Goal: Task Accomplishment & Management: Complete application form

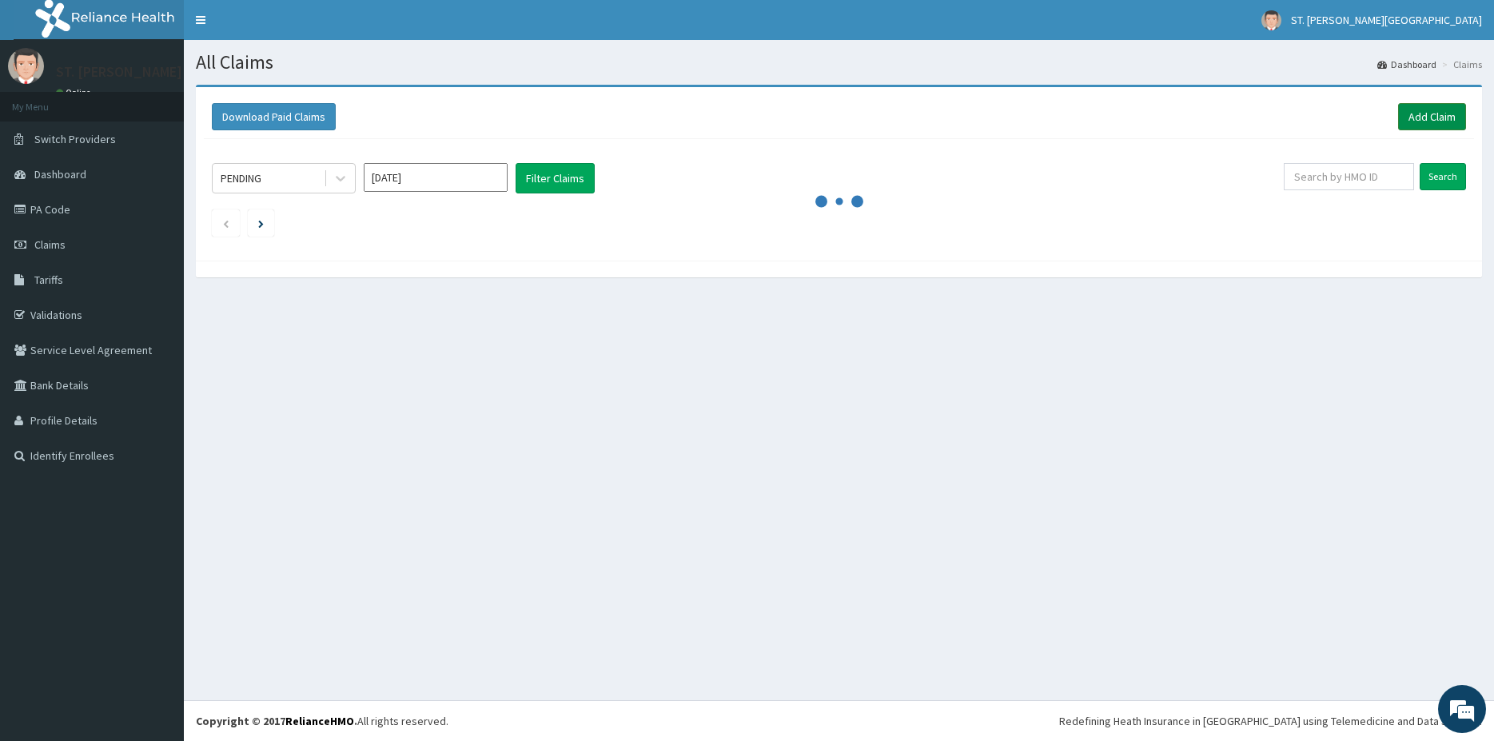
click at [1428, 114] on link "Add Claim" at bounding box center [1432, 116] width 68 height 27
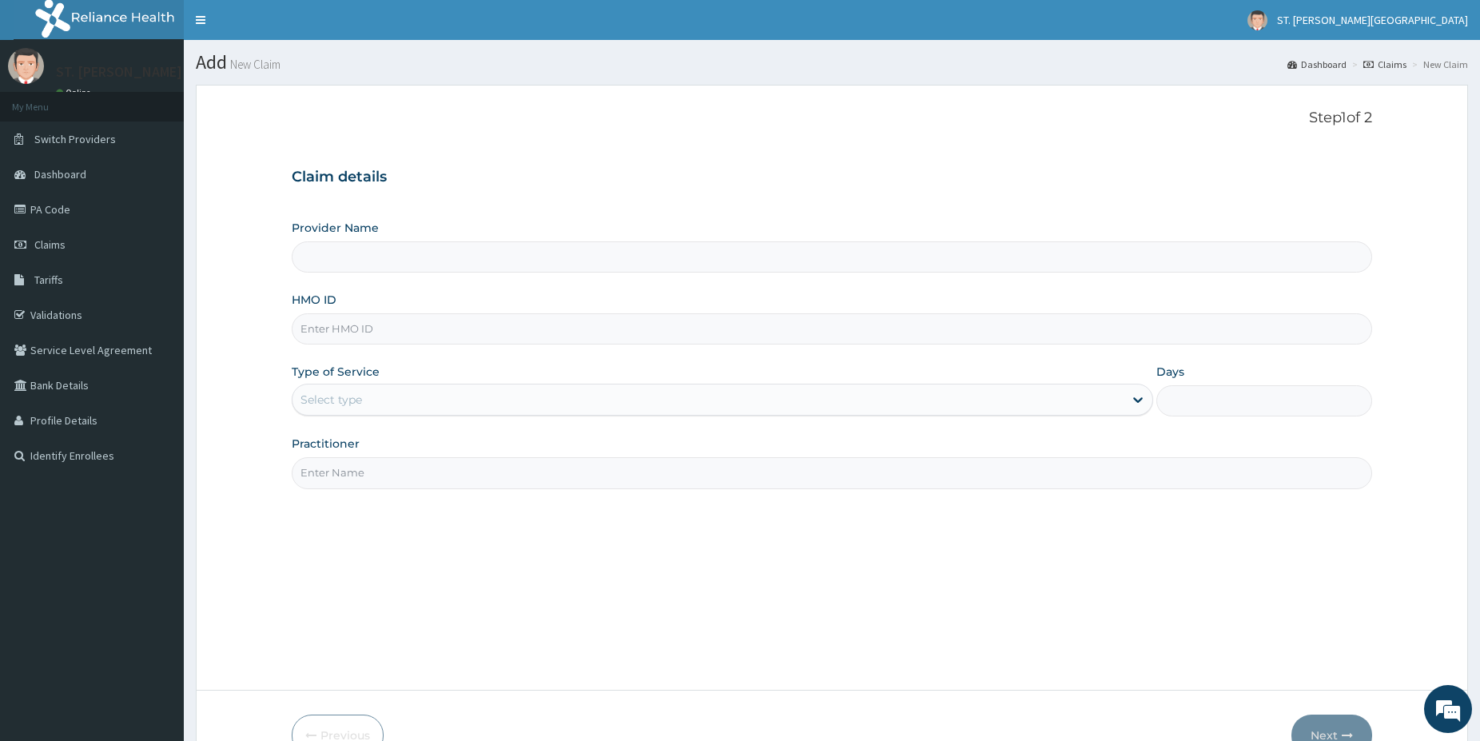
type input "[GEOGRAPHIC_DATA]- [GEOGRAPHIC_DATA]"
click at [366, 336] on input "HMO ID" at bounding box center [832, 328] width 1081 height 31
paste input "NME/10041/A"
type input "NME/10041/A"
drag, startPoint x: 315, startPoint y: 392, endPoint x: 330, endPoint y: 398, distance: 16.2
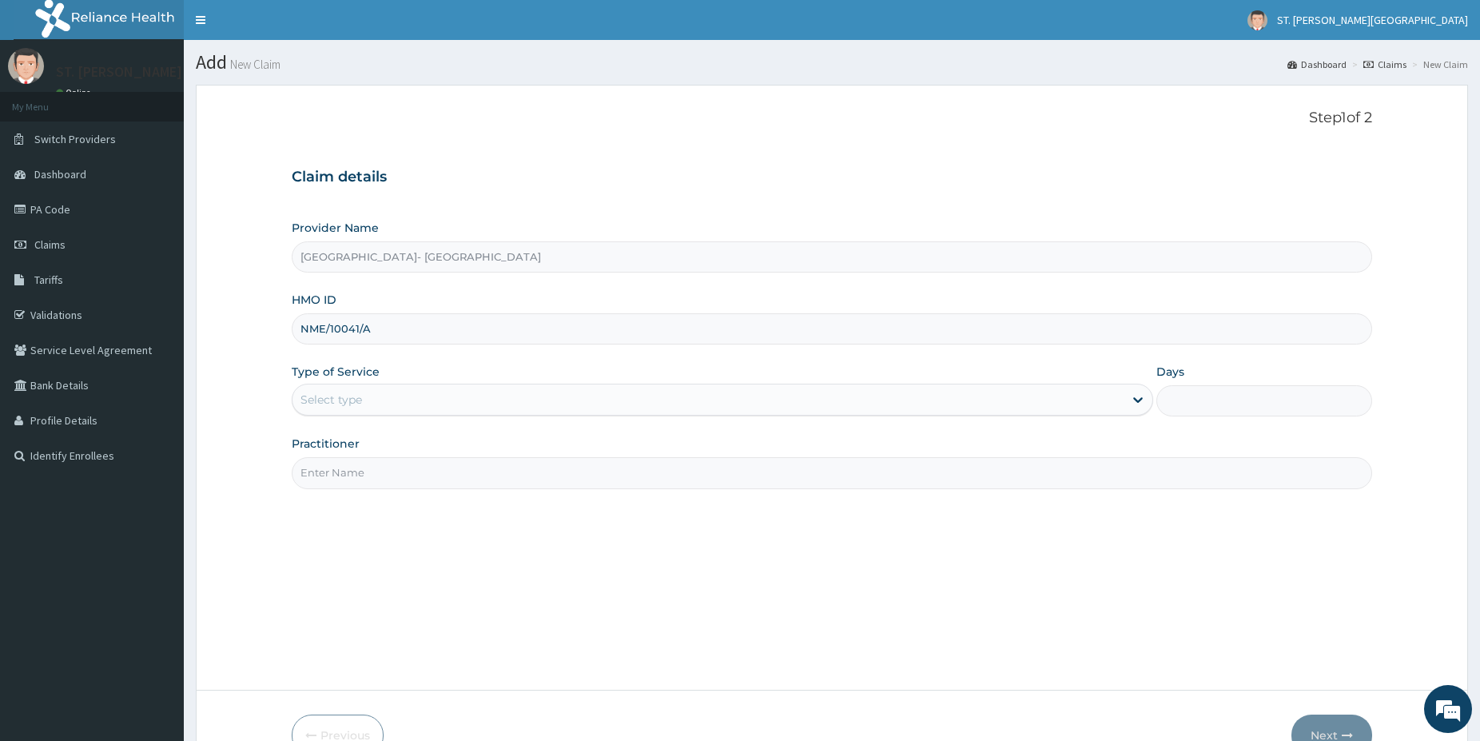
click at [317, 392] on div "Select type" at bounding box center [708, 400] width 831 height 26
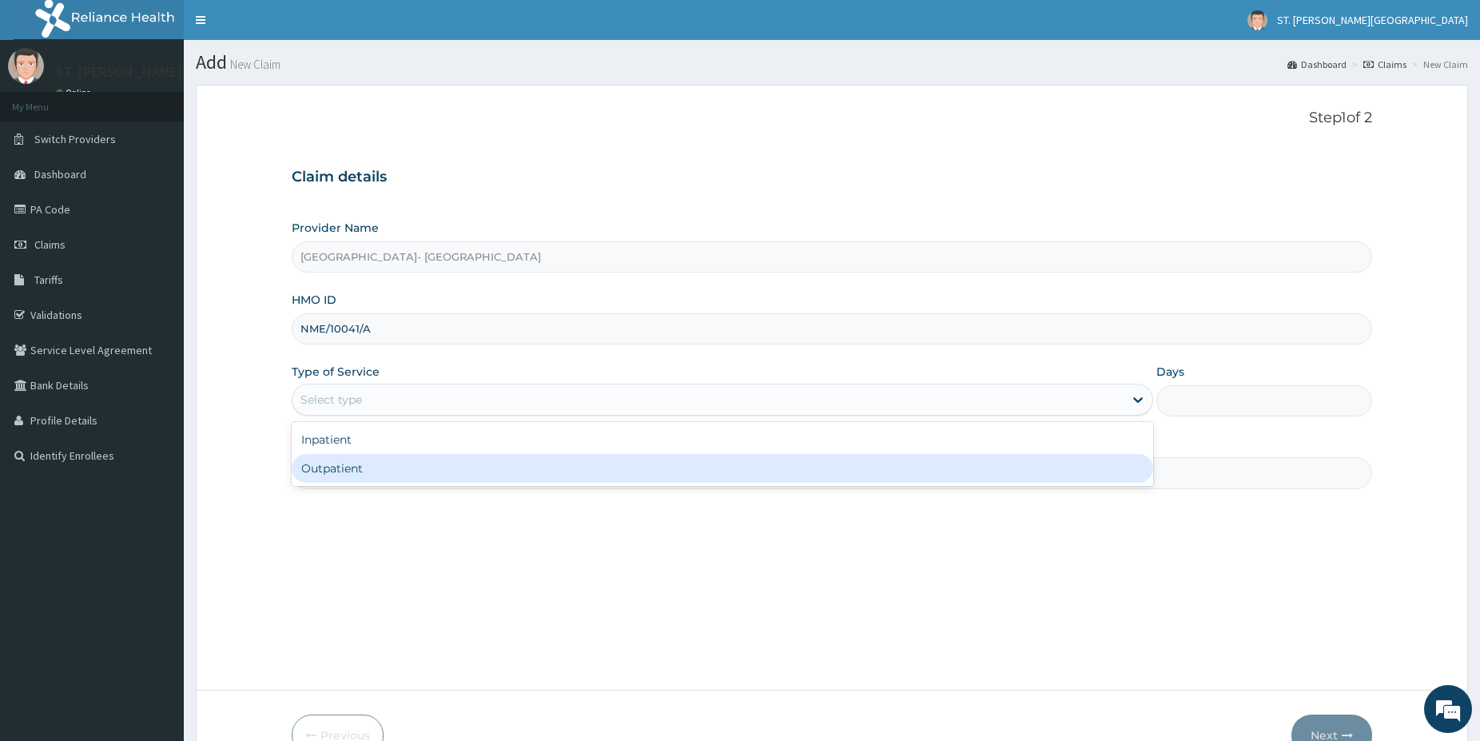
click at [319, 476] on div "Outpatient" at bounding box center [723, 468] width 862 height 29
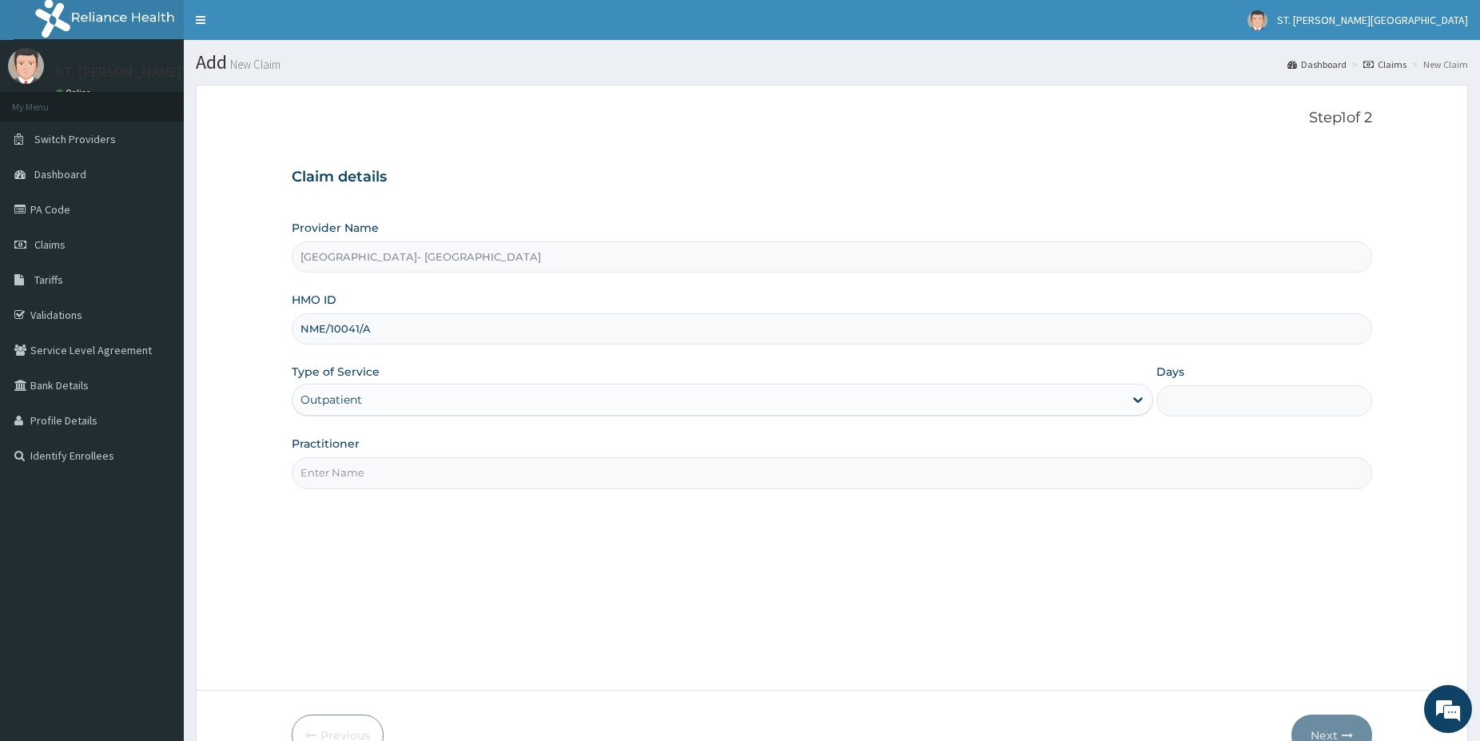
type input "1"
click at [319, 476] on input "Practitioner" at bounding box center [832, 472] width 1081 height 31
type input "DR.PATIENCE"
click at [1327, 724] on button "Next" at bounding box center [1332, 735] width 81 height 42
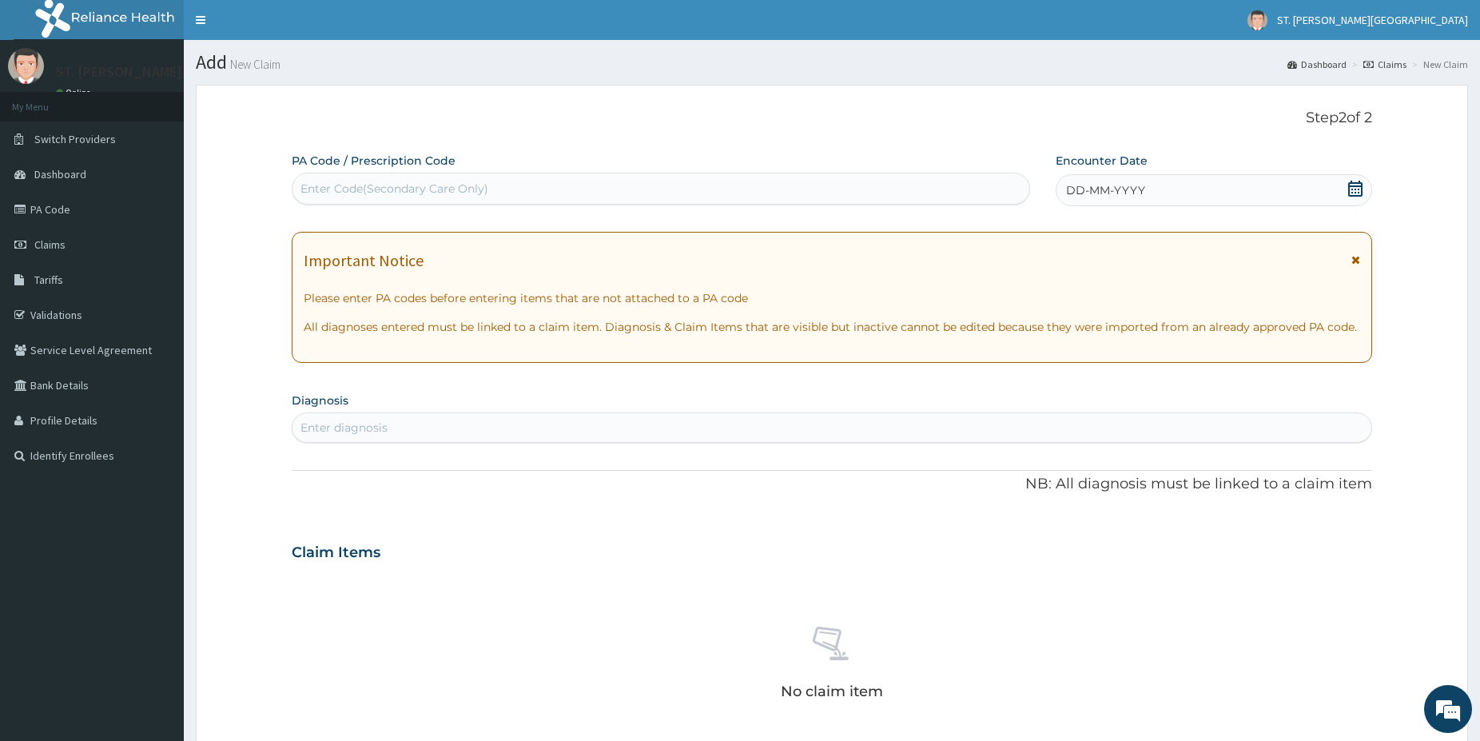
click at [426, 191] on div "Enter Code(Secondary Care Only)" at bounding box center [395, 189] width 188 height 16
paste input "PA/D42F54"
type input "PA/D42F54"
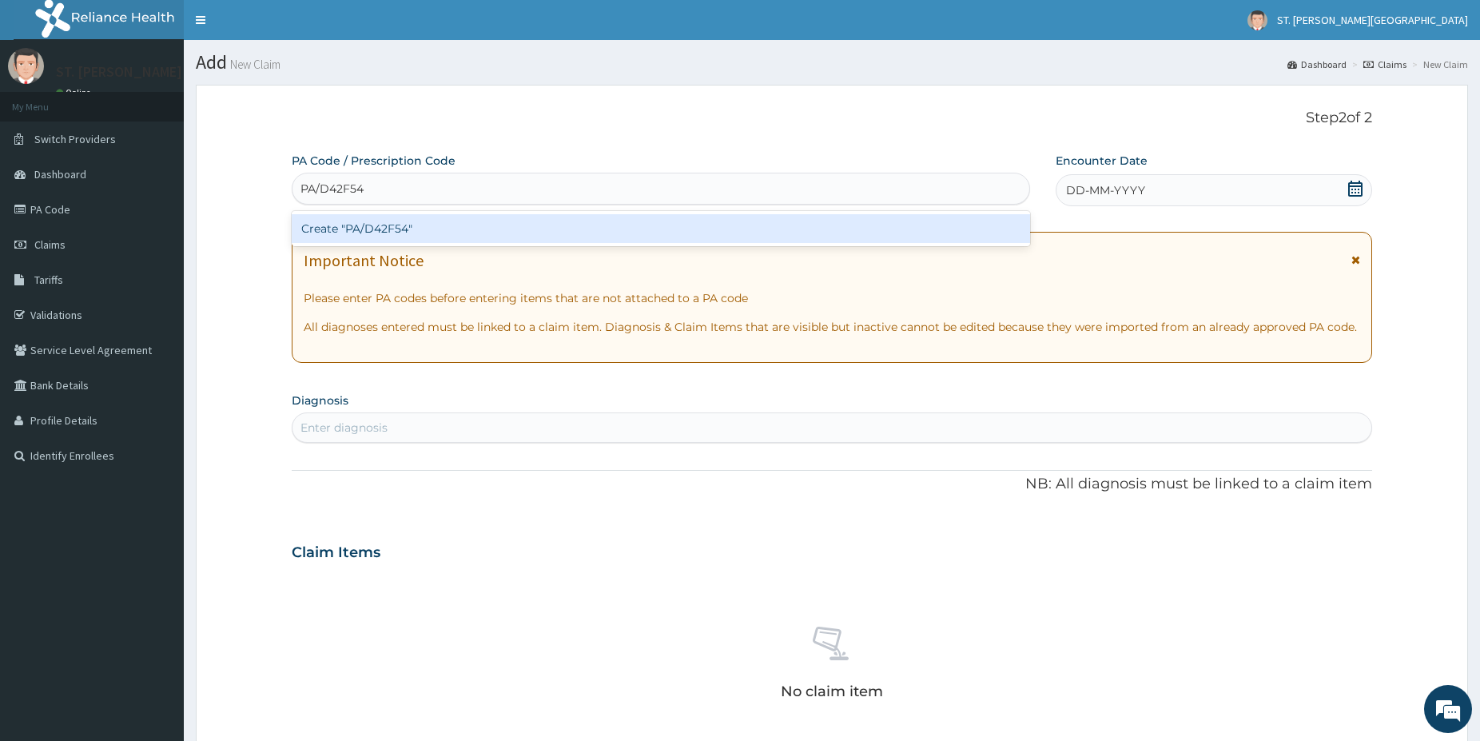
click at [397, 234] on div "Create "PA/D42F54"" at bounding box center [661, 228] width 738 height 29
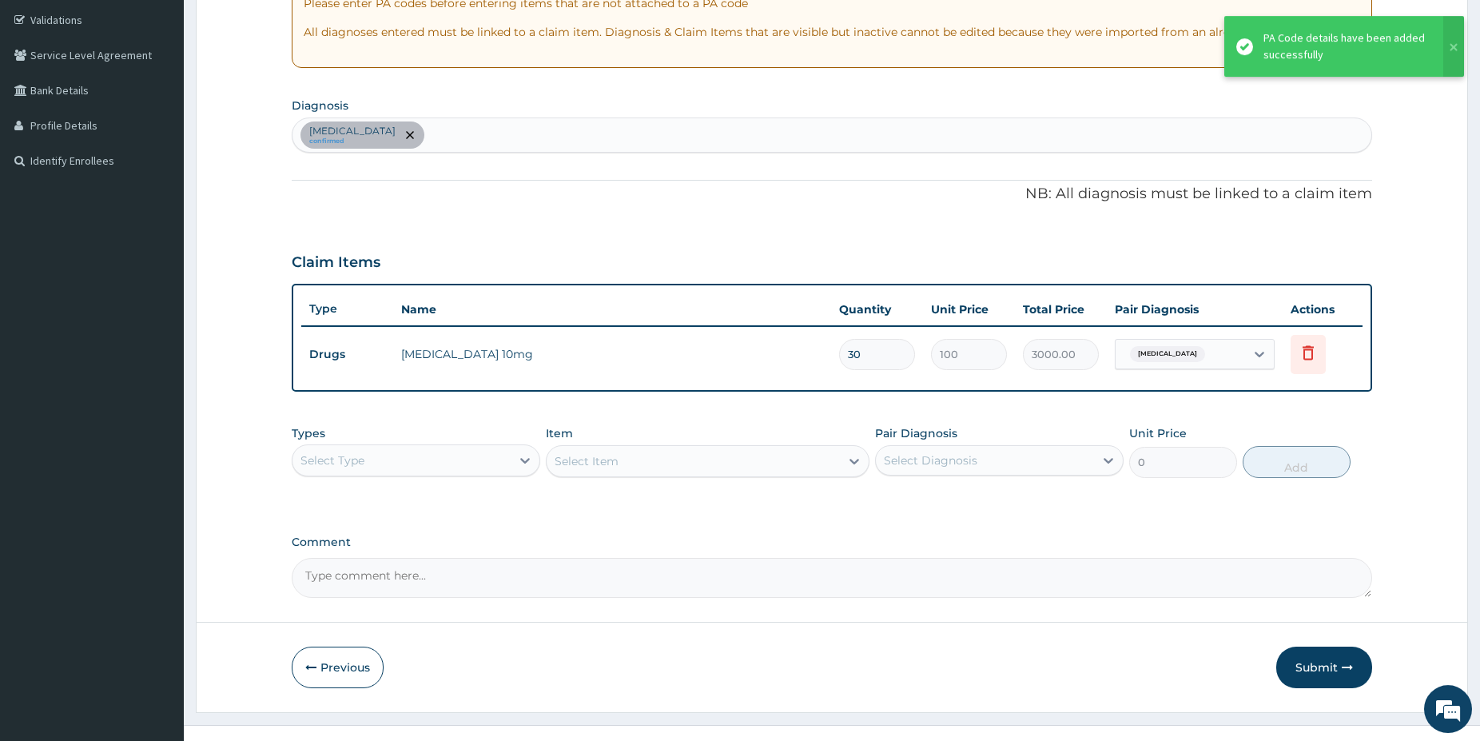
drag, startPoint x: 1489, startPoint y: 730, endPoint x: 642, endPoint y: 527, distance: 871.1
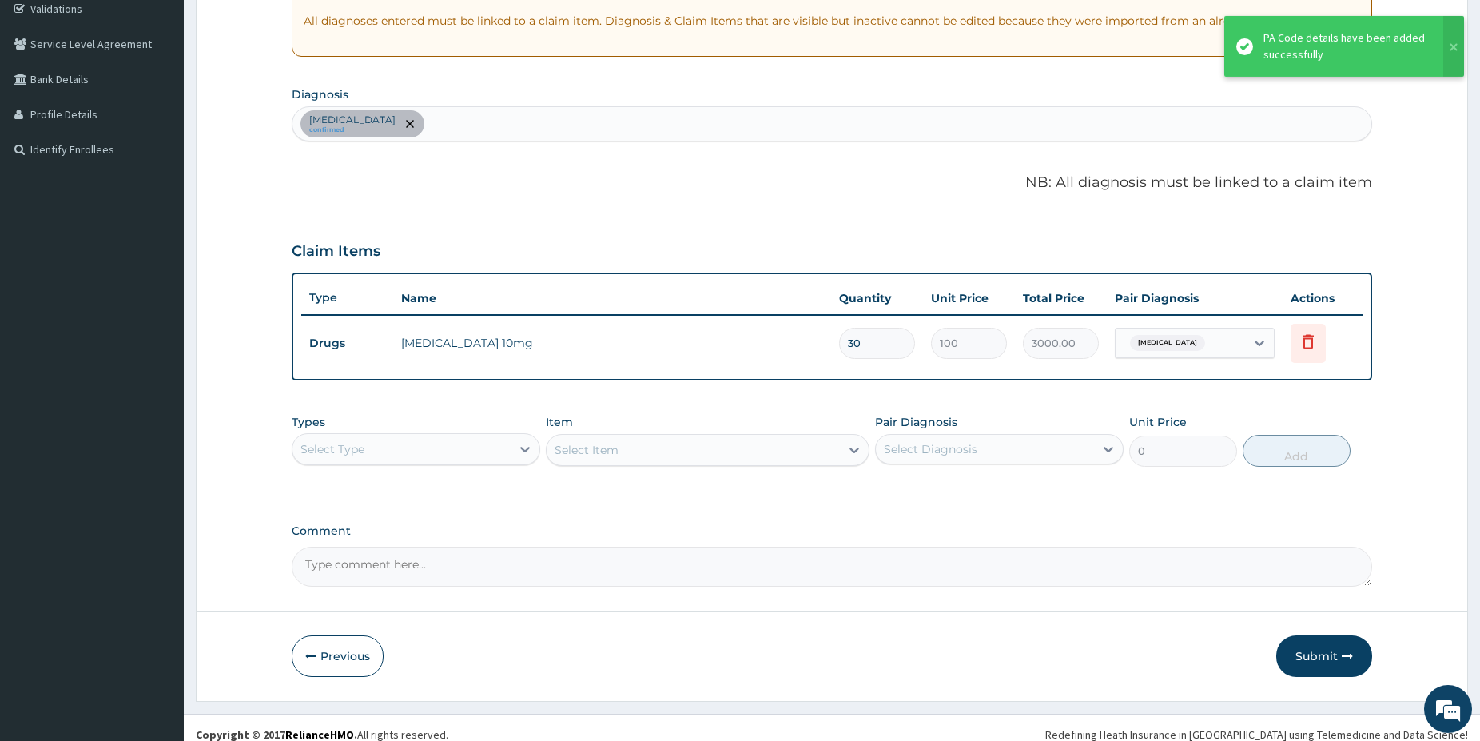
scroll to position [320, 0]
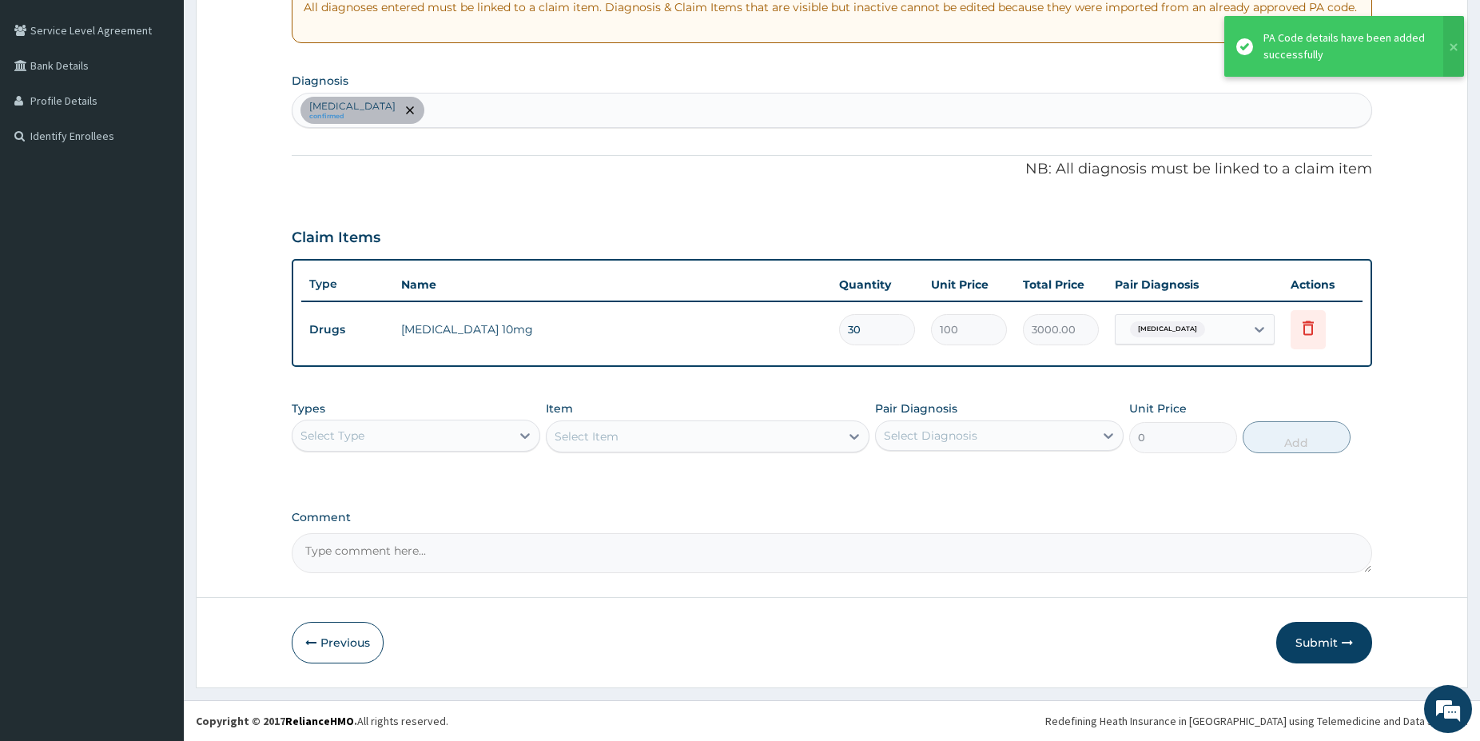
click at [442, 442] on div "Select Type" at bounding box center [402, 436] width 218 height 26
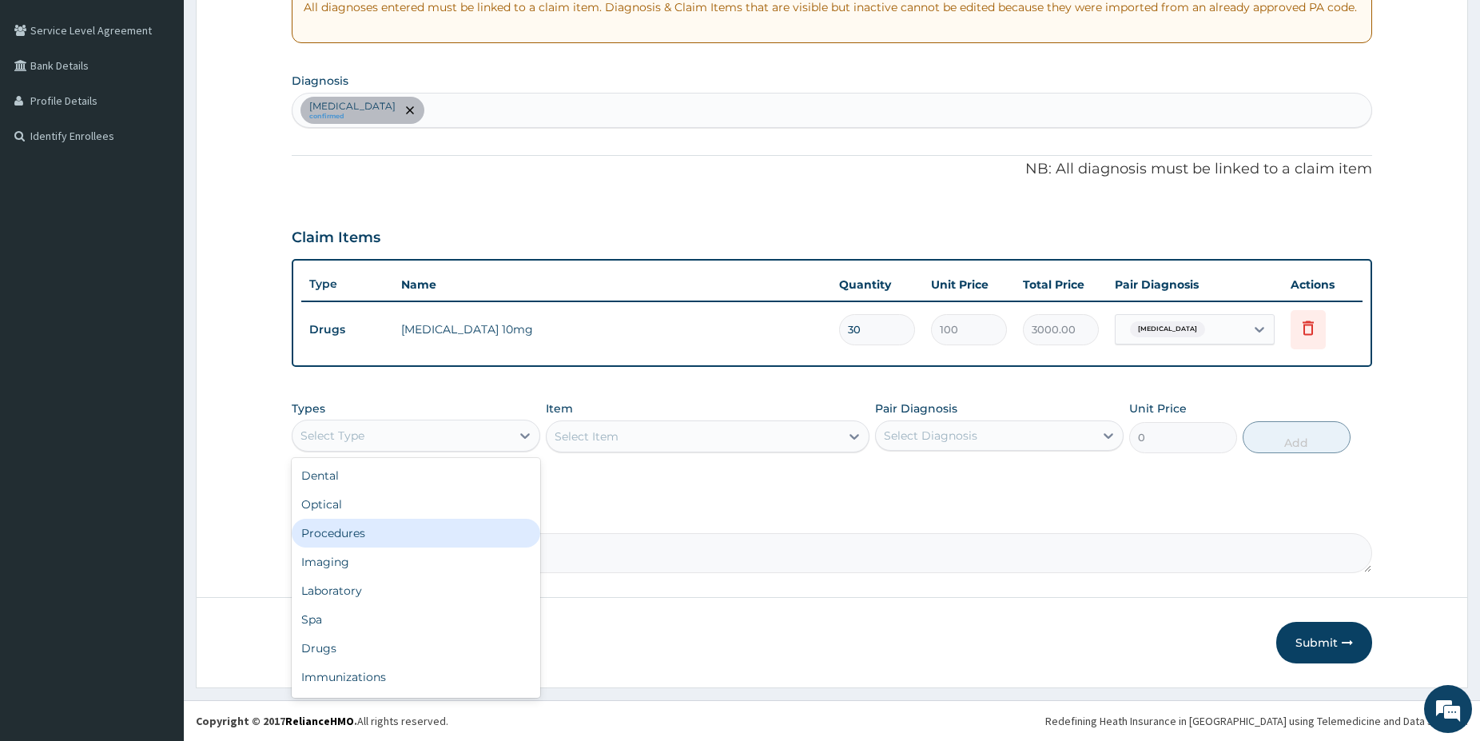
click at [334, 525] on div "Procedures" at bounding box center [416, 533] width 249 height 29
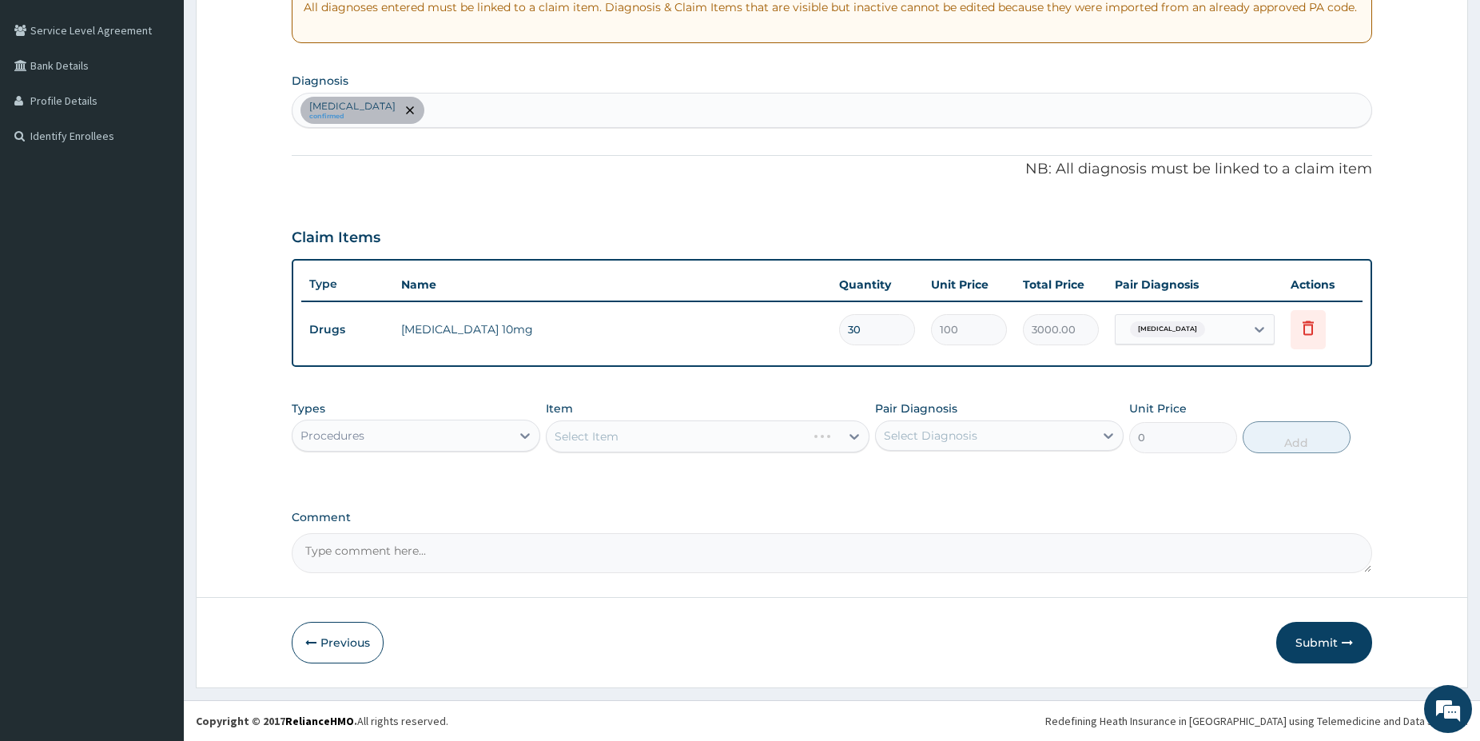
click at [733, 428] on div "Select Item" at bounding box center [708, 436] width 324 height 32
click at [683, 435] on div "Select Item" at bounding box center [693, 437] width 293 height 26
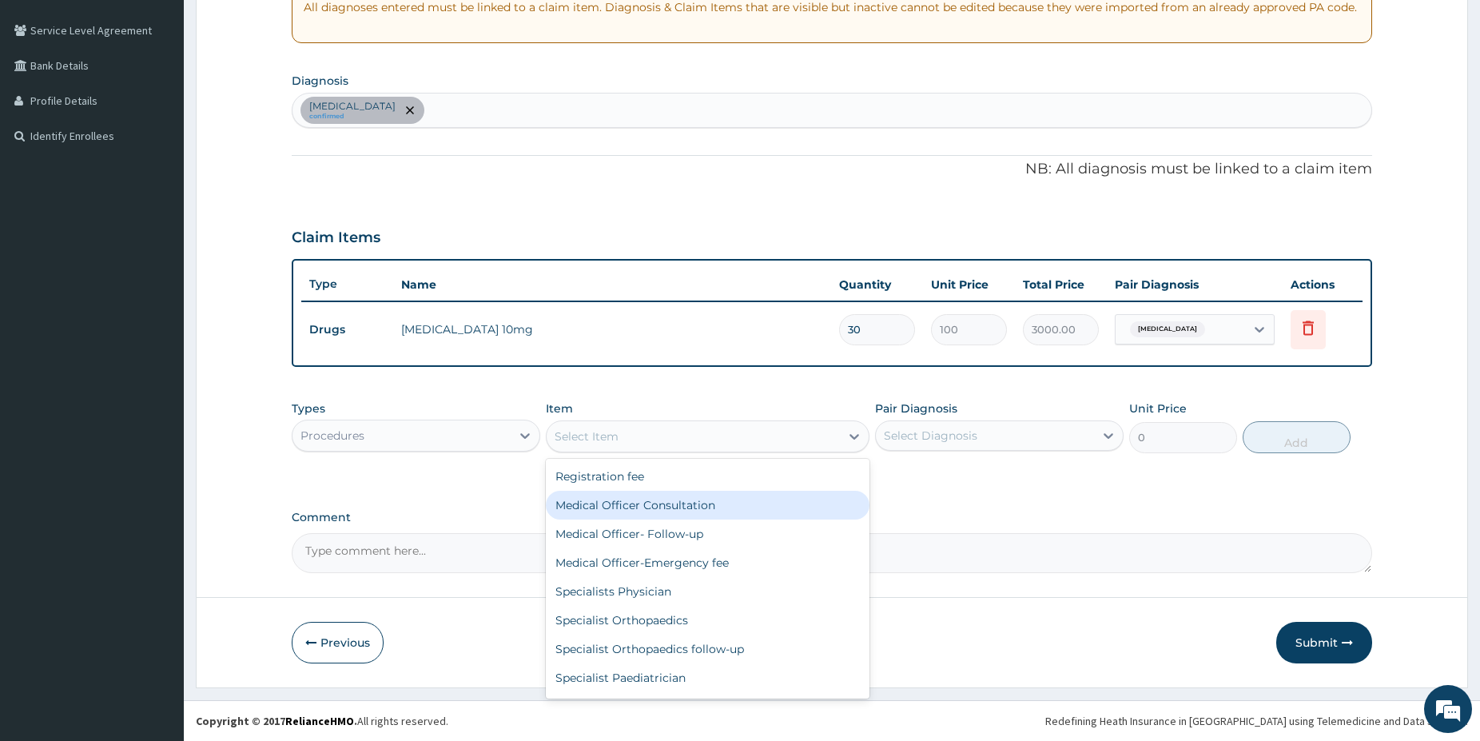
click at [666, 511] on div "Medical Officer Consultation" at bounding box center [708, 505] width 324 height 29
type input "5000"
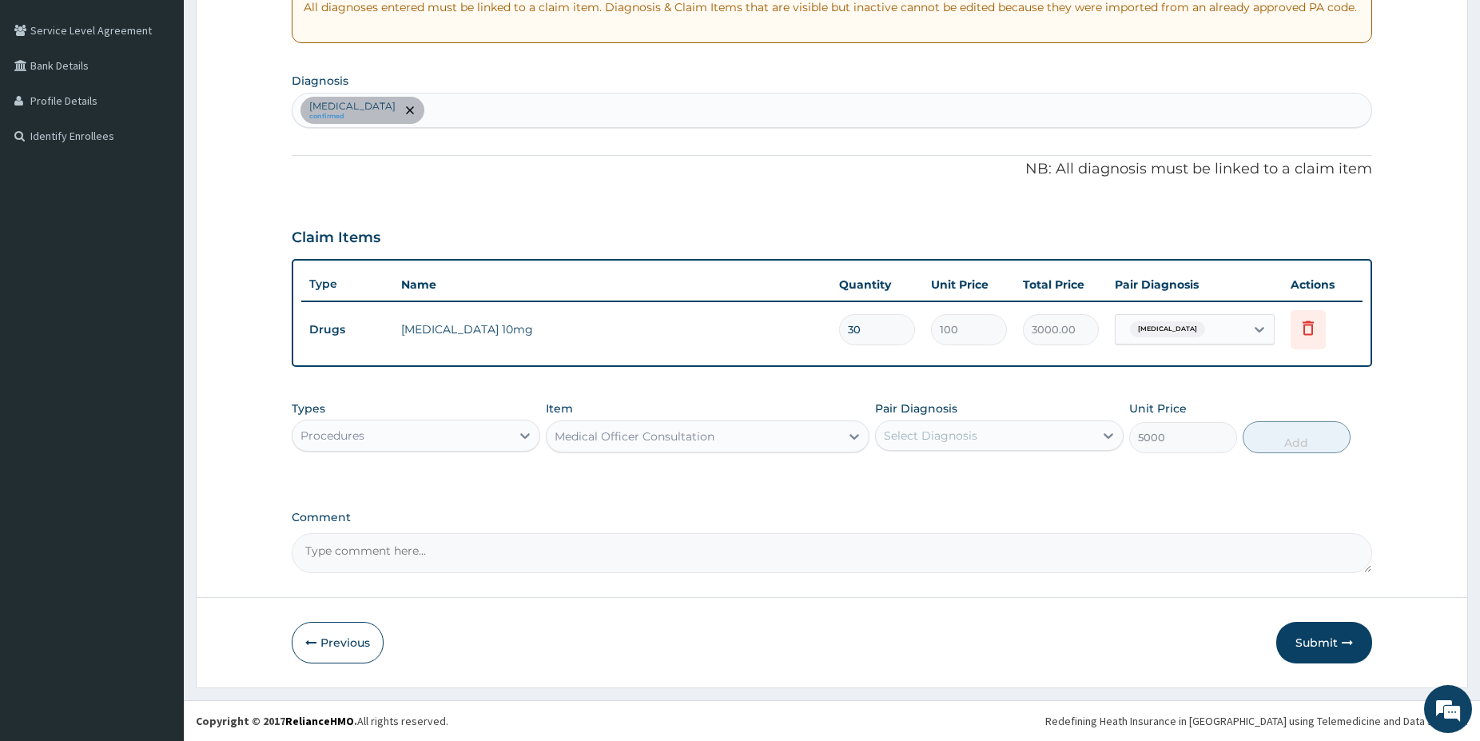
click at [1009, 438] on div "Select Diagnosis" at bounding box center [985, 436] width 218 height 26
click at [938, 478] on label "Essential hypertension" at bounding box center [951, 475] width 99 height 16
checkbox input "true"
click at [1300, 444] on button "Add" at bounding box center [1297, 437] width 108 height 32
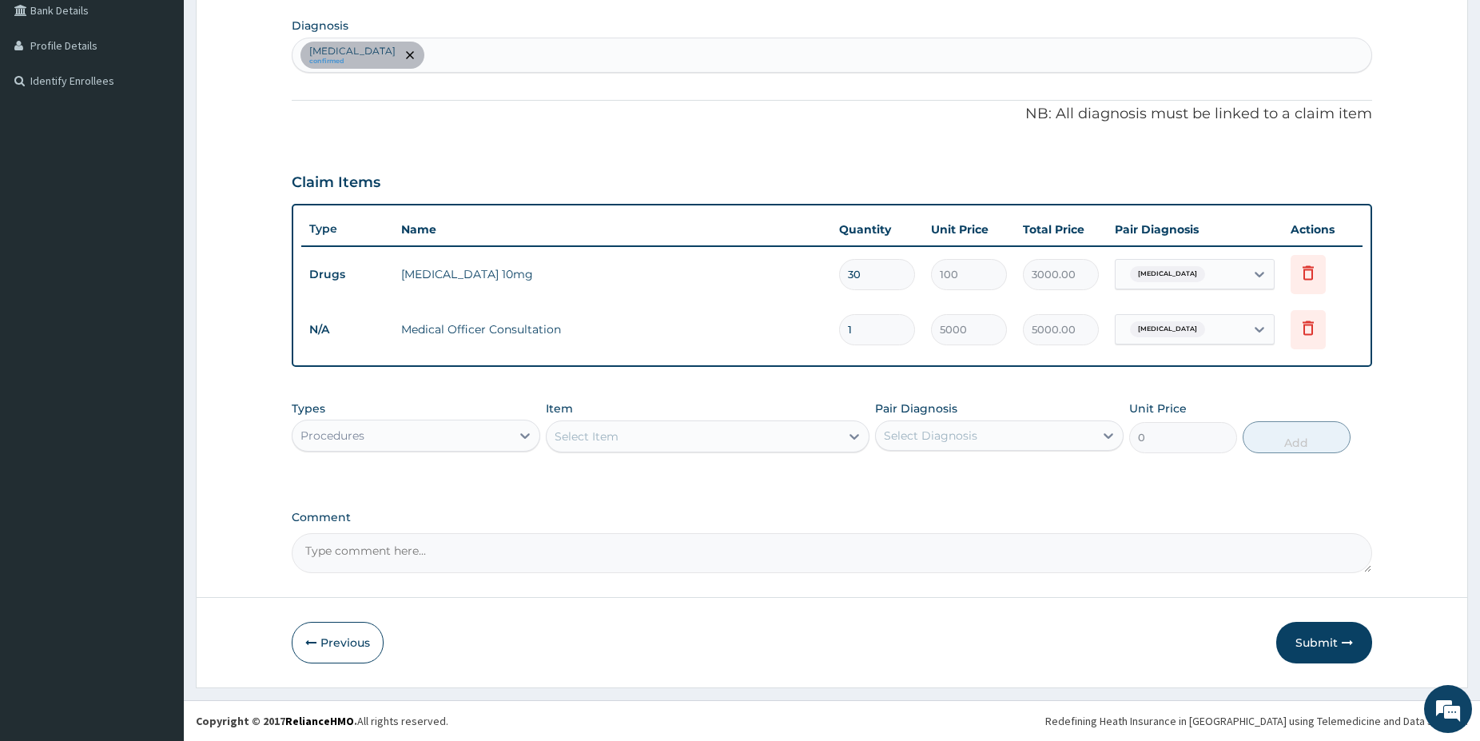
scroll to position [373, 0]
click at [472, 426] on div "Procedures" at bounding box center [402, 437] width 218 height 26
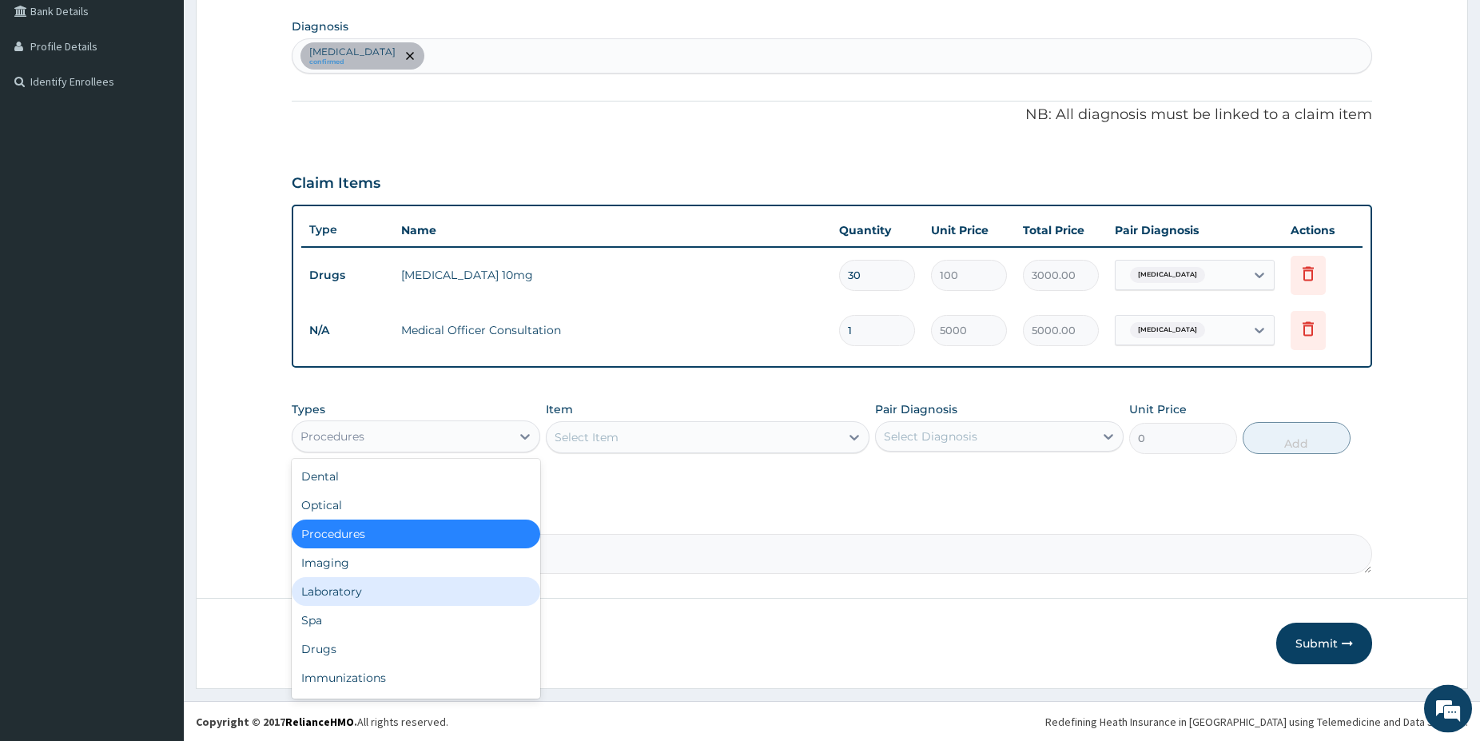
click at [350, 603] on div "Laboratory" at bounding box center [416, 592] width 249 height 29
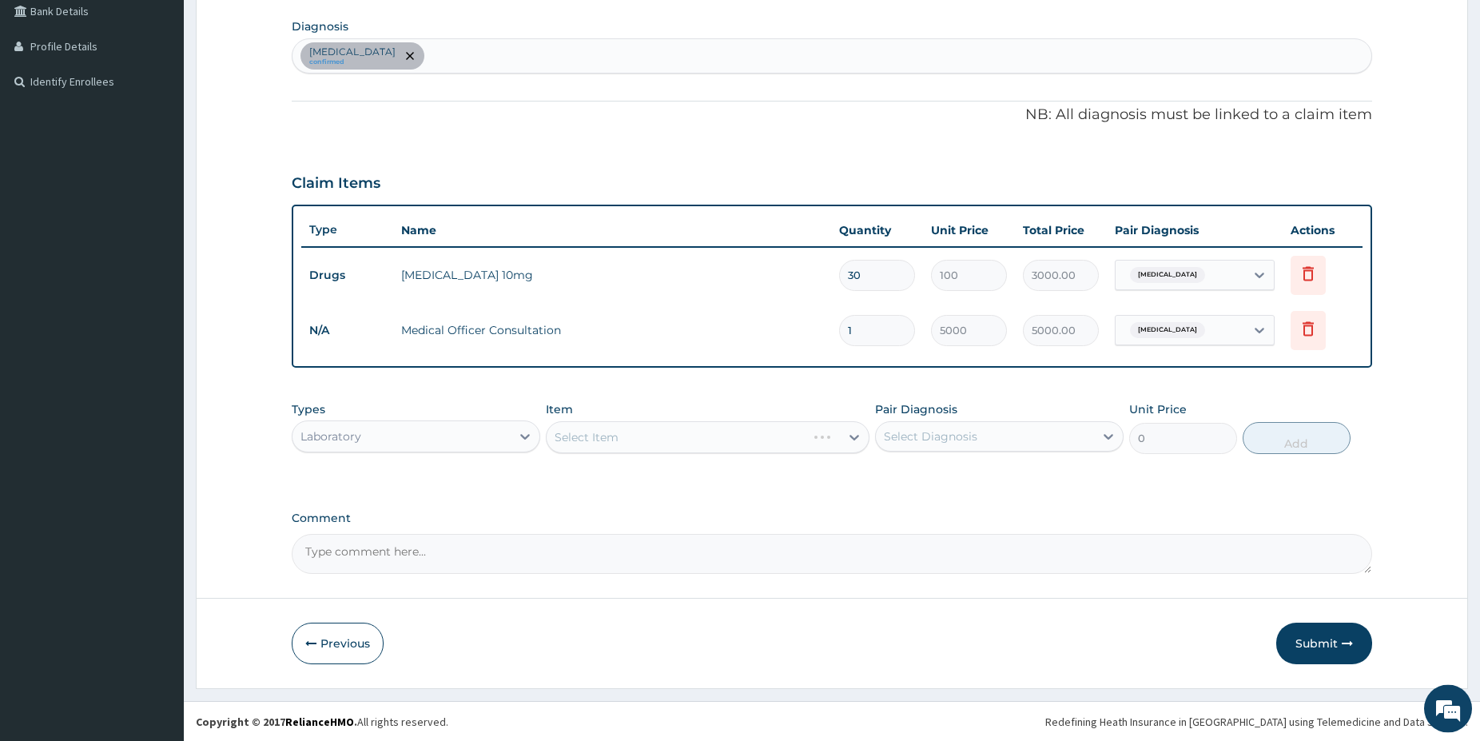
click at [682, 444] on div "Select Item" at bounding box center [708, 438] width 324 height 32
click at [639, 442] on div "Select Item" at bounding box center [708, 438] width 324 height 32
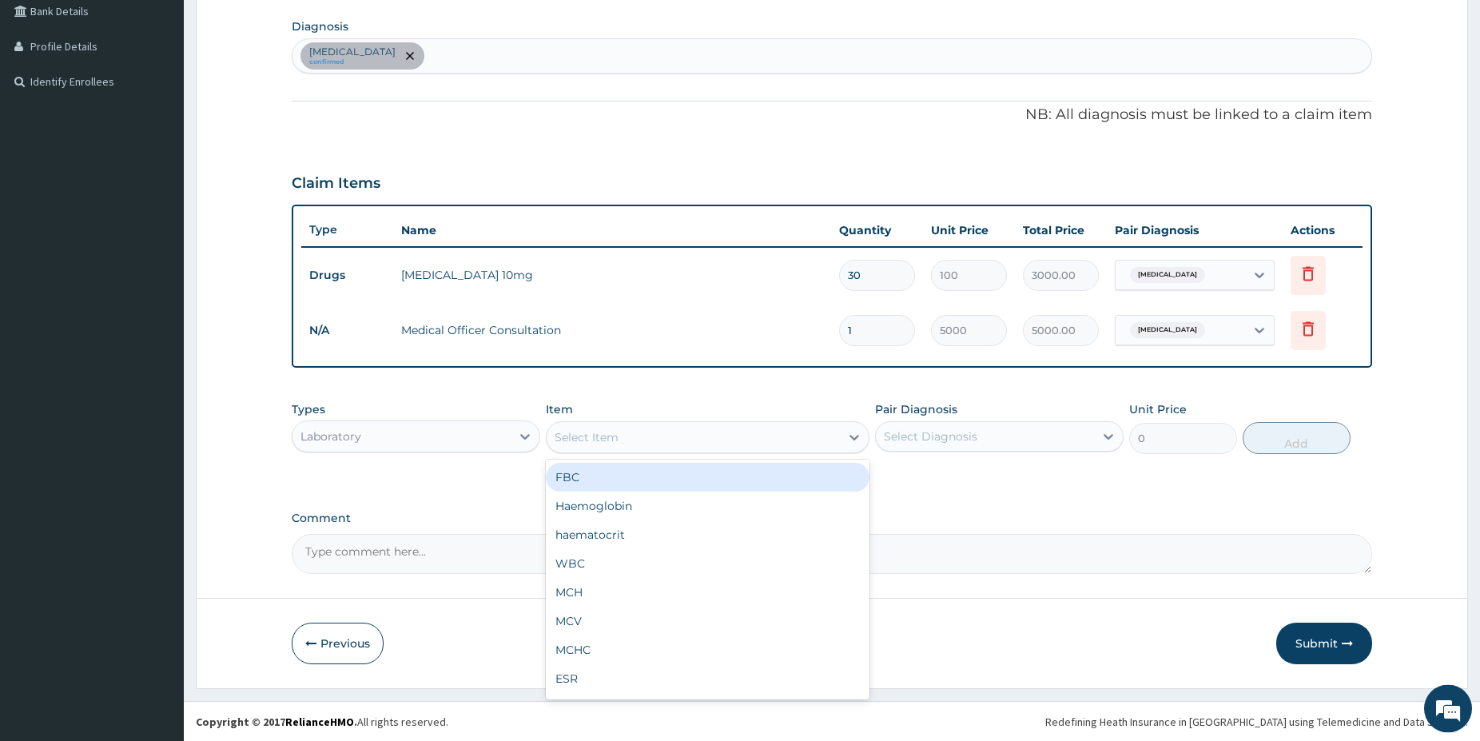
click at [776, 434] on div "Select Item" at bounding box center [693, 438] width 293 height 26
click at [648, 473] on div "FBC" at bounding box center [708, 478] width 324 height 29
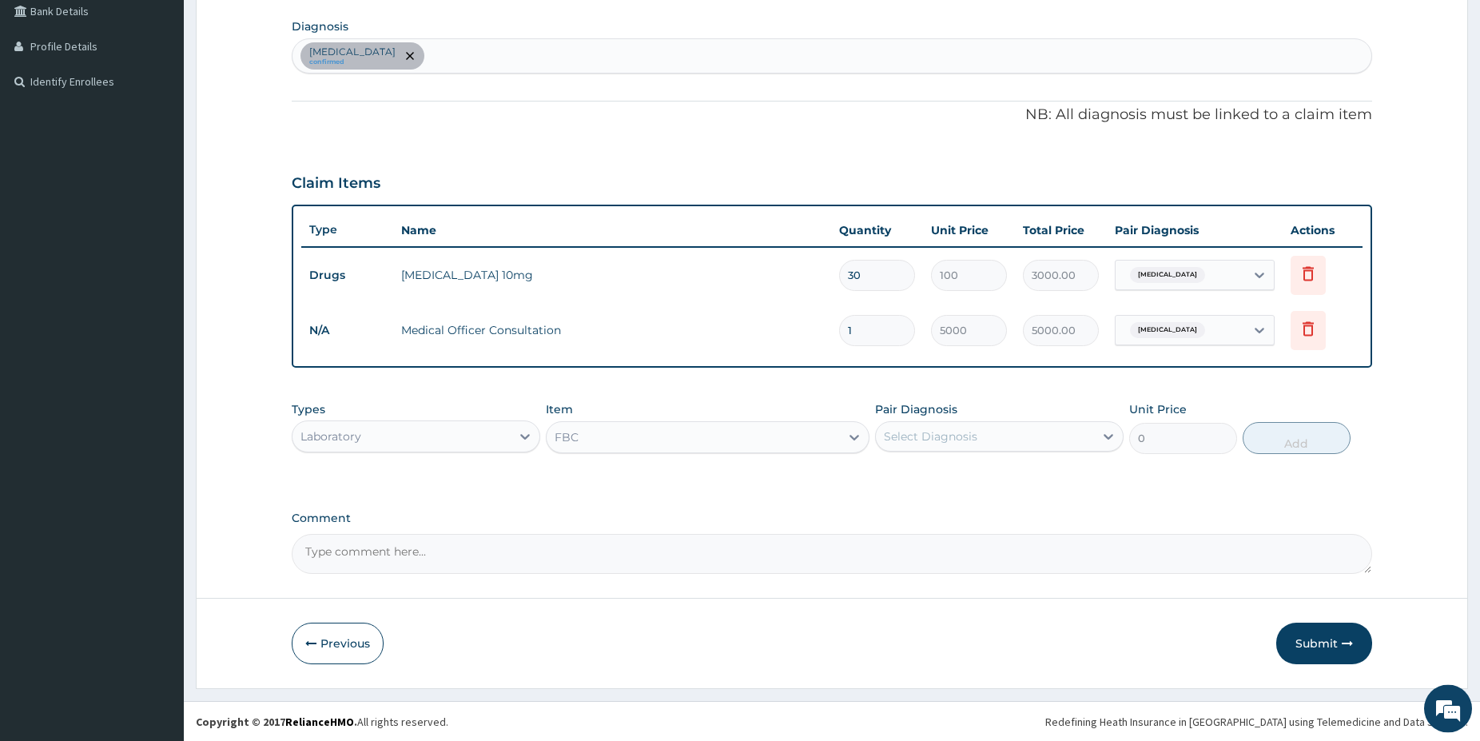
type input "5000"
click at [954, 428] on div "Select Diagnosis" at bounding box center [985, 437] width 218 height 26
click at [506, 49] on div "Essential hypertension confirmed" at bounding box center [832, 57] width 1079 height 34
type input "MALARI"
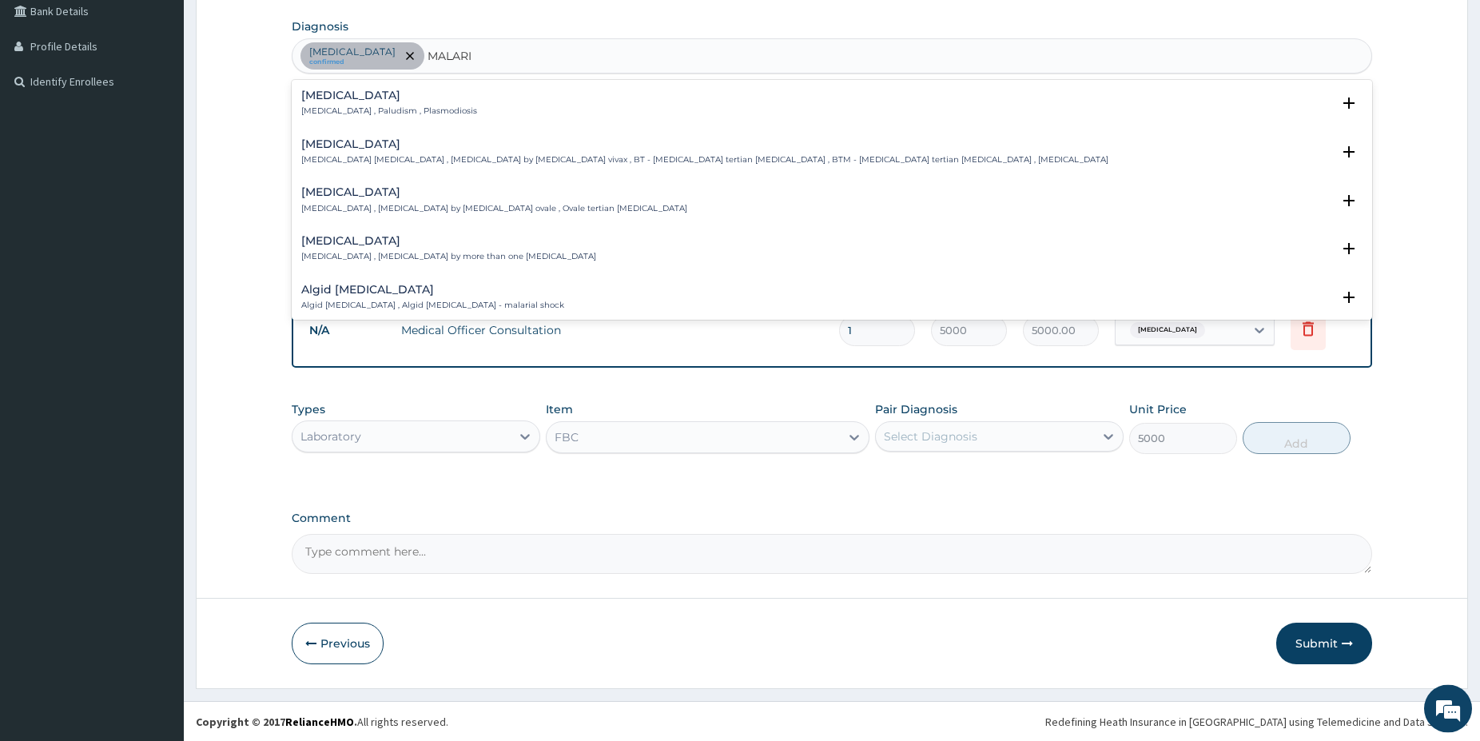
drag, startPoint x: 312, startPoint y: 115, endPoint x: 292, endPoint y: 105, distance: 22.5
click at [312, 115] on p "Malaria , Paludism , Plasmodiosis" at bounding box center [389, 111] width 176 height 11
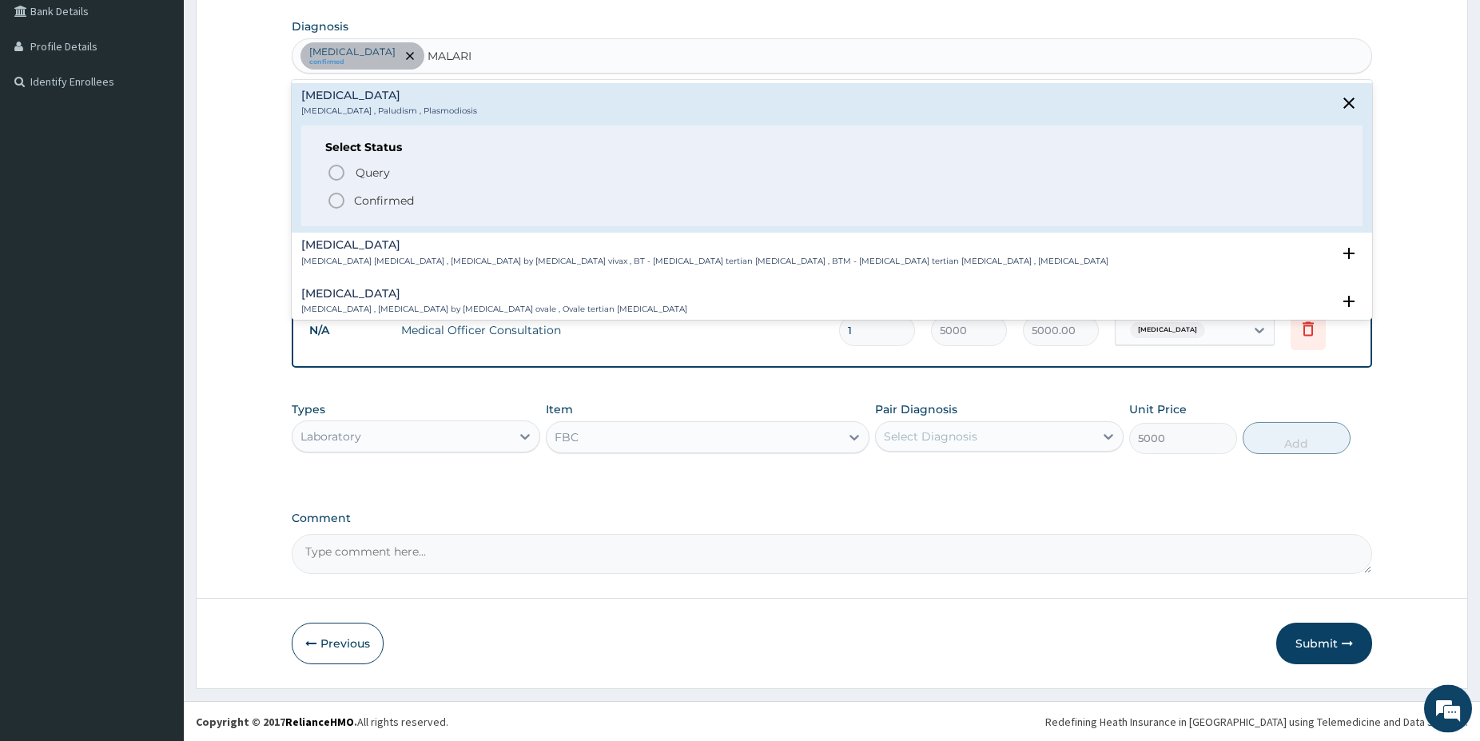
click at [338, 210] on icon "status option filled" at bounding box center [336, 201] width 19 height 19
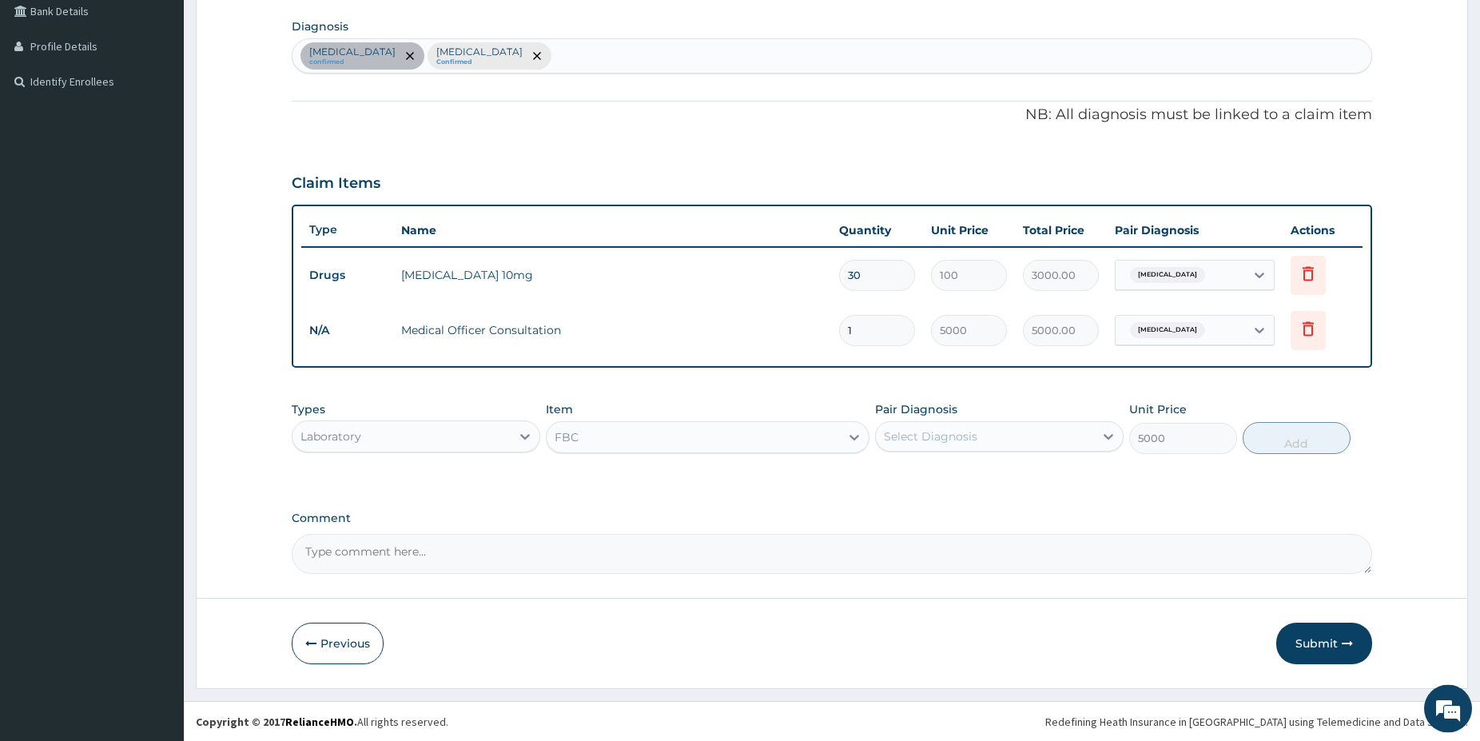
click at [576, 51] on div "Essential hypertension confirmed Malaria Confirmed" at bounding box center [832, 57] width 1079 height 34
type input "SEPSIS"
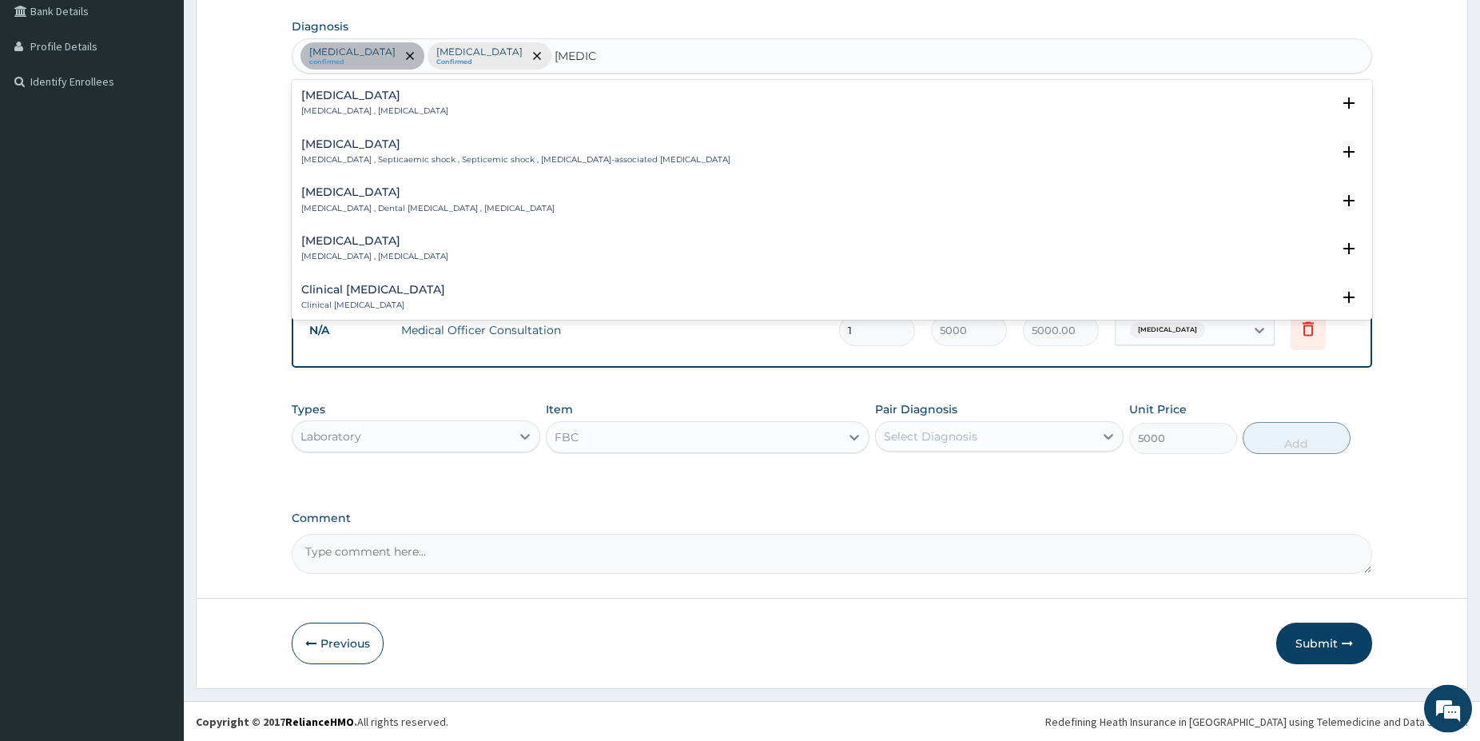
click at [341, 96] on h4 "[MEDICAL_DATA]" at bounding box center [374, 96] width 147 height 12
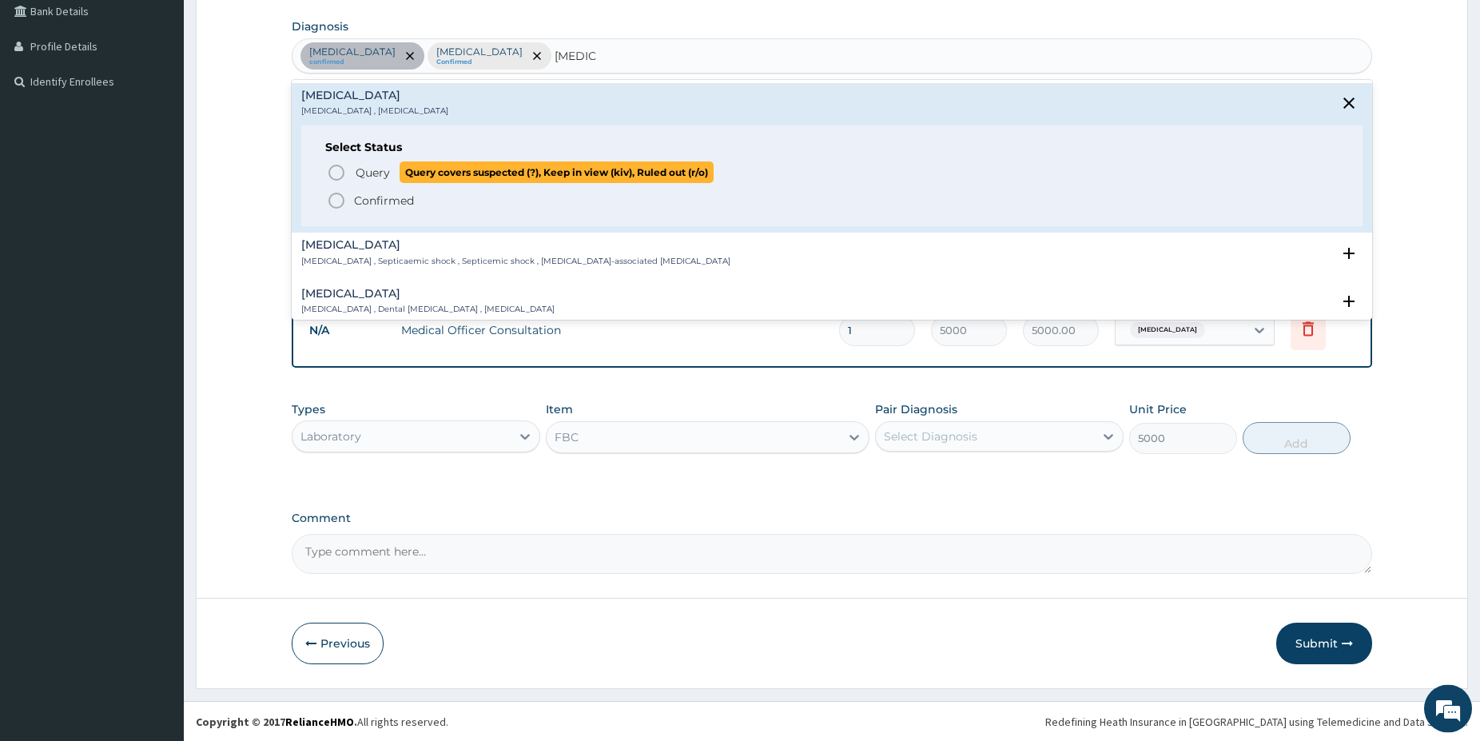
click at [337, 175] on icon "status option query" at bounding box center [336, 173] width 19 height 19
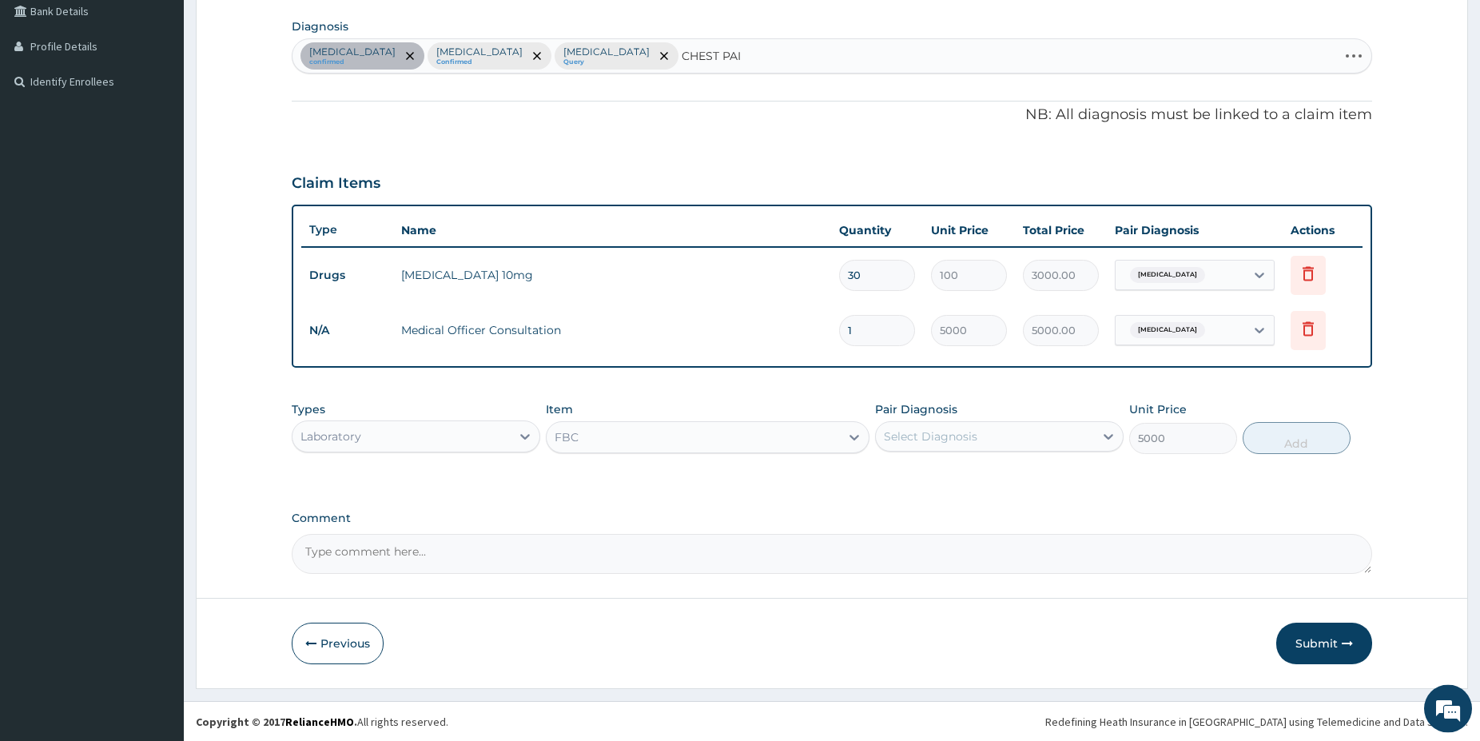
type input "CHEST PAIN"
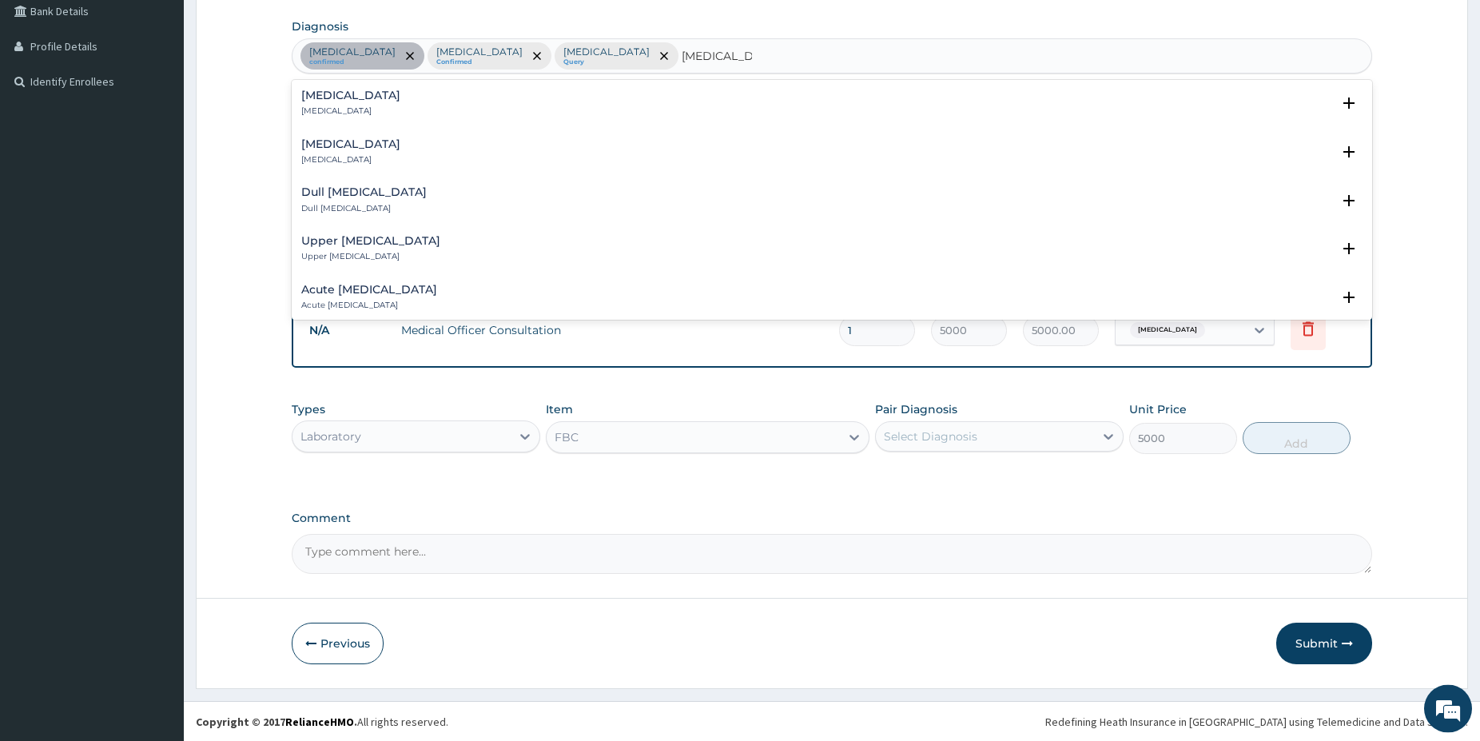
click at [333, 92] on h4 "Chest pain" at bounding box center [350, 96] width 99 height 12
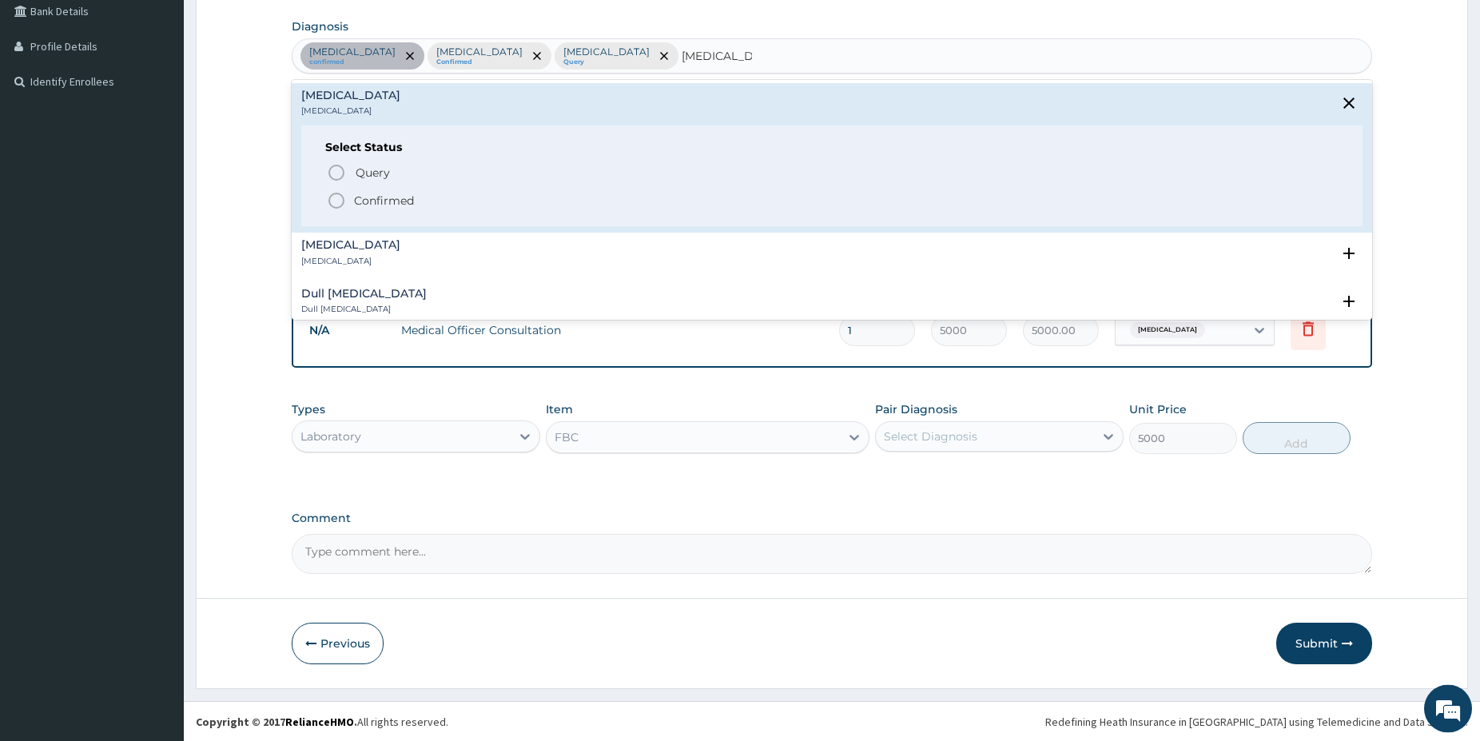
click at [336, 198] on icon "status option filled" at bounding box center [336, 201] width 19 height 19
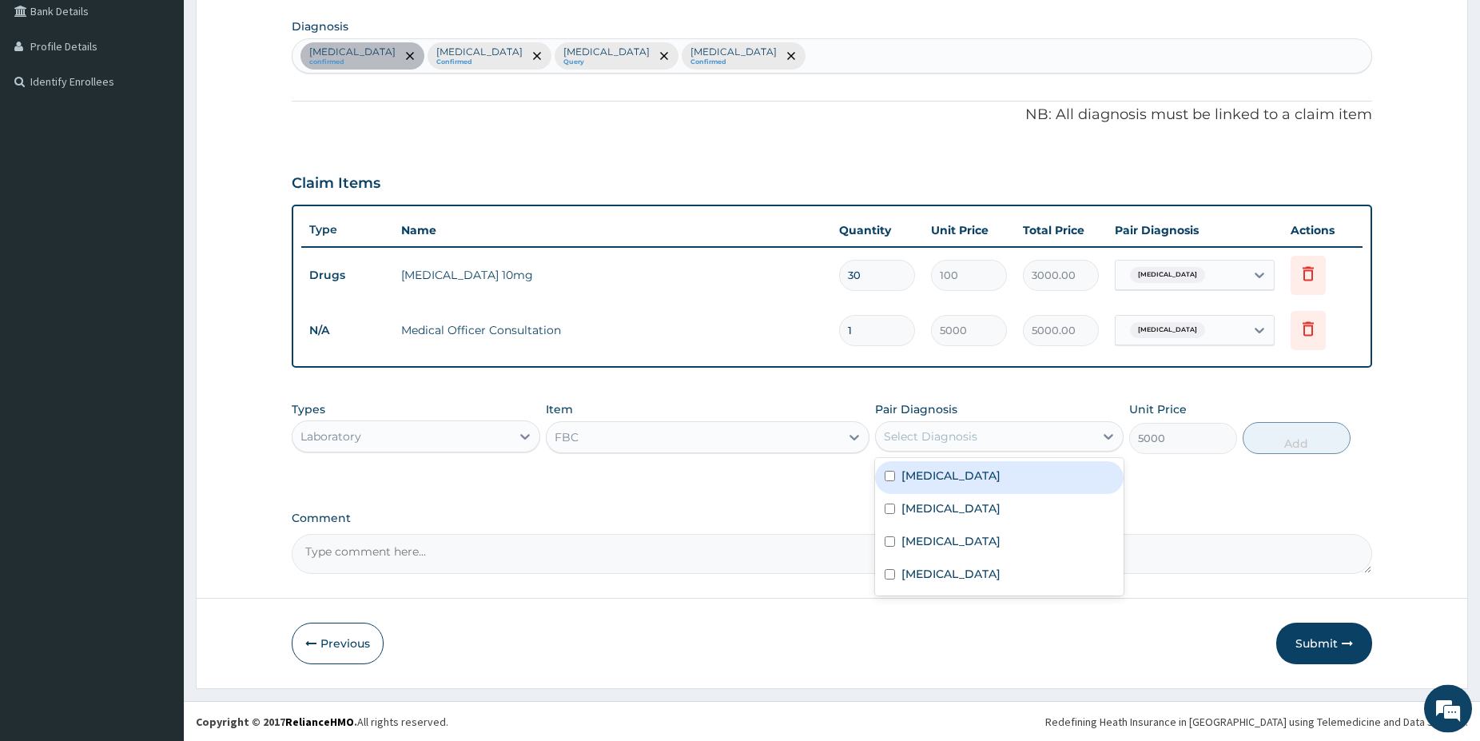
drag, startPoint x: 1077, startPoint y: 434, endPoint x: 1009, endPoint y: 443, distance: 68.5
click at [1073, 434] on div "Select Diagnosis" at bounding box center [985, 437] width 218 height 26
click at [953, 522] on div "[MEDICAL_DATA]" at bounding box center [999, 511] width 249 height 33
checkbox input "true"
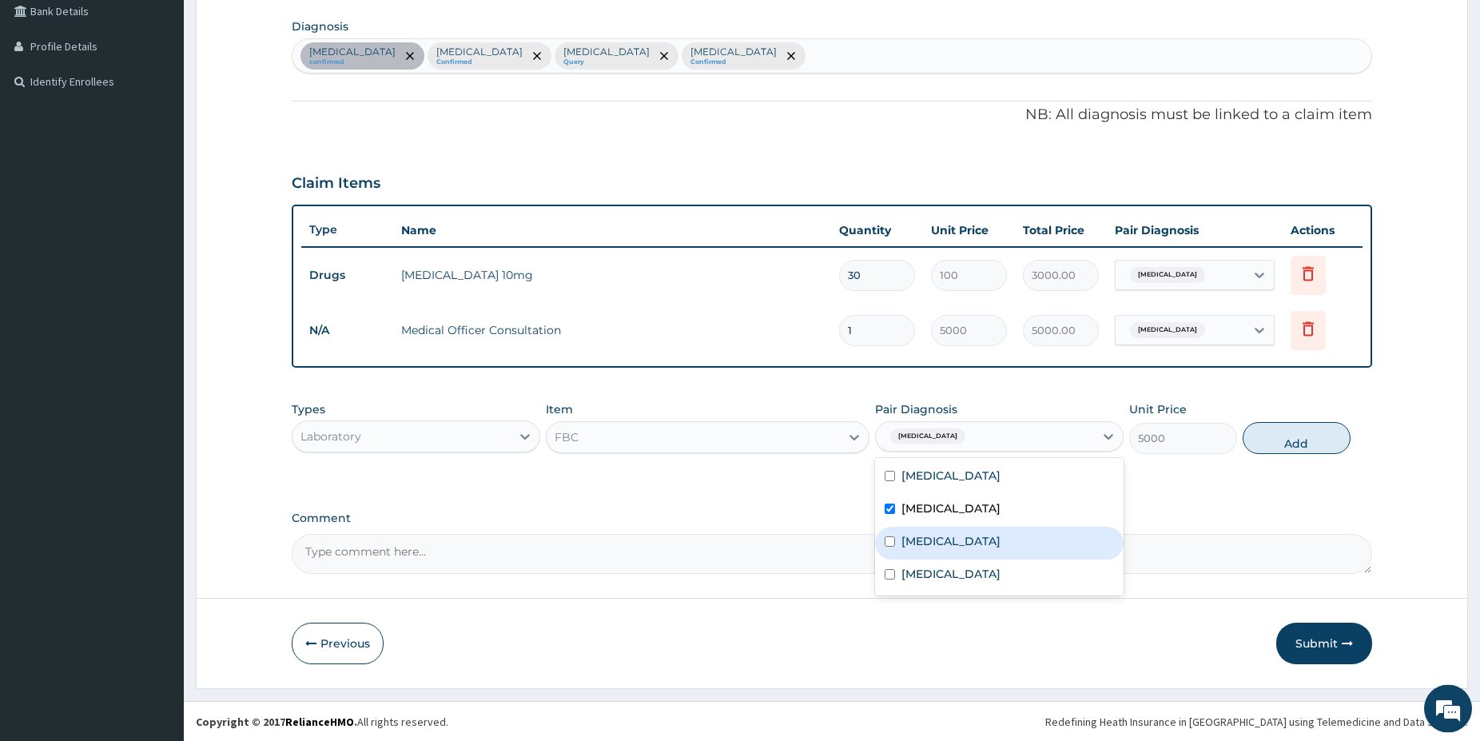
click at [929, 538] on label "[MEDICAL_DATA]" at bounding box center [951, 542] width 99 height 16
checkbox input "true"
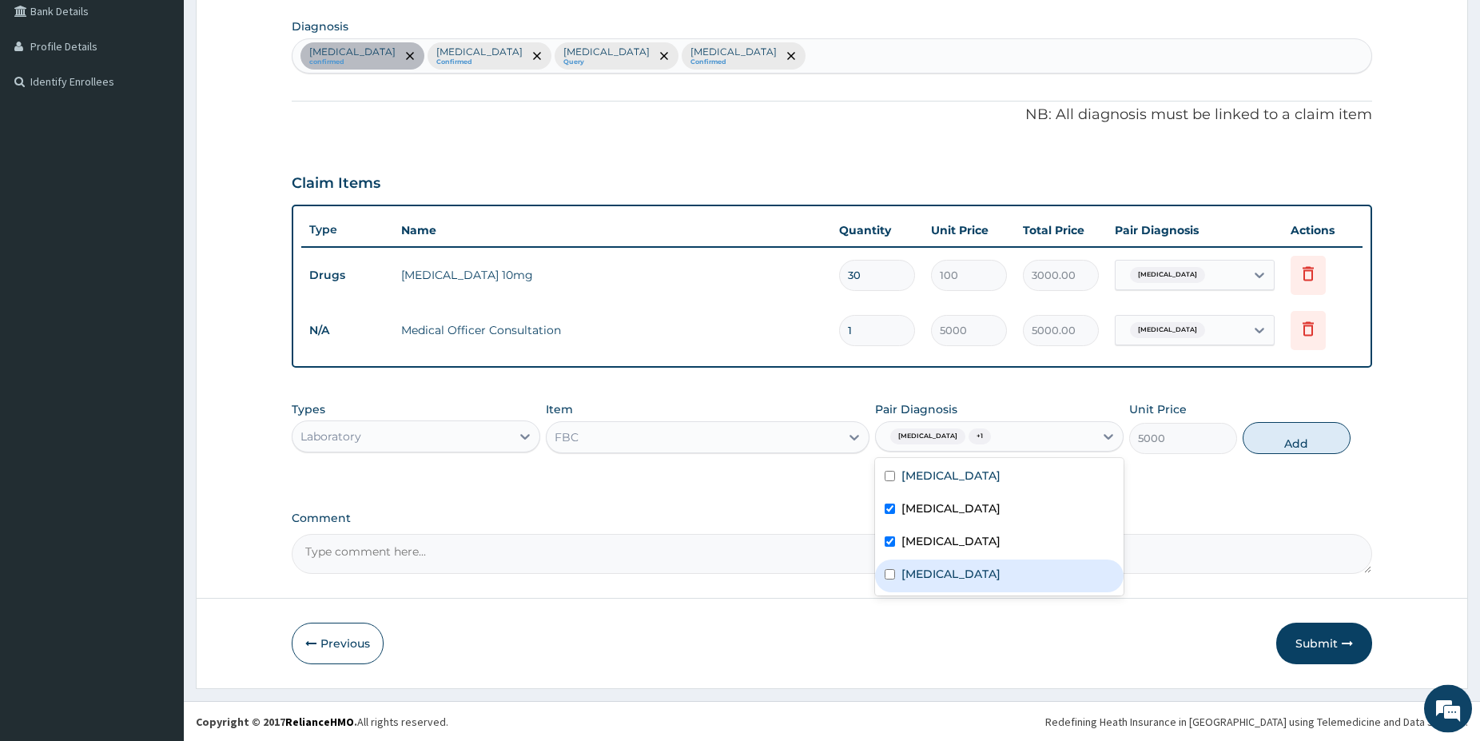
drag, startPoint x: 968, startPoint y: 583, endPoint x: 983, endPoint y: 587, distance: 15.5
click at [970, 584] on div "Chest pain" at bounding box center [999, 576] width 249 height 33
checkbox input "true"
click at [1259, 445] on button "Add" at bounding box center [1297, 439] width 108 height 32
type input "0"
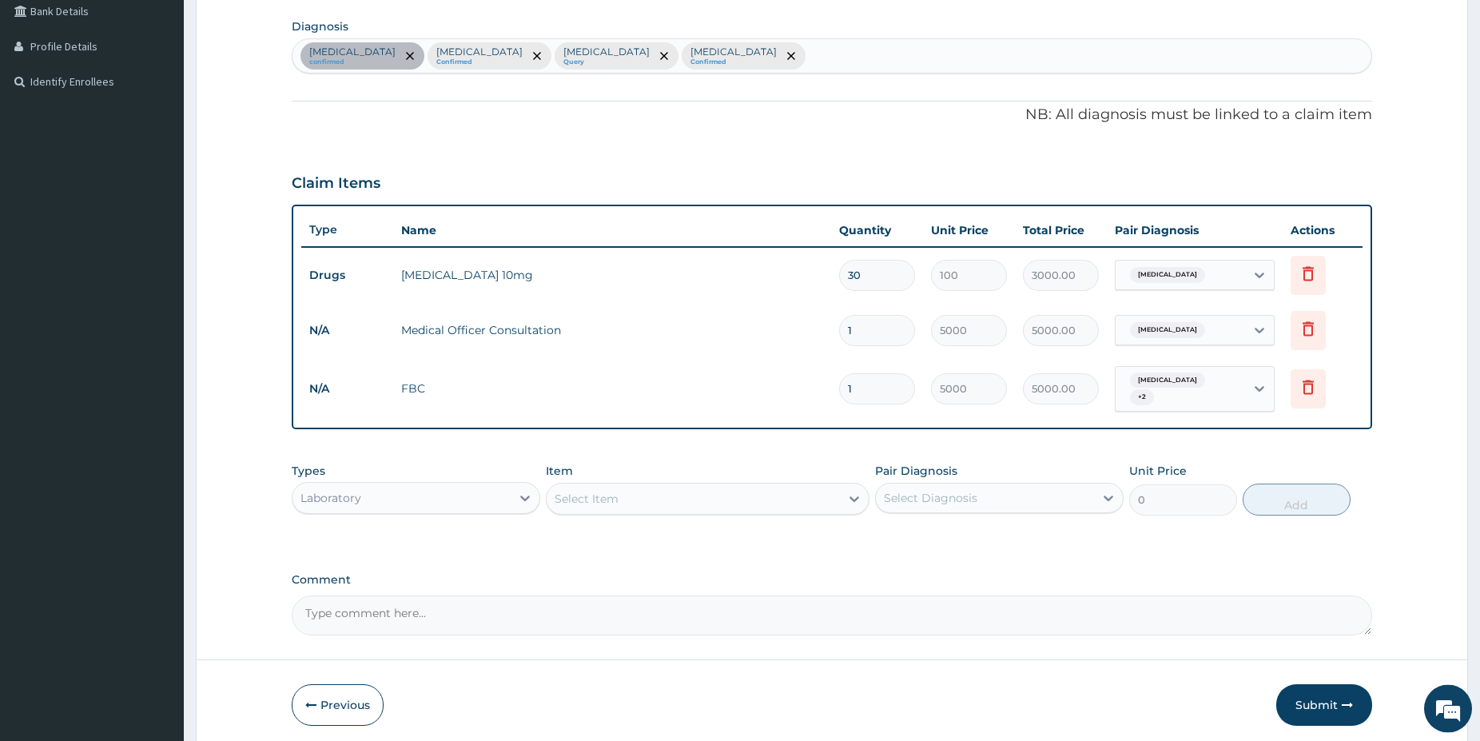
click at [731, 499] on div "Select Item" at bounding box center [693, 500] width 293 height 26
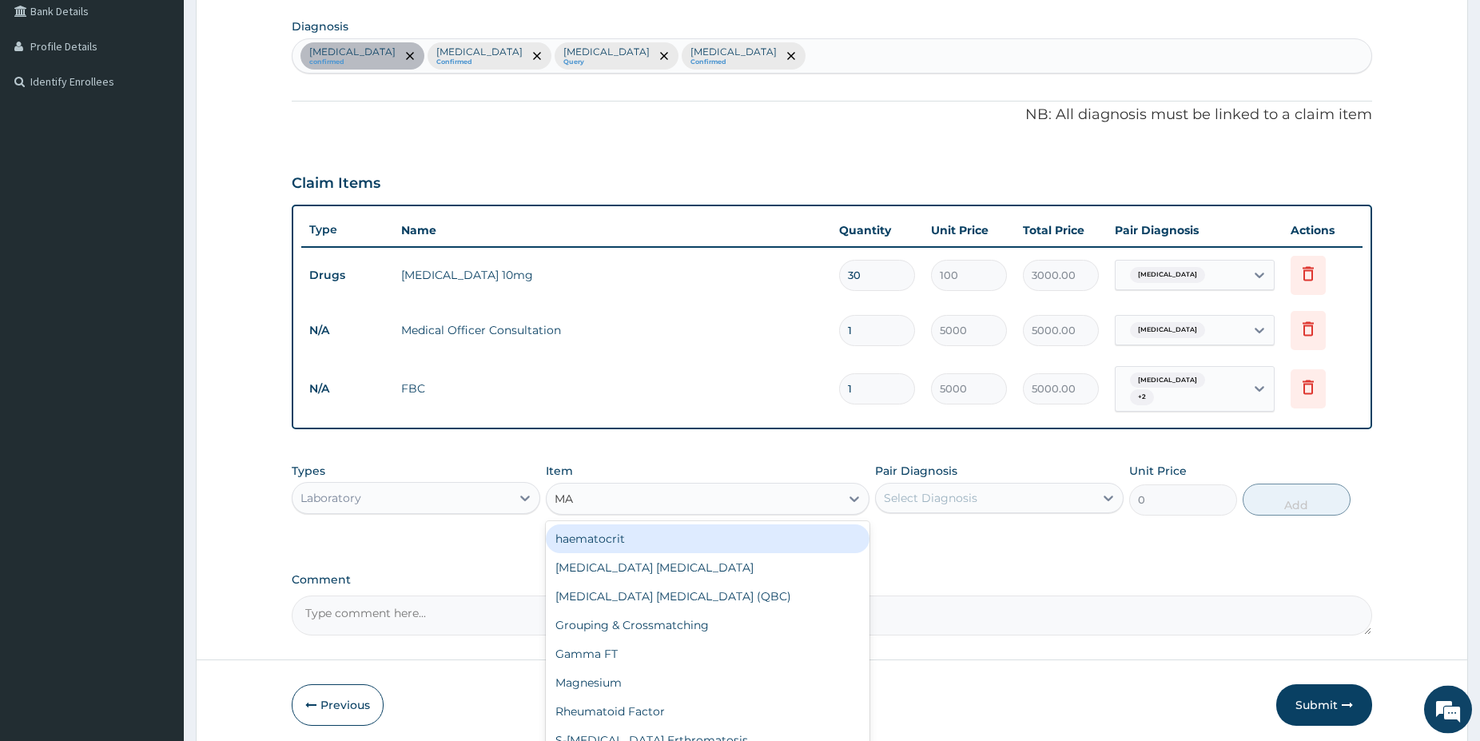
type input "MAL"
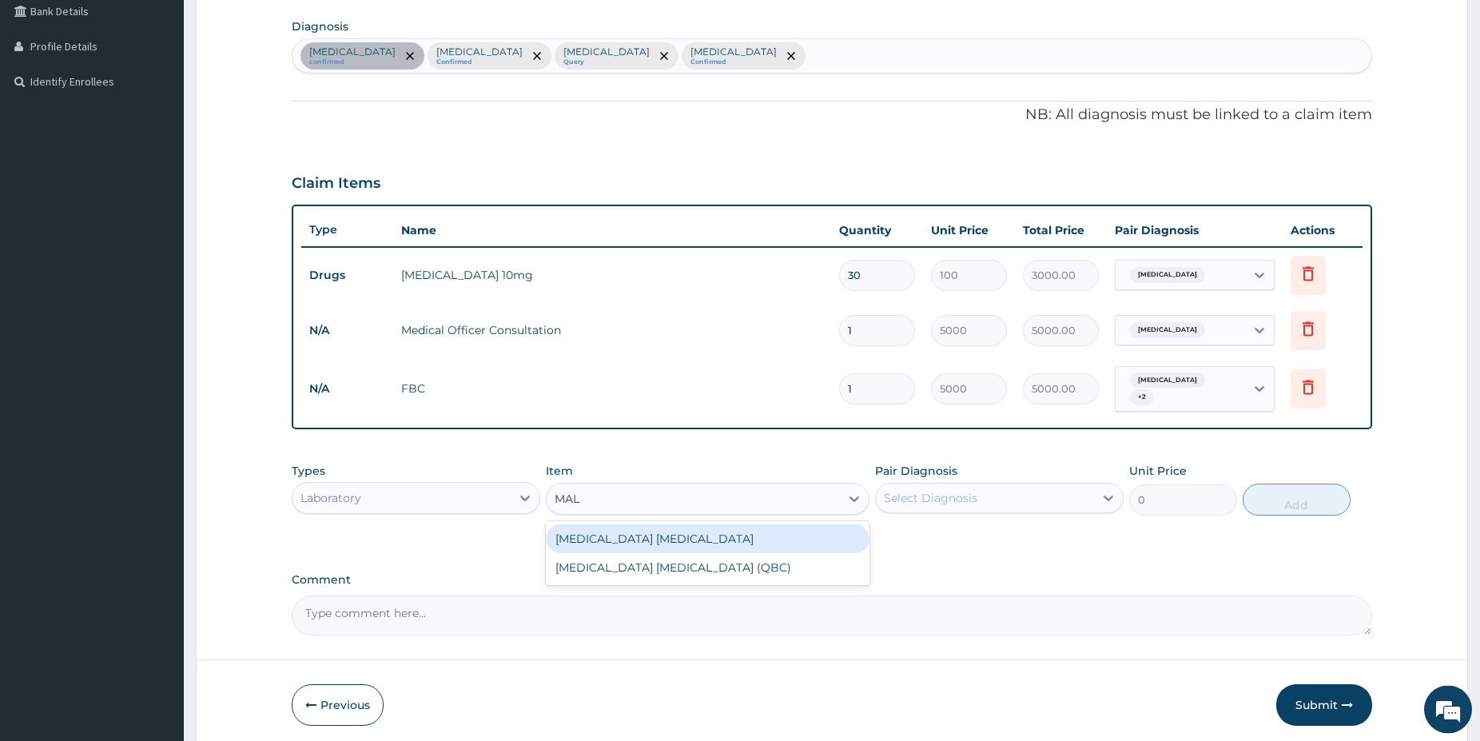
click at [708, 528] on div "[MEDICAL_DATA] [MEDICAL_DATA]" at bounding box center [708, 538] width 324 height 29
type input "1500"
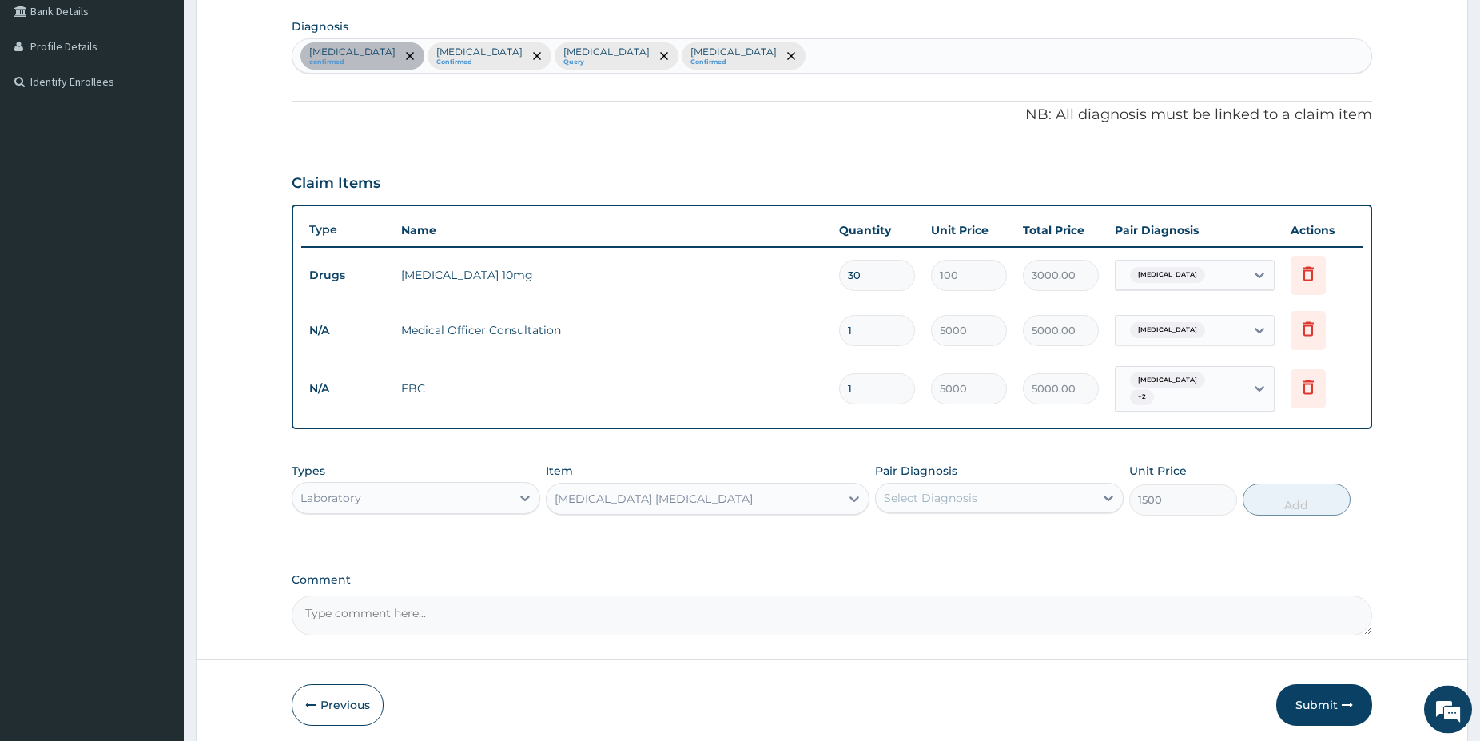
click at [923, 496] on div "Select Diagnosis" at bounding box center [931, 498] width 94 height 16
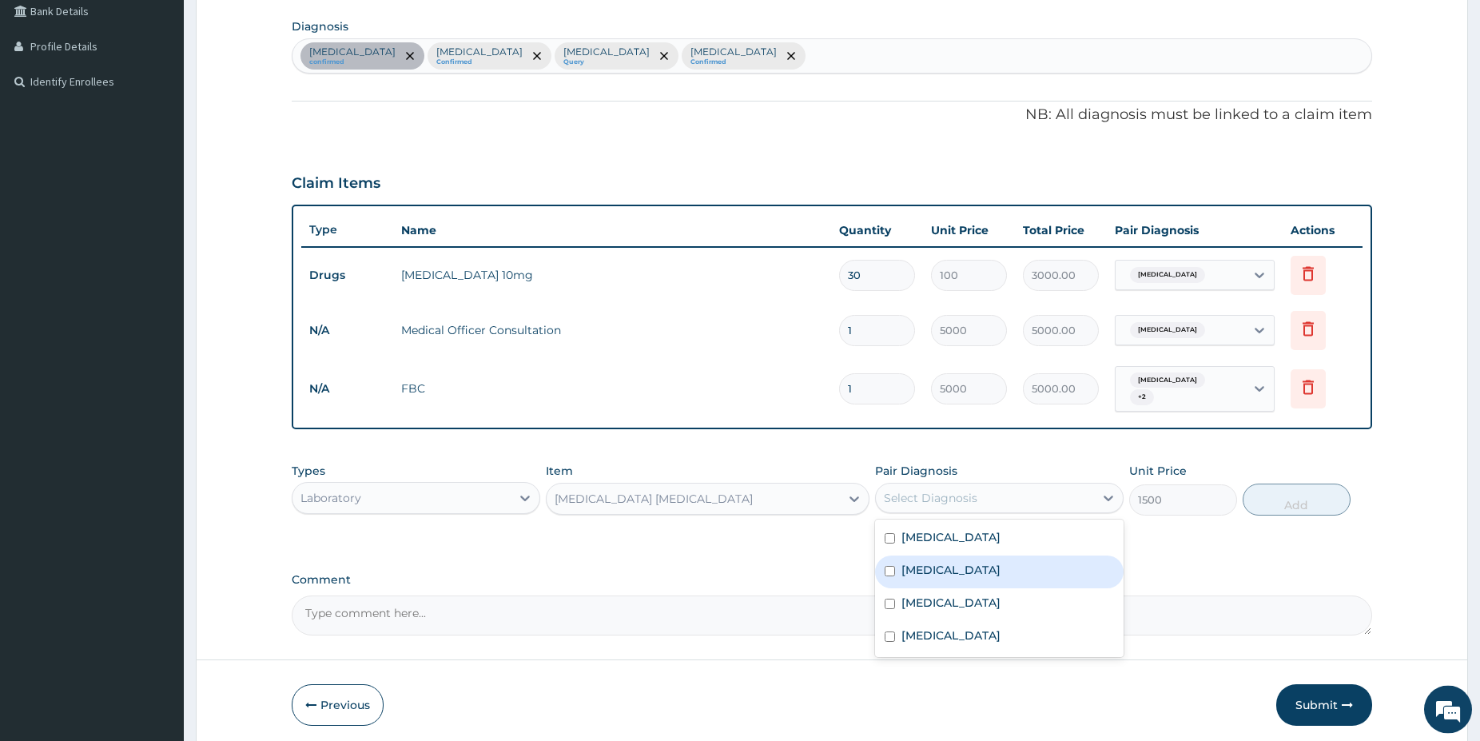
click at [918, 562] on label "[MEDICAL_DATA]" at bounding box center [951, 570] width 99 height 16
checkbox input "true"
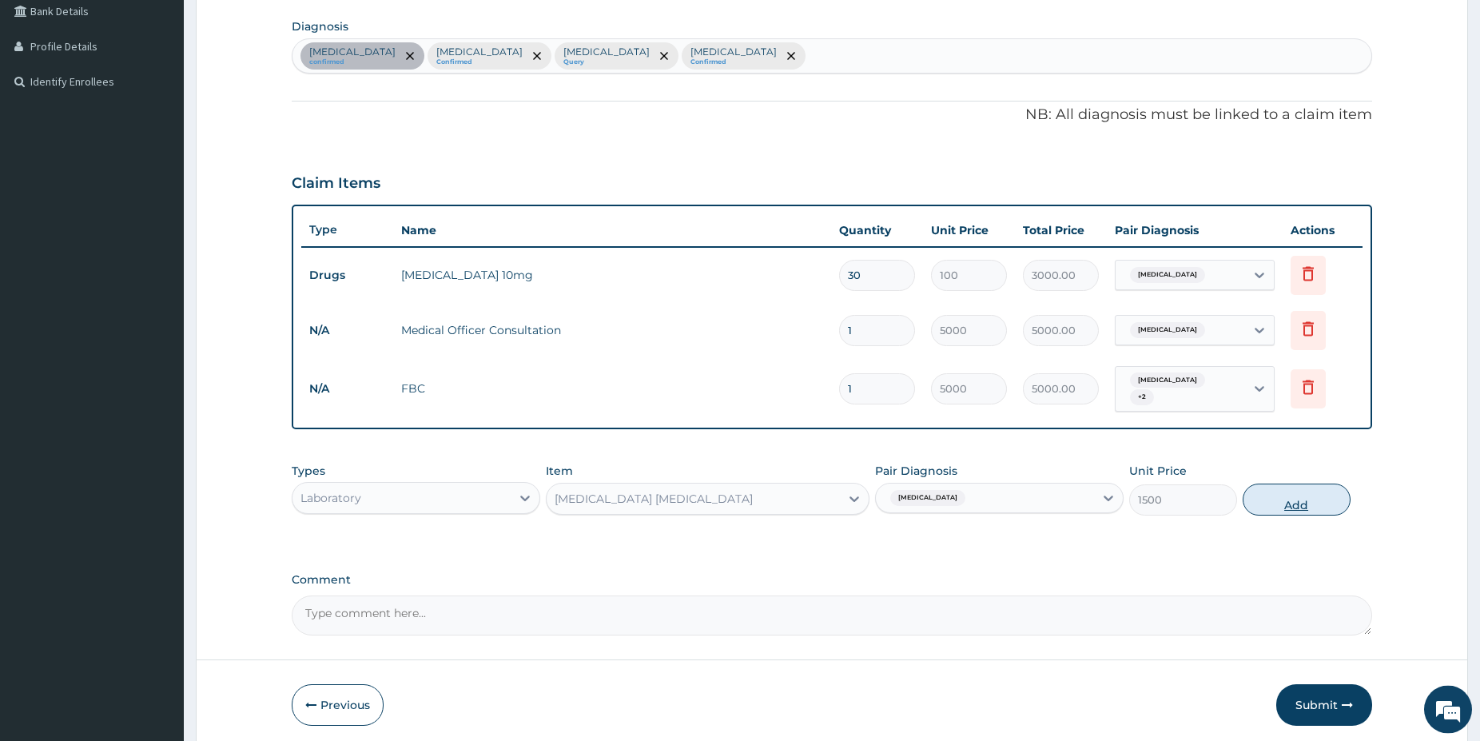
drag, startPoint x: 1291, startPoint y: 484, endPoint x: 1286, endPoint y: 491, distance: 8.6
click at [1291, 484] on button "Add" at bounding box center [1297, 500] width 108 height 32
type input "0"
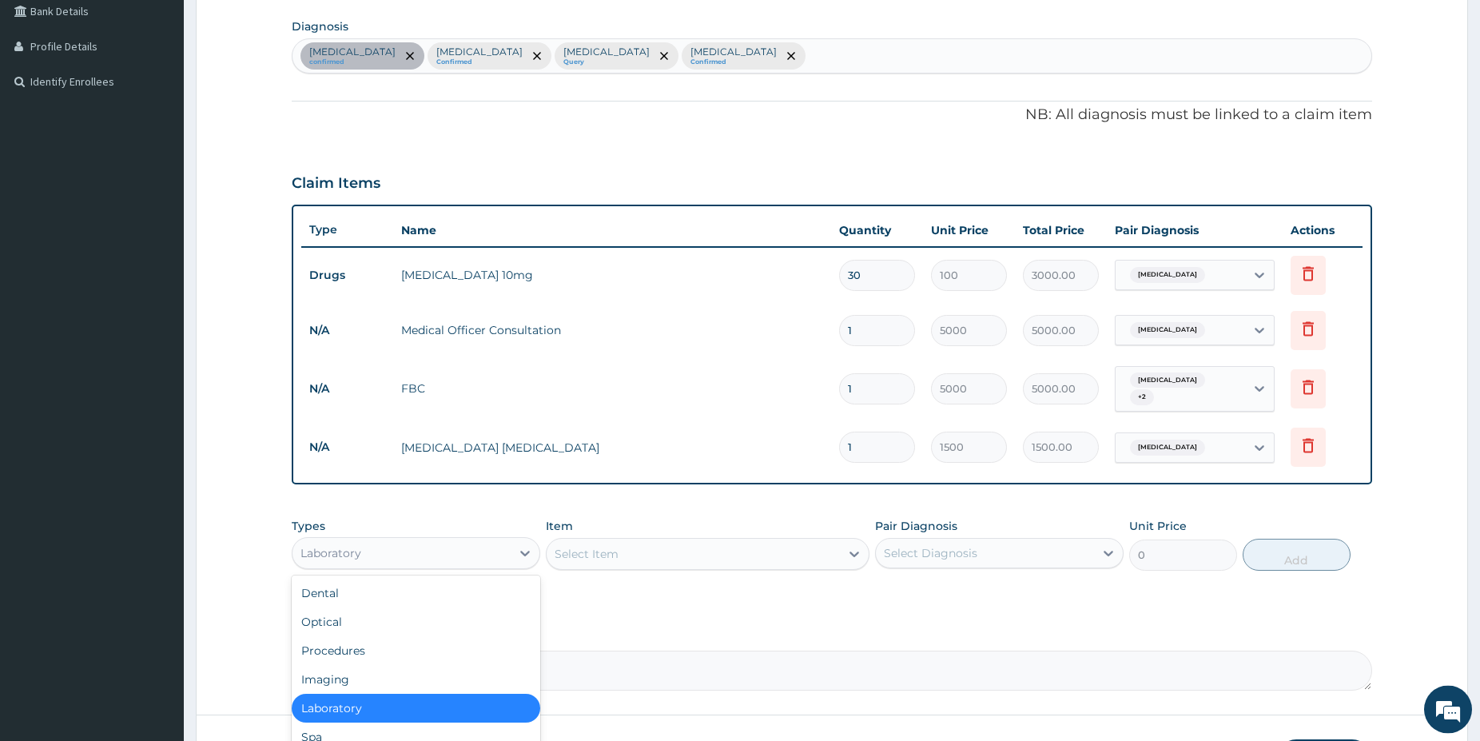
scroll to position [373, 0]
click at [424, 553] on div "Laboratory" at bounding box center [402, 554] width 218 height 26
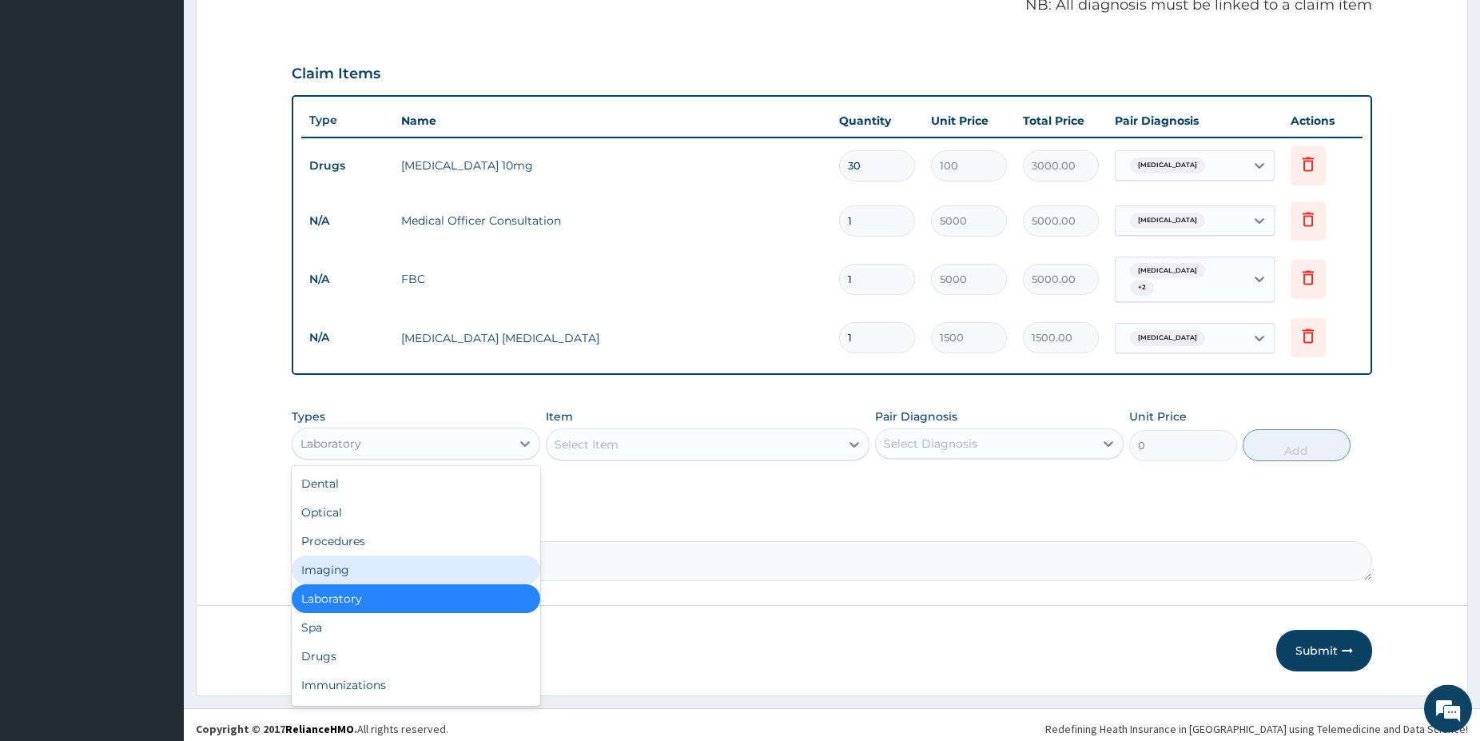
scroll to position [485, 0]
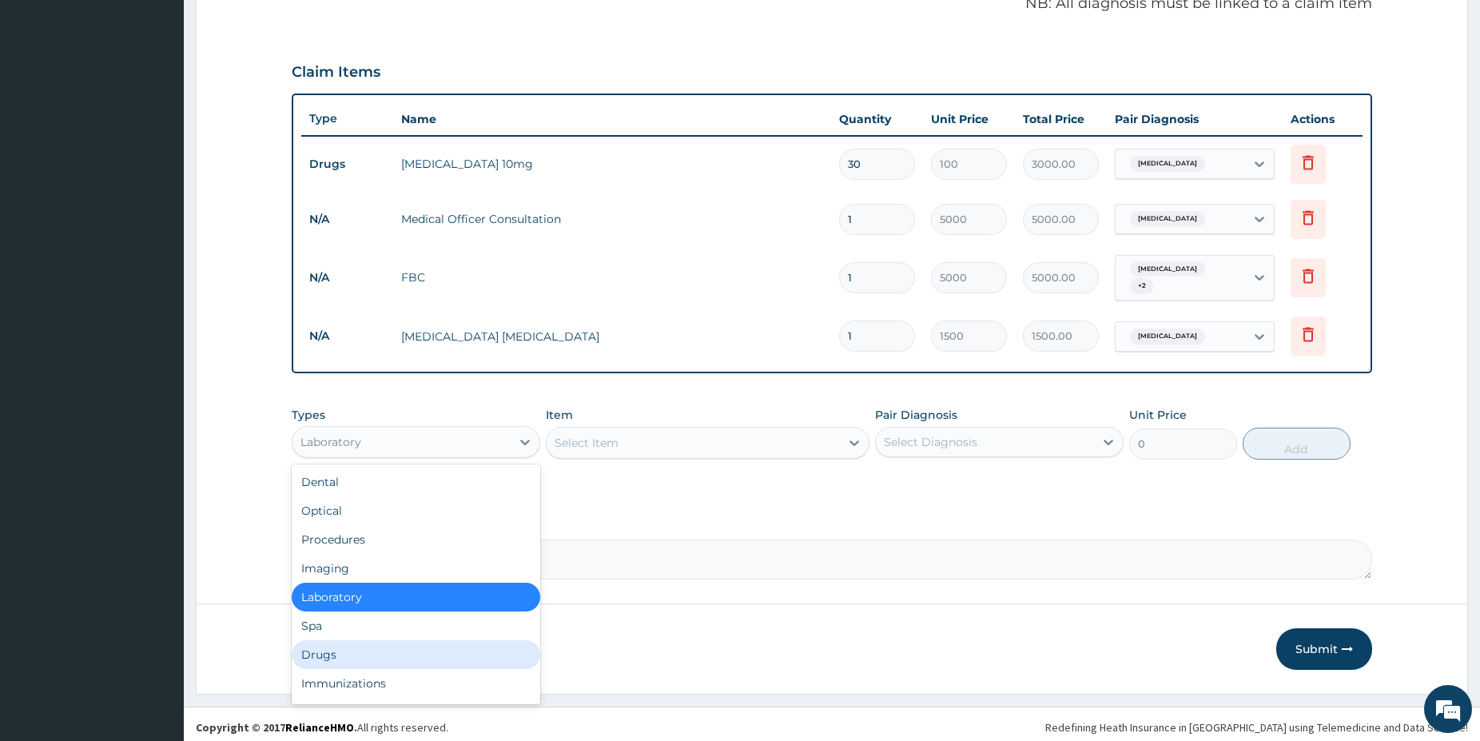
click at [372, 642] on div "Drugs" at bounding box center [416, 654] width 249 height 29
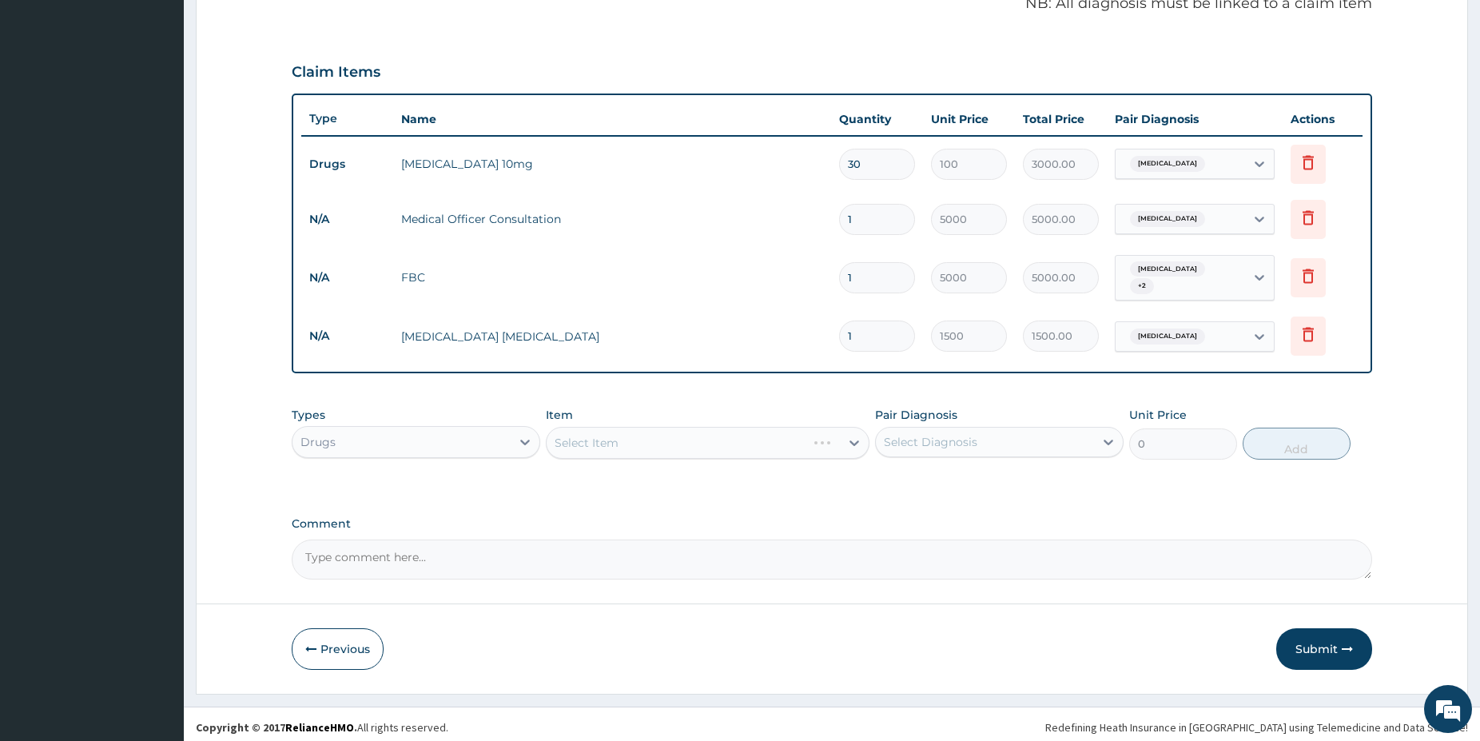
click at [592, 434] on div "Select Item" at bounding box center [708, 443] width 324 height 32
click at [787, 444] on div "Select Item" at bounding box center [708, 443] width 324 height 32
click at [788, 443] on div "Select Item" at bounding box center [693, 443] width 293 height 26
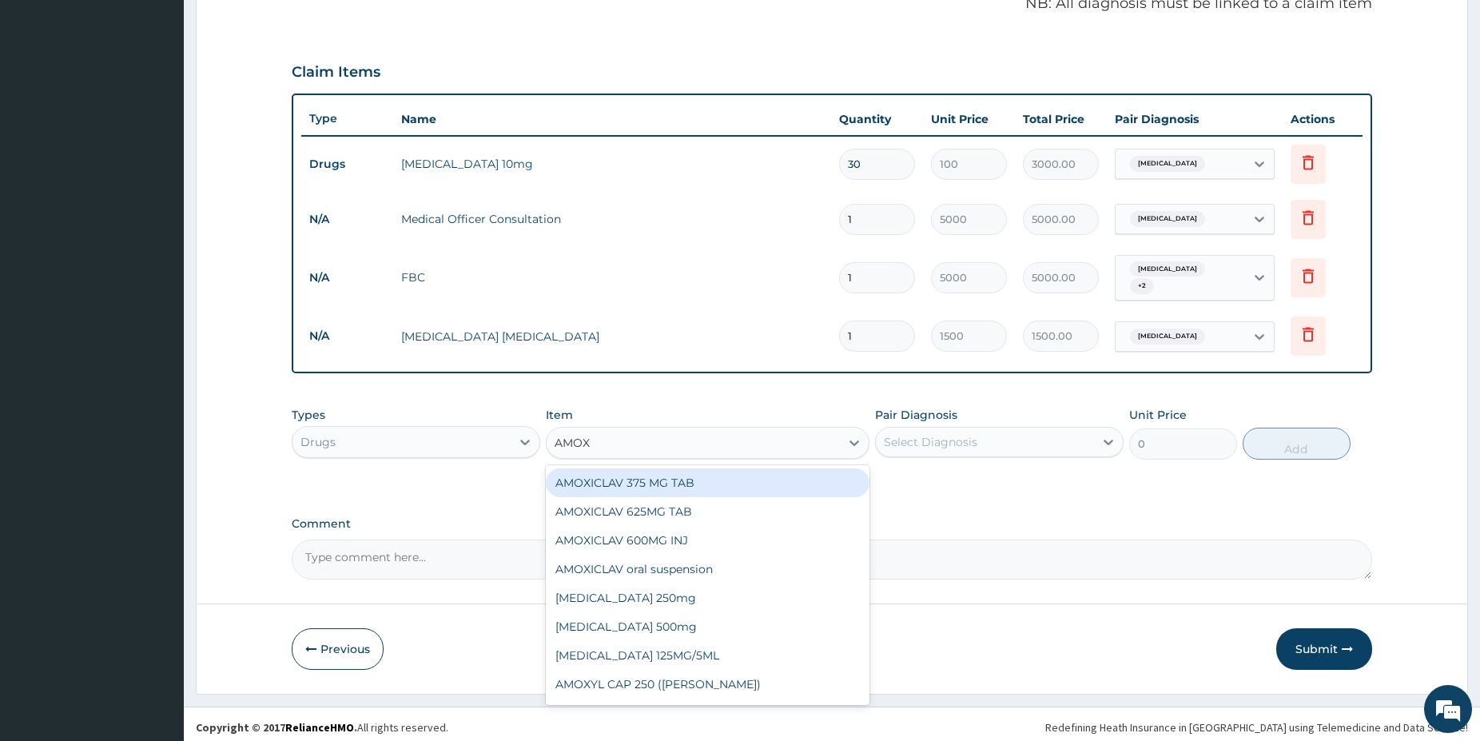
type input "AMOXI"
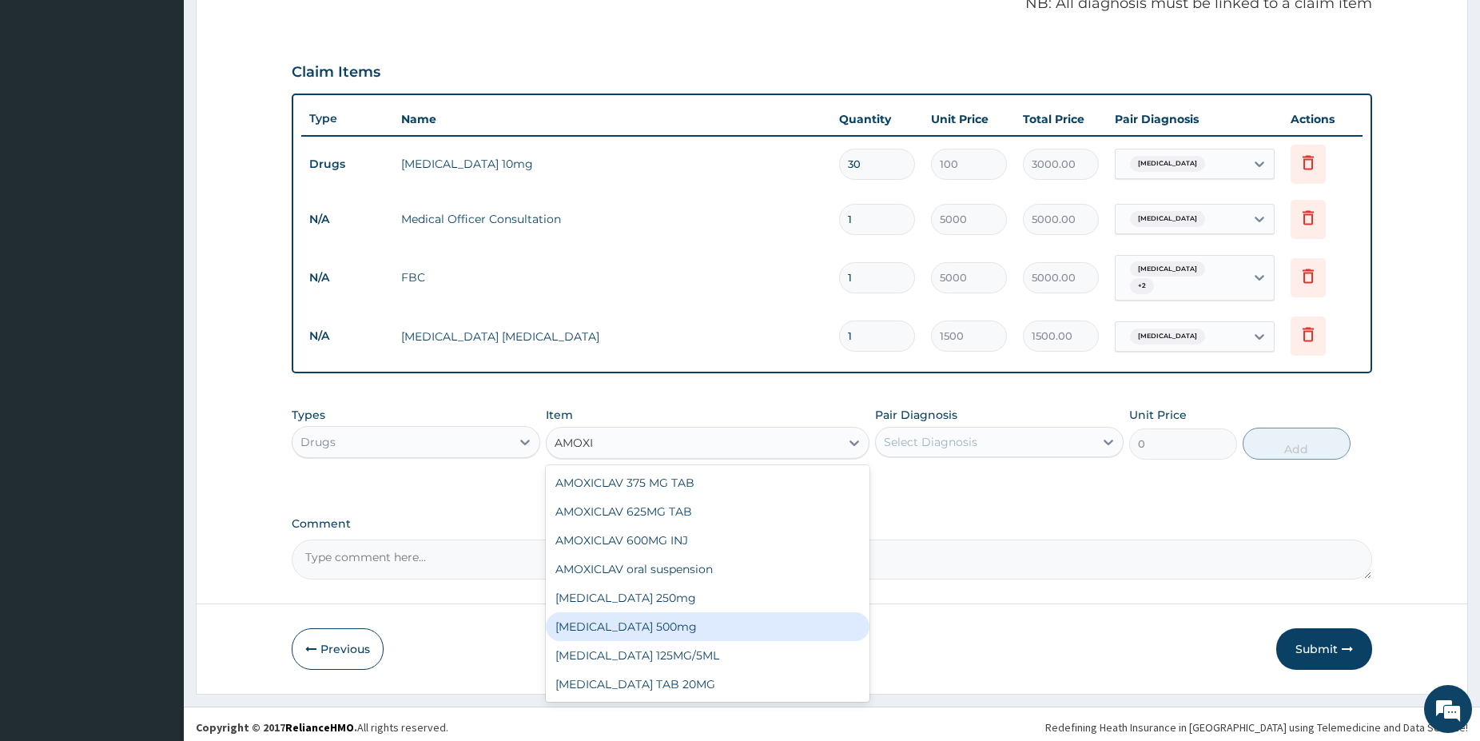
click at [694, 629] on div "[MEDICAL_DATA] 500mg" at bounding box center [708, 626] width 324 height 29
type input "150"
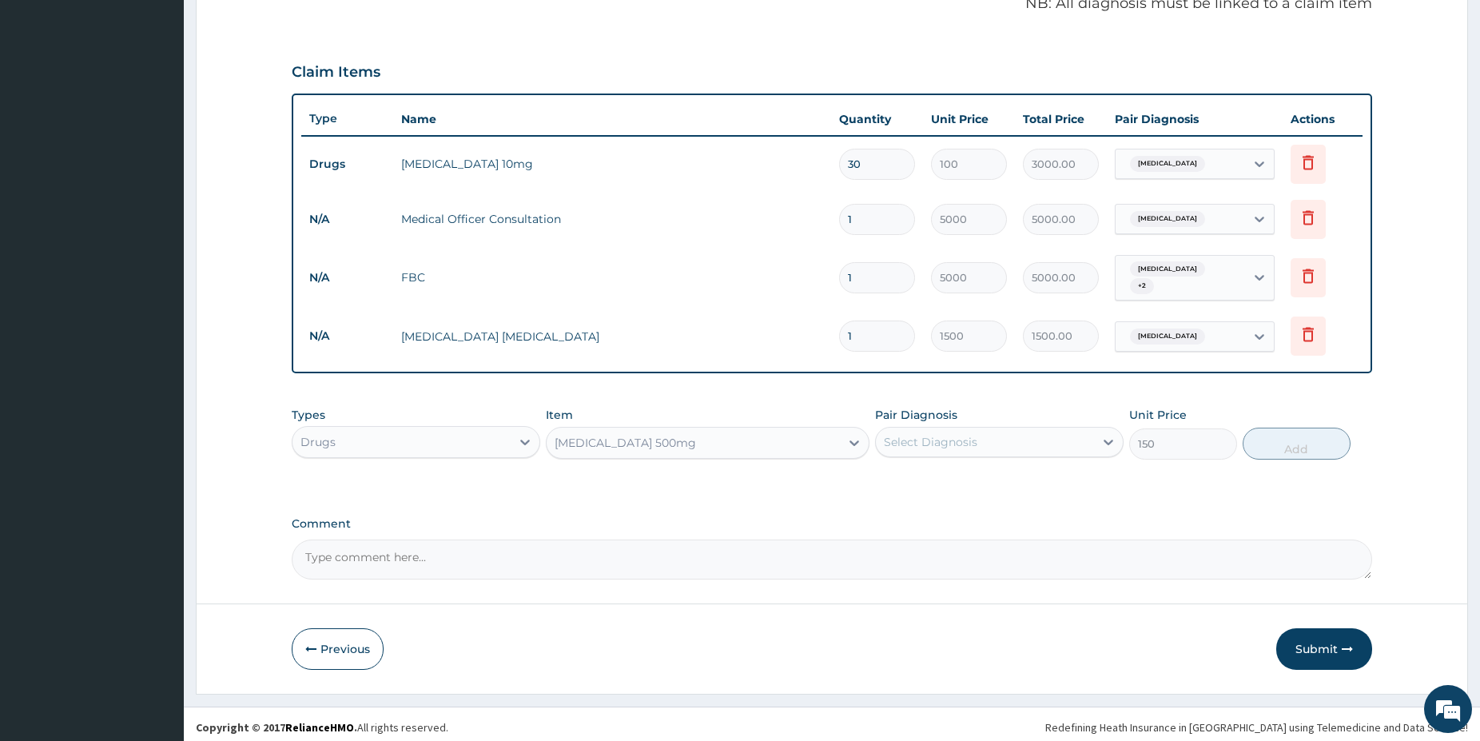
click at [992, 427] on div "Select Diagnosis" at bounding box center [999, 442] width 249 height 30
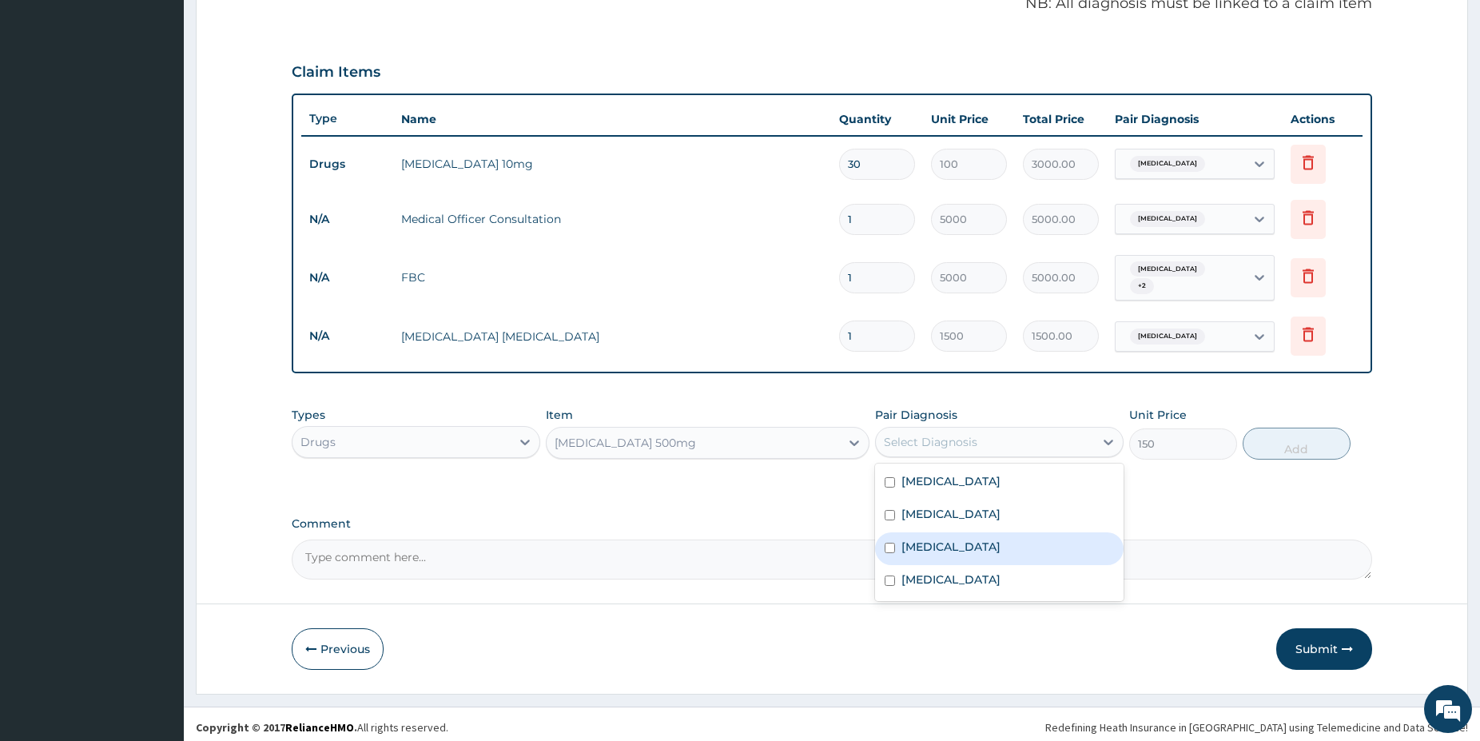
click at [938, 546] on div "[MEDICAL_DATA]" at bounding box center [999, 548] width 249 height 33
checkbox input "true"
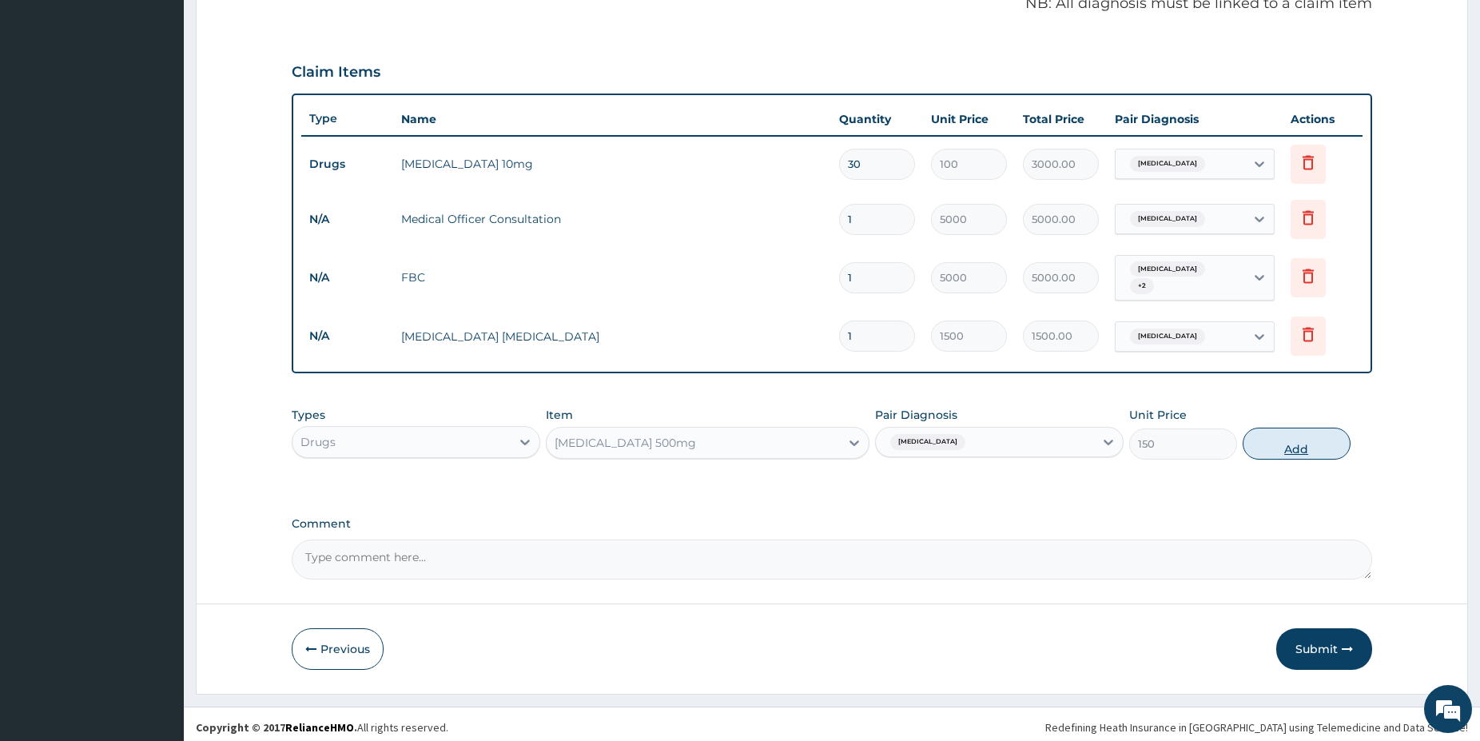
click at [1286, 449] on button "Add" at bounding box center [1297, 444] width 108 height 32
type input "0"
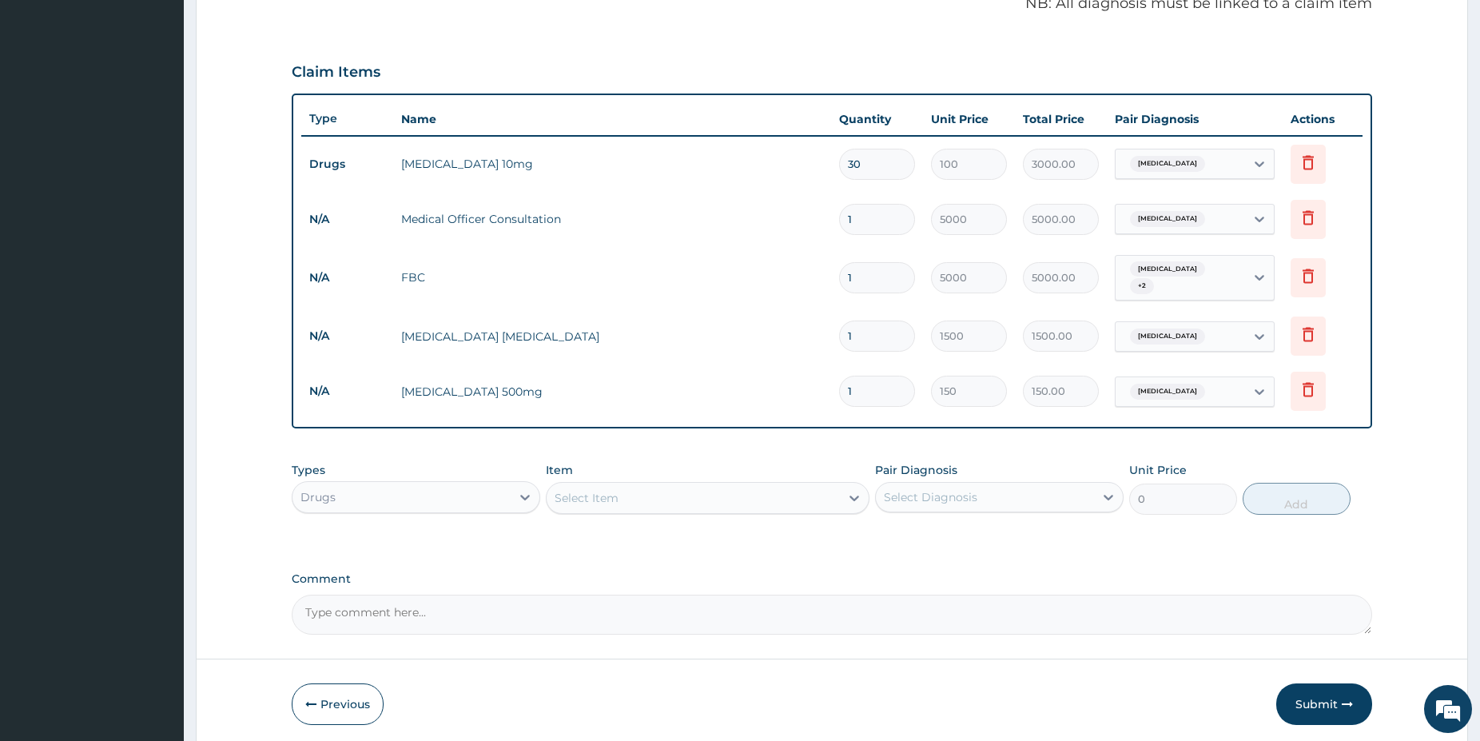
type input "15"
type input "2250.00"
type input "15"
click at [656, 498] on div "Select Item" at bounding box center [693, 498] width 293 height 26
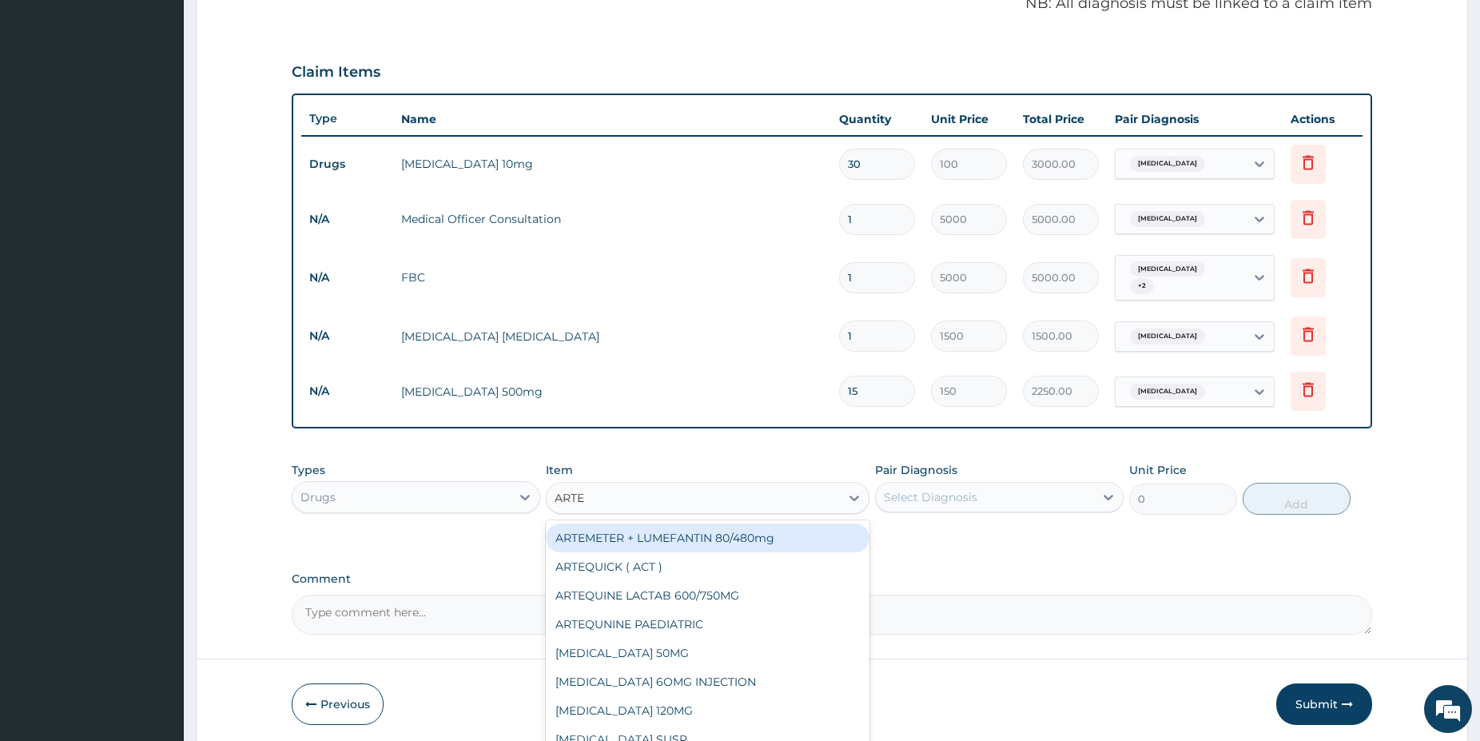
type input "ARTEM"
click at [744, 535] on div "ARTEMETER + LUMEFANTIN 80/480mg" at bounding box center [708, 537] width 324 height 29
type input "350"
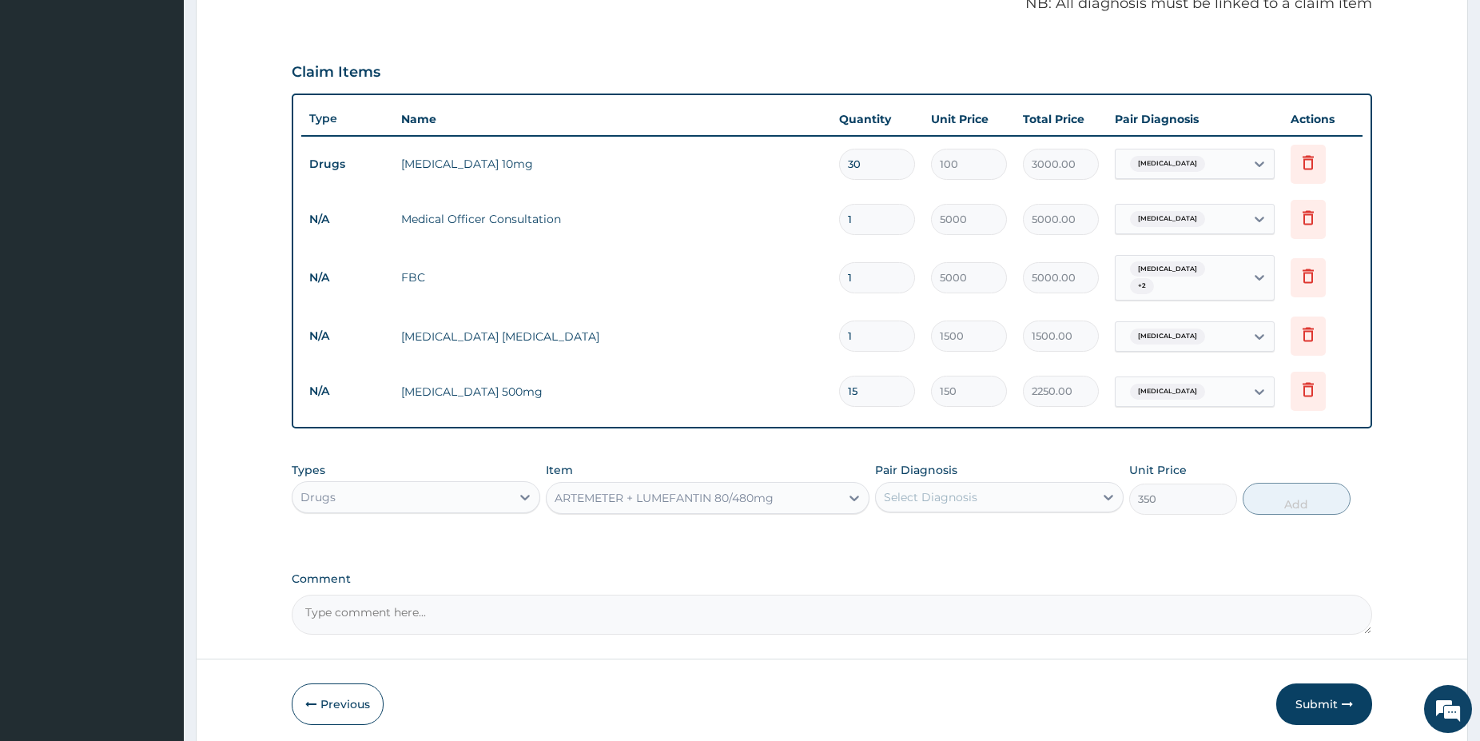
click at [953, 489] on div "Select Diagnosis" at bounding box center [931, 497] width 94 height 16
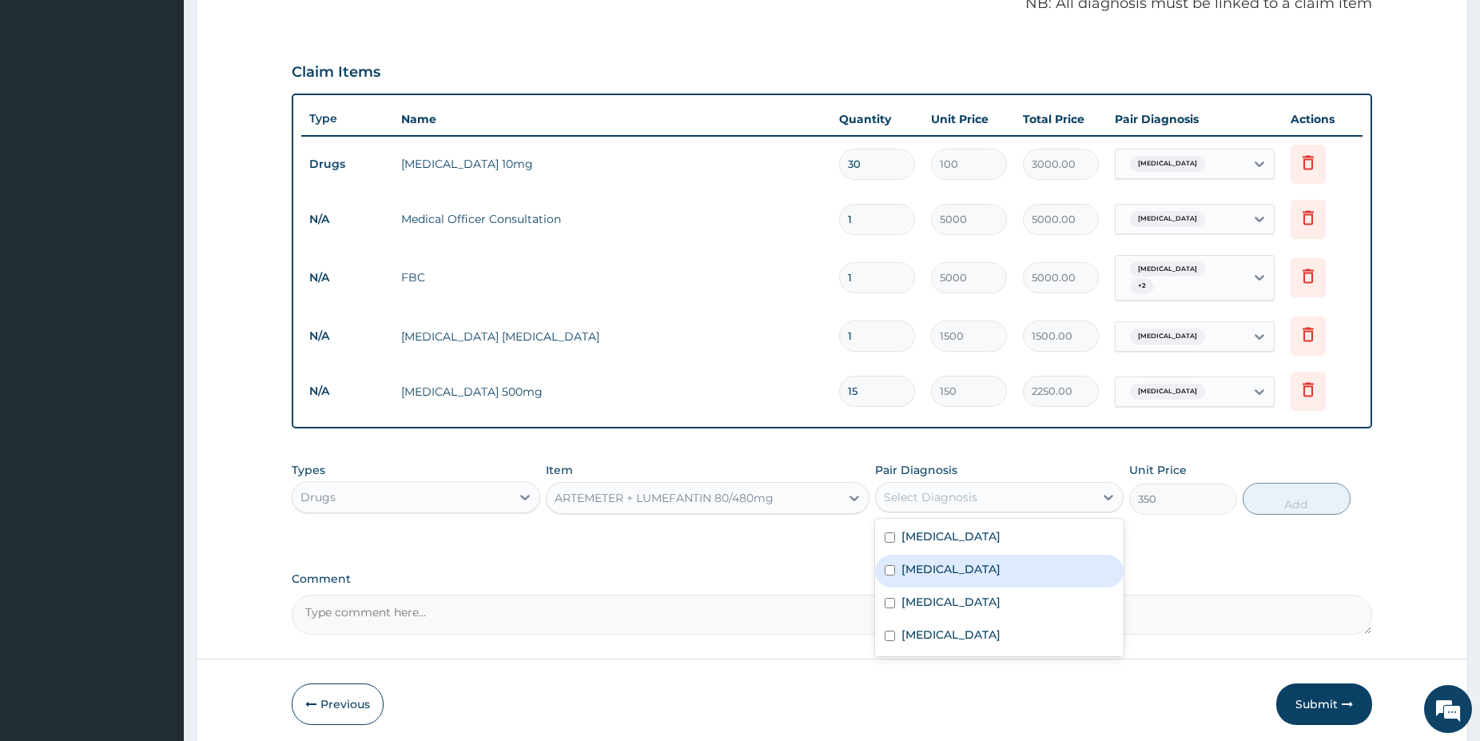
click at [968, 569] on div "[MEDICAL_DATA]" at bounding box center [999, 571] width 249 height 33
checkbox input "true"
click at [1288, 487] on button "Add" at bounding box center [1297, 499] width 108 height 32
type input "0"
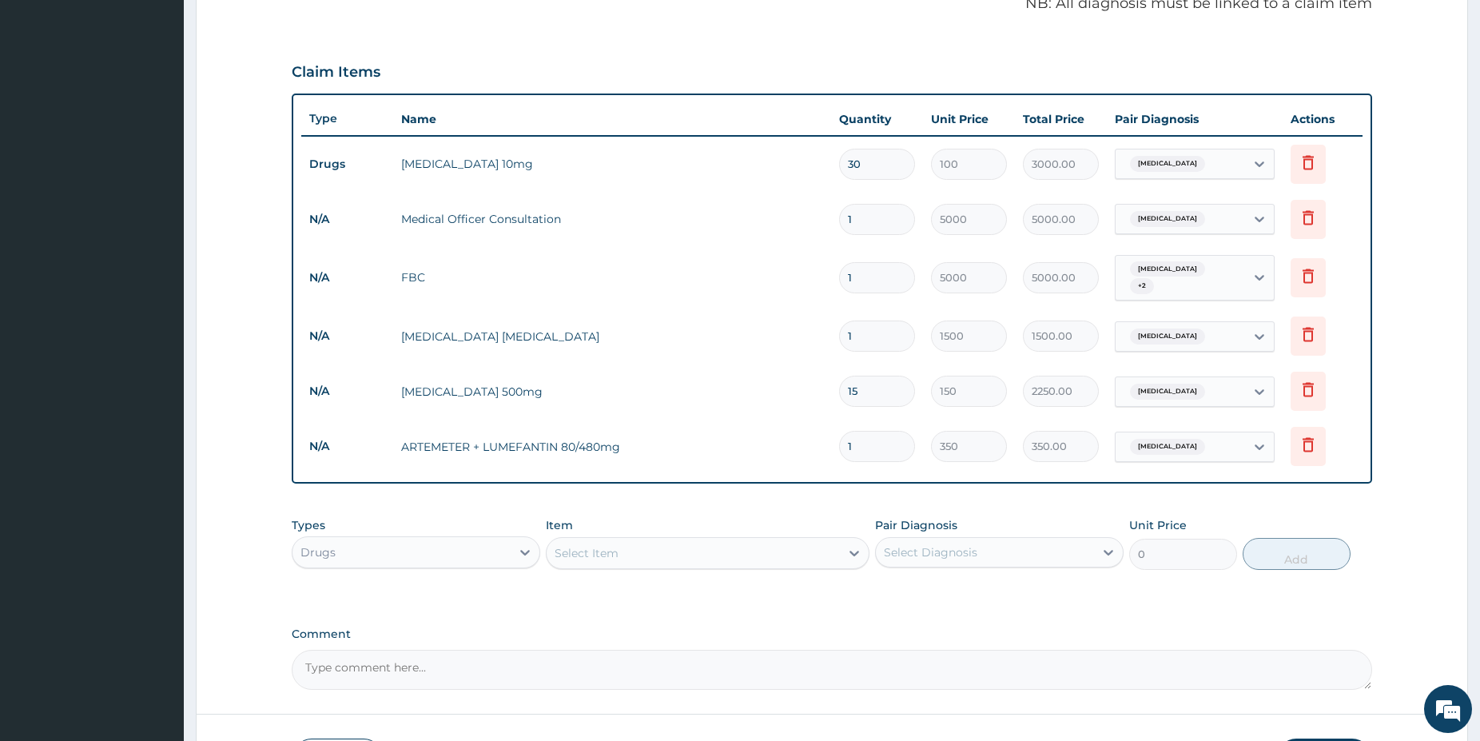
type input "0.00"
type input "6"
type input "2100.00"
type input "6"
click at [697, 557] on div "Select Item" at bounding box center [693, 553] width 293 height 26
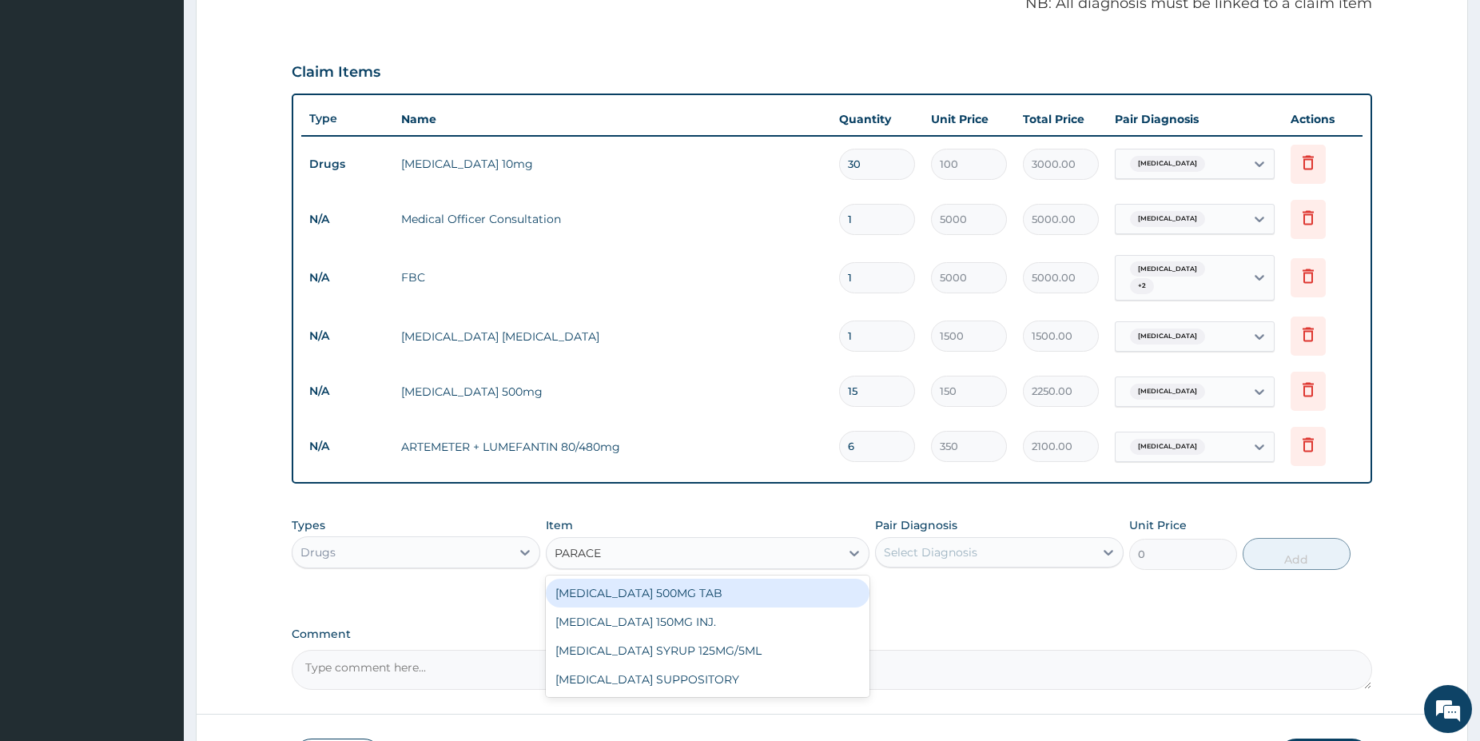
type input "PARACET"
click at [798, 594] on div "[MEDICAL_DATA] 500MG TAB" at bounding box center [708, 593] width 324 height 29
type input "38"
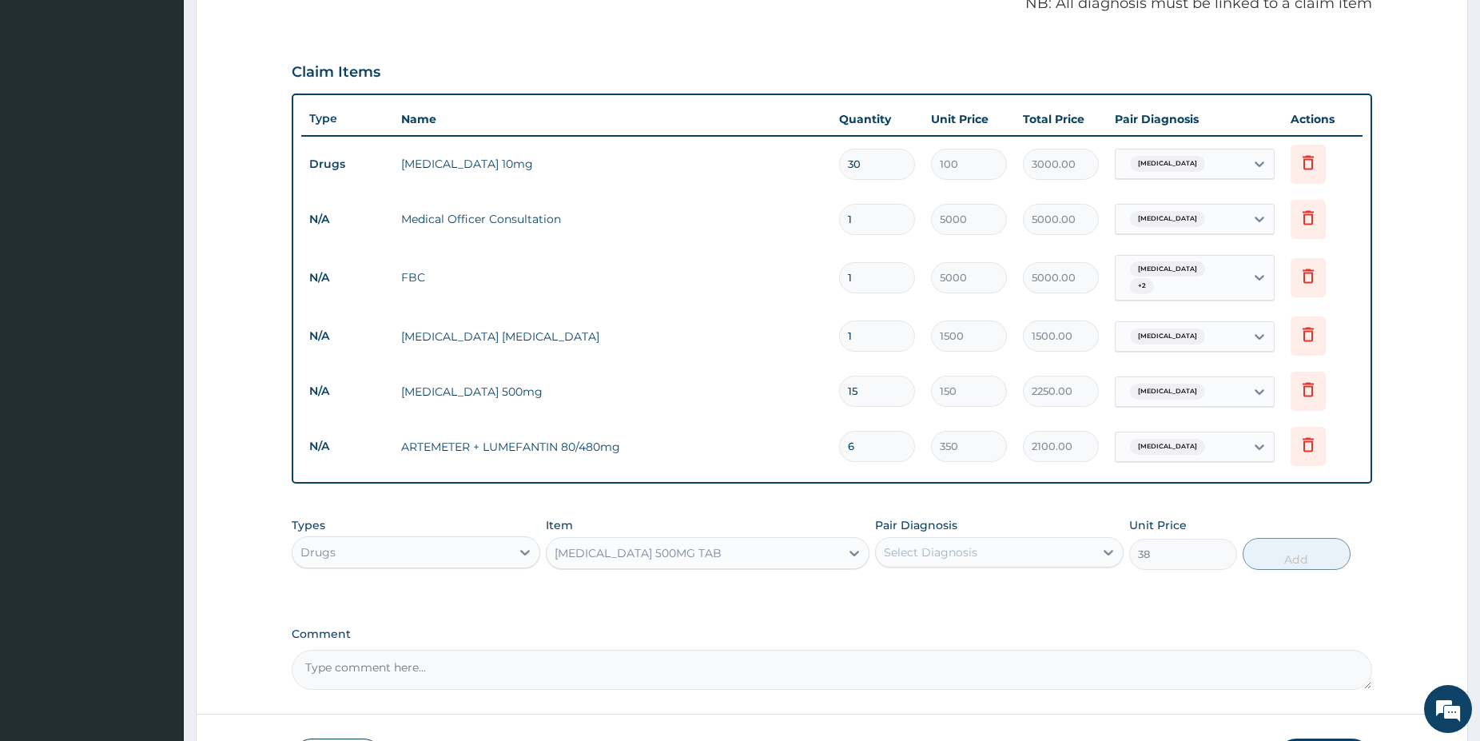
click at [956, 550] on div "Select Diagnosis" at bounding box center [931, 552] width 94 height 16
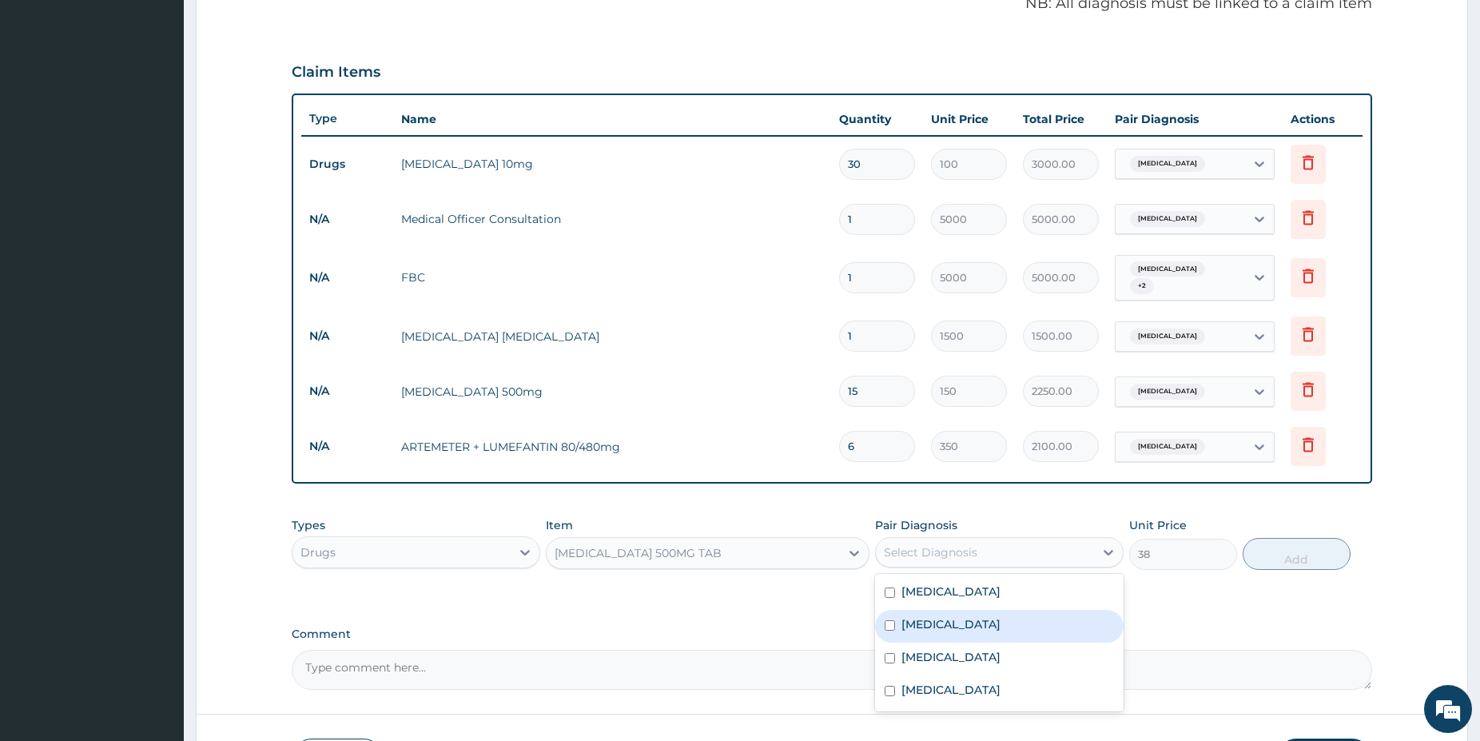
drag, startPoint x: 965, startPoint y: 624, endPoint x: 1149, endPoint y: 615, distance: 184.9
click at [963, 622] on div "[MEDICAL_DATA]" at bounding box center [999, 626] width 249 height 33
checkbox input "true"
click at [1277, 552] on button "Add" at bounding box center [1297, 554] width 108 height 32
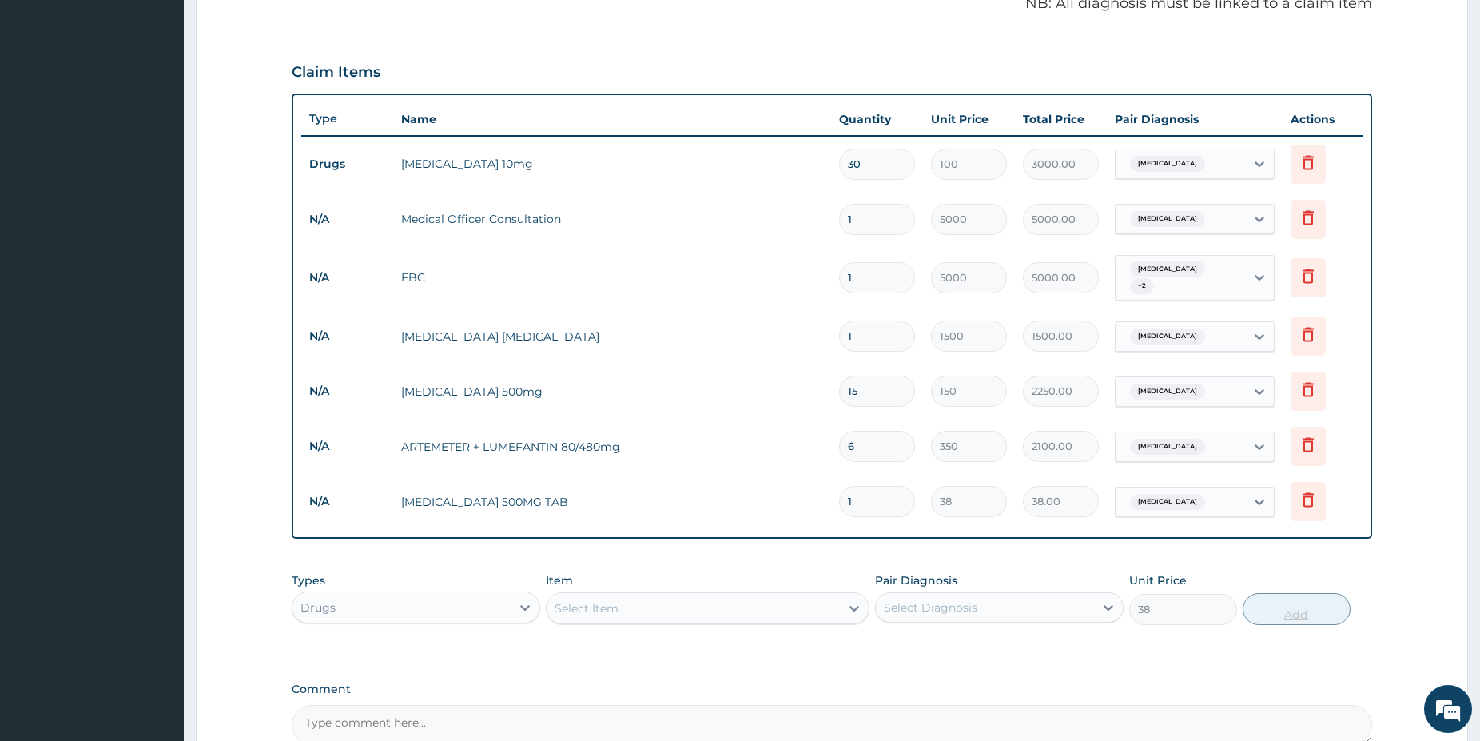
type input "0"
type input "178"
type input "6764.00"
type input "17"
type input "646.00"
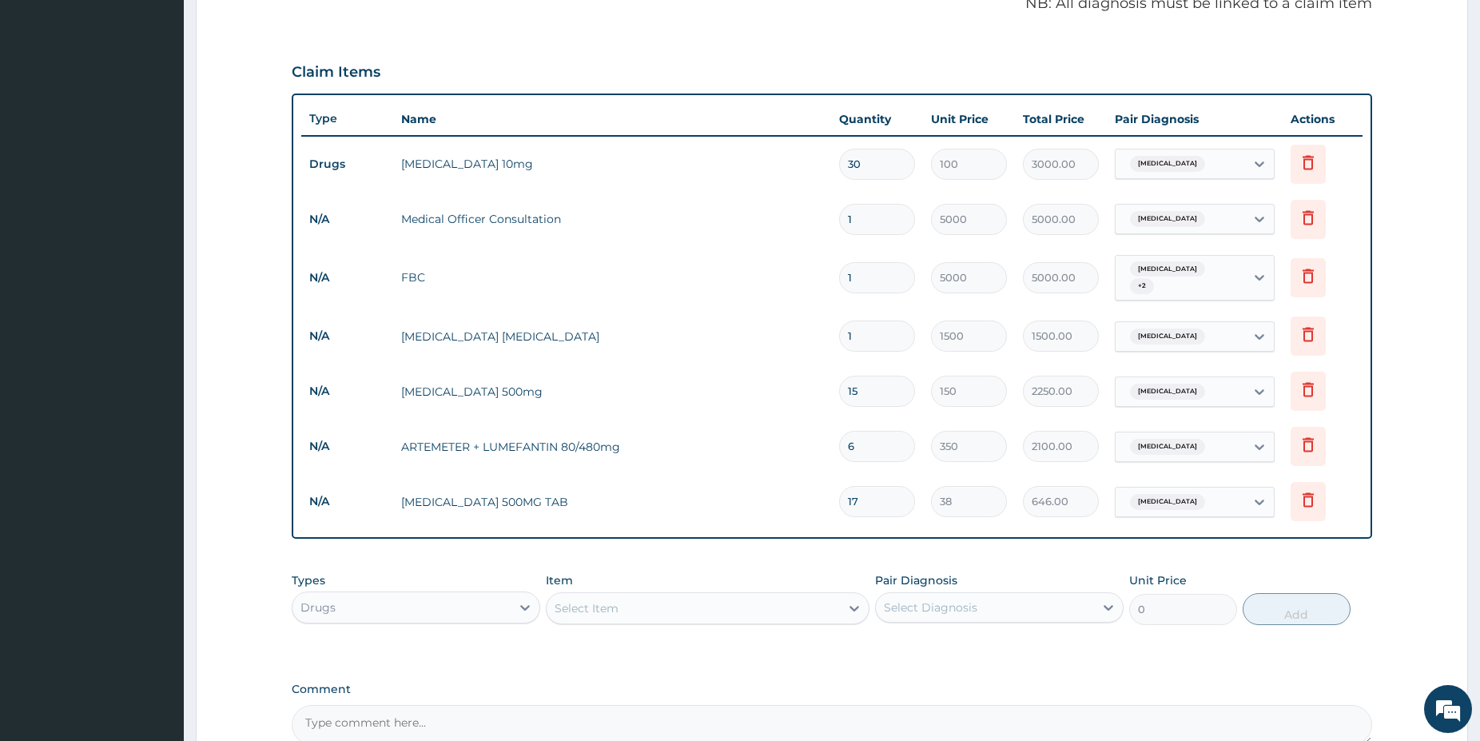
type input "1"
type input "38.00"
type input "18"
type input "684.00"
type input "18"
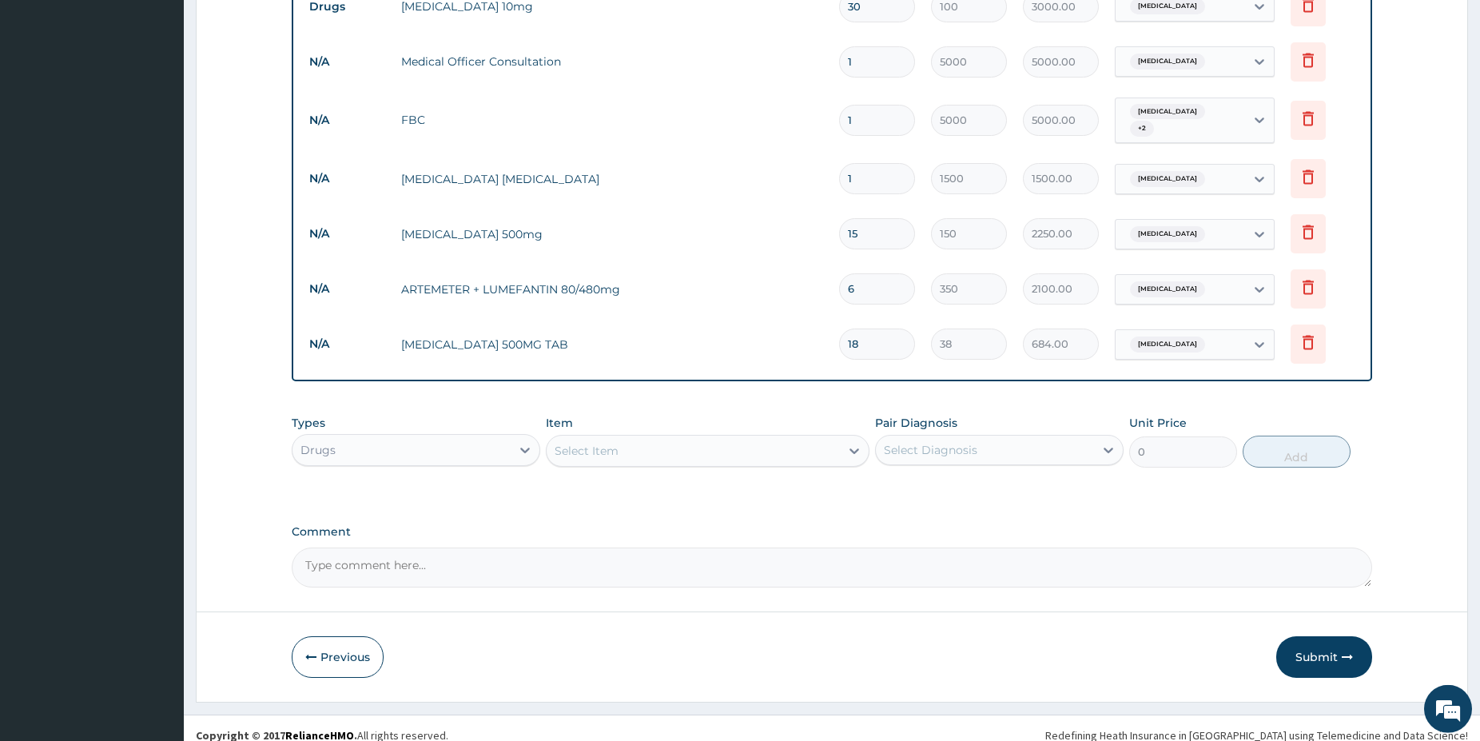
scroll to position [651, 0]
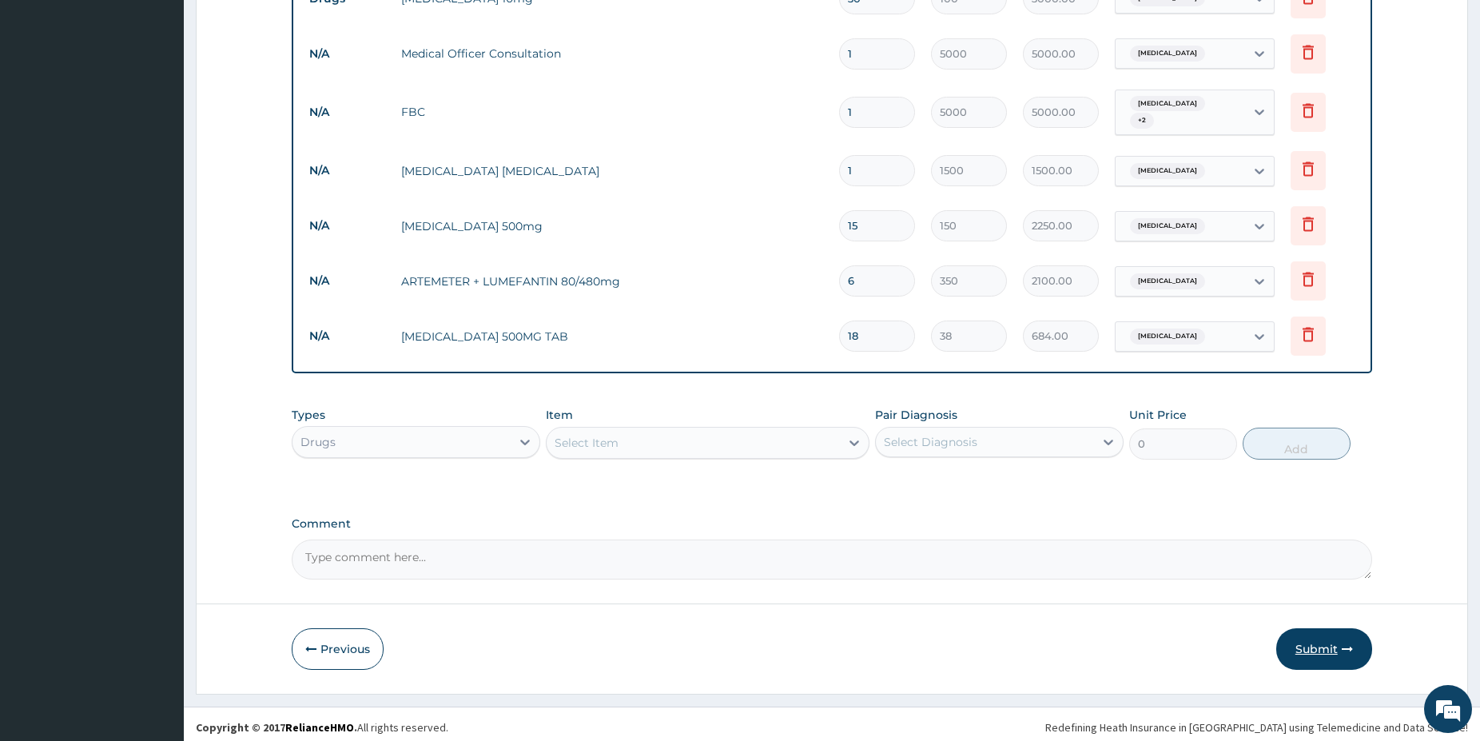
click at [1355, 639] on button "Submit" at bounding box center [1324, 649] width 96 height 42
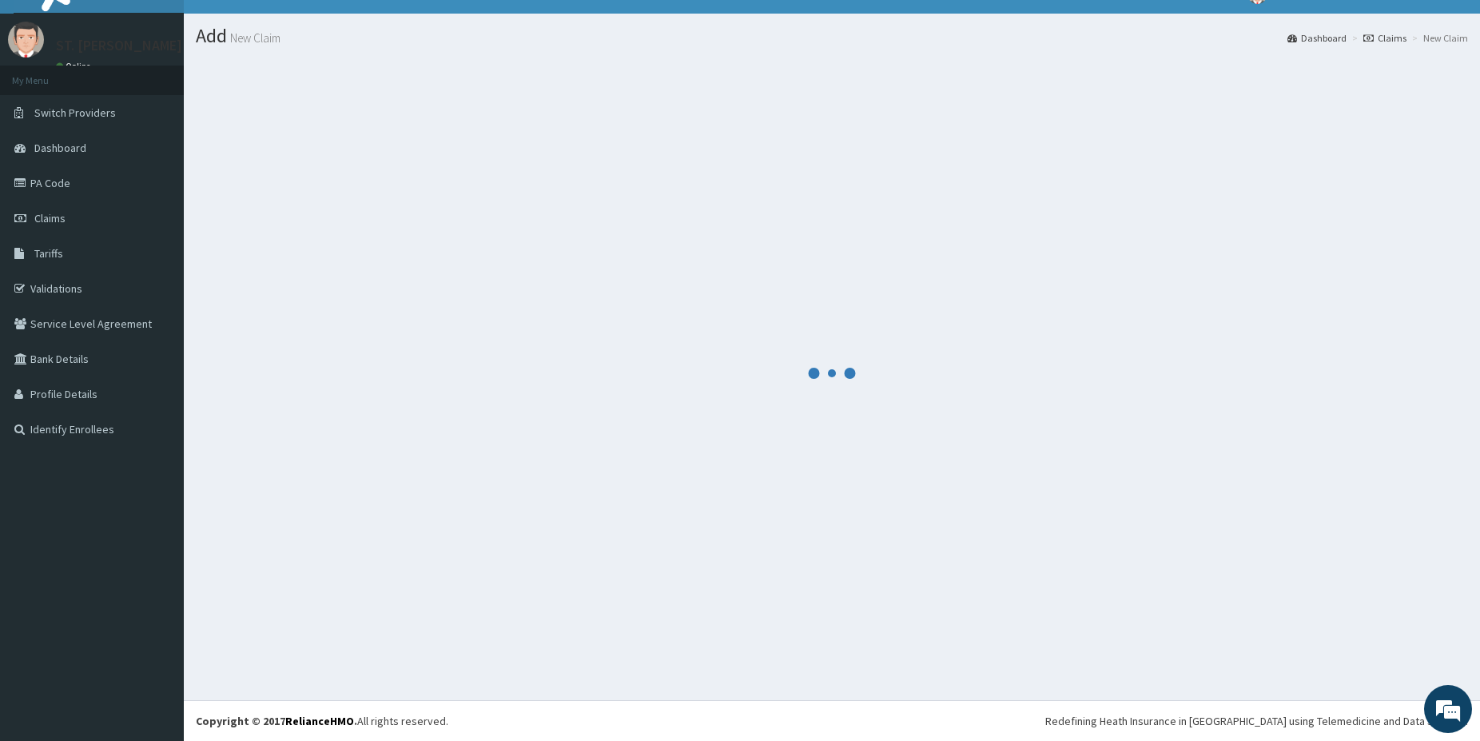
scroll to position [26, 0]
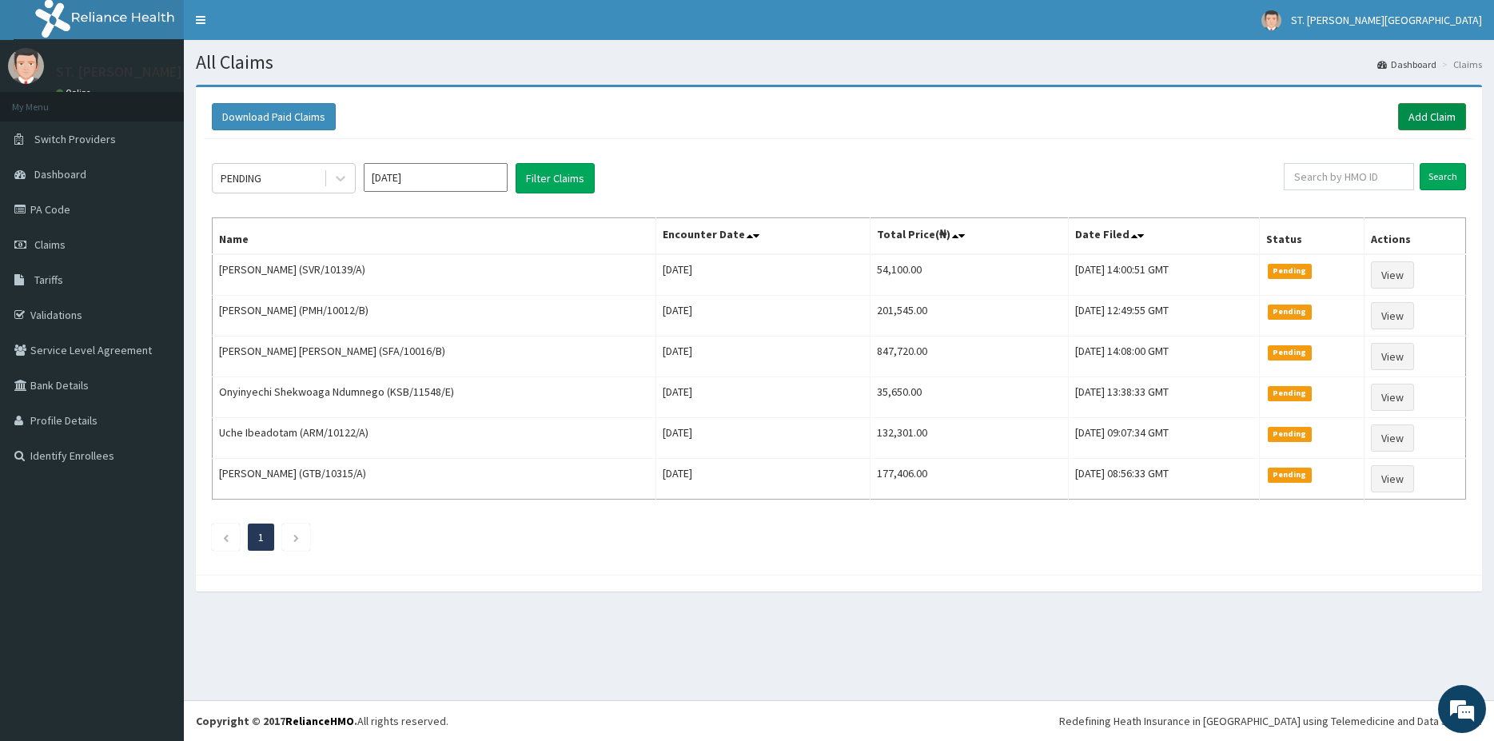
click at [1429, 119] on link "Add Claim" at bounding box center [1432, 116] width 68 height 27
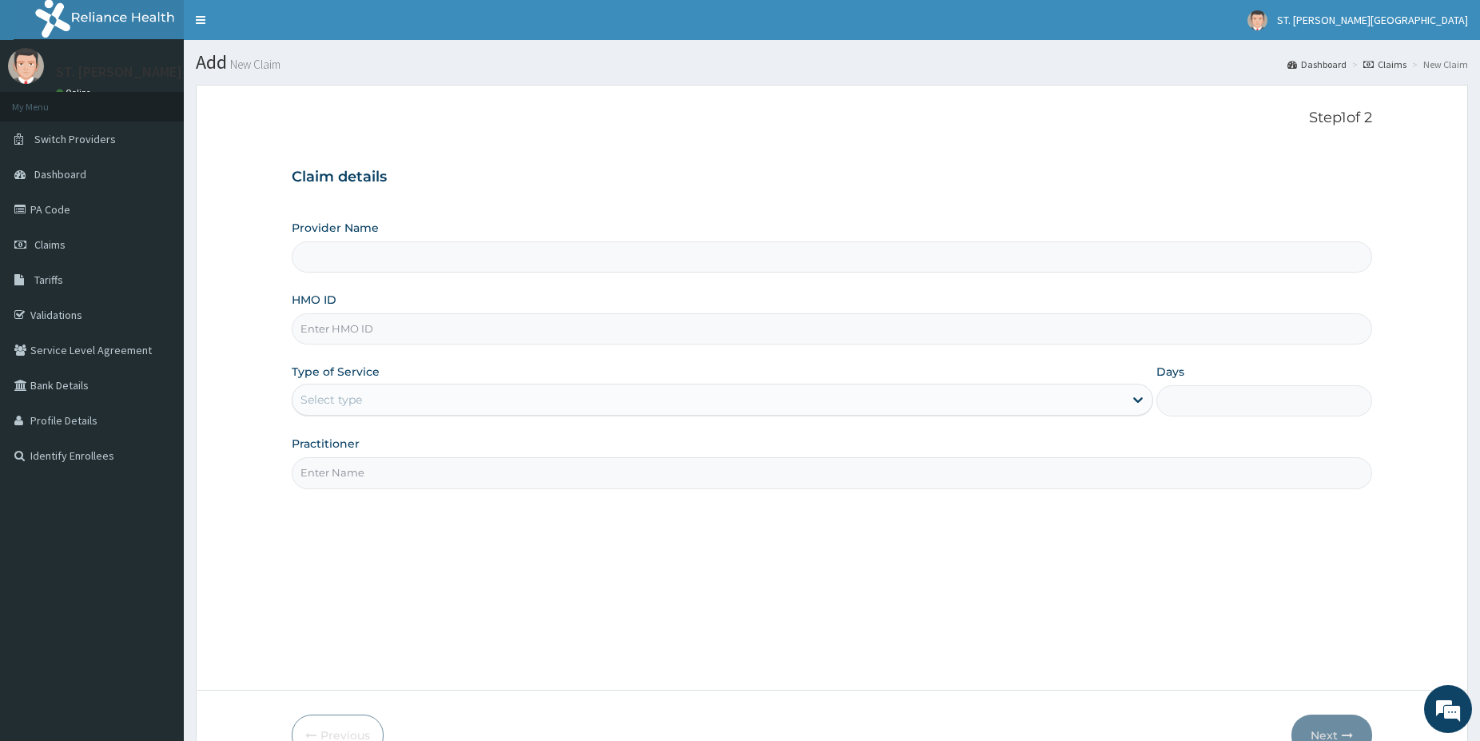
type input "[GEOGRAPHIC_DATA]- [GEOGRAPHIC_DATA]"
click at [349, 324] on input "HMO ID" at bounding box center [832, 328] width 1081 height 31
paste input "SBL/10460/A"
type input "SBL/10460/A"
click at [325, 392] on div "Select type" at bounding box center [708, 400] width 831 height 26
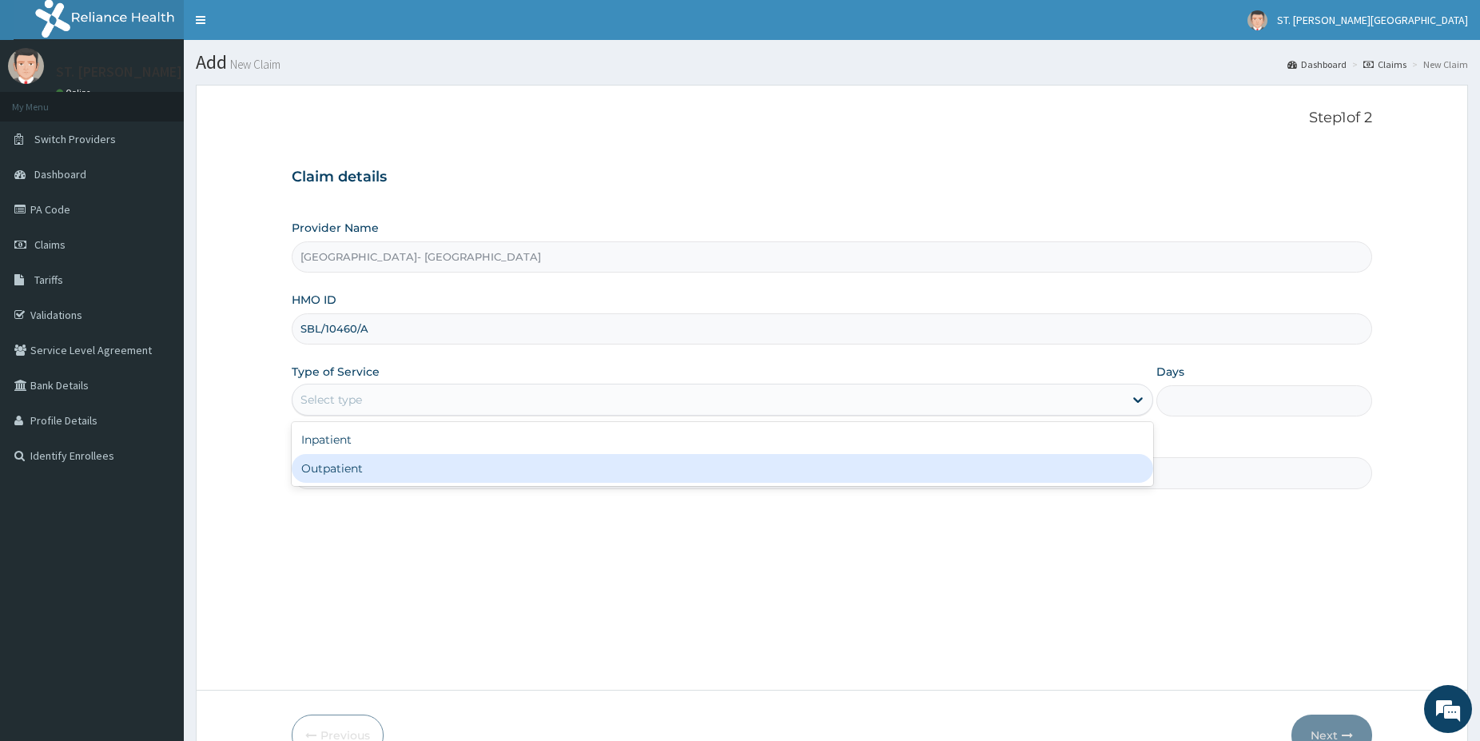
click at [348, 475] on div "Outpatient" at bounding box center [723, 468] width 862 height 29
type input "1"
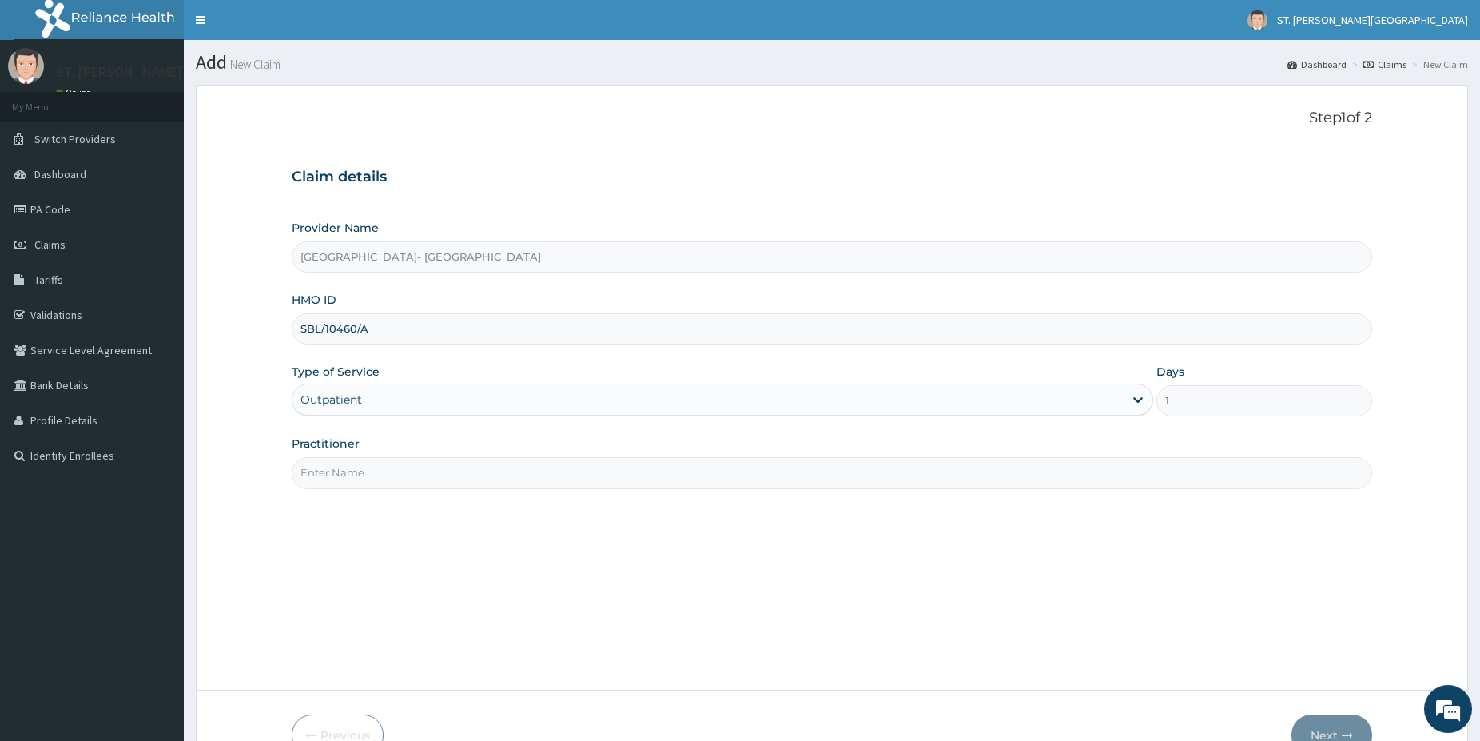
click at [347, 473] on input "Practitioner" at bounding box center [832, 472] width 1081 height 31
type input "DR.PATIENCE"
click at [1340, 725] on button "Next" at bounding box center [1332, 735] width 81 height 42
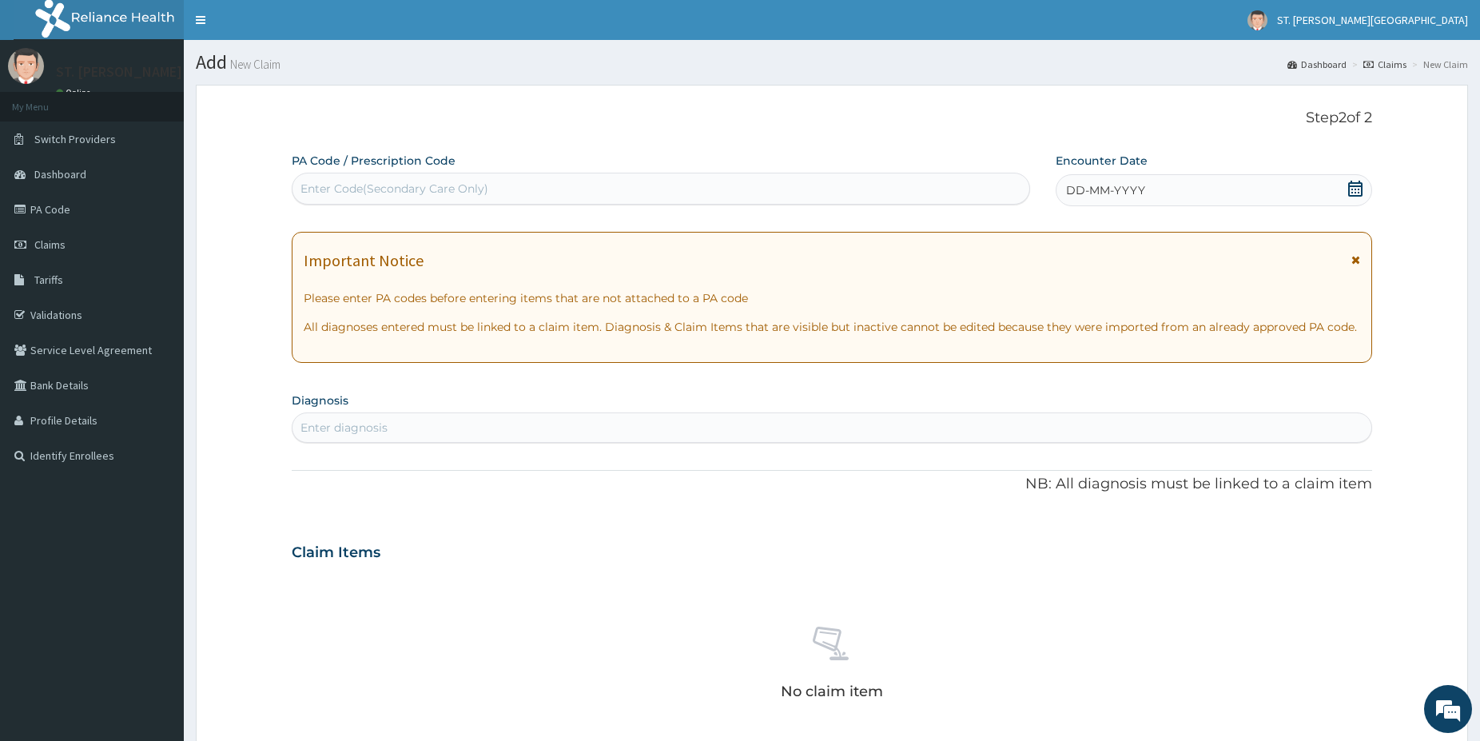
click at [384, 437] on div "Enter diagnosis" at bounding box center [832, 428] width 1079 height 26
type input "ACUTE RESPIRAT"
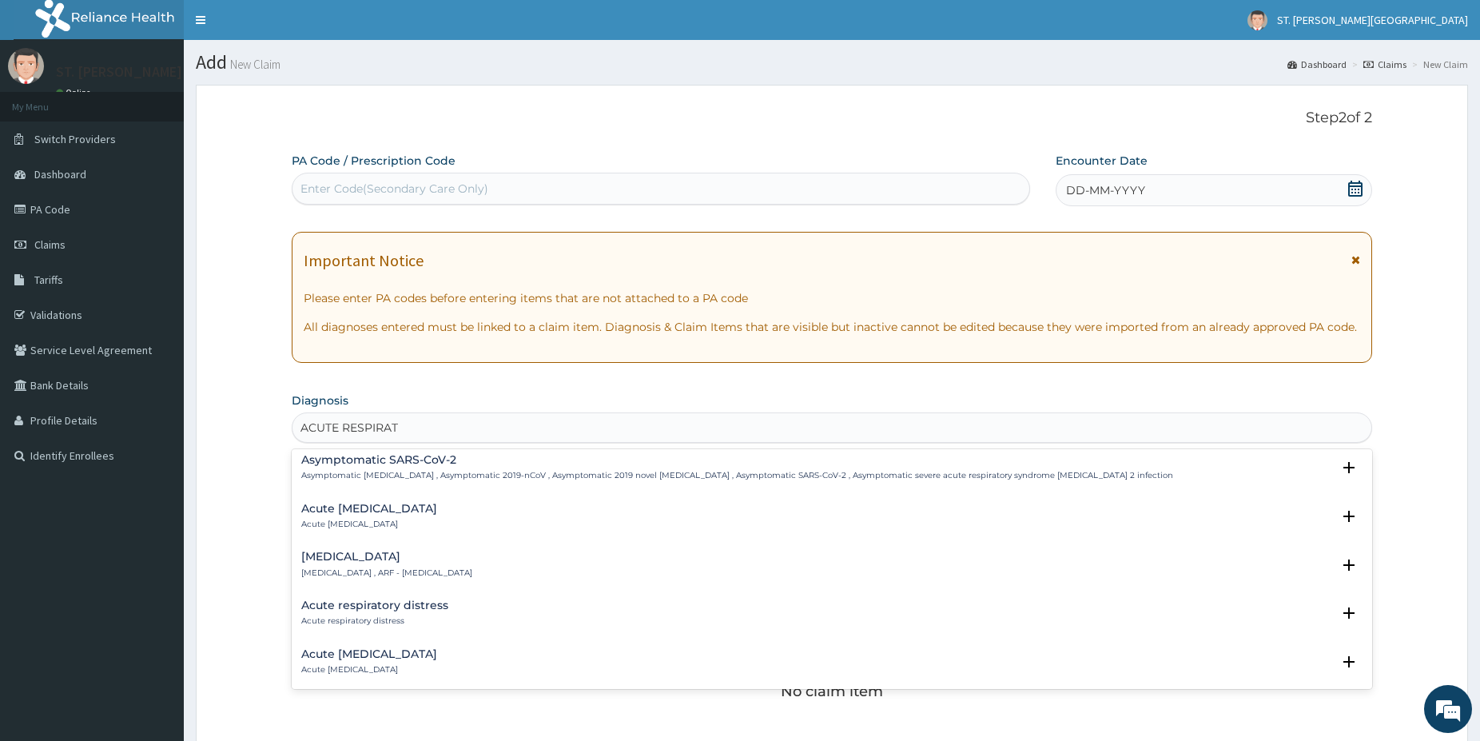
scroll to position [518, 0]
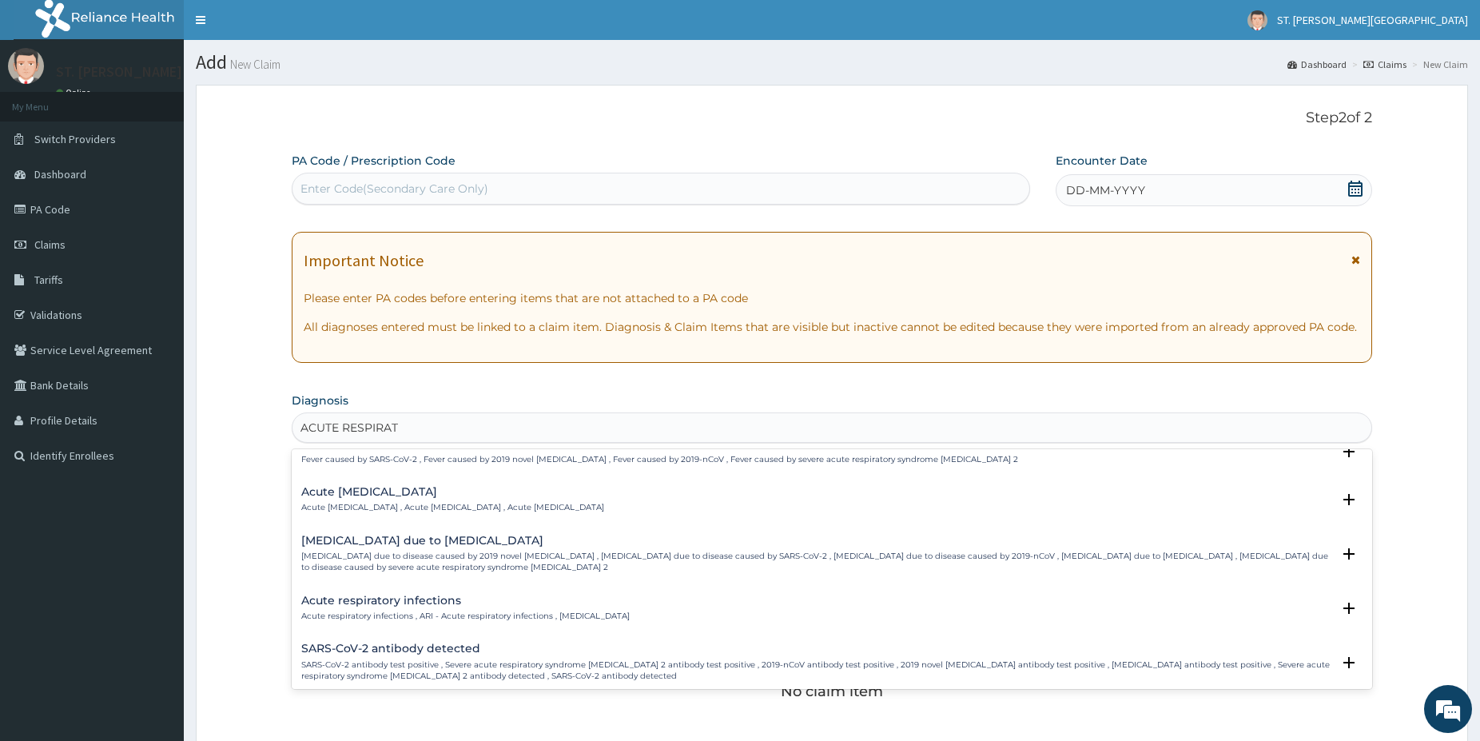
click at [508, 602] on h4 "Acute respiratory infections" at bounding box center [465, 601] width 328 height 12
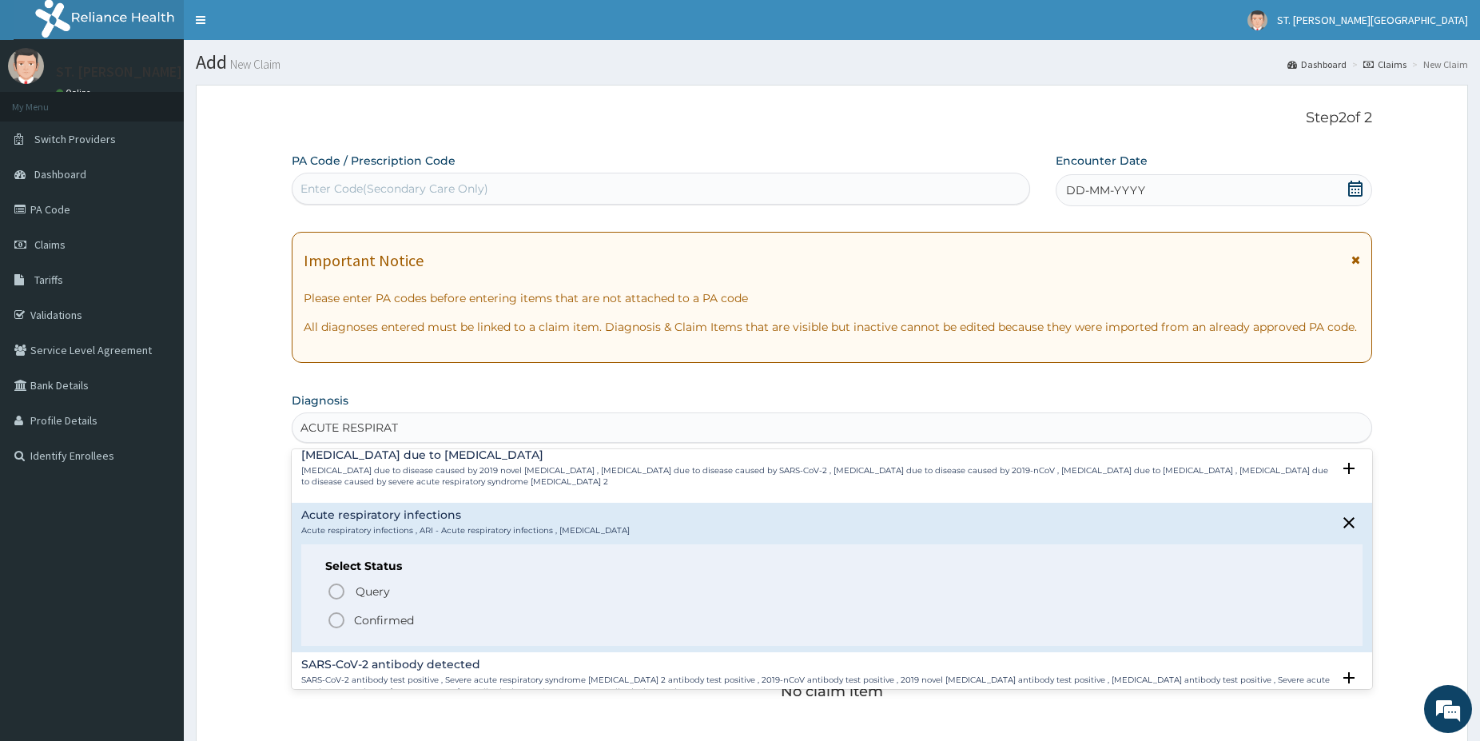
scroll to position [647, 0]
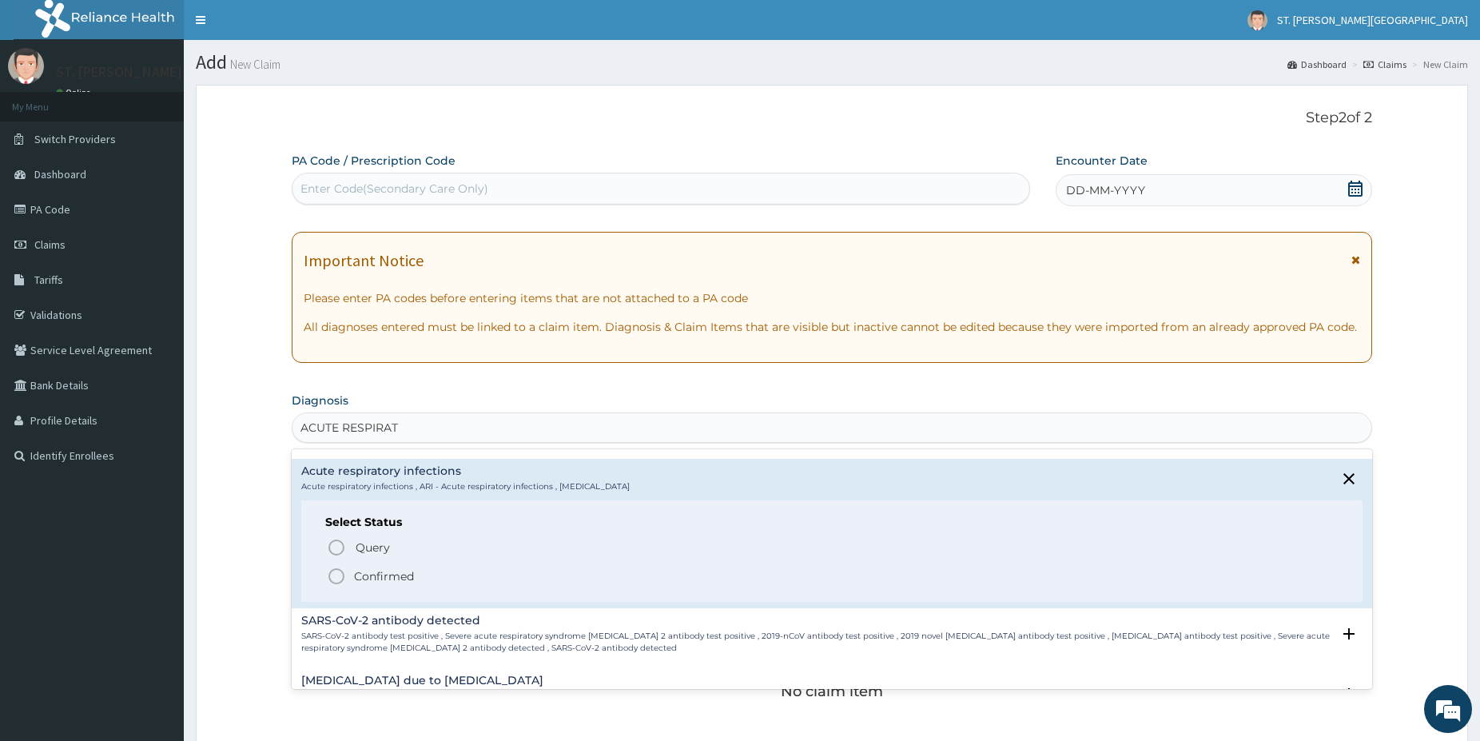
click at [338, 567] on icon "status option filled" at bounding box center [336, 576] width 19 height 19
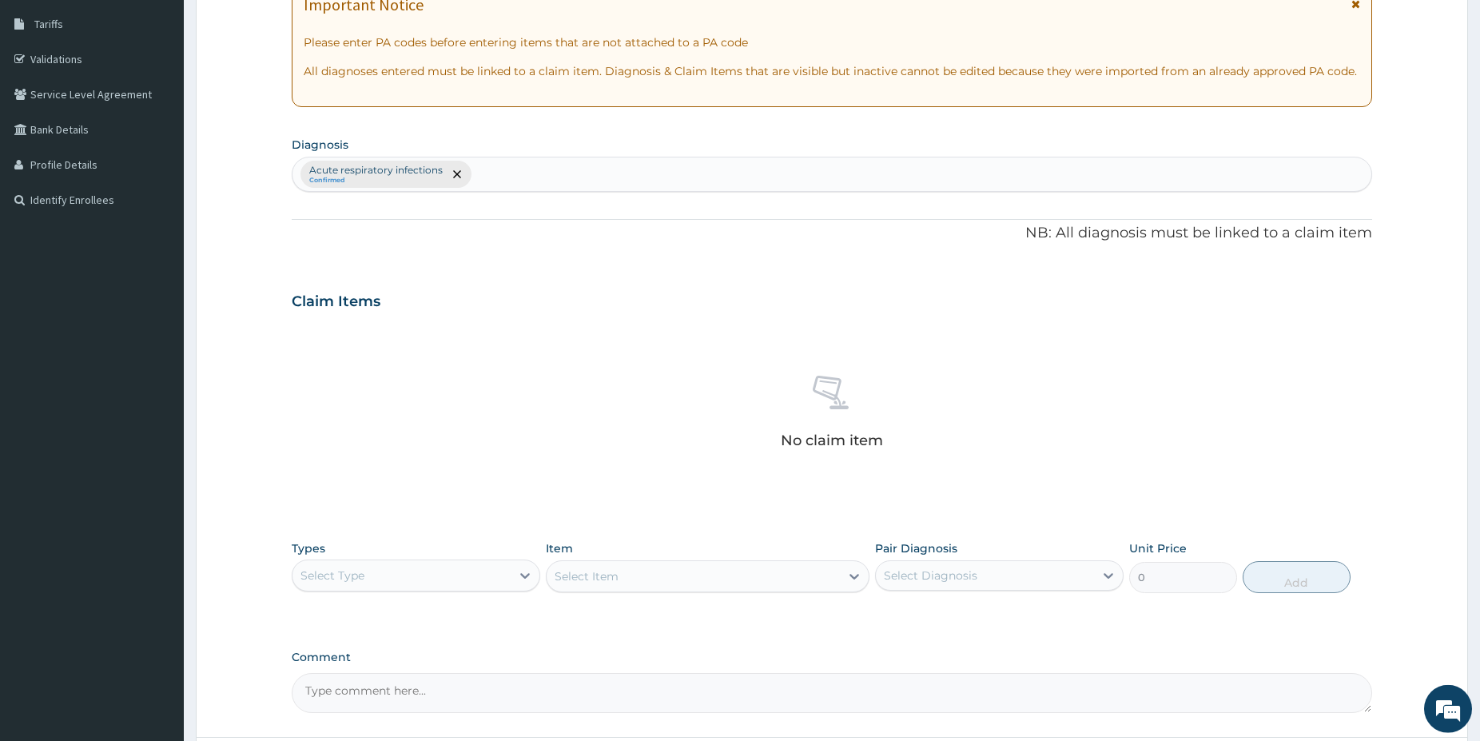
scroll to position [258, 0]
click at [492, 176] on div "Acute respiratory infections Confirmed" at bounding box center [832, 172] width 1079 height 34
type input "MALAR"
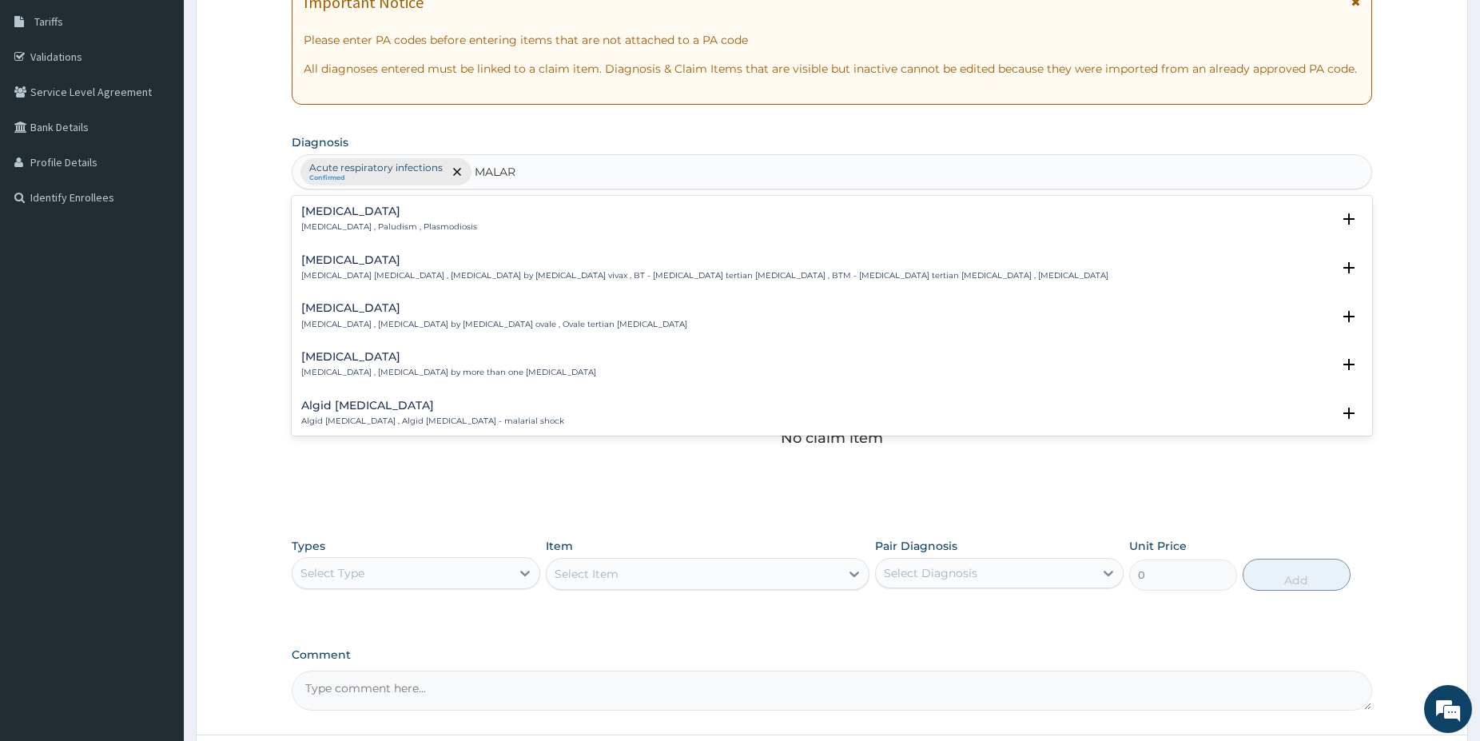
click at [330, 217] on h4 "Malaria" at bounding box center [389, 211] width 176 height 12
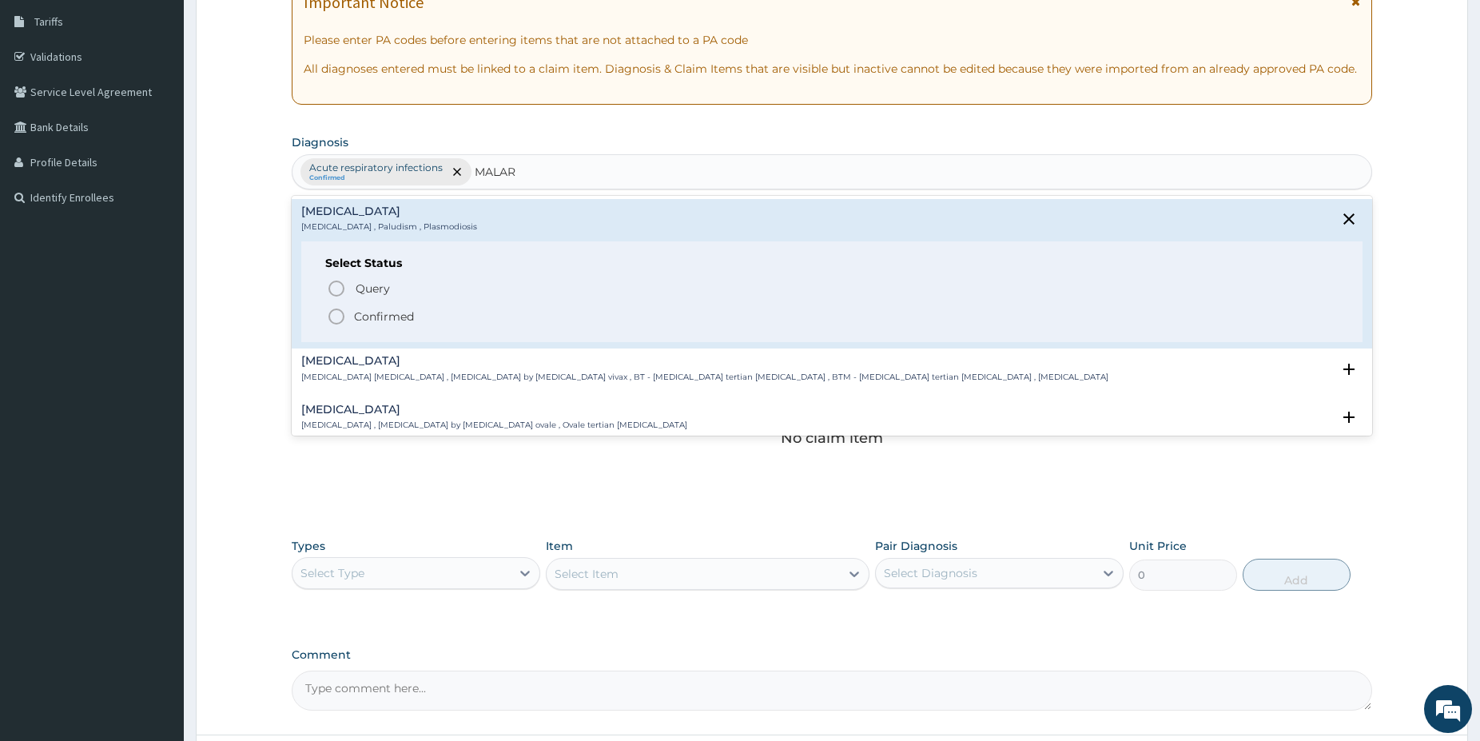
click at [336, 319] on icon "status option filled" at bounding box center [336, 316] width 19 height 19
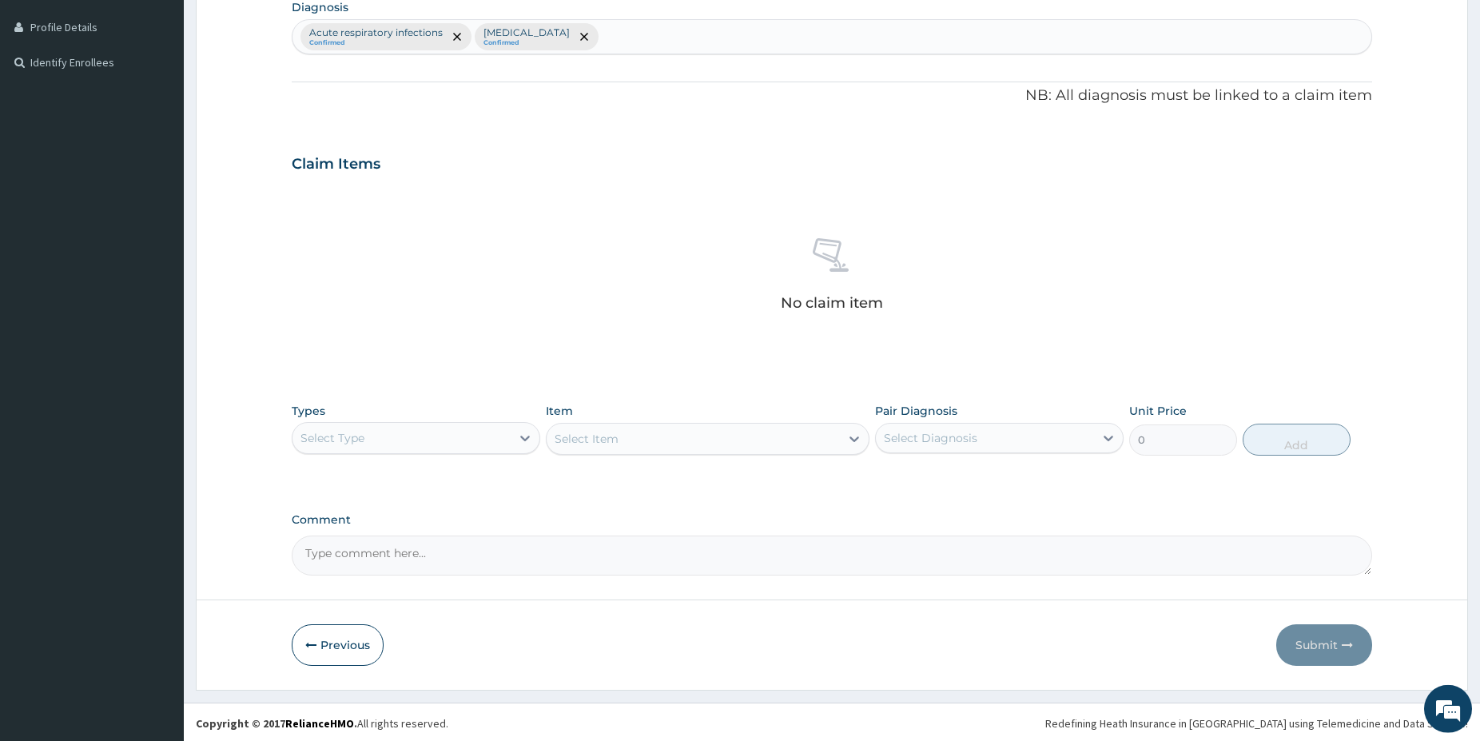
scroll to position [396, 0]
drag, startPoint x: 1485, startPoint y: 730, endPoint x: 655, endPoint y: 445, distance: 877.8
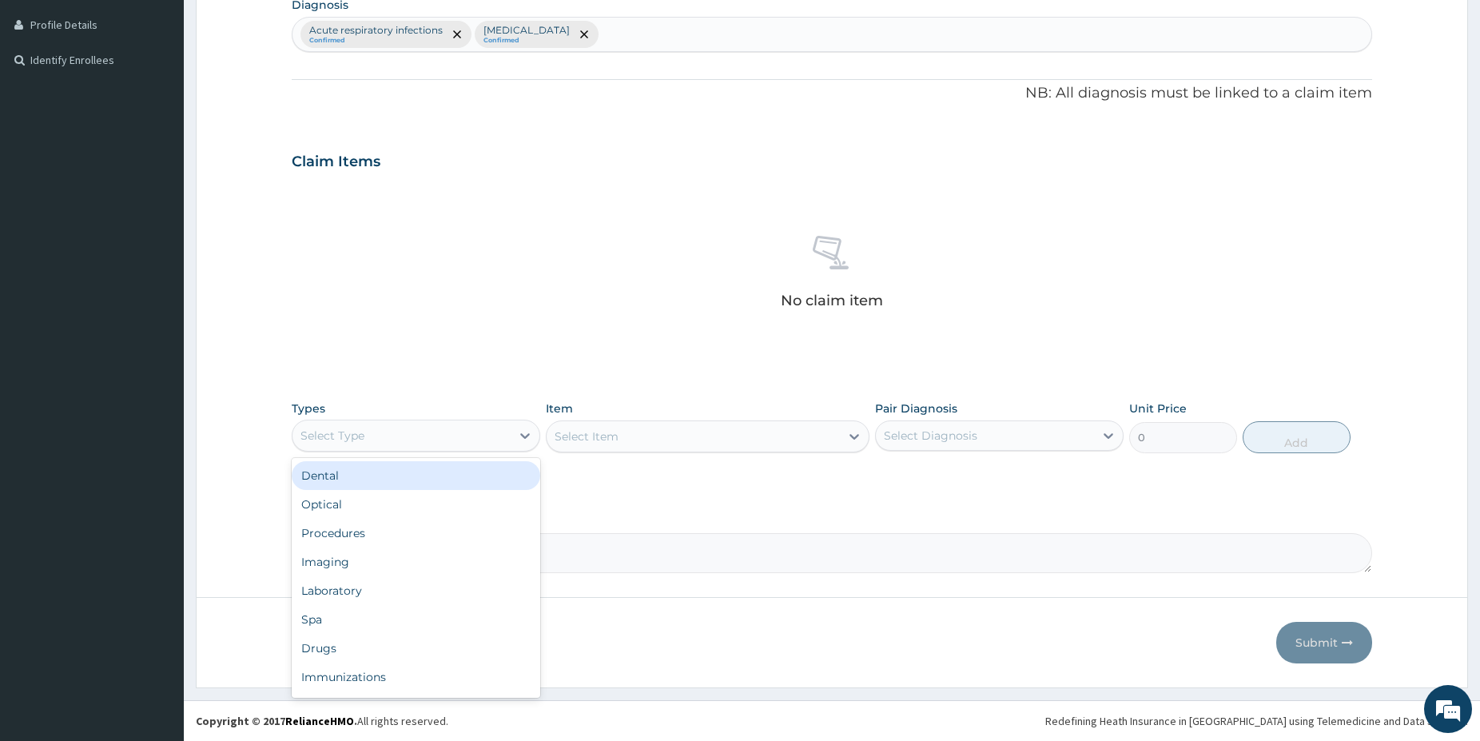
drag, startPoint x: 463, startPoint y: 428, endPoint x: 454, endPoint y: 437, distance: 12.4
click at [454, 437] on div "Select Type" at bounding box center [402, 436] width 218 height 26
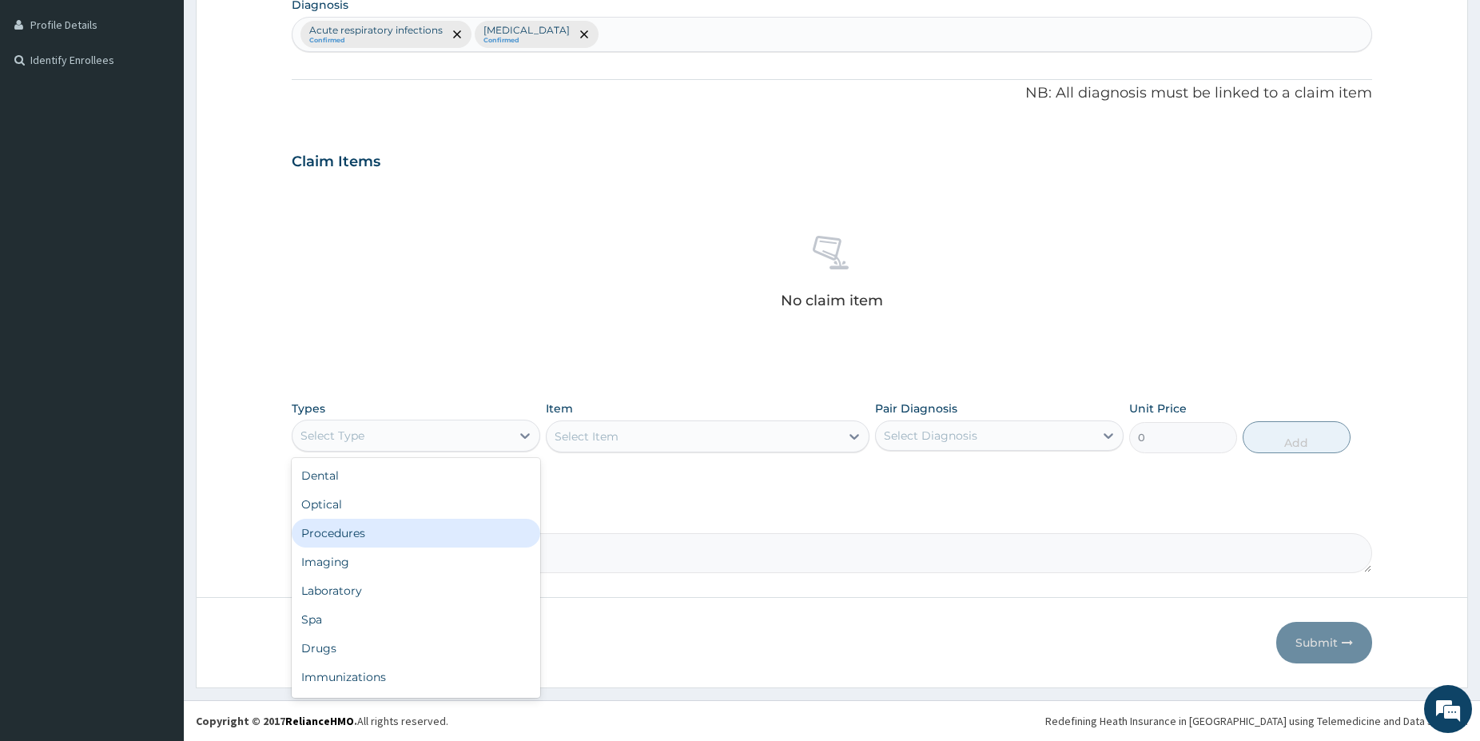
click at [376, 542] on div "Procedures" at bounding box center [416, 533] width 249 height 29
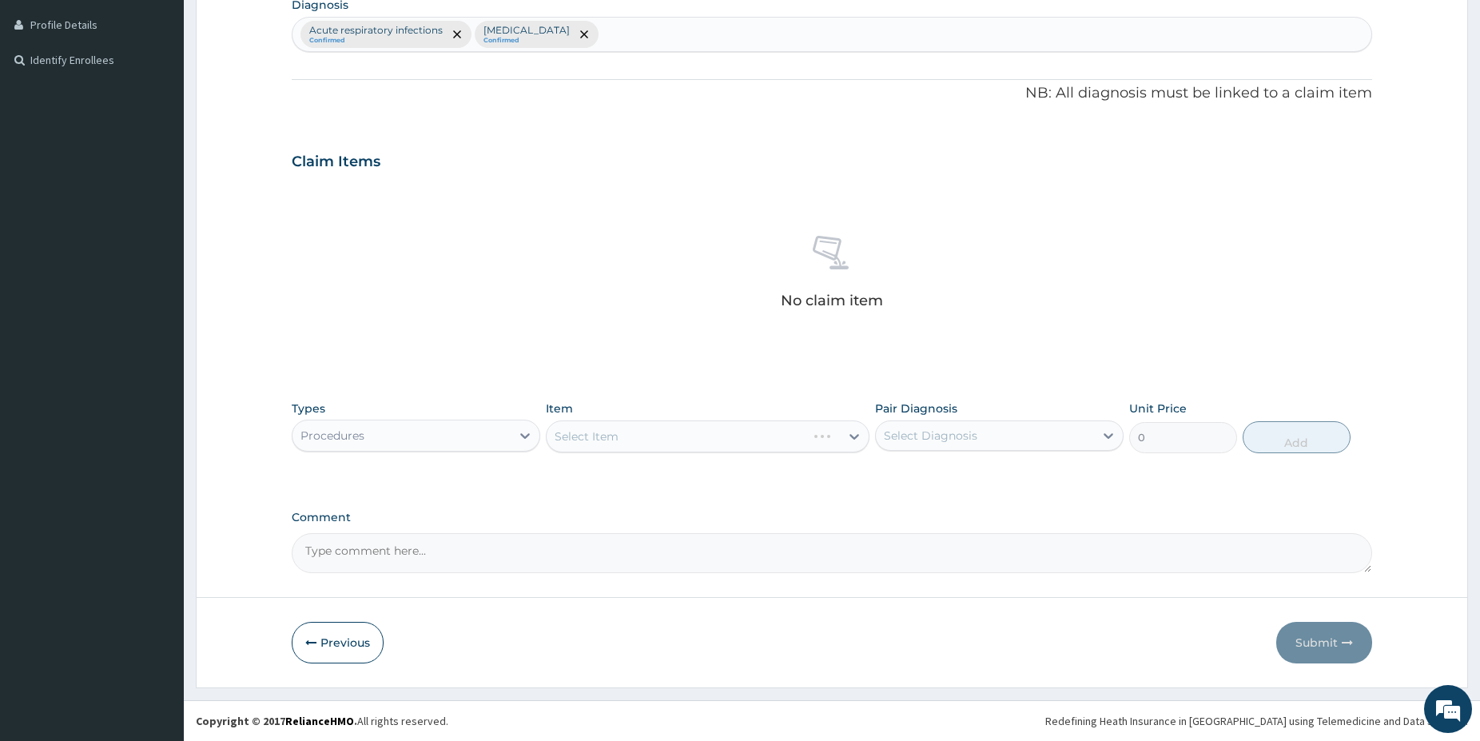
click at [750, 439] on div "Select Item" at bounding box center [708, 436] width 324 height 32
click at [725, 434] on div "Select Item" at bounding box center [708, 436] width 324 height 32
click at [797, 450] on div "Select Item" at bounding box center [708, 436] width 324 height 32
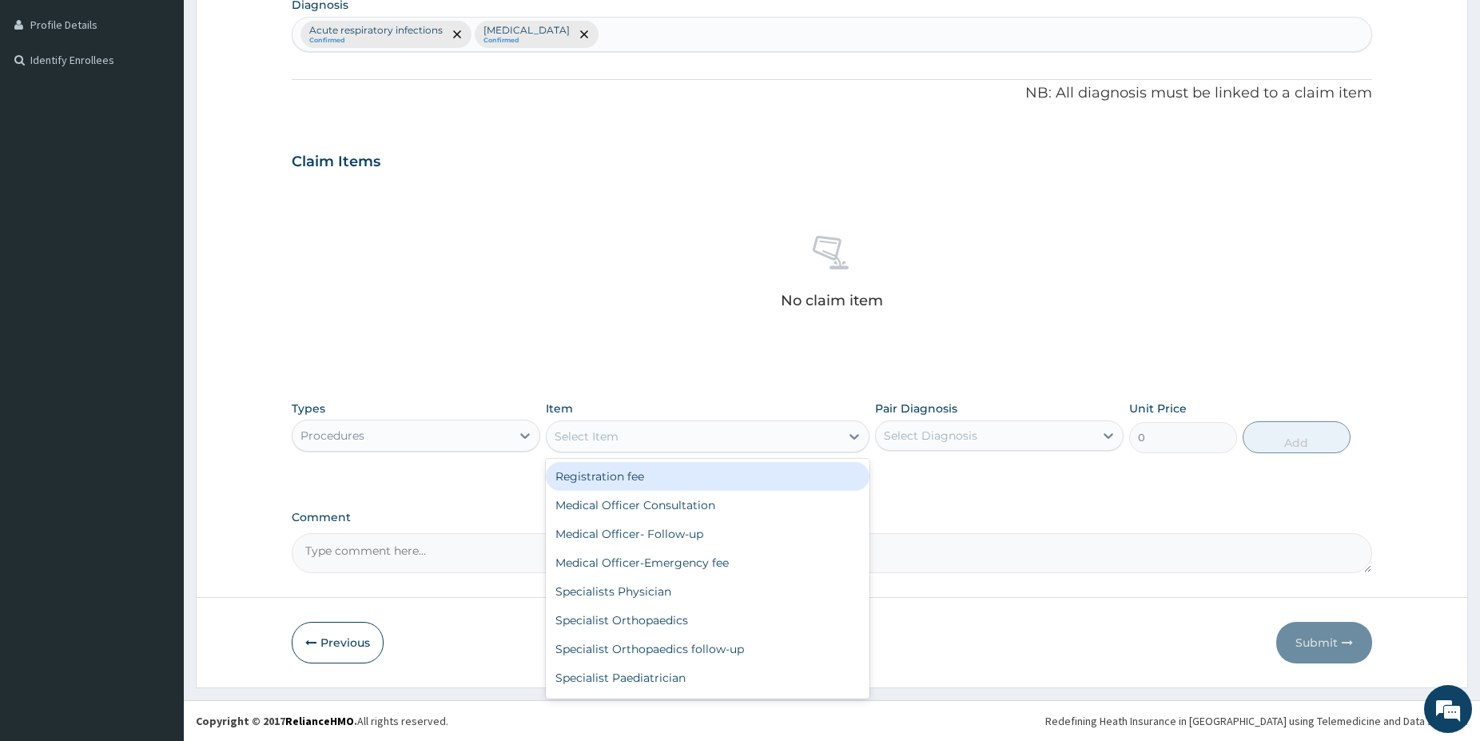
click at [638, 487] on div "Registration fee" at bounding box center [708, 476] width 324 height 29
type input "3000"
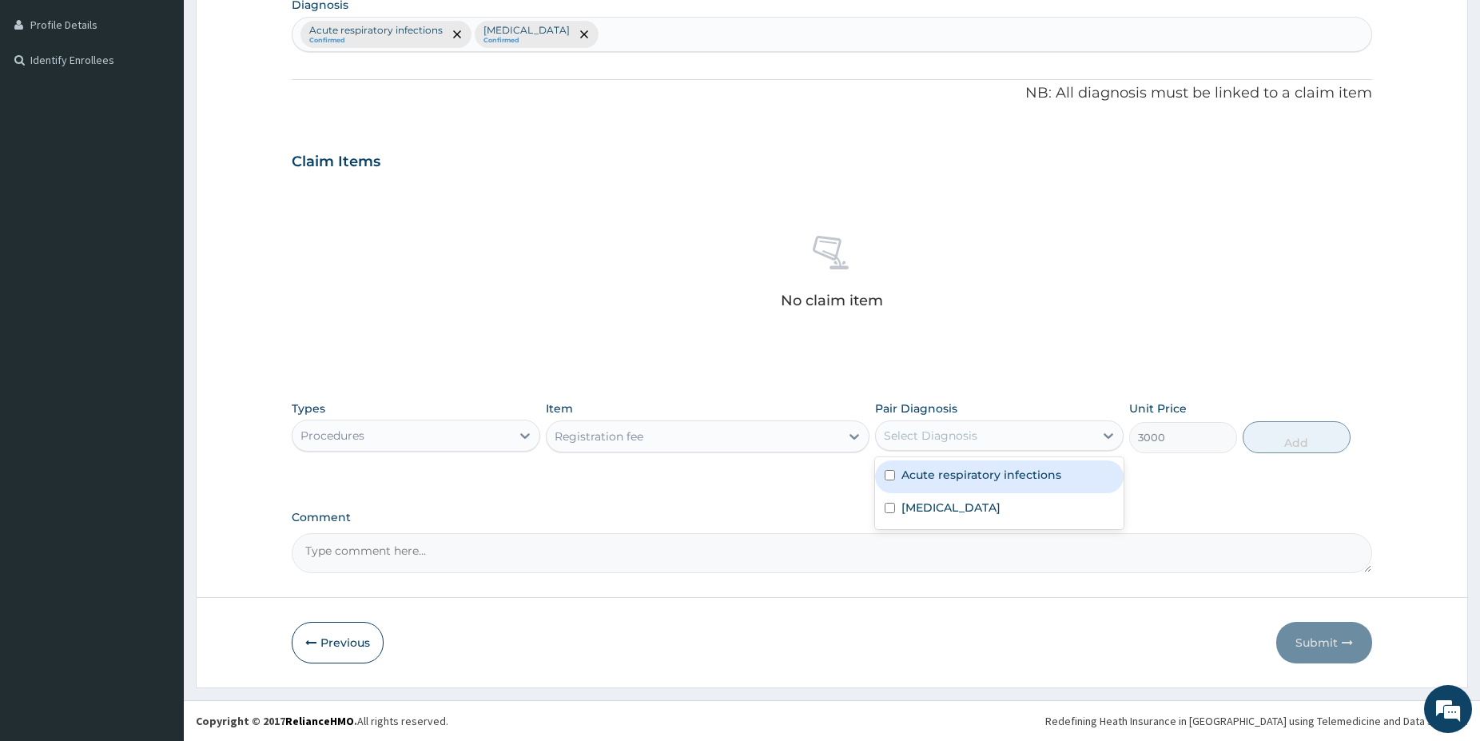
drag, startPoint x: 1010, startPoint y: 434, endPoint x: 953, endPoint y: 476, distance: 70.3
click at [1009, 434] on div "Select Diagnosis" at bounding box center [985, 436] width 218 height 26
click at [952, 477] on label "Acute respiratory infections" at bounding box center [982, 475] width 160 height 16
checkbox input "true"
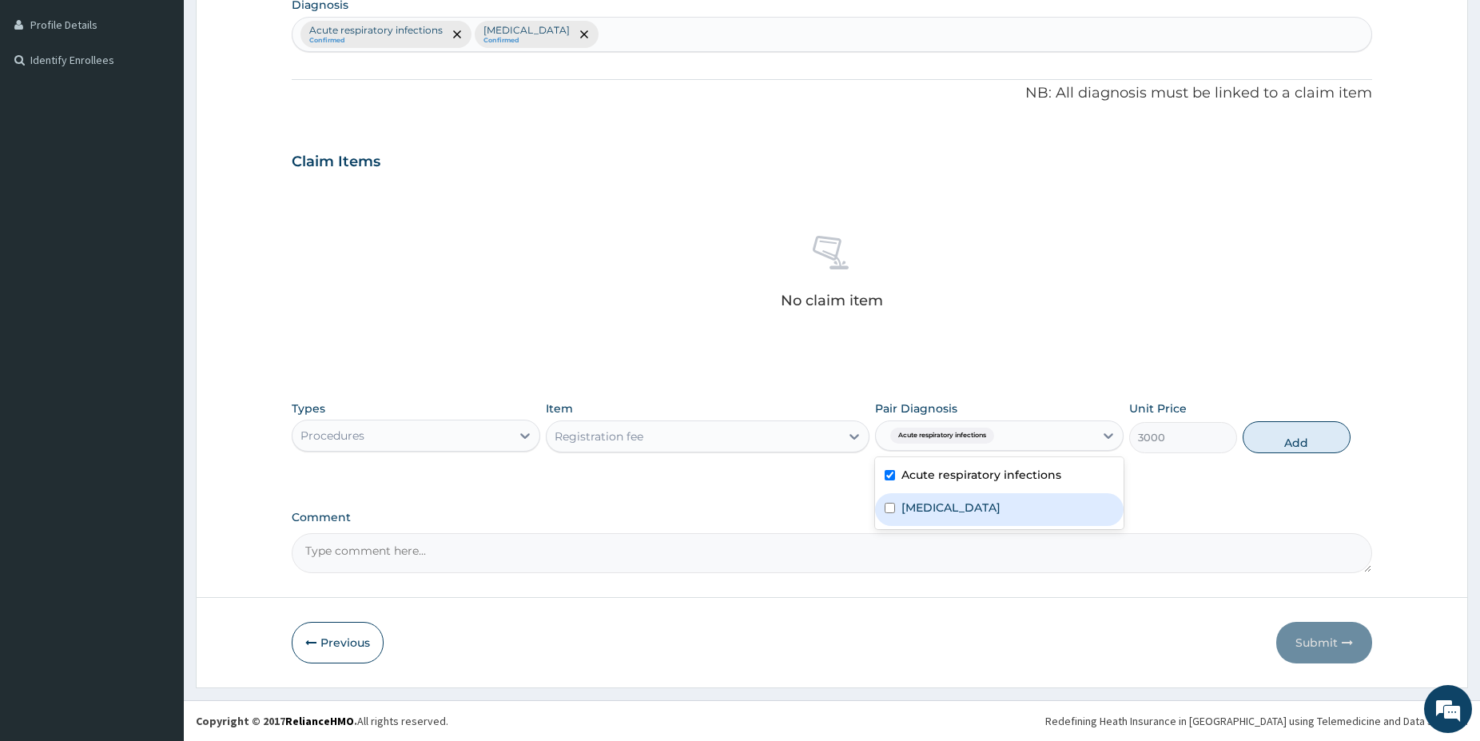
click at [948, 523] on div "[MEDICAL_DATA]" at bounding box center [999, 509] width 249 height 33
checkbox input "true"
drag, startPoint x: 1314, startPoint y: 429, endPoint x: 1306, endPoint y: 432, distance: 8.3
click at [1314, 428] on button "Add" at bounding box center [1297, 437] width 108 height 32
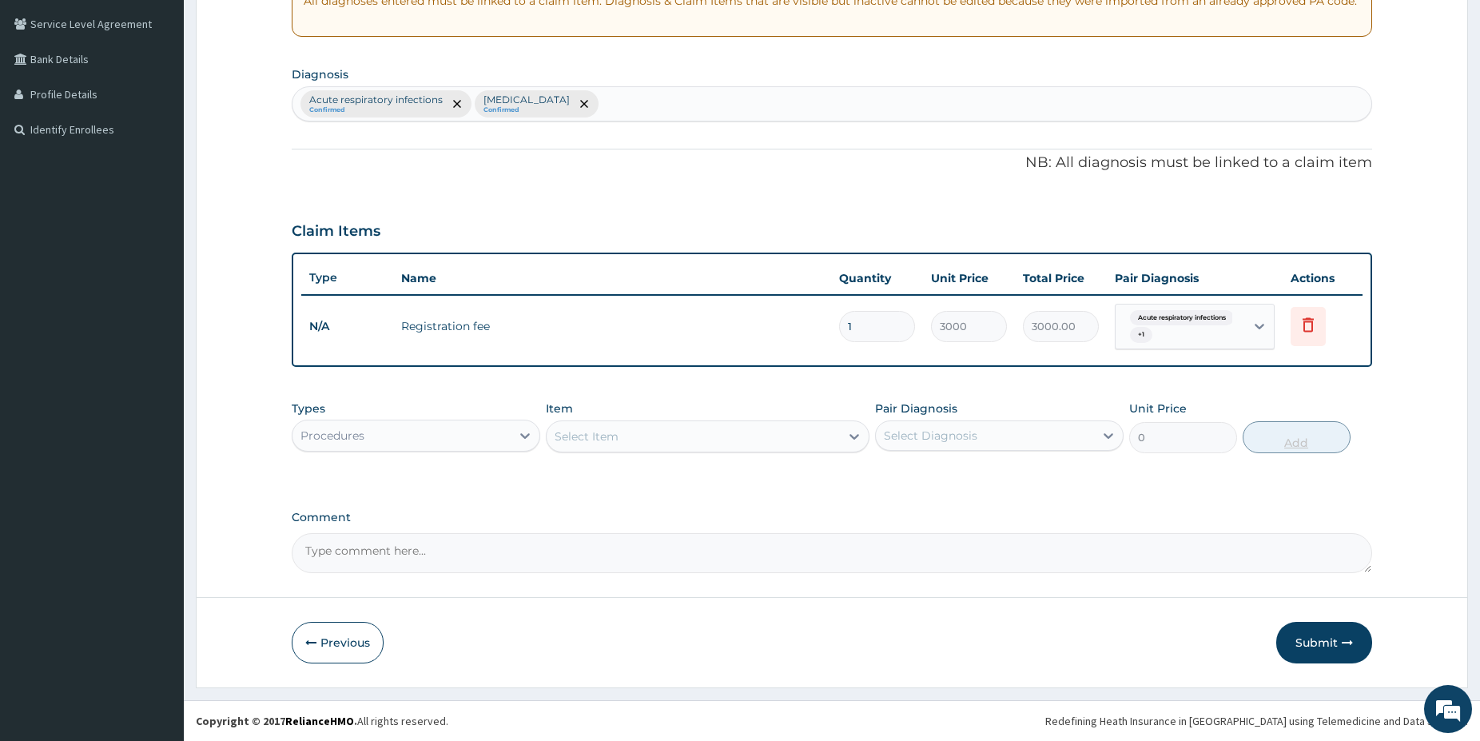
scroll to position [326, 0]
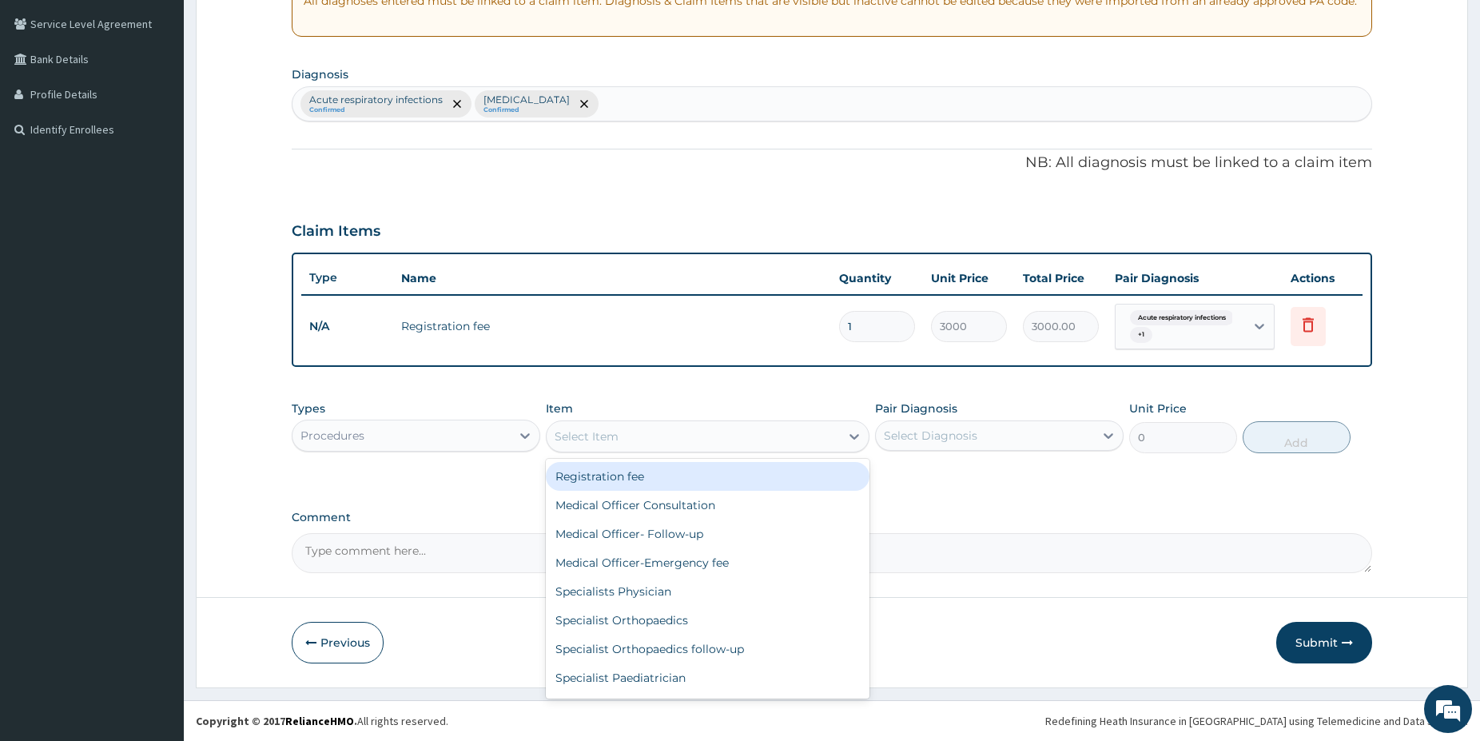
drag, startPoint x: 790, startPoint y: 428, endPoint x: 750, endPoint y: 468, distance: 57.6
click at [790, 428] on div "Select Item" at bounding box center [693, 437] width 293 height 26
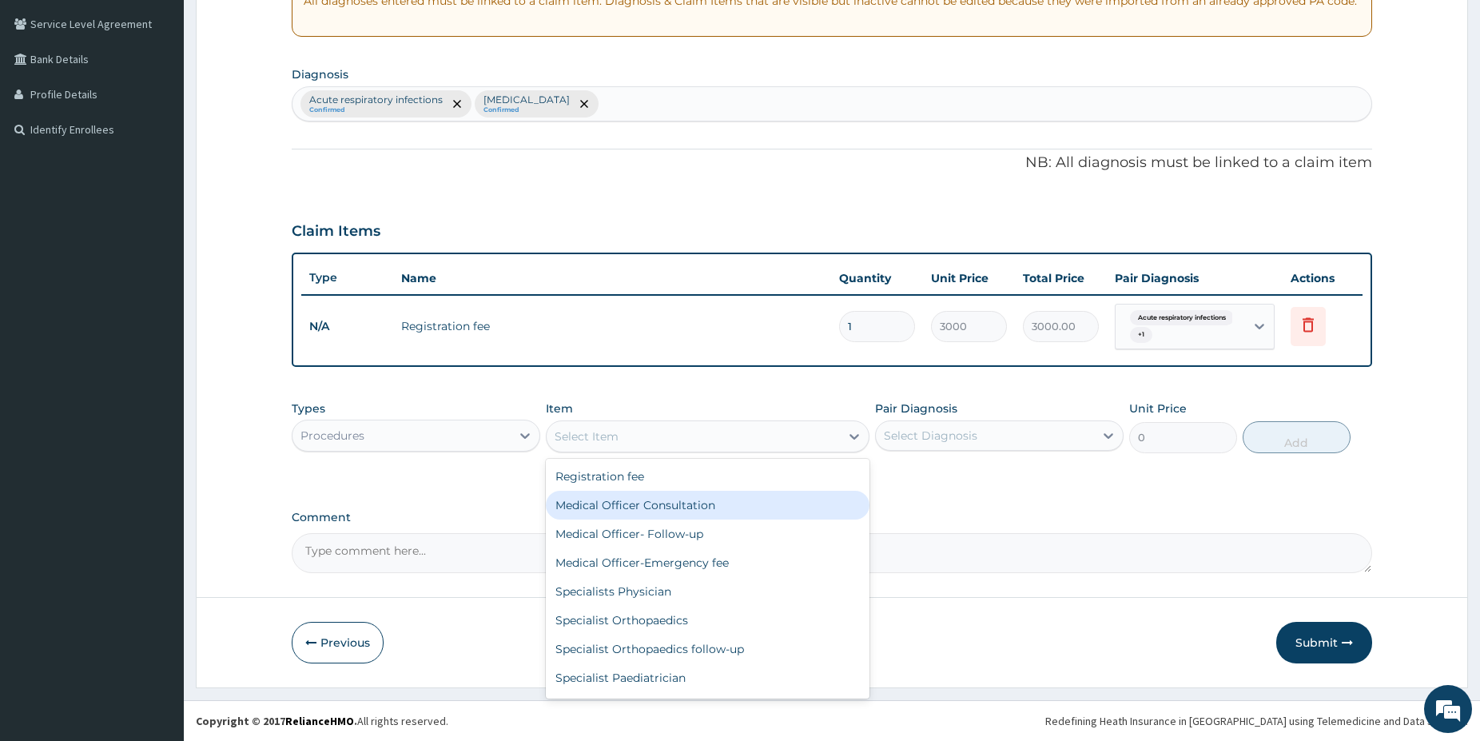
click at [696, 500] on div "Medical Officer Consultation" at bounding box center [708, 505] width 324 height 29
type input "5000"
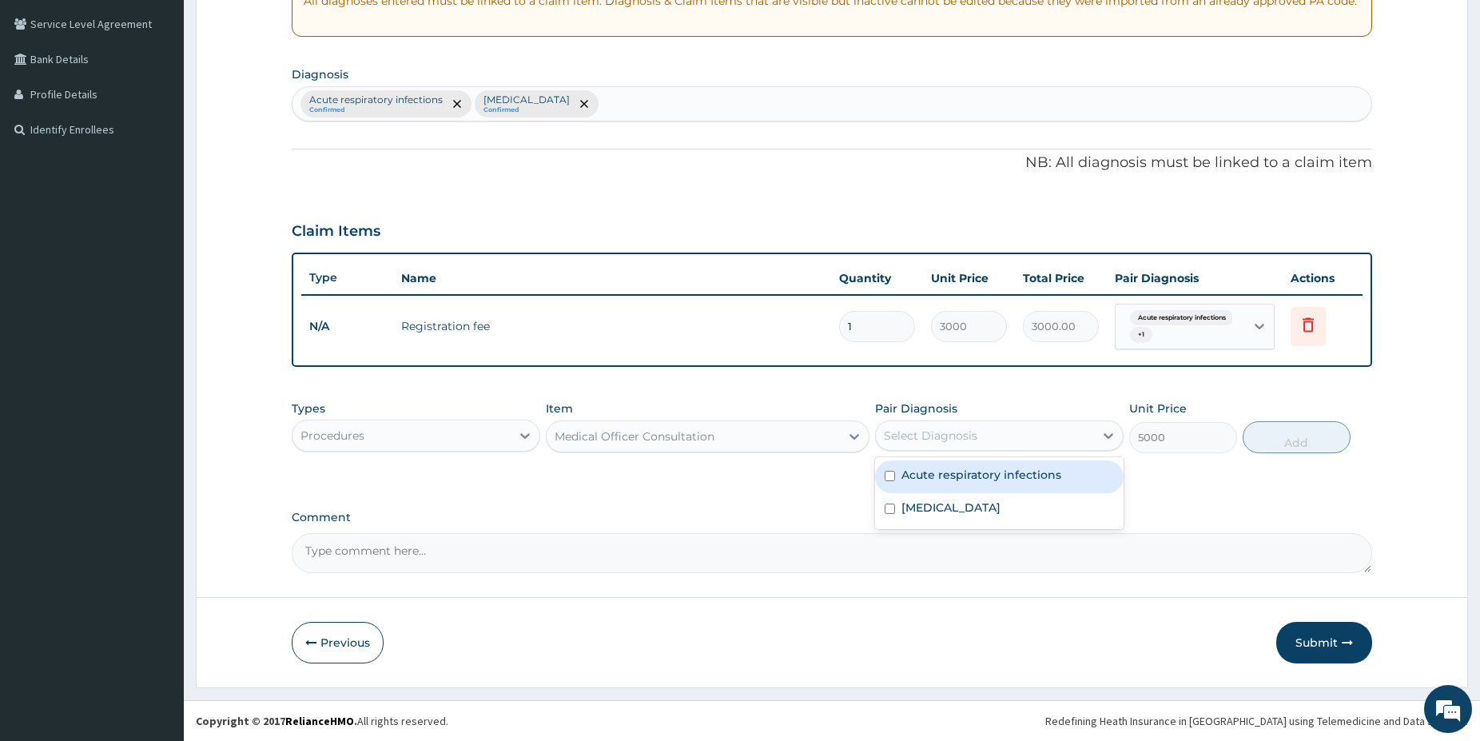
drag, startPoint x: 963, startPoint y: 431, endPoint x: 953, endPoint y: 479, distance: 48.9
click at [963, 432] on div "Select Diagnosis" at bounding box center [931, 436] width 94 height 16
drag, startPoint x: 953, startPoint y: 479, endPoint x: 941, endPoint y: 506, distance: 29.7
click at [952, 485] on div "Acute respiratory infections" at bounding box center [999, 476] width 249 height 33
checkbox input "true"
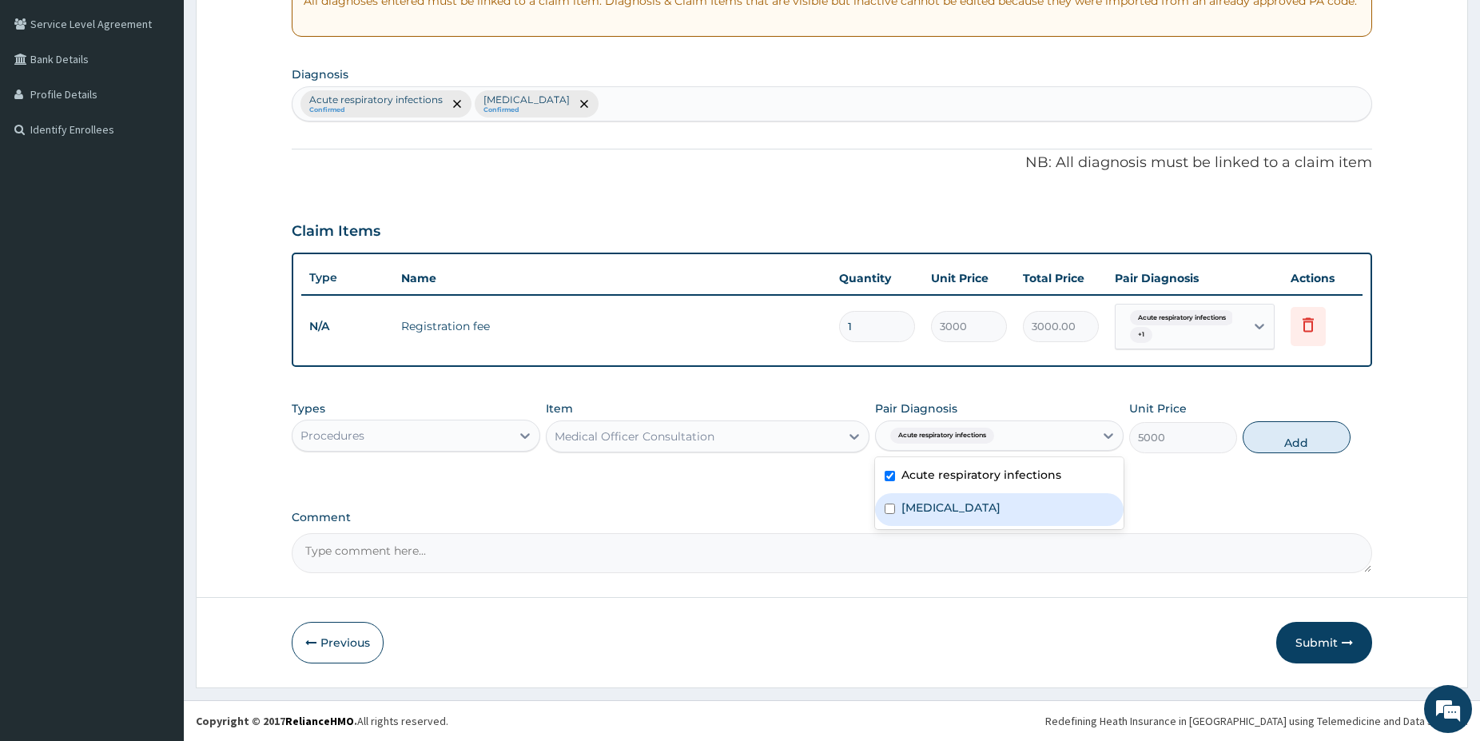
click at [941, 506] on label "[MEDICAL_DATA]" at bounding box center [951, 508] width 99 height 16
checkbox input "true"
click at [1319, 438] on button "Add" at bounding box center [1297, 437] width 108 height 32
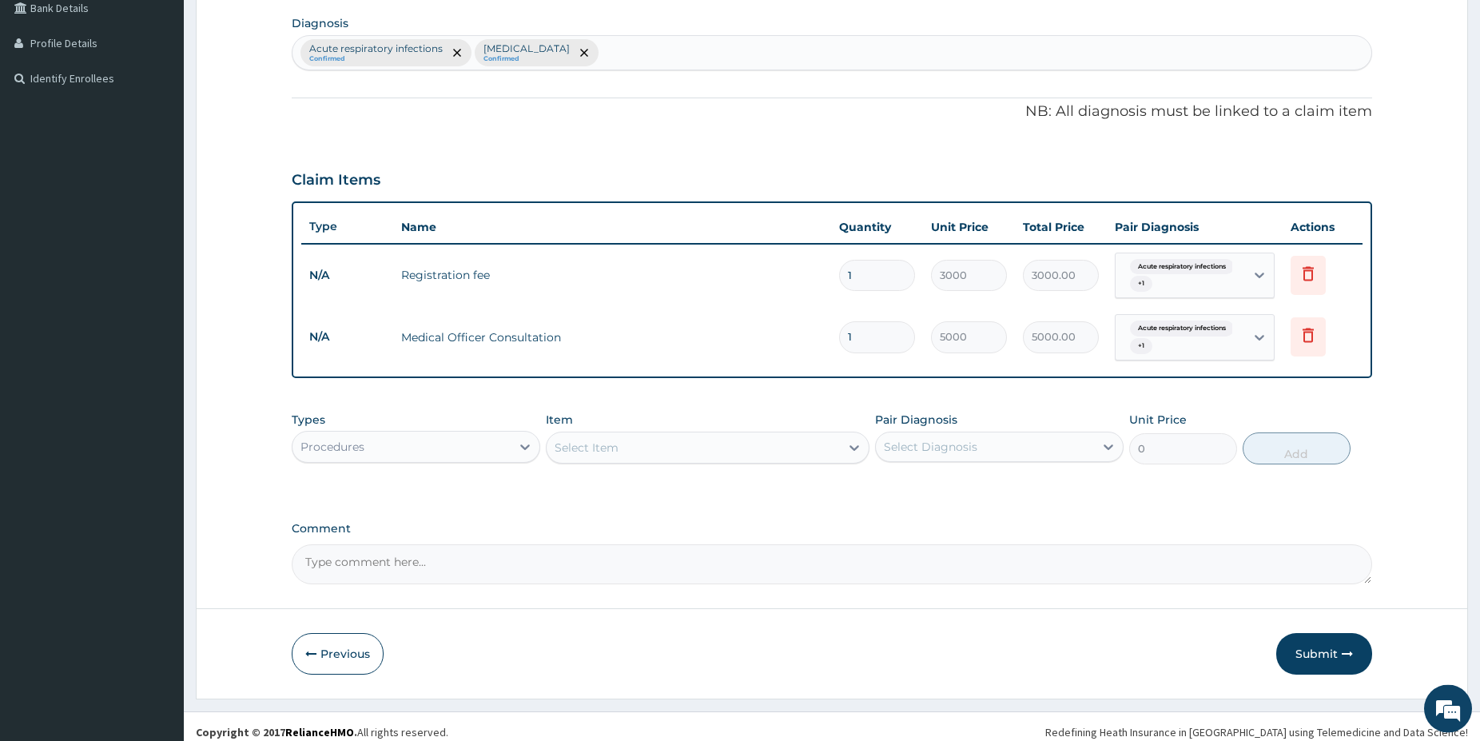
scroll to position [388, 0]
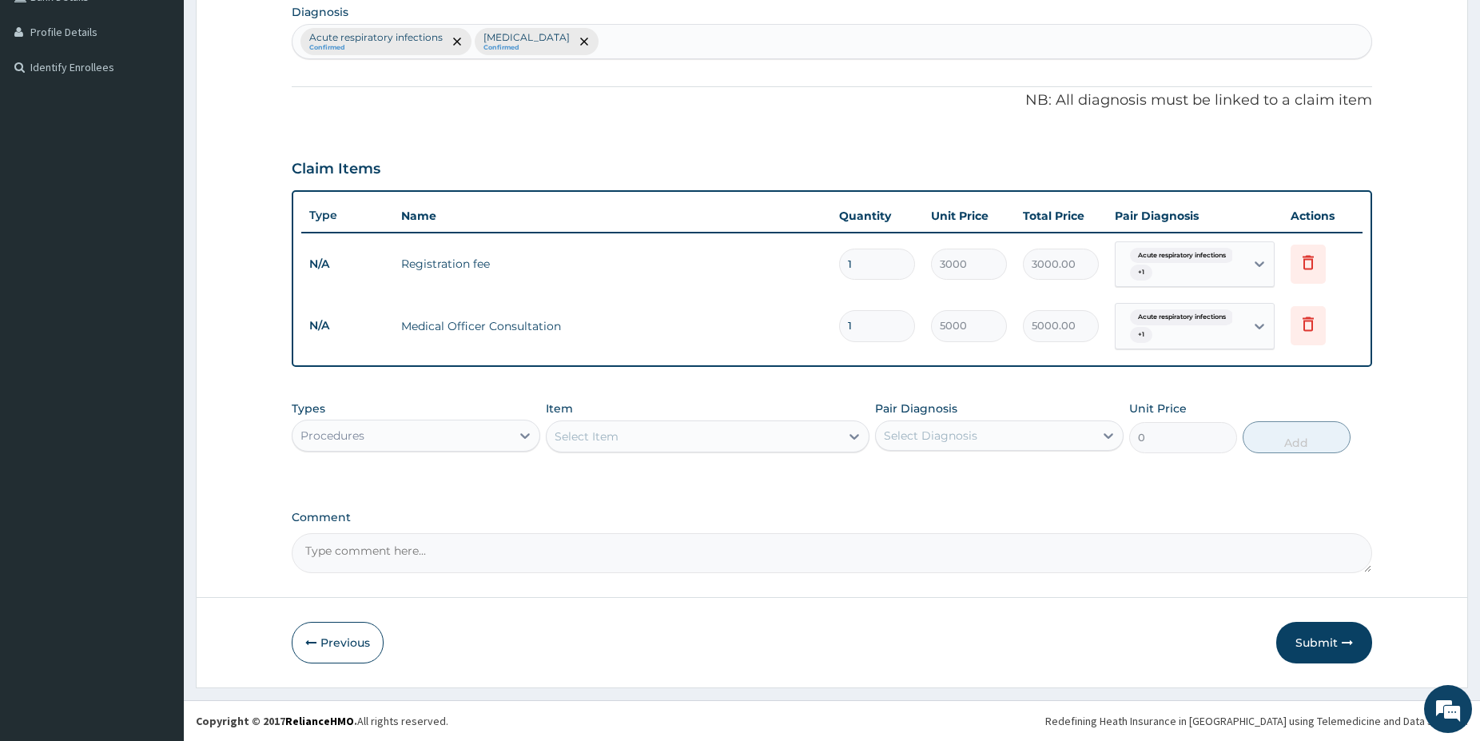
drag, startPoint x: 1484, startPoint y: 727, endPoint x: 1156, endPoint y: 563, distance: 366.7
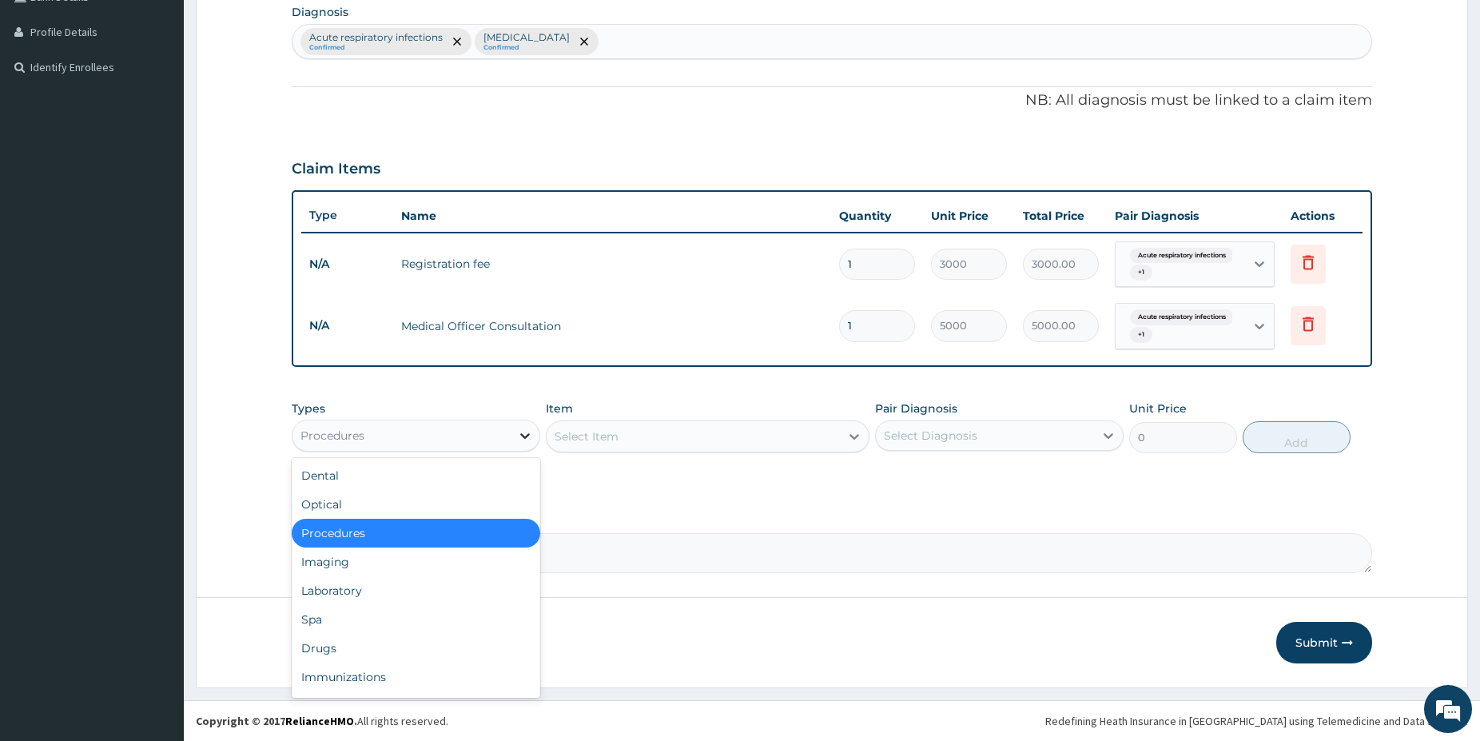
click at [519, 425] on div at bounding box center [525, 435] width 29 height 29
click at [372, 586] on div "Laboratory" at bounding box center [416, 590] width 249 height 29
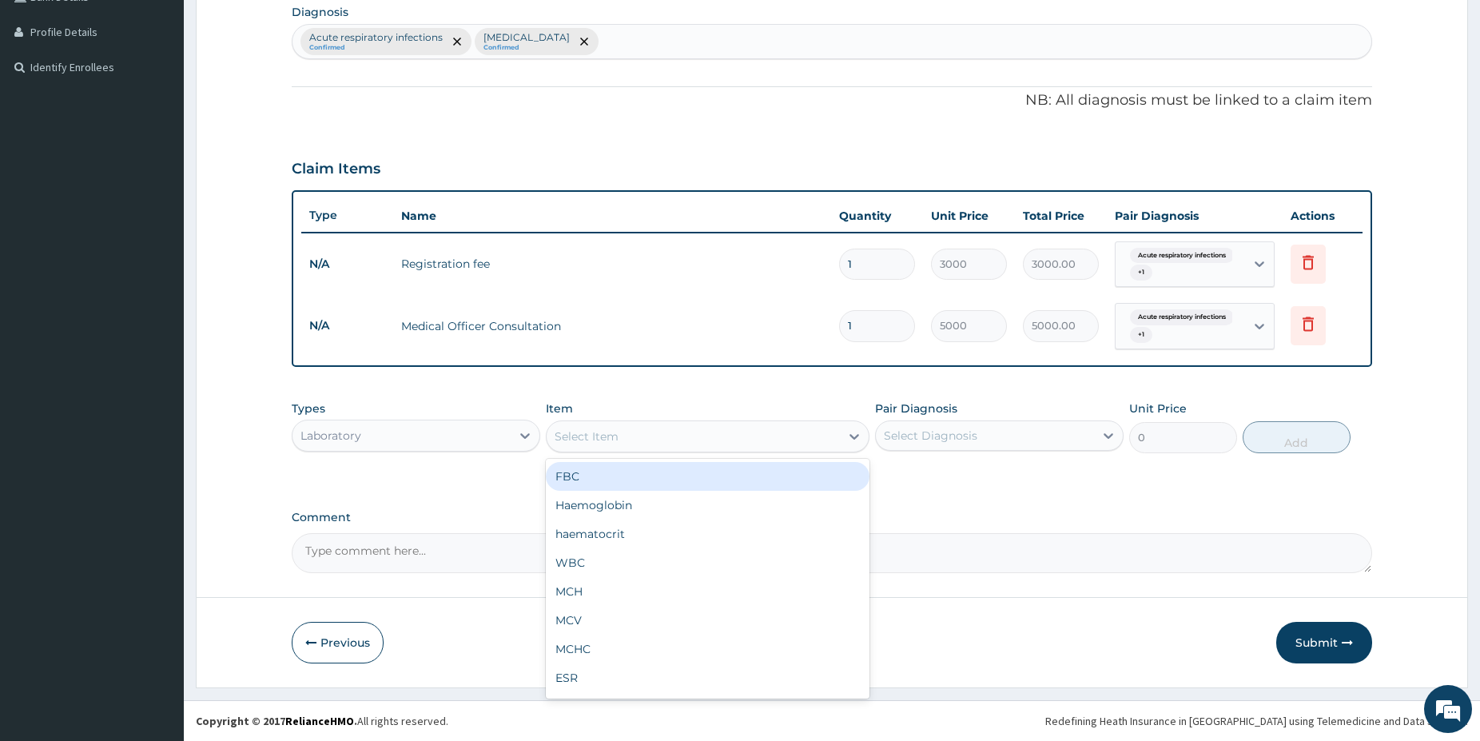
drag, startPoint x: 656, startPoint y: 437, endPoint x: 611, endPoint y: 468, distance: 54.8
click at [655, 436] on div "Select Item" at bounding box center [693, 437] width 293 height 26
click at [588, 486] on div "FBC" at bounding box center [708, 476] width 324 height 29
type input "5000"
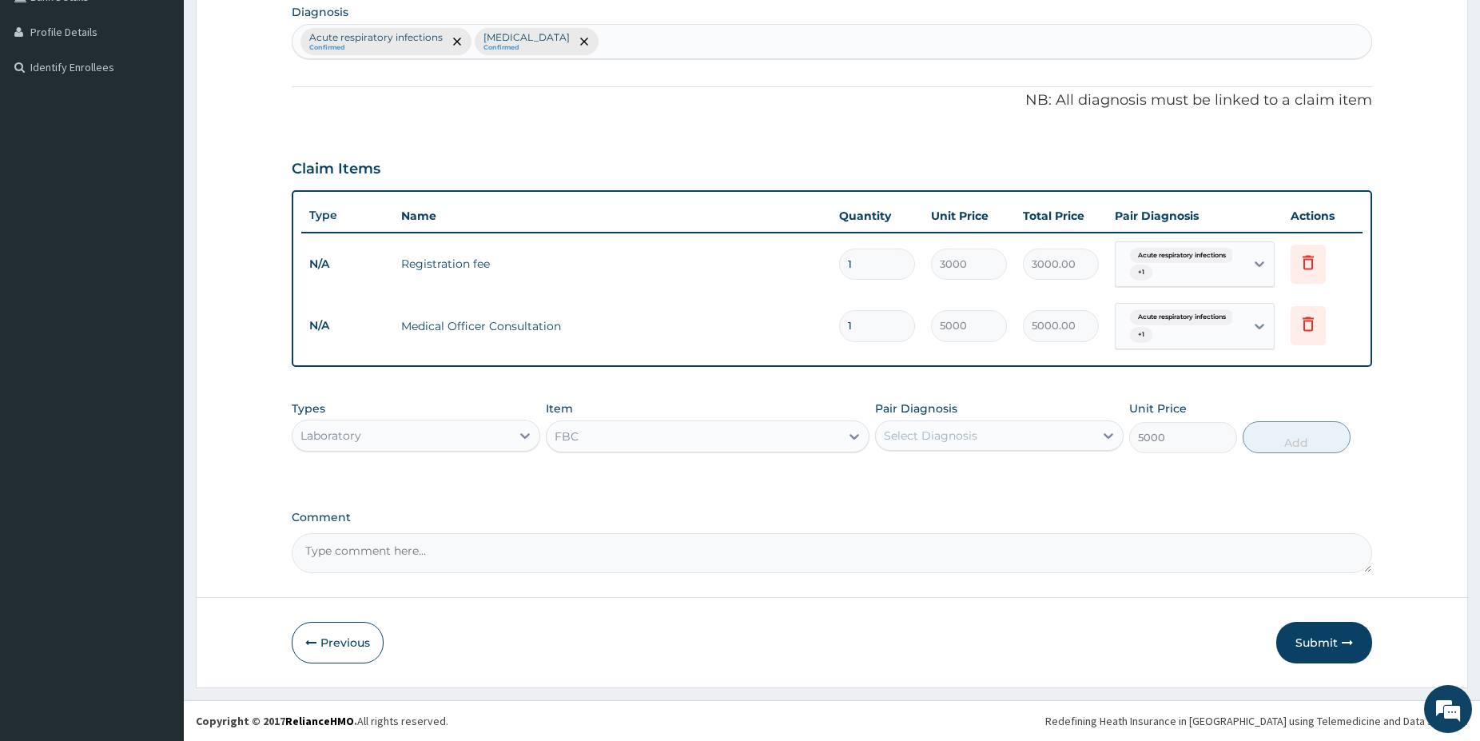
click at [956, 437] on div "Select Diagnosis" at bounding box center [931, 436] width 94 height 16
drag, startPoint x: 938, startPoint y: 471, endPoint x: 934, endPoint y: 488, distance: 18.0
click at [938, 478] on label "Acute respiratory infections" at bounding box center [982, 475] width 160 height 16
checkbox input "true"
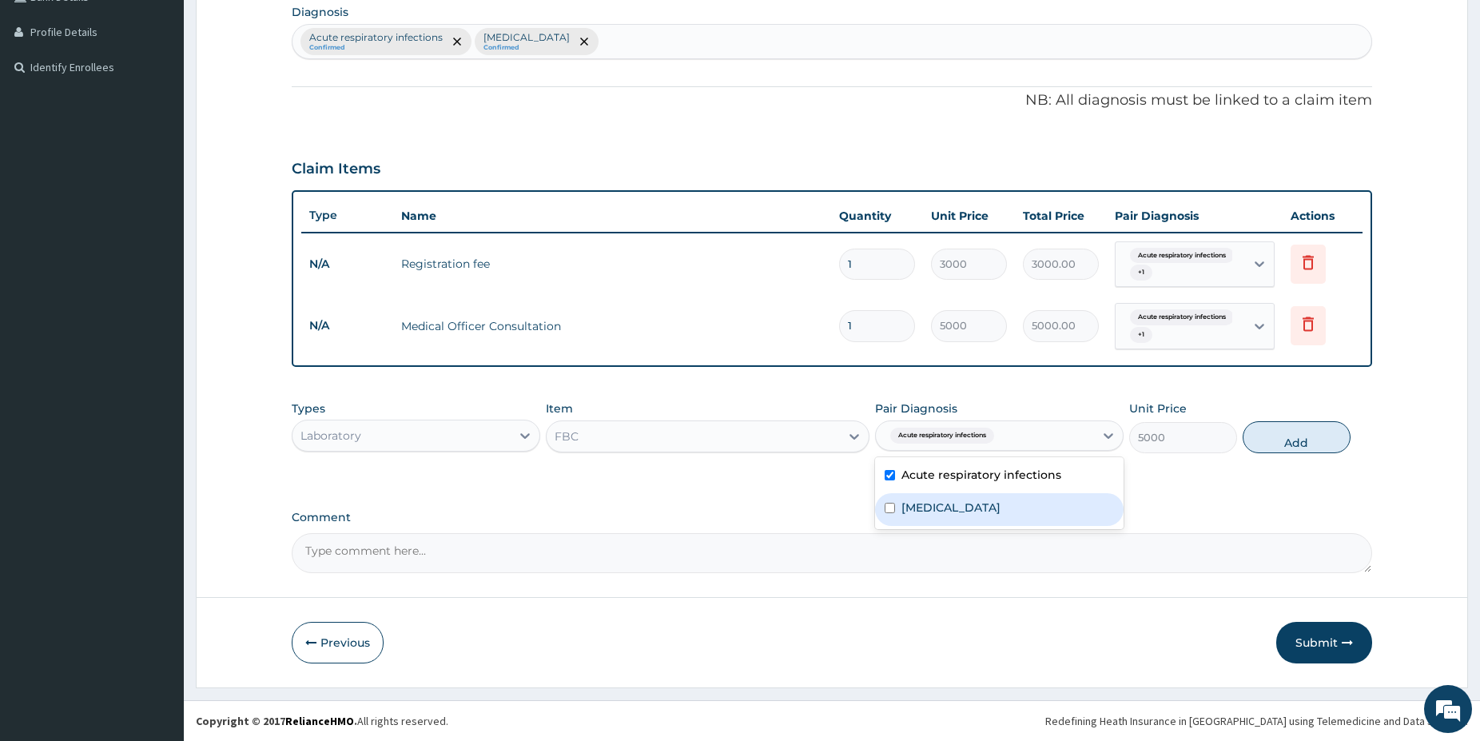
drag, startPoint x: 929, startPoint y: 505, endPoint x: 1105, endPoint y: 480, distance: 176.9
click at [929, 506] on label "[MEDICAL_DATA]" at bounding box center [951, 508] width 99 height 16
checkbox input "true"
click at [1284, 428] on button "Add" at bounding box center [1297, 437] width 108 height 32
type input "0"
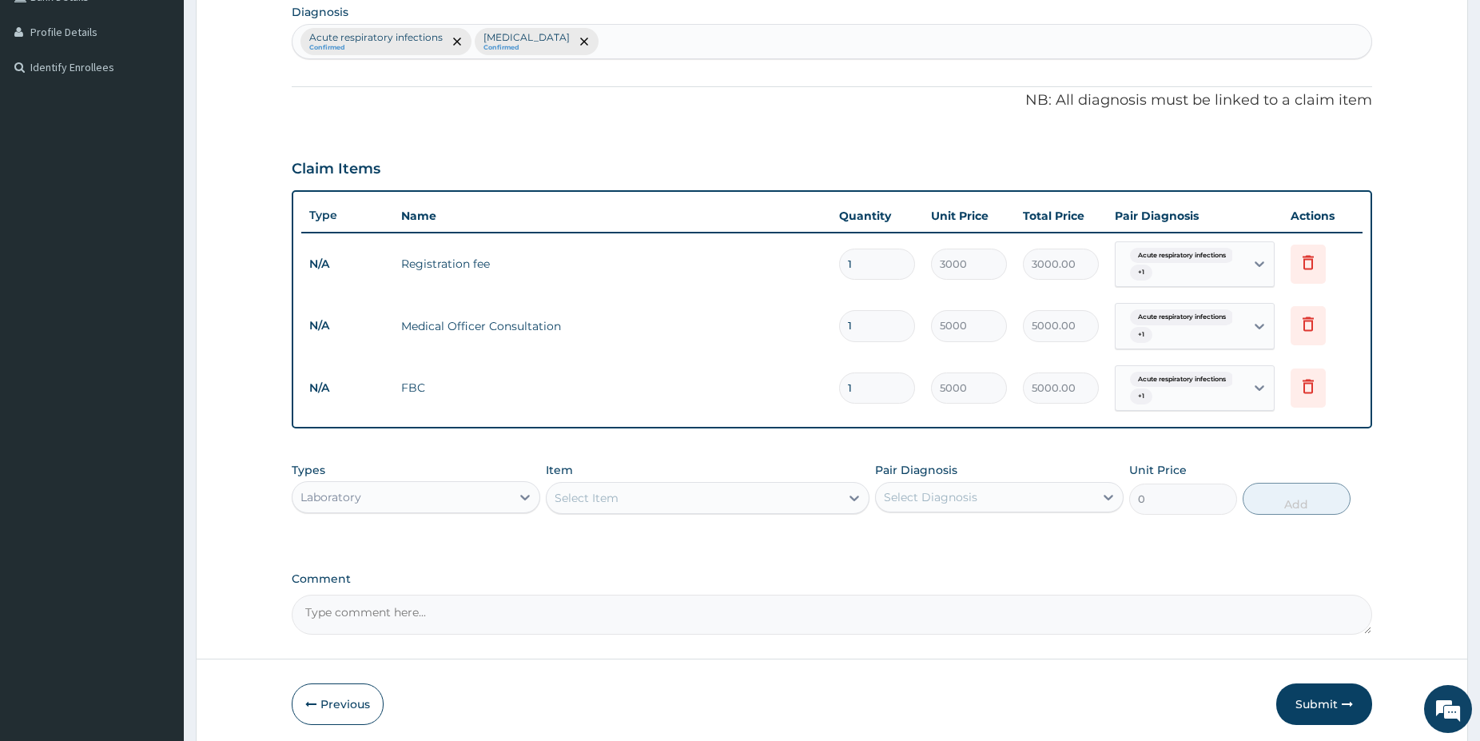
click at [762, 515] on div "Types Laboratory Item Select Item Pair Diagnosis Select Diagnosis Unit Price 0 …" at bounding box center [832, 488] width 1081 height 69
click at [766, 507] on div "Select Item" at bounding box center [693, 498] width 293 height 26
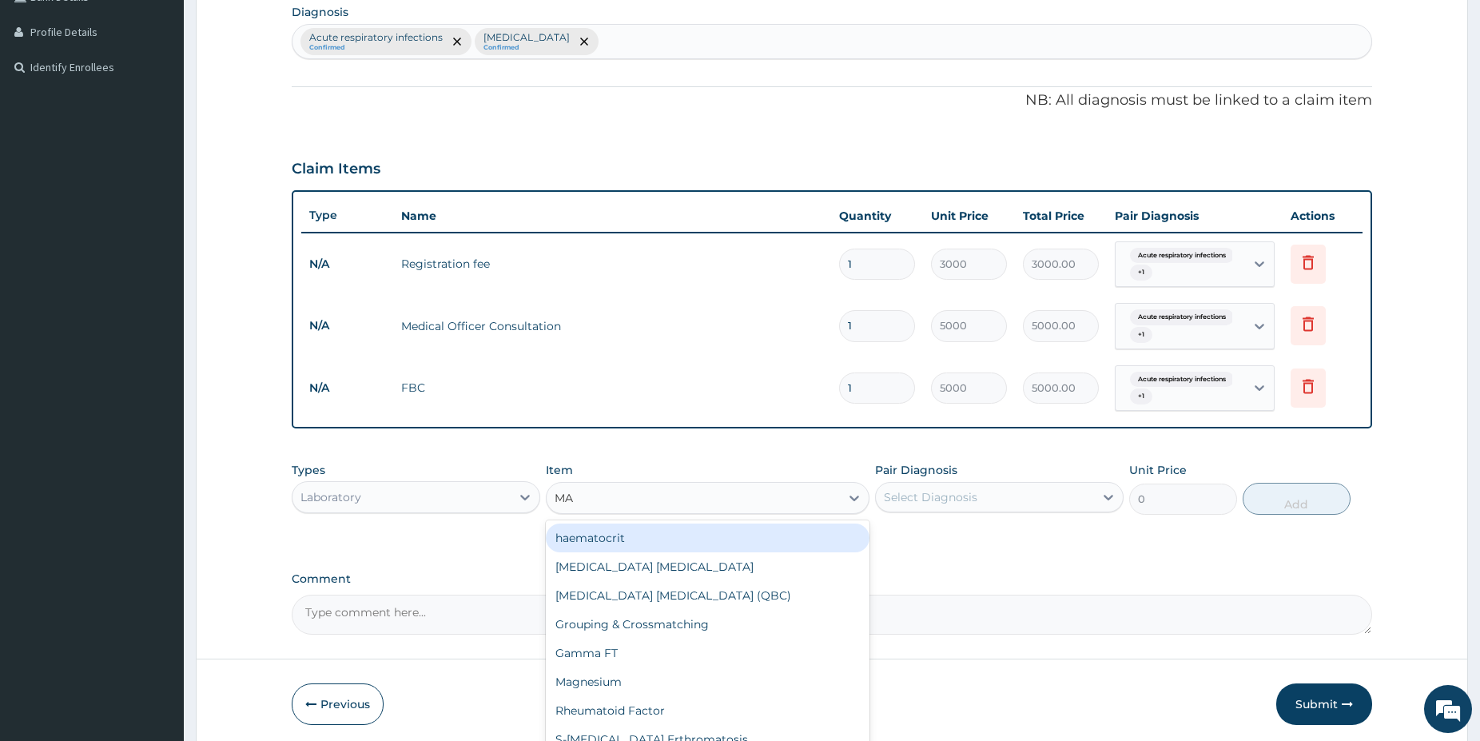
type input "MAL"
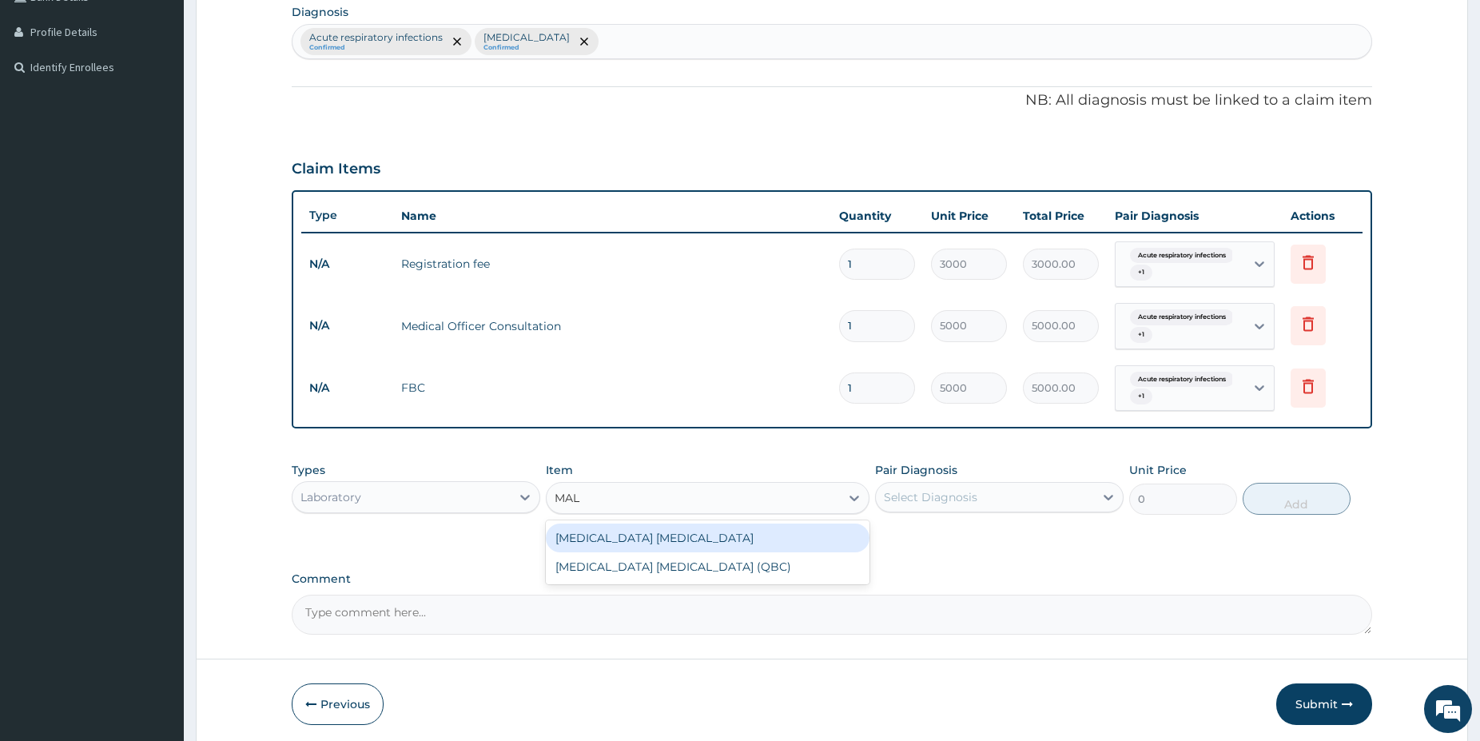
click at [653, 535] on div "[MEDICAL_DATA] [MEDICAL_DATA]" at bounding box center [708, 537] width 324 height 29
type input "1500"
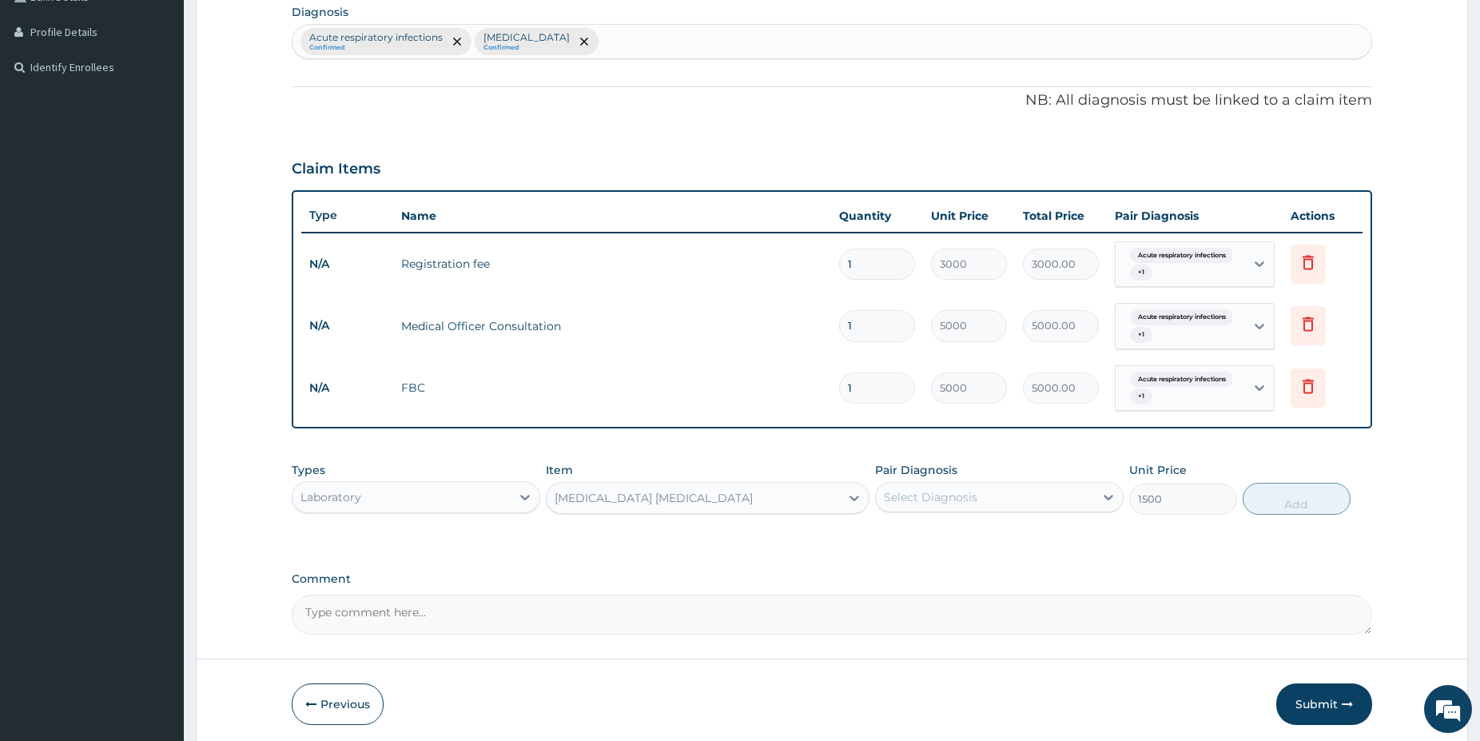
drag, startPoint x: 982, startPoint y: 497, endPoint x: 959, endPoint y: 519, distance: 31.7
click at [980, 496] on div "Select Diagnosis" at bounding box center [985, 497] width 218 height 26
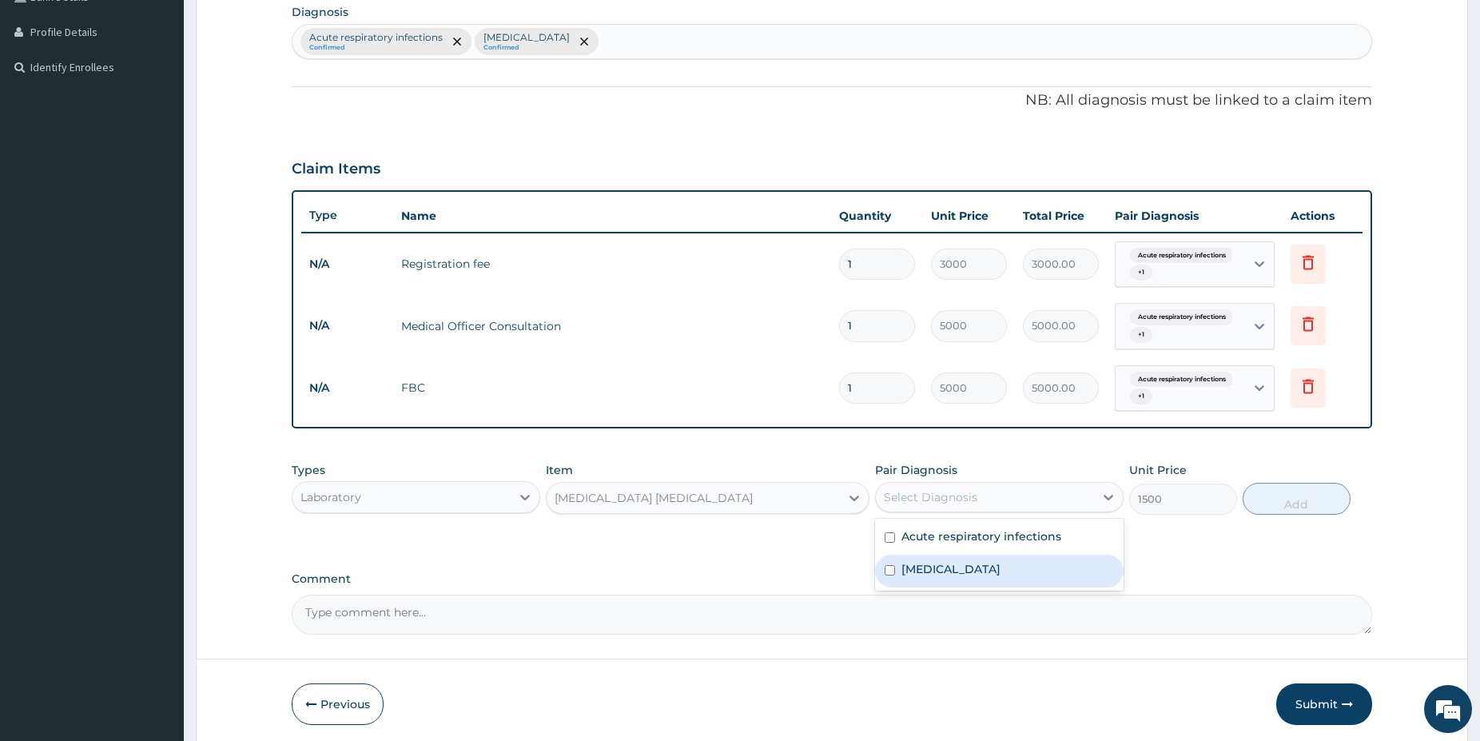
click at [930, 578] on div "[MEDICAL_DATA]" at bounding box center [999, 571] width 249 height 33
checkbox input "true"
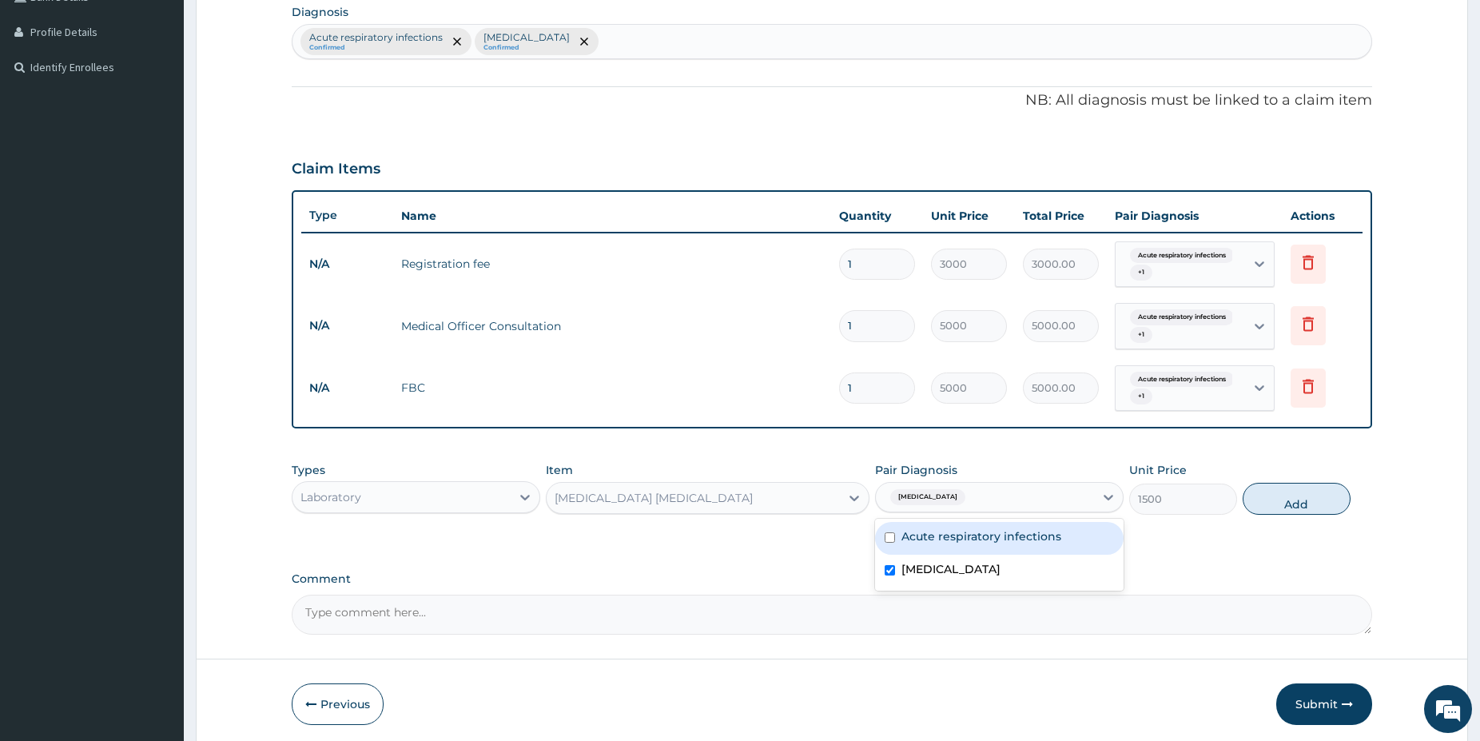
click at [1304, 495] on button "Add" at bounding box center [1297, 499] width 108 height 32
type input "0"
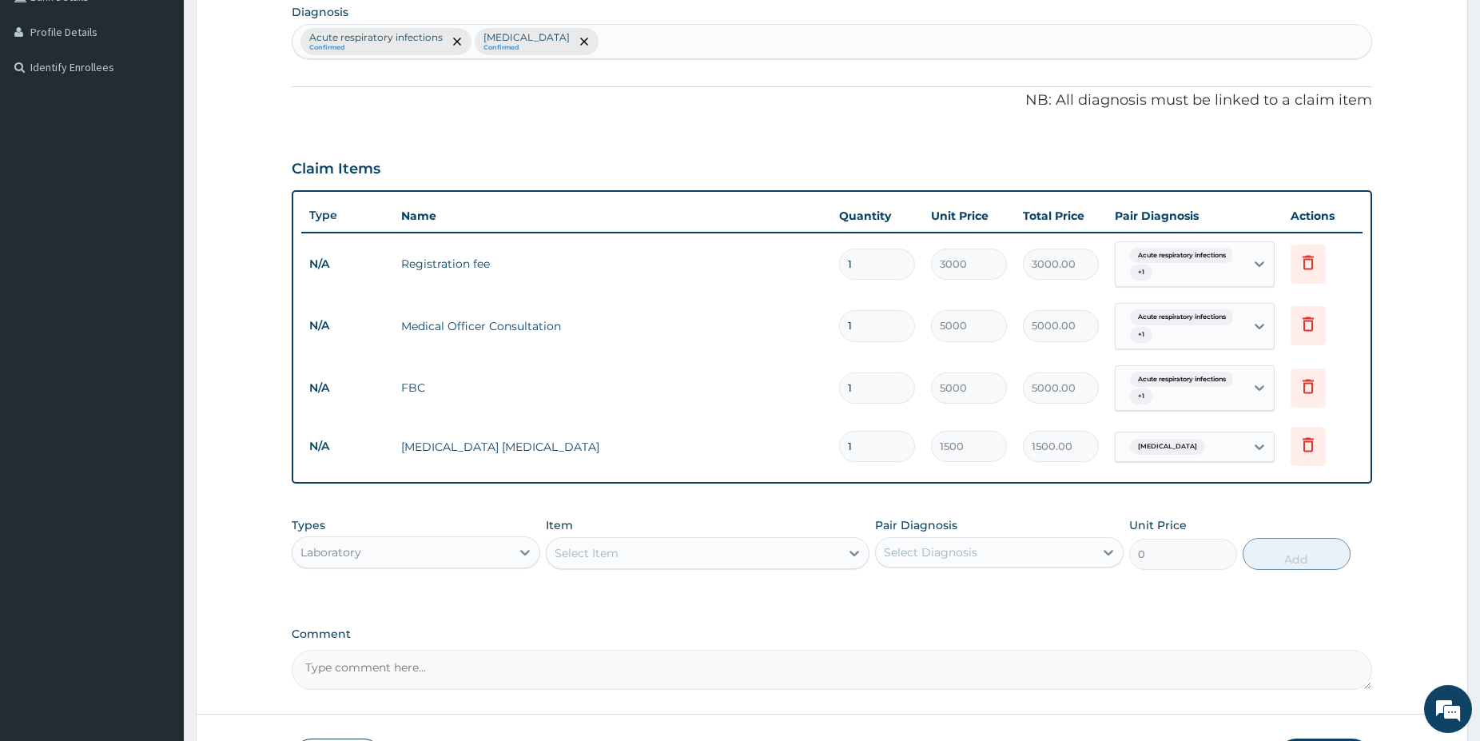
click at [435, 557] on div "Laboratory" at bounding box center [402, 552] width 218 height 26
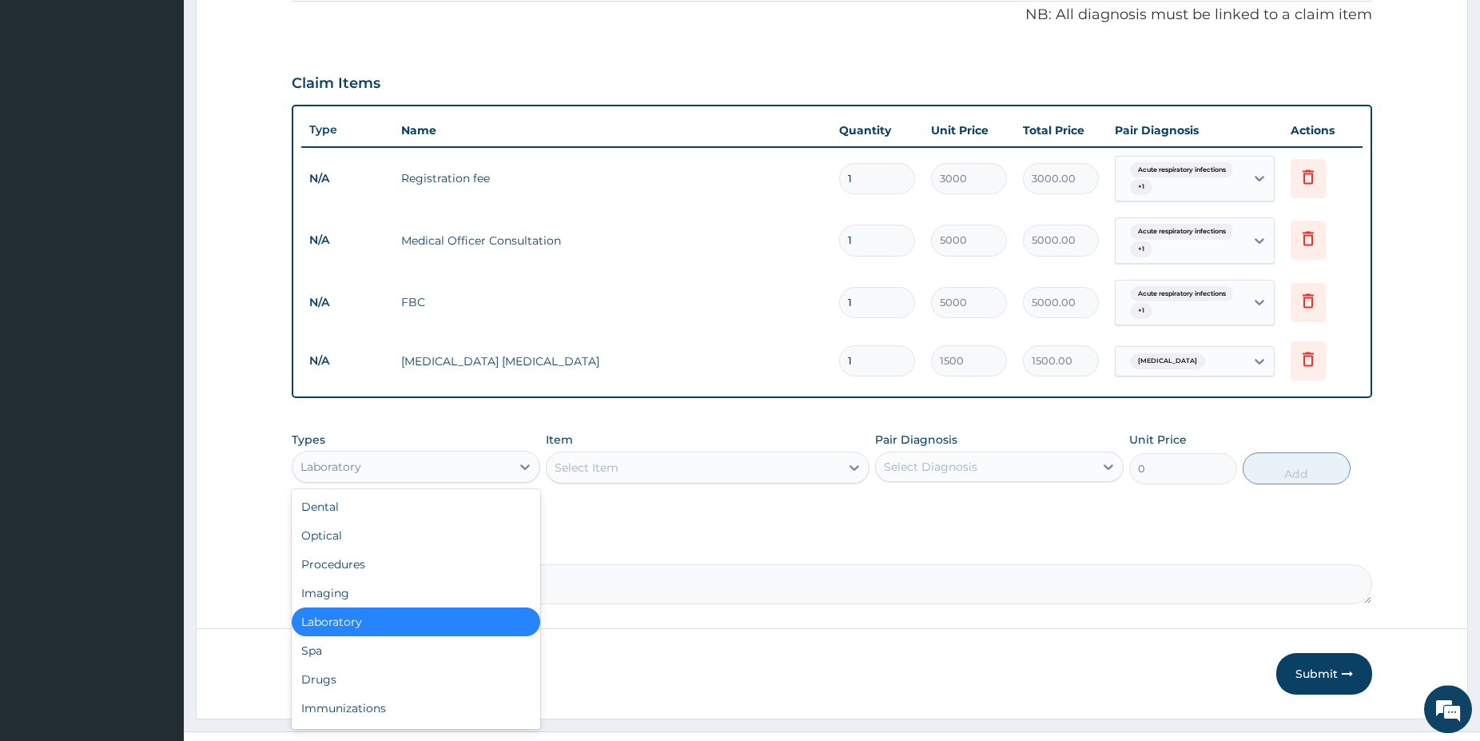
scroll to position [505, 0]
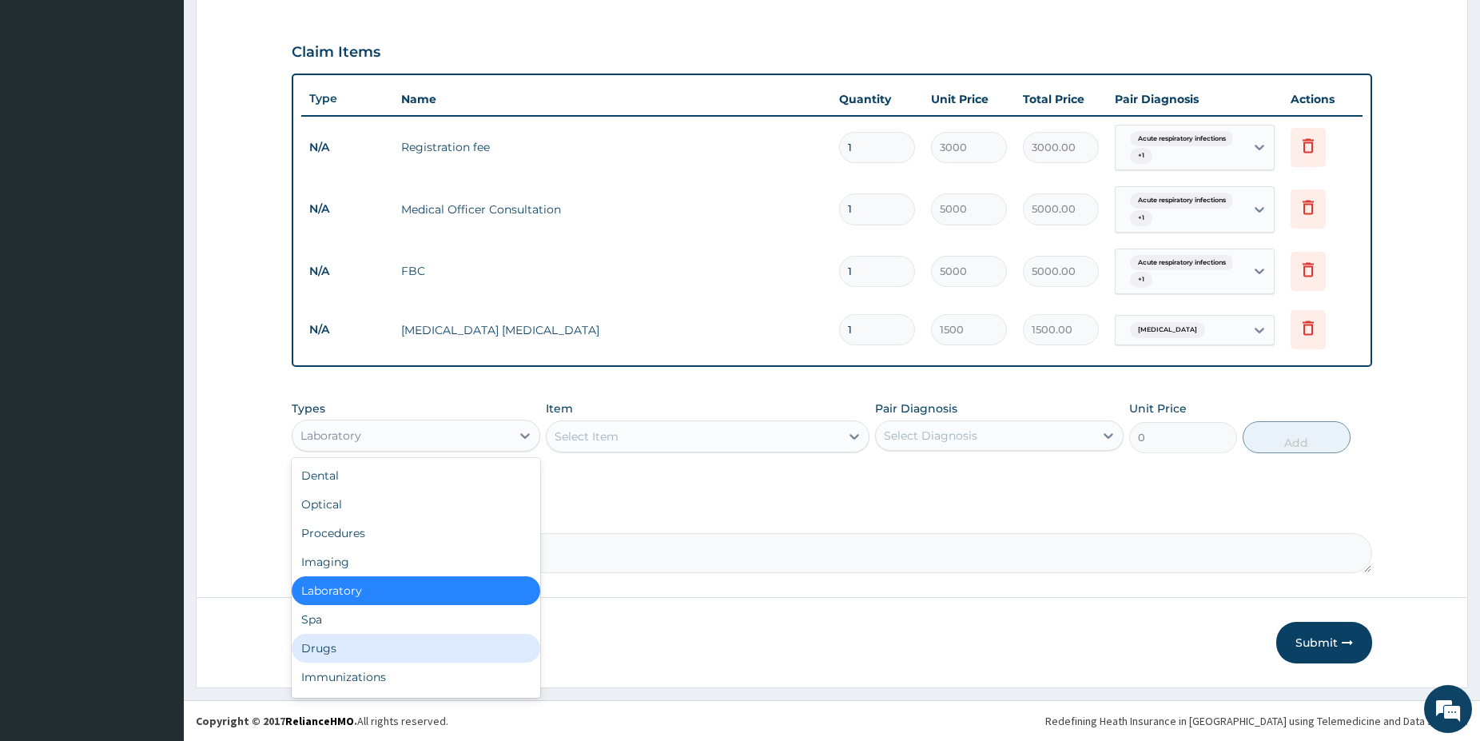
click at [332, 655] on div "Drugs" at bounding box center [416, 648] width 249 height 29
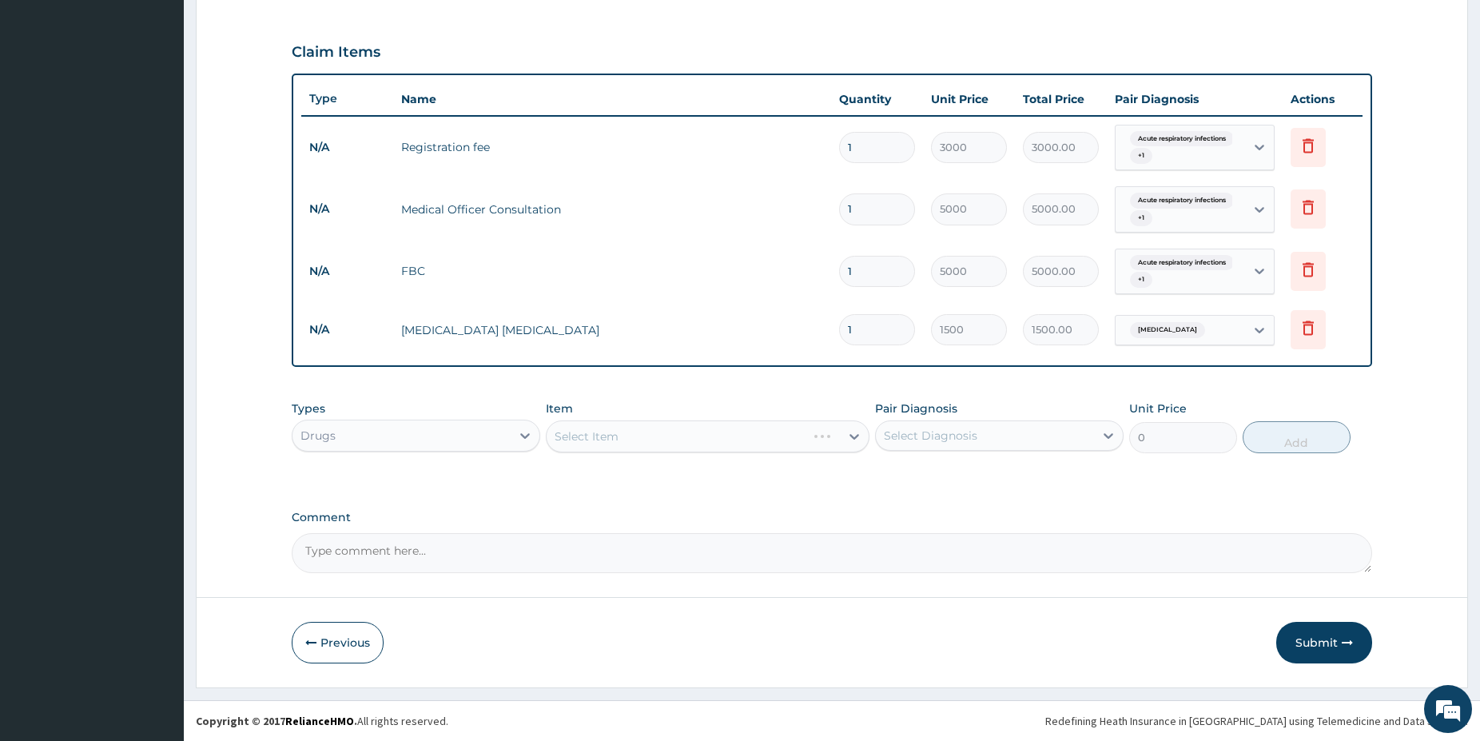
click at [690, 428] on div "Select Item" at bounding box center [708, 436] width 324 height 32
click at [751, 426] on div "Select Item" at bounding box center [693, 437] width 293 height 26
type input "ALAXIN"
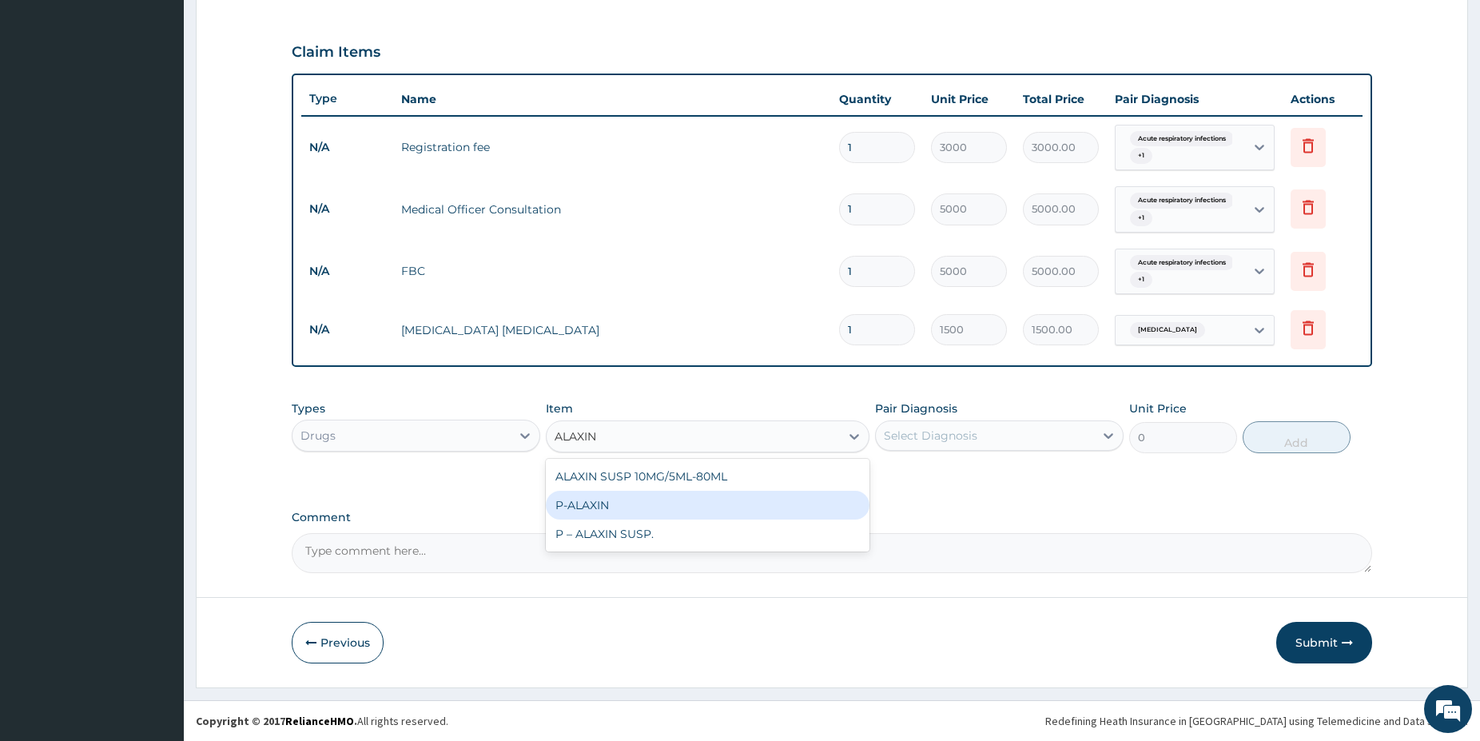
click at [679, 508] on div "P-ALAXIN" at bounding box center [708, 505] width 324 height 29
type input "350"
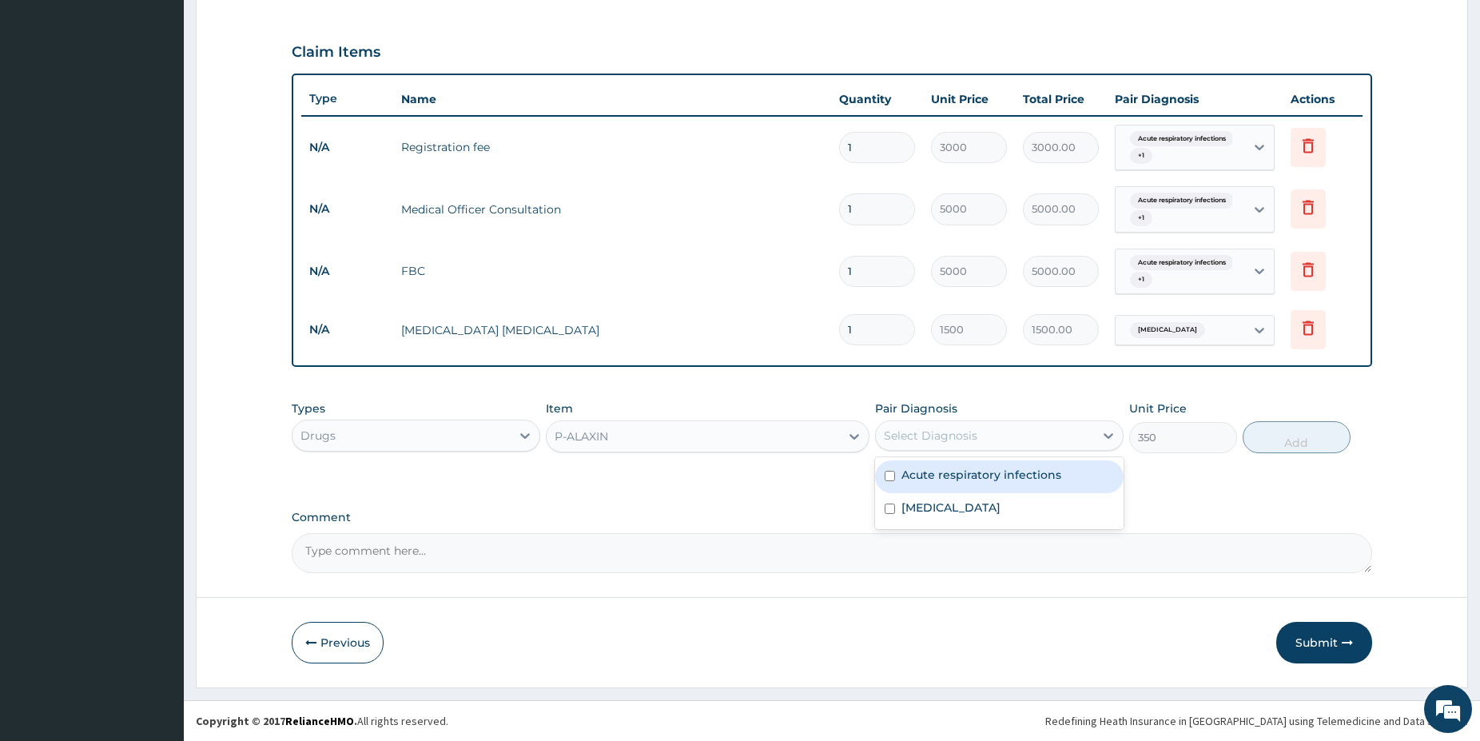
drag, startPoint x: 969, startPoint y: 429, endPoint x: 949, endPoint y: 480, distance: 53.9
click at [969, 431] on div "Select Diagnosis" at bounding box center [931, 436] width 94 height 16
click at [943, 508] on label "[MEDICAL_DATA]" at bounding box center [951, 508] width 99 height 16
checkbox input "true"
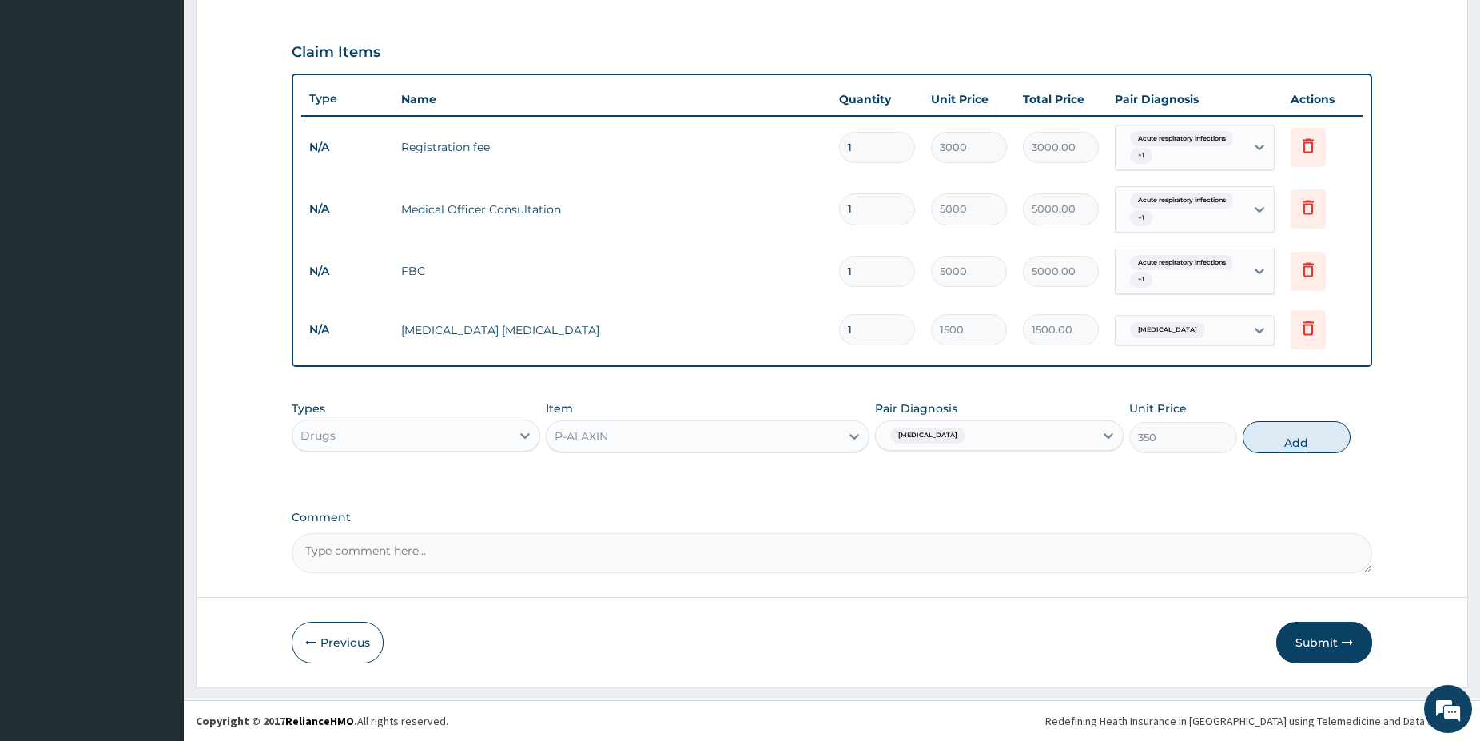
click at [1273, 432] on button "Add" at bounding box center [1297, 437] width 108 height 32
type input "0"
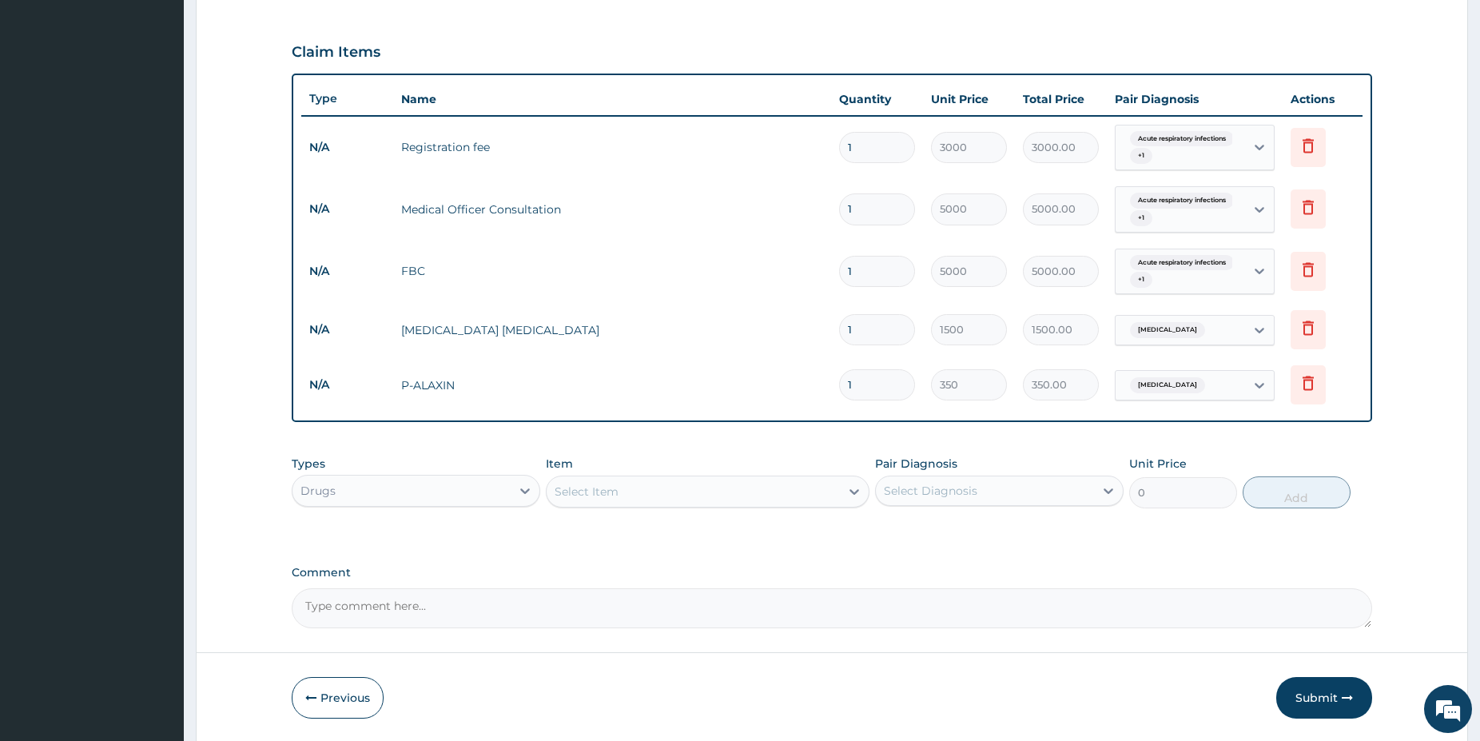
type input "0.00"
type input "9"
type input "3150.00"
type input "9"
click at [738, 488] on div "Select Item" at bounding box center [693, 492] width 293 height 26
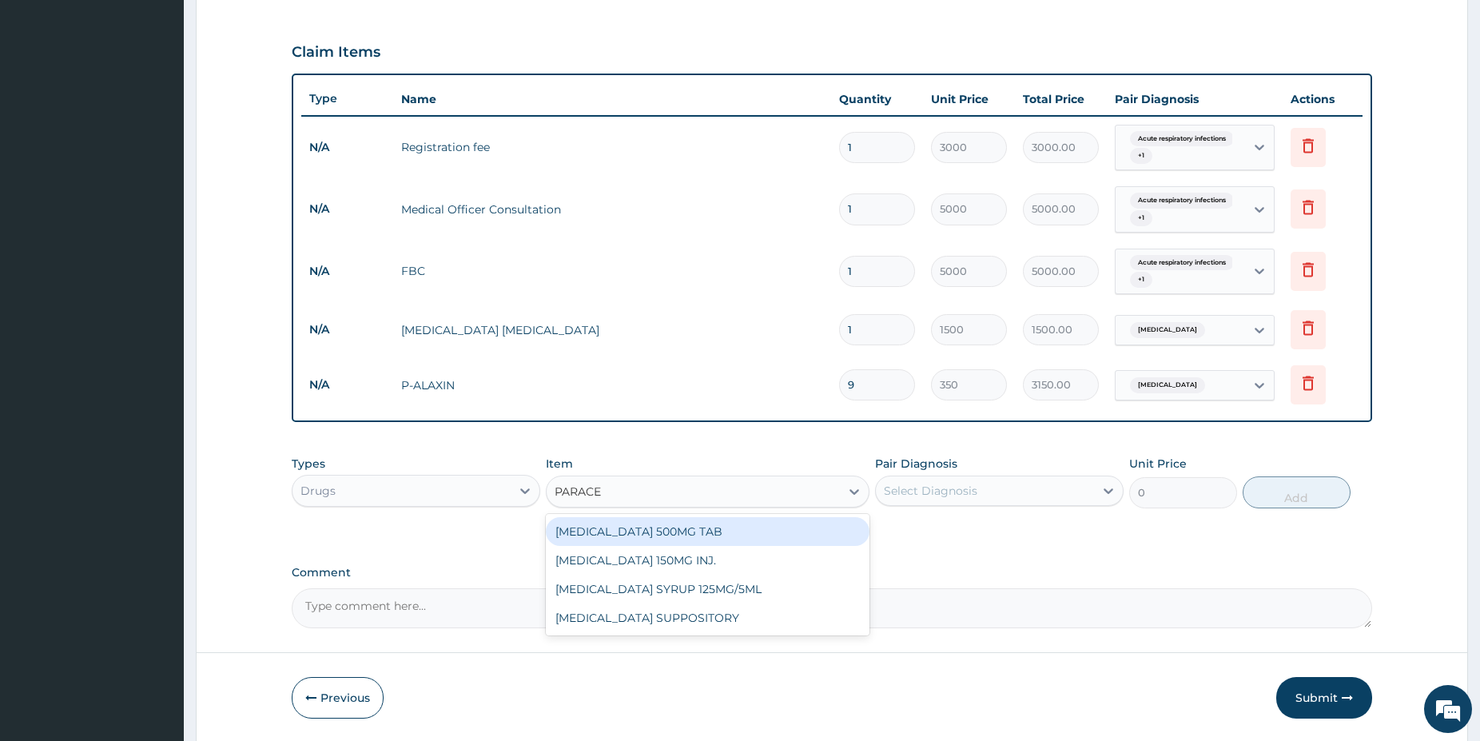
type input "PARACET"
click at [739, 535] on div "[MEDICAL_DATA] 500MG TAB" at bounding box center [708, 531] width 324 height 29
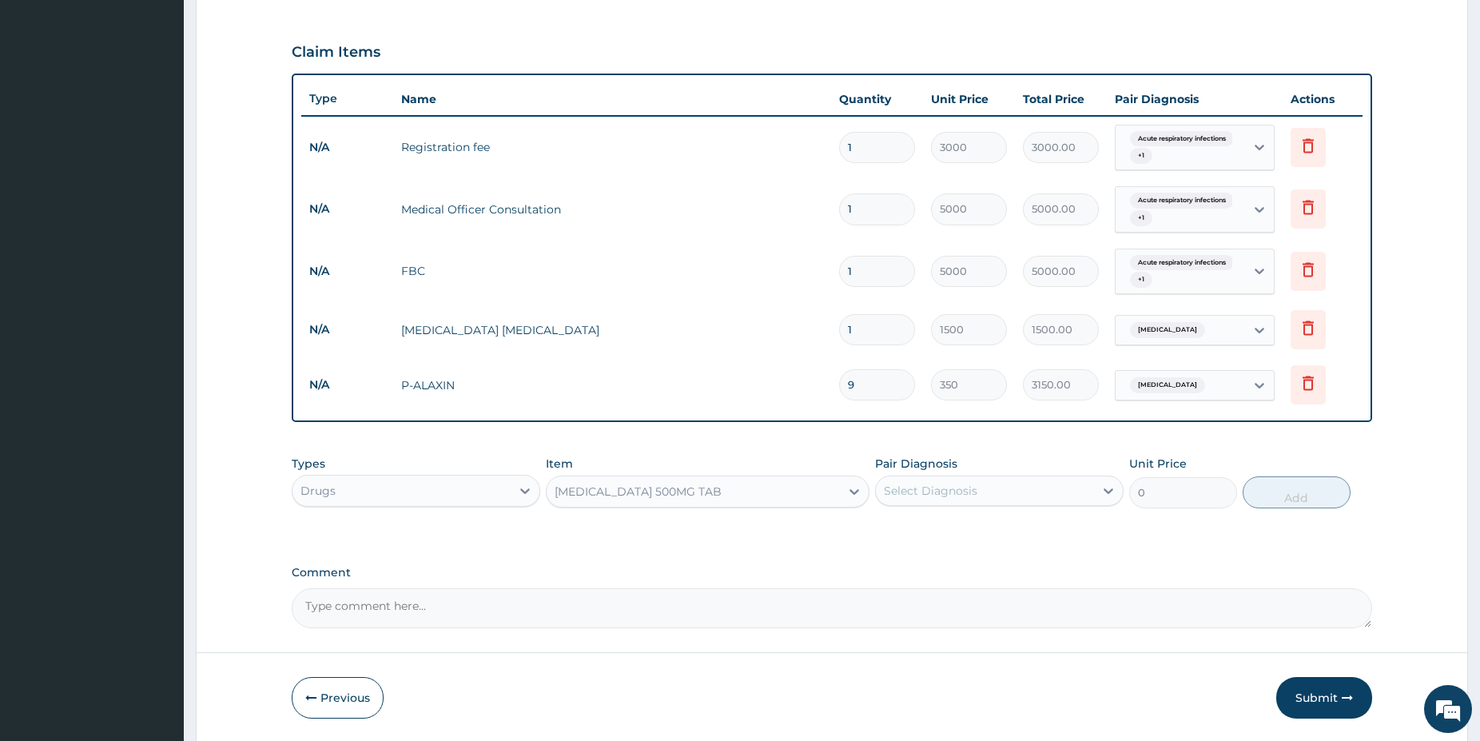
type input "38"
click at [1016, 495] on div "Select Diagnosis" at bounding box center [985, 491] width 218 height 26
drag, startPoint x: 949, startPoint y: 559, endPoint x: 1167, endPoint y: 530, distance: 219.4
click at [951, 561] on div "[MEDICAL_DATA]" at bounding box center [999, 564] width 249 height 33
checkbox input "true"
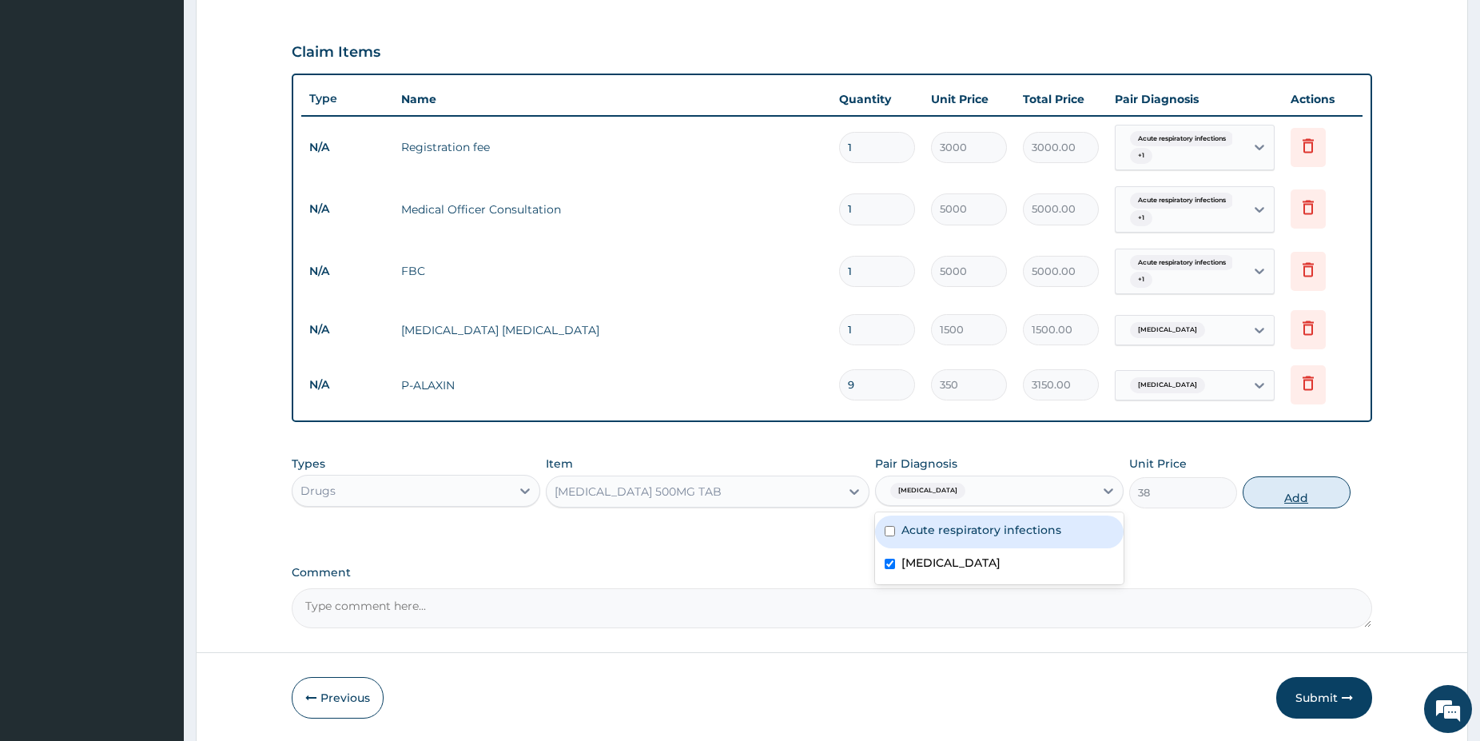
click at [1275, 502] on button "Add" at bounding box center [1297, 492] width 108 height 32
type input "0"
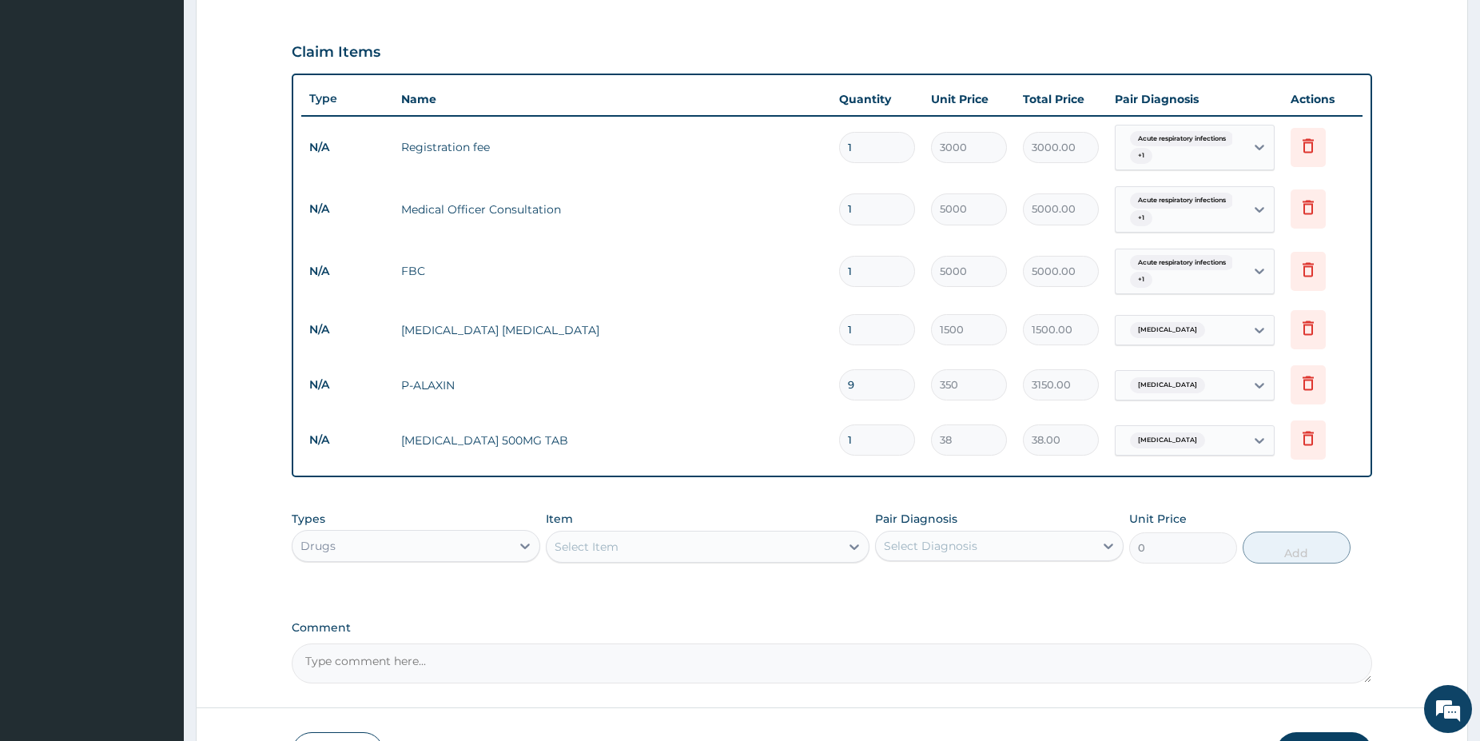
type input "18"
type input "684.00"
type input "18"
click at [679, 551] on div "Select Item" at bounding box center [693, 547] width 293 height 26
type input "MENTHO"
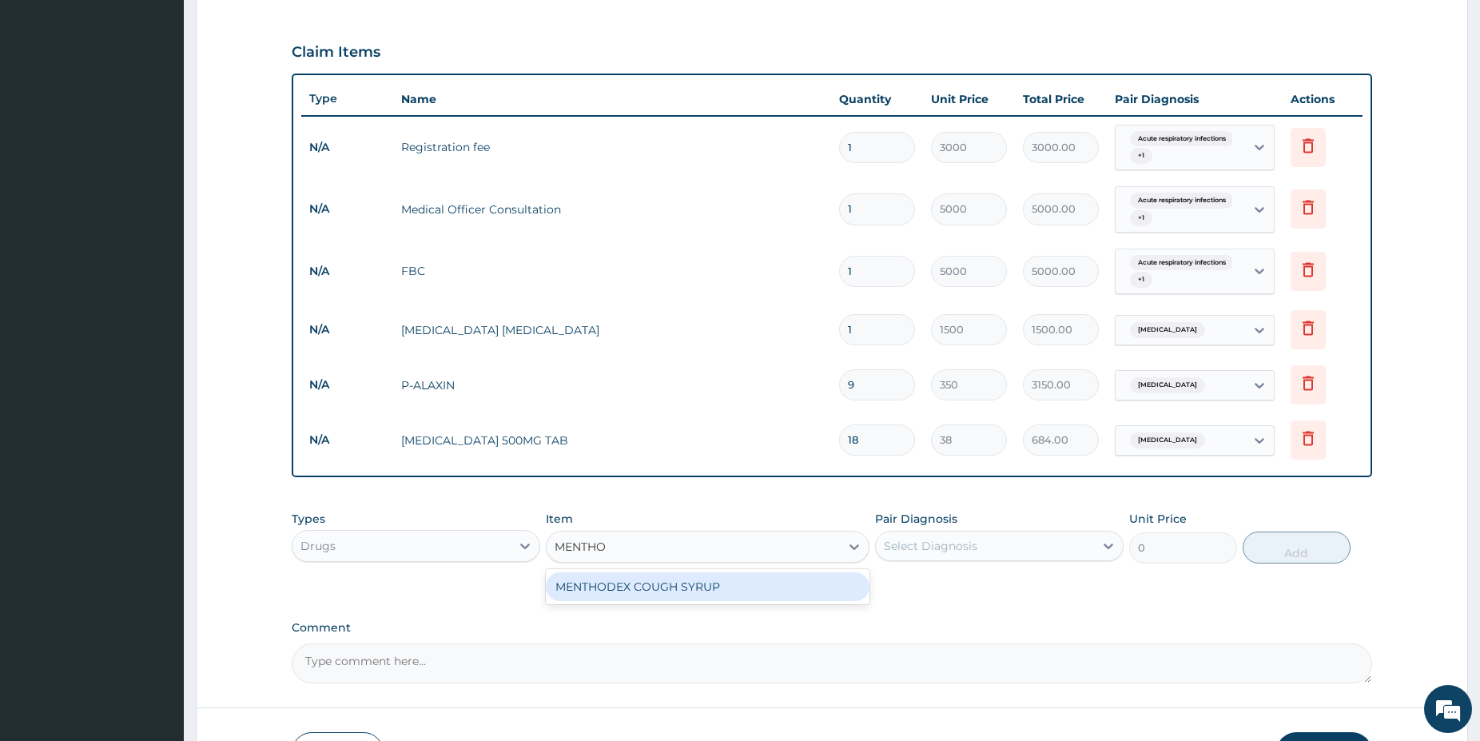
click at [687, 584] on div "MENTHODEX COUGH SYRUP" at bounding box center [708, 586] width 324 height 29
type input "2350"
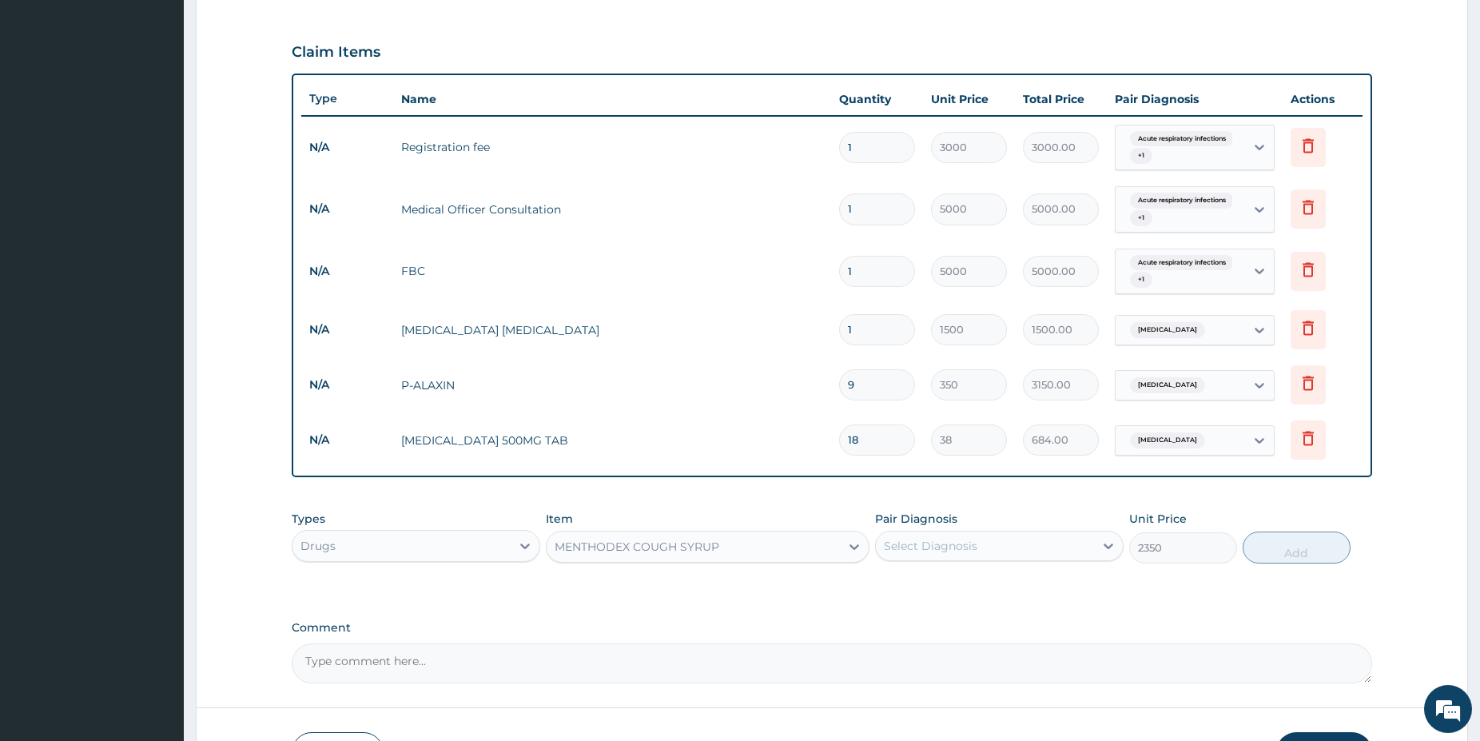
drag, startPoint x: 949, startPoint y: 525, endPoint x: 949, endPoint y: 542, distance: 16.8
click at [949, 527] on div "Pair Diagnosis Select Diagnosis" at bounding box center [999, 537] width 249 height 53
click at [949, 548] on div "Select Diagnosis" at bounding box center [931, 546] width 94 height 16
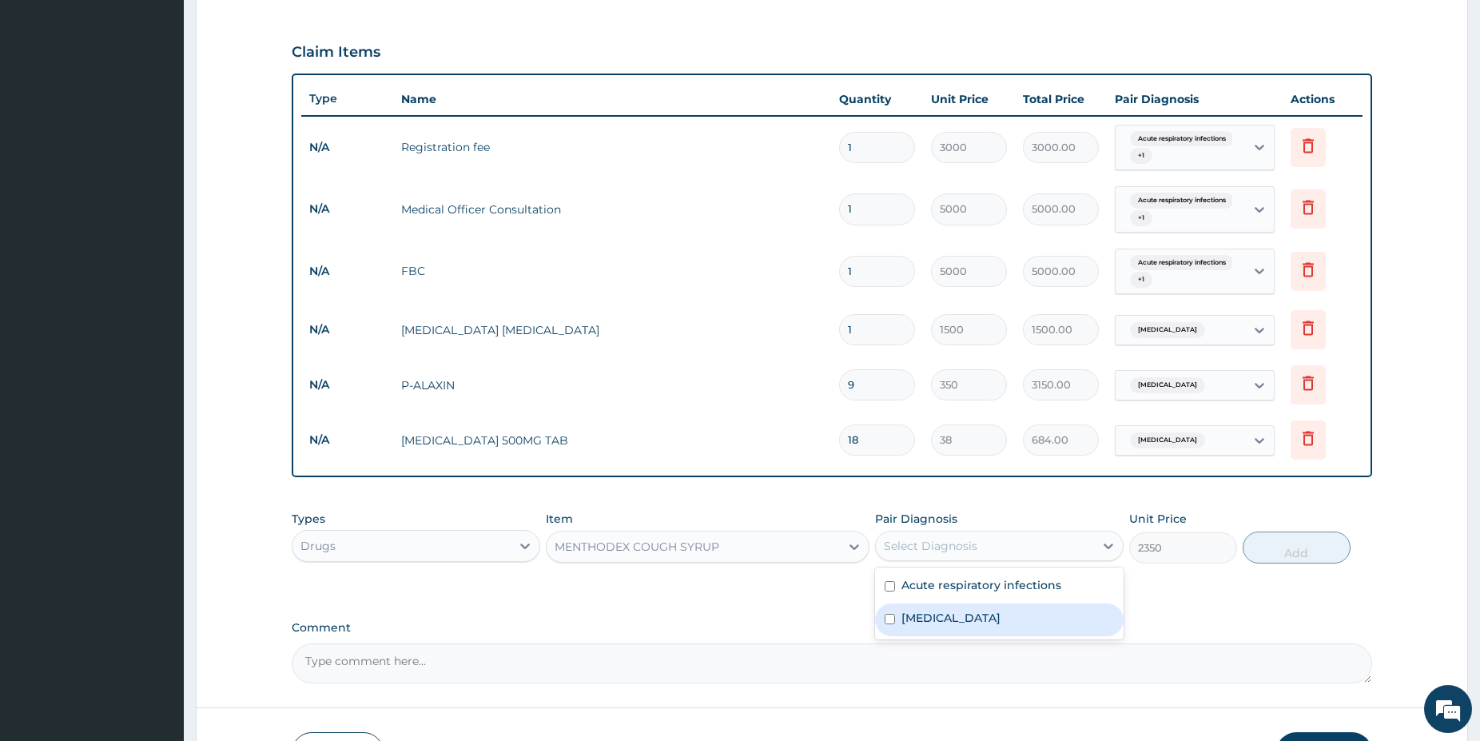
drag, startPoint x: 939, startPoint y: 637, endPoint x: 941, endPoint y: 627, distance: 9.7
click at [939, 638] on div "Acute respiratory infections Malaria" at bounding box center [999, 603] width 249 height 72
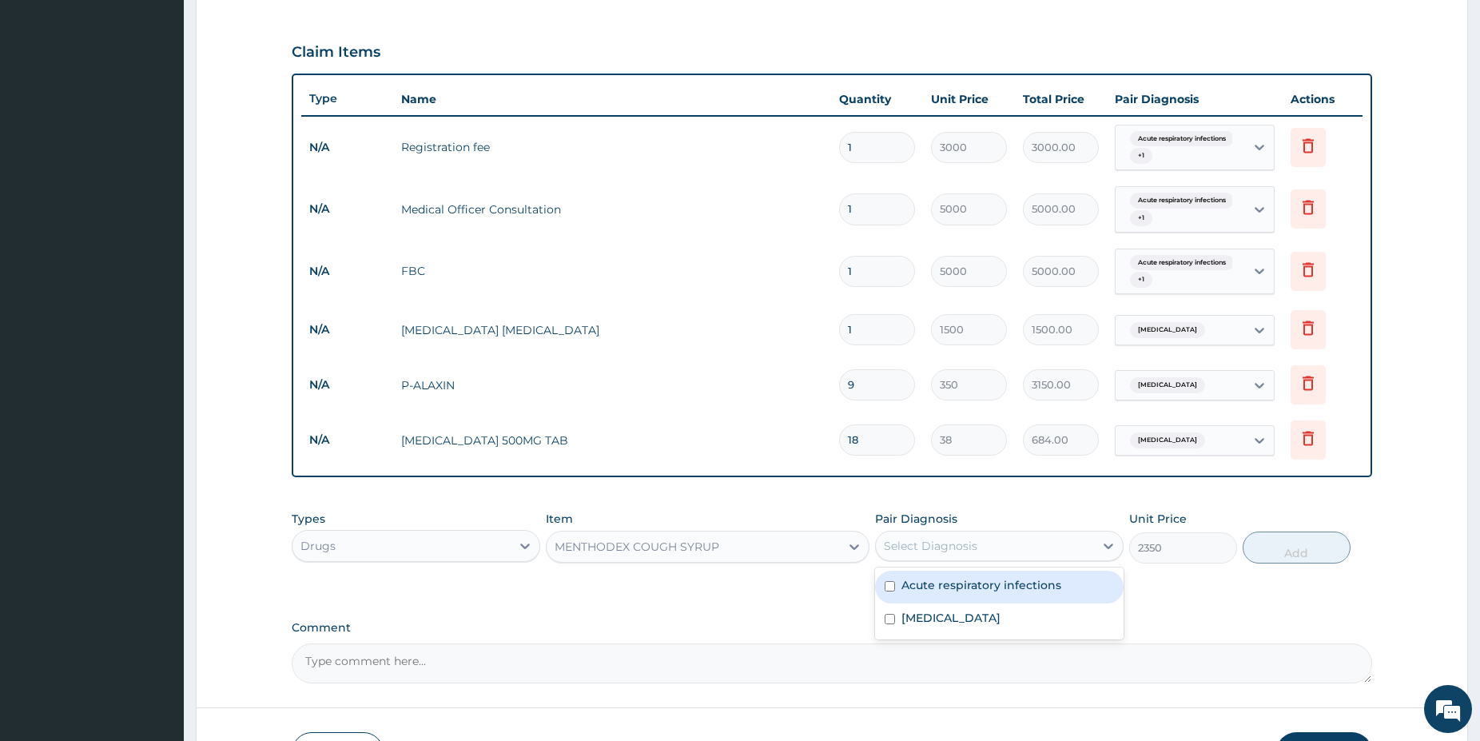
click at [965, 576] on div "Acute respiratory infections" at bounding box center [999, 587] width 249 height 33
checkbox input "true"
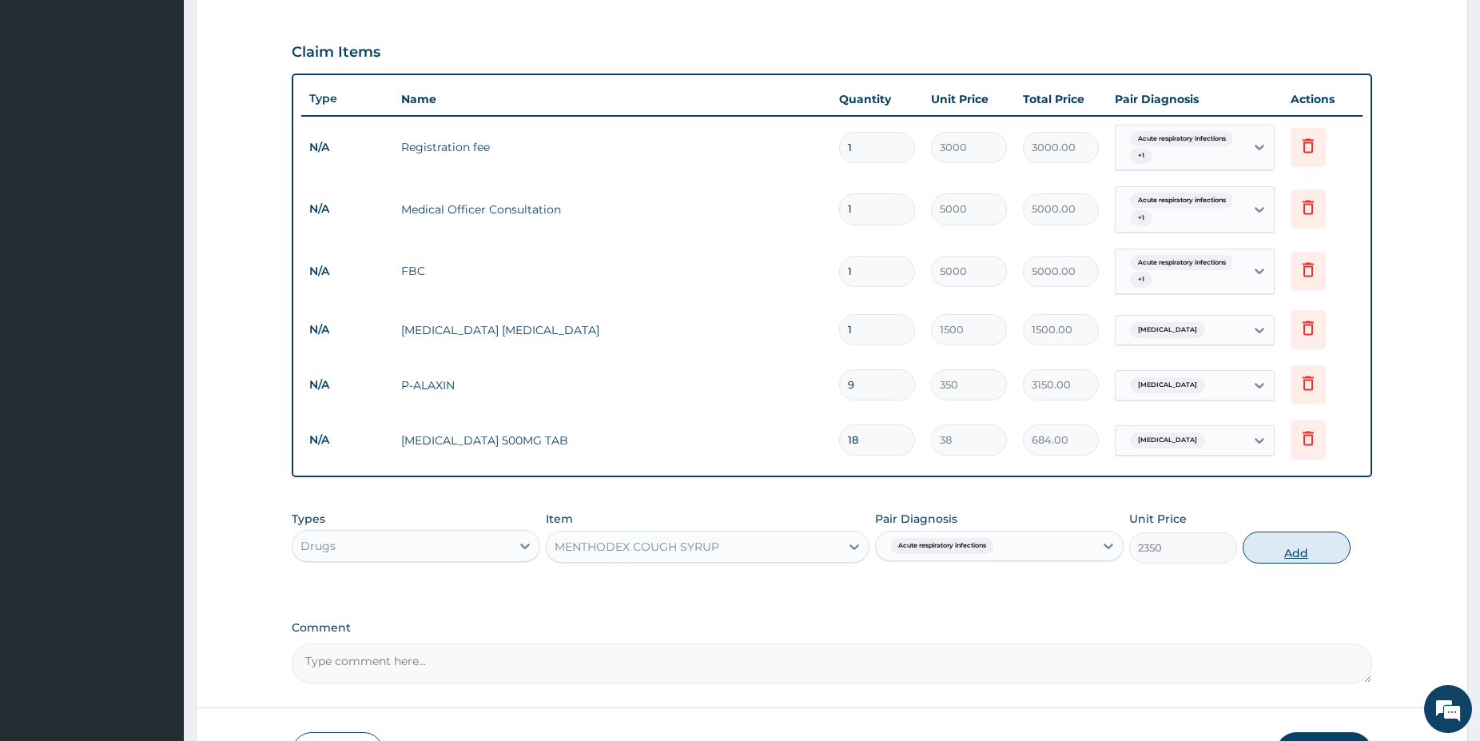
click at [1300, 555] on button "Add" at bounding box center [1297, 547] width 108 height 32
type input "0"
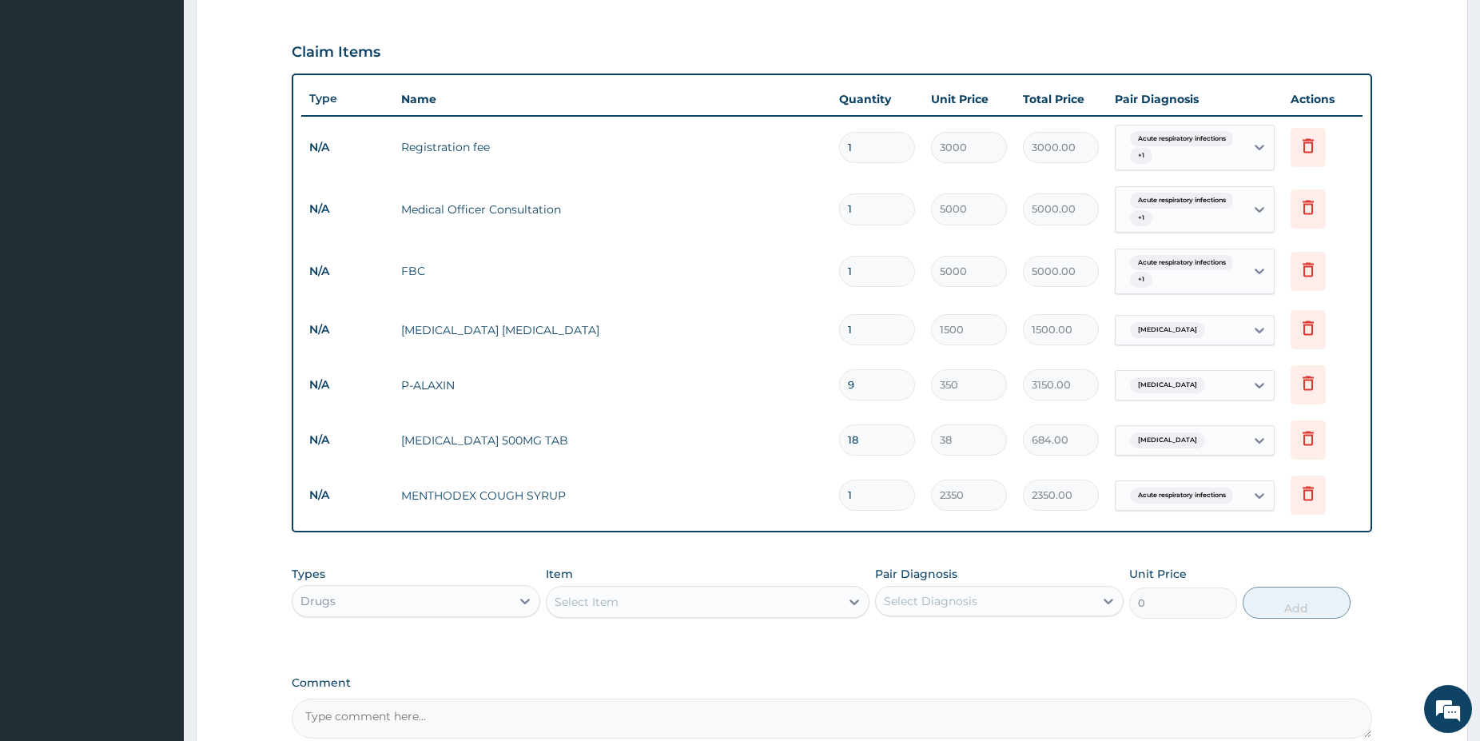
click at [663, 609] on div "Select Item" at bounding box center [693, 602] width 293 height 26
type input "CETRI"
click at [698, 649] on div "CETRIZINE 10MG" at bounding box center [708, 641] width 324 height 29
type input "65"
click at [1028, 616] on div "Pair Diagnosis Select Diagnosis" at bounding box center [999, 592] width 249 height 53
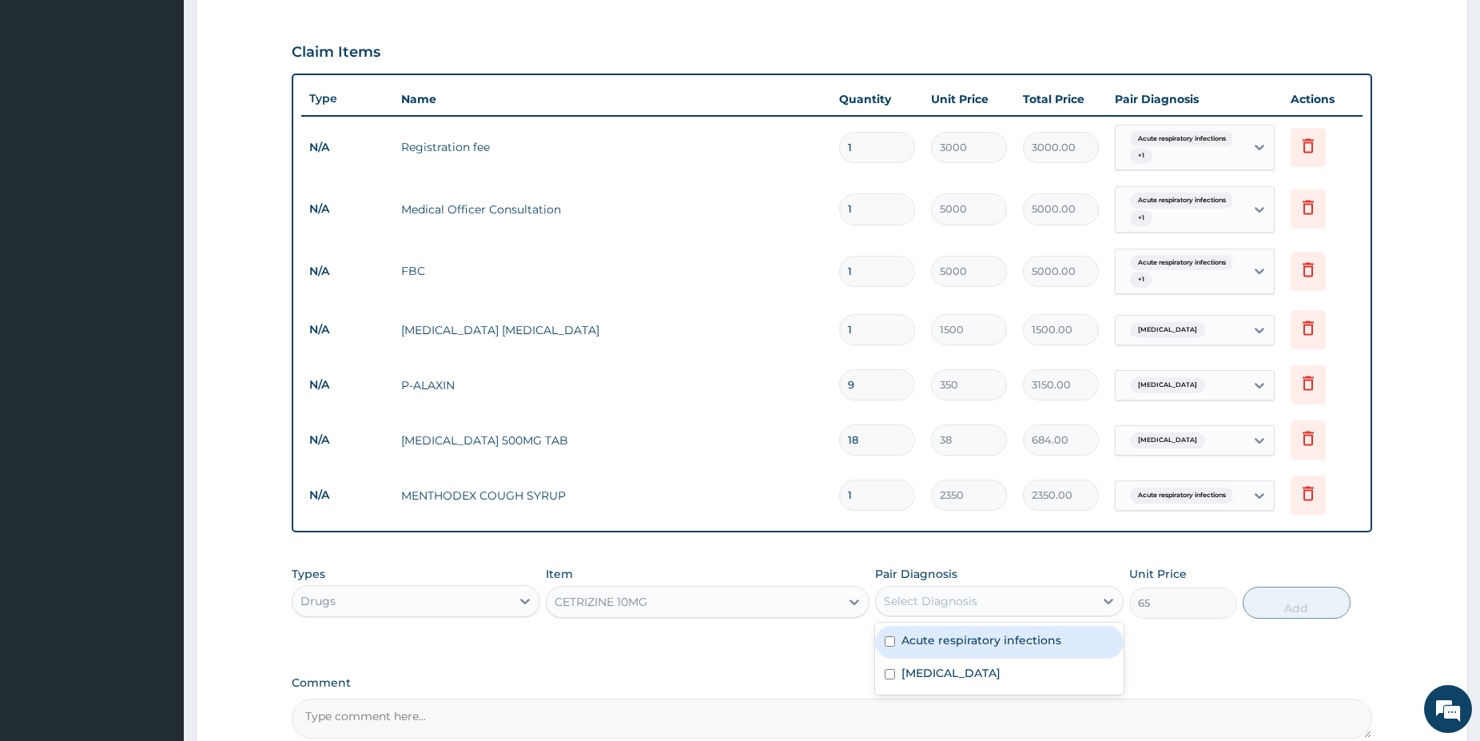
click at [1021, 599] on div "Select Diagnosis" at bounding box center [985, 601] width 218 height 26
drag, startPoint x: 953, startPoint y: 639, endPoint x: 1136, endPoint y: 645, distance: 183.9
click at [953, 639] on label "Acute respiratory infections" at bounding box center [982, 640] width 160 height 16
checkbox input "true"
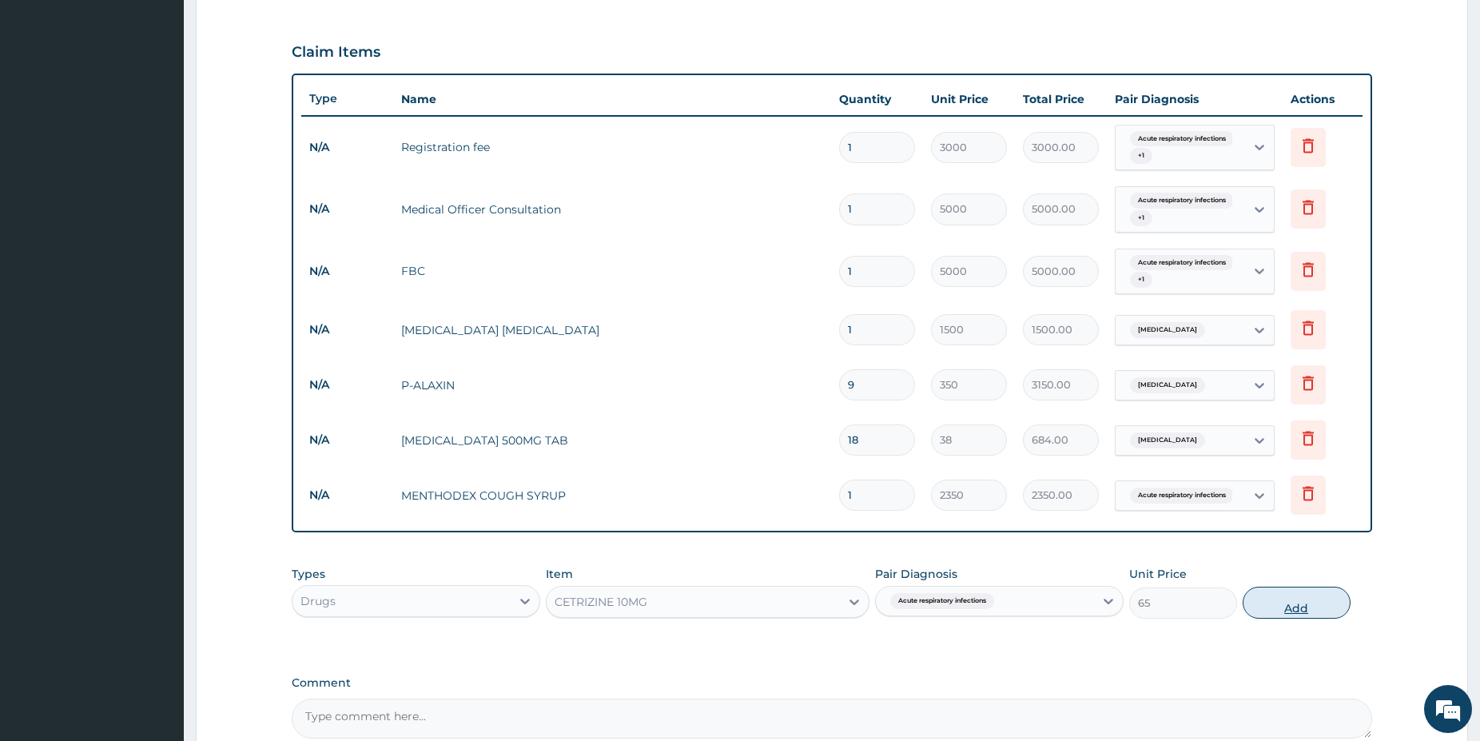
click at [1296, 607] on button "Add" at bounding box center [1297, 603] width 108 height 32
type input "0"
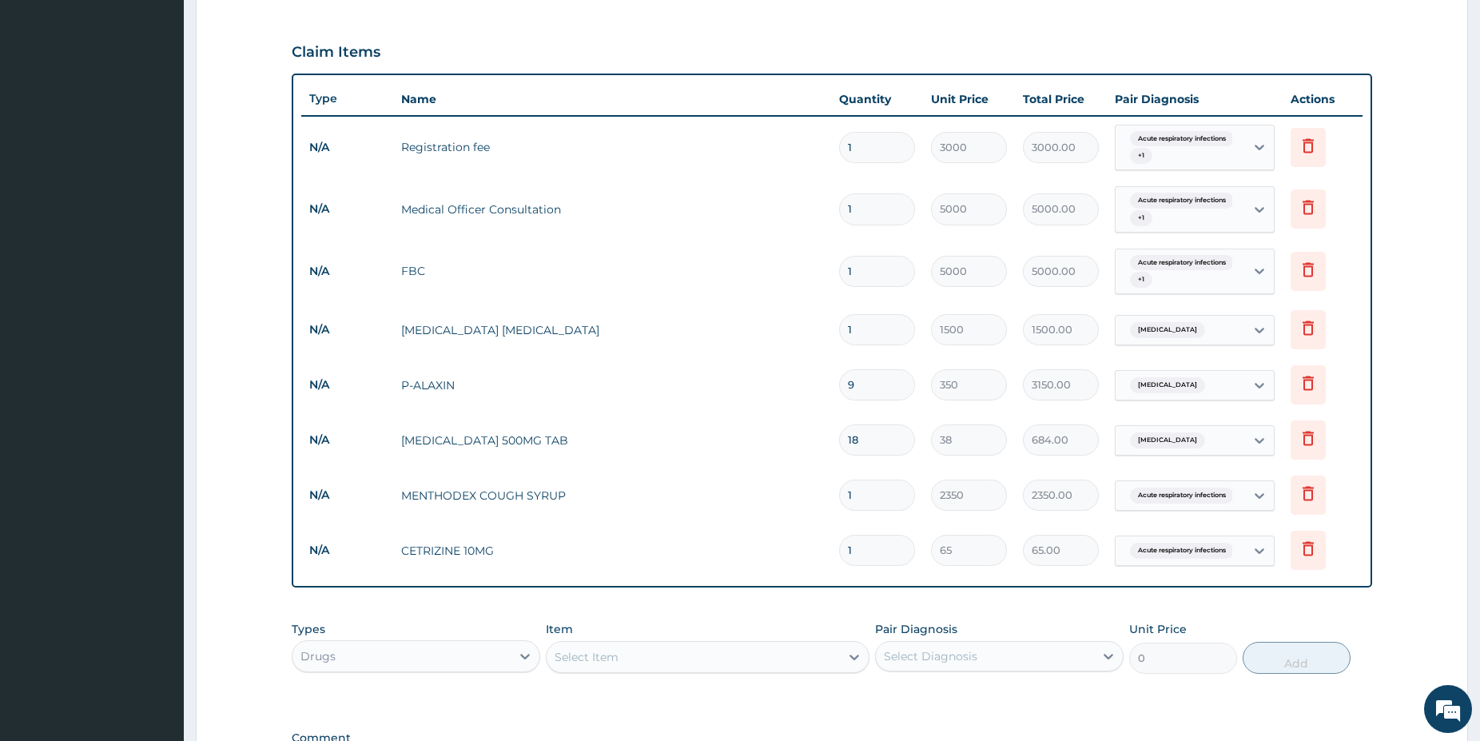
type input "0.00"
type input "4"
type input "260.00"
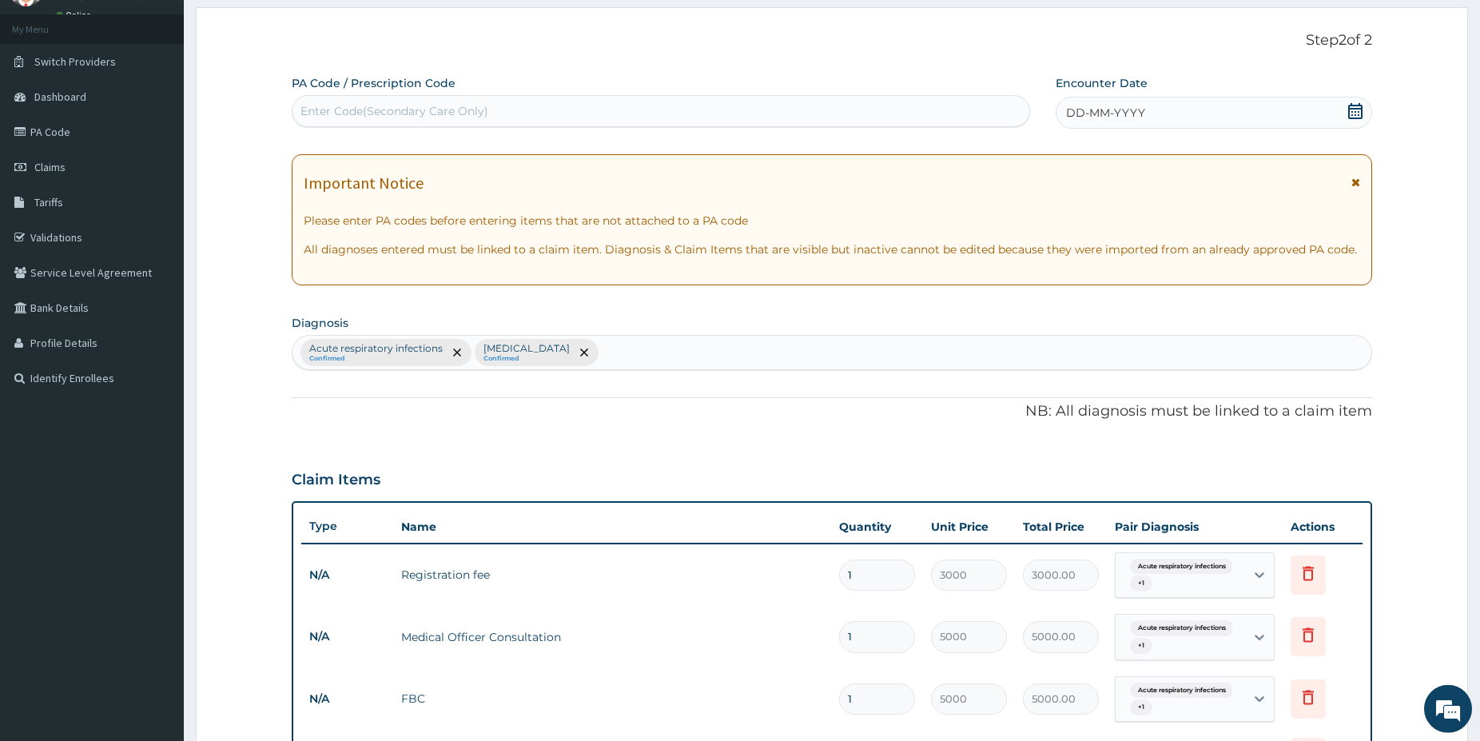
scroll to position [70, 0]
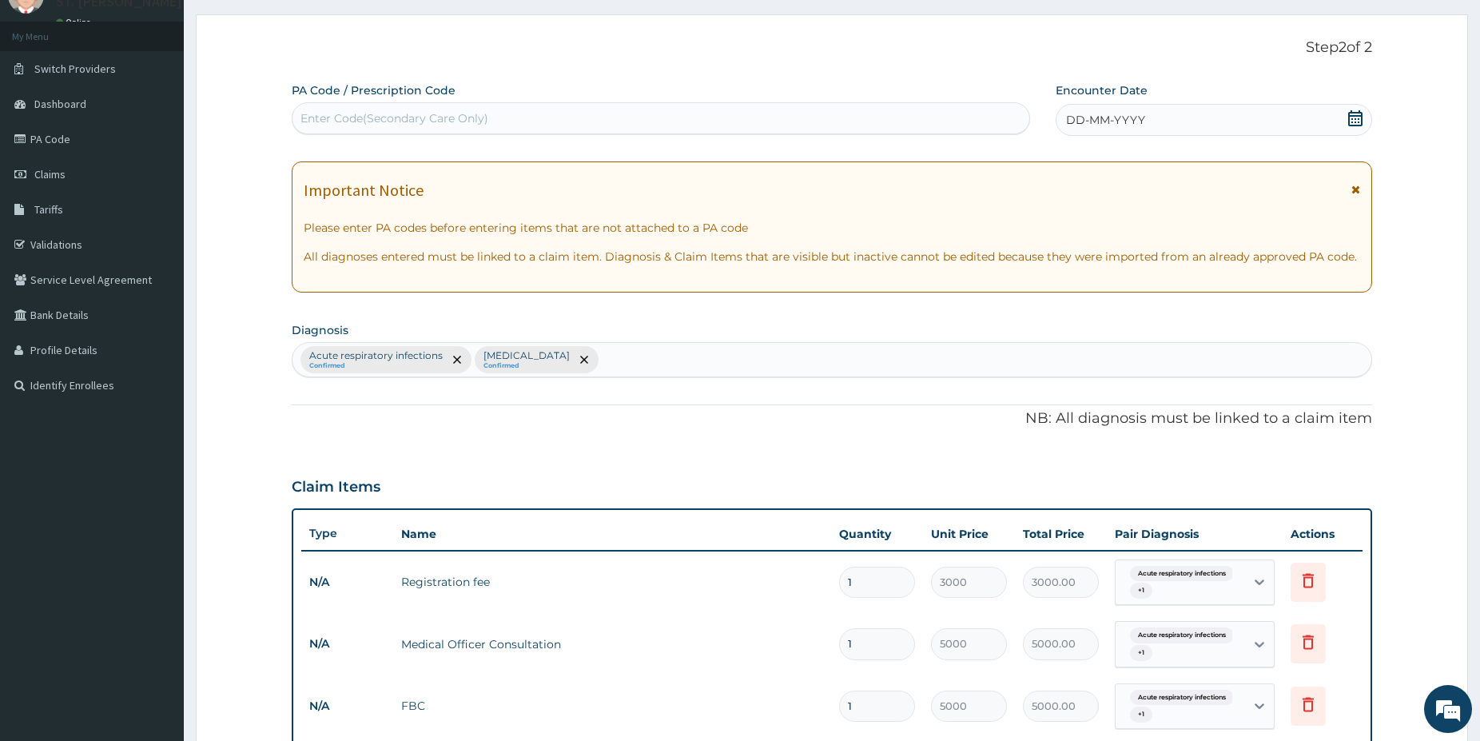
type input "4"
click at [1355, 118] on icon at bounding box center [1355, 118] width 14 height 16
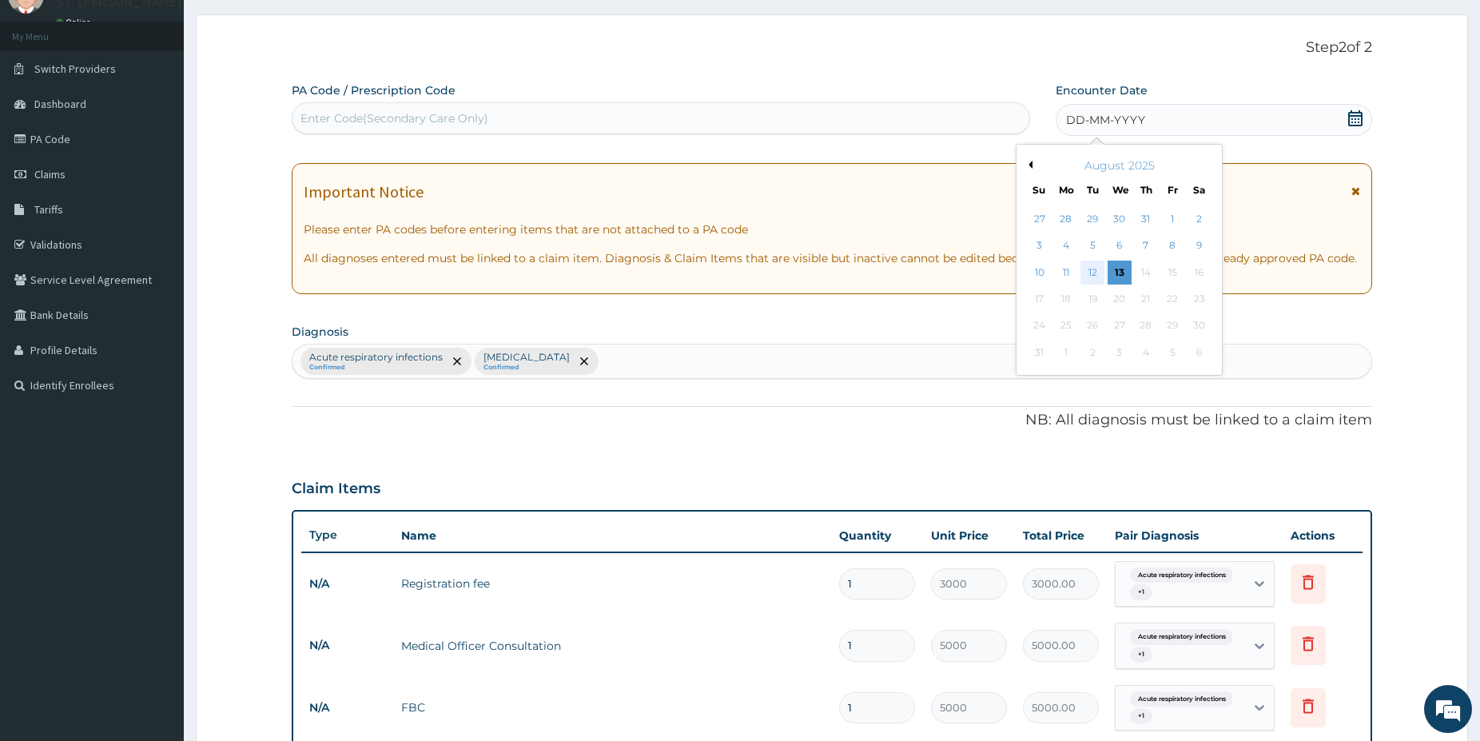
click at [1092, 278] on div "12" at bounding box center [1093, 273] width 24 height 24
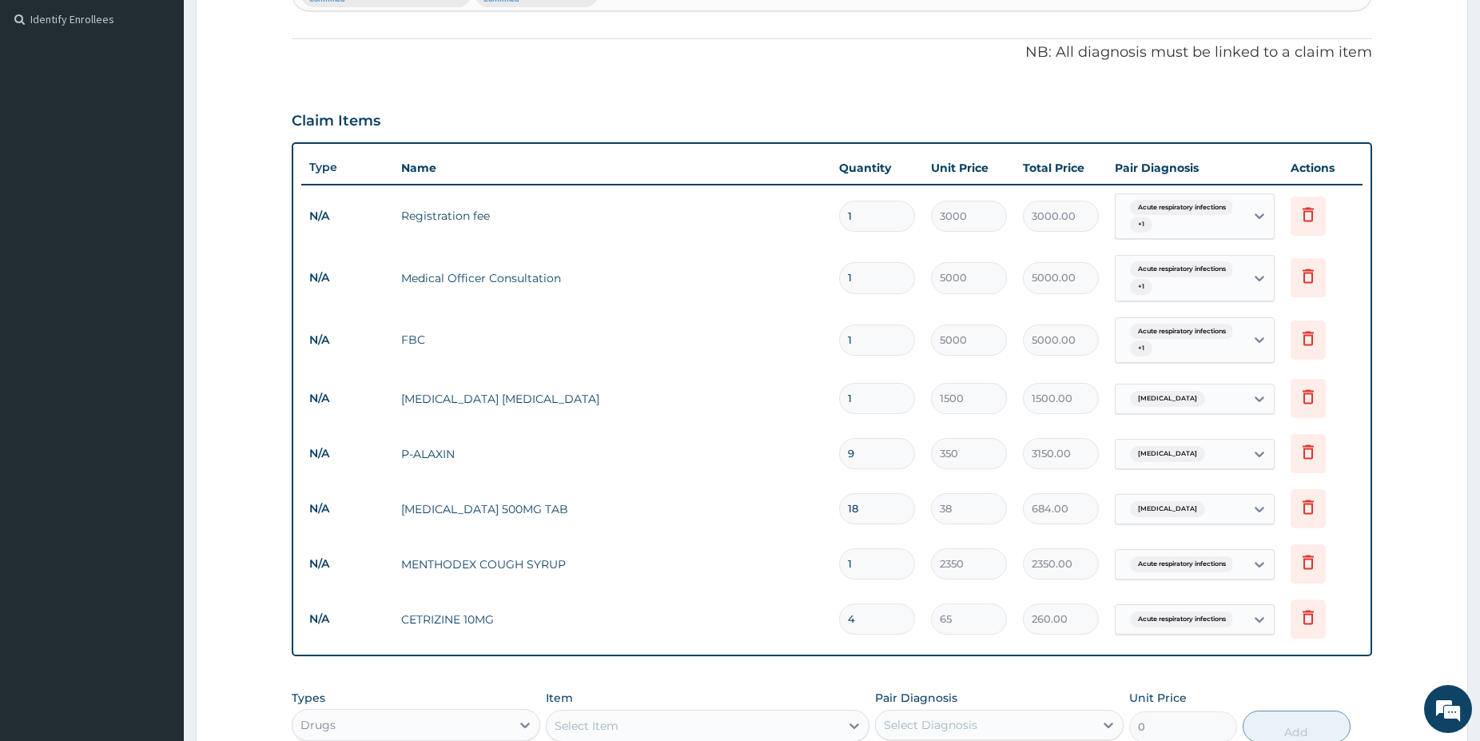
scroll to position [437, 0]
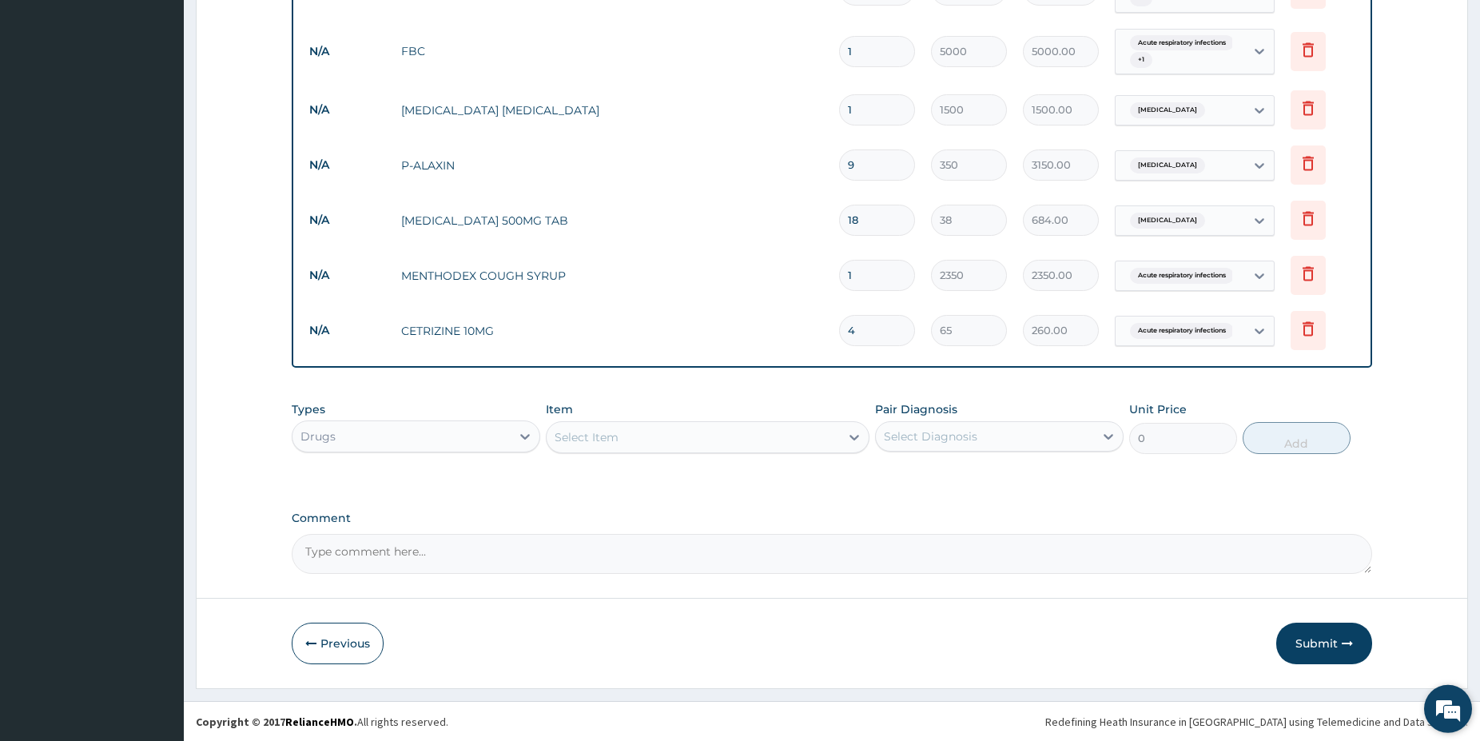
drag, startPoint x: 1482, startPoint y: 732, endPoint x: 1470, endPoint y: 724, distance: 14.4
click at [1324, 653] on button "Submit" at bounding box center [1324, 643] width 96 height 42
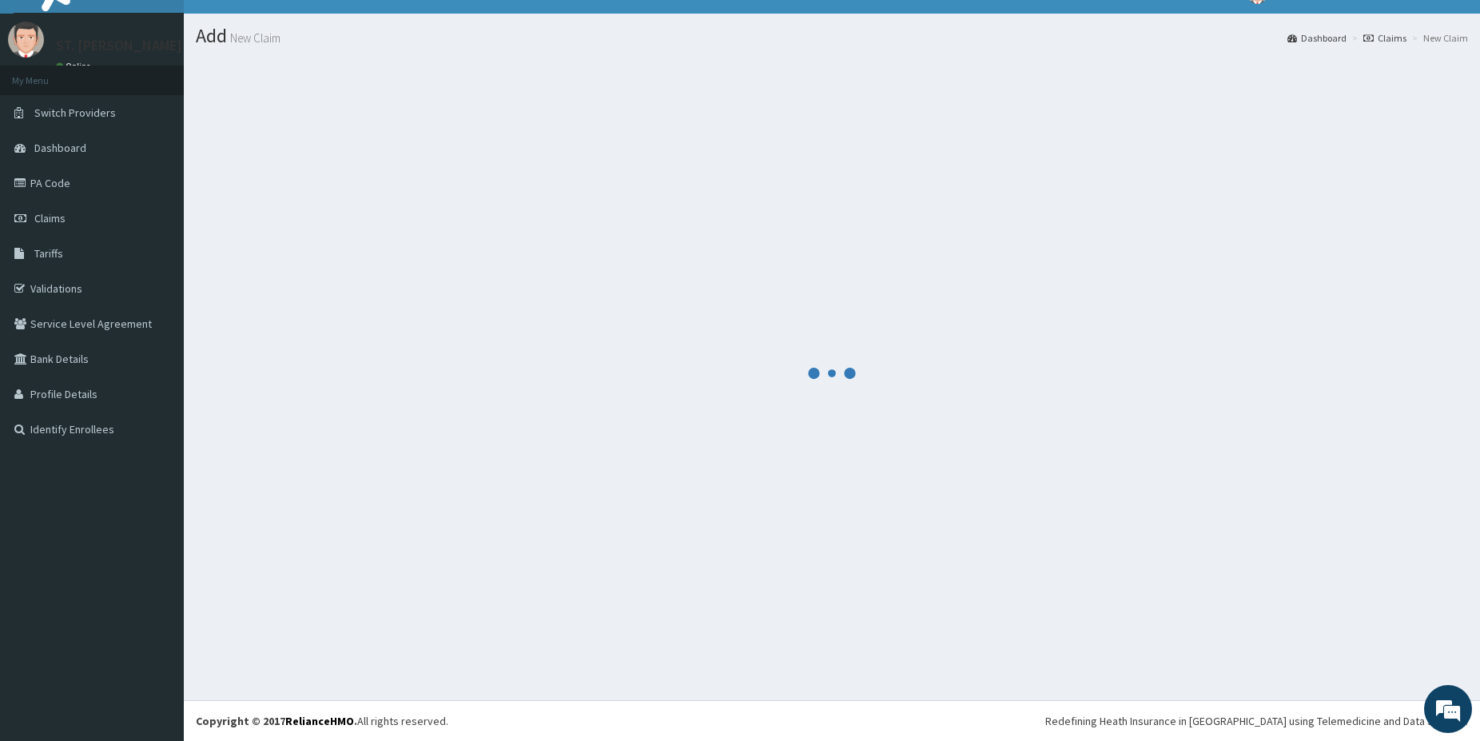
scroll to position [26, 0]
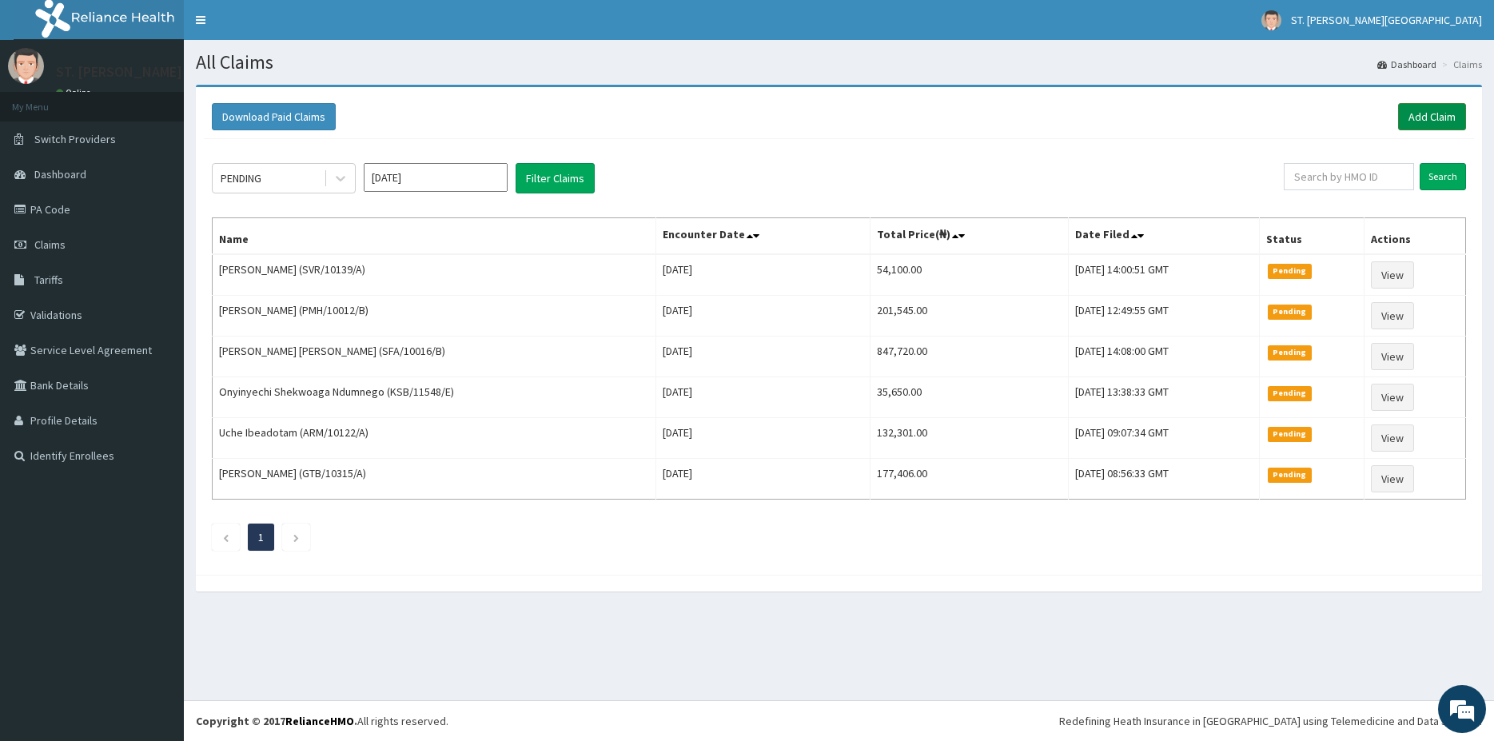
click at [1455, 108] on link "Add Claim" at bounding box center [1432, 116] width 68 height 27
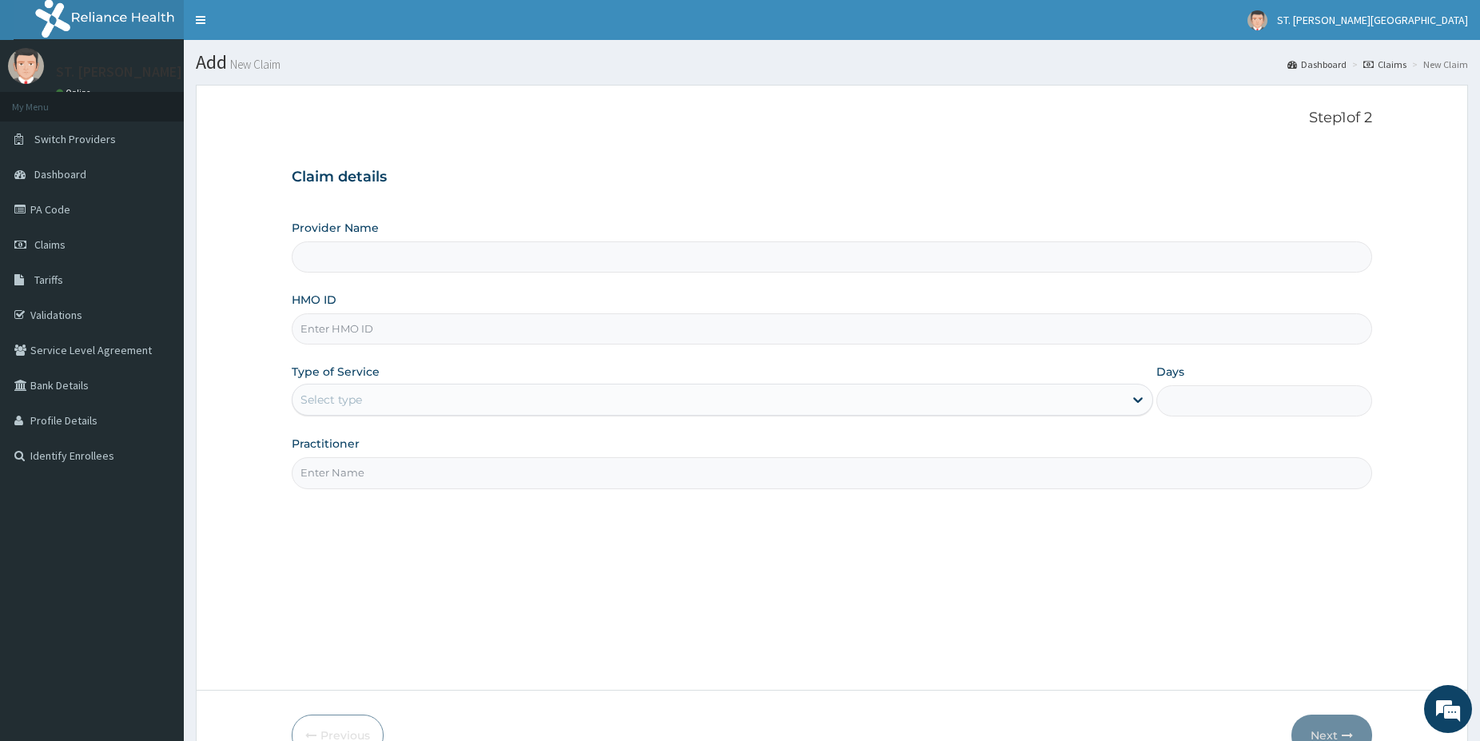
type input "[GEOGRAPHIC_DATA]- [GEOGRAPHIC_DATA]"
click at [372, 337] on input "HMO ID" at bounding box center [832, 328] width 1081 height 31
paste input "NBE/10017/B"
type input "NBE/10017/B"
click at [361, 397] on div "Select type" at bounding box center [332, 400] width 62 height 16
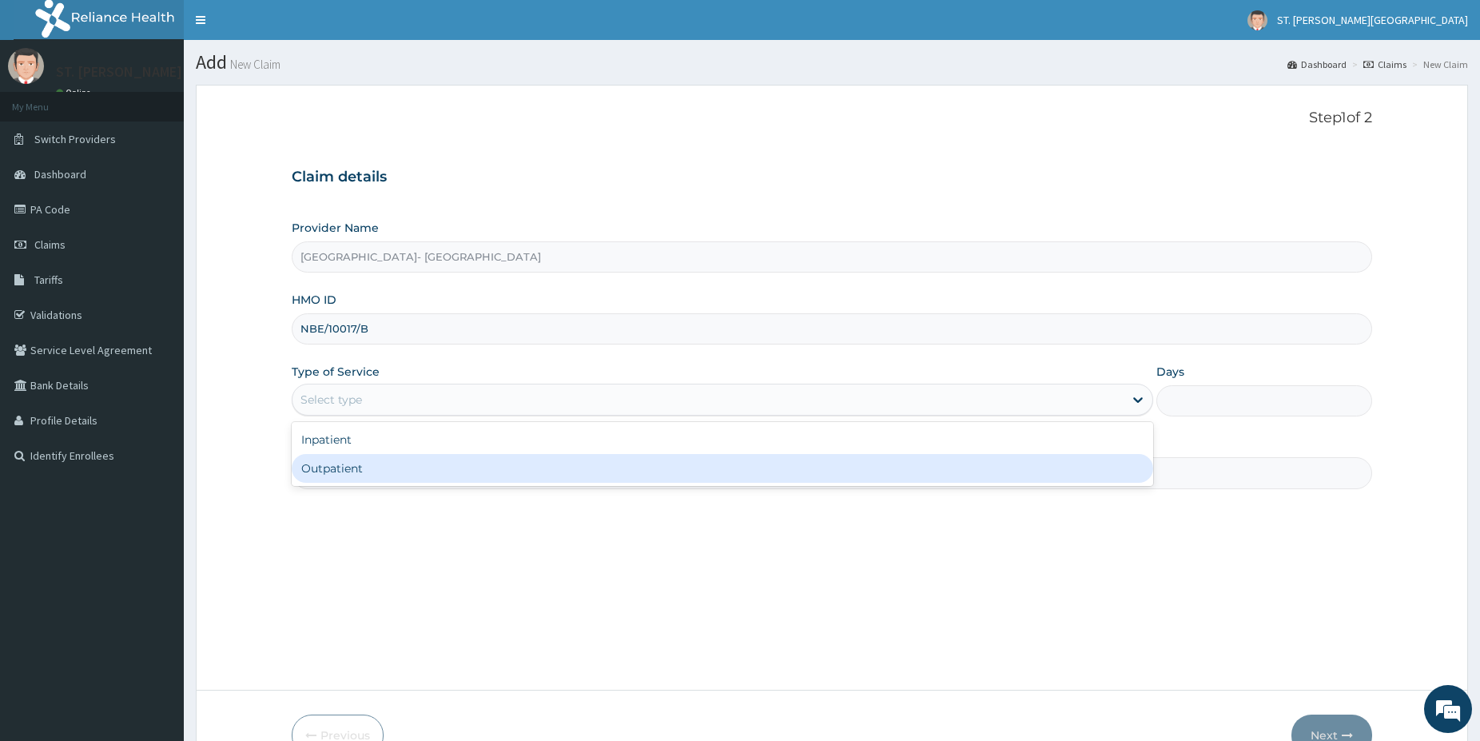
click at [360, 474] on div "Outpatient" at bounding box center [723, 468] width 862 height 29
type input "1"
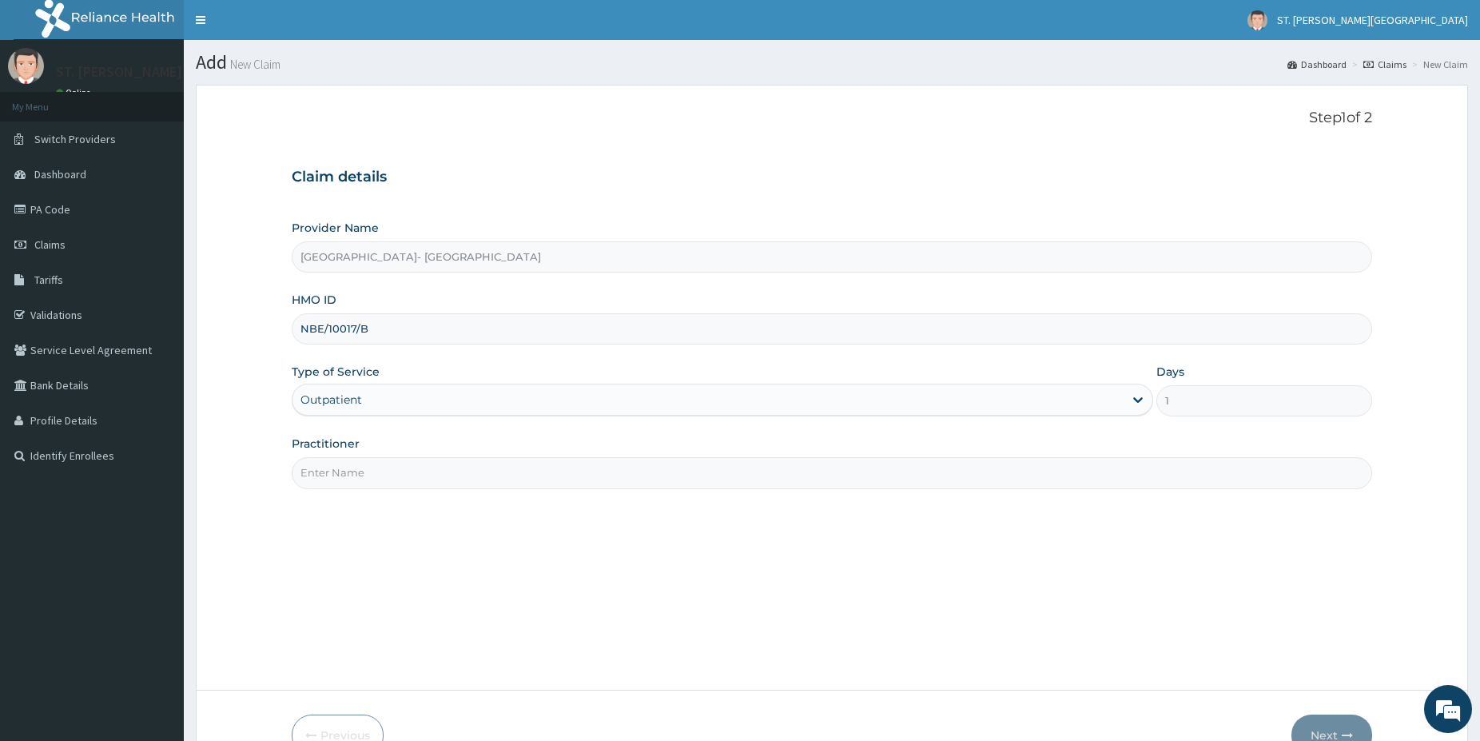
click at [360, 474] on input "Practitioner" at bounding box center [832, 472] width 1081 height 31
type input "DR.PATIENCE"
click at [1335, 718] on button "Next" at bounding box center [1332, 735] width 81 height 42
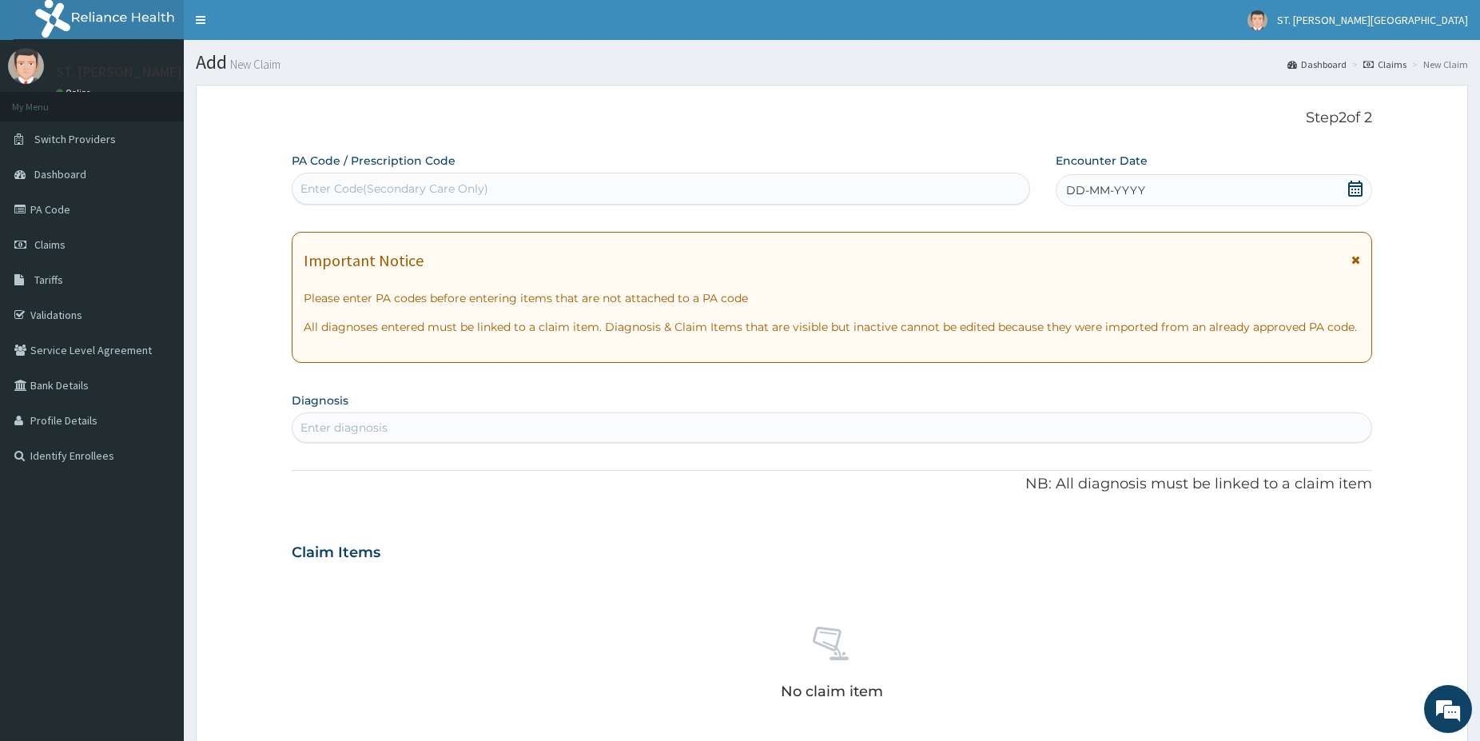
click at [407, 435] on div "Enter diagnosis" at bounding box center [832, 428] width 1079 height 26
type input "MALAR"
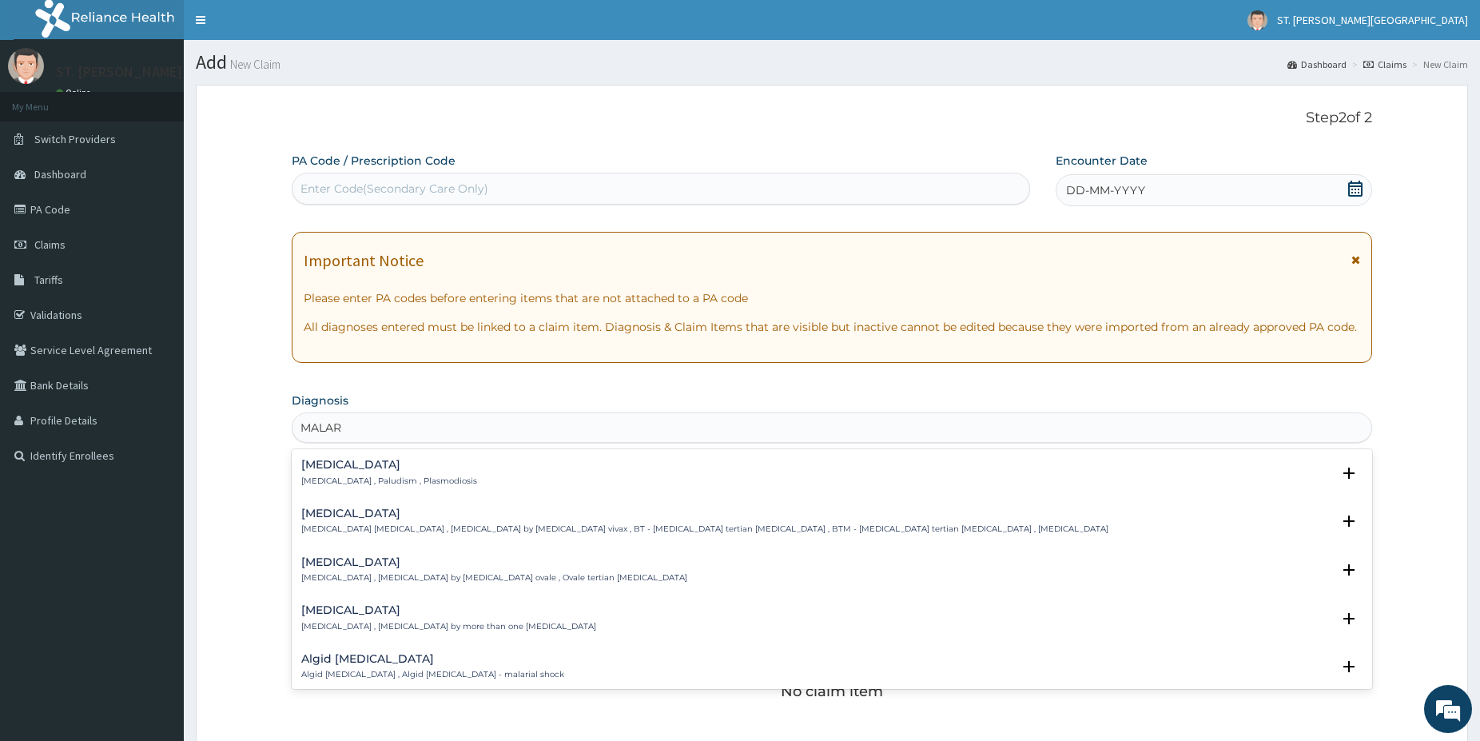
click at [352, 466] on h4 "Malaria" at bounding box center [389, 465] width 176 height 12
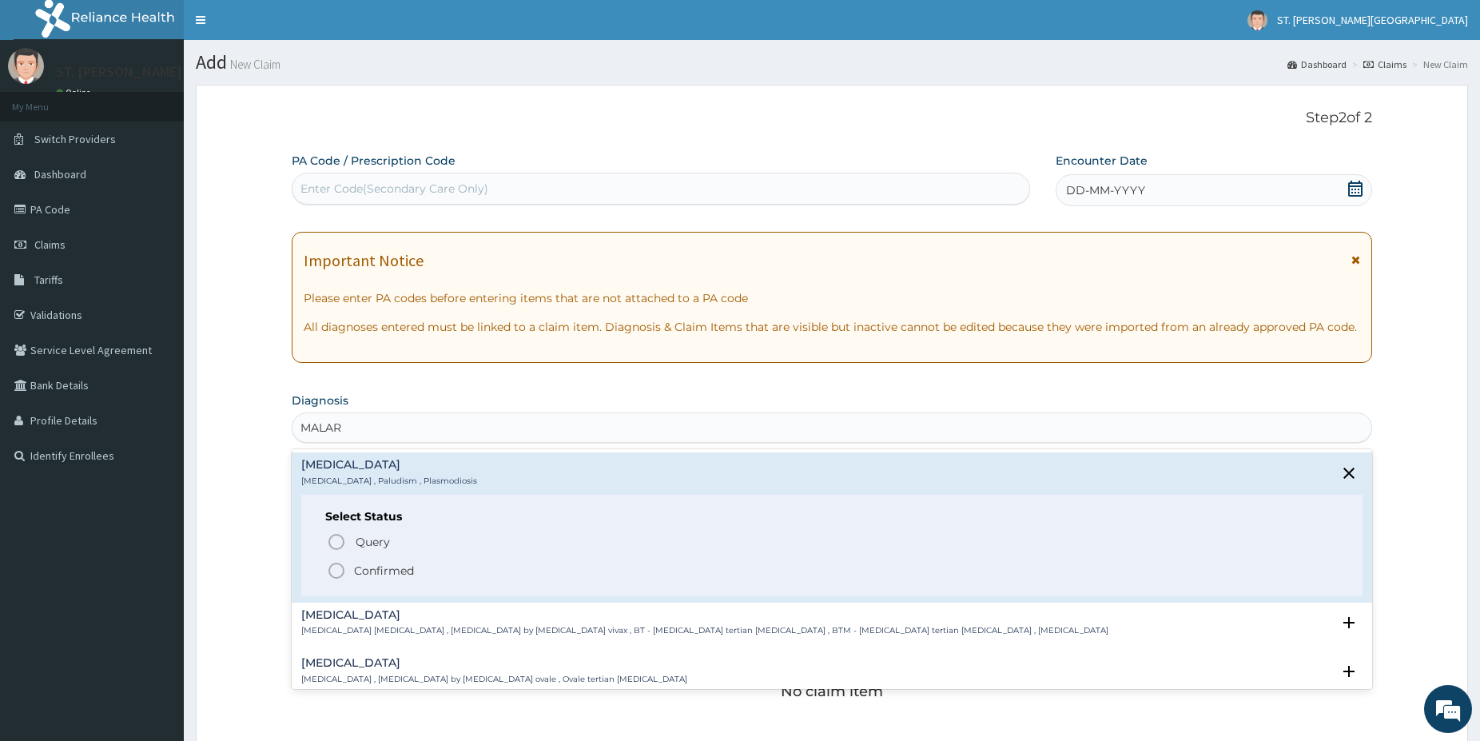
drag, startPoint x: 339, startPoint y: 563, endPoint x: 376, endPoint y: 498, distance: 75.1
click at [340, 563] on circle "status option filled" at bounding box center [336, 570] width 14 height 14
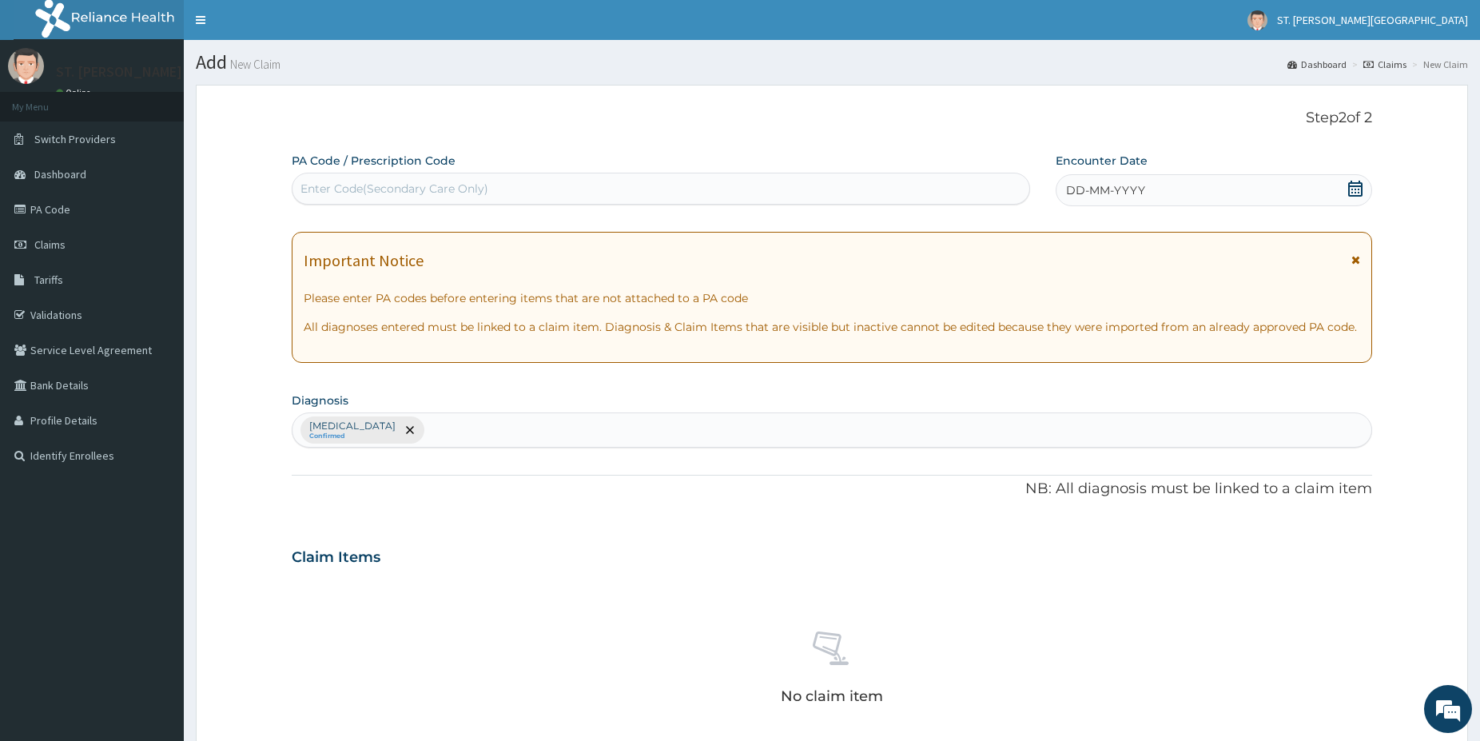
click at [408, 431] on div "Malaria Confirmed" at bounding box center [832, 430] width 1079 height 34
type input "UPPER RESP"
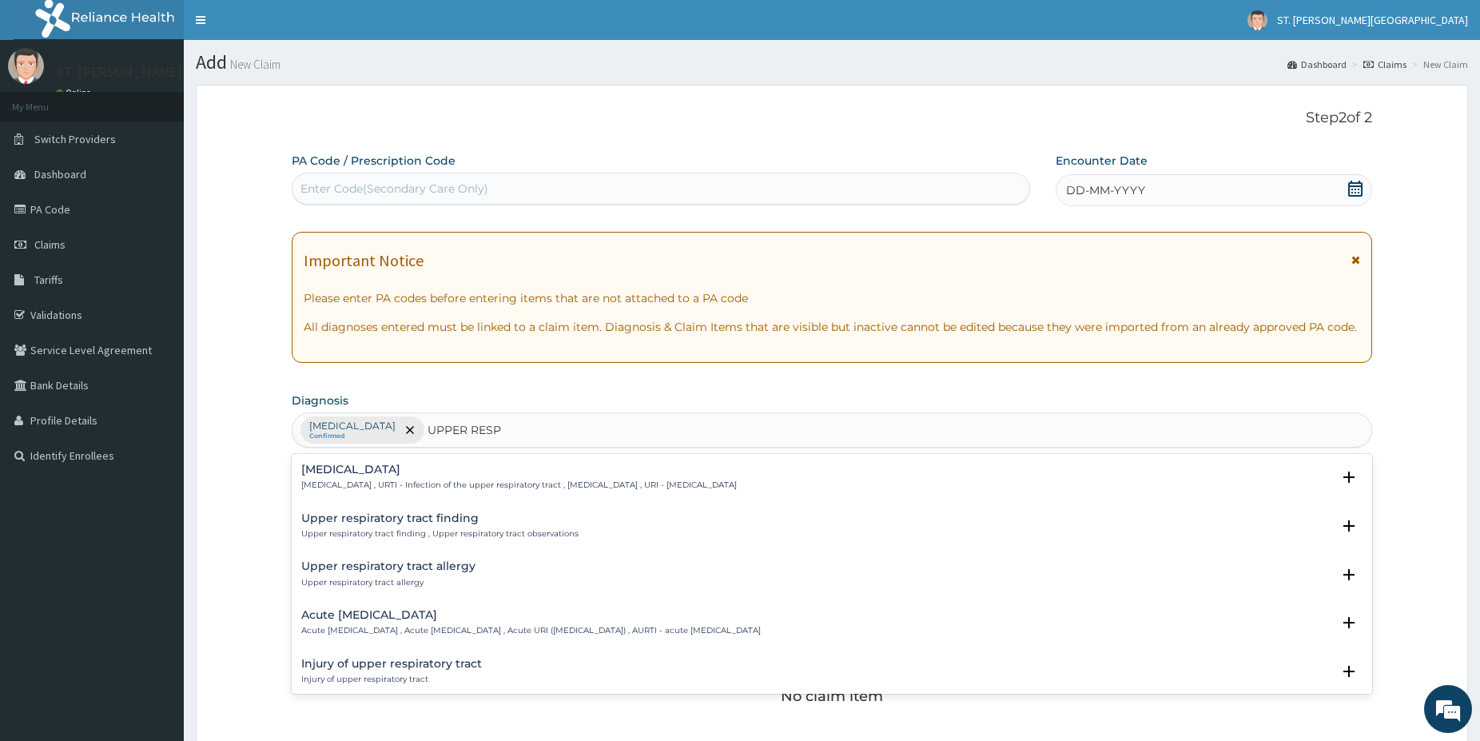
click at [400, 470] on h4 "Upper respiratory infection" at bounding box center [519, 470] width 436 height 12
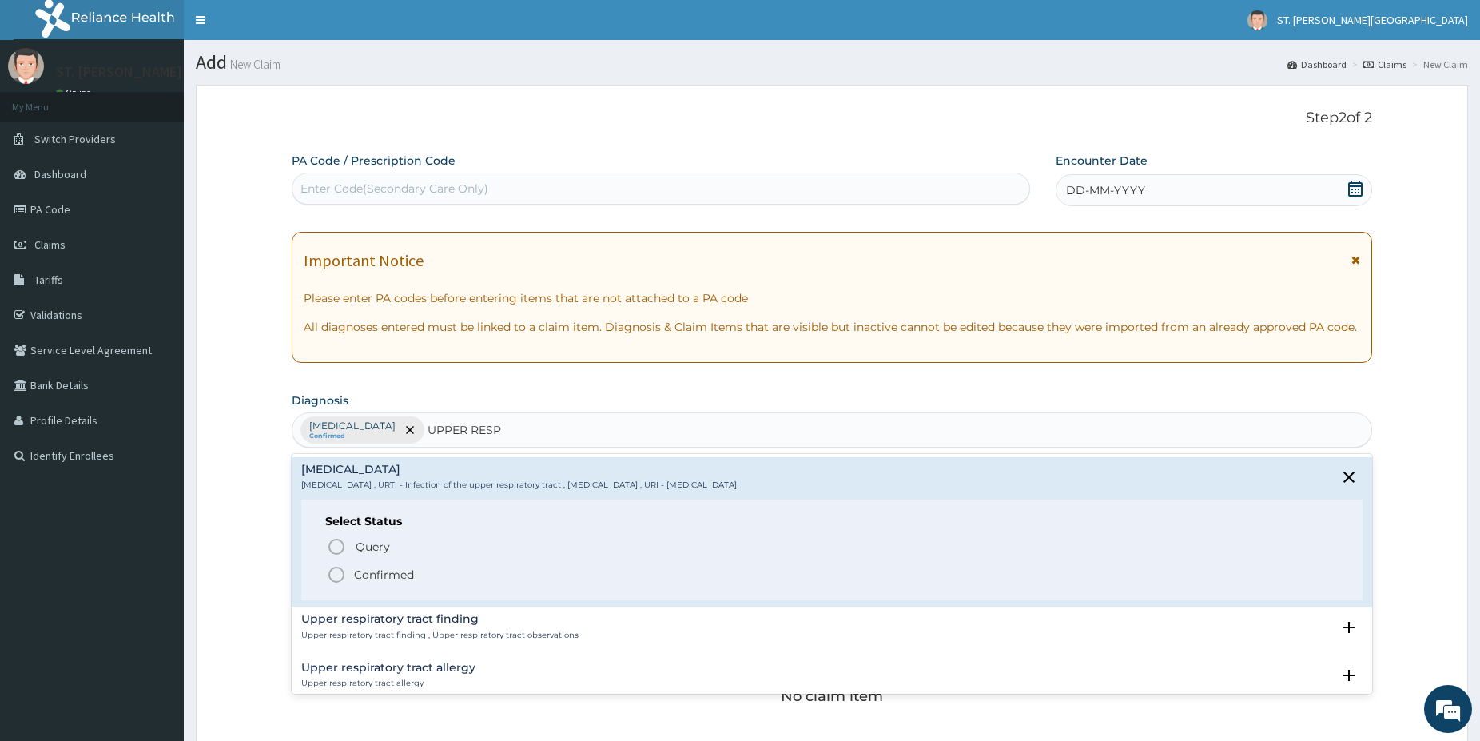
click at [340, 572] on icon "status option filled" at bounding box center [336, 574] width 19 height 19
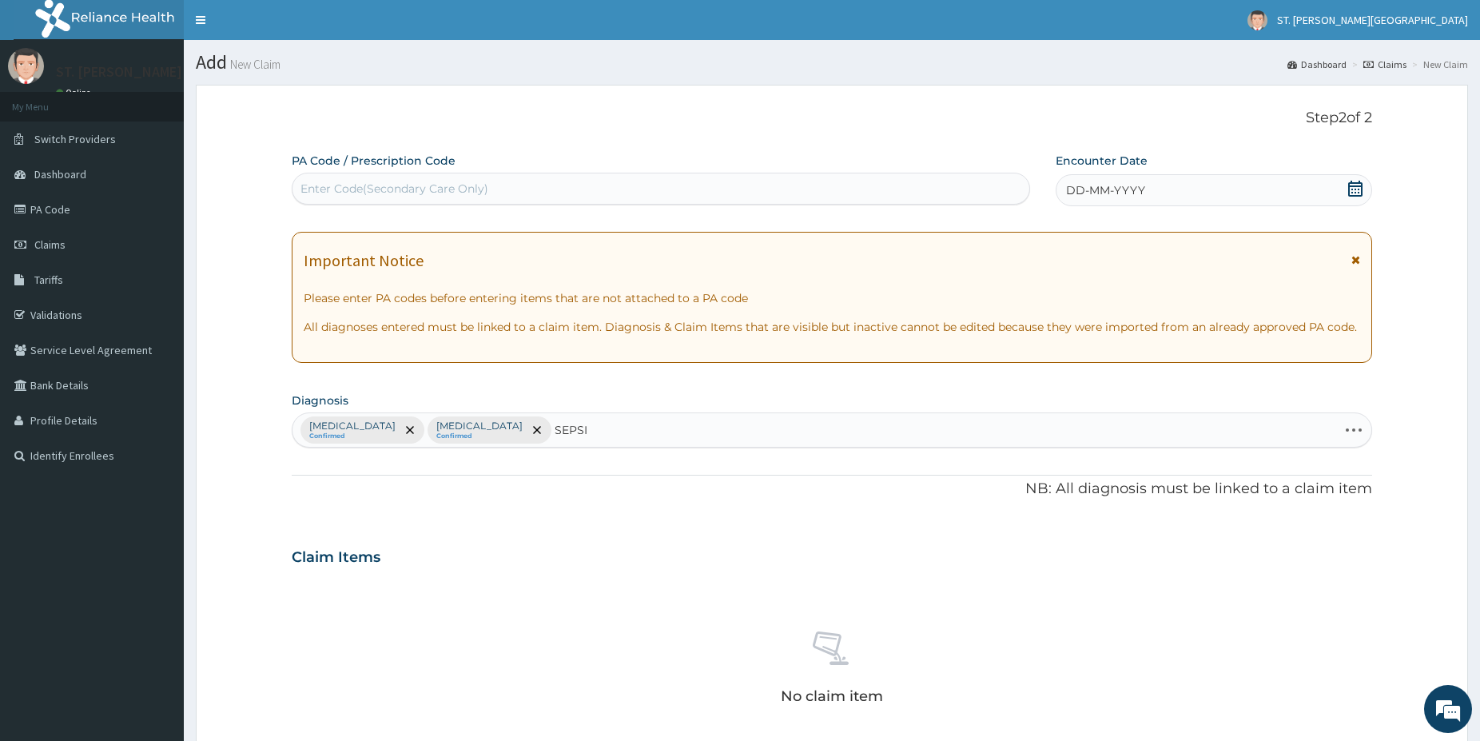
type input "SEPSIS"
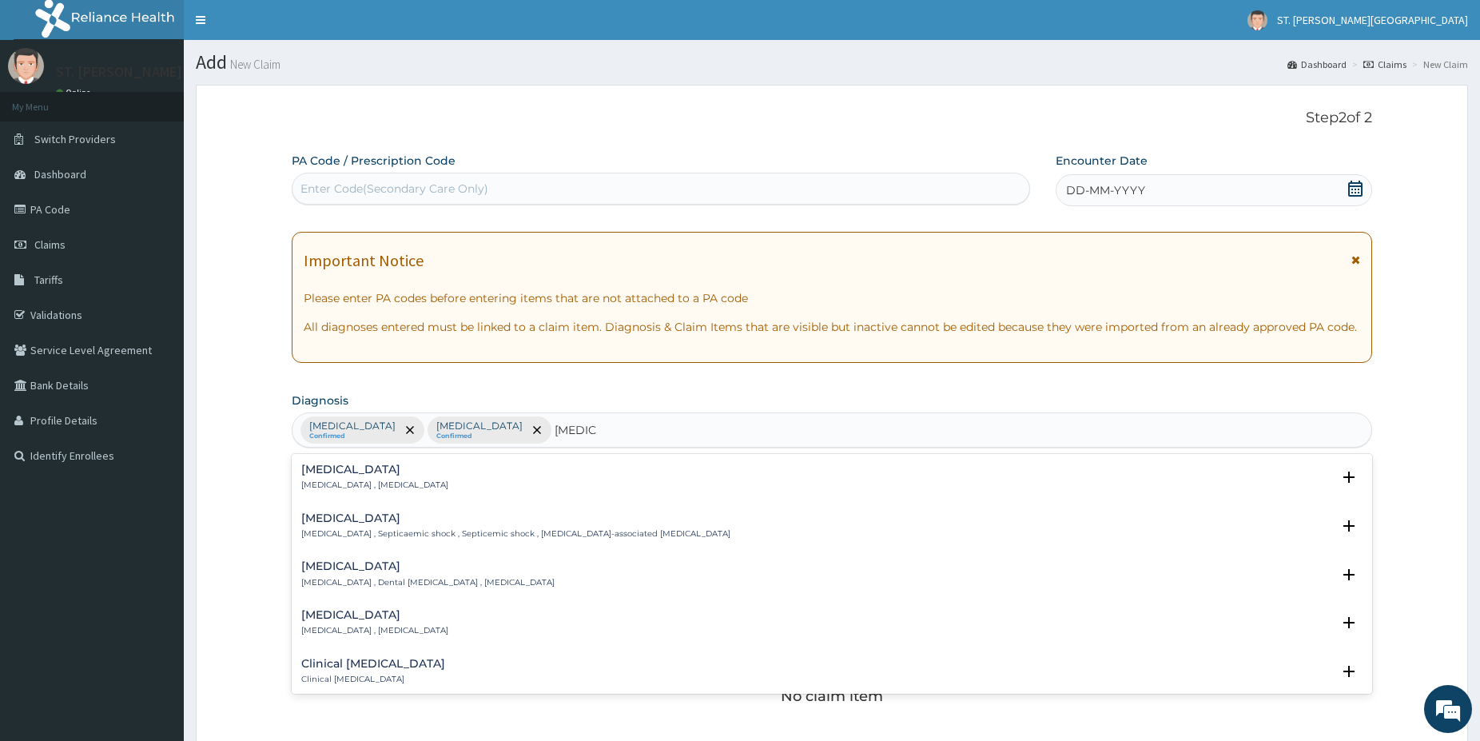
click at [371, 477] on div "Sepsis Systemic infection , Sepsis" at bounding box center [374, 478] width 147 height 28
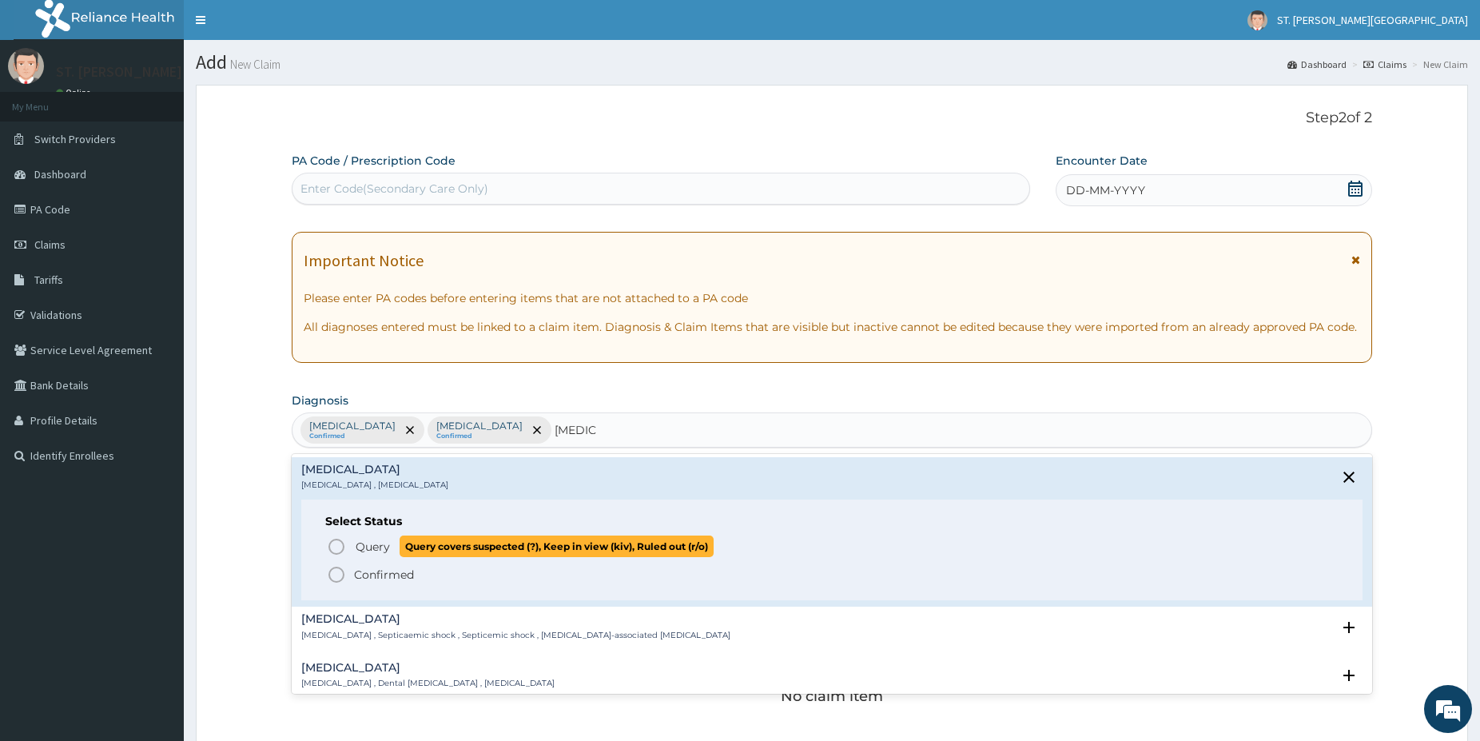
click at [339, 547] on icon "status option query" at bounding box center [336, 546] width 19 height 19
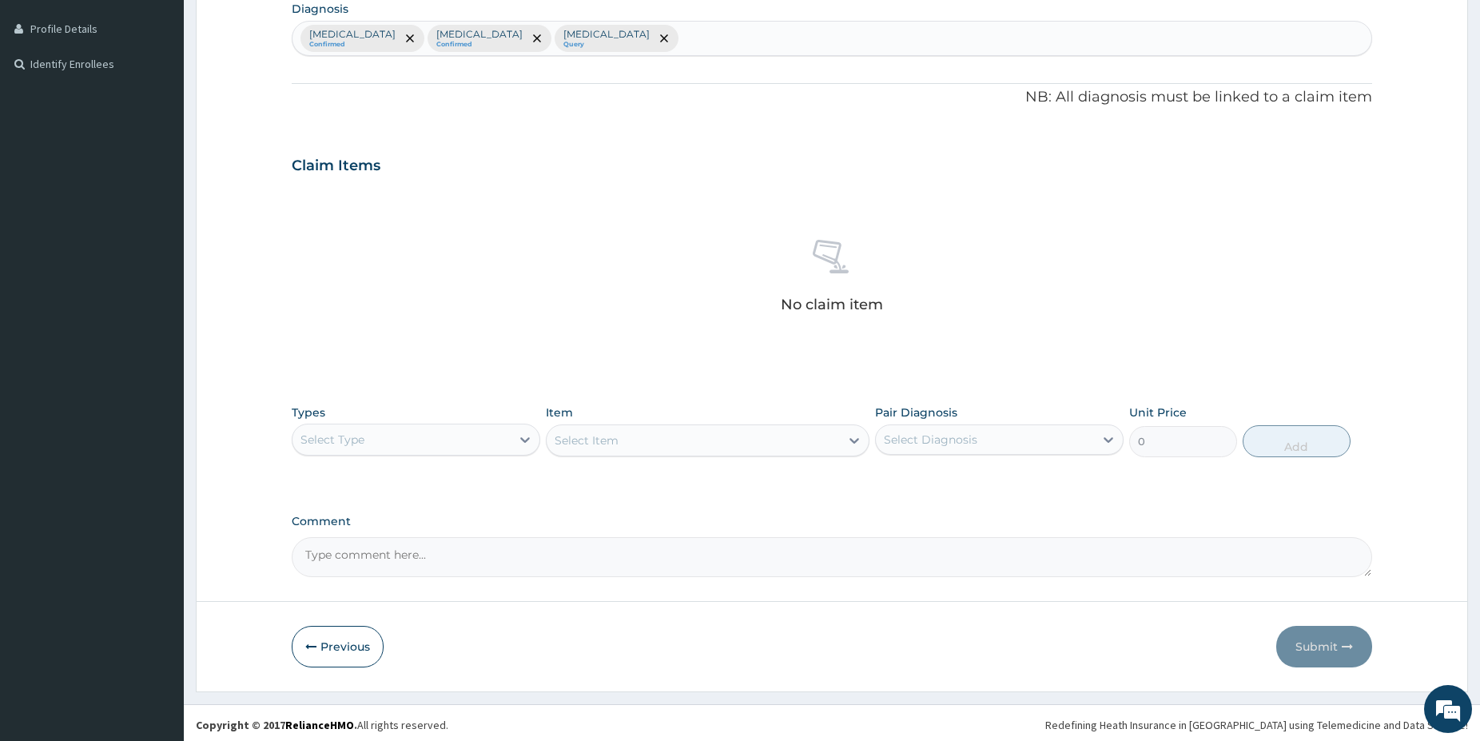
scroll to position [396, 0]
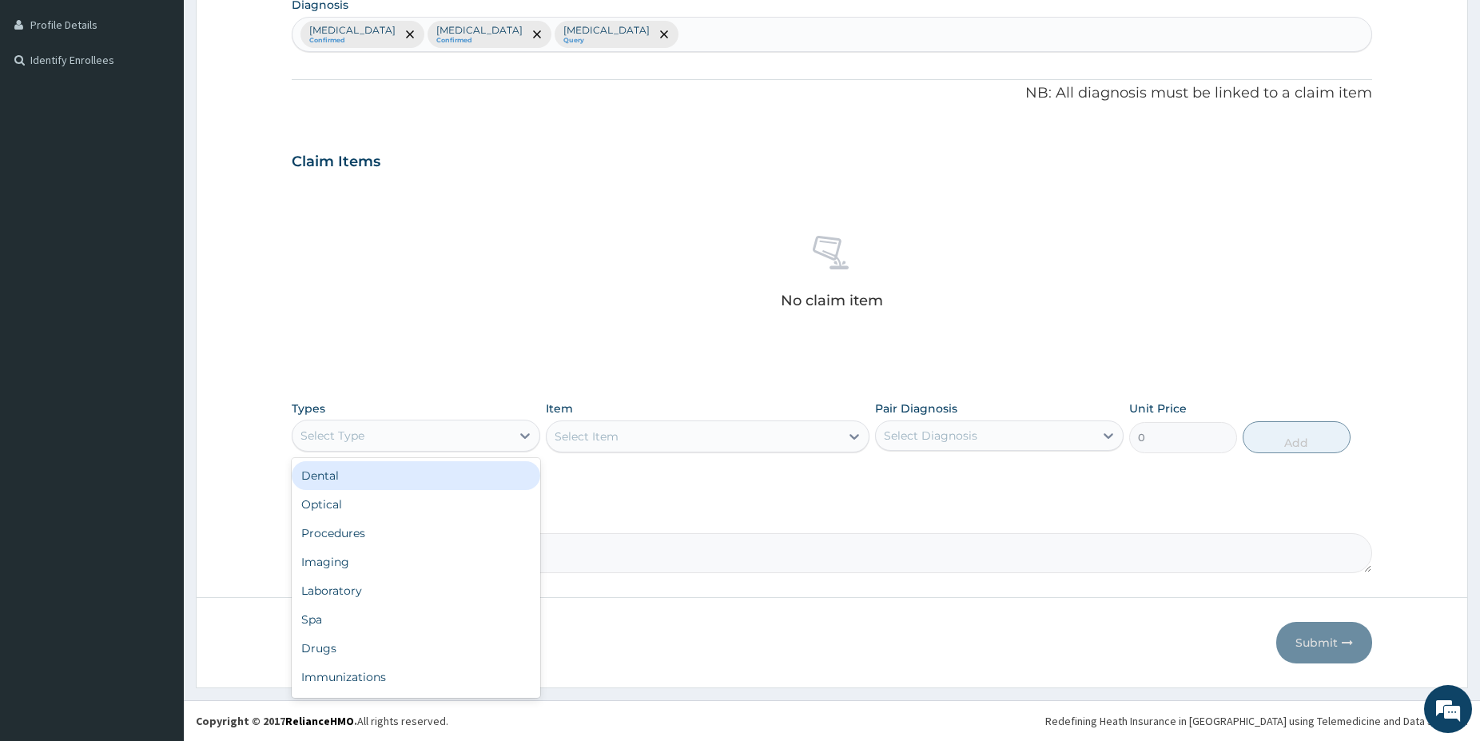
click at [435, 437] on div "Select Type" at bounding box center [402, 436] width 218 height 26
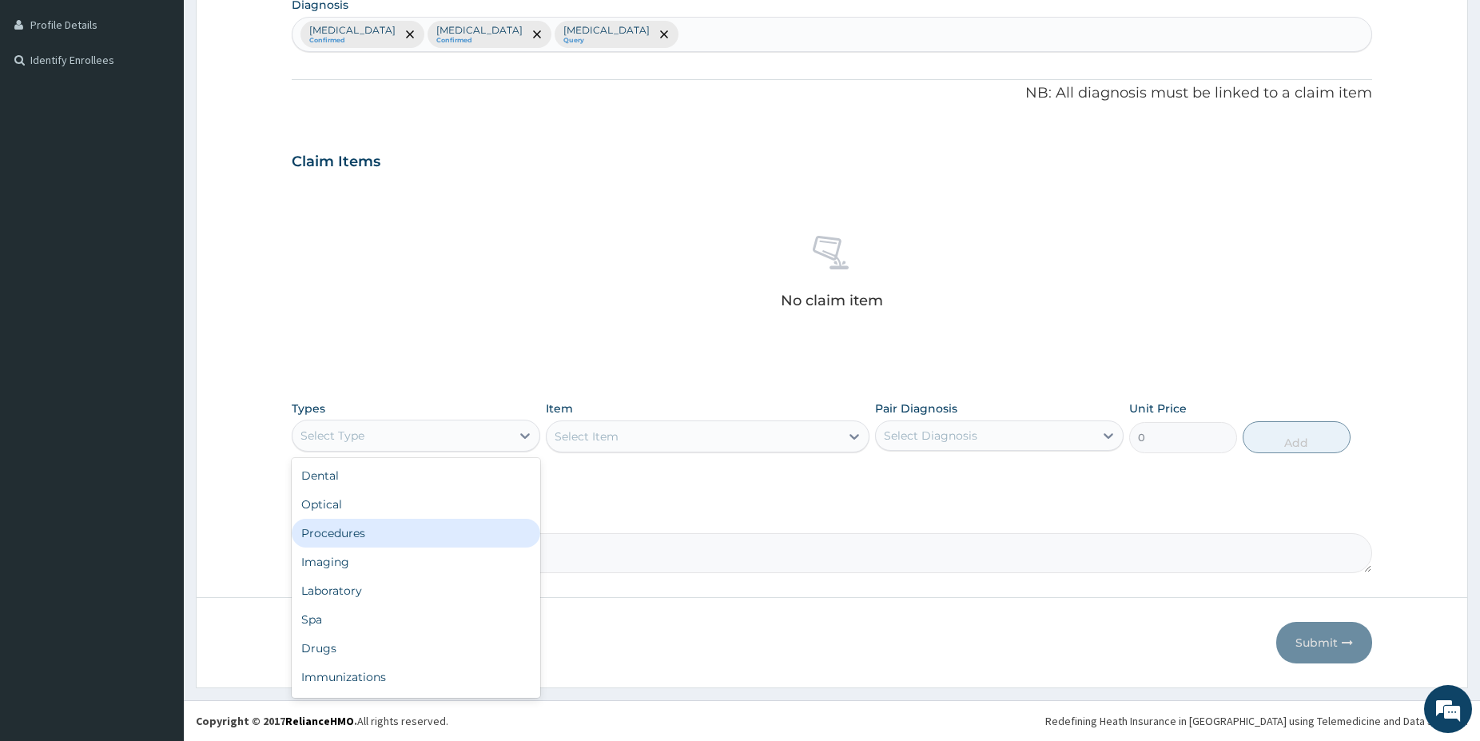
click at [368, 529] on div "Procedures" at bounding box center [416, 533] width 249 height 29
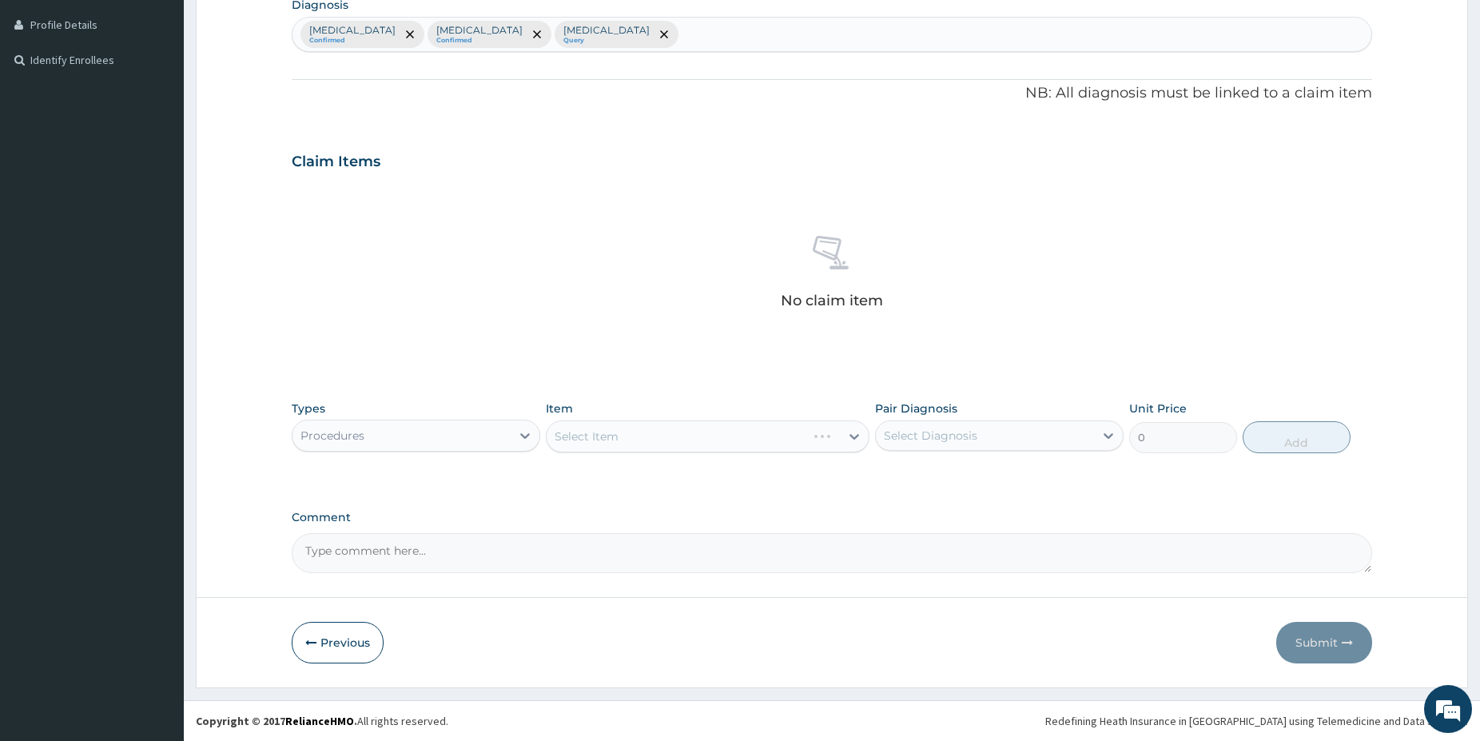
click at [714, 439] on div "Select Item" at bounding box center [708, 436] width 324 height 32
click at [718, 446] on div "Select Item" at bounding box center [708, 436] width 324 height 32
click at [717, 443] on div "Select Item" at bounding box center [708, 436] width 324 height 32
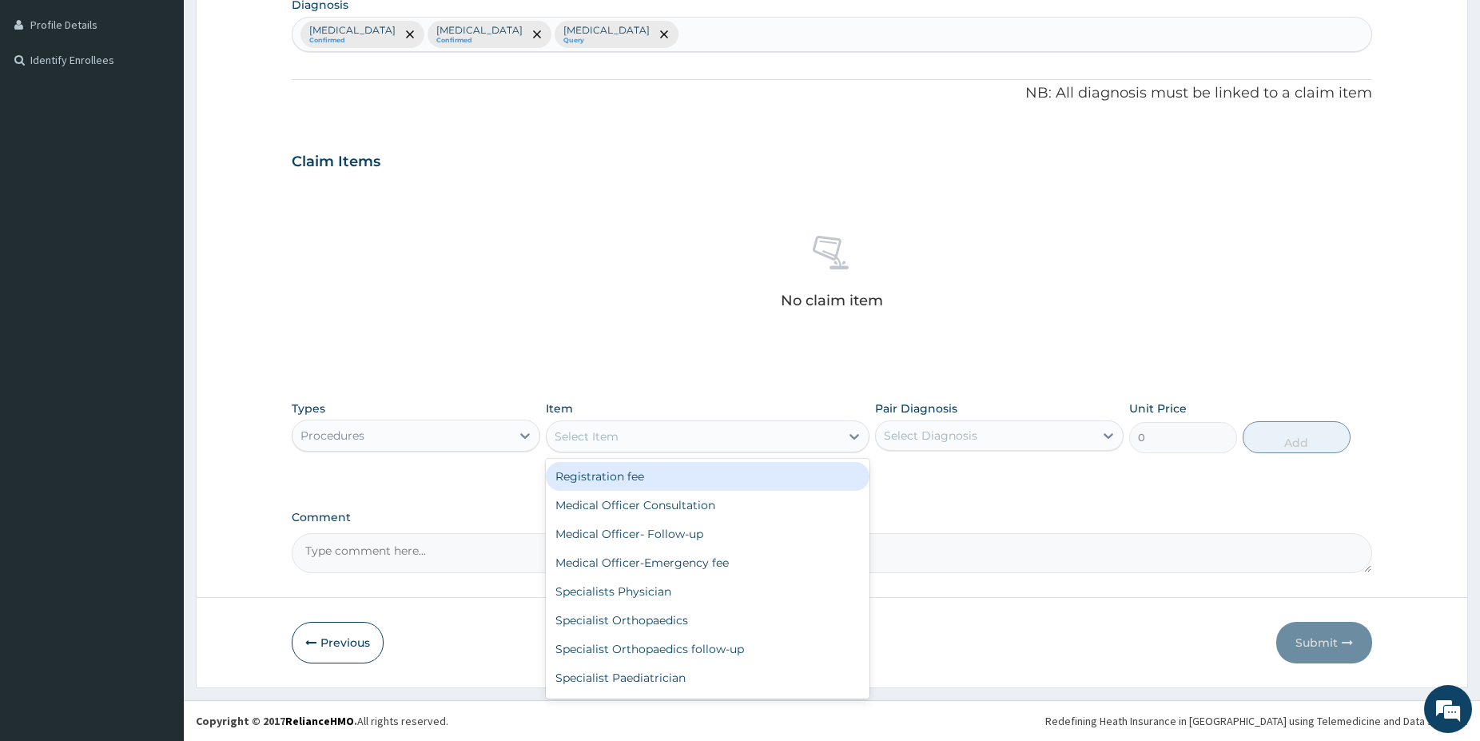
click at [723, 444] on div "Select Item" at bounding box center [693, 437] width 293 height 26
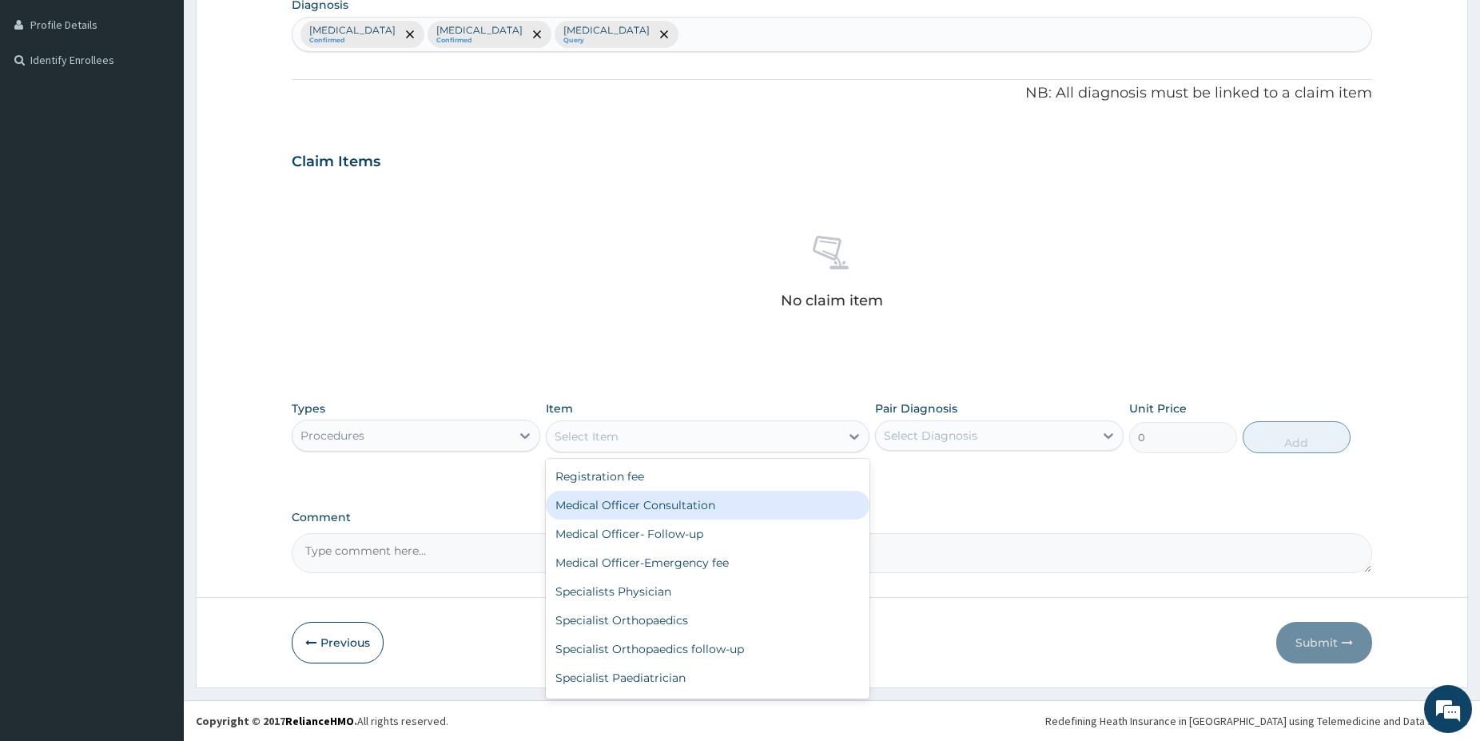
click at [700, 503] on div "Medical Officer Consultation" at bounding box center [708, 505] width 324 height 29
type input "5000"
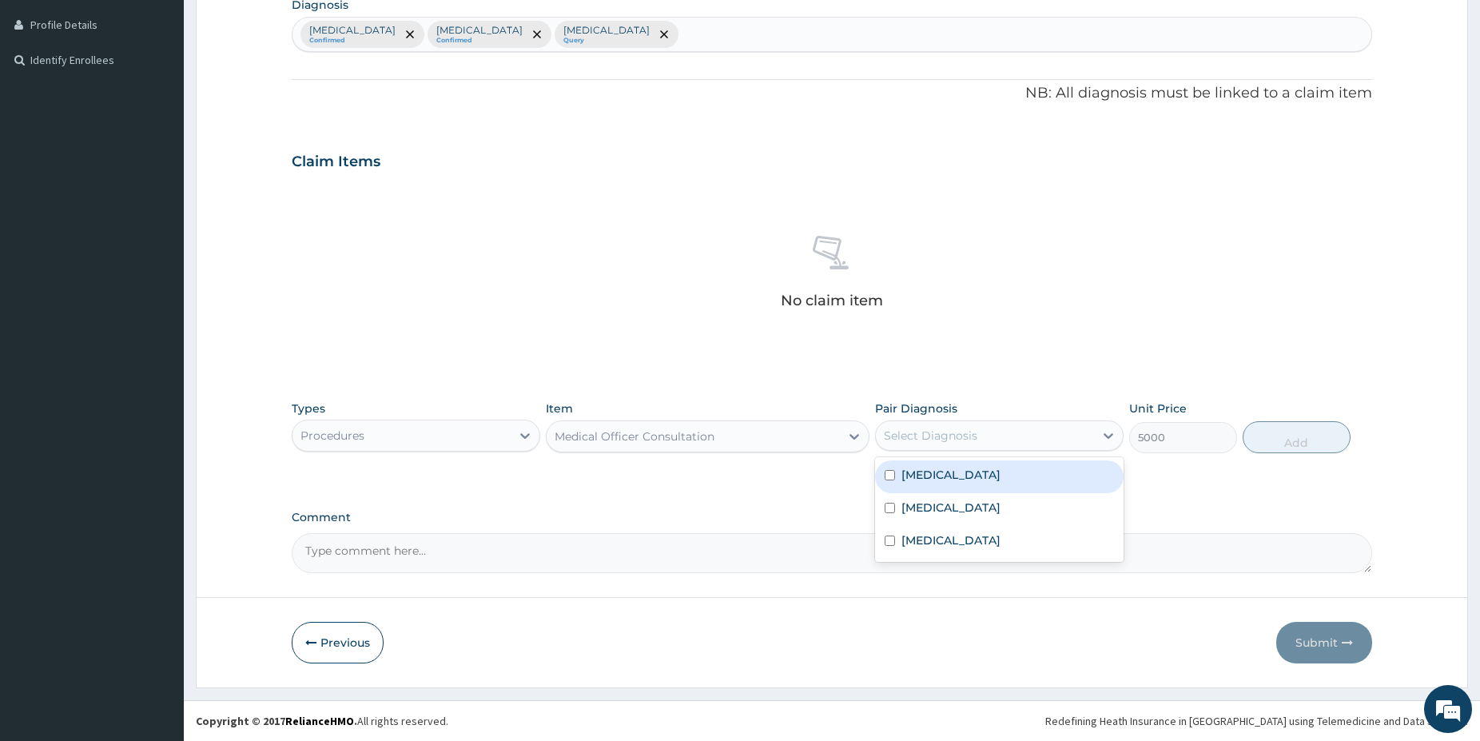
drag, startPoint x: 965, startPoint y: 420, endPoint x: 965, endPoint y: 445, distance: 24.8
click at [965, 424] on div "Select Diagnosis" at bounding box center [999, 435] width 249 height 30
click at [944, 477] on div "[MEDICAL_DATA]" at bounding box center [999, 476] width 249 height 33
checkbox input "true"
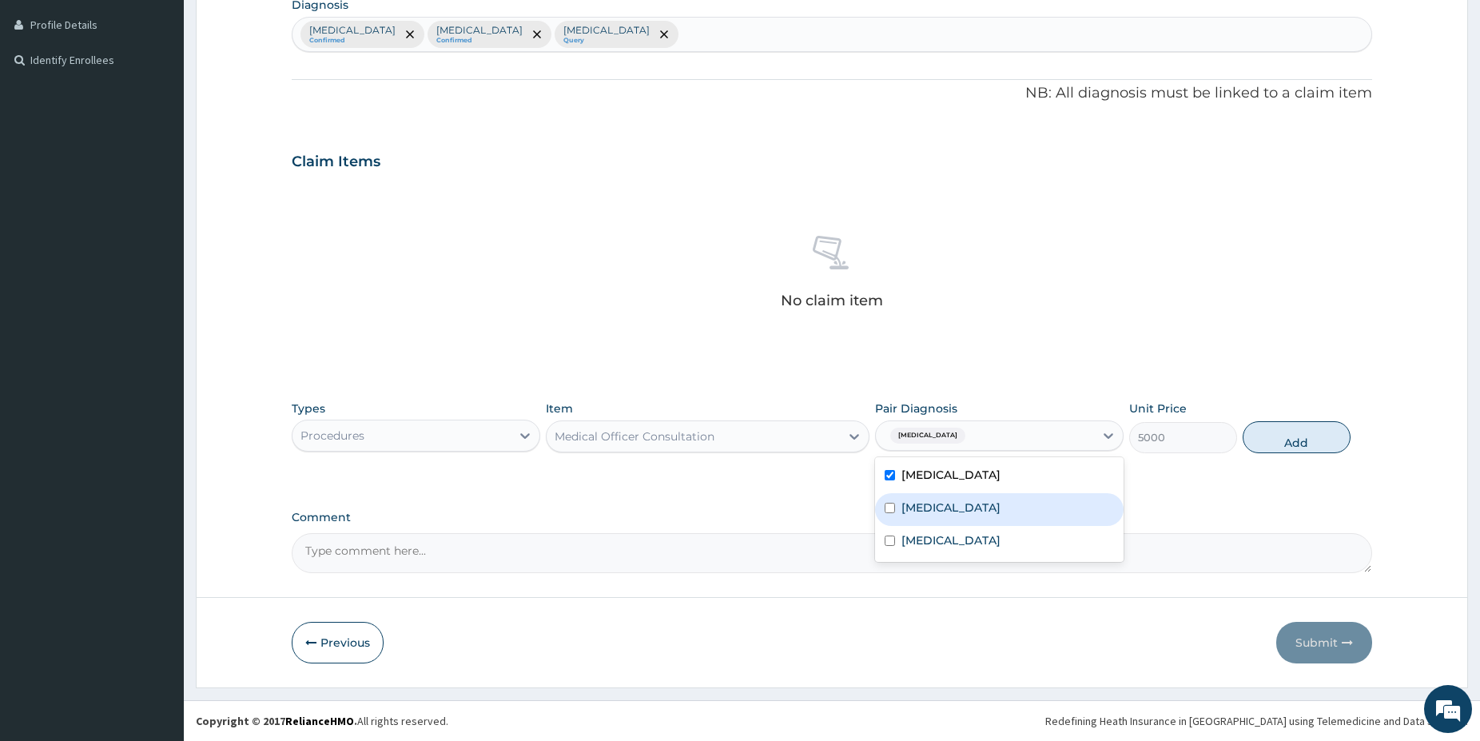
click at [945, 509] on label "Upper respiratory infection" at bounding box center [951, 508] width 99 height 16
checkbox input "true"
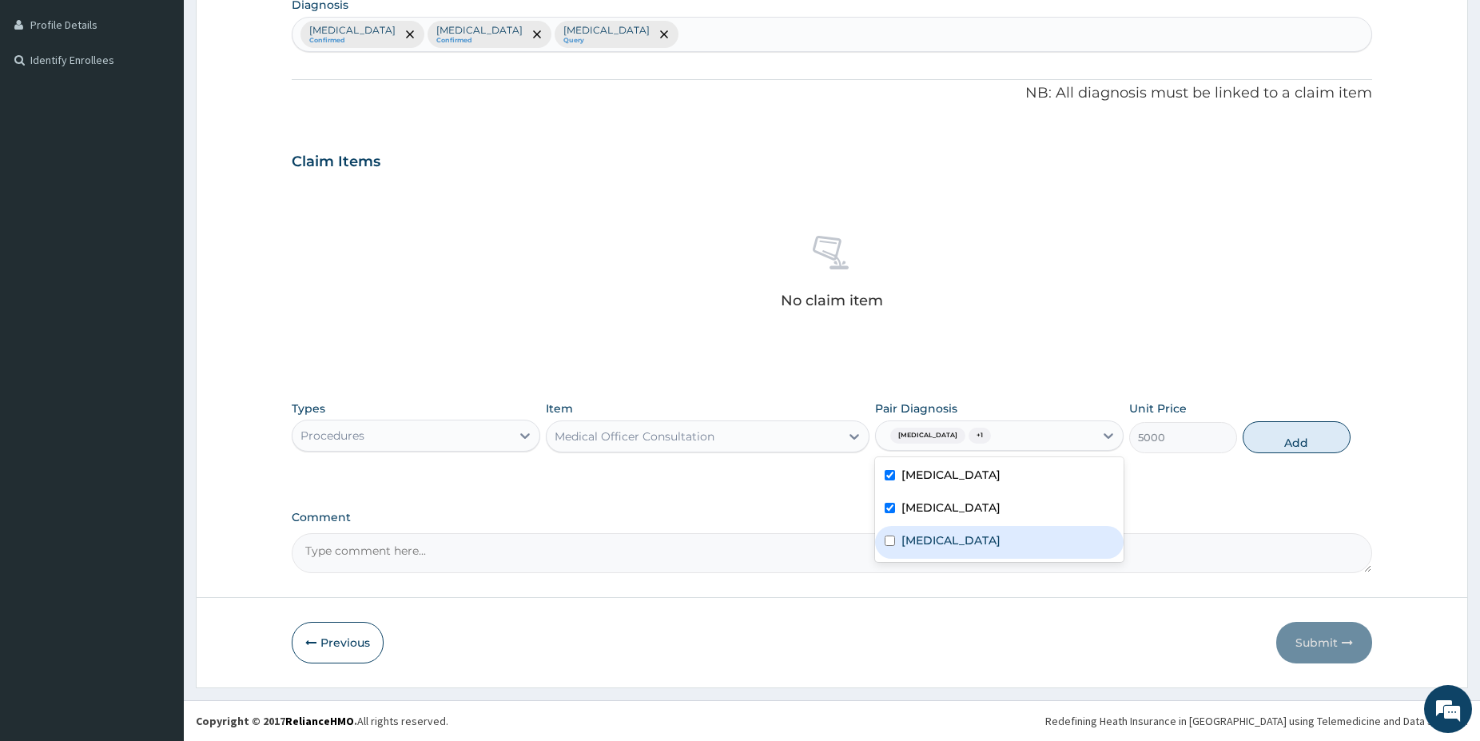
click at [948, 552] on div "[MEDICAL_DATA]" at bounding box center [999, 542] width 249 height 33
checkbox input "true"
click at [1290, 424] on button "Add" at bounding box center [1297, 437] width 108 height 32
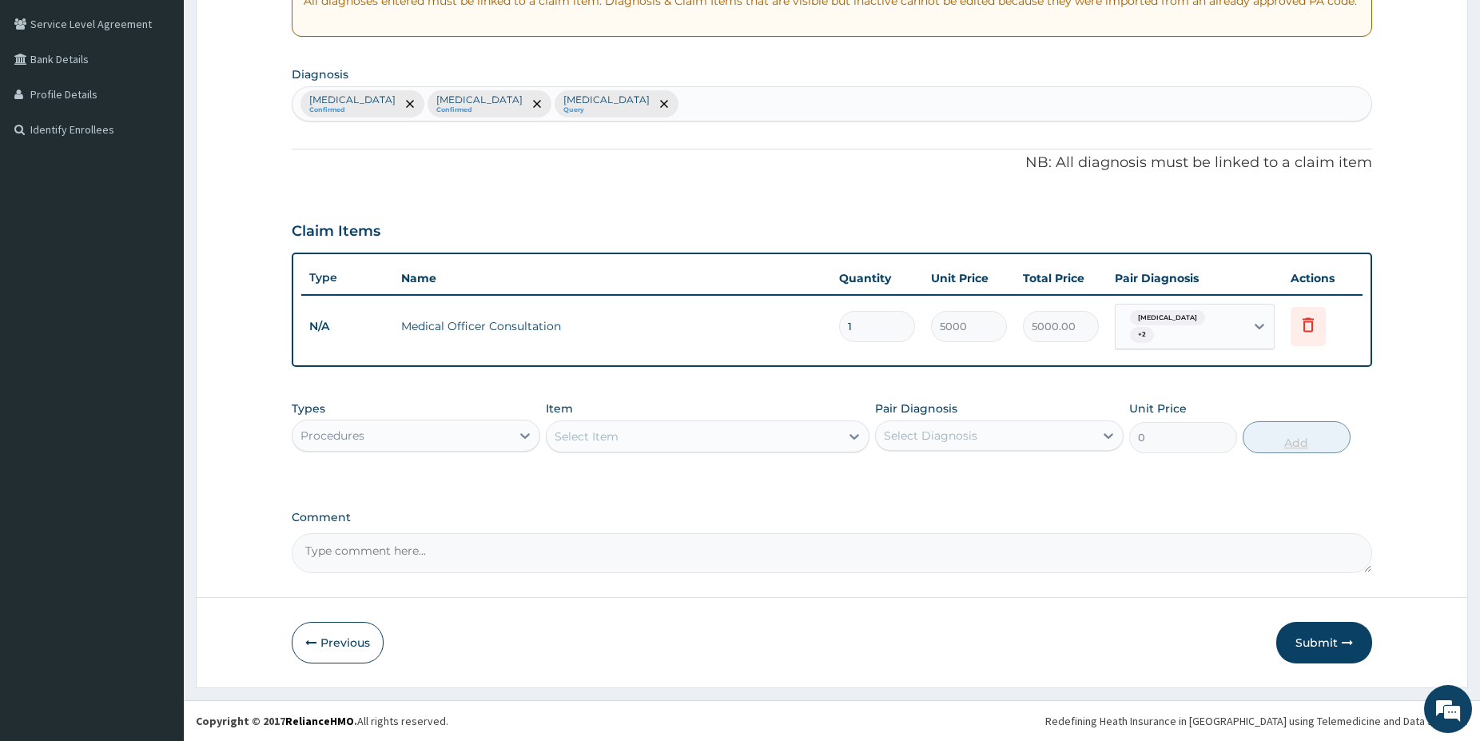
scroll to position [320, 0]
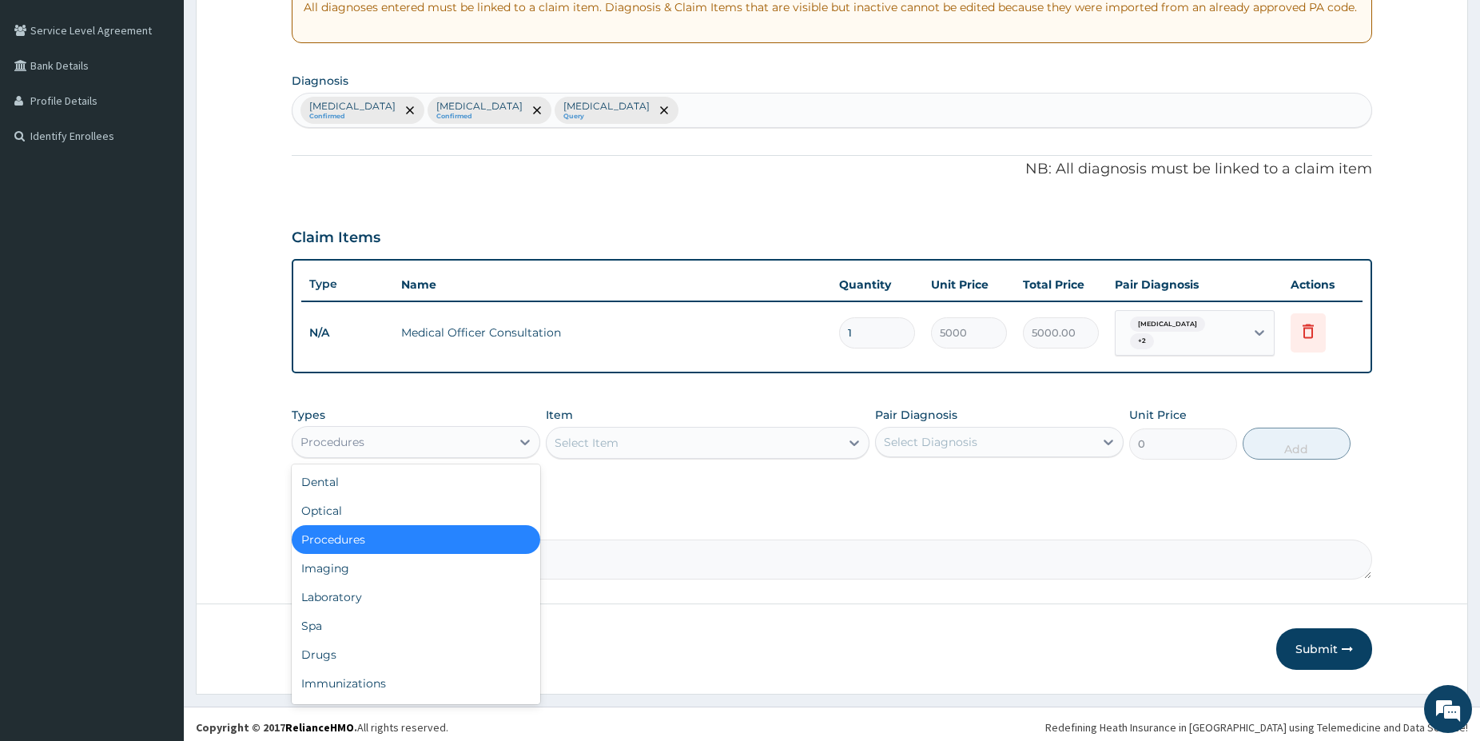
drag, startPoint x: 443, startPoint y: 424, endPoint x: 413, endPoint y: 497, distance: 78.5
click at [443, 430] on div "Procedures" at bounding box center [402, 442] width 218 height 26
click at [300, 592] on div "Laboratory" at bounding box center [416, 597] width 249 height 29
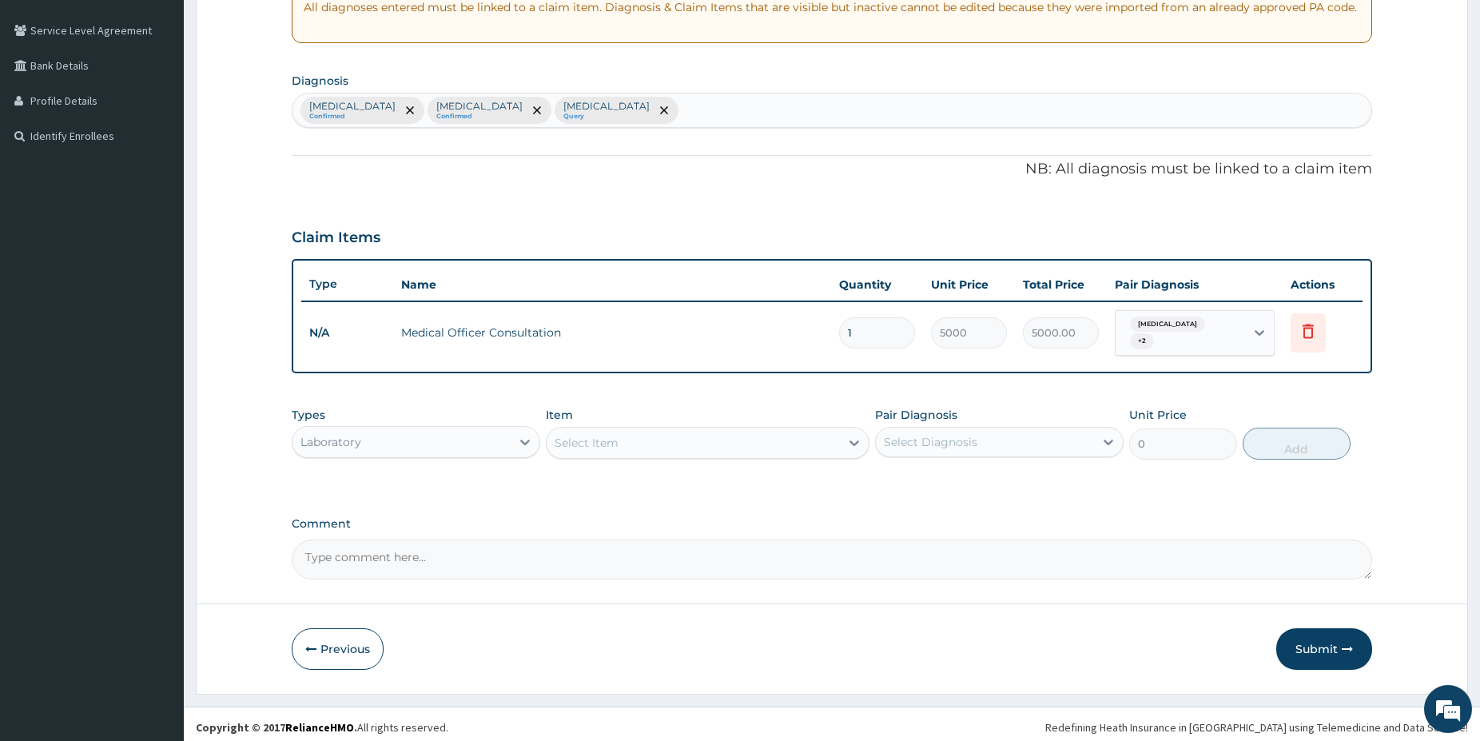
click at [702, 436] on div "Select Item" at bounding box center [693, 443] width 293 height 26
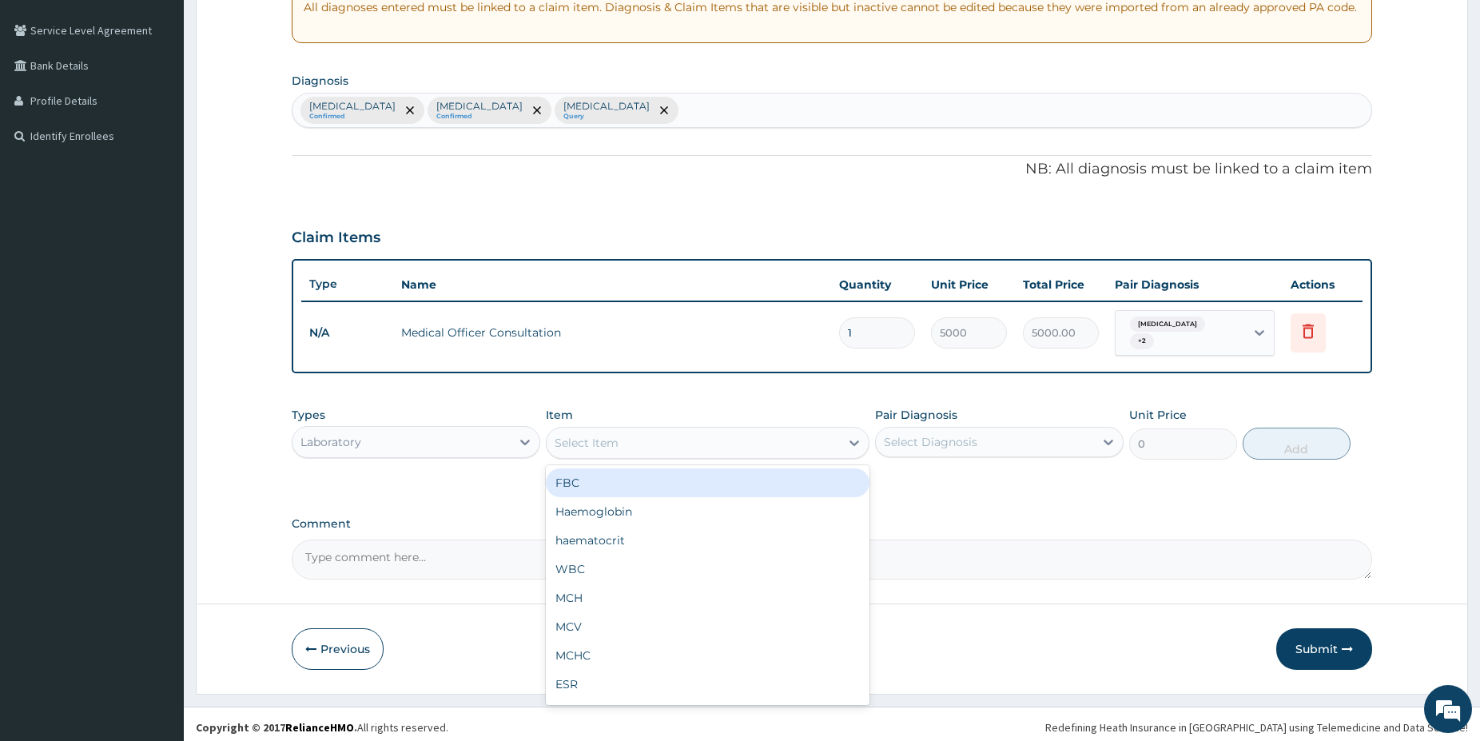
drag, startPoint x: 631, startPoint y: 476, endPoint x: 772, endPoint y: 464, distance: 141.2
click at [632, 481] on div "FBC" at bounding box center [708, 482] width 324 height 29
type input "5000"
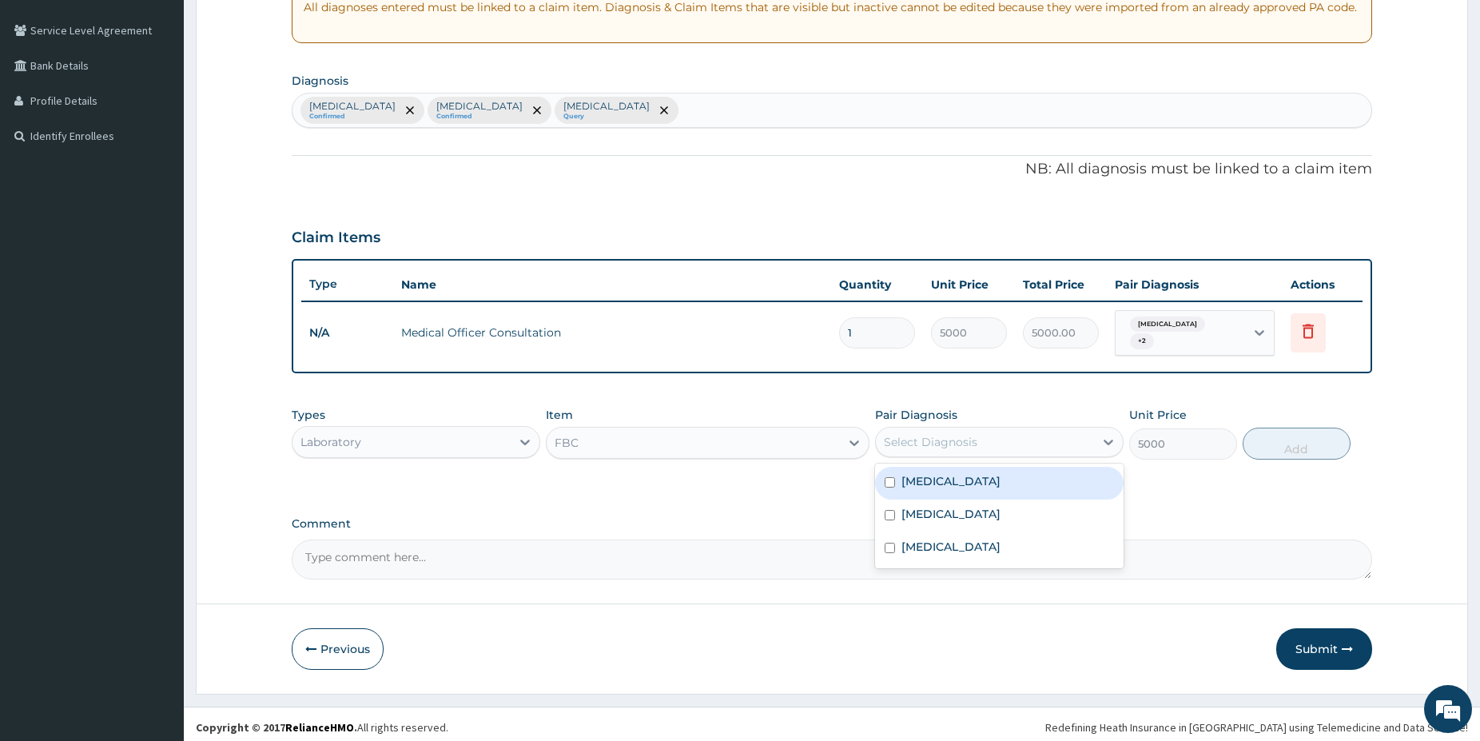
drag, startPoint x: 1048, startPoint y: 437, endPoint x: 996, endPoint y: 469, distance: 61.0
click at [1045, 437] on div "Select Diagnosis" at bounding box center [985, 442] width 218 height 26
click at [923, 511] on label "Upper respiratory infection" at bounding box center [951, 514] width 99 height 16
checkbox input "true"
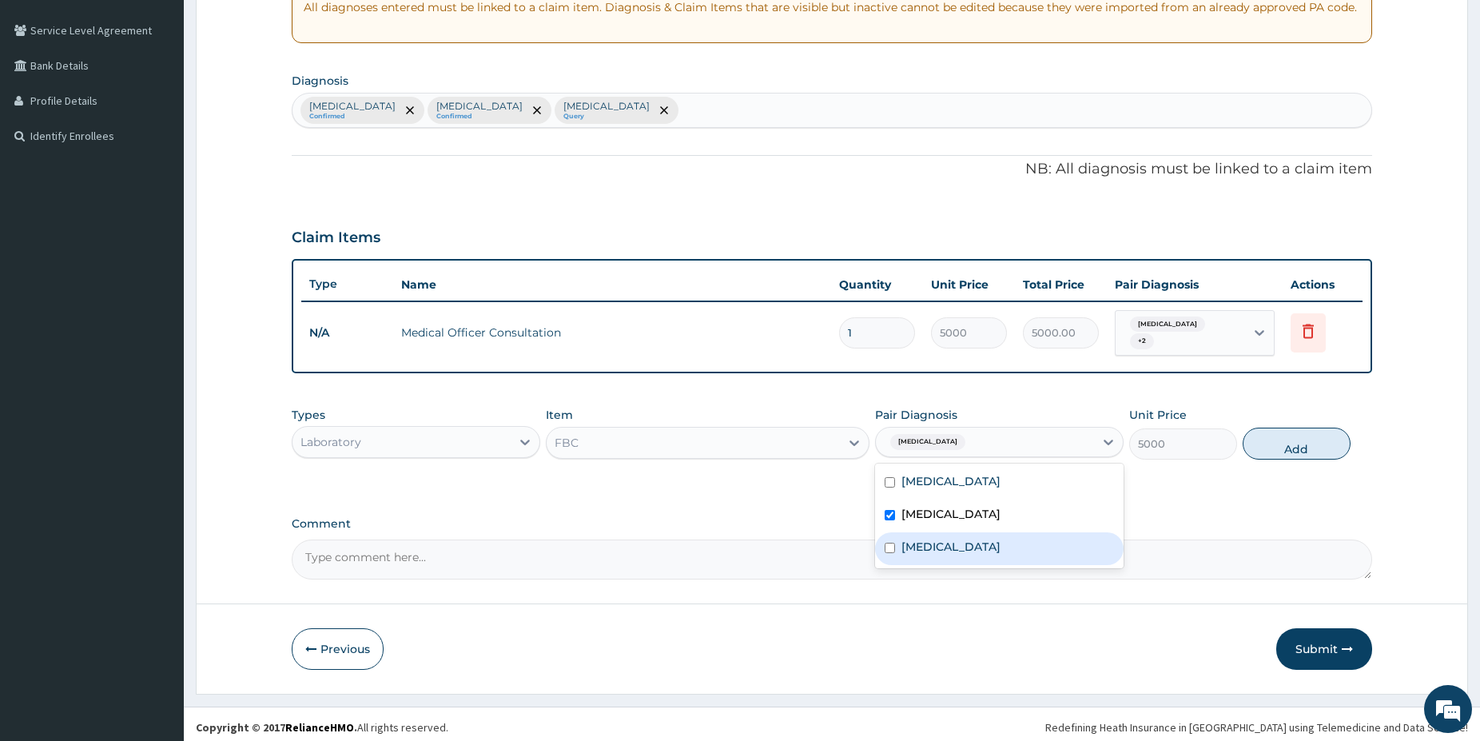
click at [952, 536] on div "[MEDICAL_DATA]" at bounding box center [999, 548] width 249 height 33
checkbox input "true"
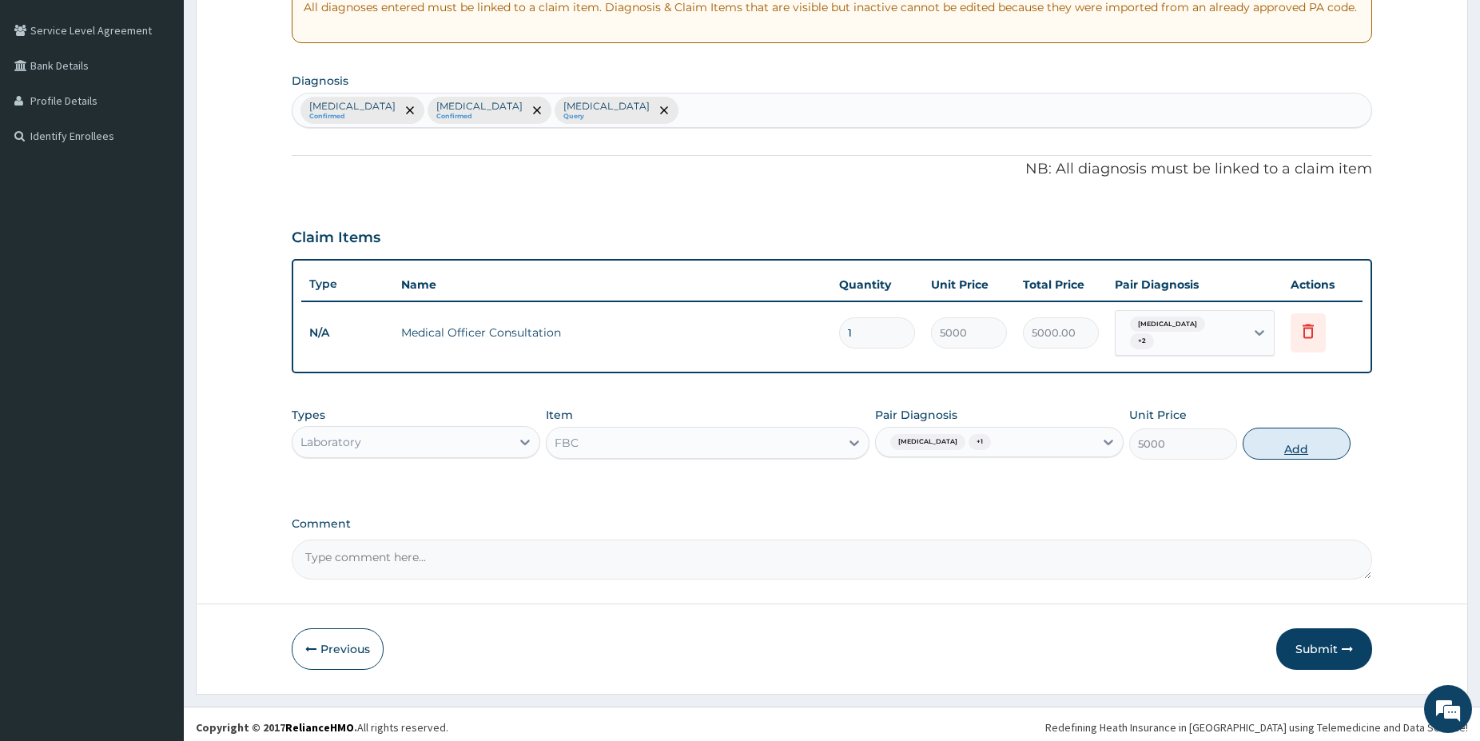
click at [1256, 442] on button "Add" at bounding box center [1297, 444] width 108 height 32
type input "0"
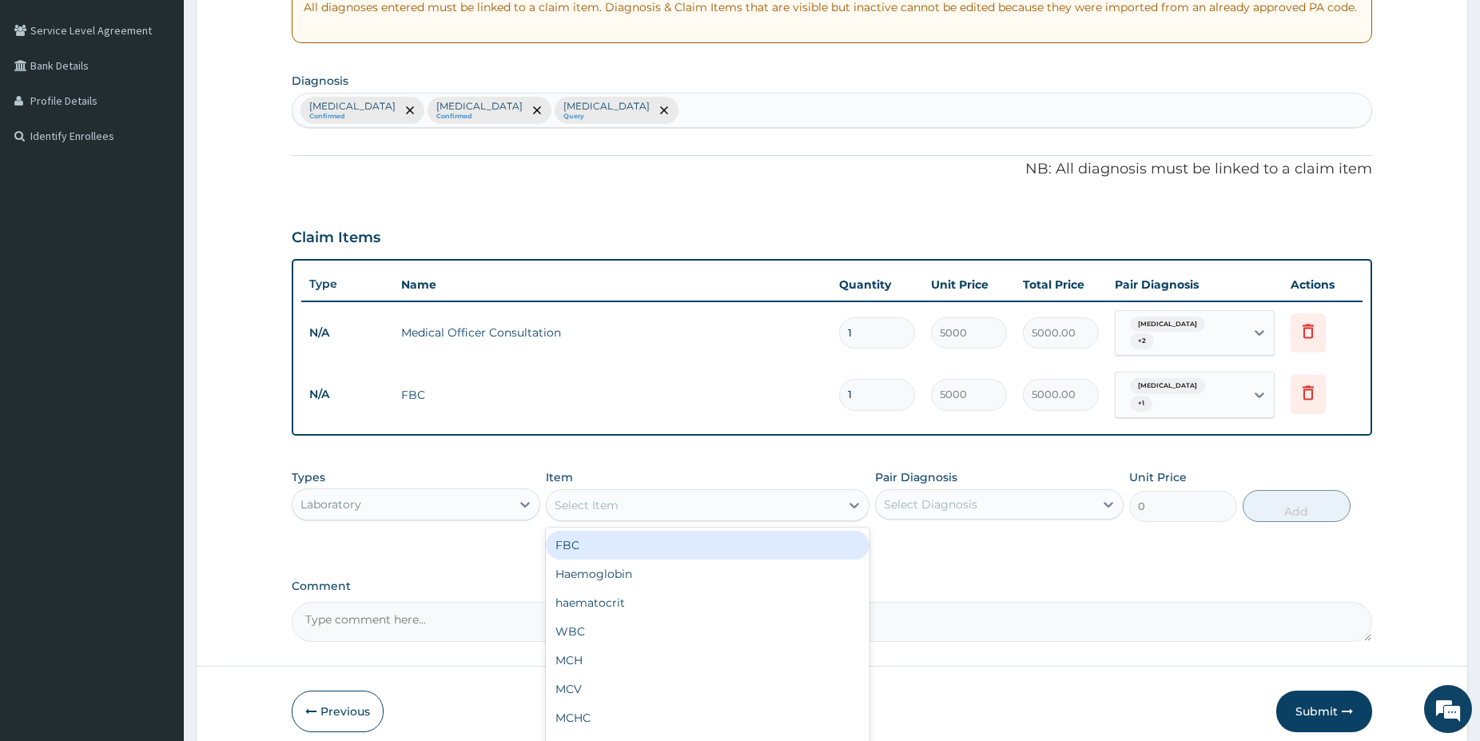
click at [796, 493] on div "Select Item" at bounding box center [693, 505] width 293 height 26
type input "MALARI"
click at [805, 541] on div "[MEDICAL_DATA] [MEDICAL_DATA]" at bounding box center [708, 545] width 324 height 29
type input "1500"
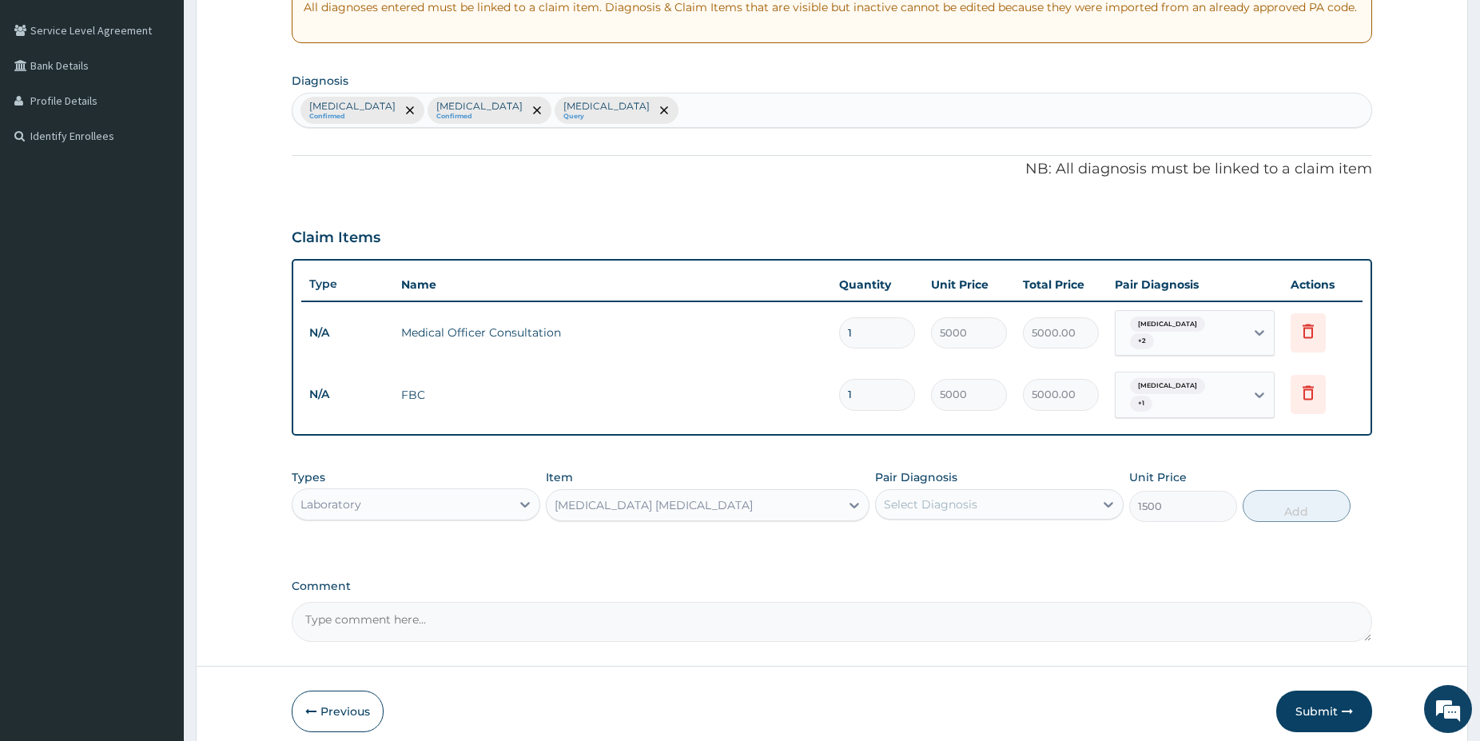
drag, startPoint x: 938, startPoint y: 495, endPoint x: 941, endPoint y: 513, distance: 18.7
click at [939, 496] on div "Select Diagnosis" at bounding box center [931, 504] width 94 height 16
drag, startPoint x: 948, startPoint y: 539, endPoint x: 1103, endPoint y: 506, distance: 158.6
click at [947, 539] on div "[MEDICAL_DATA]" at bounding box center [999, 545] width 249 height 33
checkbox input "true"
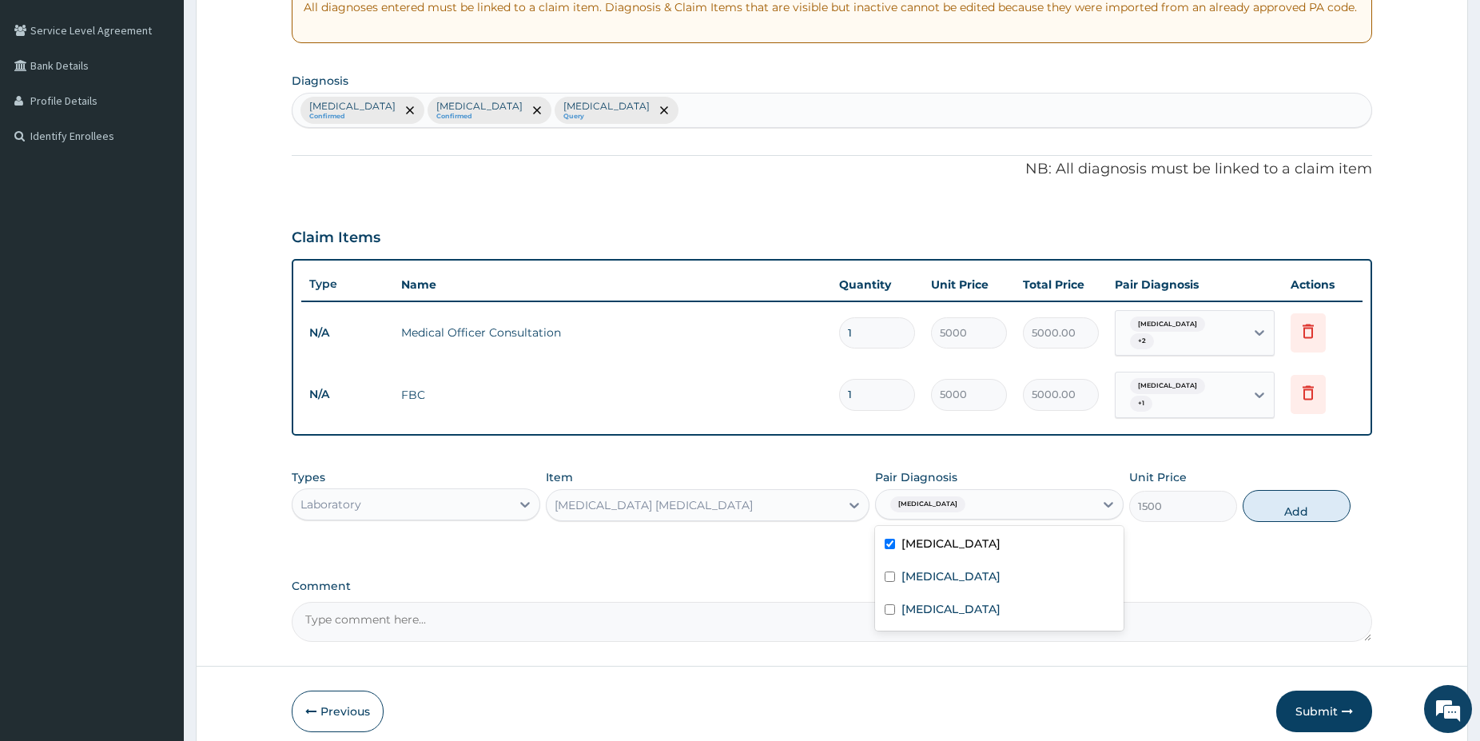
drag, startPoint x: 1280, startPoint y: 504, endPoint x: 1293, endPoint y: 513, distance: 16.6
click at [1281, 504] on button "Add" at bounding box center [1297, 506] width 108 height 32
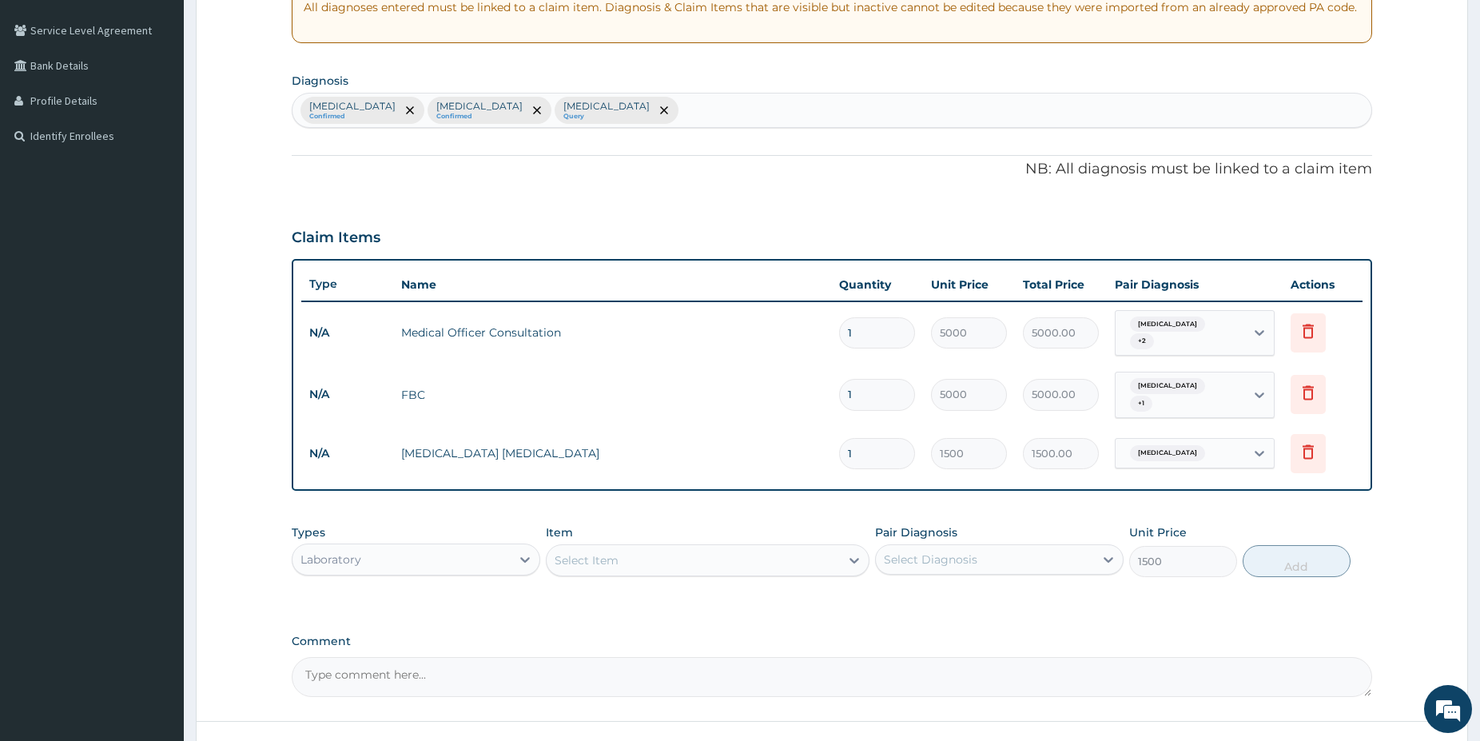
type input "0"
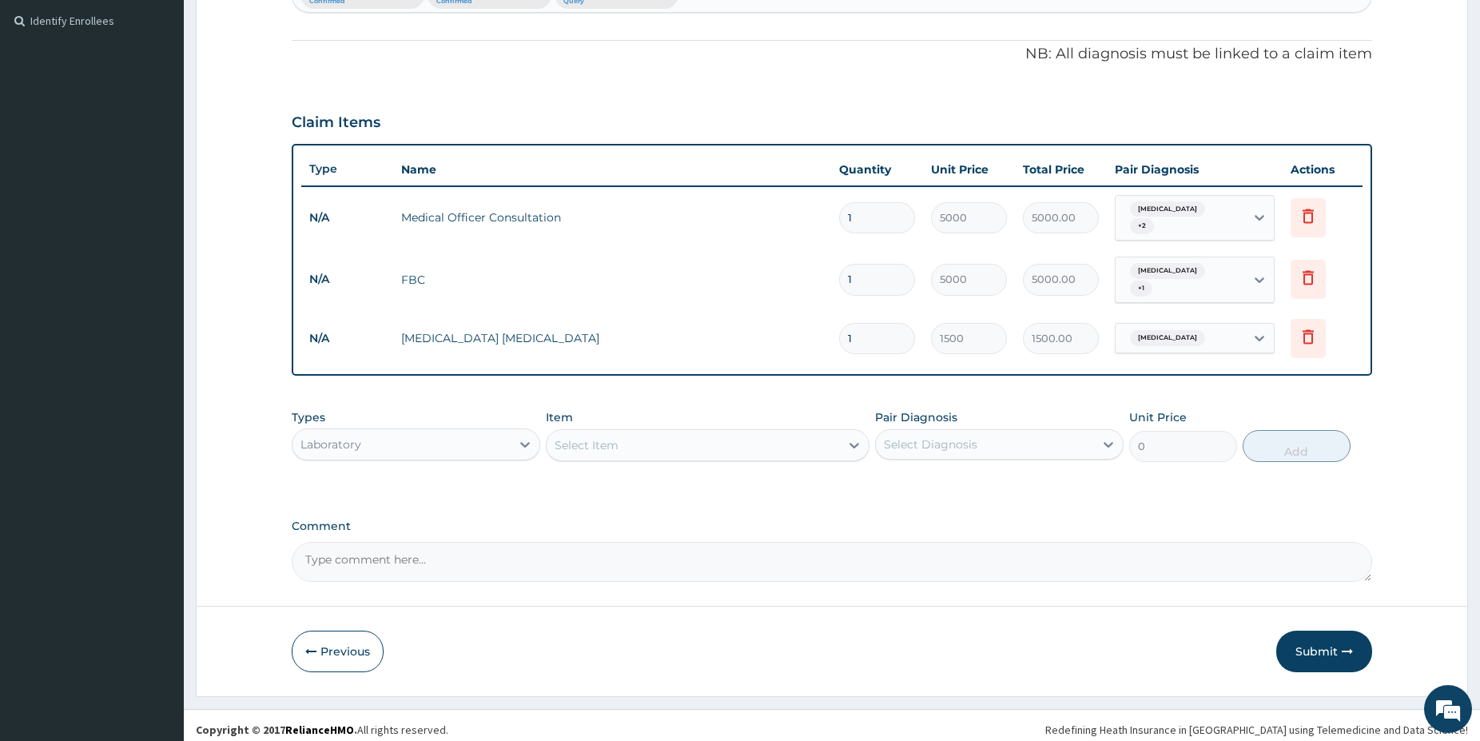
scroll to position [436, 0]
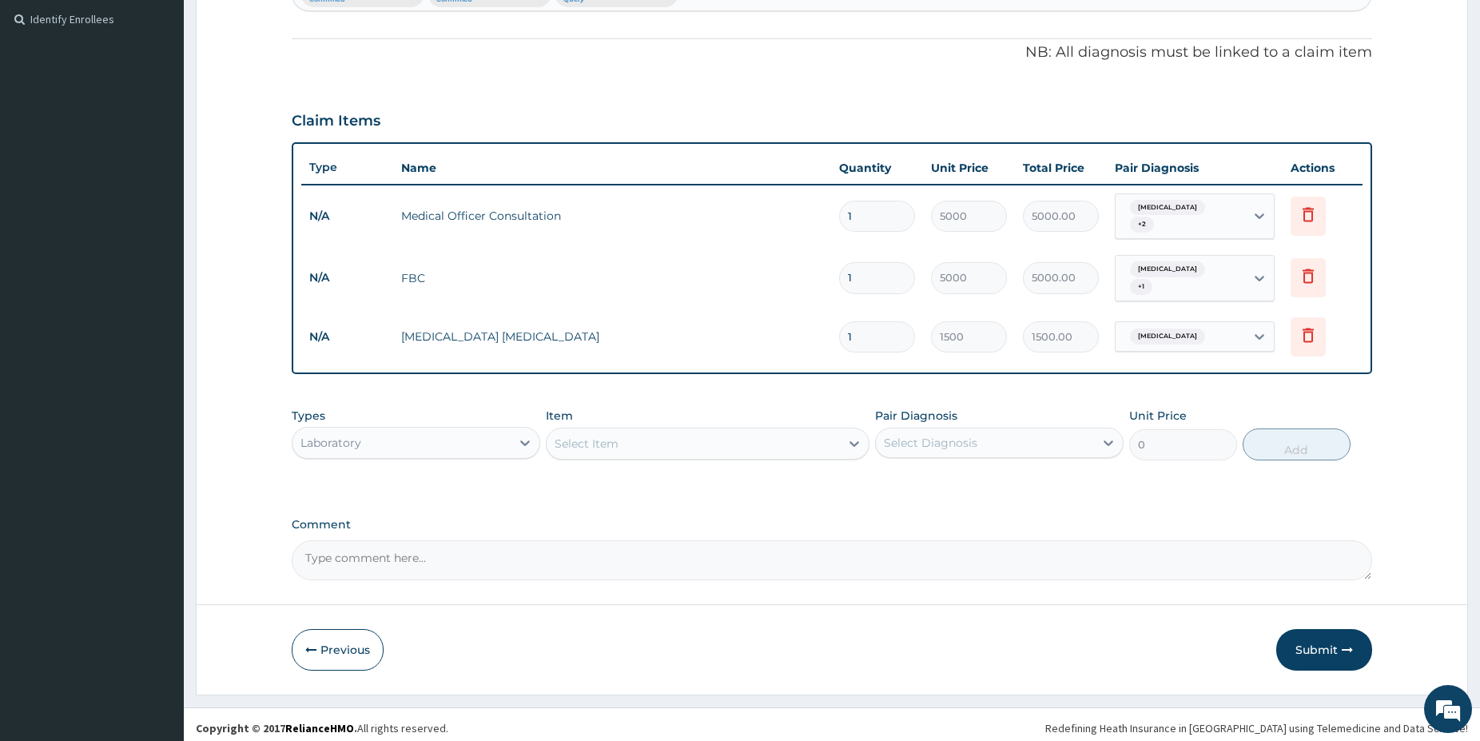
drag, startPoint x: 1486, startPoint y: 736, endPoint x: 1395, endPoint y: 710, distance: 94.1
click at [439, 434] on div "Laboratory" at bounding box center [402, 443] width 218 height 26
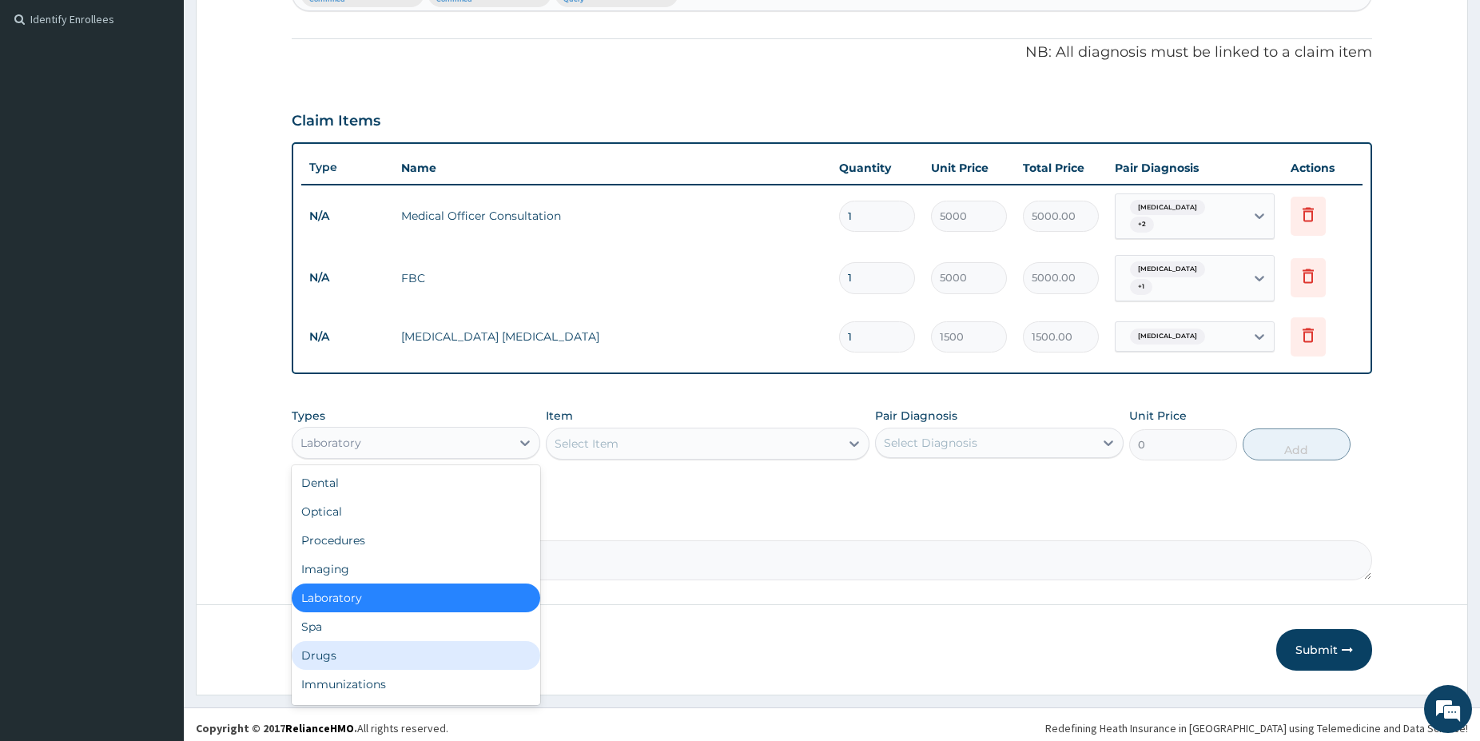
click at [322, 650] on div "Drugs" at bounding box center [416, 655] width 249 height 29
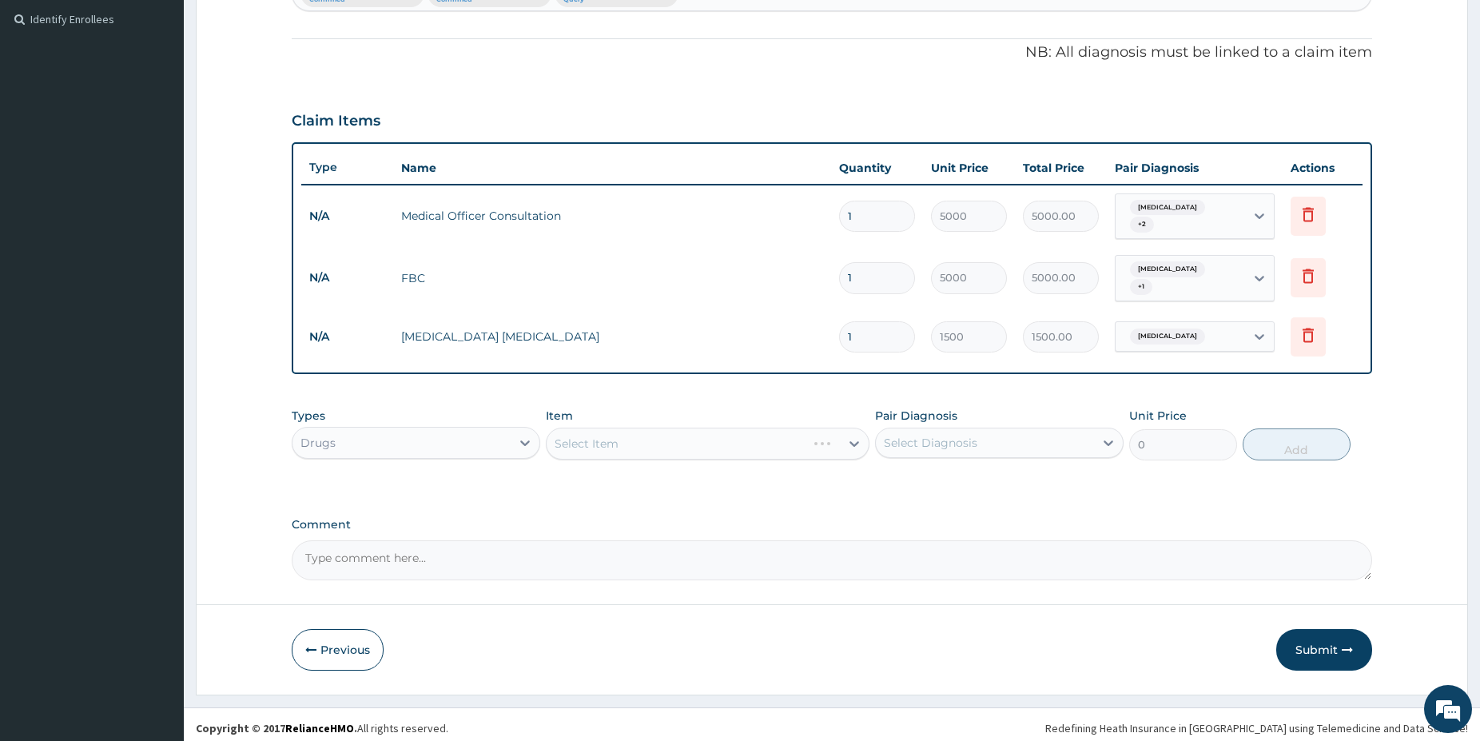
click at [674, 437] on div "Select Item" at bounding box center [708, 444] width 324 height 32
click at [664, 434] on div "Select Item" at bounding box center [693, 444] width 293 height 26
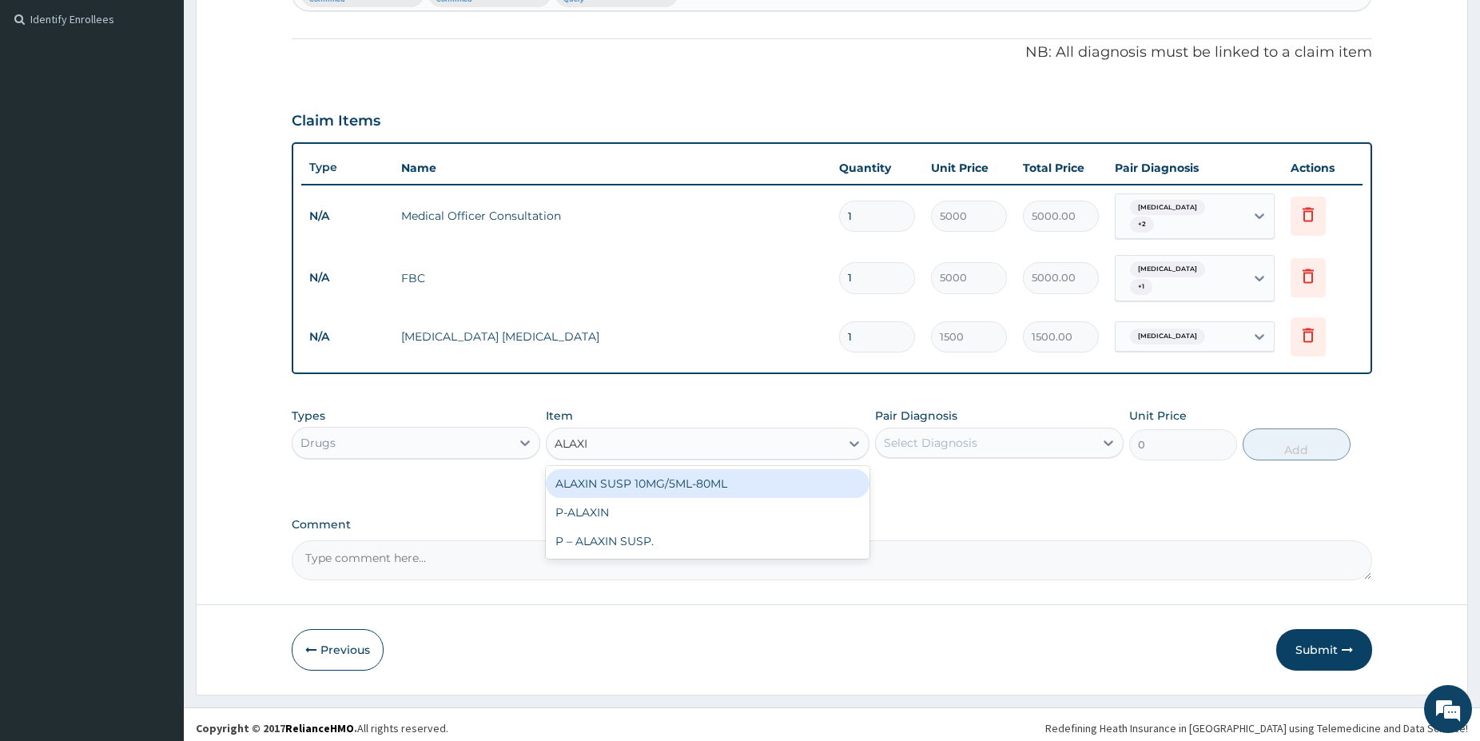
type input "ALAXIN"
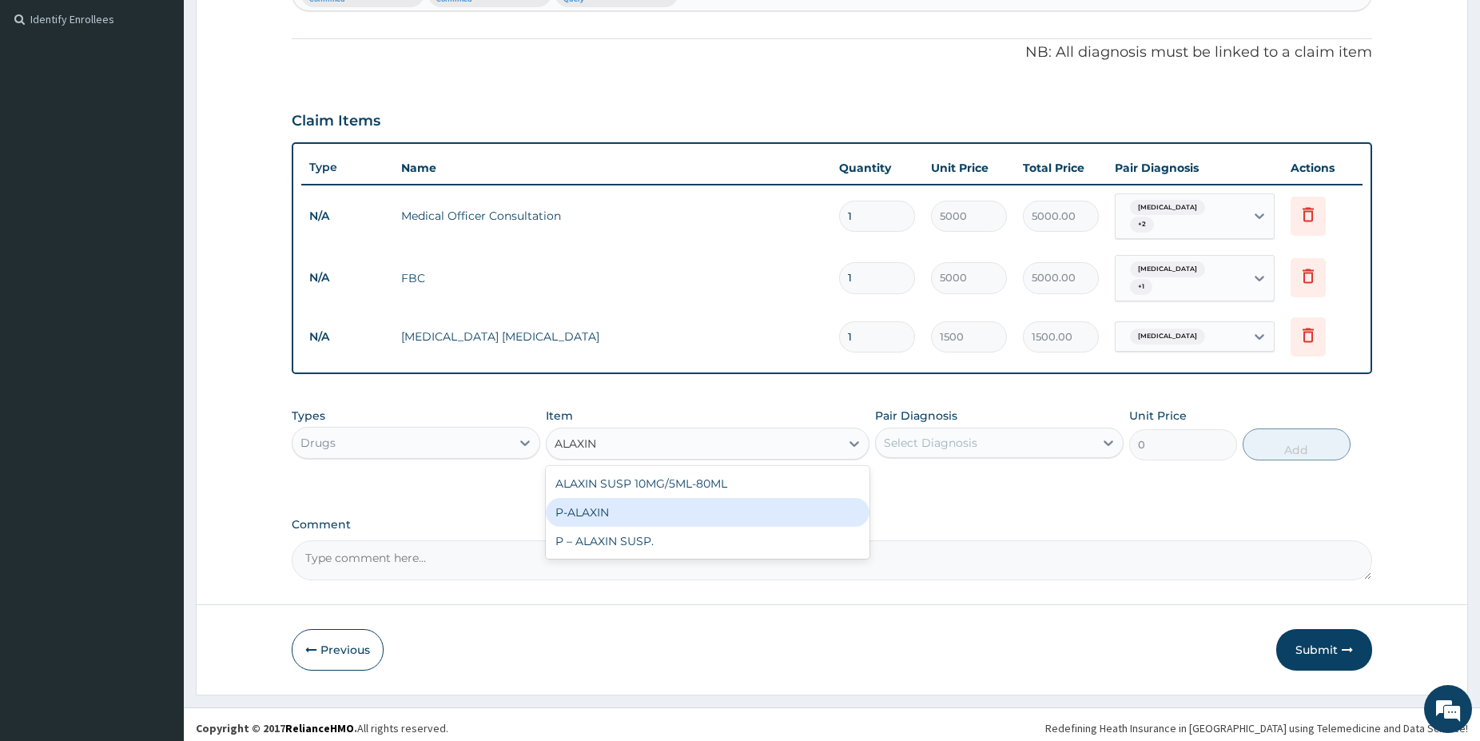
drag, startPoint x: 662, startPoint y: 507, endPoint x: 973, endPoint y: 472, distance: 312.8
click at [662, 505] on div "P-ALAXIN" at bounding box center [708, 512] width 324 height 29
type input "350"
drag, startPoint x: 1020, startPoint y: 443, endPoint x: 1009, endPoint y: 451, distance: 13.8
click at [1020, 441] on div "Select Diagnosis" at bounding box center [985, 443] width 218 height 26
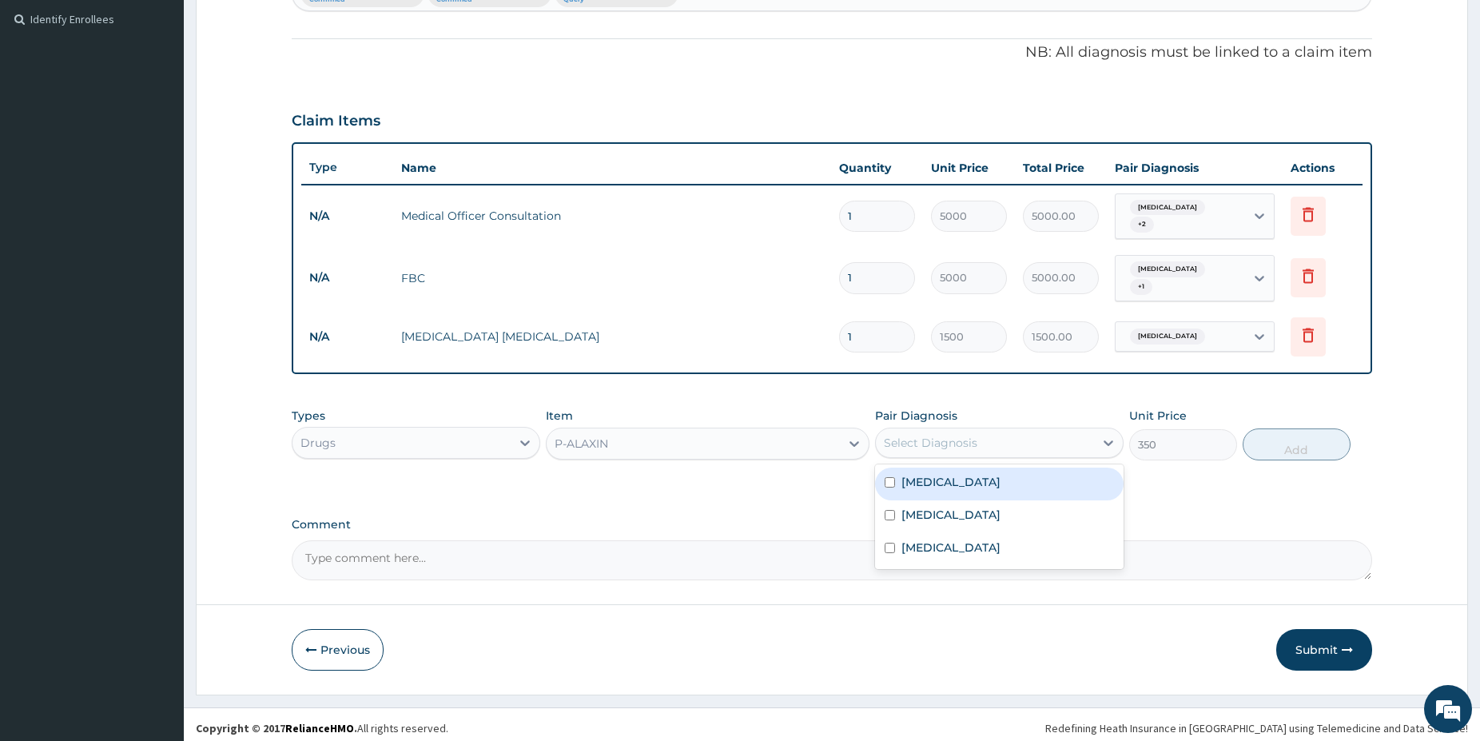
click at [975, 484] on div "[MEDICAL_DATA]" at bounding box center [999, 484] width 249 height 33
checkbox input "true"
drag, startPoint x: 1260, startPoint y: 438, endPoint x: 1262, endPoint y: 429, distance: 9.1
click at [1260, 437] on button "Add" at bounding box center [1297, 444] width 108 height 32
type input "0"
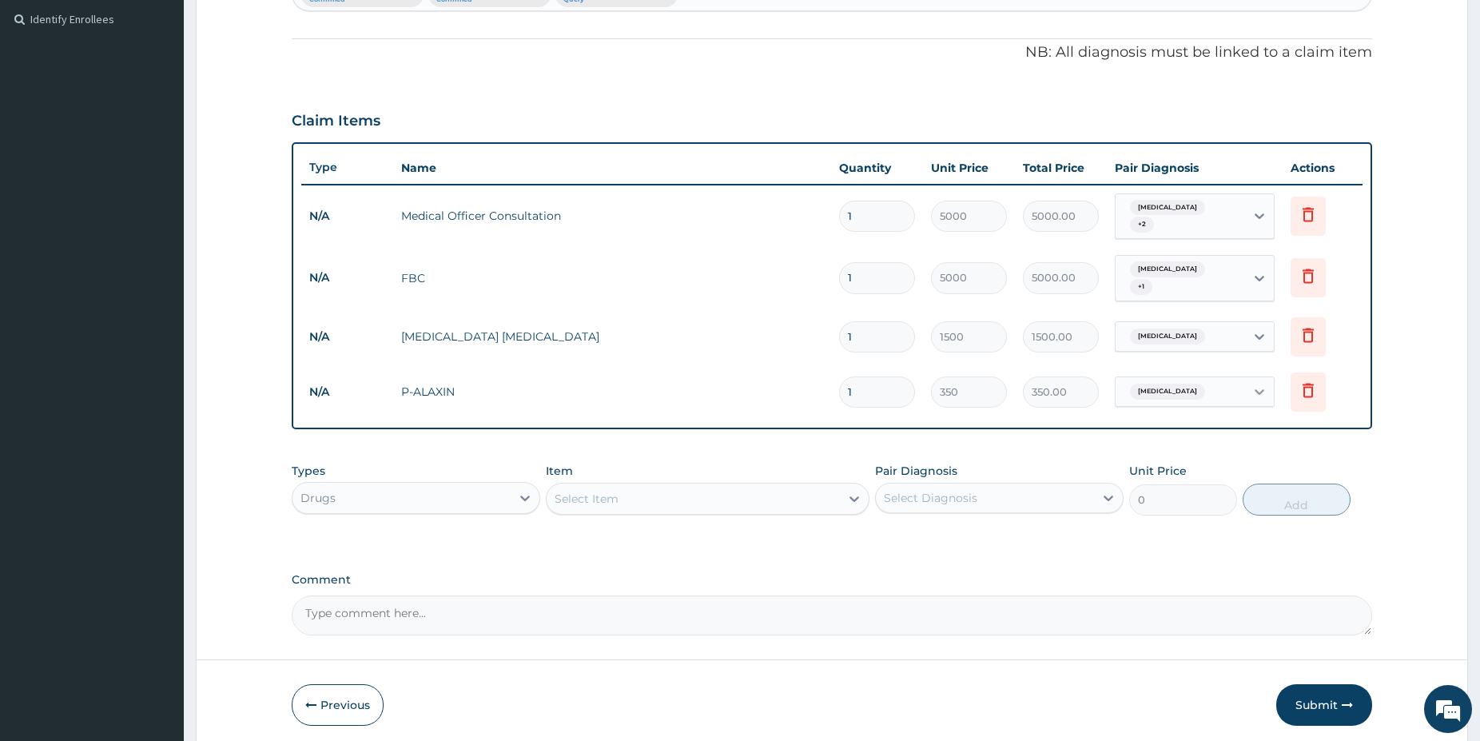
type input "0.00"
type input "9"
type input "3150.00"
type input "9"
click at [779, 487] on div "Select Item" at bounding box center [693, 499] width 293 height 26
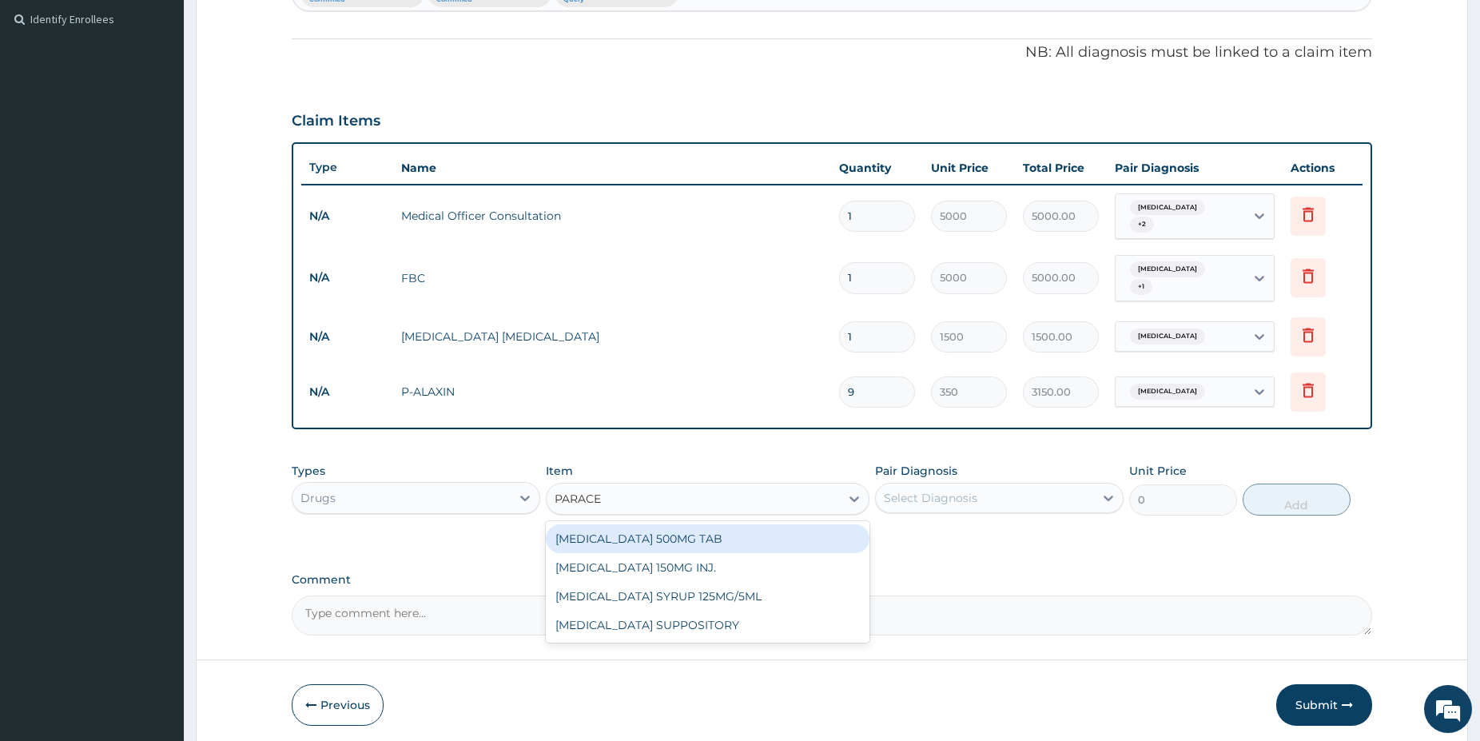
type input "PARACET"
click at [828, 527] on div "[MEDICAL_DATA] 500MG TAB" at bounding box center [708, 538] width 324 height 29
type input "38"
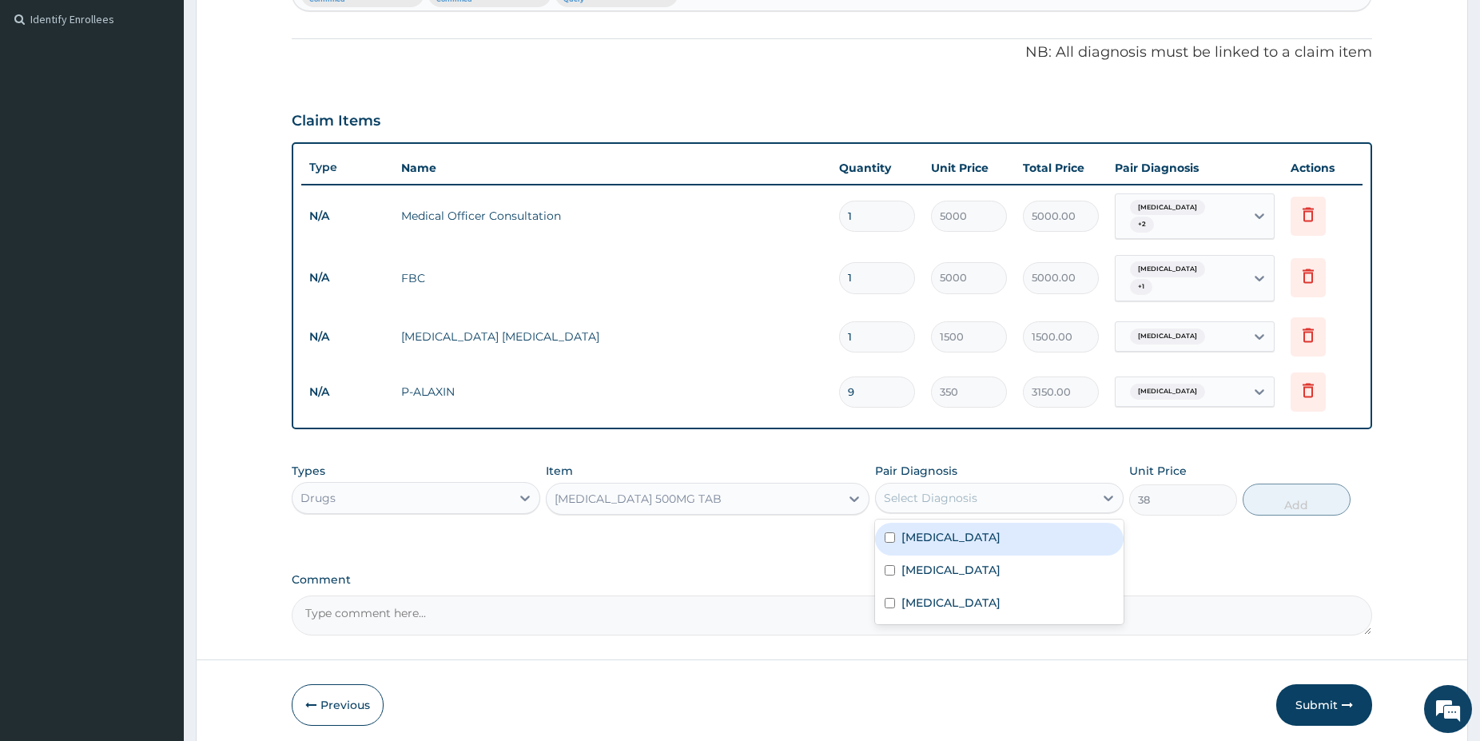
click at [920, 490] on div "Select Diagnosis" at bounding box center [931, 498] width 94 height 16
click at [928, 529] on label "[MEDICAL_DATA]" at bounding box center [951, 537] width 99 height 16
checkbox input "true"
drag, startPoint x: 1258, startPoint y: 500, endPoint x: 1252, endPoint y: 481, distance: 20.2
click at [1257, 496] on button "Add" at bounding box center [1297, 500] width 108 height 32
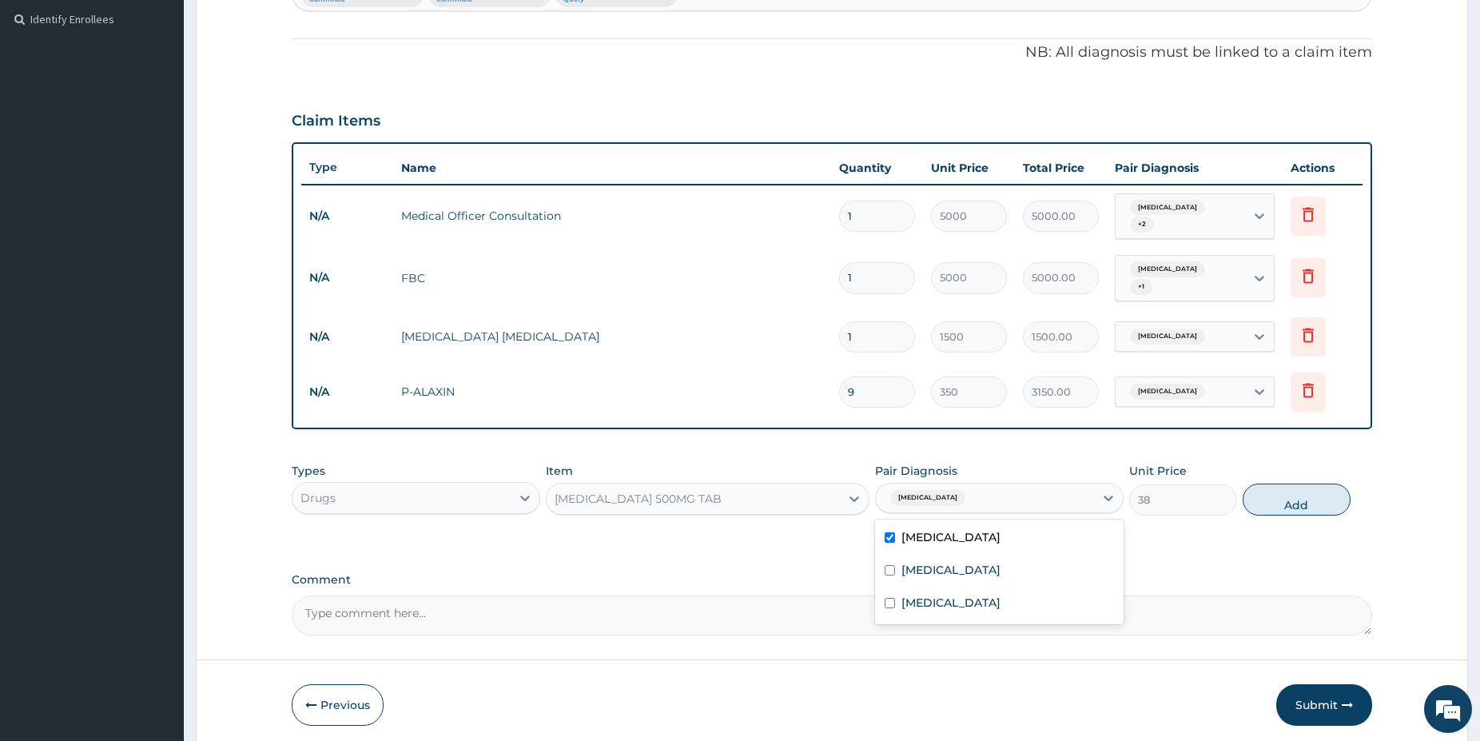
type input "0"
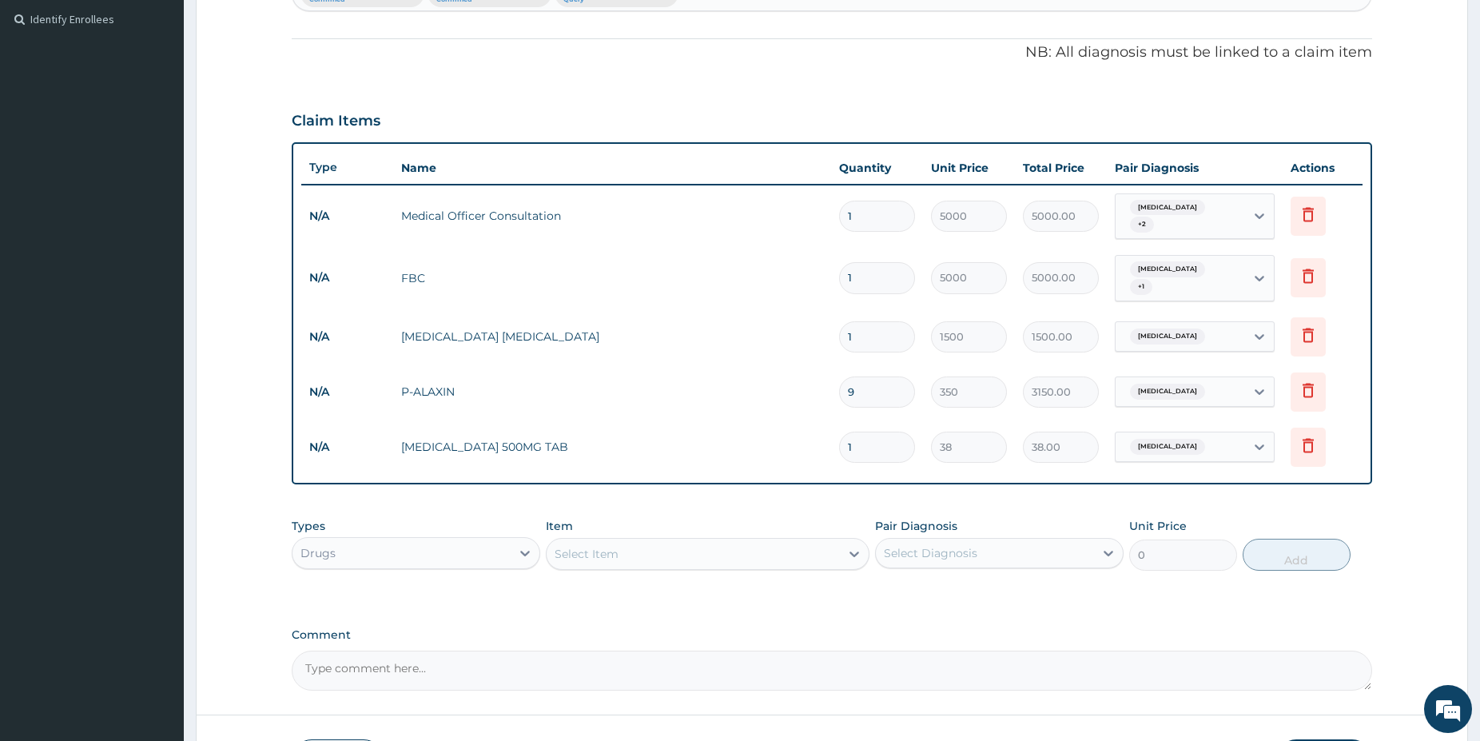
type input "18"
type input "684.00"
type input "18"
click at [638, 550] on div "Select Item" at bounding box center [693, 554] width 293 height 26
type input "CETRI"
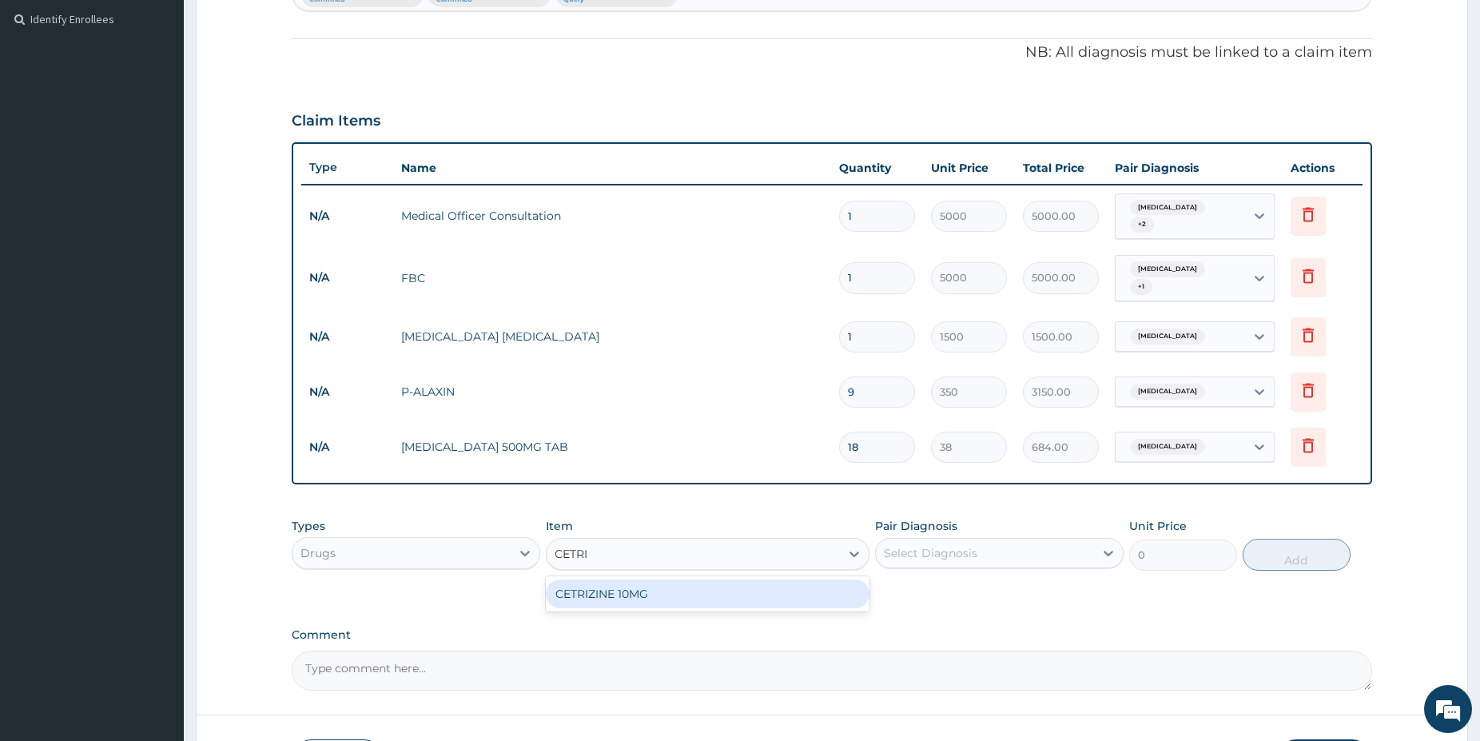
click at [838, 586] on div "CETRIZINE 10MG" at bounding box center [708, 593] width 324 height 29
type input "65"
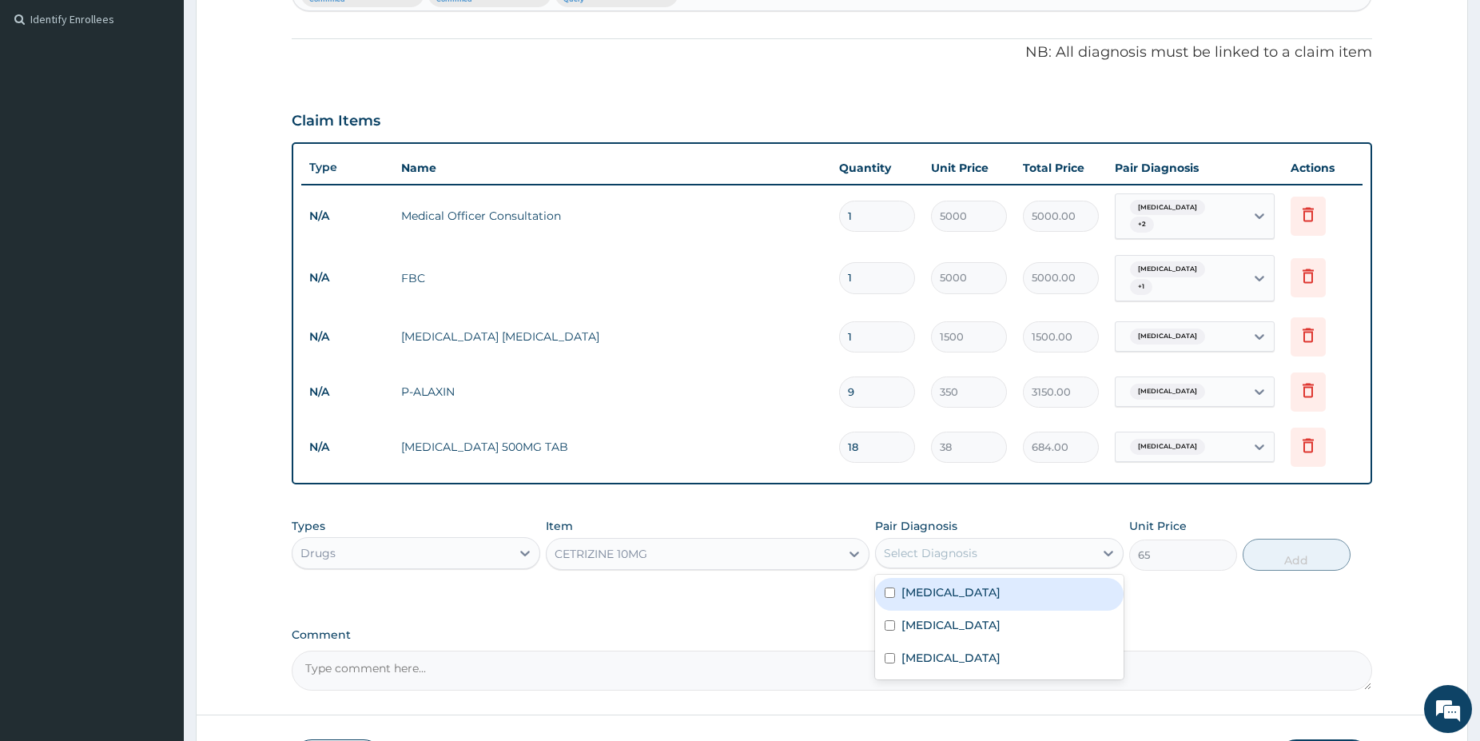
click at [945, 551] on div "Select Diagnosis" at bounding box center [931, 553] width 94 height 16
drag, startPoint x: 959, startPoint y: 617, endPoint x: 1153, endPoint y: 575, distance: 198.8
click at [961, 618] on label "Upper respiratory infection" at bounding box center [951, 625] width 99 height 16
checkbox input "true"
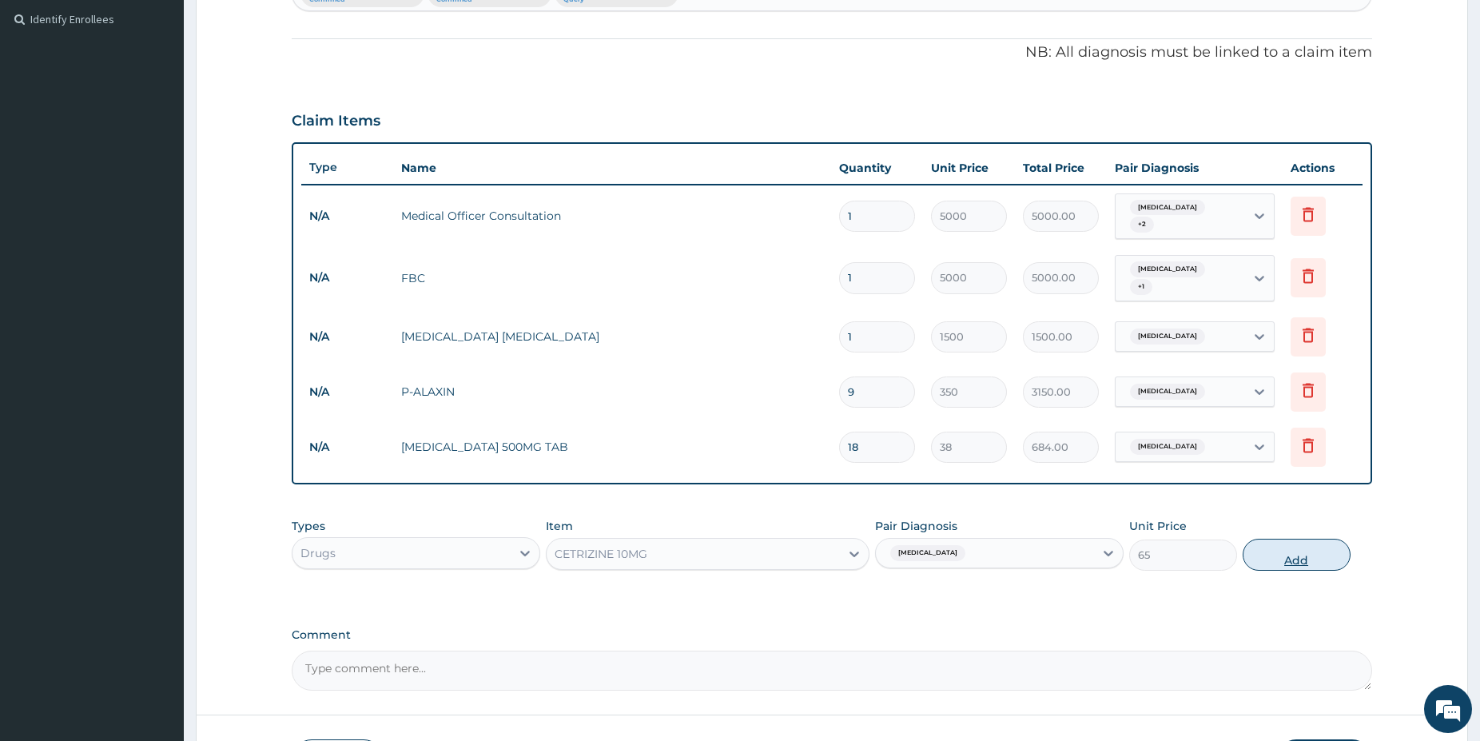
drag, startPoint x: 1290, startPoint y: 529, endPoint x: 1291, endPoint y: 543, distance: 14.4
click at [1291, 543] on div "Types Drugs Item CETRIZINE 10MG Pair Diagnosis Upper respiratory infection Unit…" at bounding box center [832, 544] width 1081 height 69
click at [1294, 547] on button "Add" at bounding box center [1297, 555] width 108 height 32
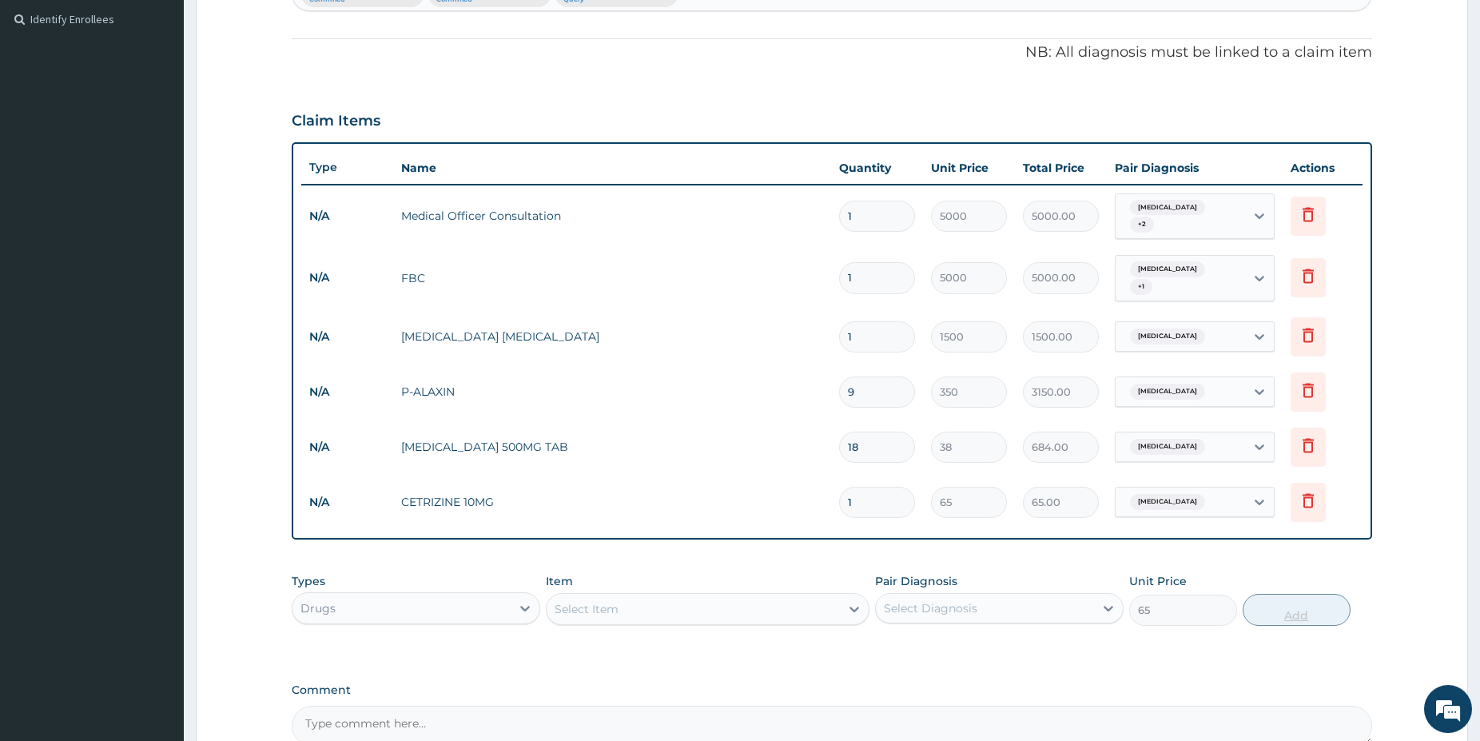
type input "0"
type input "0.00"
type input "4"
type input "260.00"
type input "4"
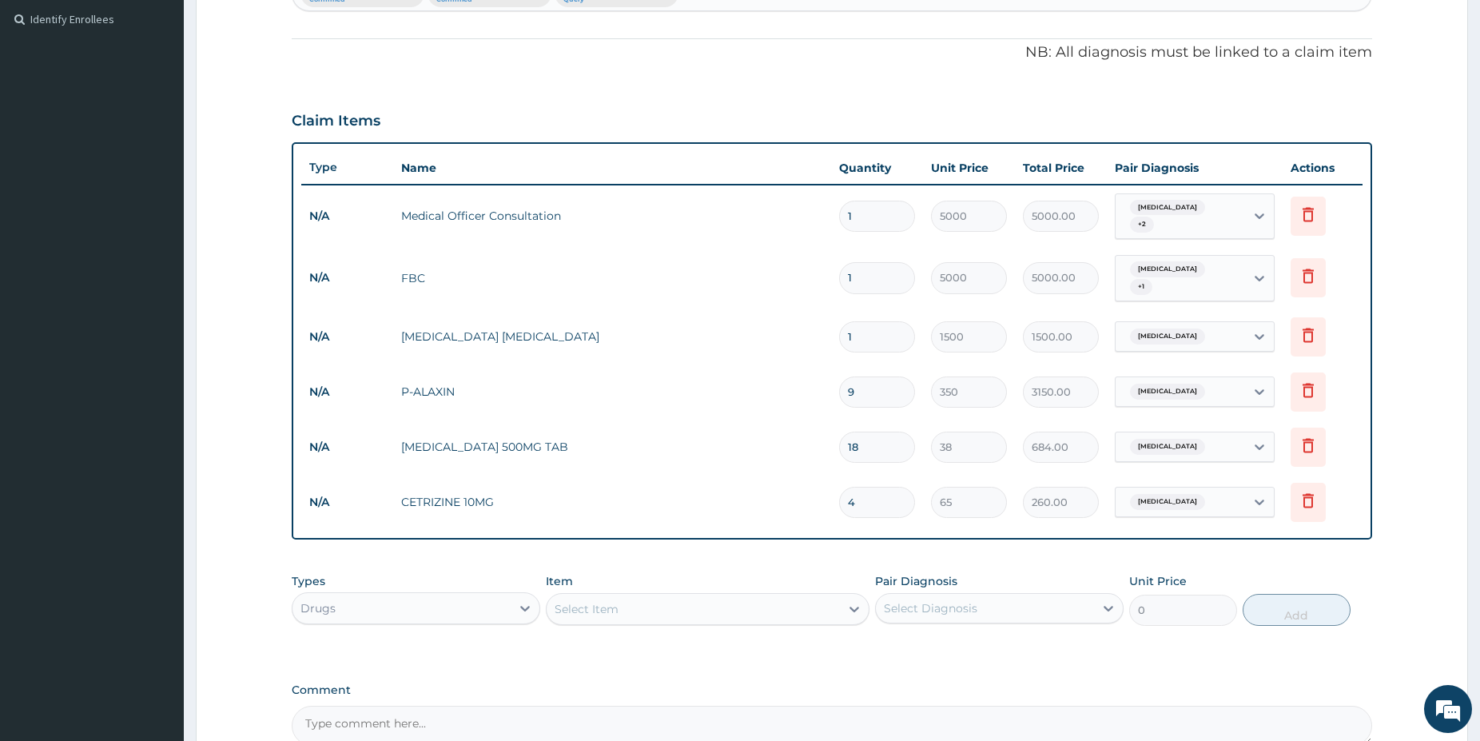
type input "0.00"
type input "5"
type input "325.00"
type input "5"
drag, startPoint x: 621, startPoint y: 584, endPoint x: 623, endPoint y: 594, distance: 9.7
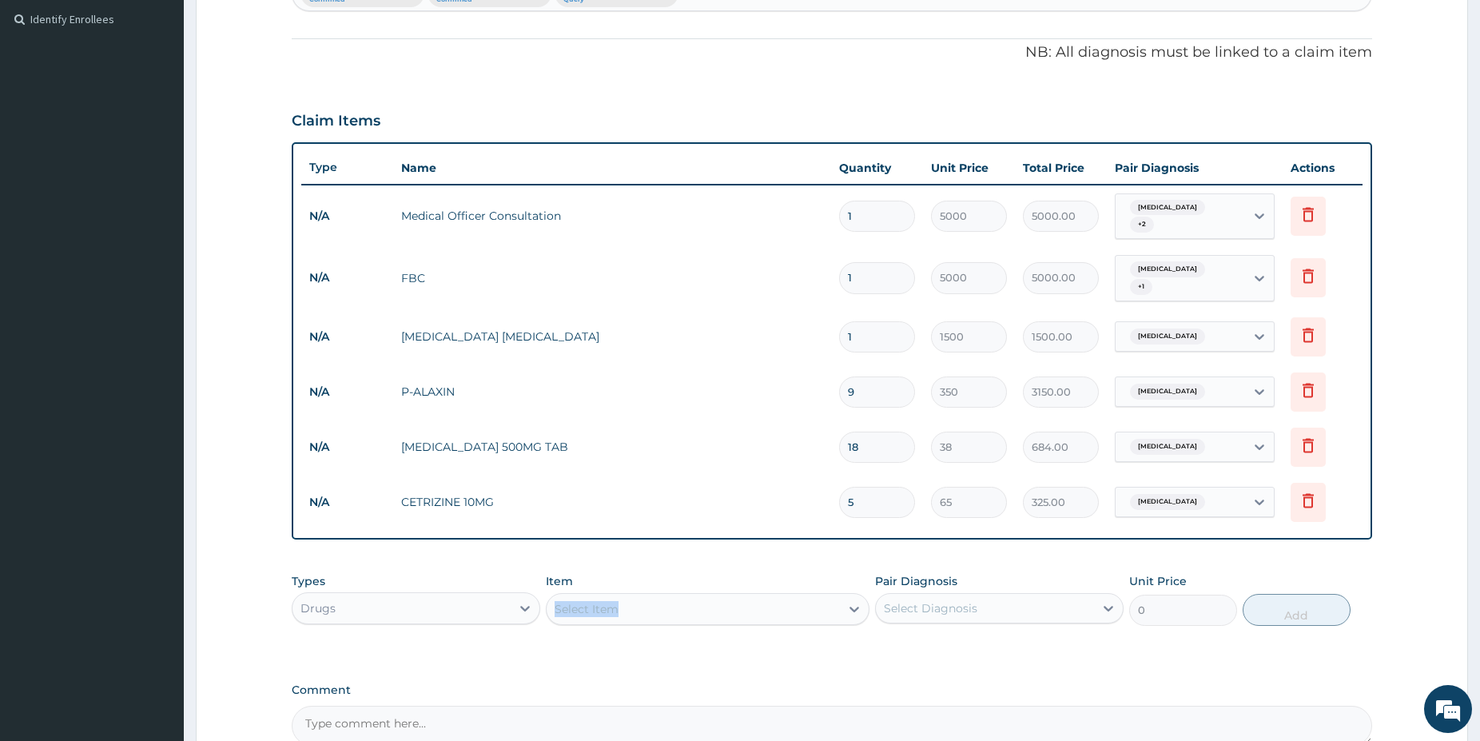
click at [623, 591] on div "Item Select Item" at bounding box center [708, 599] width 324 height 53
click at [627, 603] on div "Select Item" at bounding box center [693, 609] width 293 height 26
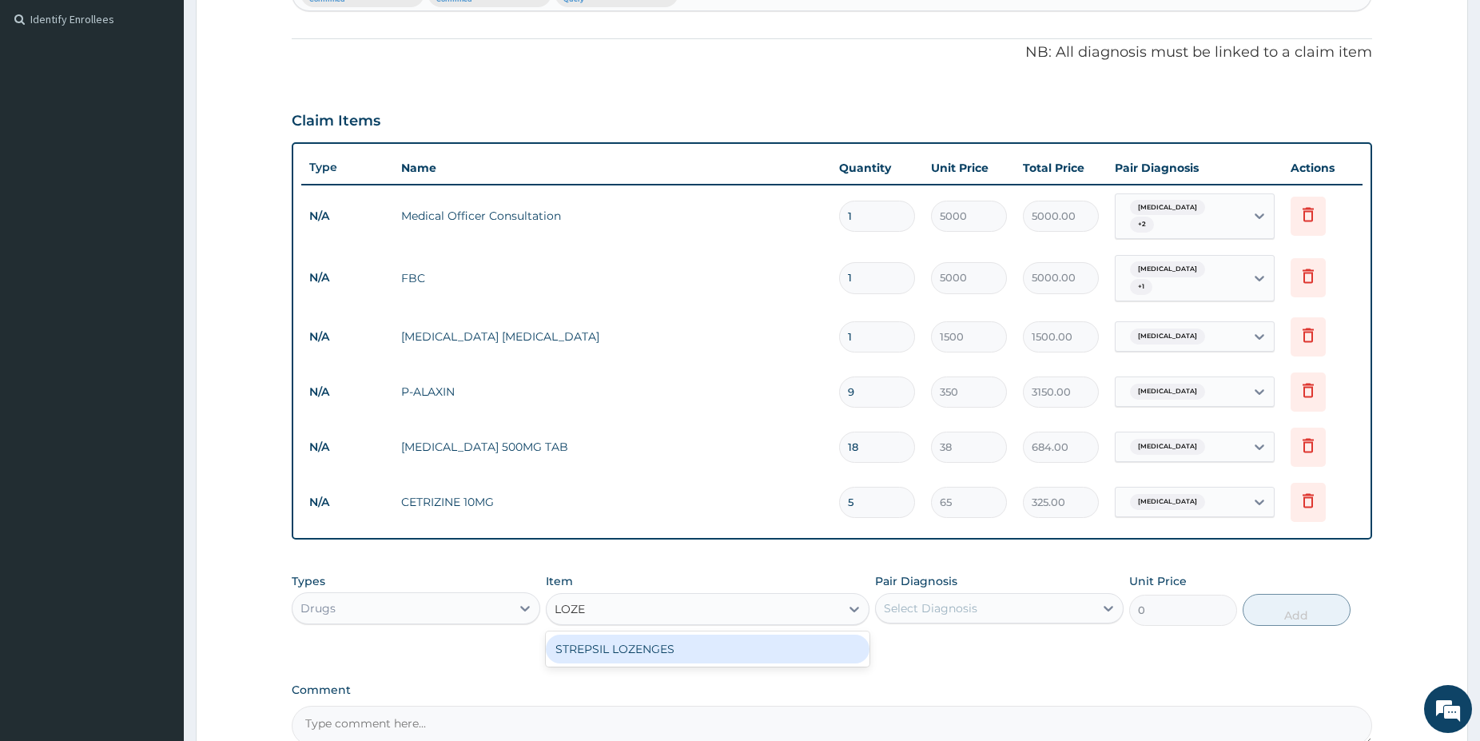
type input "LOZEN"
drag, startPoint x: 710, startPoint y: 636, endPoint x: 776, endPoint y: 606, distance: 73.0
click at [710, 636] on div "STREPSIL LOZENGES" at bounding box center [708, 649] width 324 height 29
type input "180"
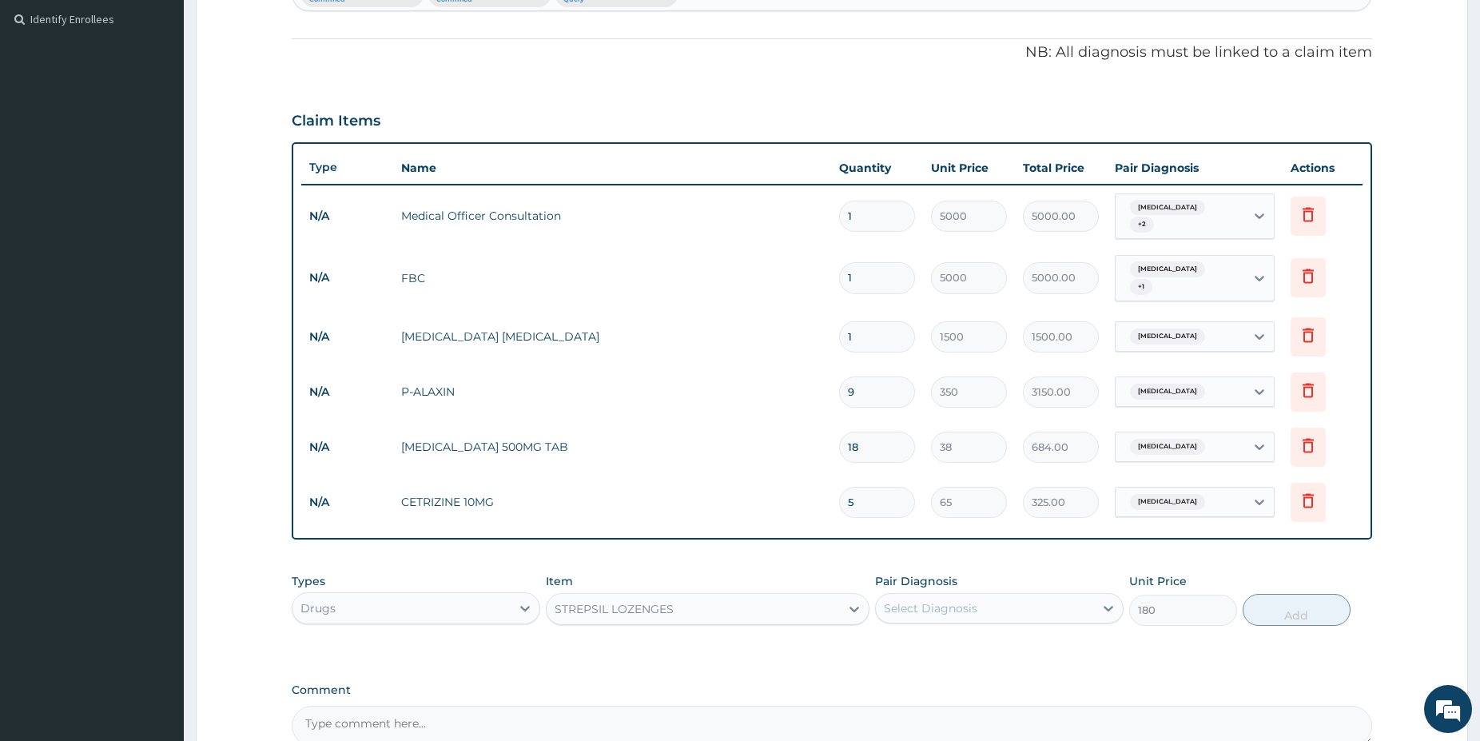
click at [1057, 599] on div "Select Diagnosis" at bounding box center [985, 608] width 218 height 26
click at [1001, 675] on label "Upper respiratory infection" at bounding box center [951, 680] width 99 height 16
checkbox input "true"
click at [1256, 605] on button "Add" at bounding box center [1297, 610] width 108 height 32
type input "0"
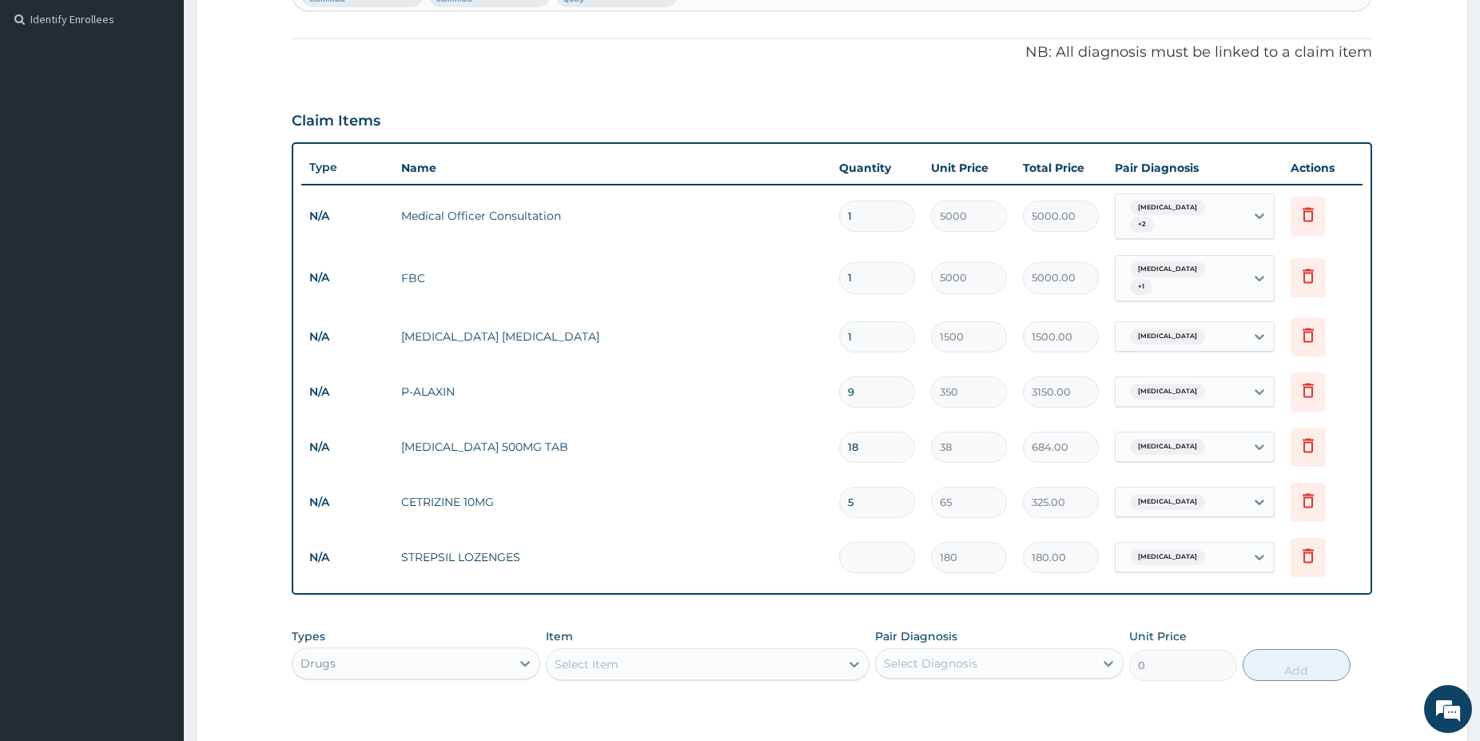
type input "0.00"
type input "6"
type input "1080.00"
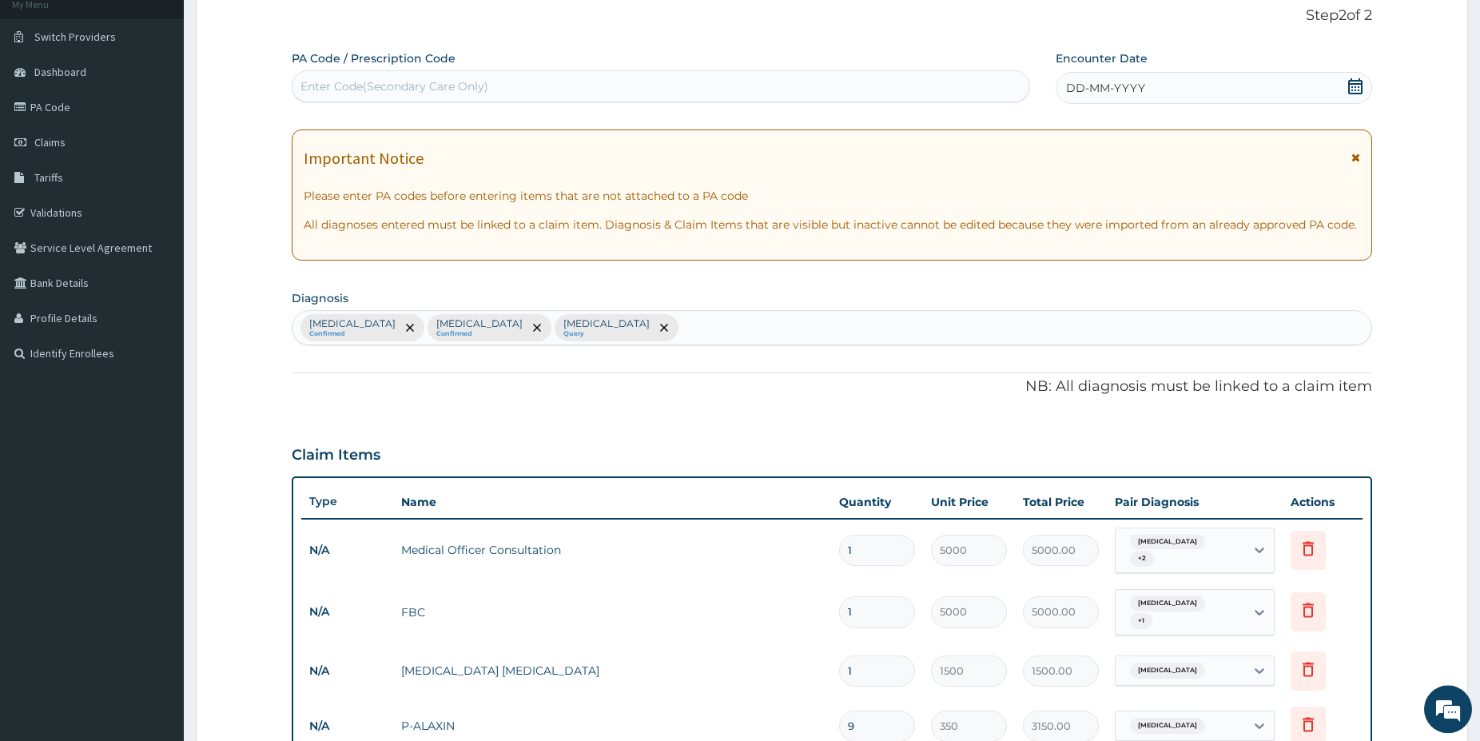
scroll to position [97, 0]
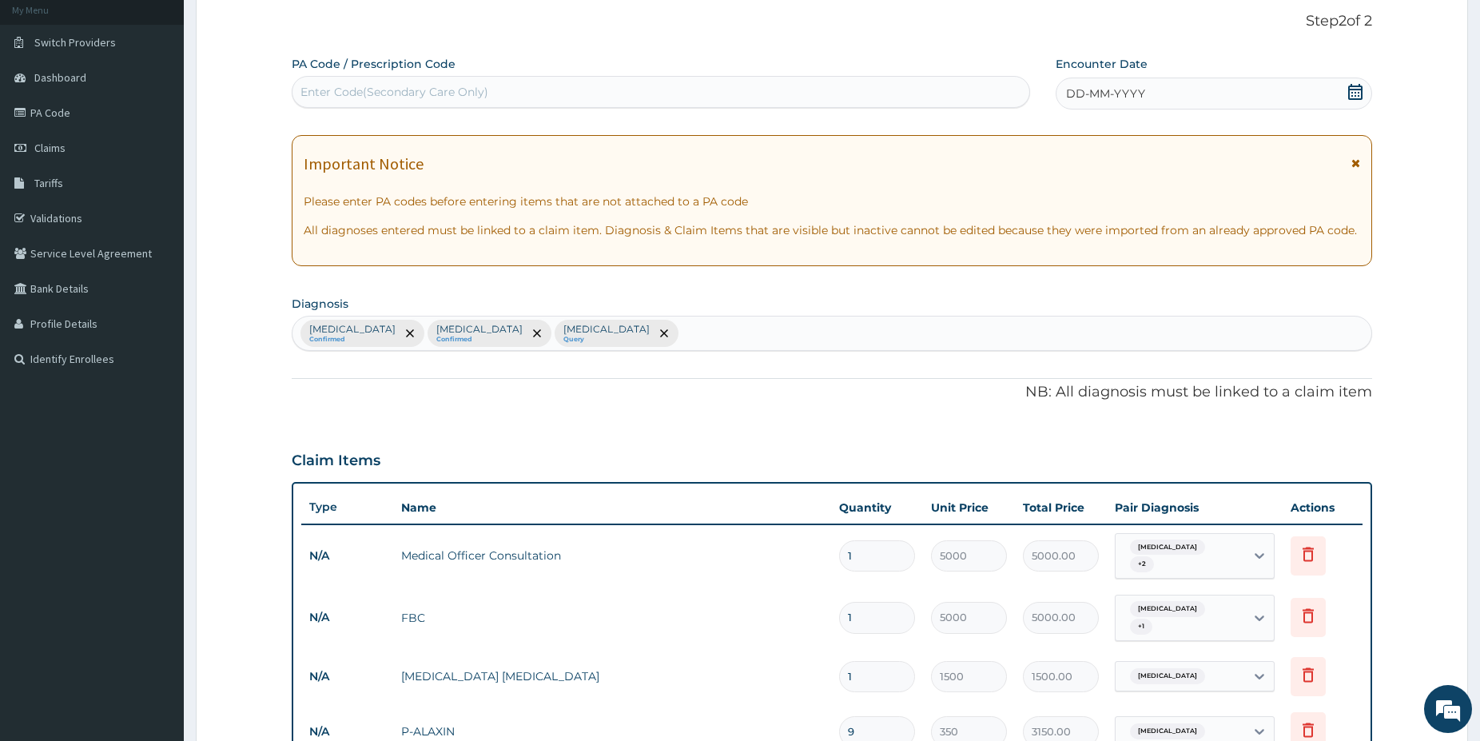
type input "6"
click at [1353, 90] on icon at bounding box center [1355, 92] width 14 height 16
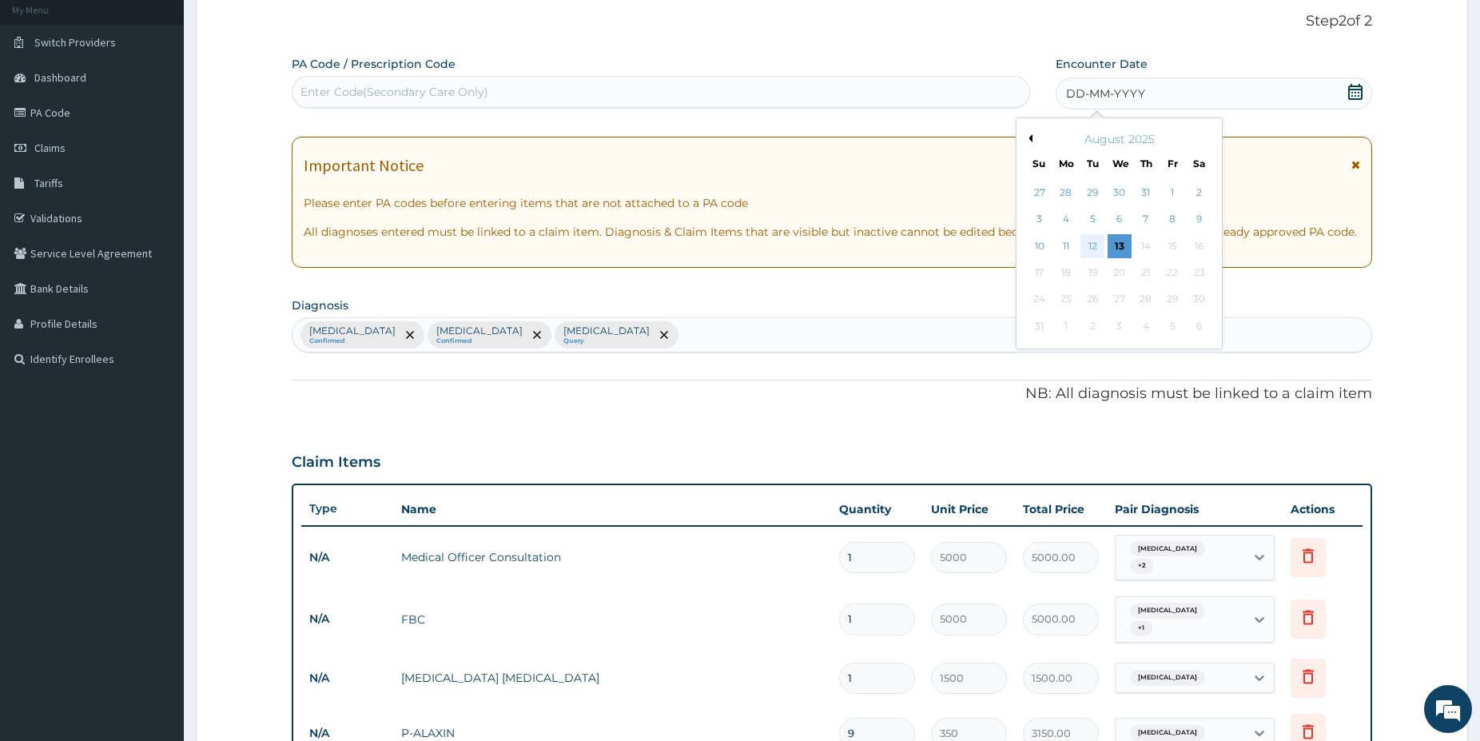
click at [1089, 245] on div "12" at bounding box center [1093, 246] width 24 height 24
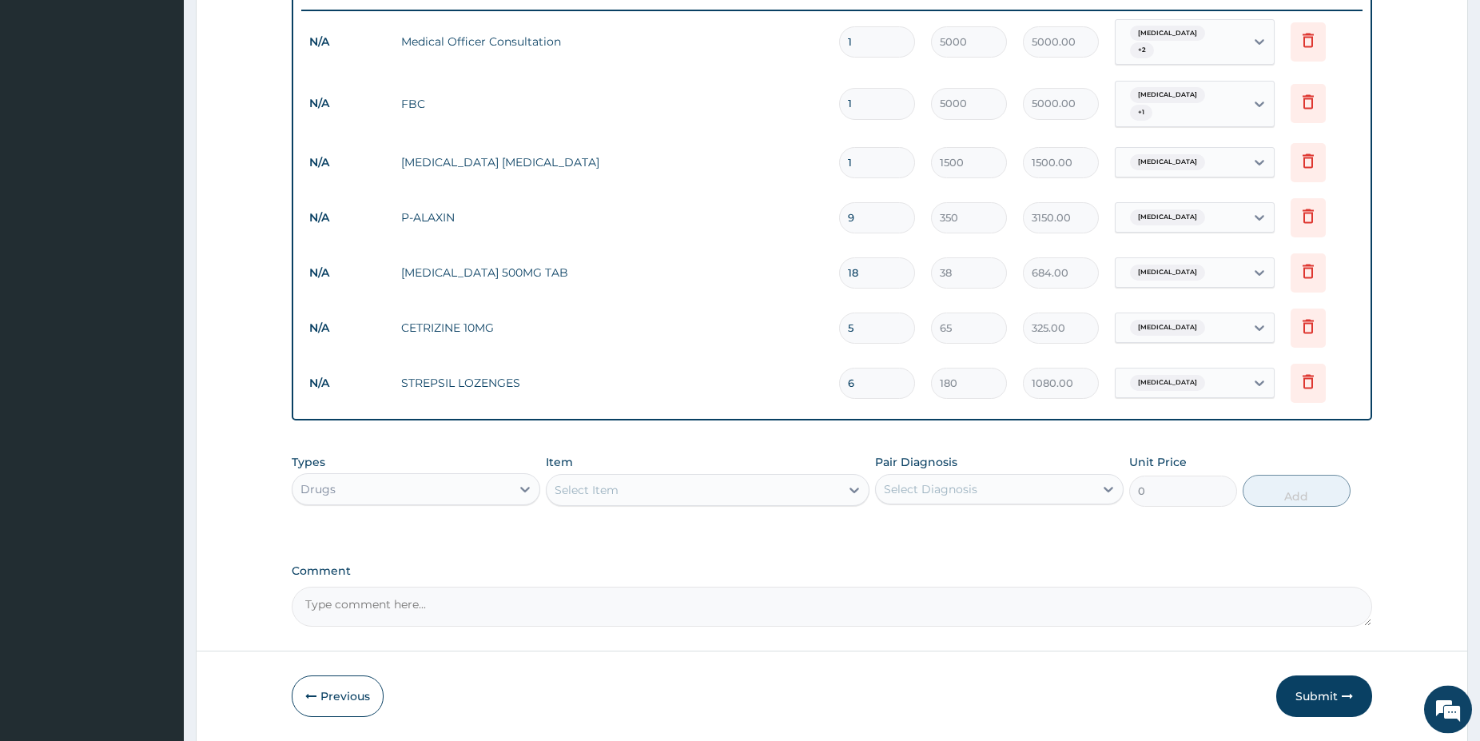
drag, startPoint x: 1459, startPoint y: 740, endPoint x: 1469, endPoint y: 737, distance: 10.9
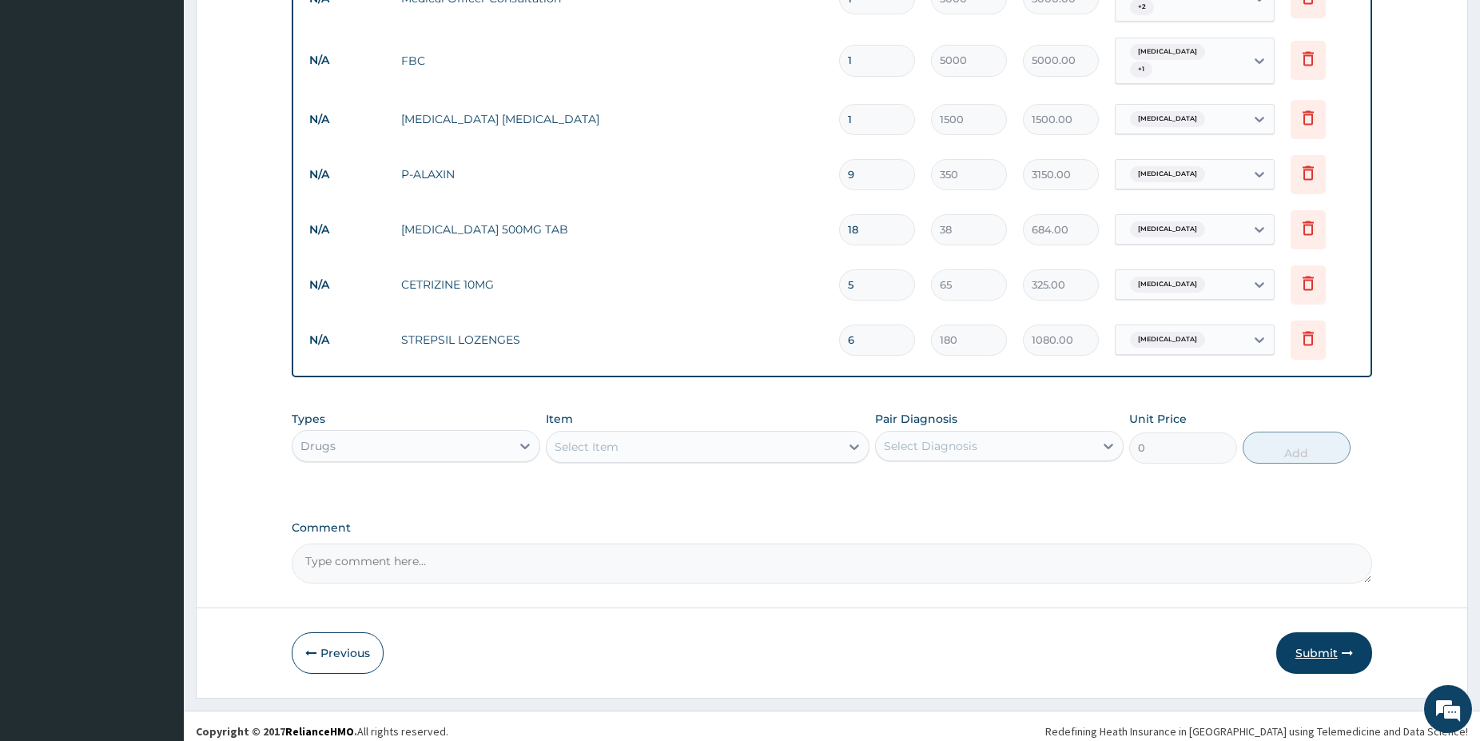
click at [1290, 646] on button "Submit" at bounding box center [1324, 653] width 96 height 42
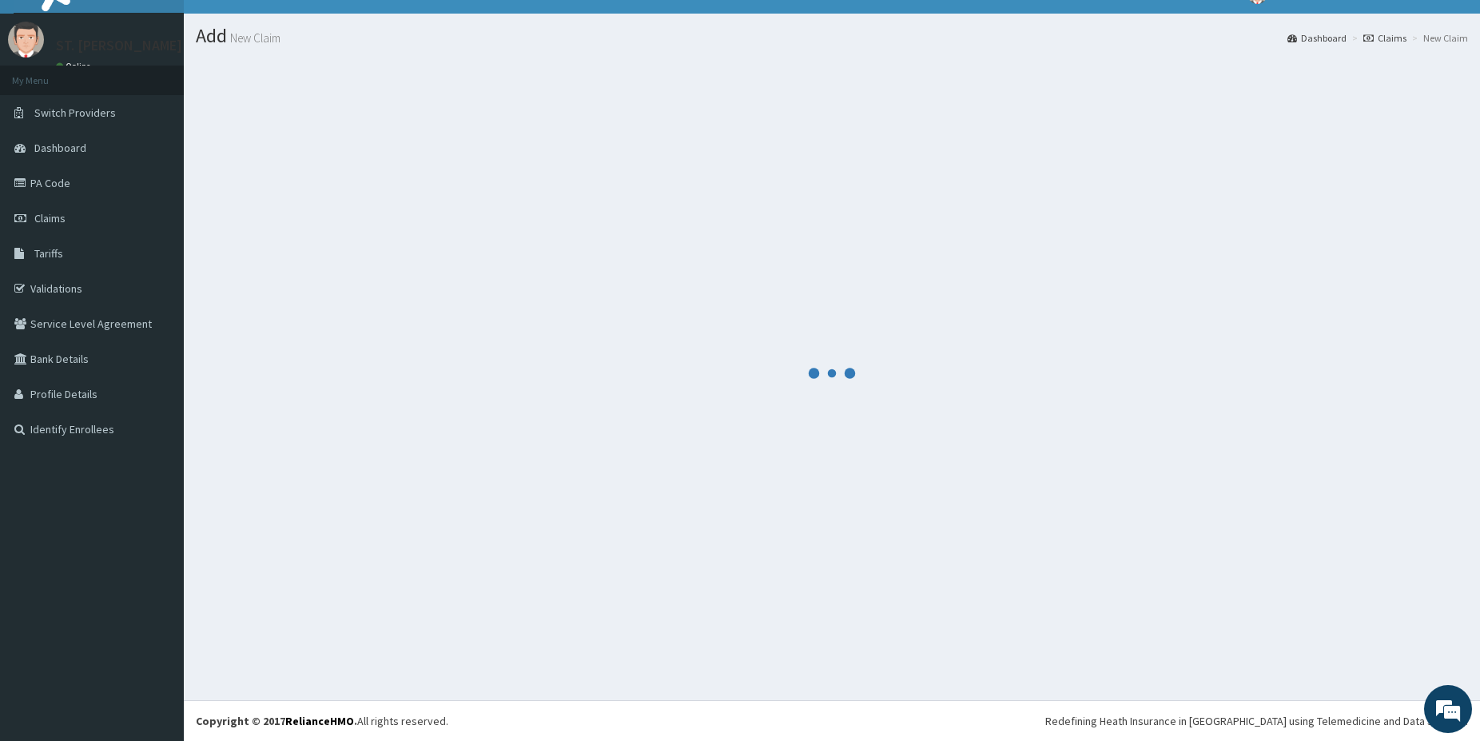
scroll to position [26, 0]
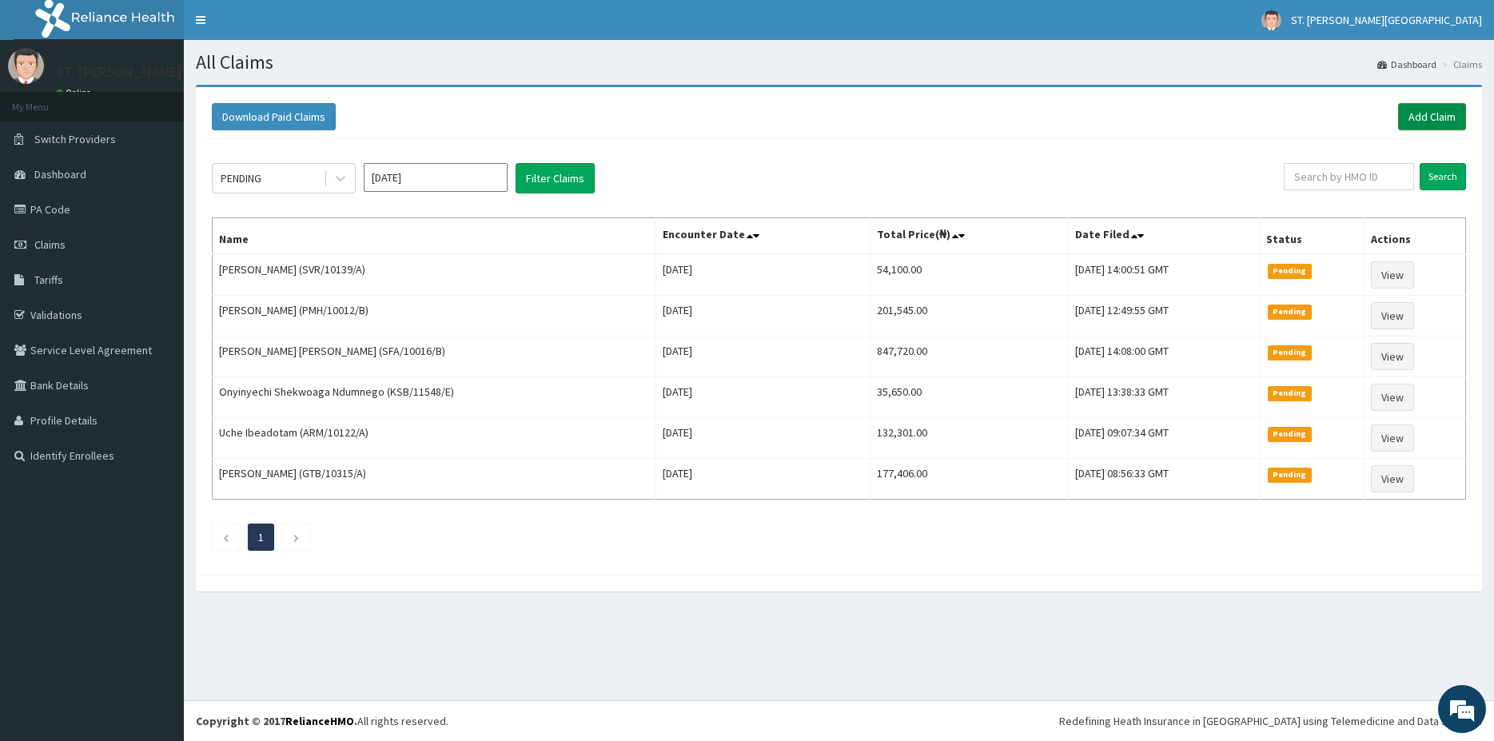
click at [1412, 105] on link "Add Claim" at bounding box center [1432, 116] width 68 height 27
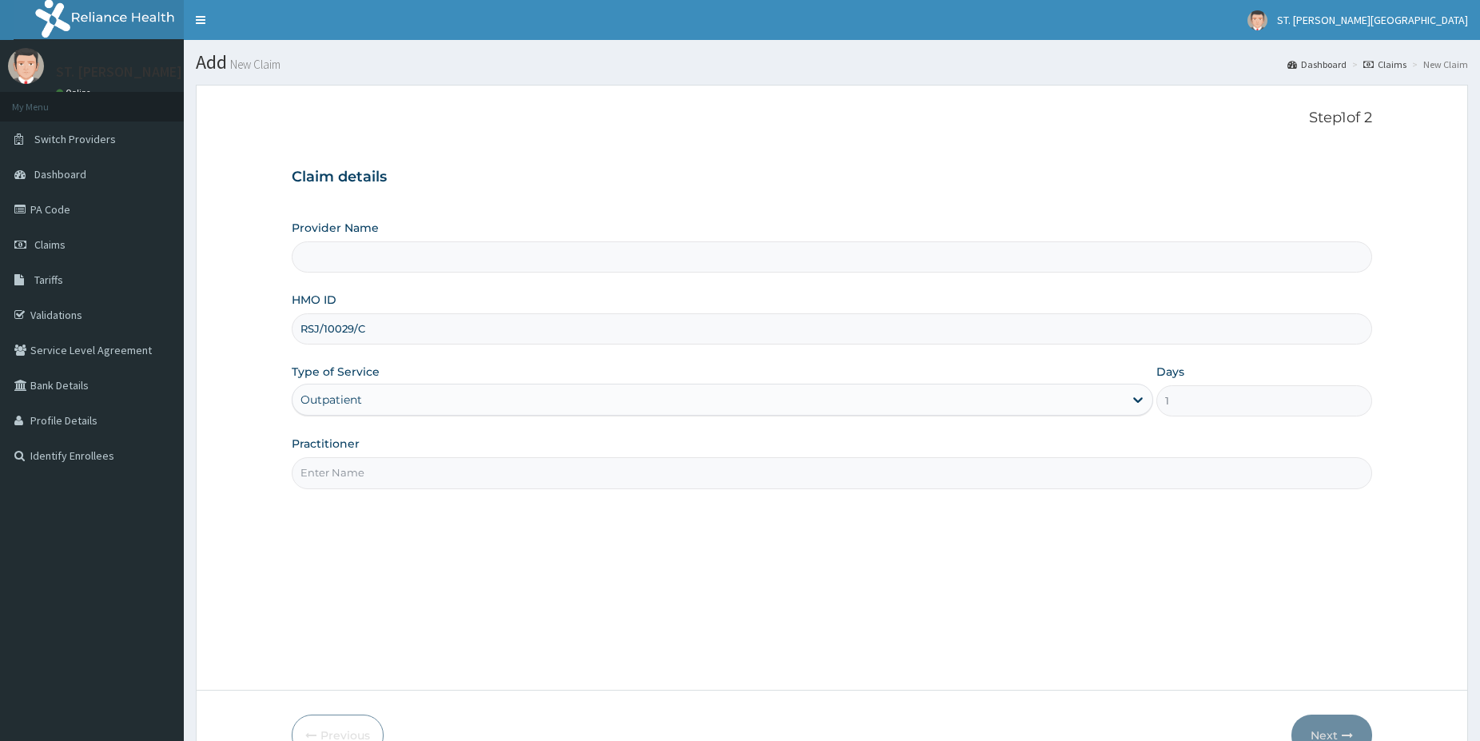
type input "[GEOGRAPHIC_DATA]- [GEOGRAPHIC_DATA]"
type input "[PERSON_NAME]"
click at [1334, 726] on button "Next" at bounding box center [1332, 735] width 81 height 42
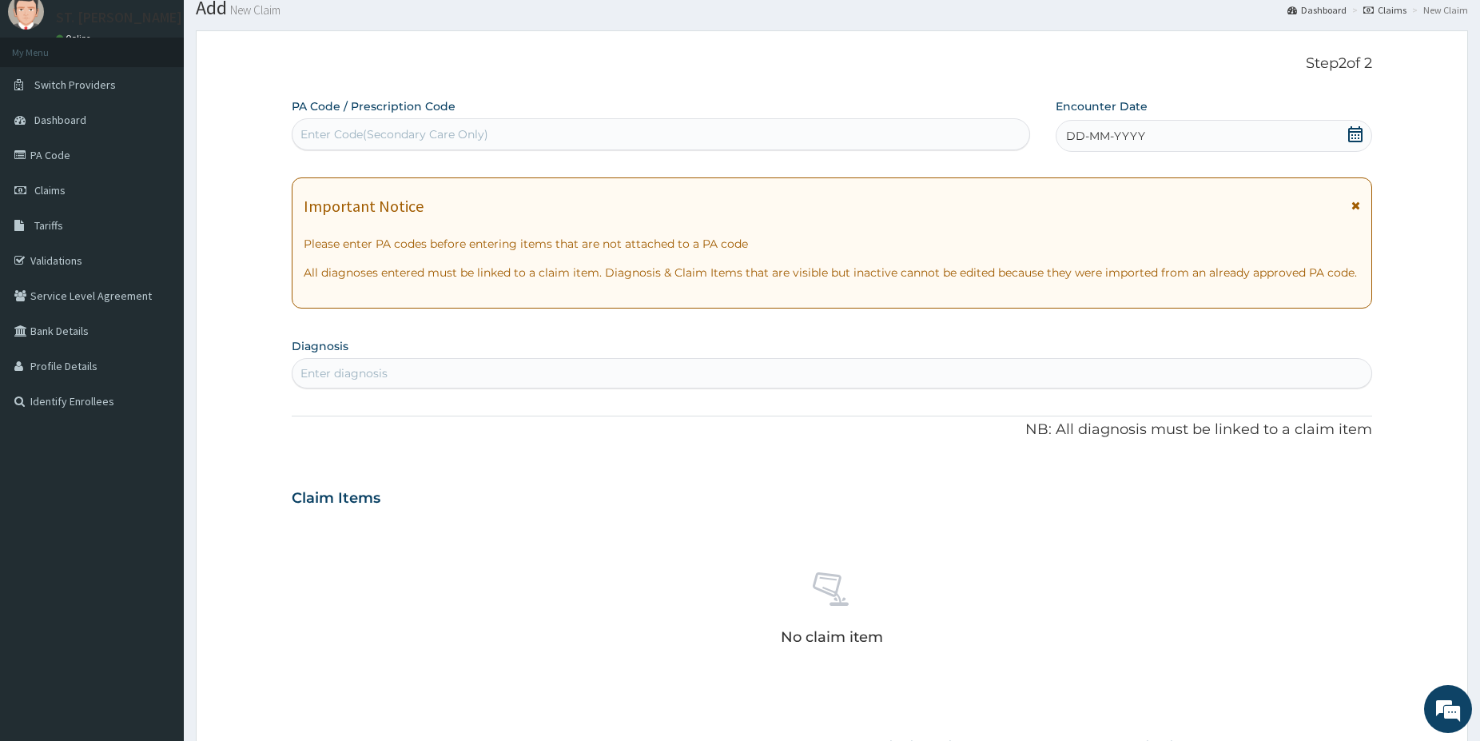
scroll to position [391, 0]
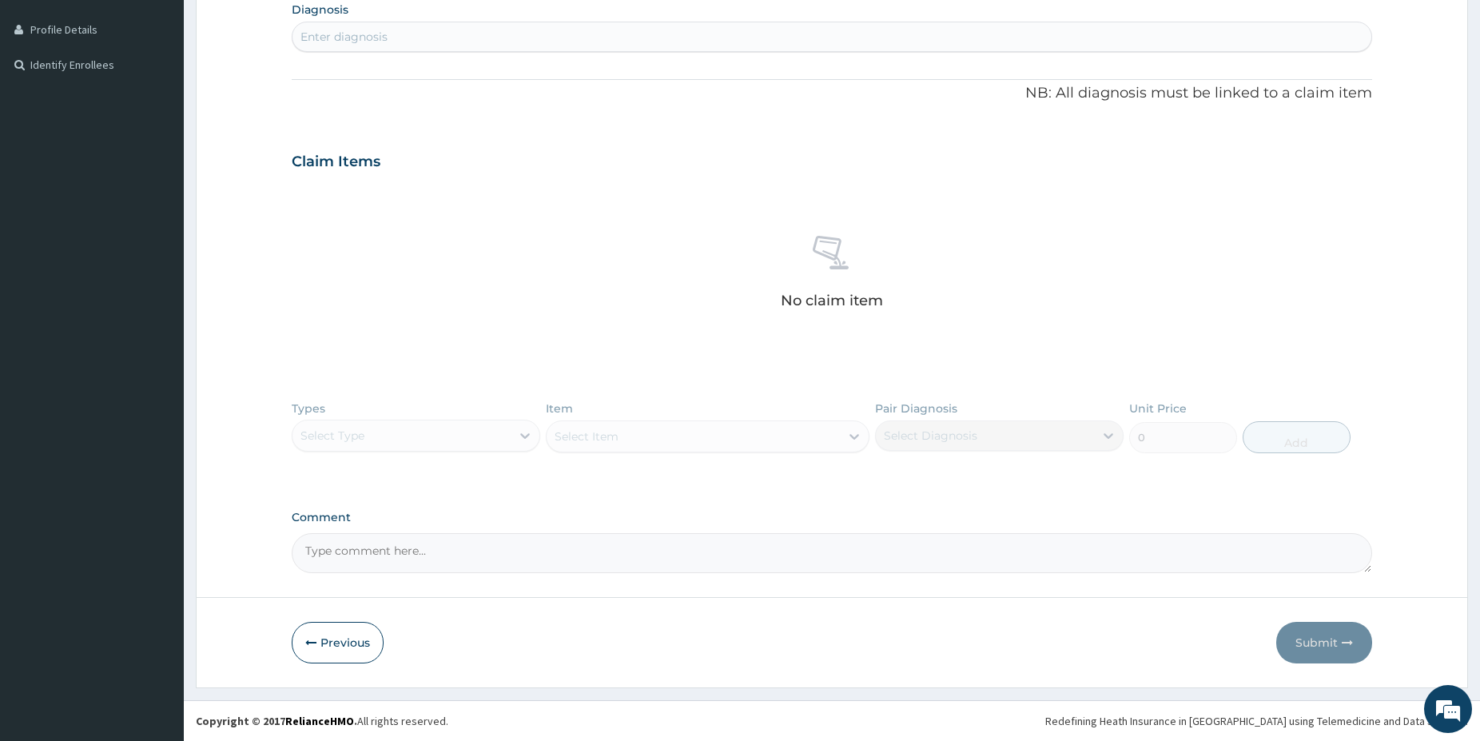
click at [378, 30] on div "Enter diagnosis" at bounding box center [344, 37] width 87 height 16
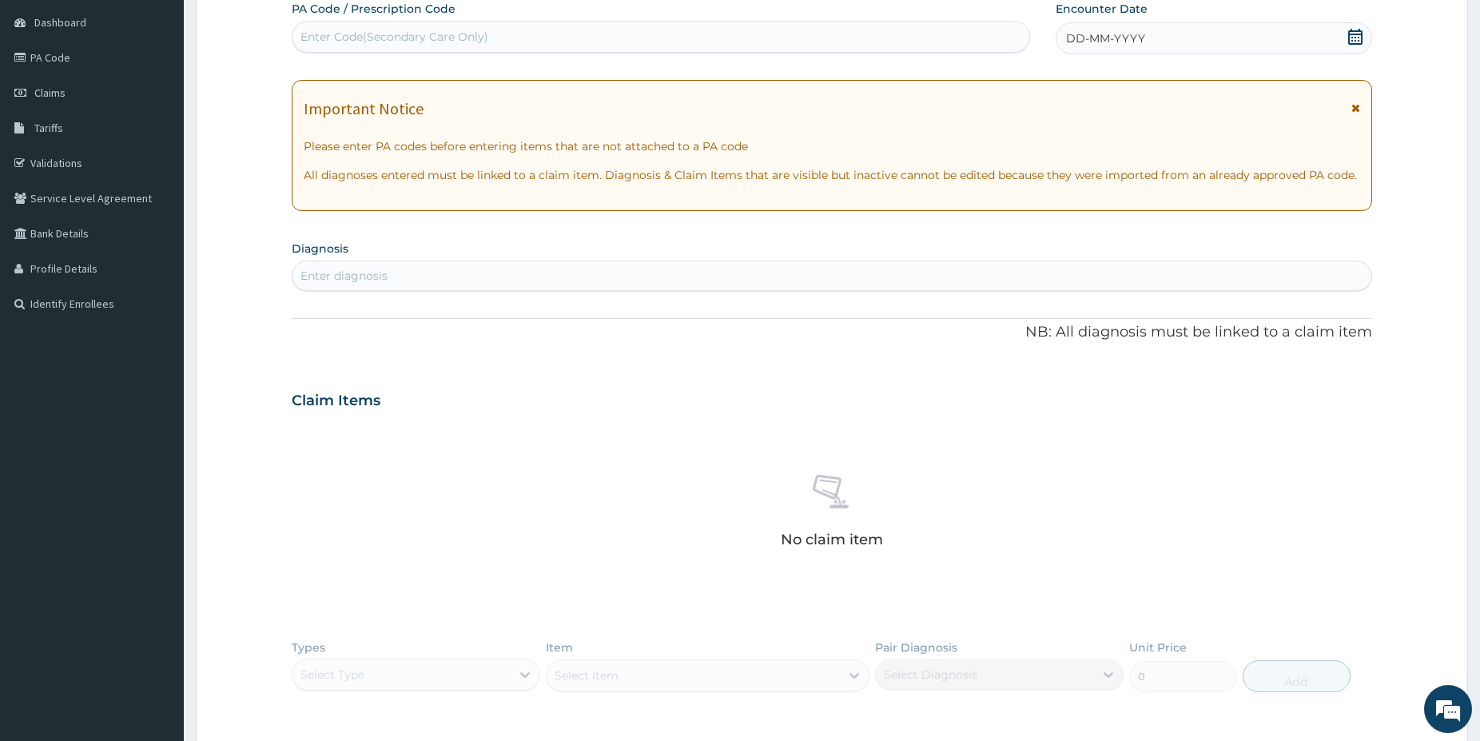
scroll to position [146, 0]
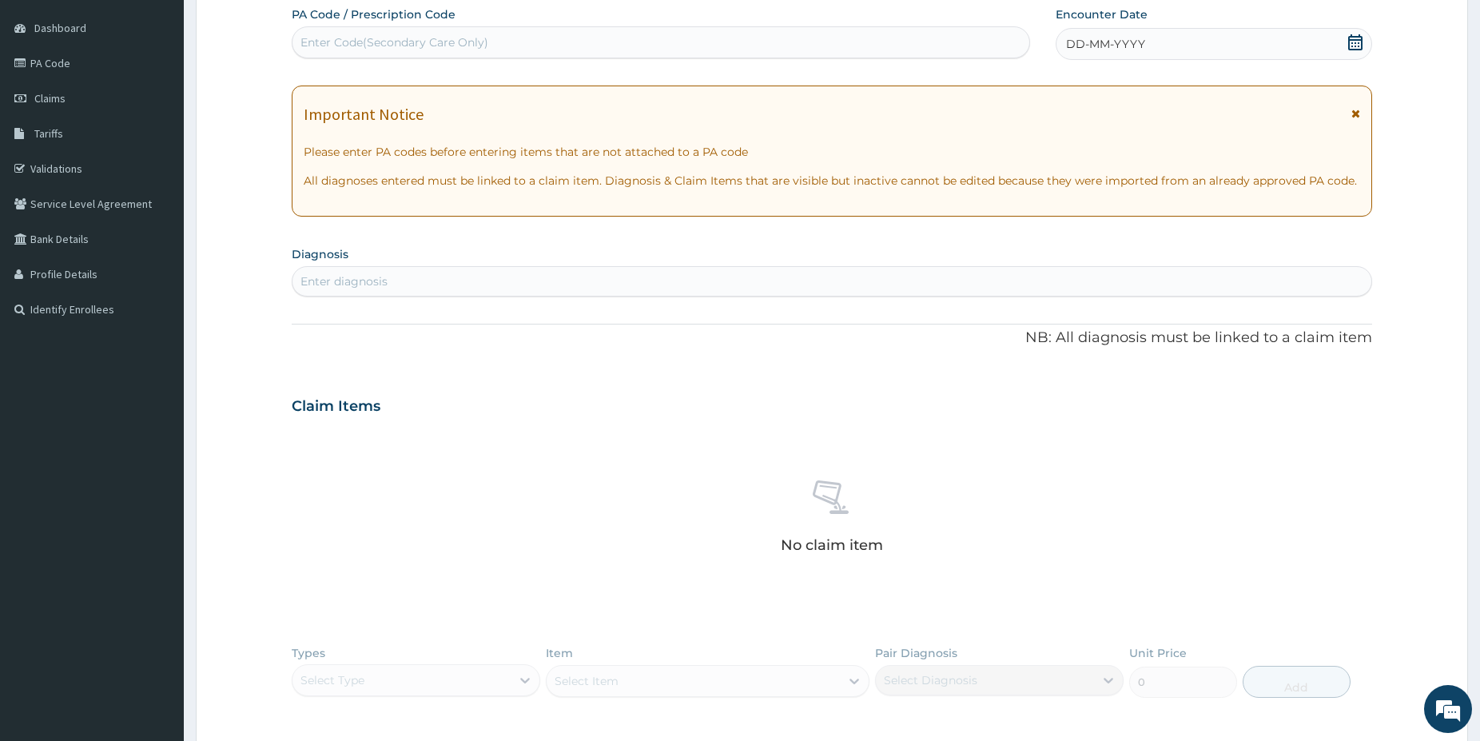
click at [404, 44] on div "Enter Code(Secondary Care Only)" at bounding box center [395, 42] width 188 height 16
paste input "PA/38D098"
type input "PA/38D098"
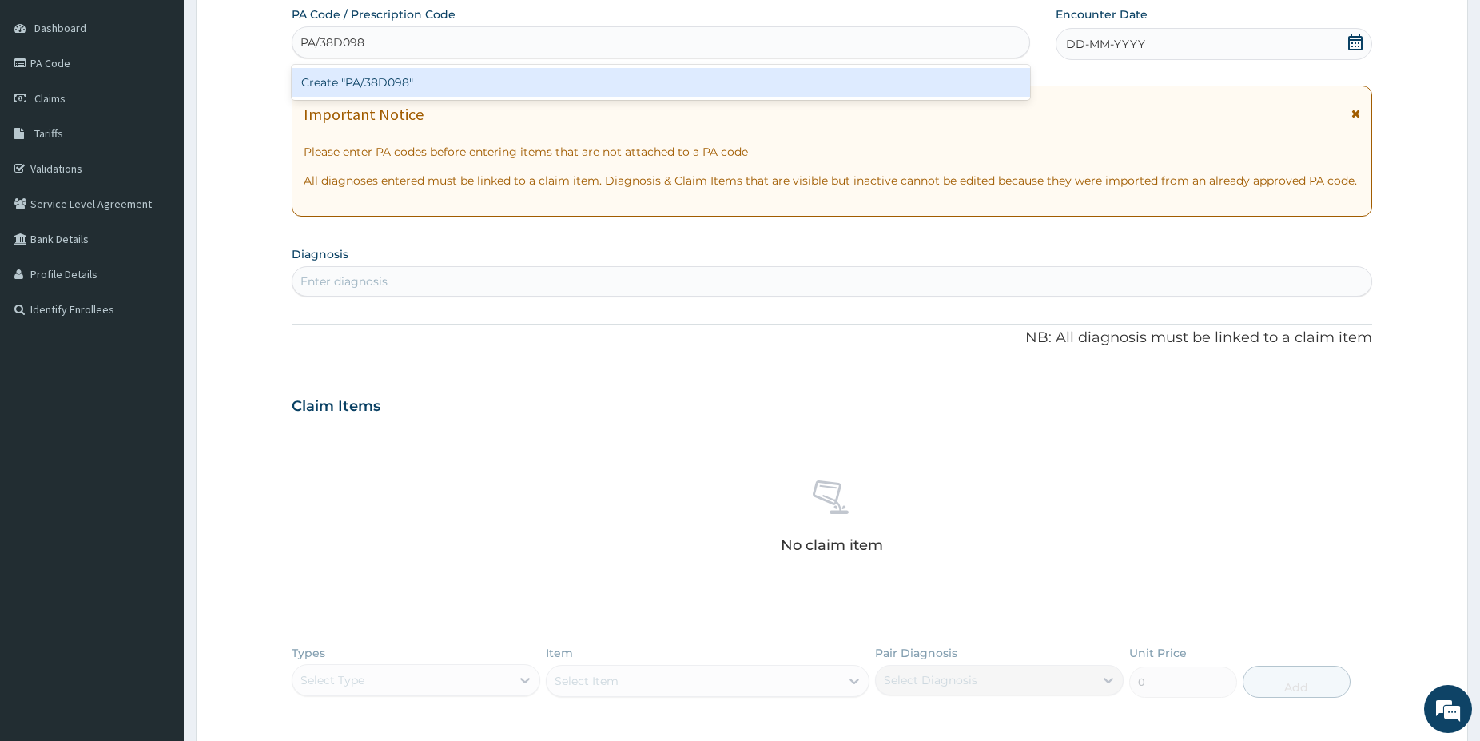
click at [403, 86] on div "Create "PA/38D098"" at bounding box center [661, 82] width 738 height 29
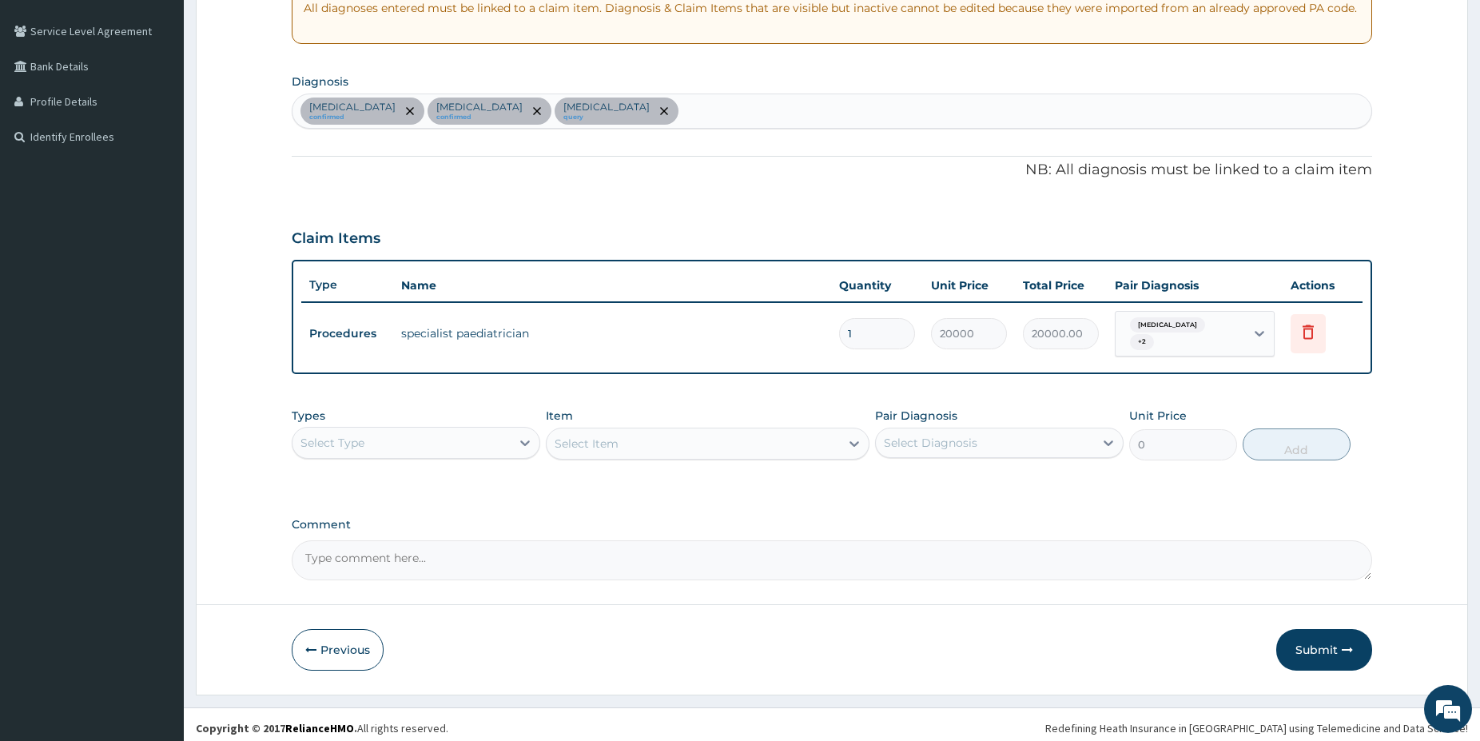
scroll to position [320, 0]
drag, startPoint x: 1493, startPoint y: 728, endPoint x: 1438, endPoint y: 708, distance: 58.7
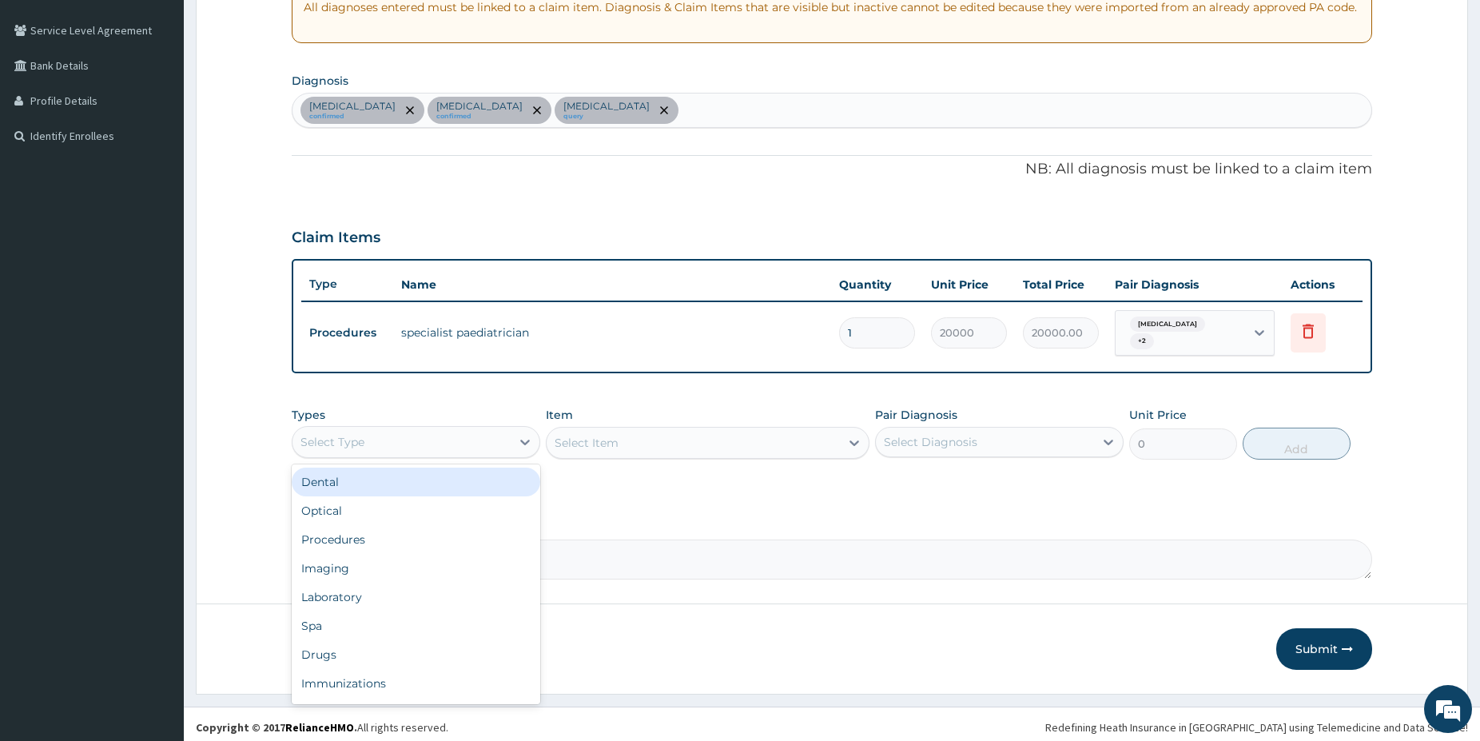
click at [428, 430] on div "Select Type" at bounding box center [402, 442] width 218 height 26
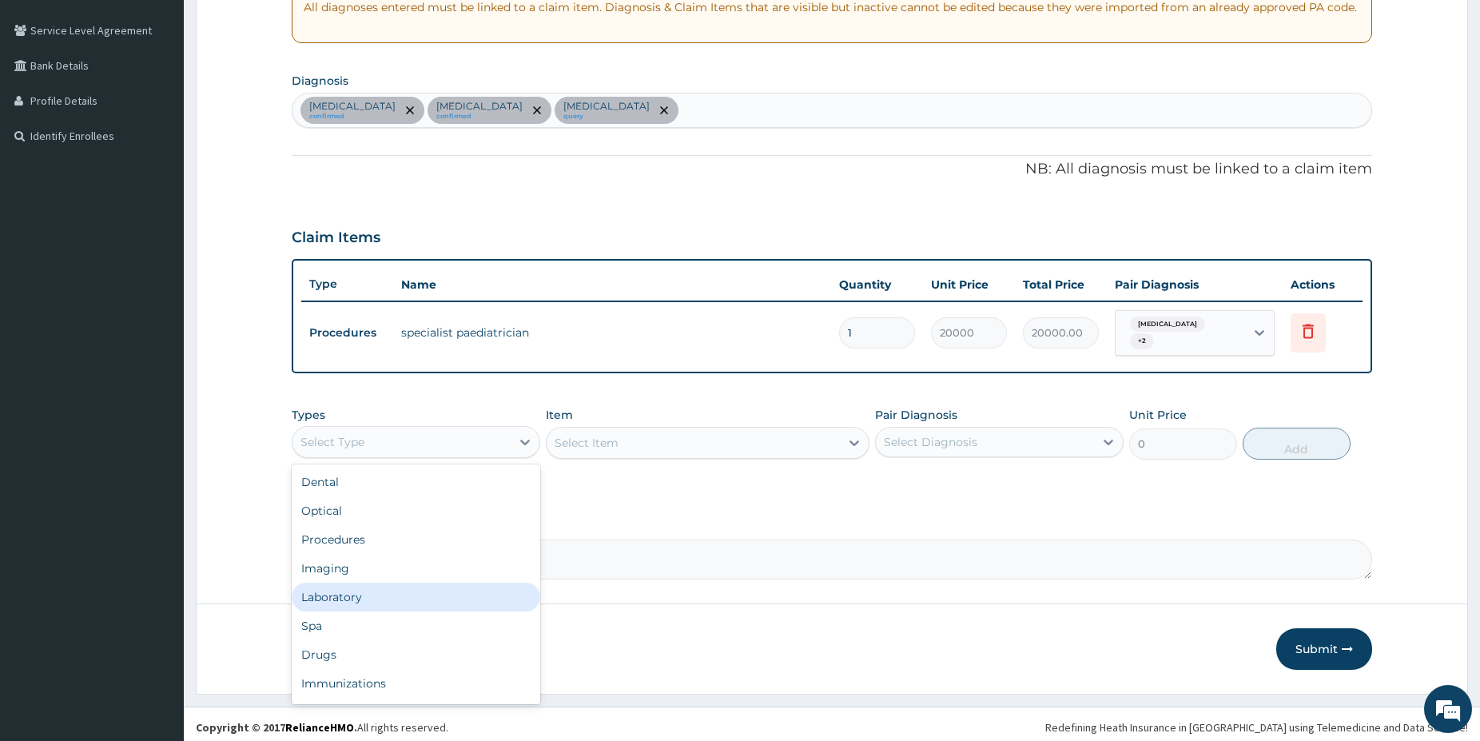
click at [348, 592] on div "Laboratory" at bounding box center [416, 597] width 249 height 29
click at [722, 432] on div "Select Item" at bounding box center [708, 443] width 324 height 32
click at [741, 436] on div "Select Item" at bounding box center [693, 443] width 293 height 26
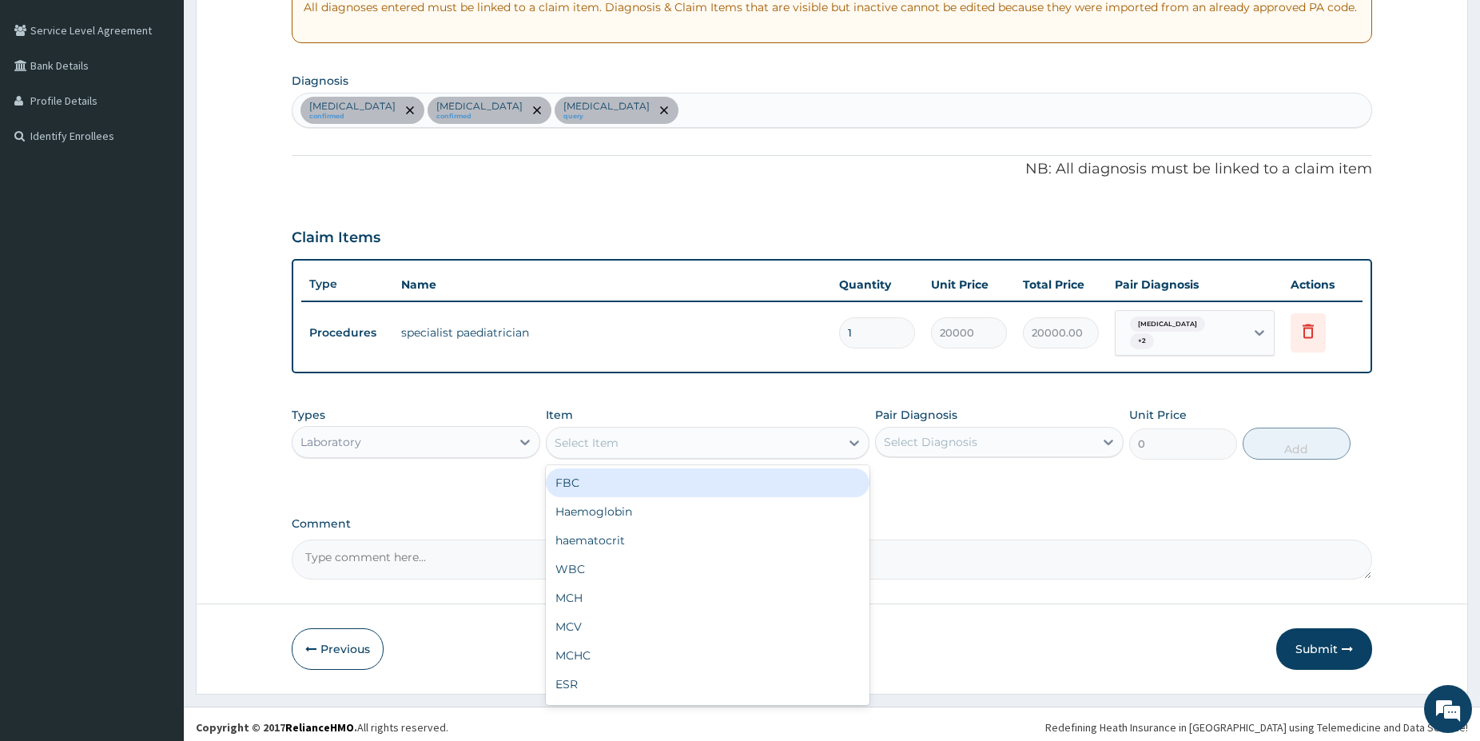
click at [660, 481] on div "FBC" at bounding box center [708, 482] width 324 height 29
type input "5000"
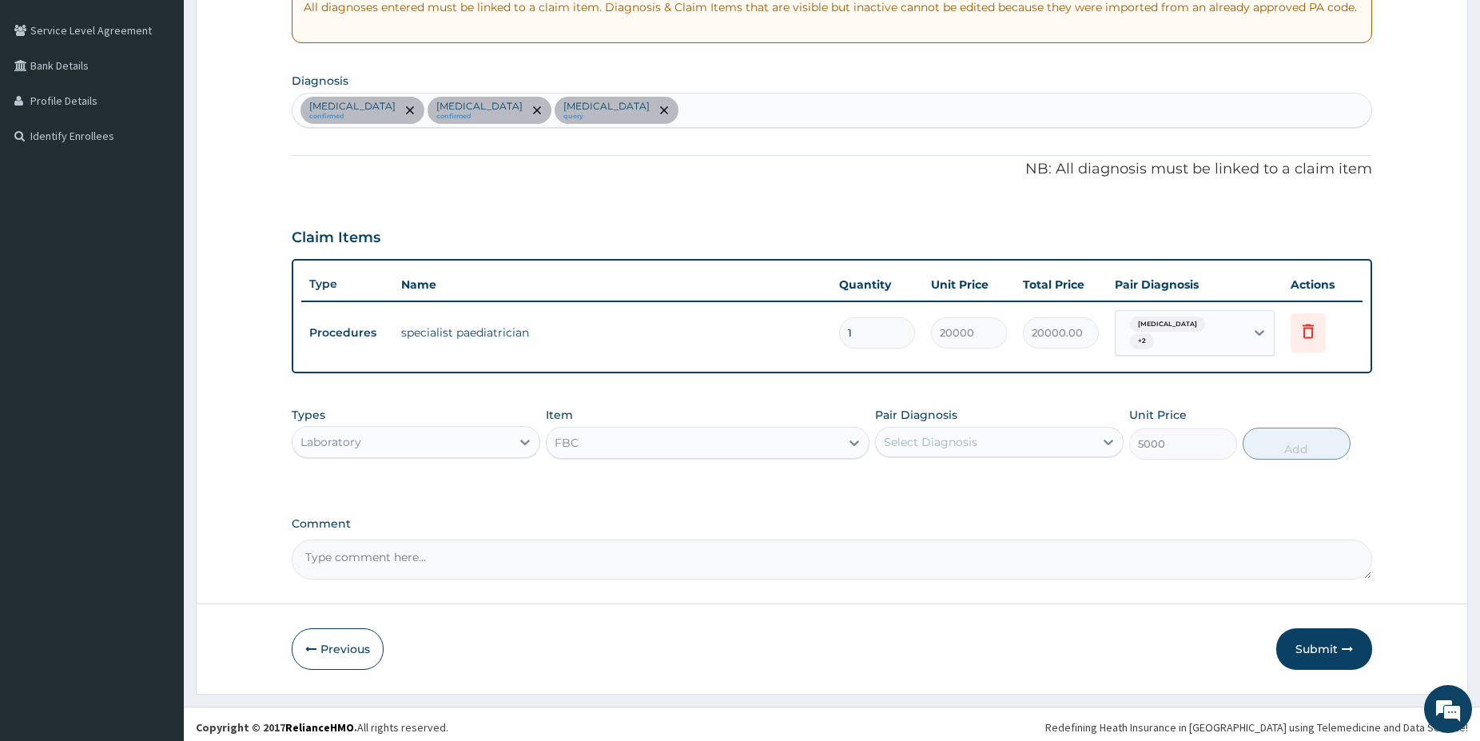
drag, startPoint x: 940, startPoint y: 438, endPoint x: 941, endPoint y: 448, distance: 10.5
click at [941, 438] on div "Select Diagnosis" at bounding box center [931, 442] width 94 height 16
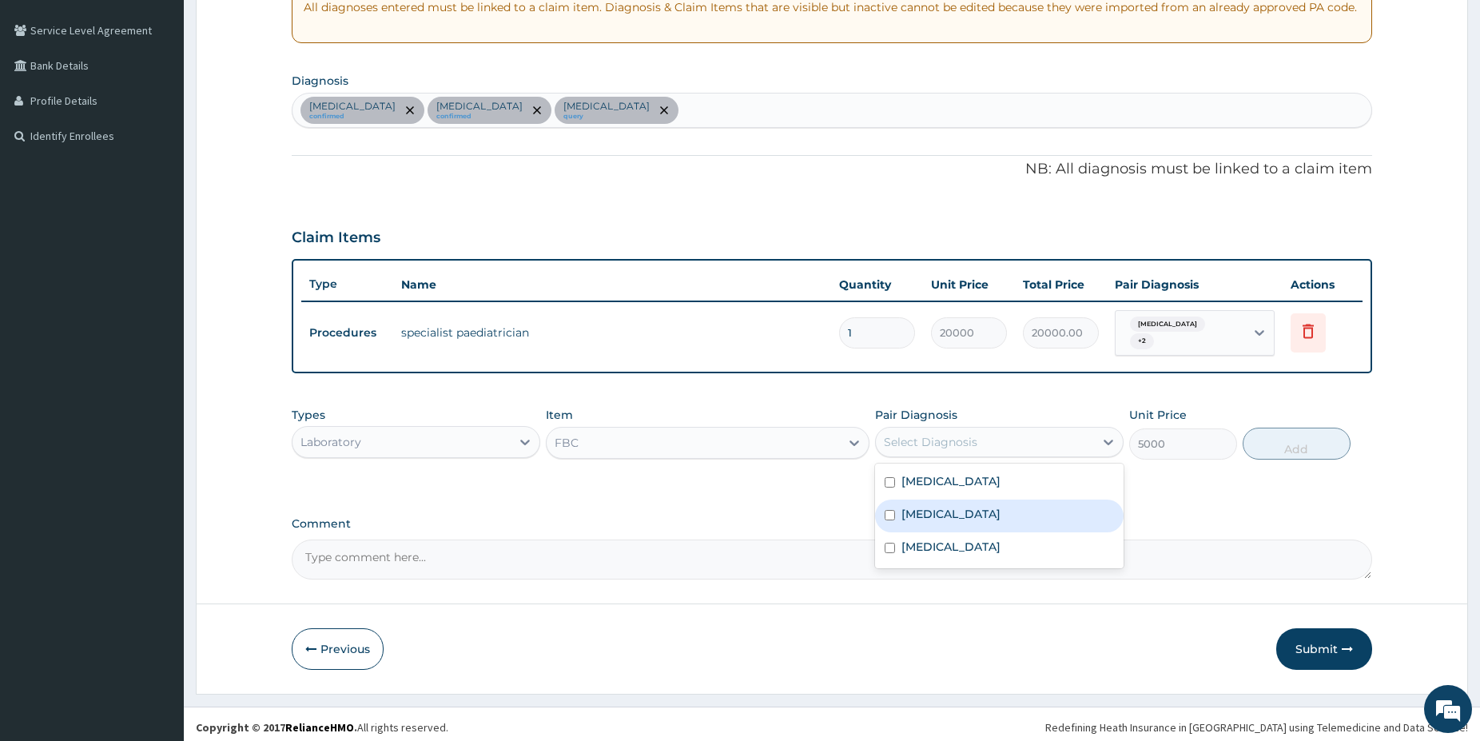
drag, startPoint x: 934, startPoint y: 511, endPoint x: 933, endPoint y: 540, distance: 28.8
click at [934, 515] on label "Gastritis" at bounding box center [951, 514] width 99 height 16
checkbox input "true"
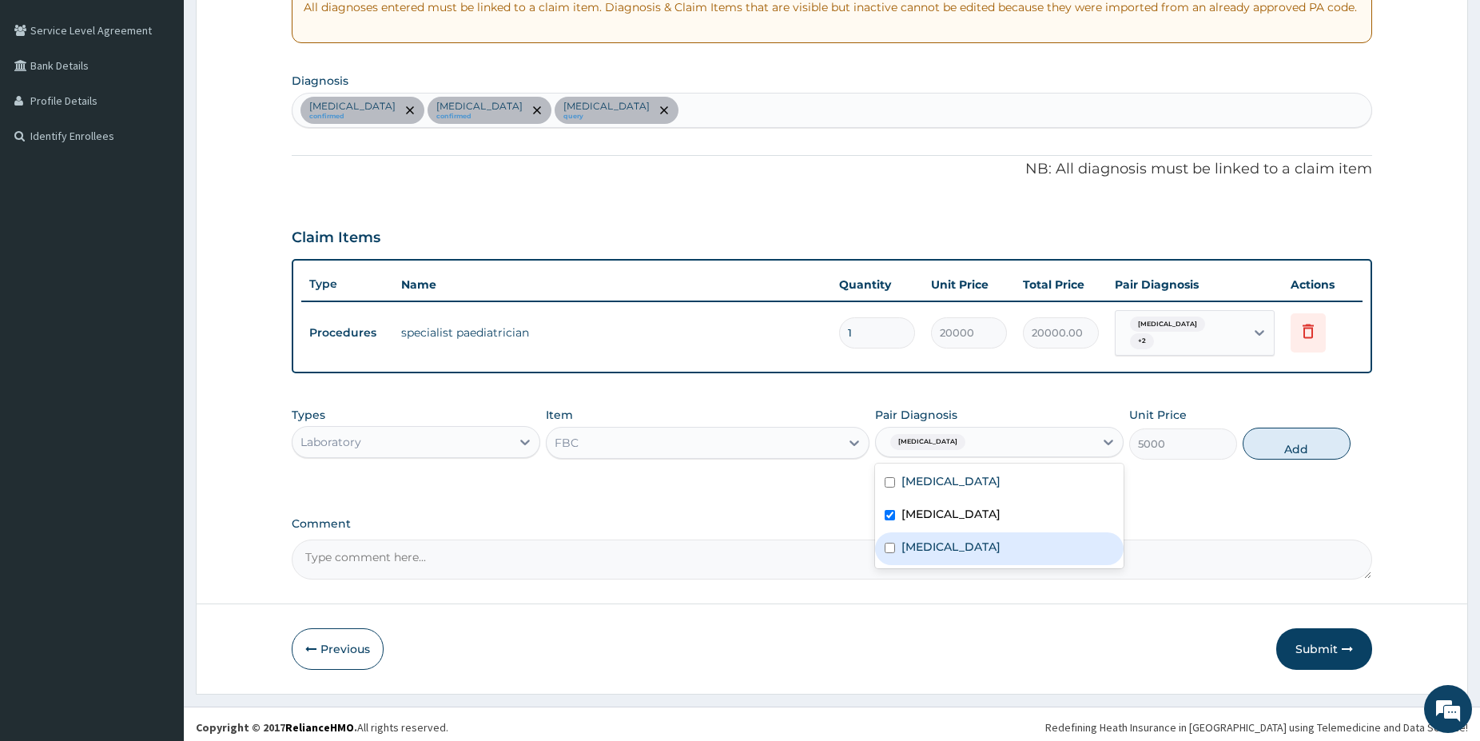
click at [933, 541] on label "Sepsis" at bounding box center [951, 547] width 99 height 16
checkbox input "true"
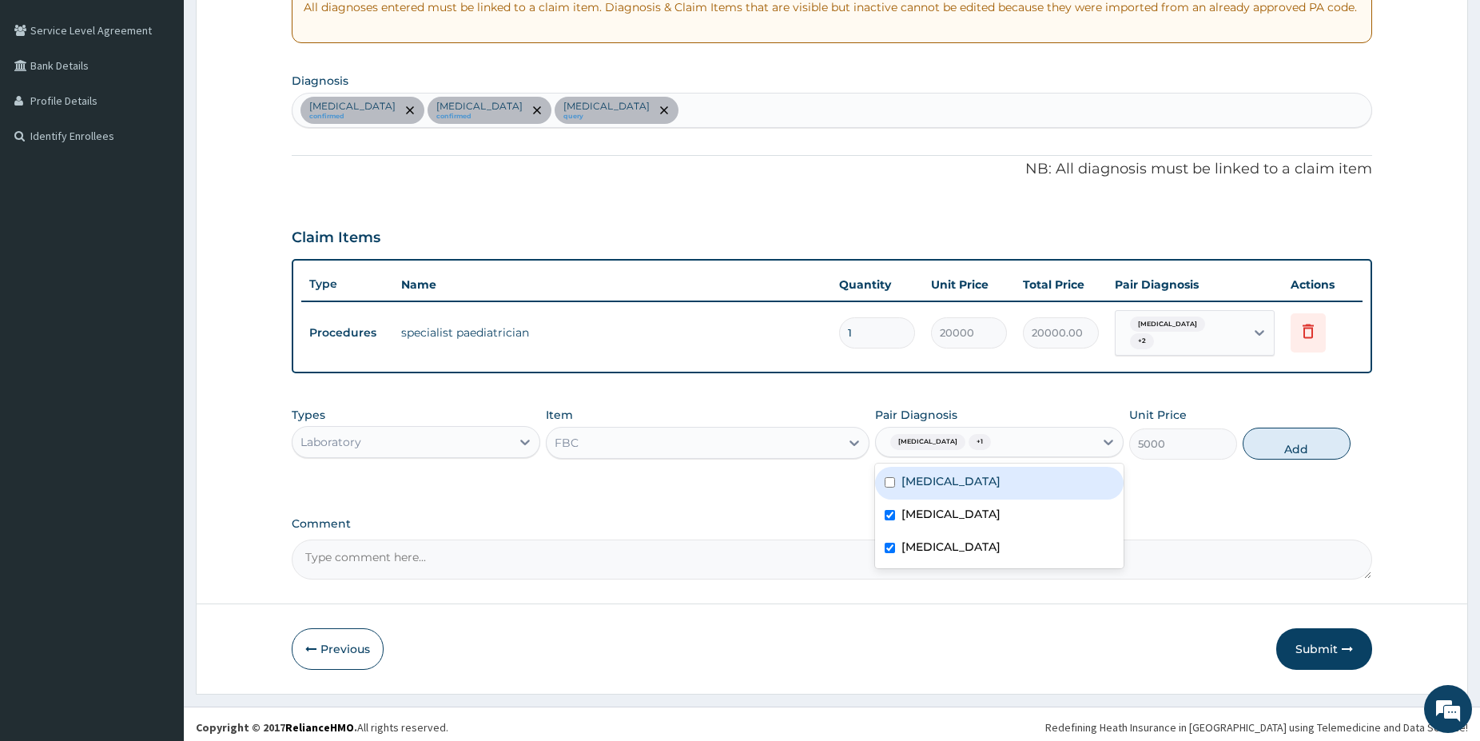
drag, startPoint x: 1276, startPoint y: 437, endPoint x: 1113, endPoint y: 456, distance: 164.1
click at [1273, 440] on button "Add" at bounding box center [1297, 444] width 108 height 32
type input "0"
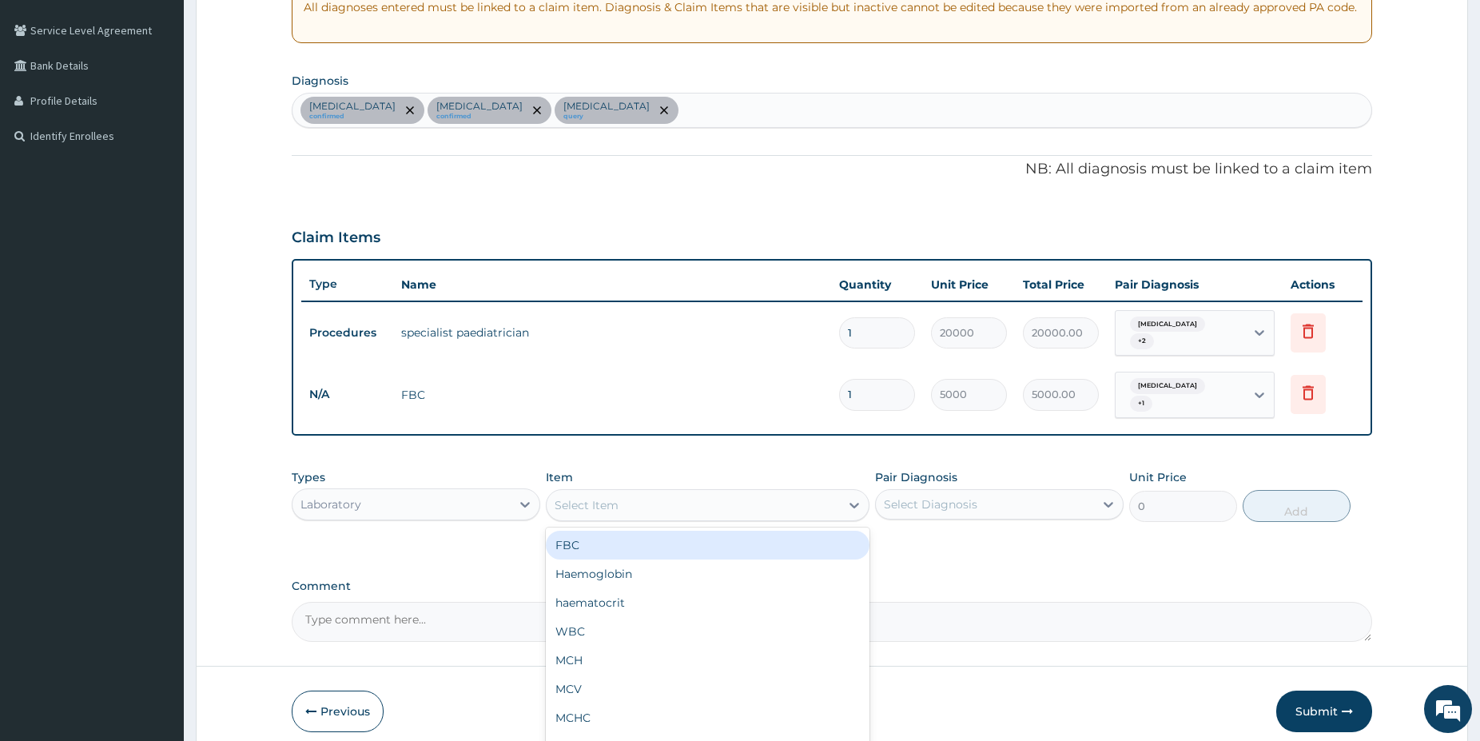
click at [767, 492] on div "Select Item" at bounding box center [693, 505] width 293 height 26
type input "MALA"
click at [698, 531] on div "Malaria Parasite" at bounding box center [708, 545] width 324 height 29
type input "1500"
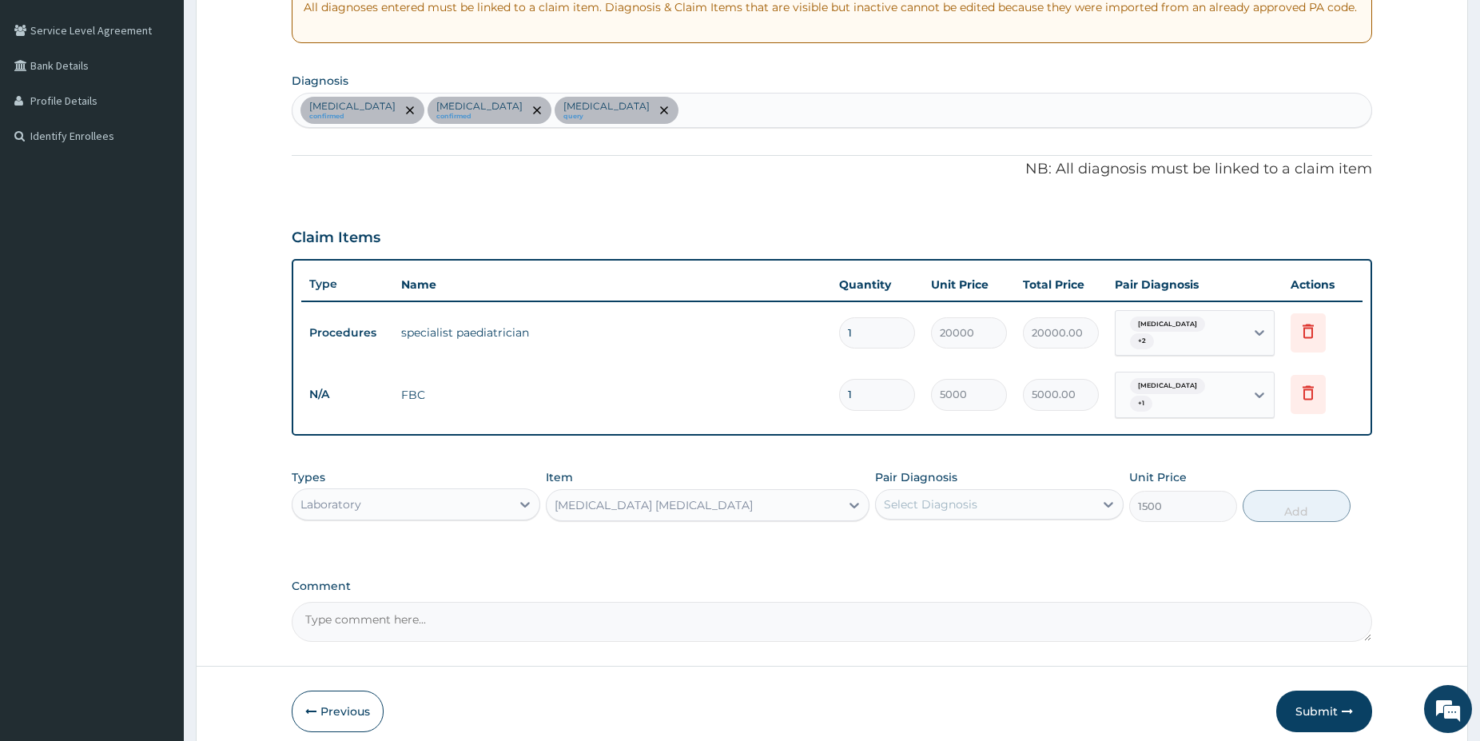
click at [925, 503] on div "Select Diagnosis" at bounding box center [985, 505] width 218 height 26
click at [918, 535] on label "Malaria" at bounding box center [951, 543] width 99 height 16
checkbox input "true"
click at [1300, 490] on button "Add" at bounding box center [1297, 506] width 108 height 32
type input "0"
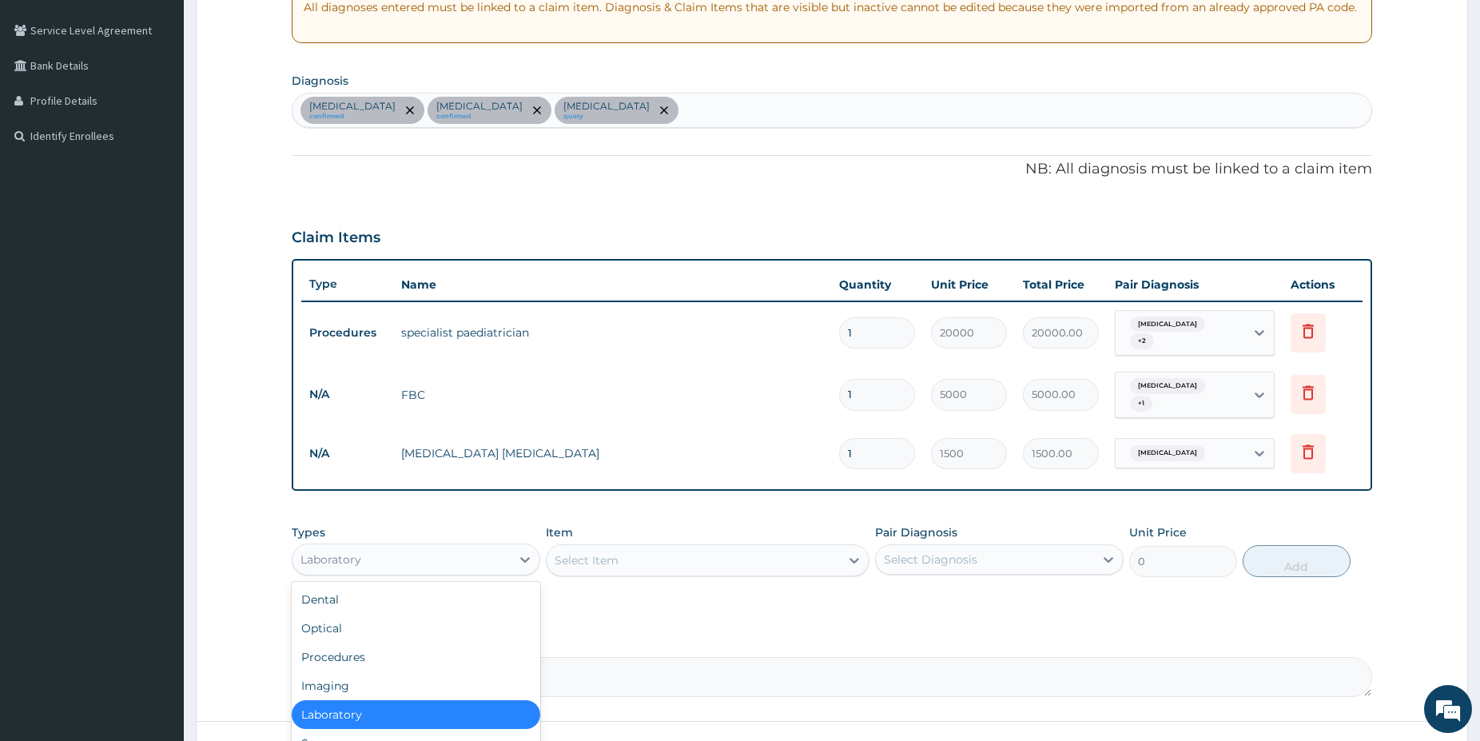
click at [401, 547] on div "Laboratory" at bounding box center [402, 560] width 218 height 26
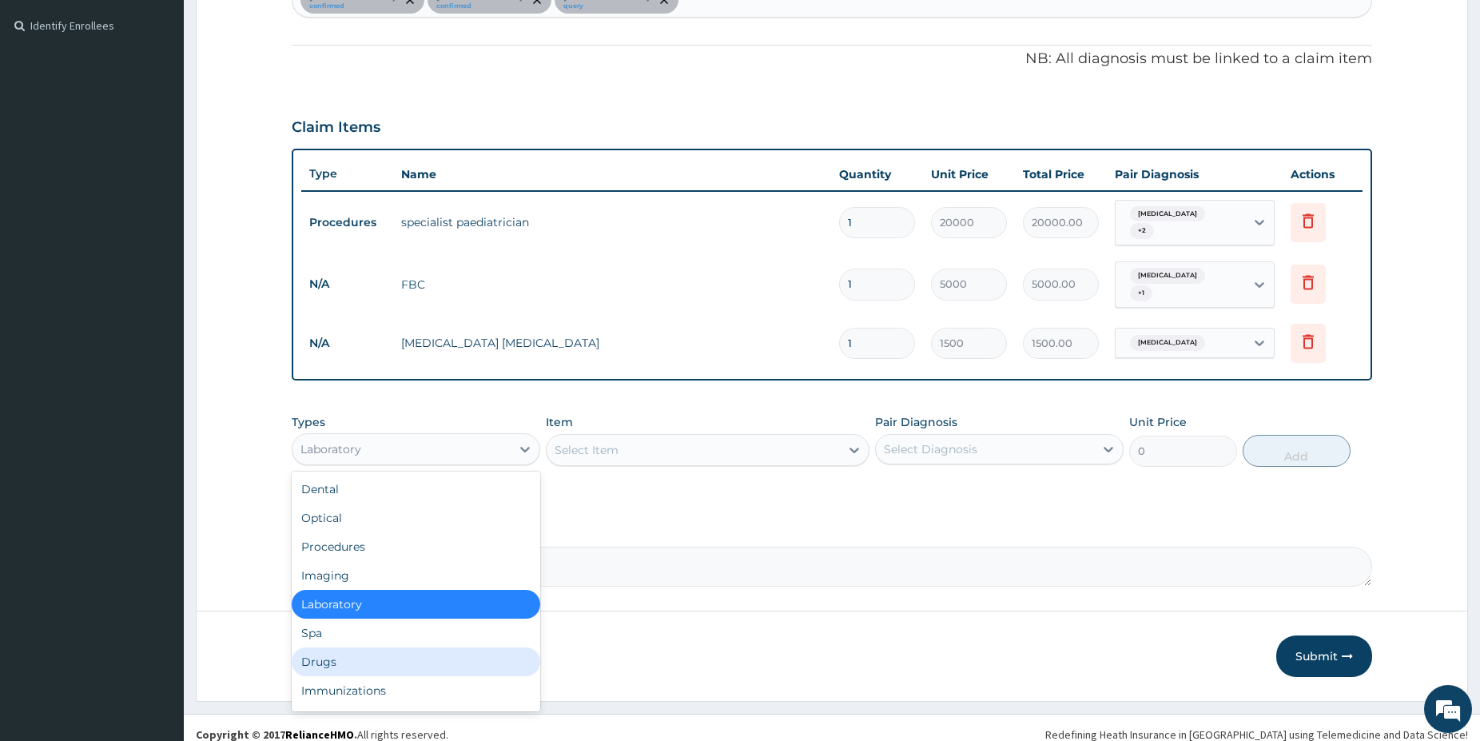
click at [388, 647] on div "Drugs" at bounding box center [416, 661] width 249 height 29
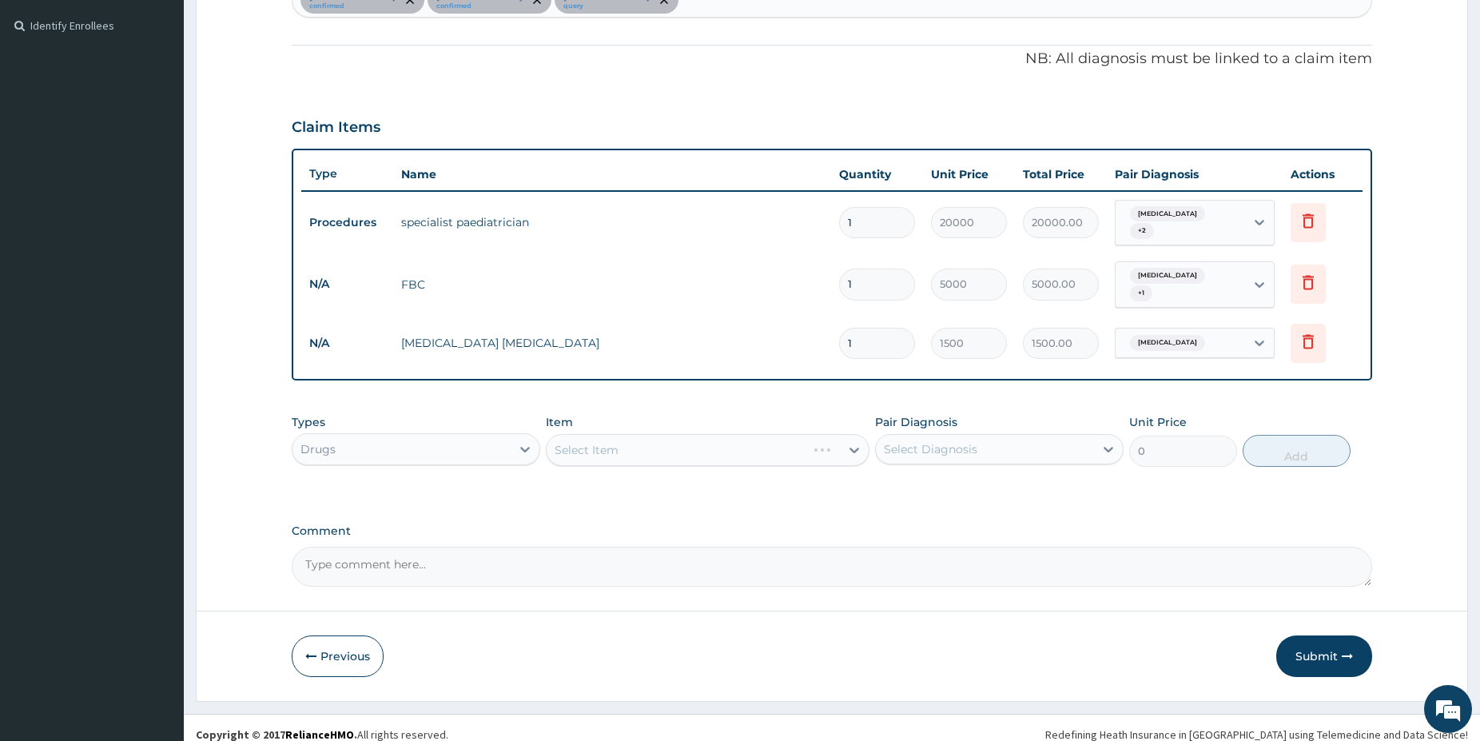
click at [645, 436] on div "Select Item" at bounding box center [708, 450] width 324 height 32
click at [711, 437] on div "Select Item" at bounding box center [693, 450] width 293 height 26
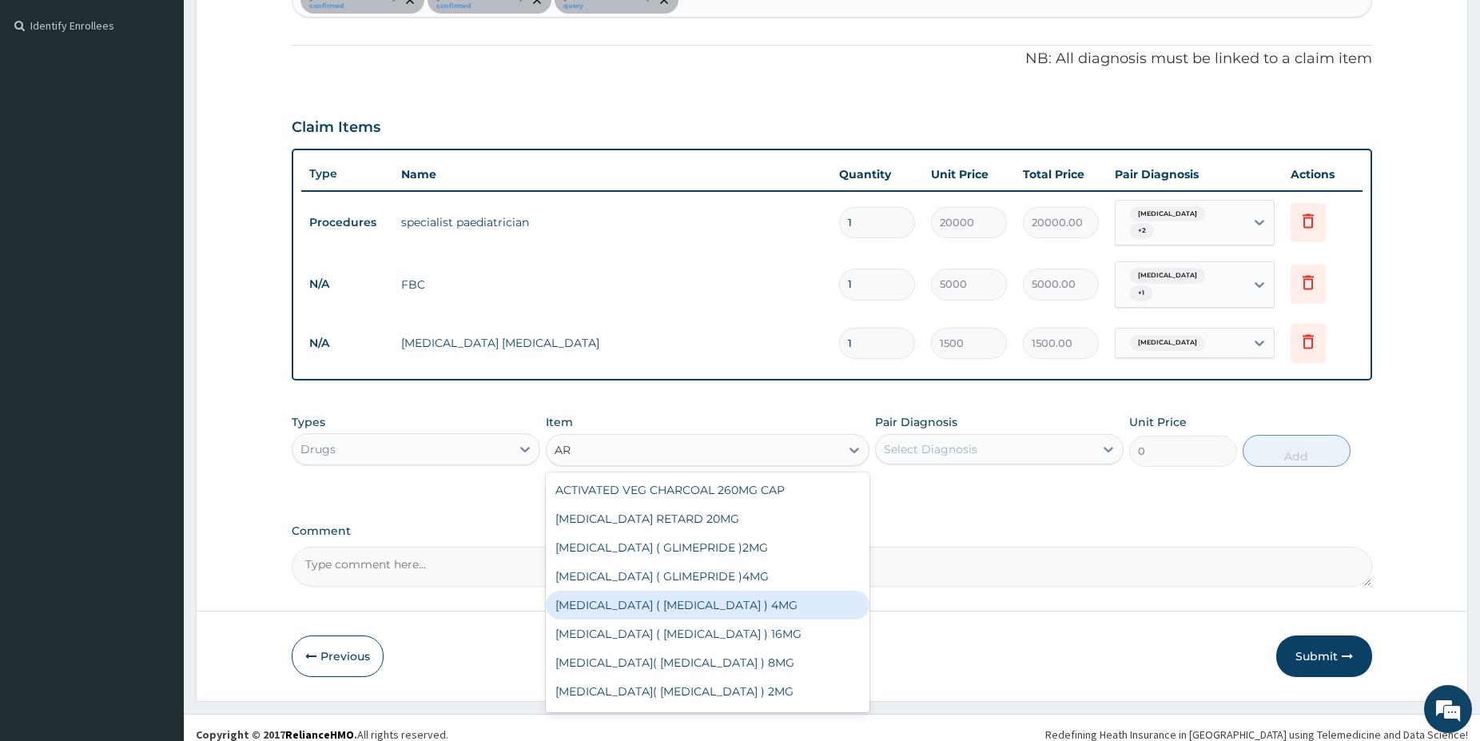
type input "A"
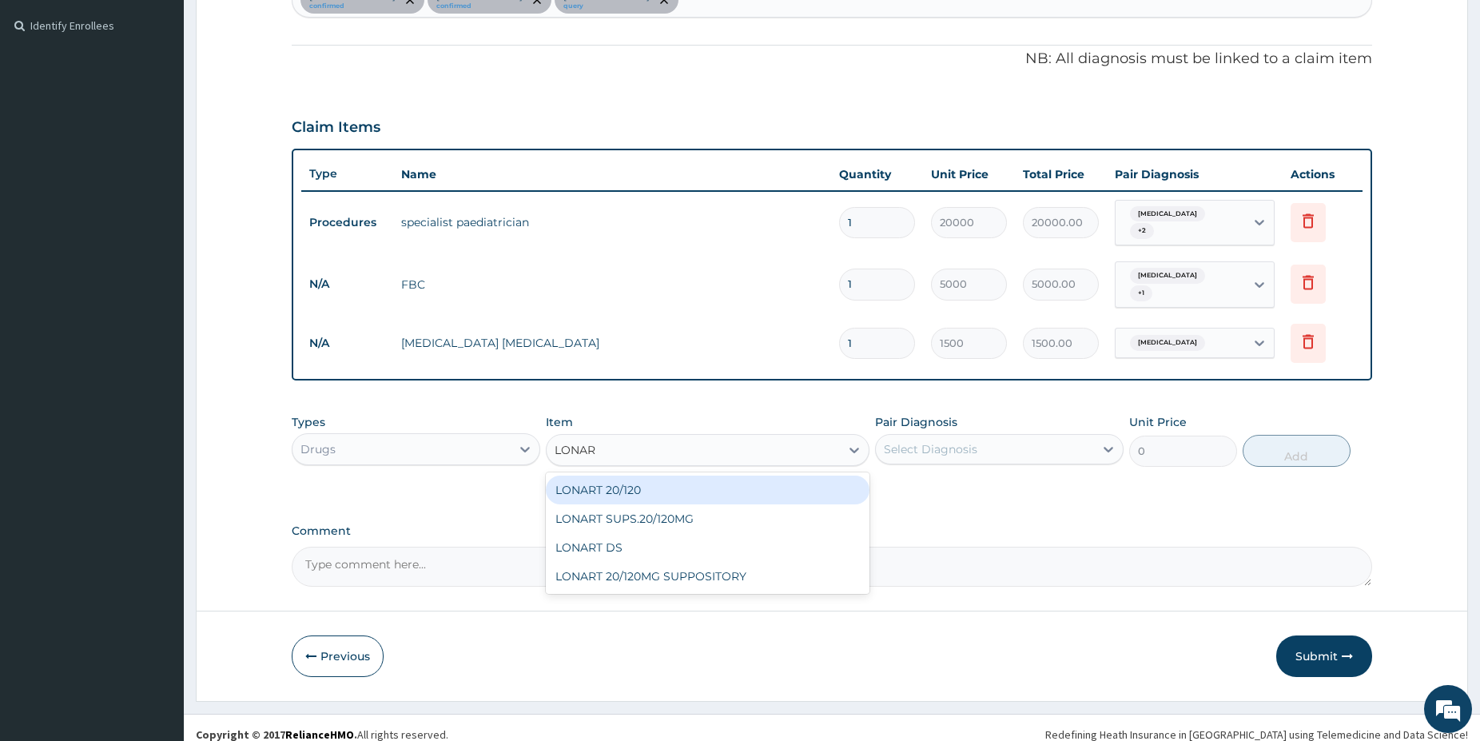
type input "LONART"
click at [680, 478] on div "LONART 20/120" at bounding box center [708, 490] width 324 height 29
type input "150"
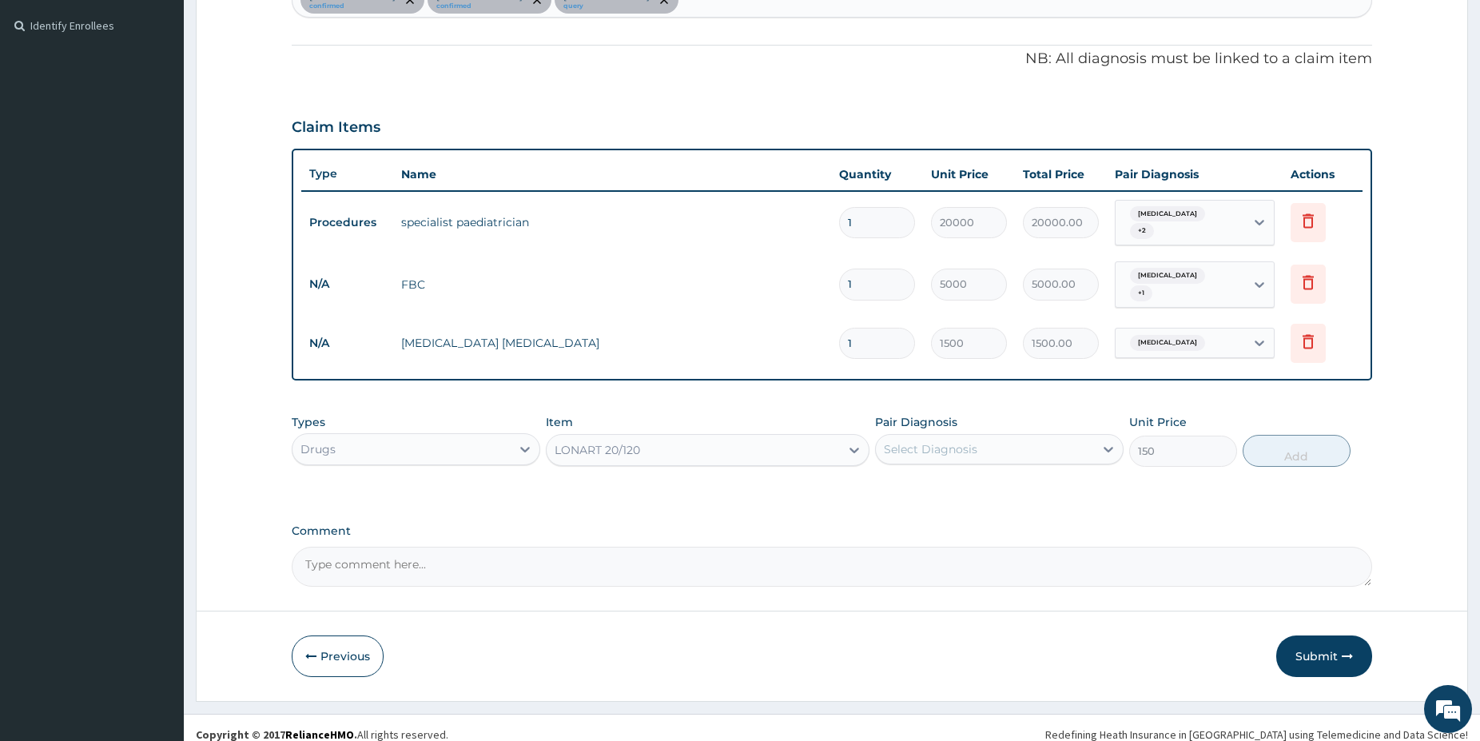
click at [913, 434] on div "Select Diagnosis" at bounding box center [999, 449] width 249 height 30
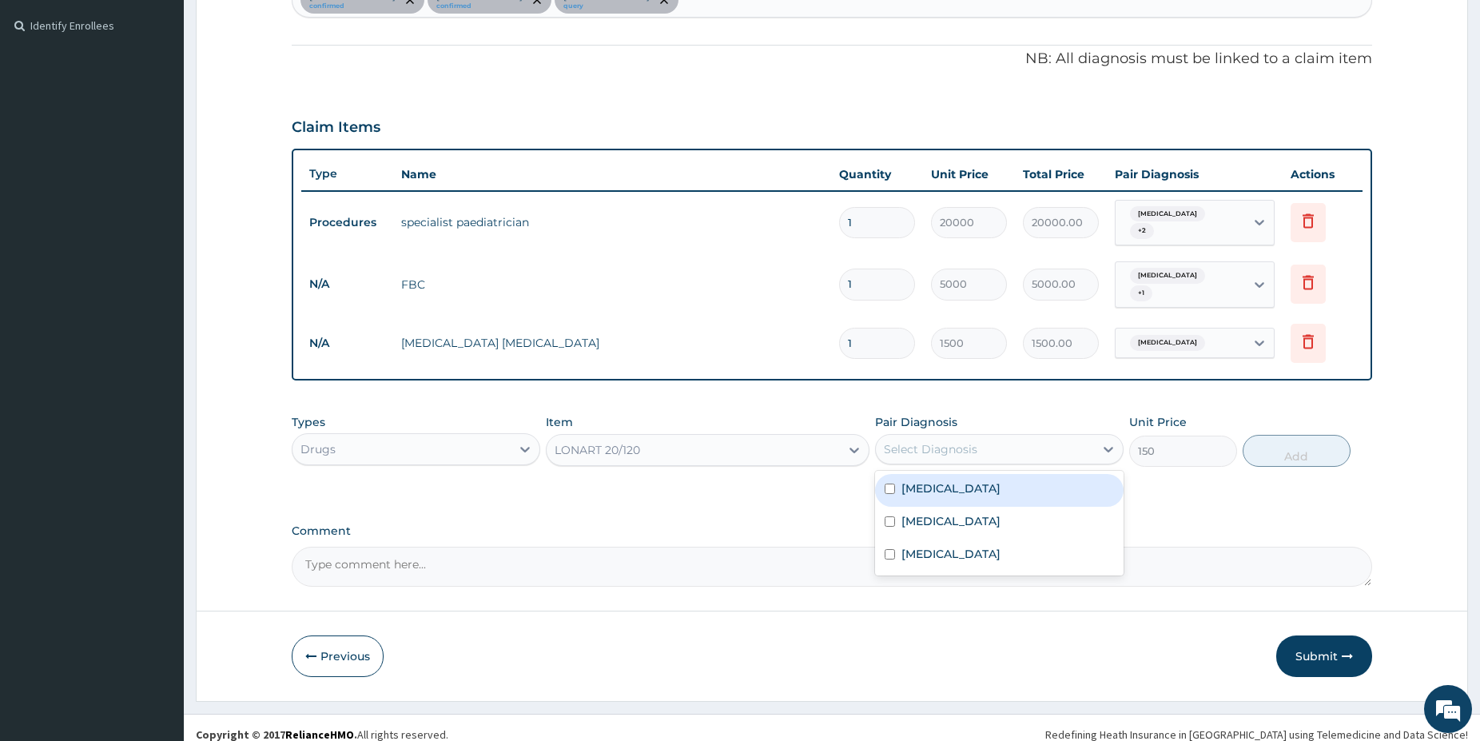
click at [941, 484] on div "Malaria" at bounding box center [999, 490] width 249 height 33
checkbox input "true"
click at [1336, 440] on button "Add" at bounding box center [1297, 451] width 108 height 32
type input "0"
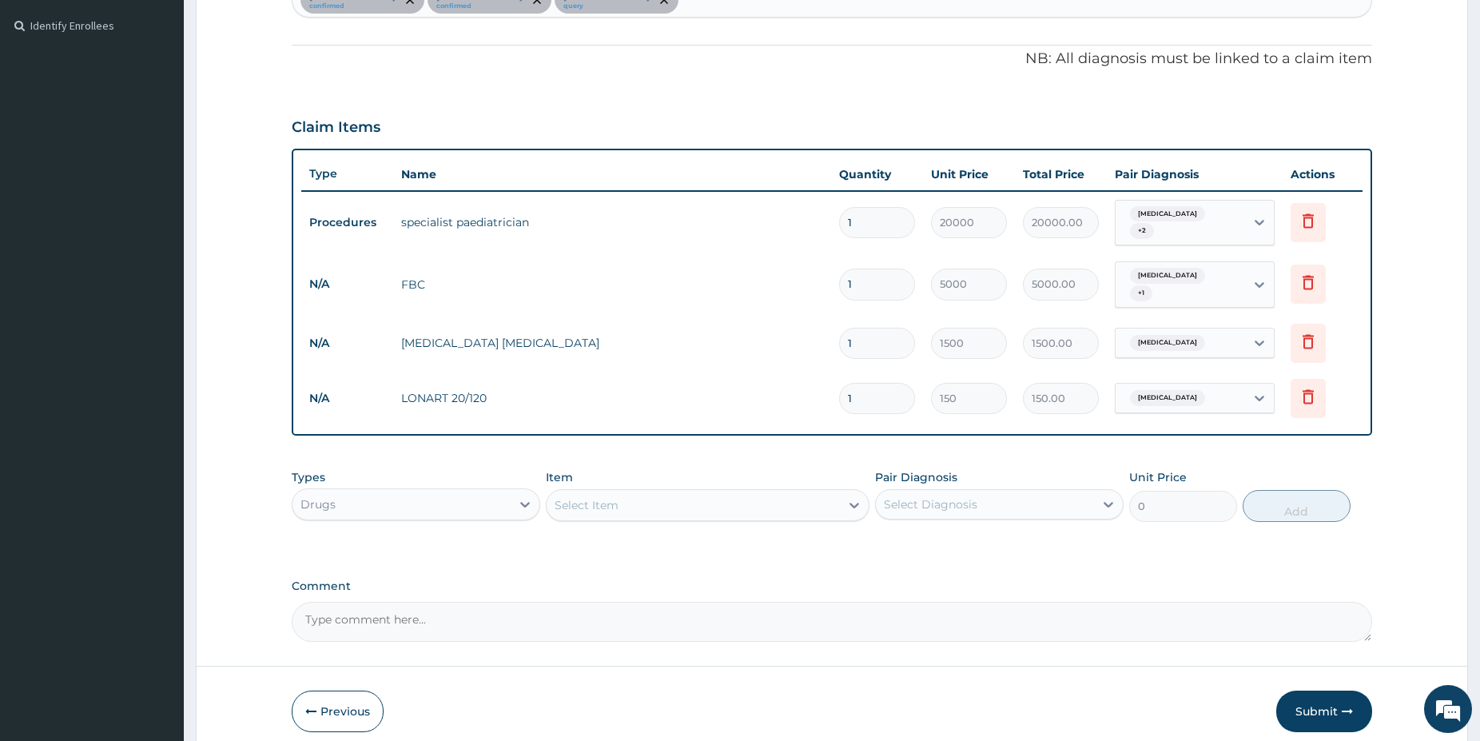
type input "12"
type input "1800.00"
type input "12"
click at [687, 492] on div "Select Item" at bounding box center [693, 505] width 293 height 26
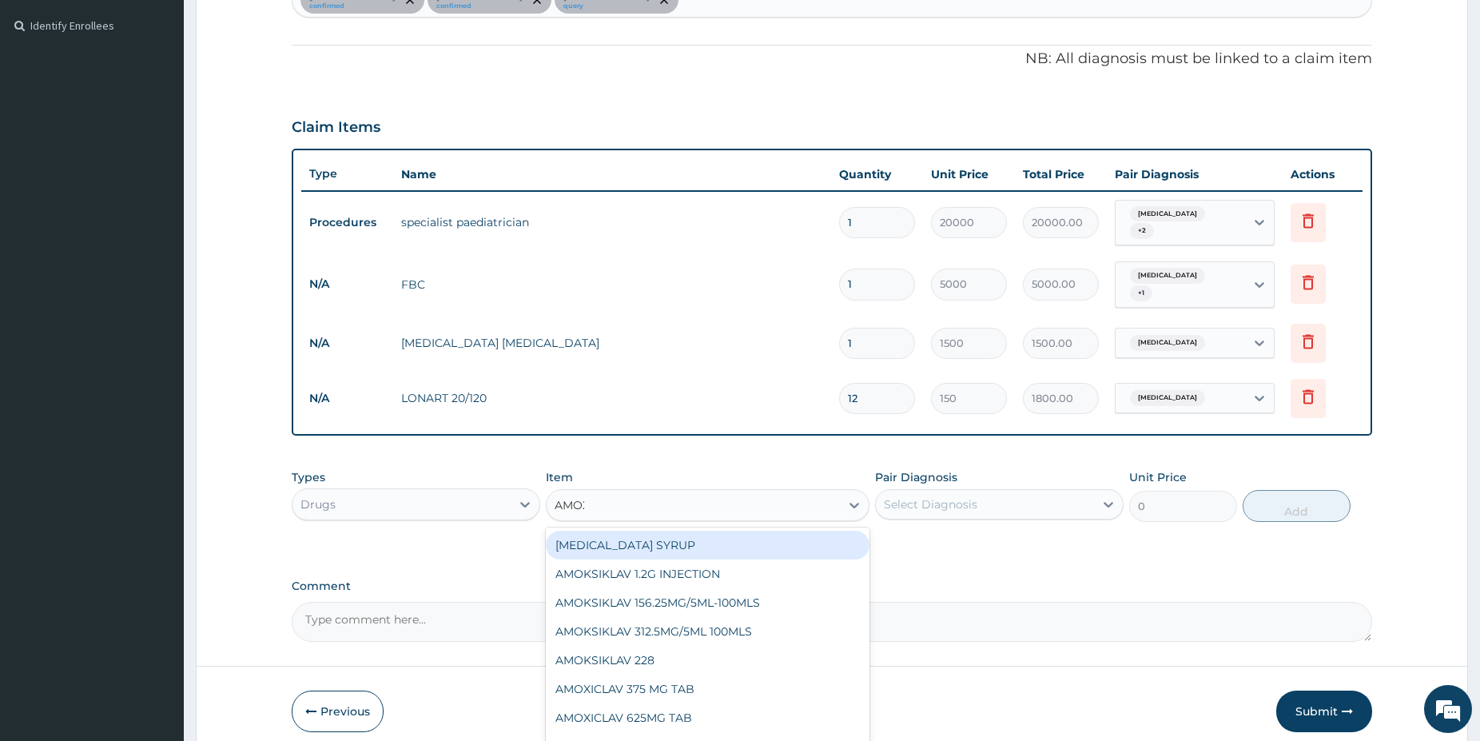
type input "AMOXI"
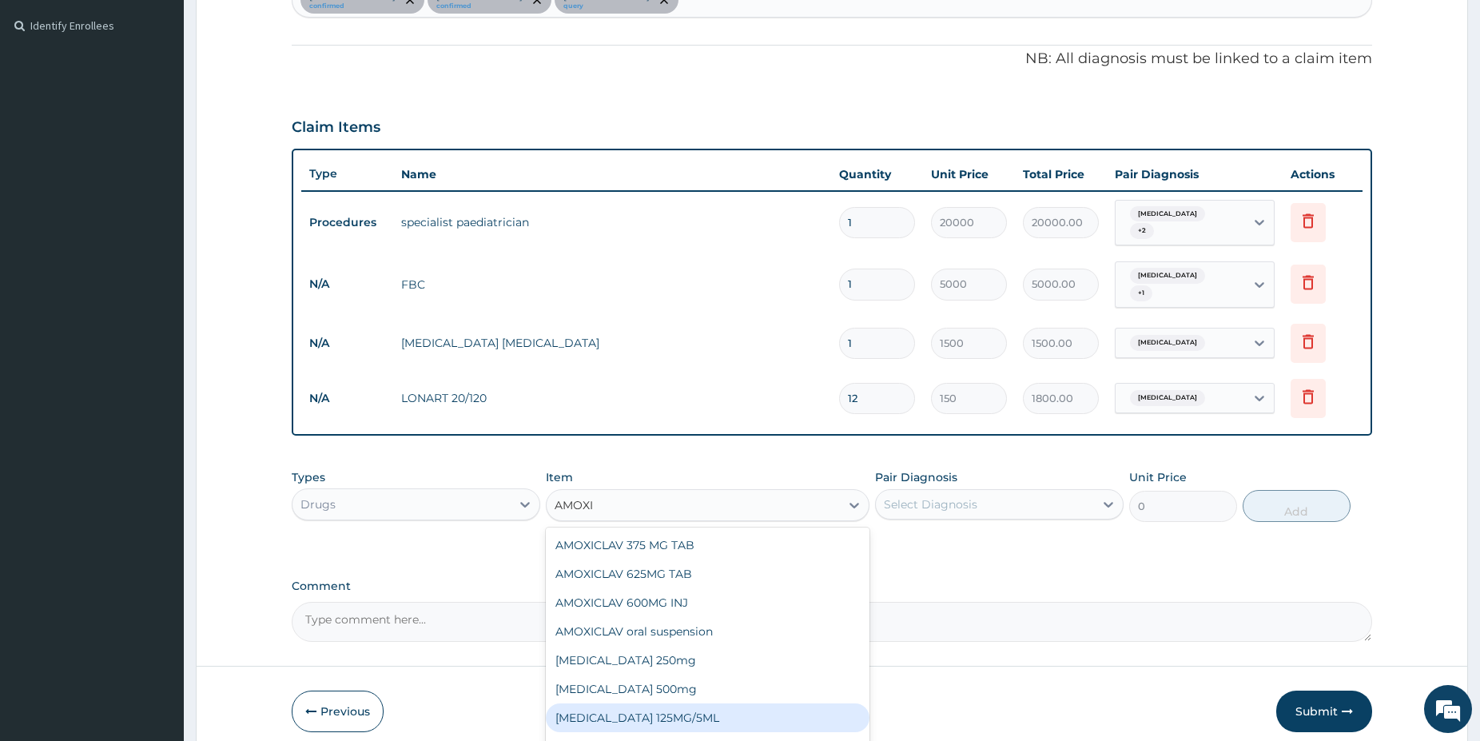
click at [695, 703] on div "AMOXICILLIN 125MG/5ML" at bounding box center [708, 717] width 324 height 29
type input "2200"
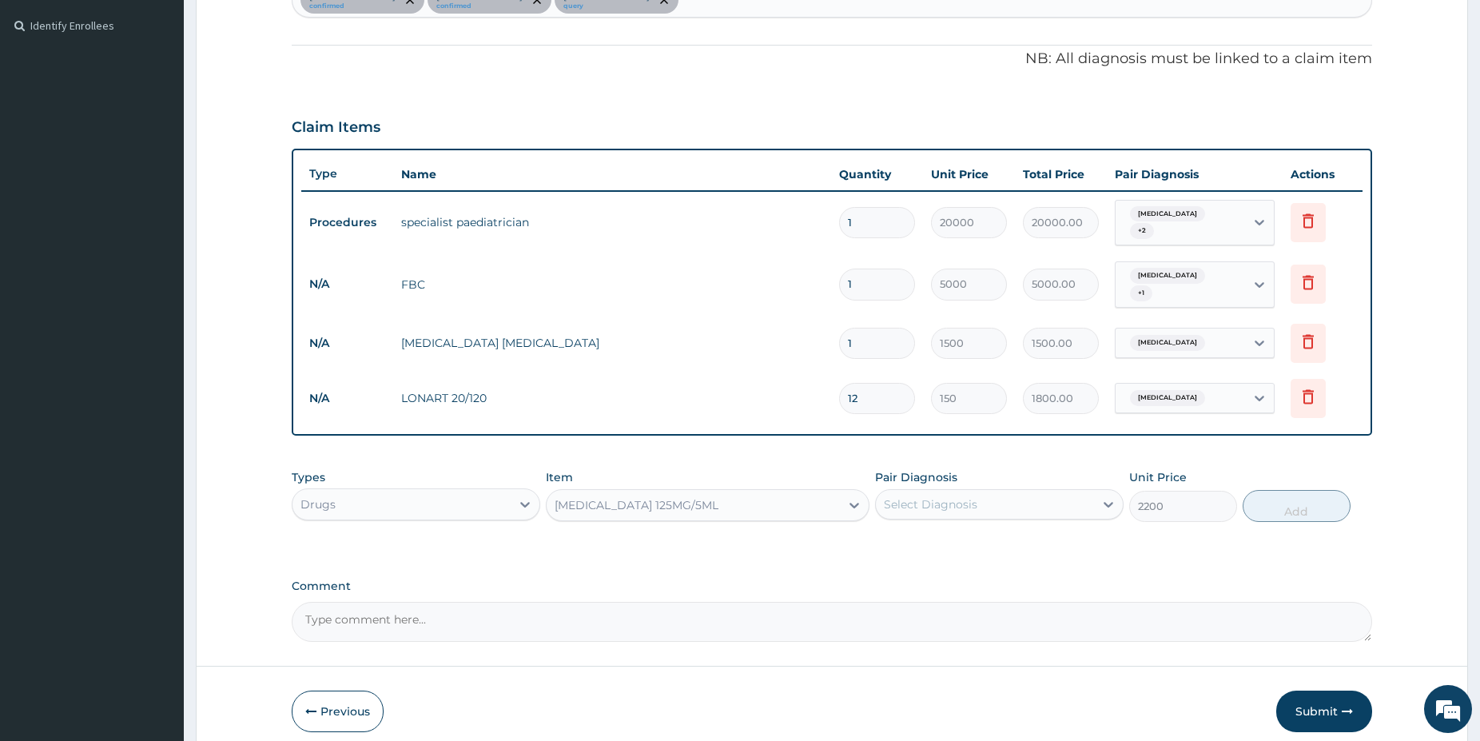
drag, startPoint x: 957, startPoint y: 488, endPoint x: 959, endPoint y: 511, distance: 23.2
click at [959, 496] on div "Select Diagnosis" at bounding box center [931, 504] width 94 height 16
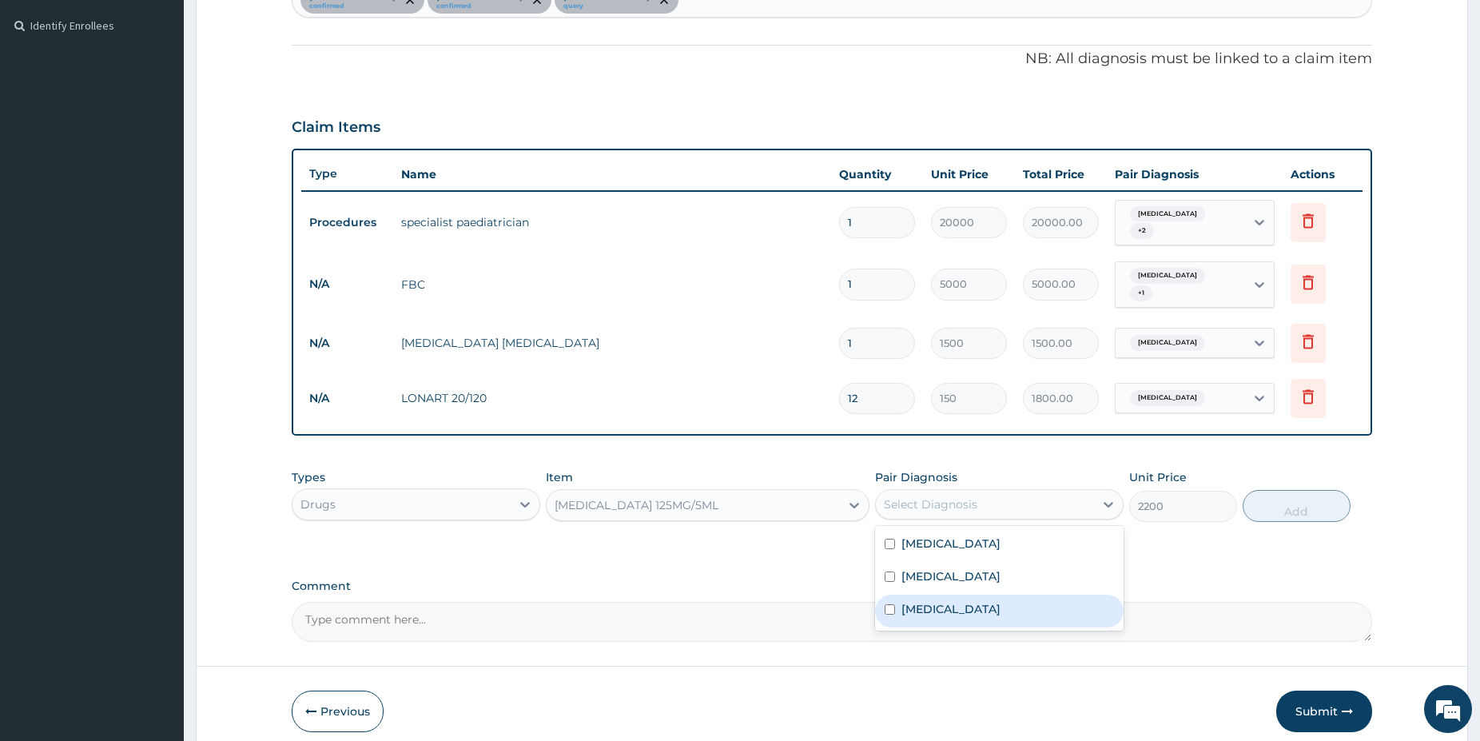
drag, startPoint x: 942, startPoint y: 591, endPoint x: 1049, endPoint y: 575, distance: 107.5
click at [949, 595] on div "Sepsis" at bounding box center [999, 611] width 249 height 33
checkbox input "true"
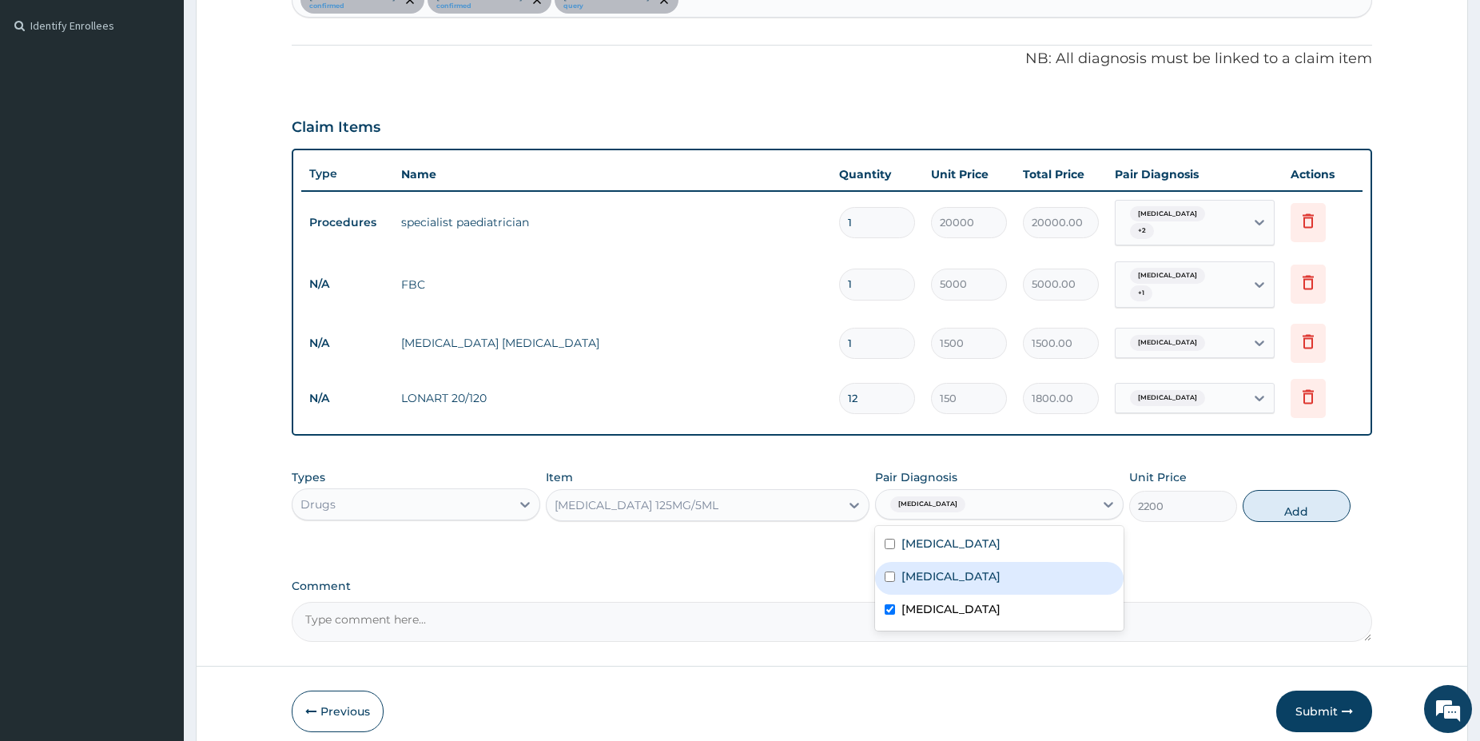
drag, startPoint x: 1041, startPoint y: 569, endPoint x: 1077, endPoint y: 563, distance: 36.5
click at [1041, 568] on div "Gastritis" at bounding box center [999, 578] width 249 height 33
checkbox input "true"
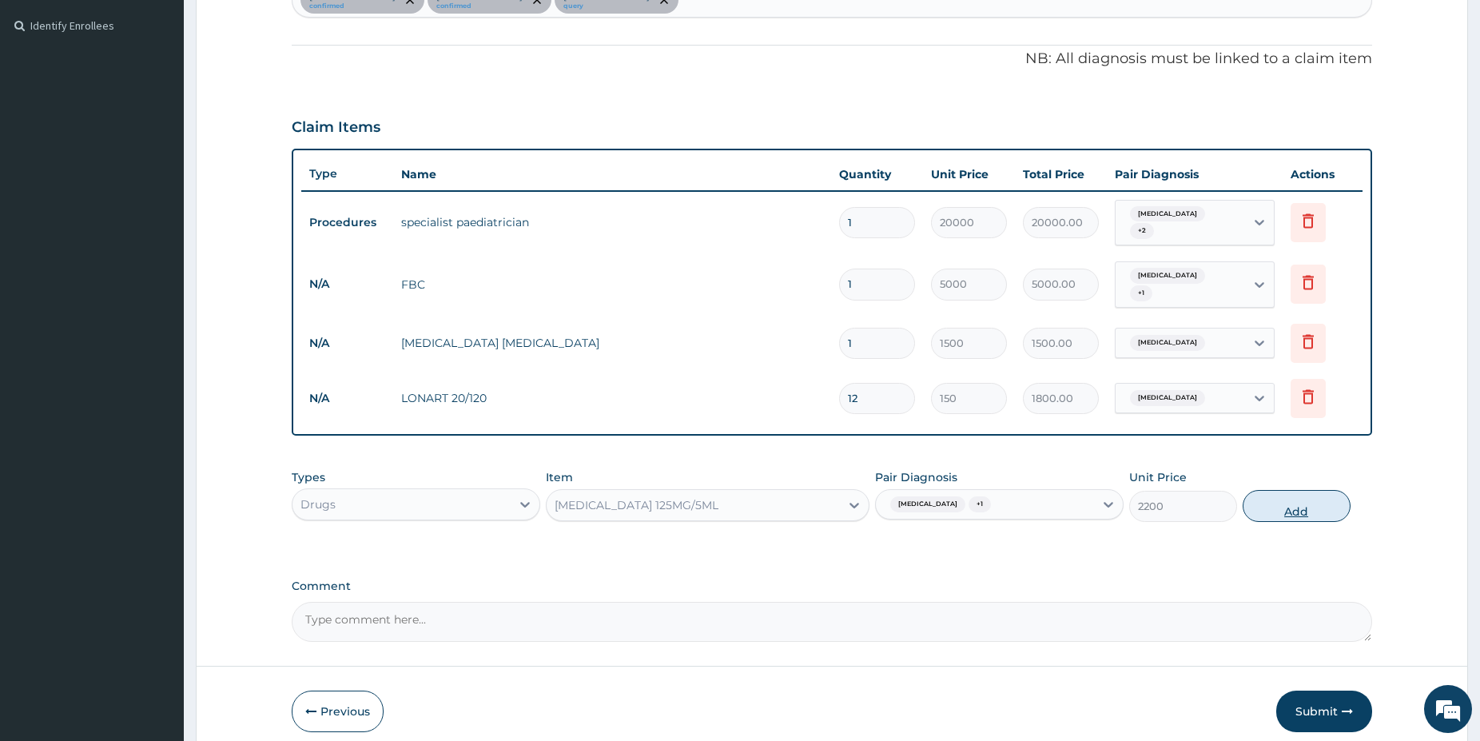
click at [1282, 490] on button "Add" at bounding box center [1297, 506] width 108 height 32
type input "0"
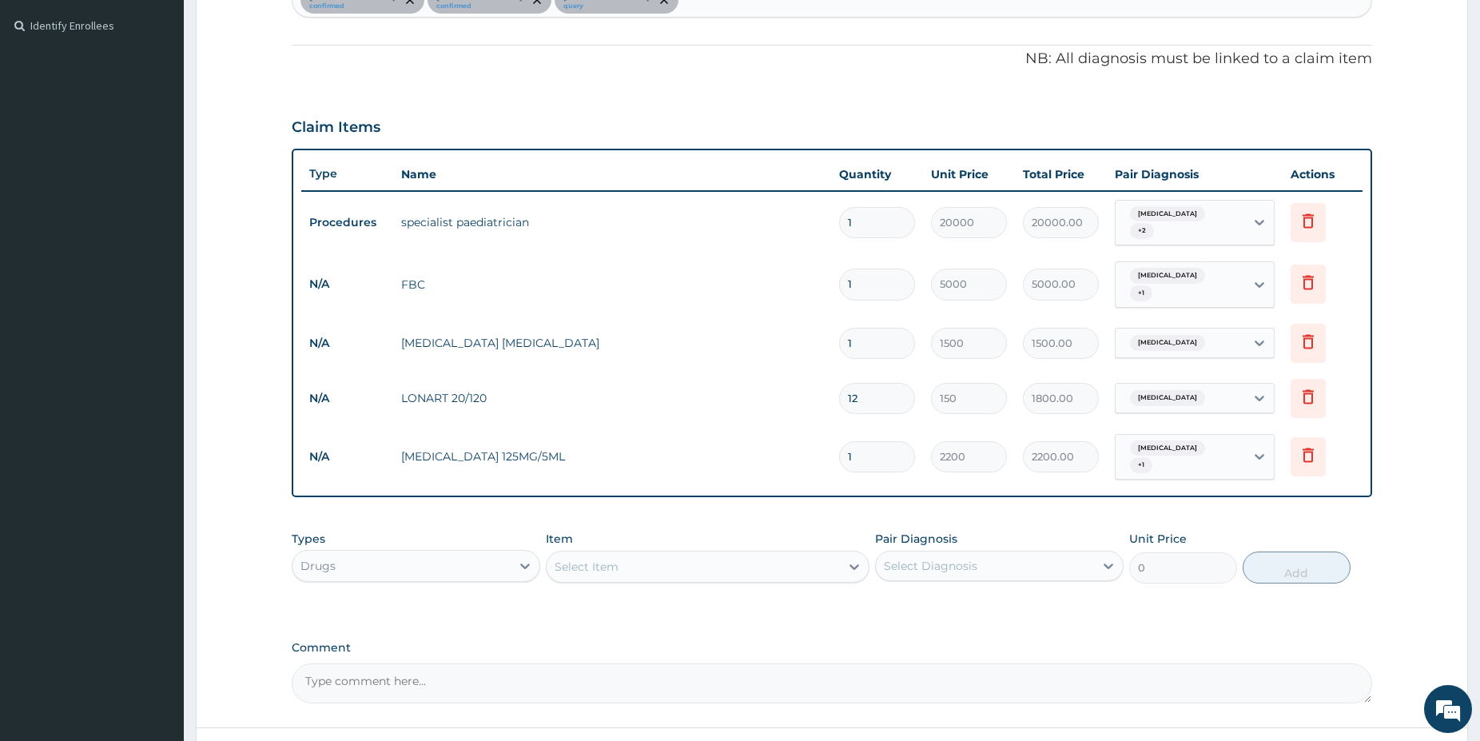
click at [705, 554] on div "Select Item" at bounding box center [693, 567] width 293 height 26
type input "MIST MA"
click at [713, 594] on div "MIST MAG" at bounding box center [708, 606] width 324 height 29
type input "1200"
click at [980, 554] on div "Select Diagnosis" at bounding box center [985, 566] width 218 height 26
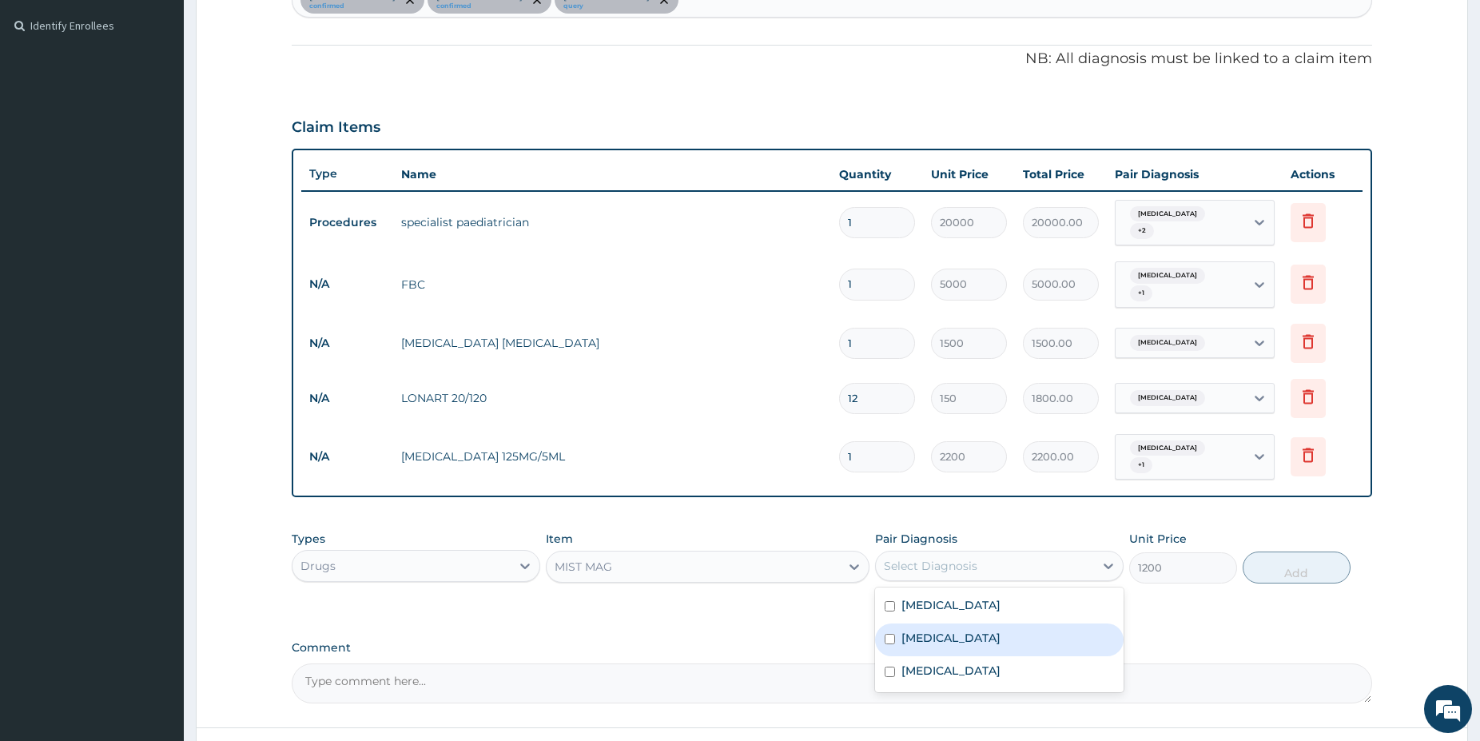
click at [951, 623] on div "Gastritis" at bounding box center [999, 639] width 249 height 33
checkbox input "true"
click at [1268, 551] on button "Add" at bounding box center [1297, 567] width 108 height 32
type input "0"
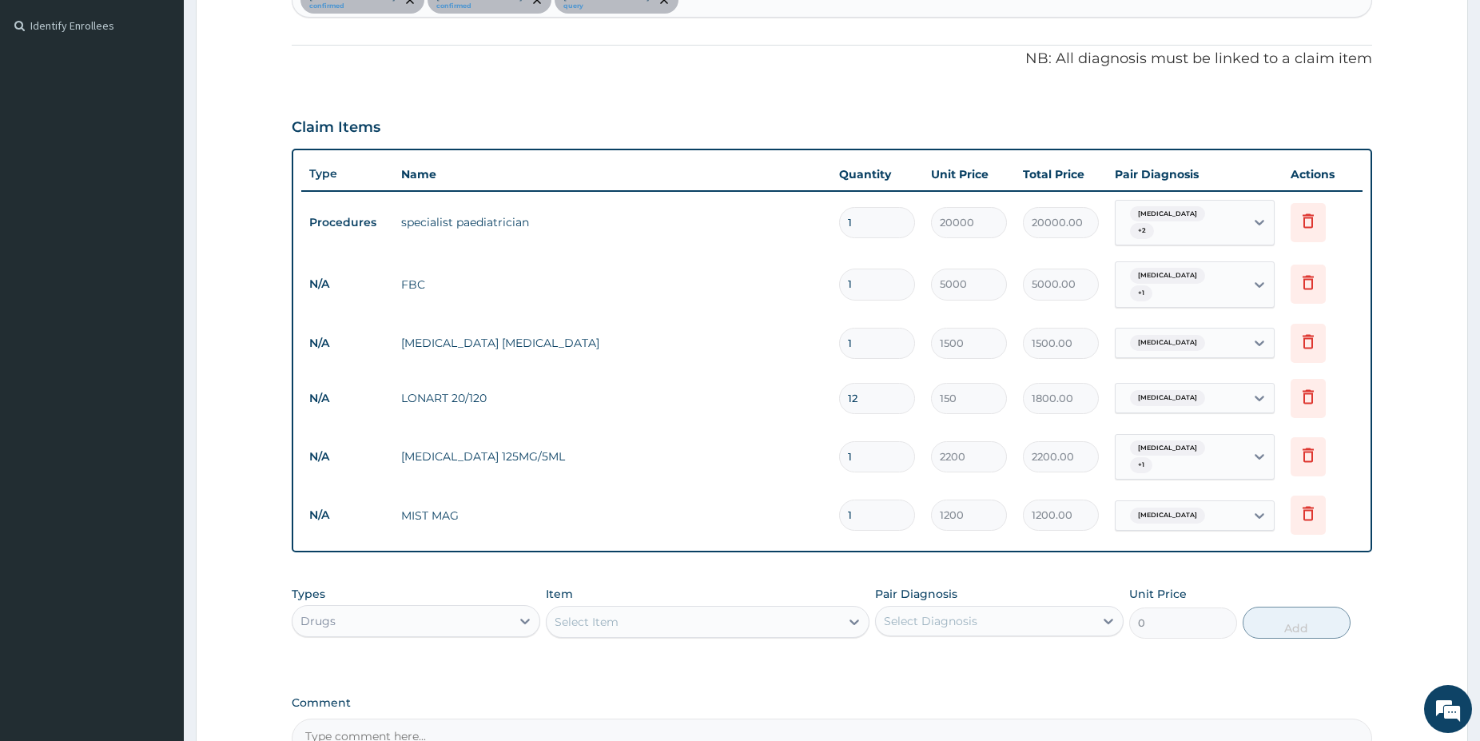
click at [642, 609] on div "Select Item" at bounding box center [693, 622] width 293 height 26
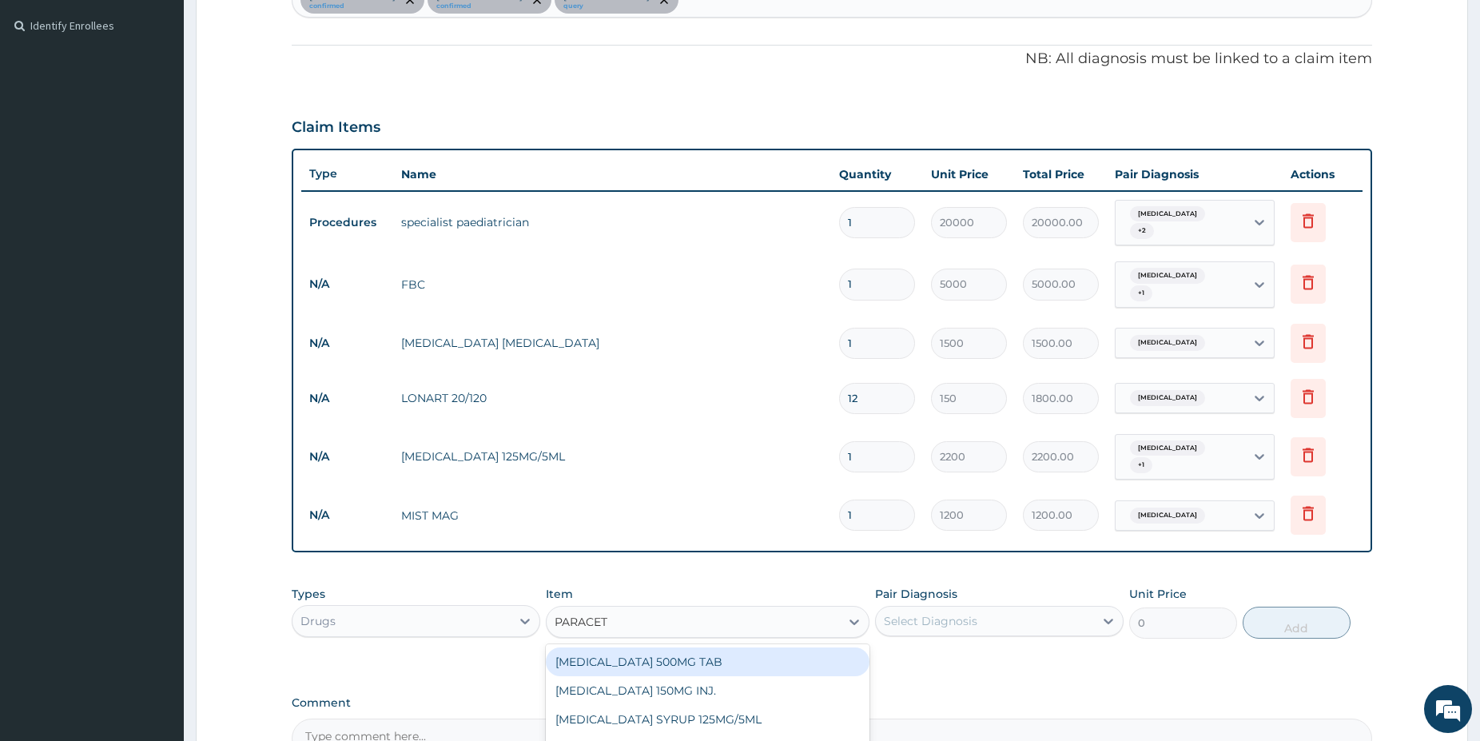
type input "PARACETA"
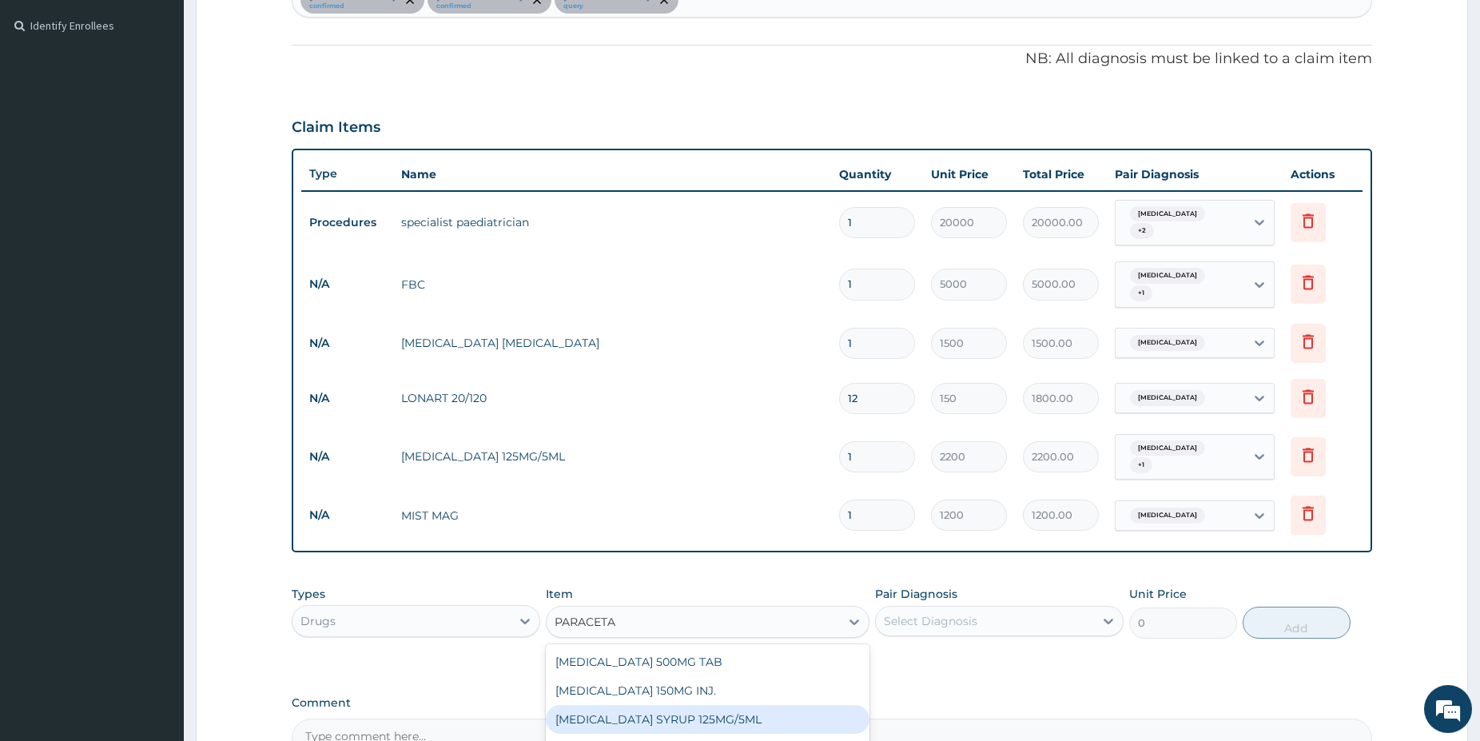
click at [746, 705] on div "PARACETAMOL SYRUP 125MG/5ML" at bounding box center [708, 719] width 324 height 29
type input "1100"
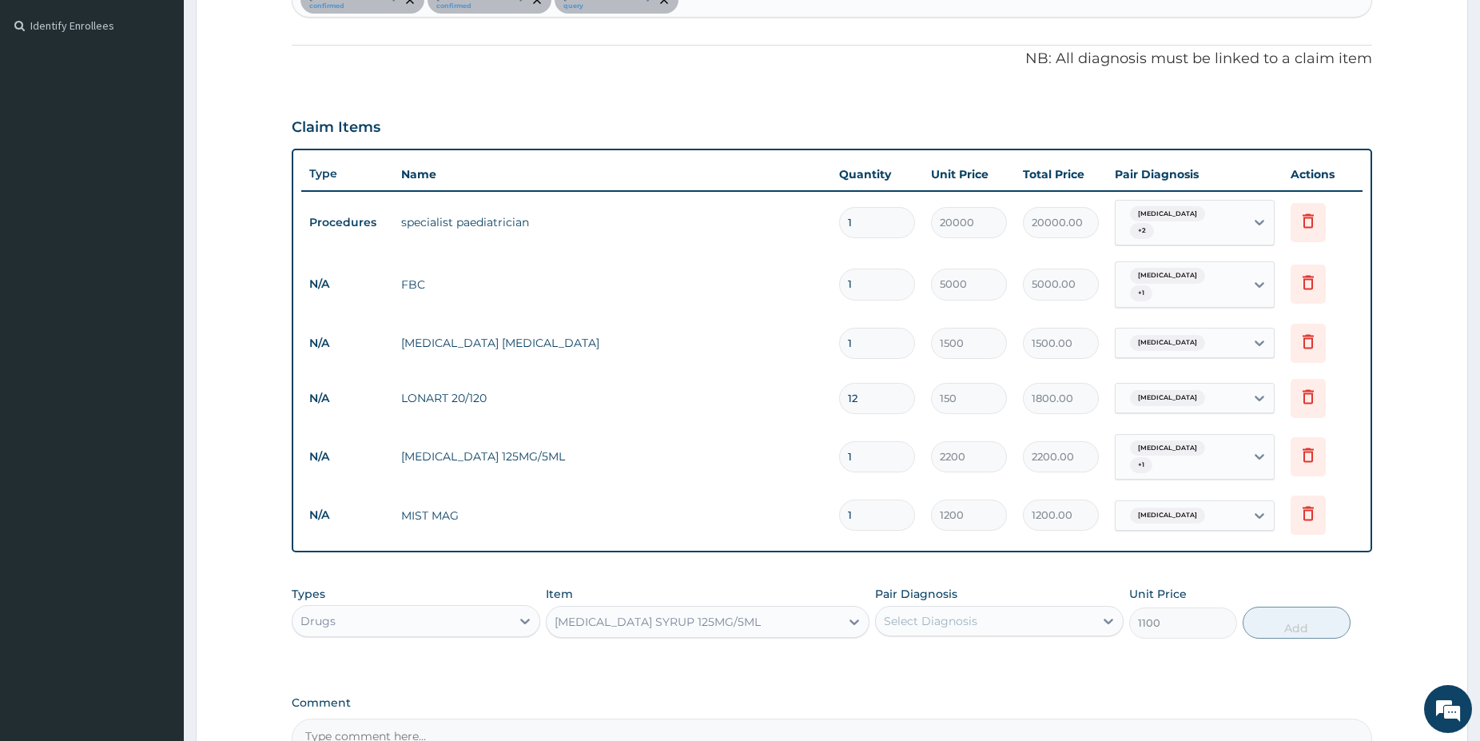
drag, startPoint x: 919, startPoint y: 598, endPoint x: 919, endPoint y: 622, distance: 24.0
click at [919, 613] on div "Select Diagnosis" at bounding box center [931, 621] width 94 height 16
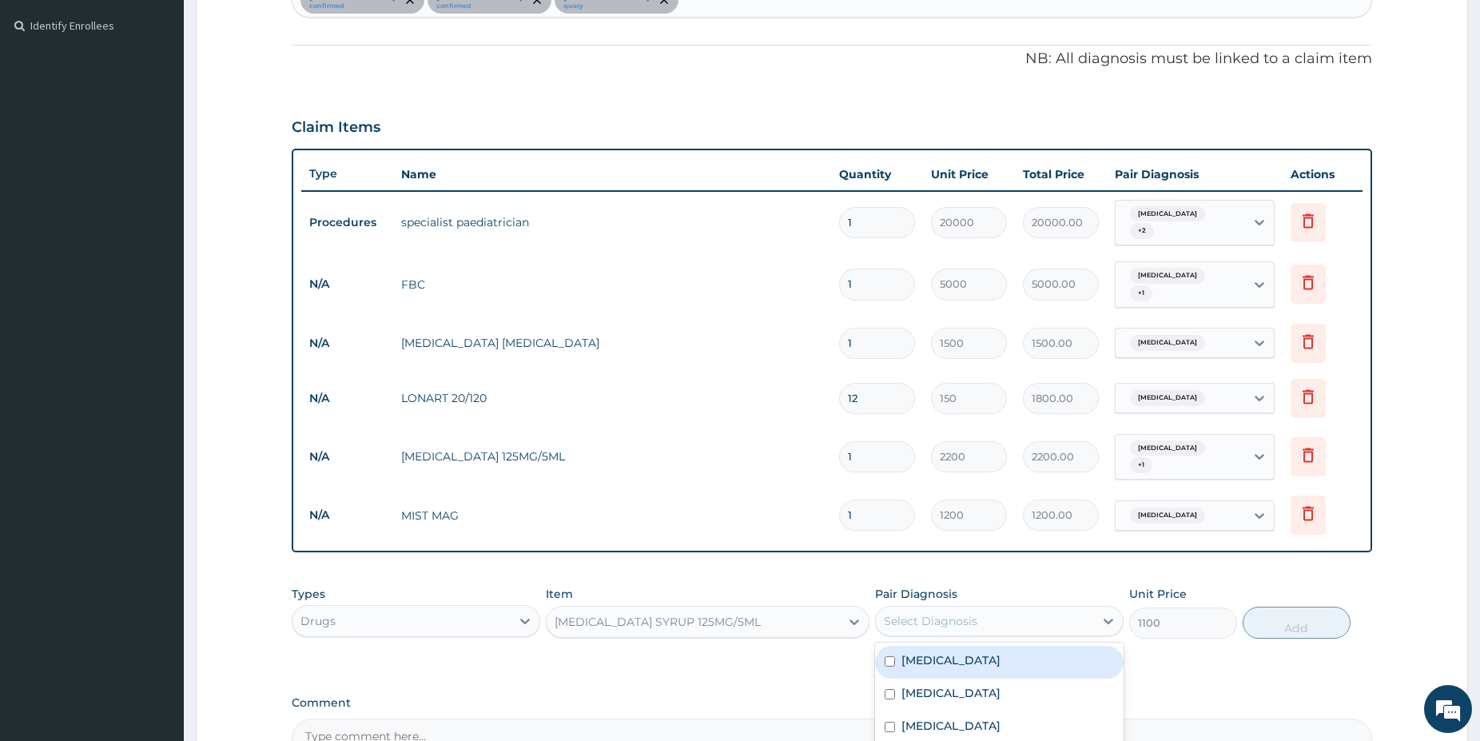
click at [919, 652] on label "Malaria" at bounding box center [951, 660] width 99 height 16
checkbox input "true"
click at [1319, 608] on button "Add" at bounding box center [1297, 623] width 108 height 32
type input "0"
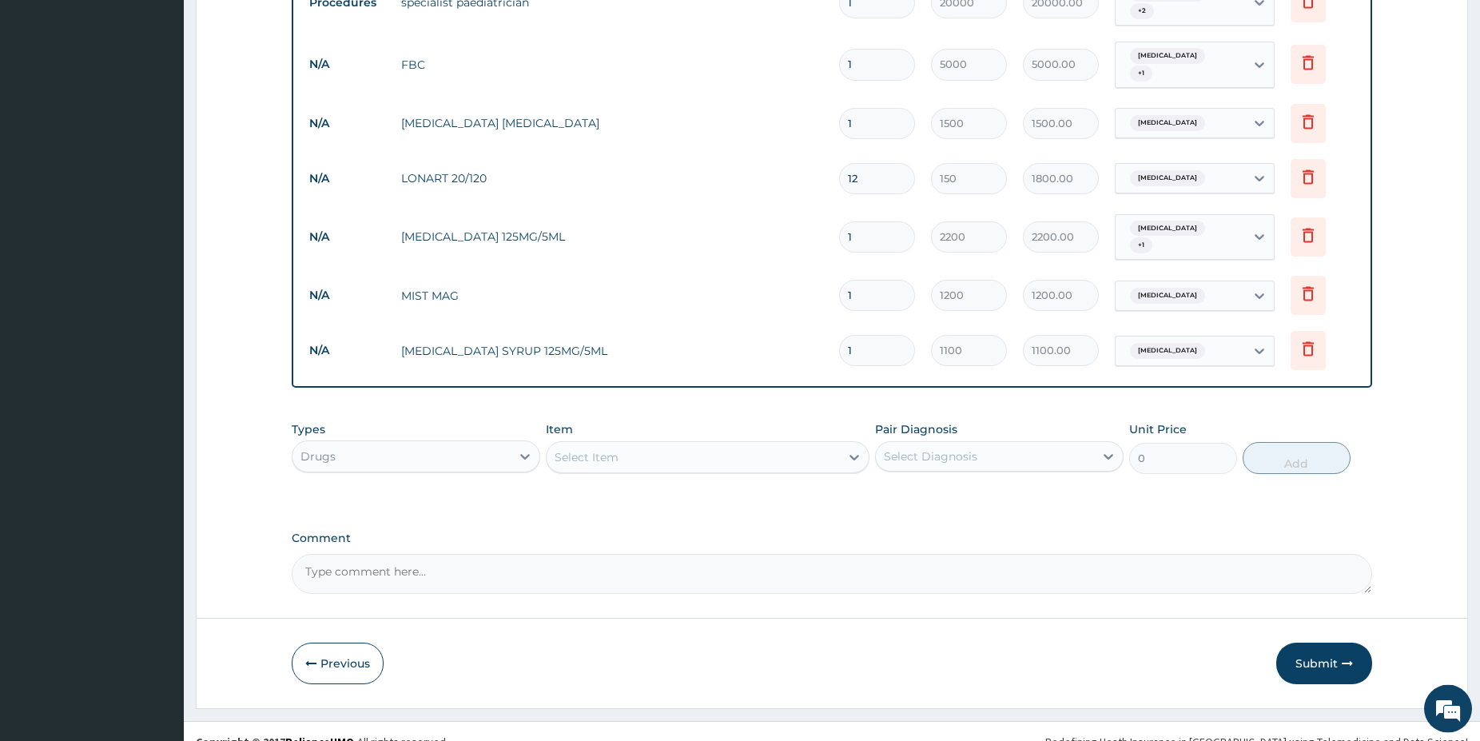
scroll to position [651, 0]
click at [1301, 645] on button "Submit" at bounding box center [1324, 663] width 96 height 42
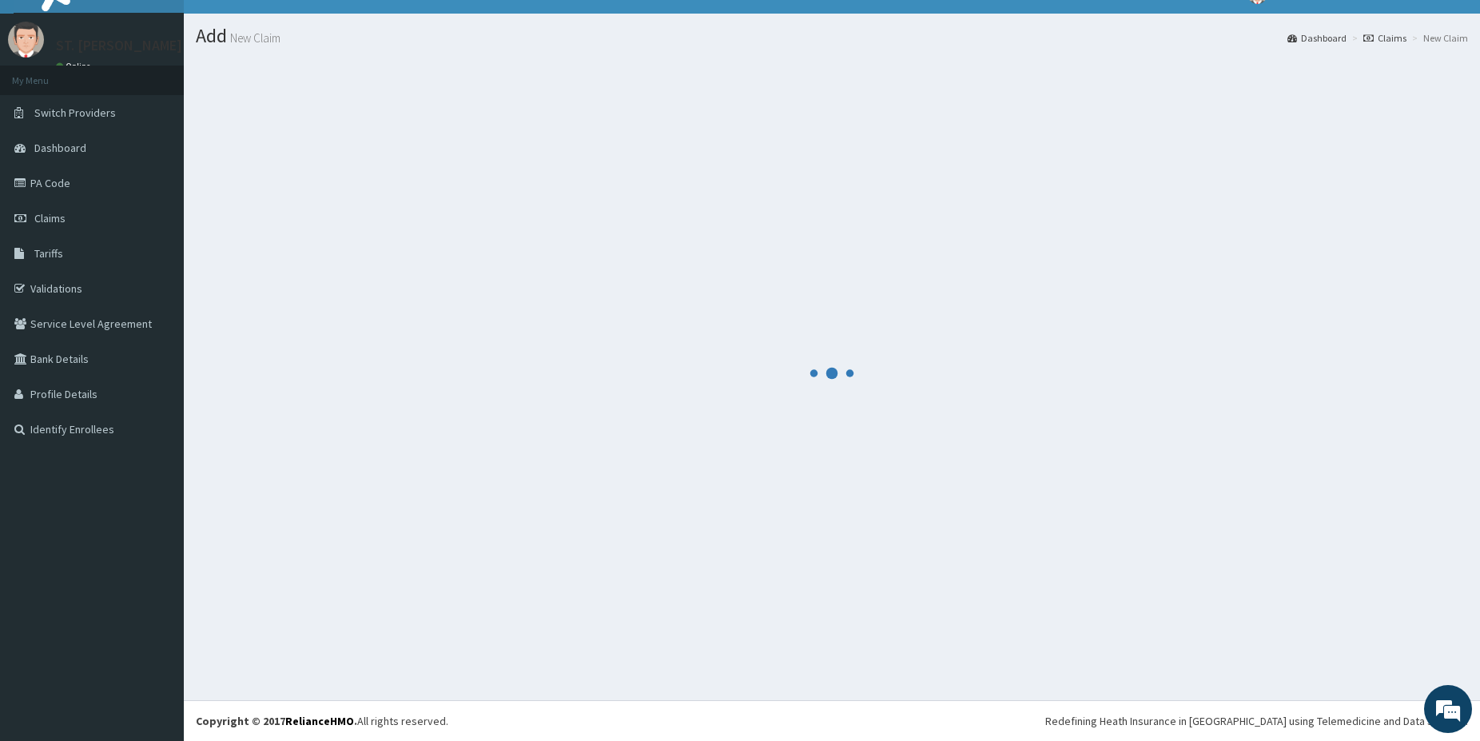
scroll to position [26, 0]
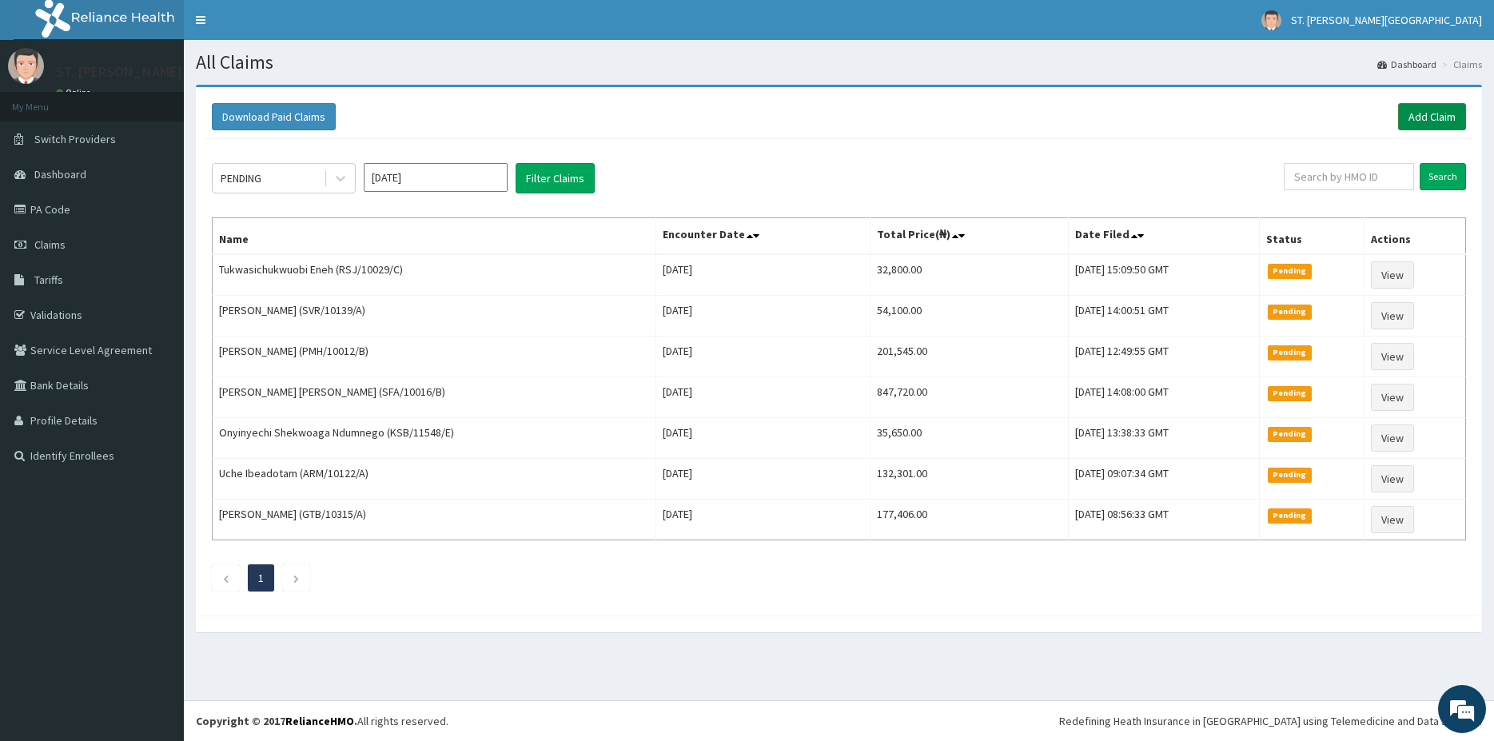
click at [1447, 116] on link "Add Claim" at bounding box center [1432, 116] width 68 height 27
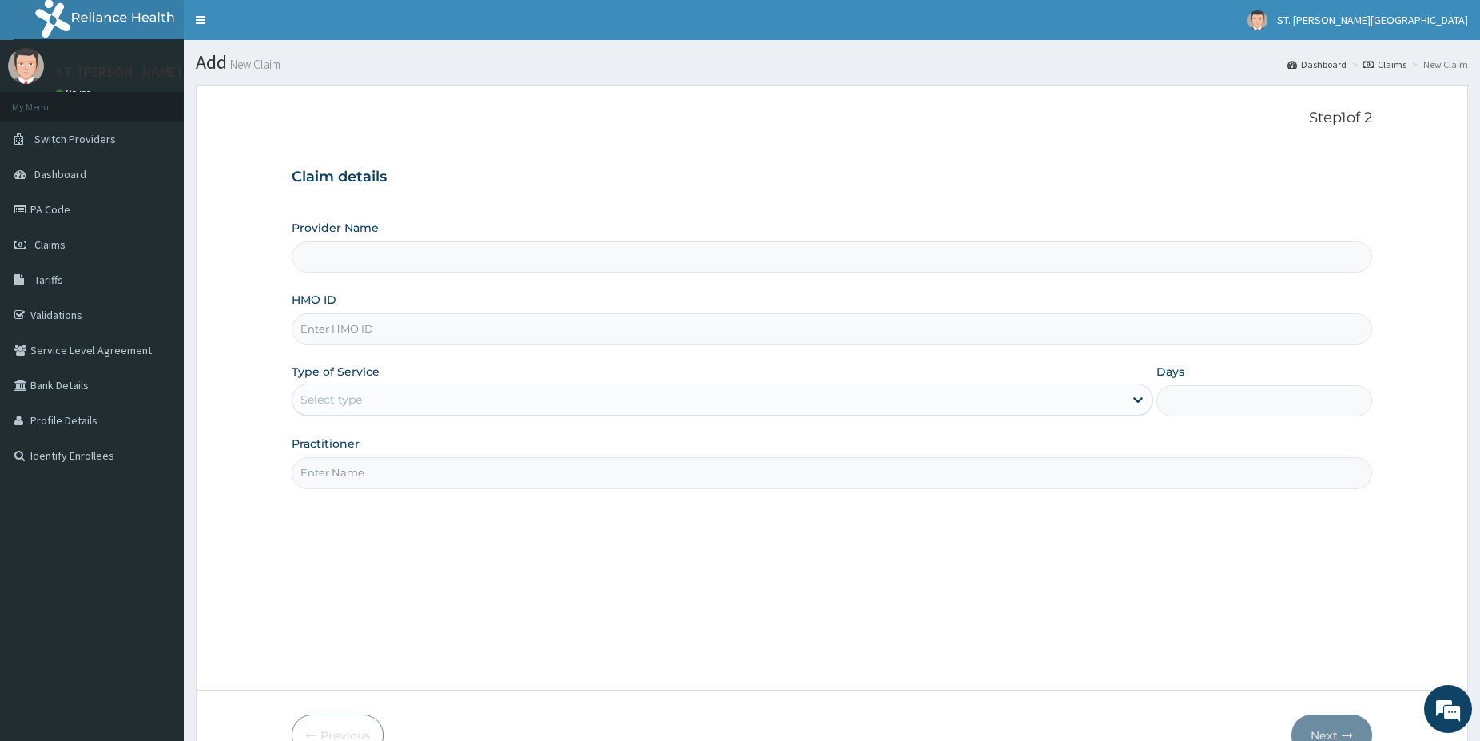
click at [340, 328] on input "HMO ID" at bounding box center [832, 328] width 1081 height 31
paste input "RSJ/10029/D"
type input "RSJ/10029/D"
click at [356, 397] on div "Select type" at bounding box center [332, 400] width 62 height 16
type input "[GEOGRAPHIC_DATA]- [GEOGRAPHIC_DATA]"
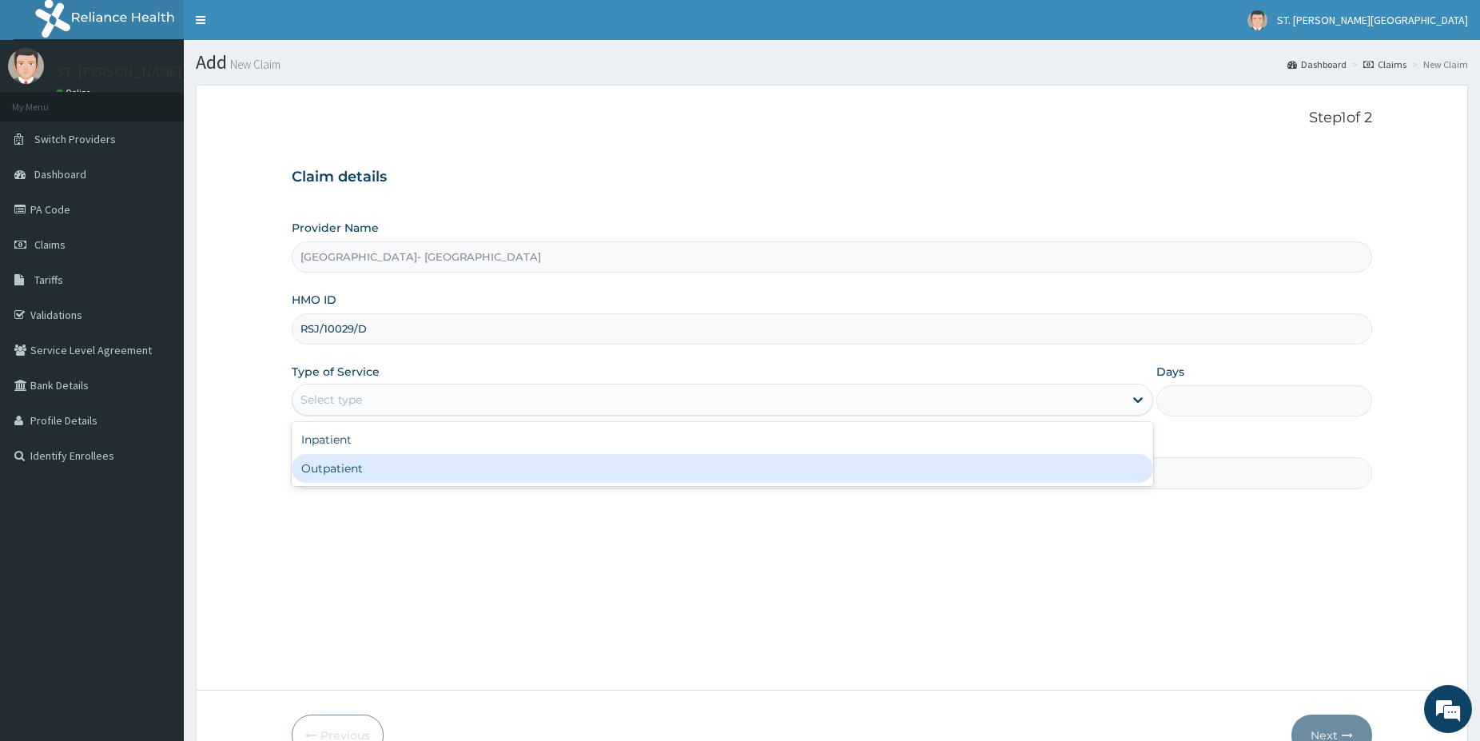
click at [335, 476] on div "Outpatient" at bounding box center [723, 468] width 862 height 29
type input "1"
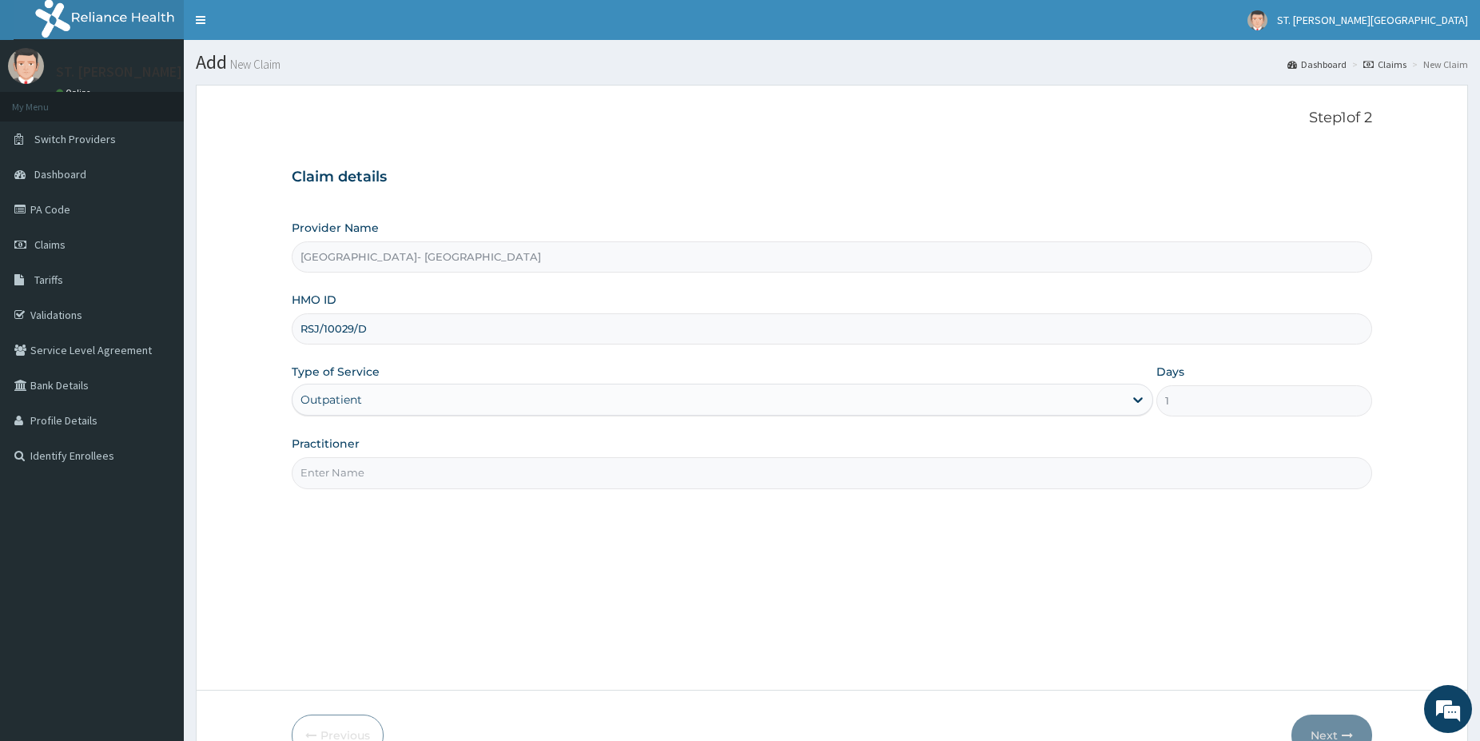
click at [338, 476] on input "Practitioner" at bounding box center [832, 472] width 1081 height 31
type input "[PERSON_NAME]"
click at [1330, 721] on button "Next" at bounding box center [1332, 735] width 81 height 42
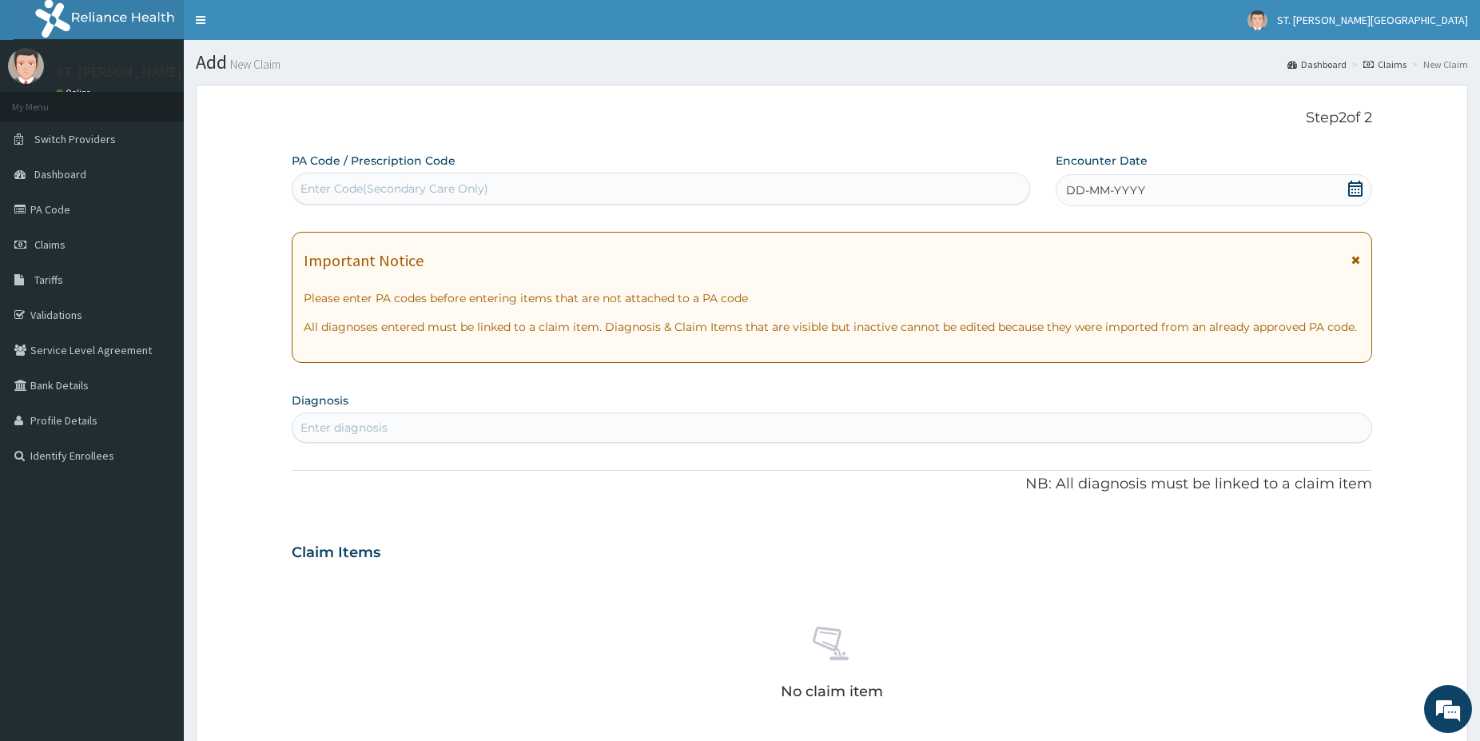
click at [509, 190] on div "Enter Code(Secondary Care Only)" at bounding box center [661, 189] width 737 height 26
paste input "PA/DDB7A5"
type input "PA/DDB7A5"
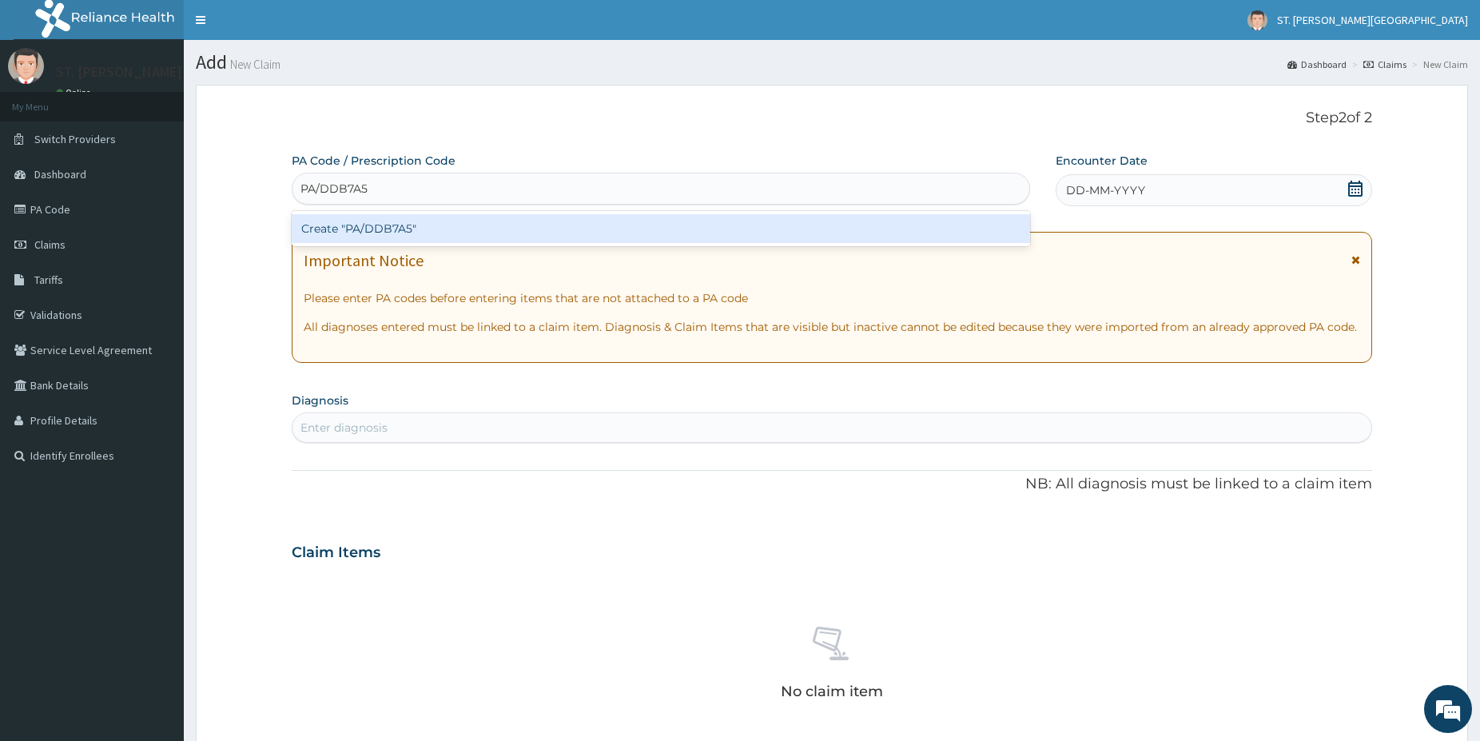
click at [401, 228] on div "Create "PA/DDB7A5"" at bounding box center [661, 228] width 738 height 29
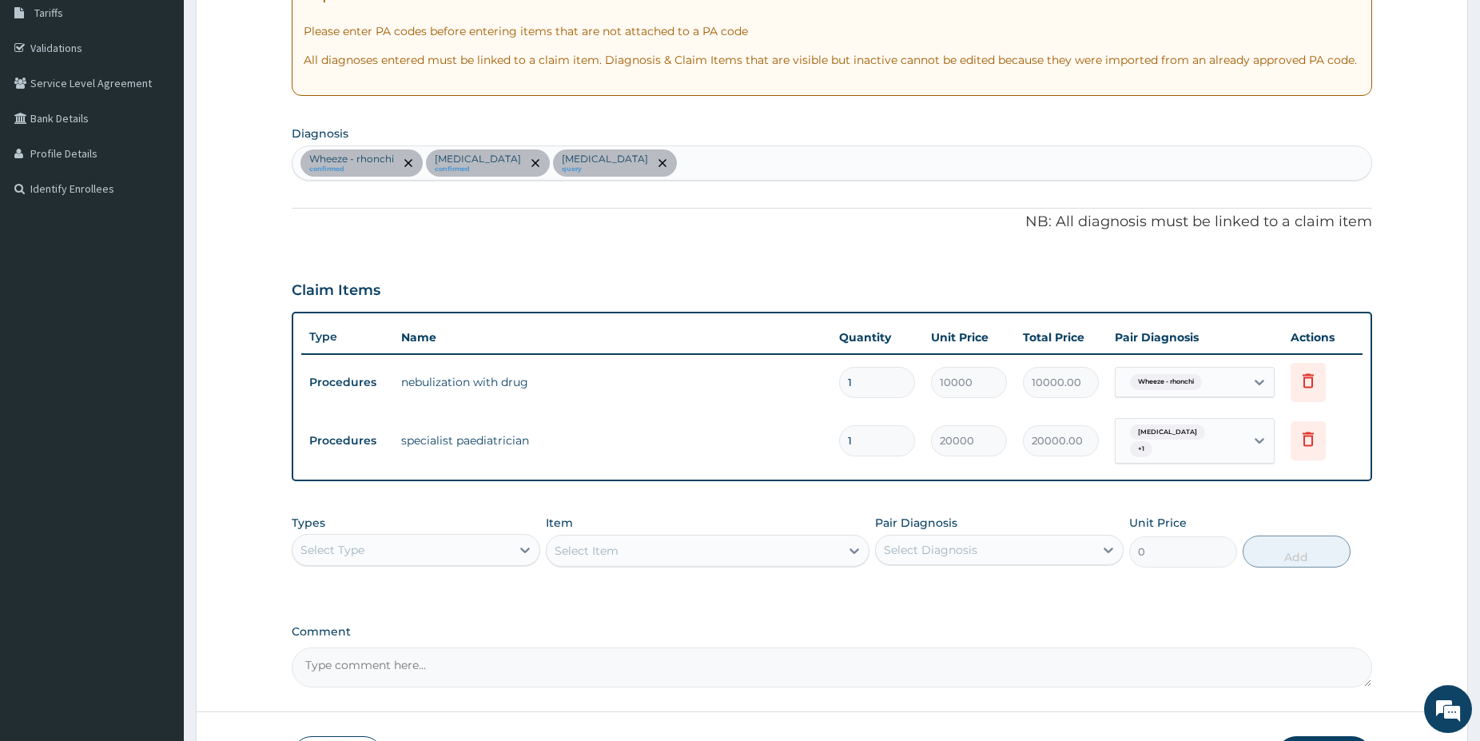
drag, startPoint x: 1485, startPoint y: 735, endPoint x: 1209, endPoint y: 685, distance: 280.3
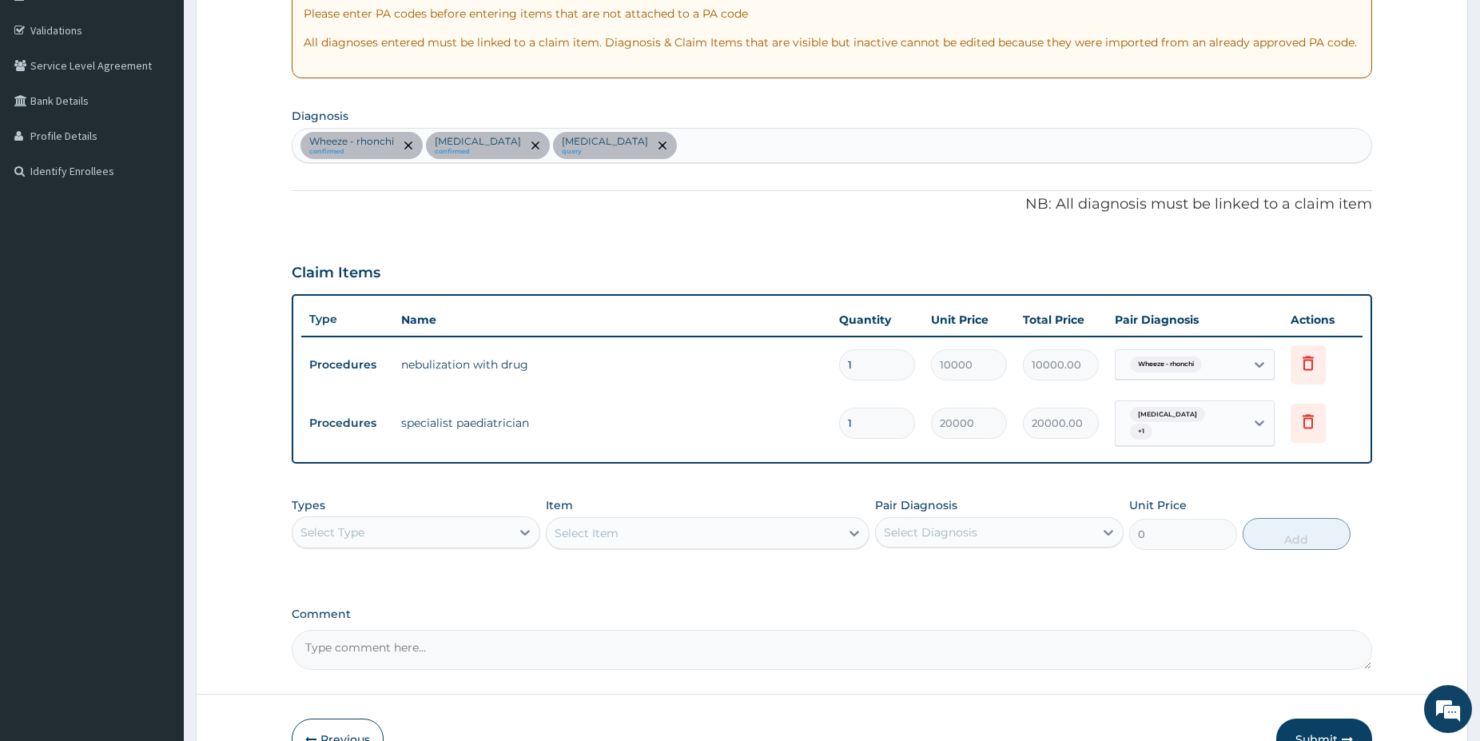
scroll to position [299, 0]
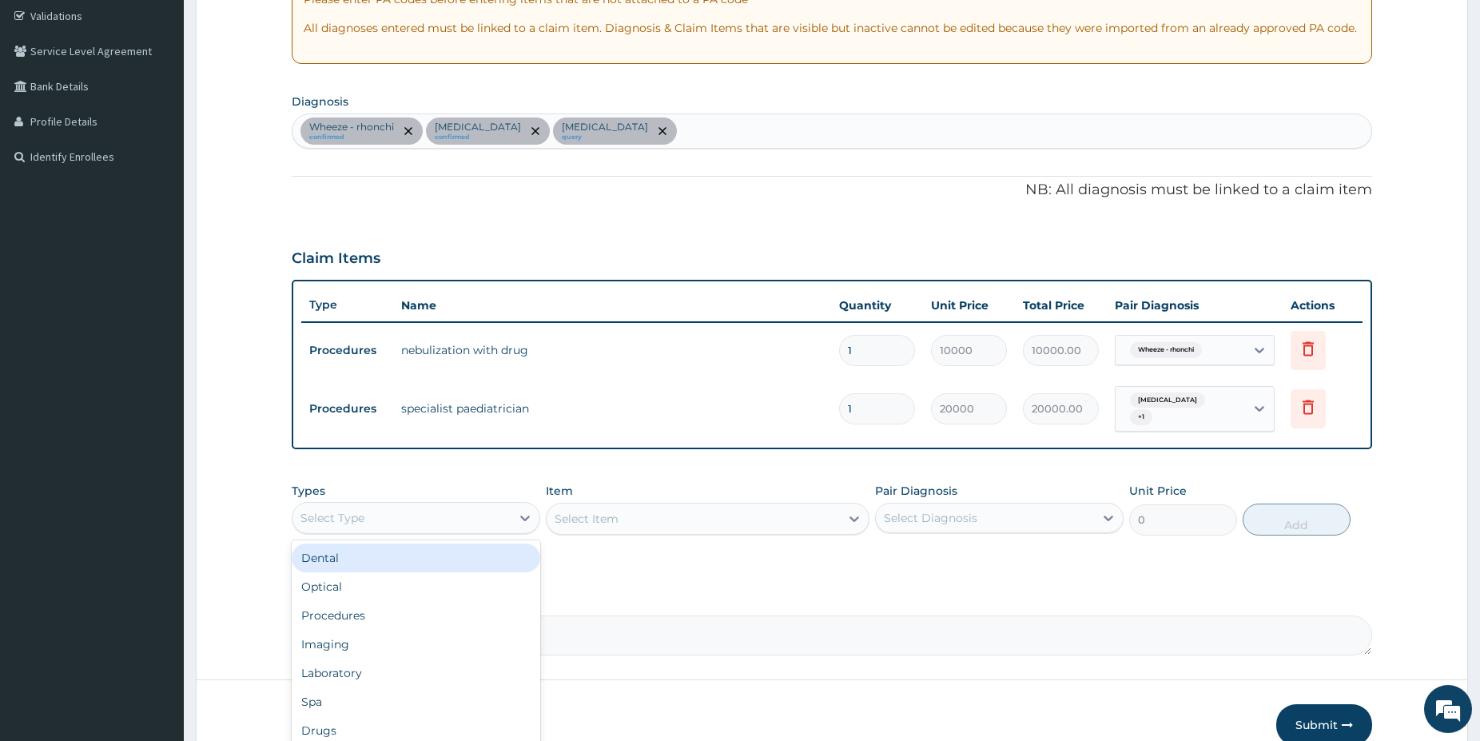
click at [417, 507] on div "Select Type" at bounding box center [402, 518] width 218 height 26
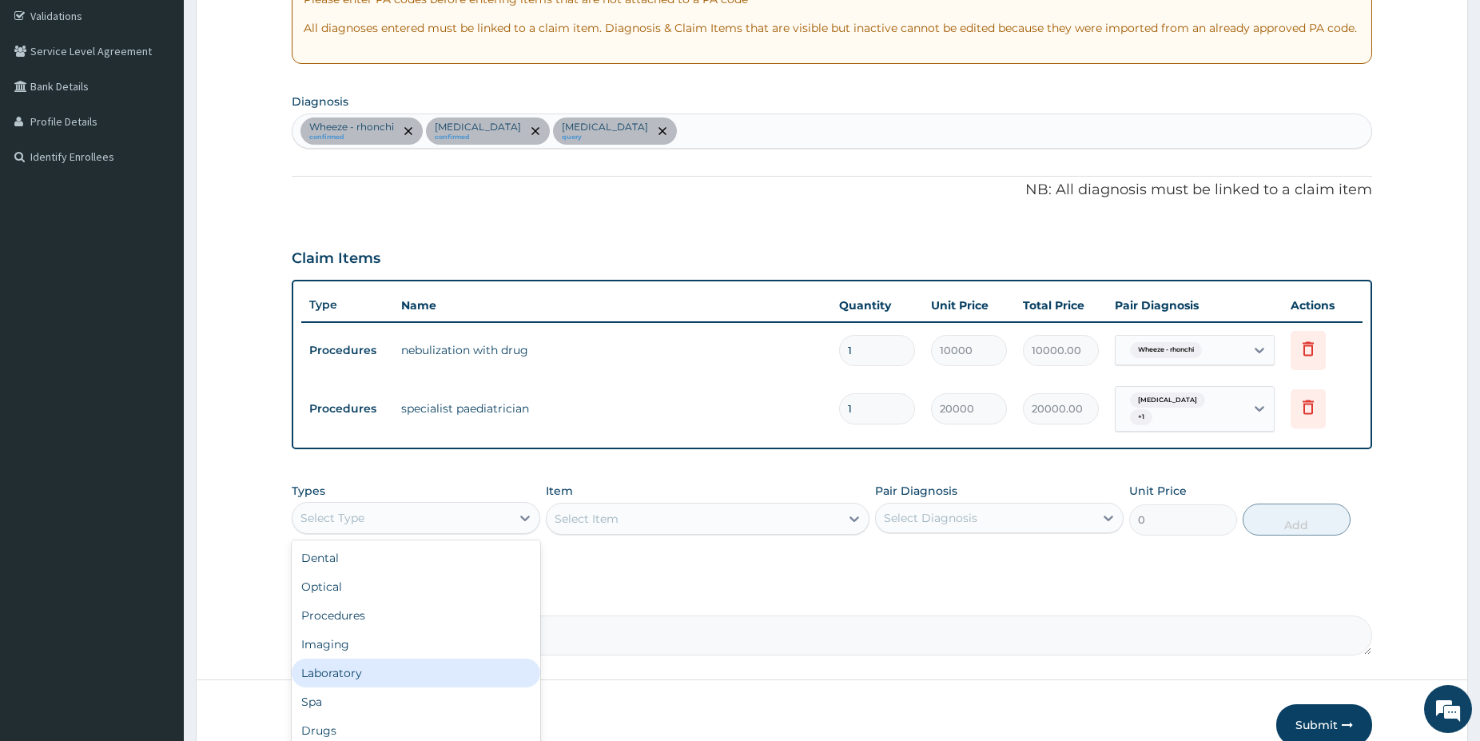
drag, startPoint x: 340, startPoint y: 659, endPoint x: 449, endPoint y: 597, distance: 125.3
click at [340, 661] on div "Laboratory" at bounding box center [416, 673] width 249 height 29
click at [670, 507] on div "Select Item" at bounding box center [708, 519] width 324 height 32
click at [669, 512] on div "Select Item" at bounding box center [708, 519] width 324 height 32
click at [666, 515] on div "Select Item" at bounding box center [708, 519] width 324 height 32
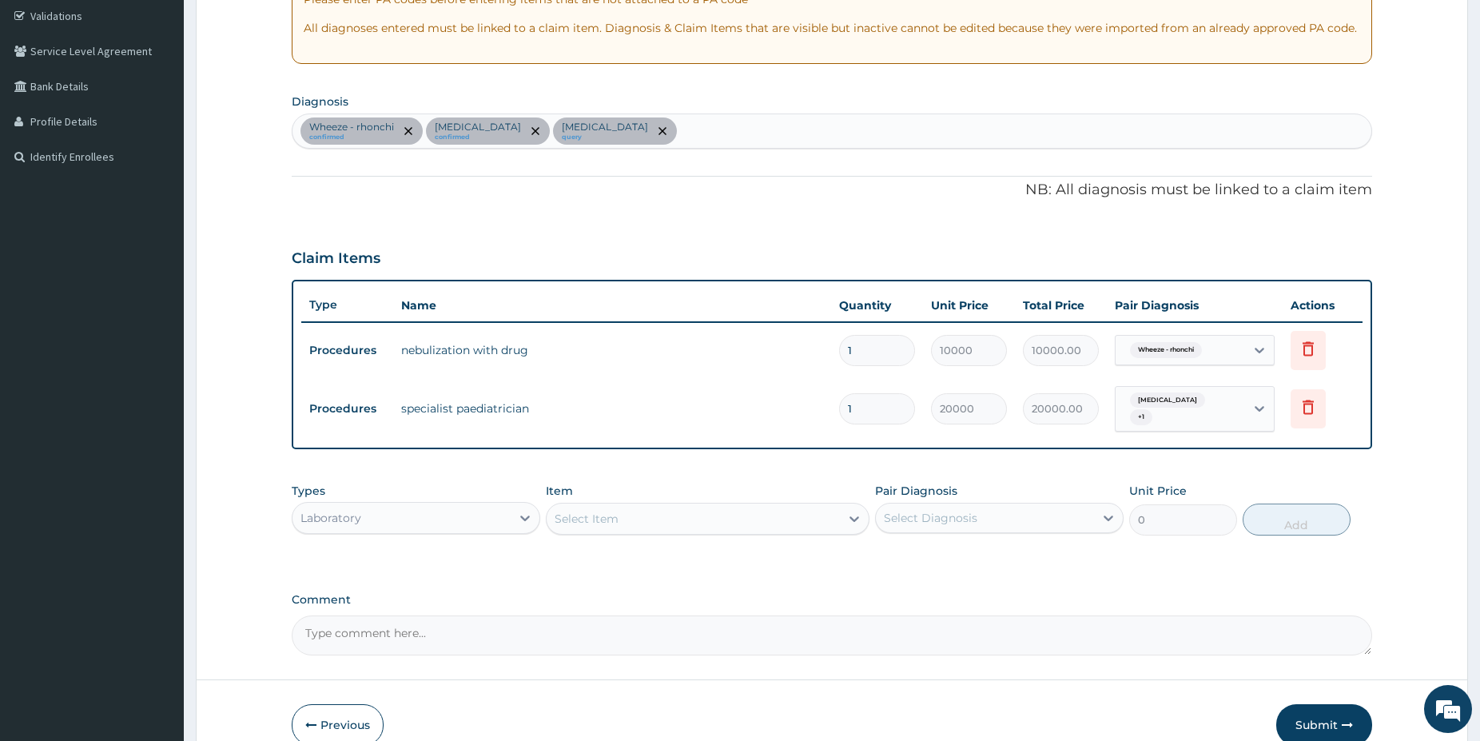
click at [576, 506] on div "Select Item" at bounding box center [693, 519] width 293 height 26
click at [617, 545] on div "FBC" at bounding box center [708, 558] width 324 height 29
type input "5000"
click at [937, 510] on div "Select Diagnosis" at bounding box center [931, 518] width 94 height 16
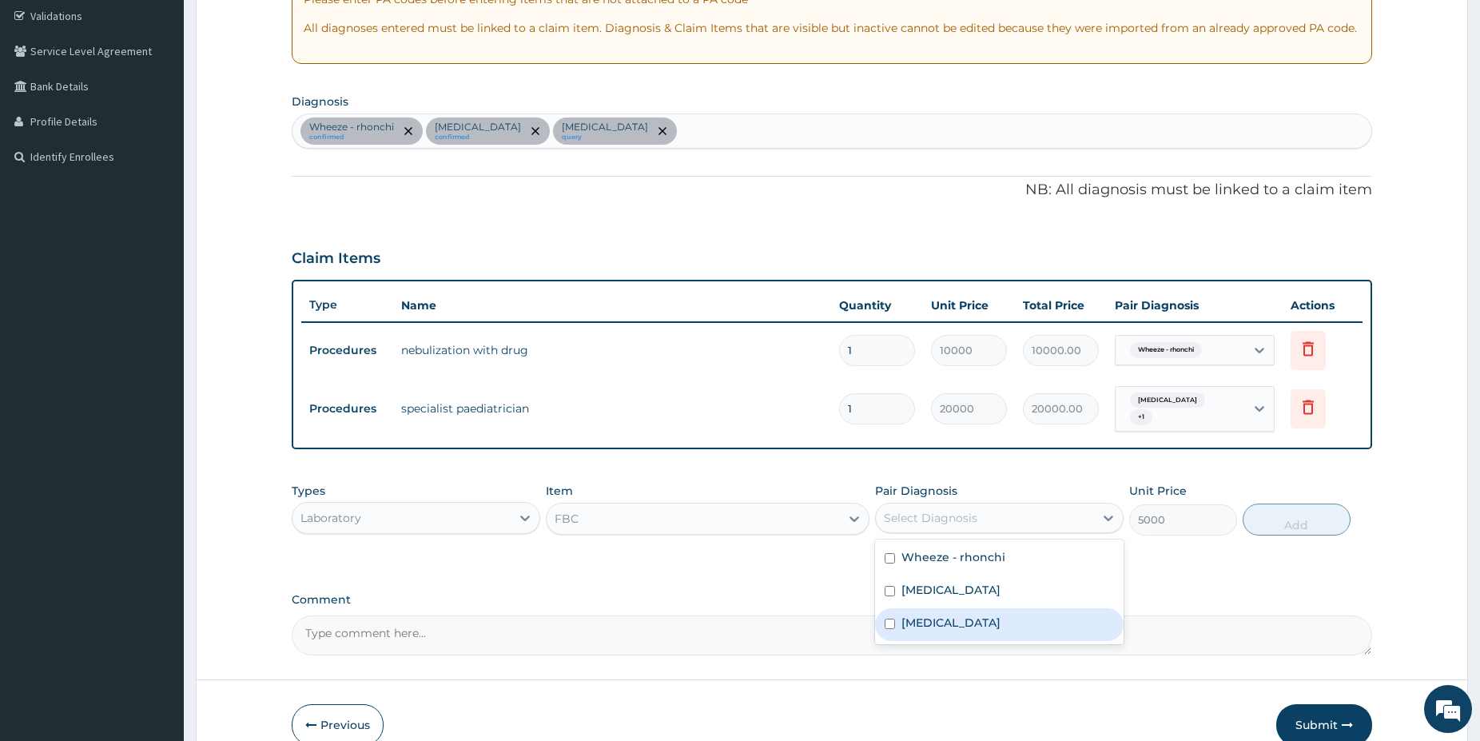
click at [953, 615] on div "Sepsis" at bounding box center [999, 624] width 249 height 33
checkbox input "true"
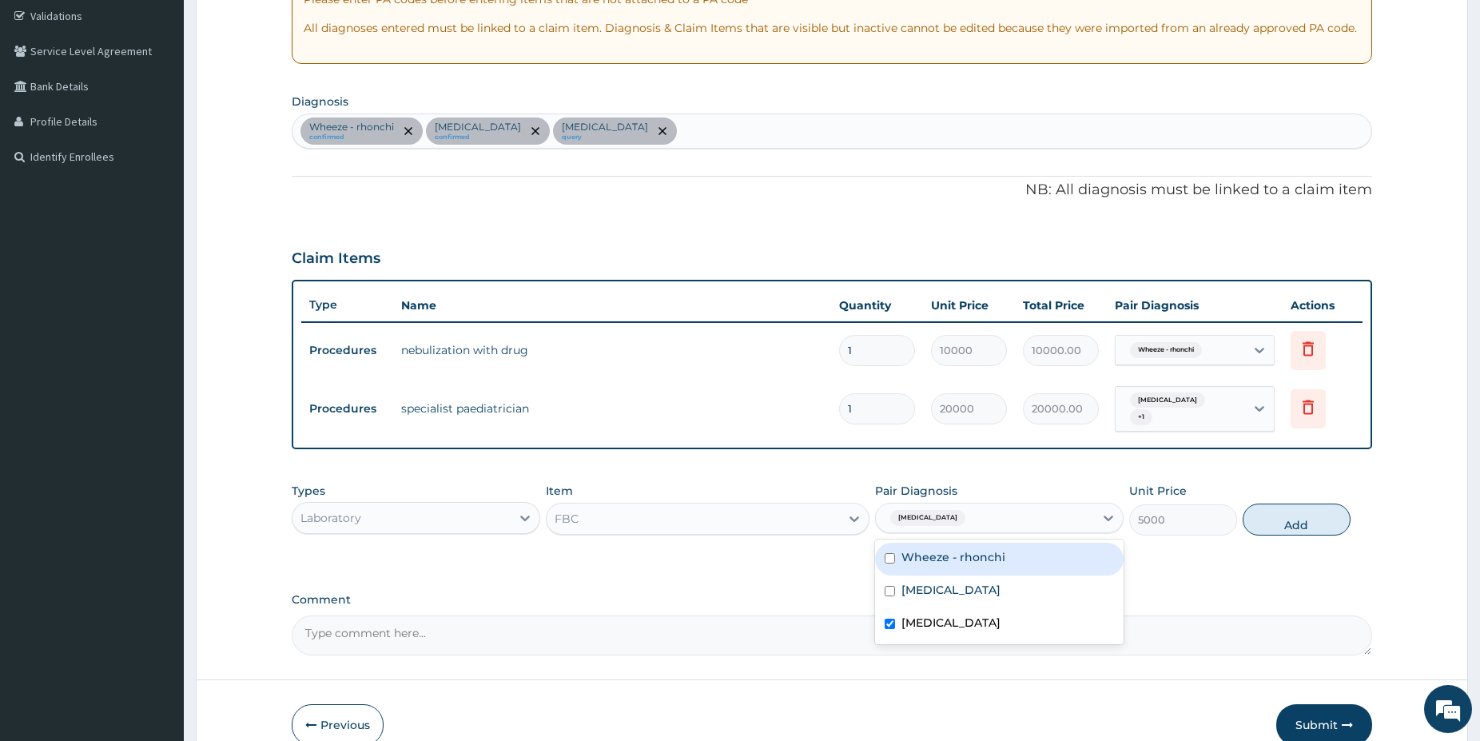
click at [970, 554] on label "Wheeze - rhonchi" at bounding box center [954, 557] width 104 height 16
checkbox input "true"
click at [1276, 504] on button "Add" at bounding box center [1297, 520] width 108 height 32
type input "0"
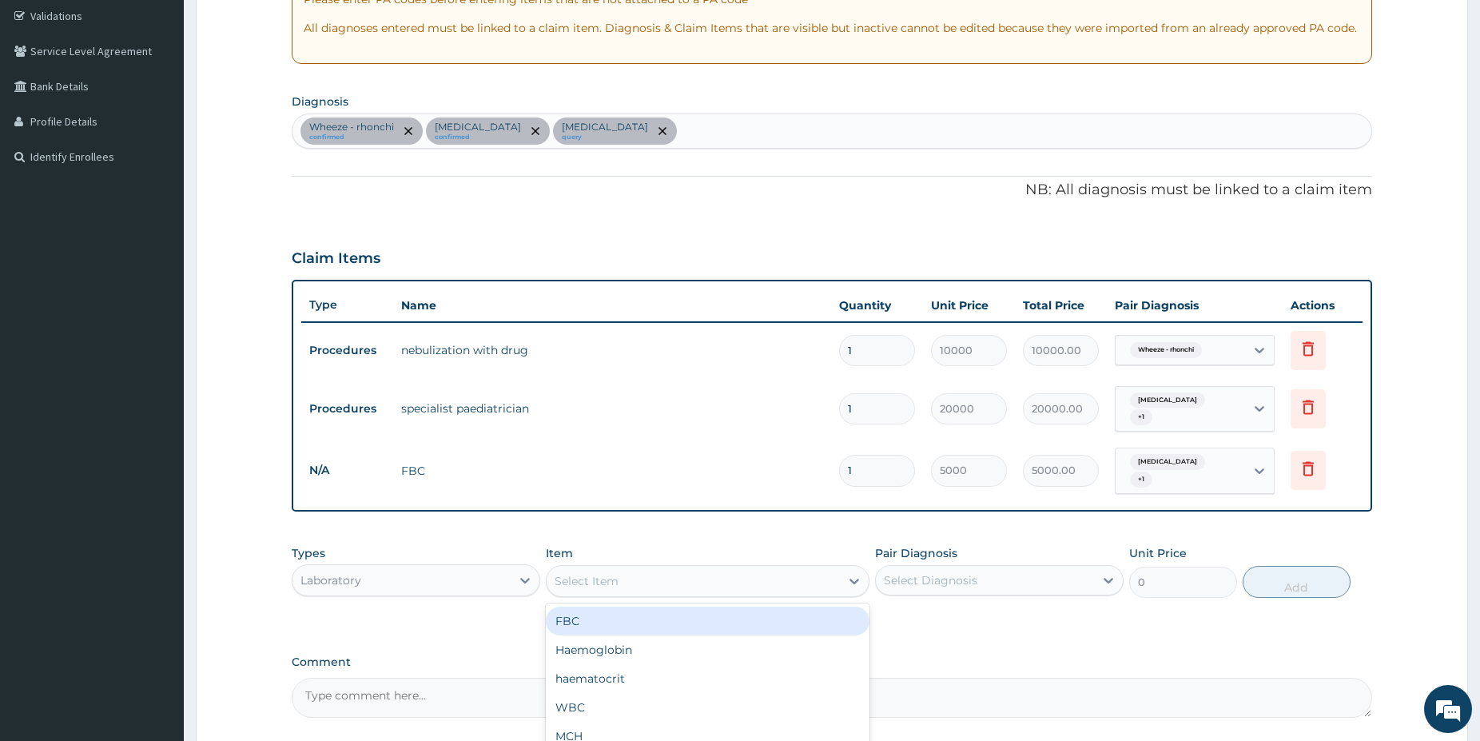
click at [797, 568] on div "Select Item" at bounding box center [693, 581] width 293 height 26
type input "MALA"
click at [718, 607] on div "Malaria Parasite" at bounding box center [708, 621] width 324 height 29
type input "1500"
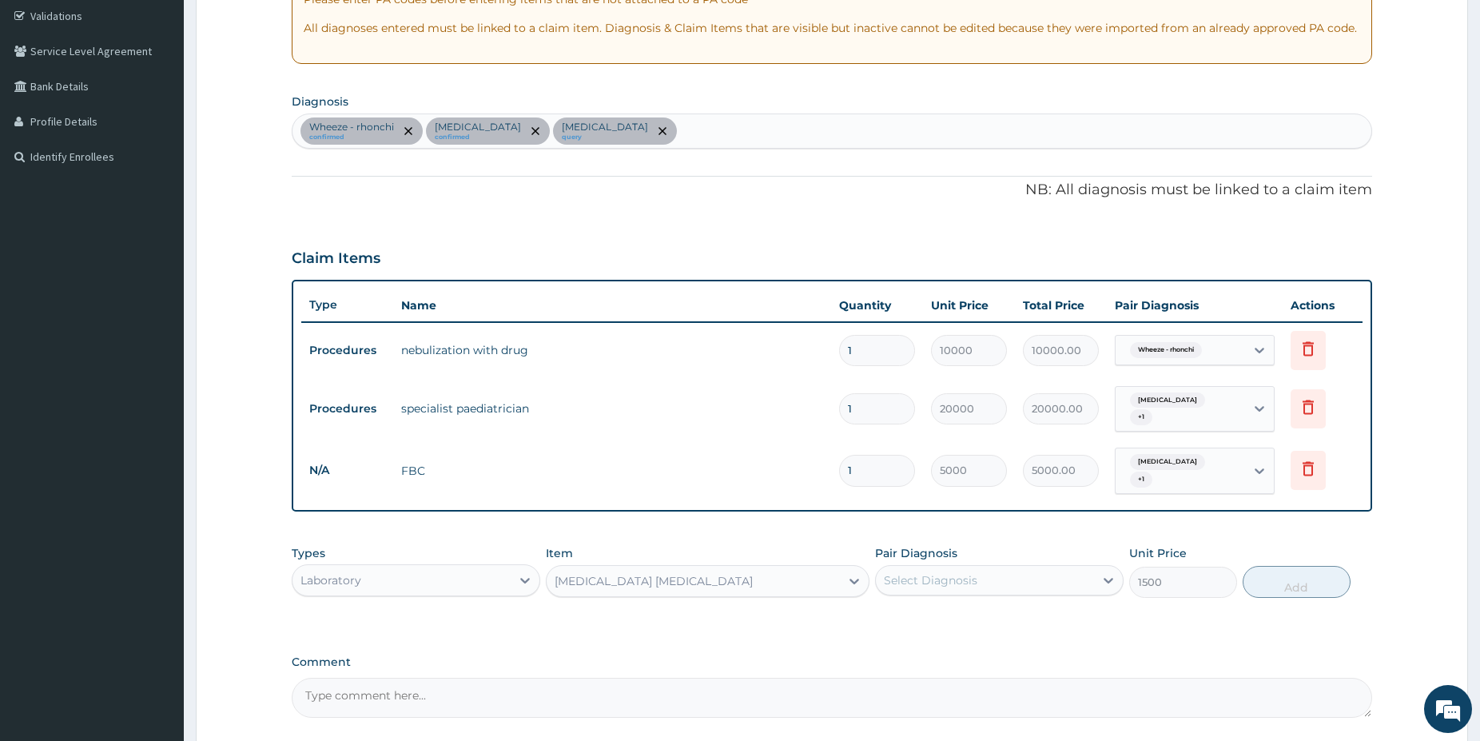
click at [890, 546] on label "Pair Diagnosis" at bounding box center [916, 553] width 82 height 16
click at [909, 572] on div "Select Diagnosis" at bounding box center [931, 580] width 94 height 16
click at [941, 644] on label "Malaria" at bounding box center [951, 652] width 99 height 16
checkbox input "true"
click at [1316, 571] on button "Add" at bounding box center [1297, 582] width 108 height 32
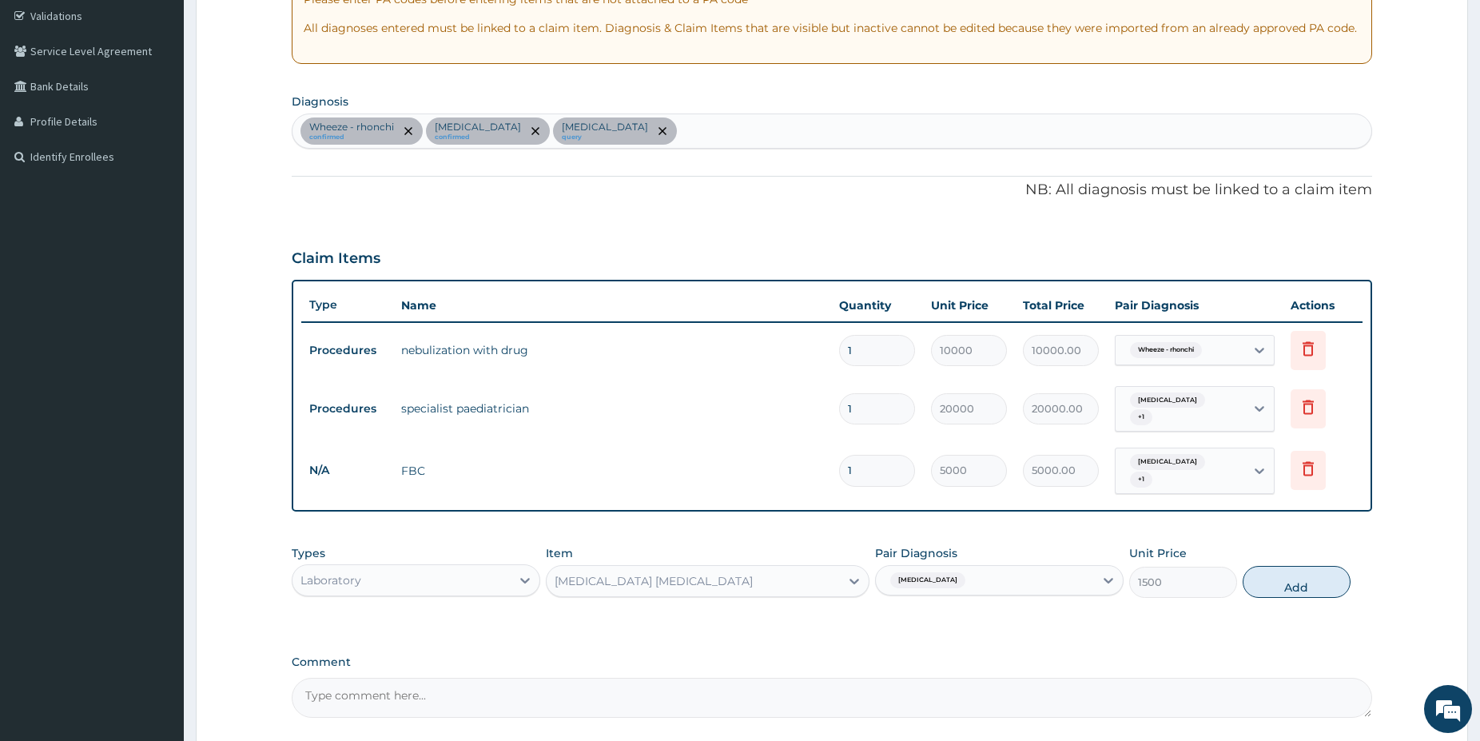
type input "0"
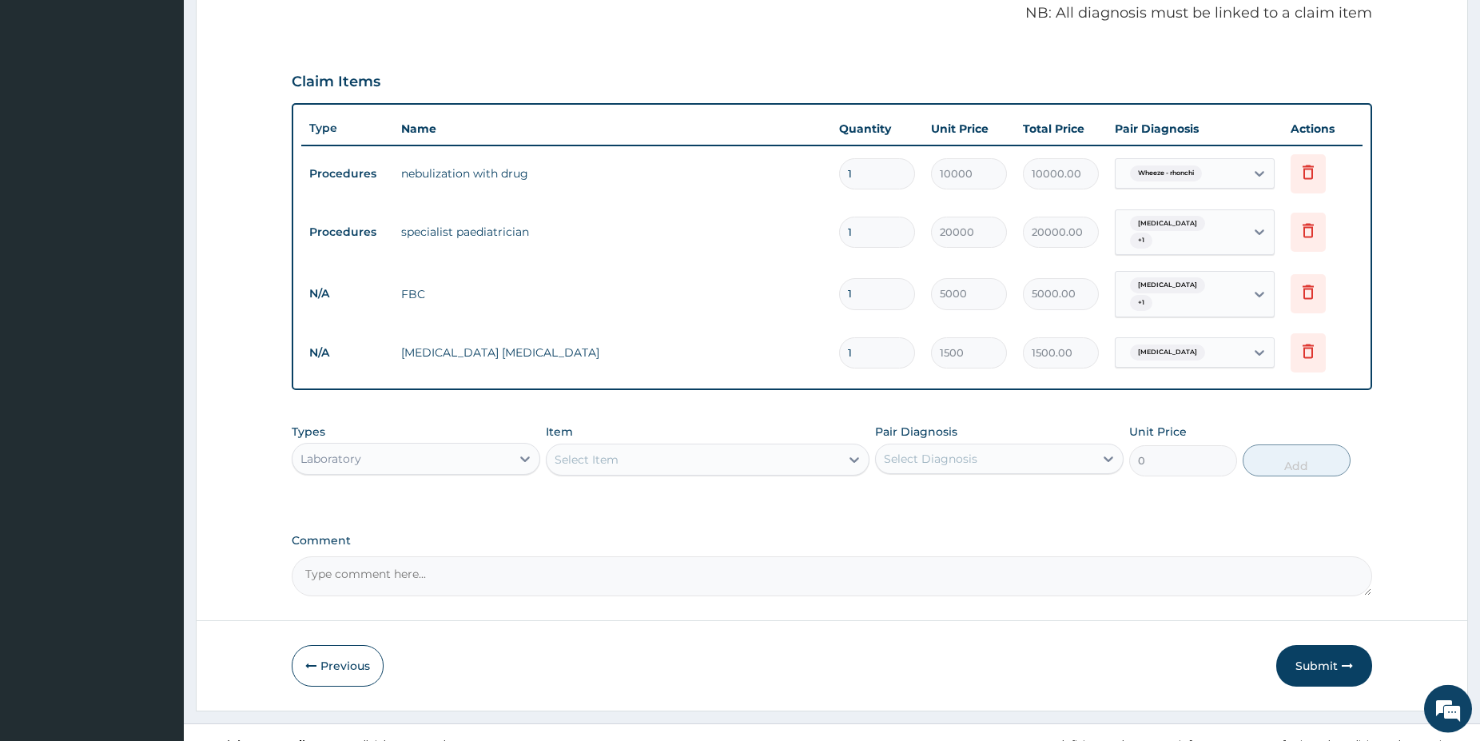
drag, startPoint x: 1485, startPoint y: 737, endPoint x: 1477, endPoint y: 732, distance: 9.3
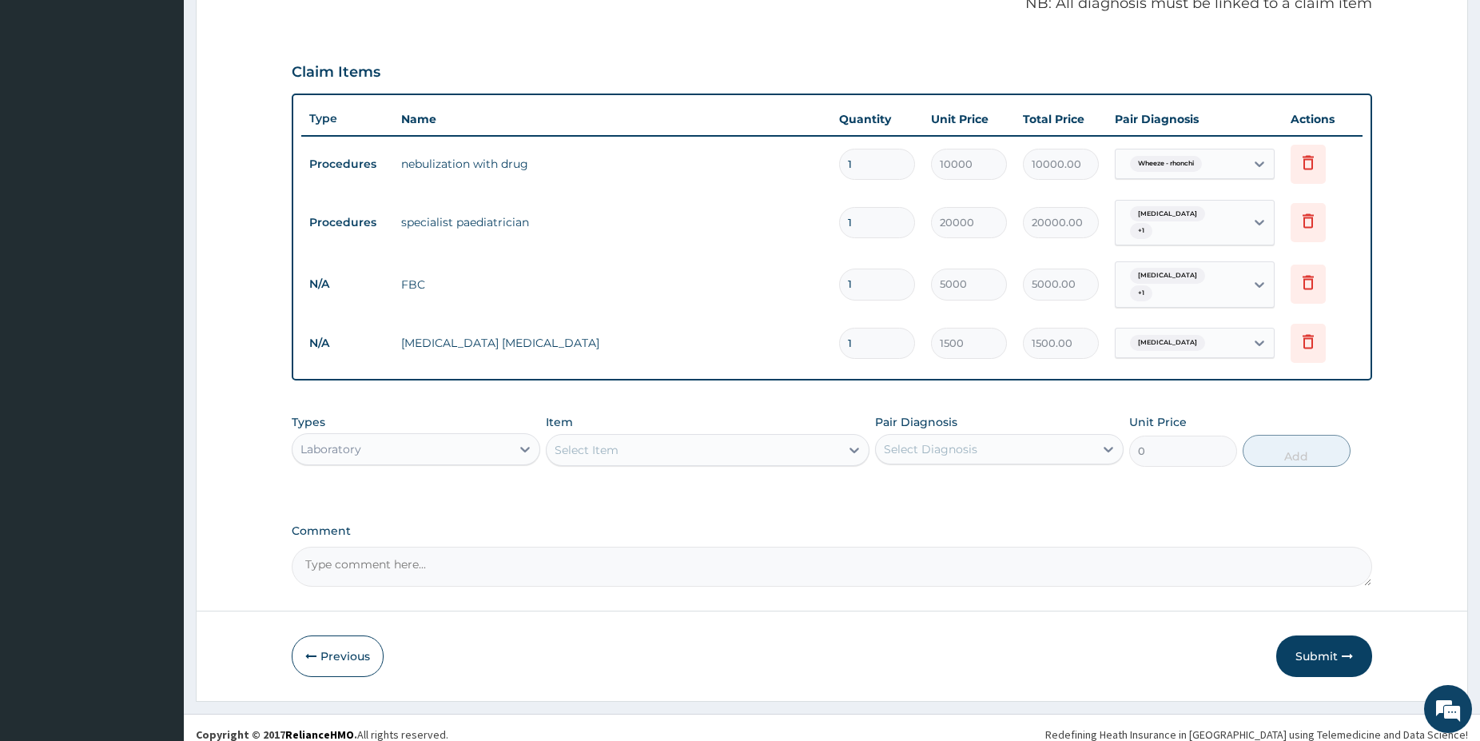
click at [404, 436] on div "Laboratory" at bounding box center [402, 449] width 218 height 26
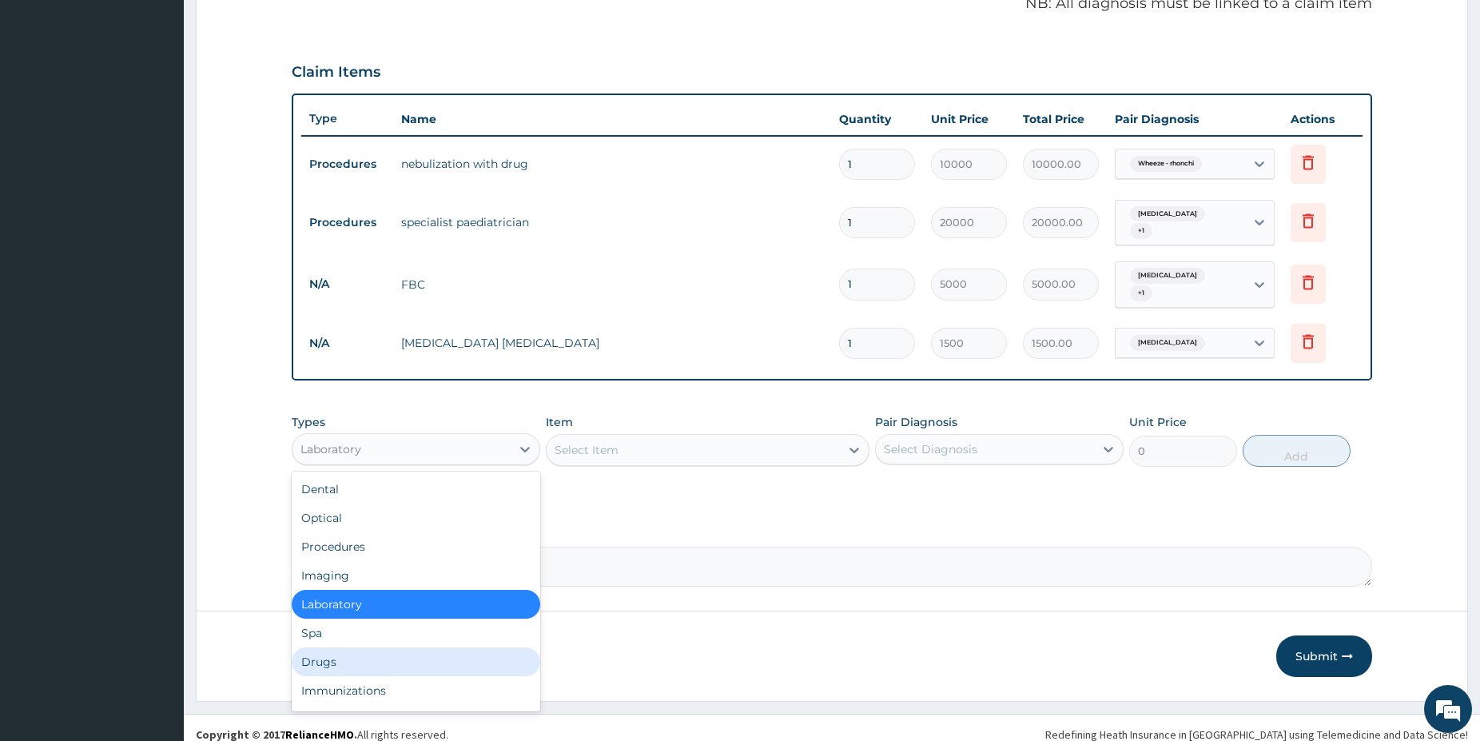
drag, startPoint x: 303, startPoint y: 652, endPoint x: 312, endPoint y: 654, distance: 8.9
click at [307, 654] on div "Drugs" at bounding box center [416, 661] width 249 height 29
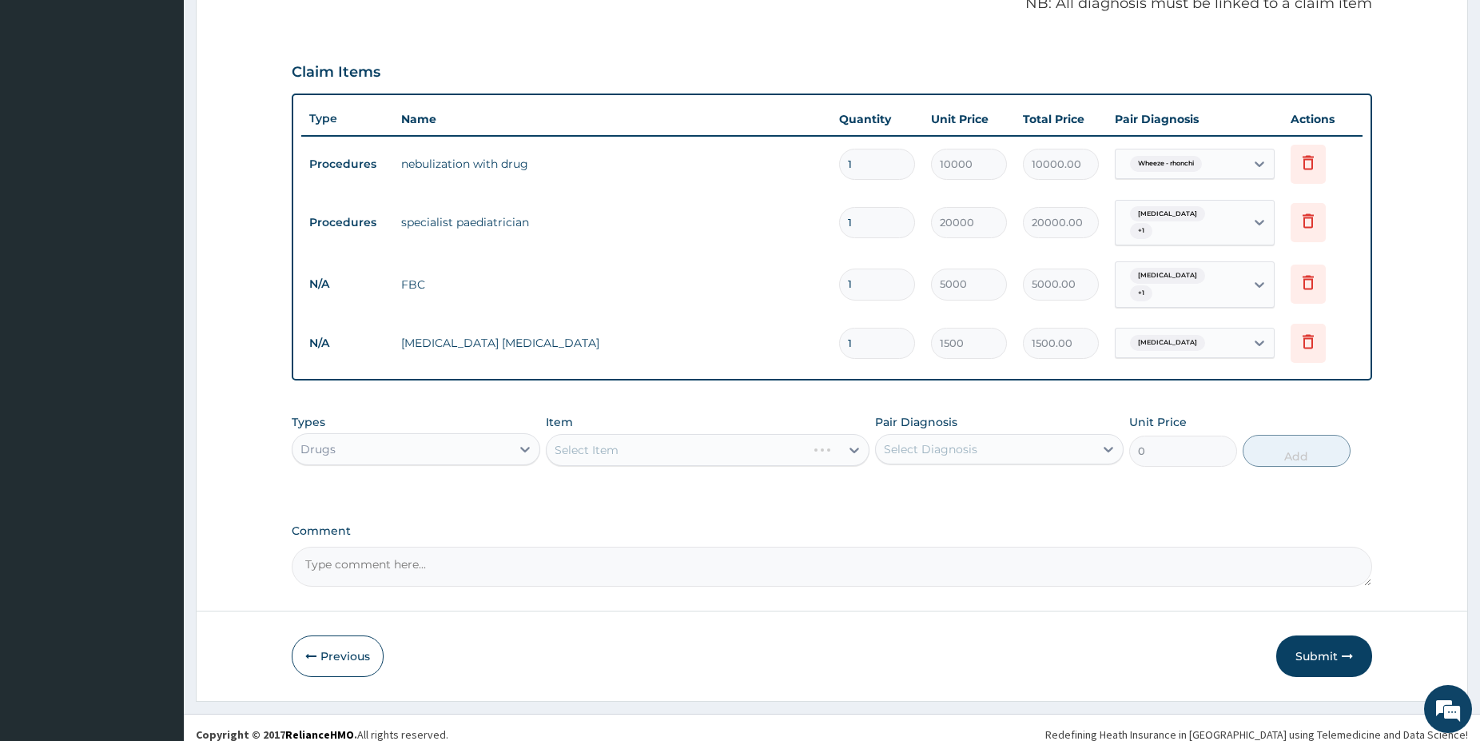
click at [687, 434] on div "Select Item" at bounding box center [708, 450] width 324 height 32
click at [694, 434] on div "Select Item" at bounding box center [708, 450] width 324 height 32
click at [699, 435] on div "Select Item" at bounding box center [708, 450] width 324 height 32
click at [699, 437] on div "Select Item" at bounding box center [693, 450] width 293 height 26
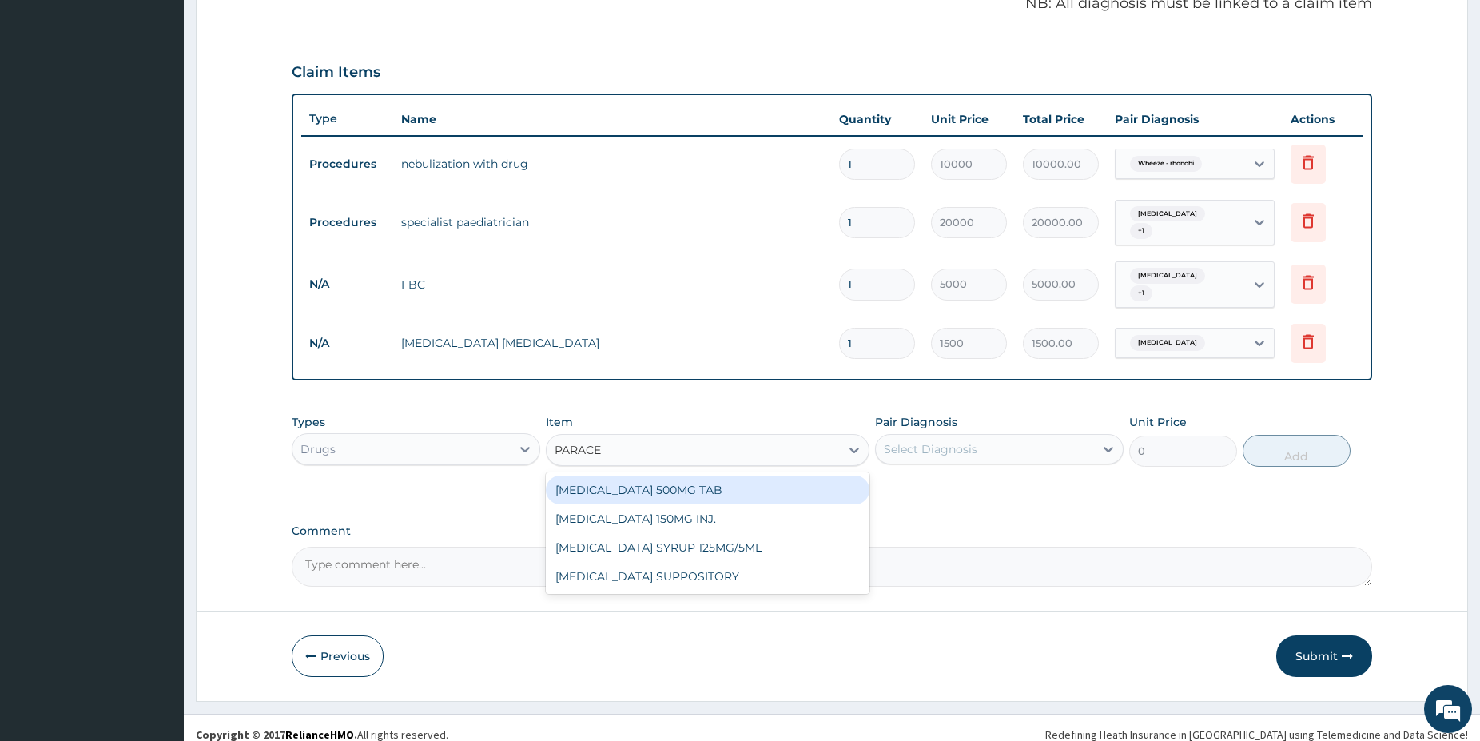
type input "PARACET"
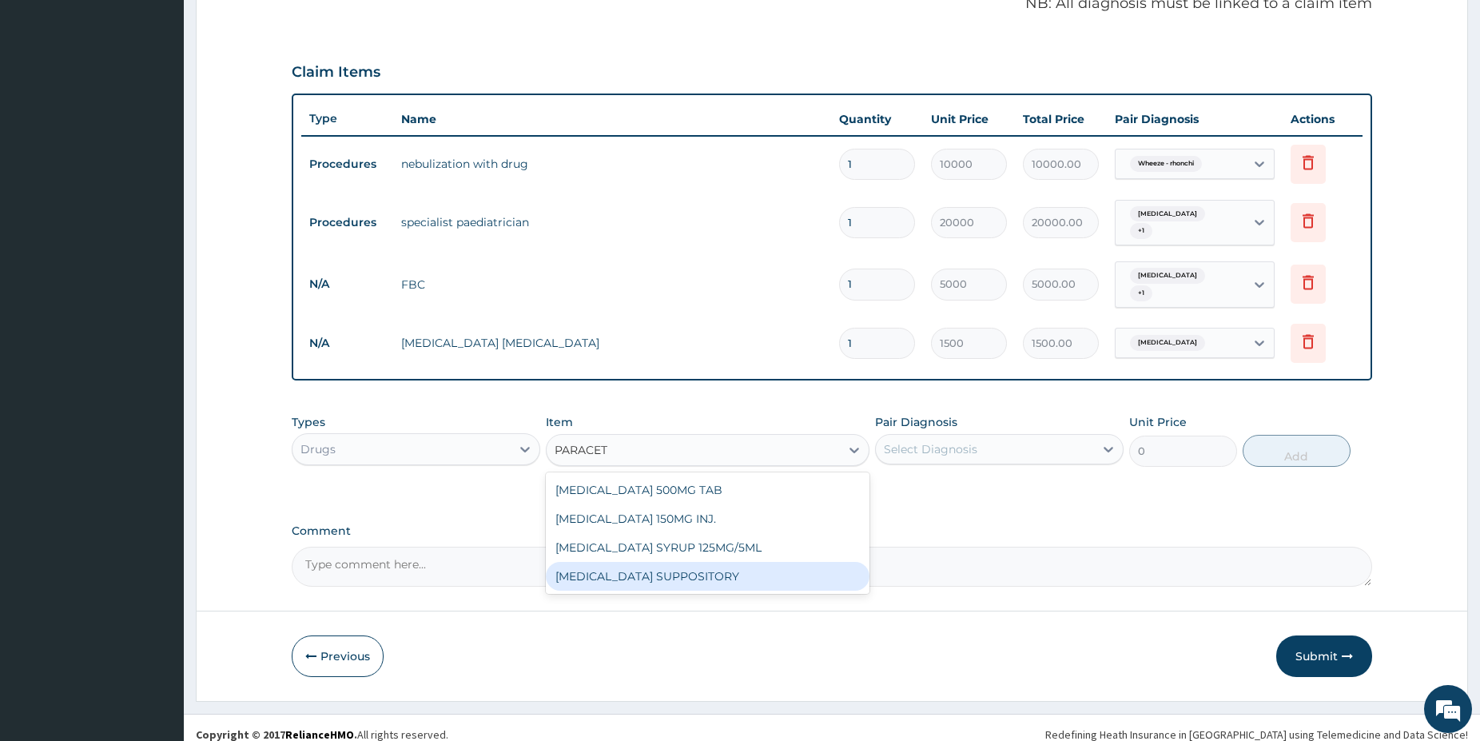
drag, startPoint x: 749, startPoint y: 567, endPoint x: 867, endPoint y: 504, distance: 134.1
click at [750, 565] on div "PARACETAMOL SUPPOSITORY" at bounding box center [708, 576] width 324 height 29
type input "450"
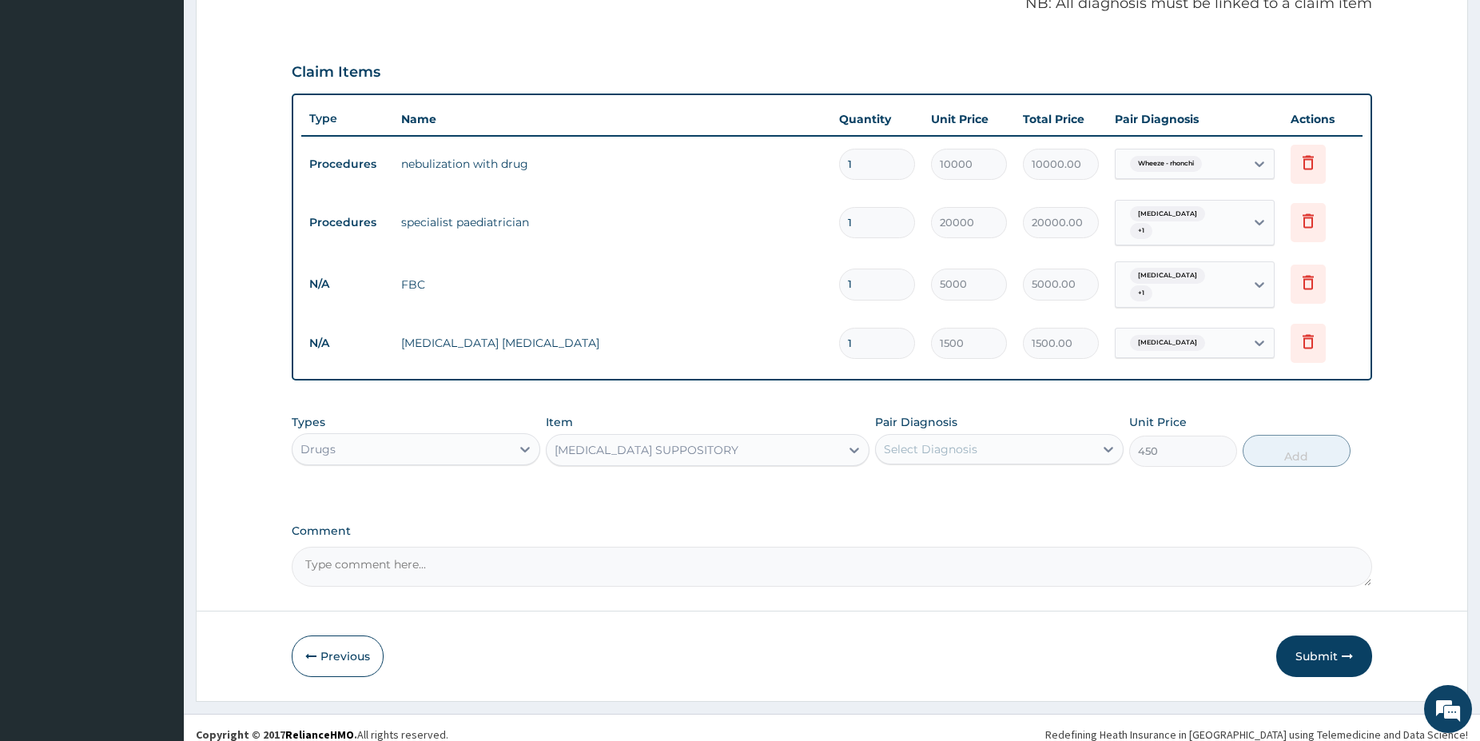
click at [969, 441] on div "Select Diagnosis" at bounding box center [931, 449] width 94 height 16
click at [925, 513] on label "Malaria" at bounding box center [951, 521] width 99 height 16
checkbox input "true"
click at [1309, 444] on button "Add" at bounding box center [1297, 451] width 108 height 32
type input "0"
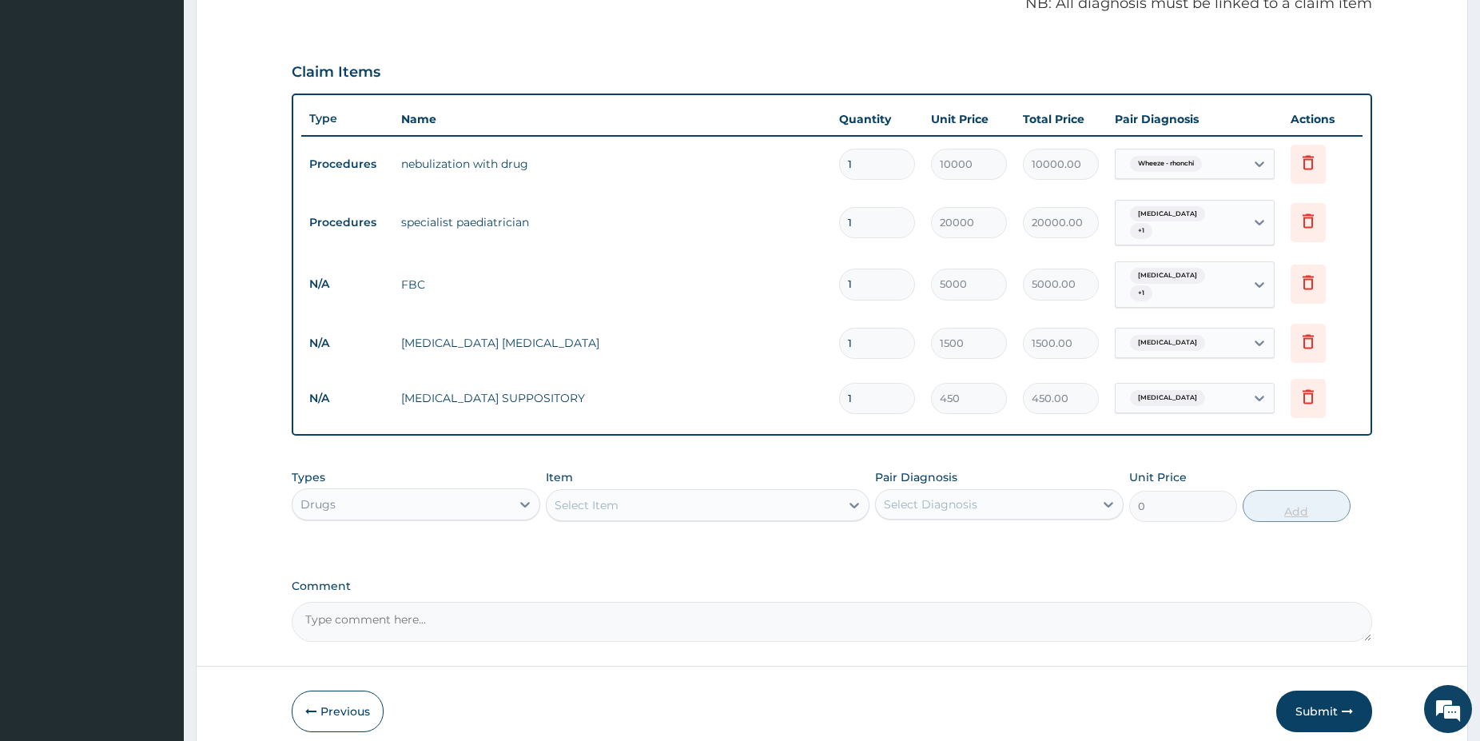
type input "0.00"
type input "2"
type input "900.00"
type input "2"
click at [632, 492] on div "Select Item" at bounding box center [693, 505] width 293 height 26
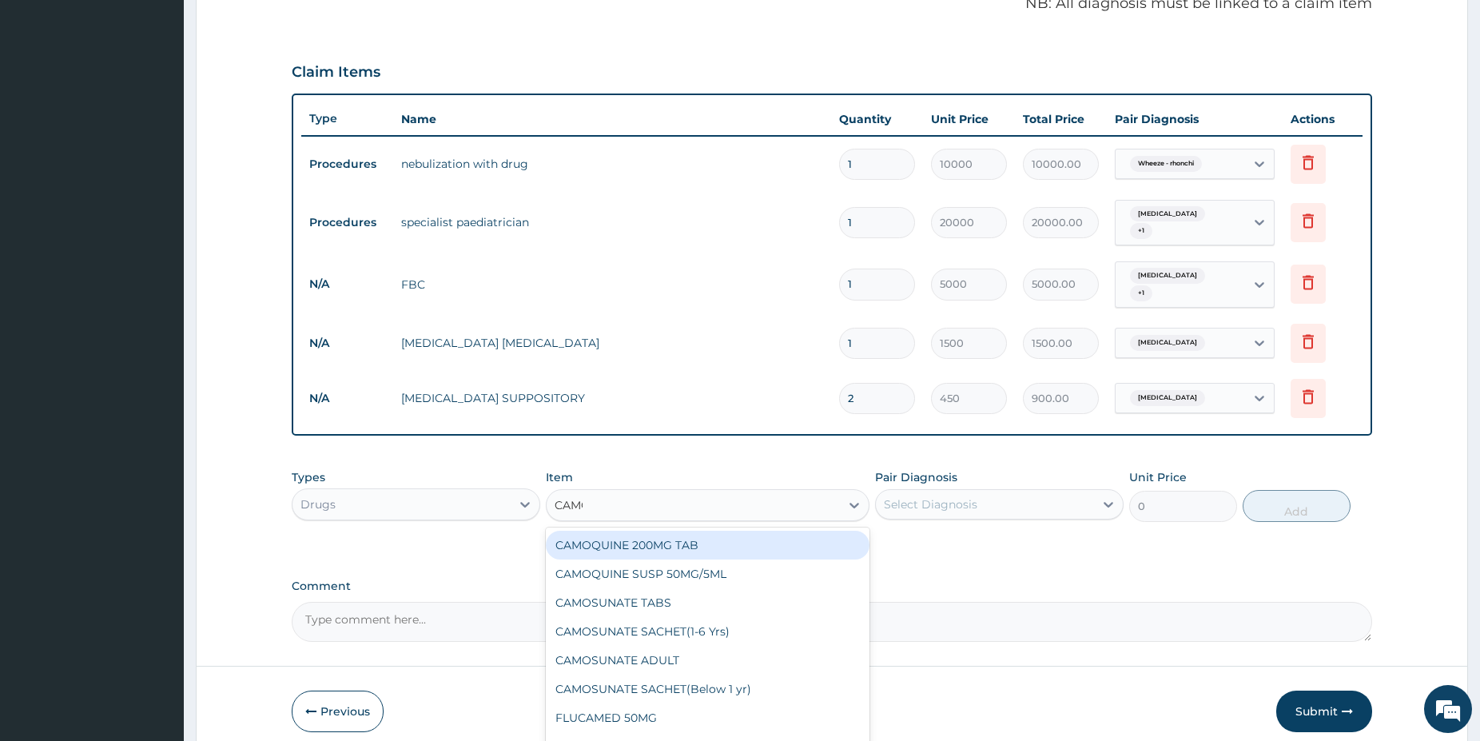
type input "CAMOS"
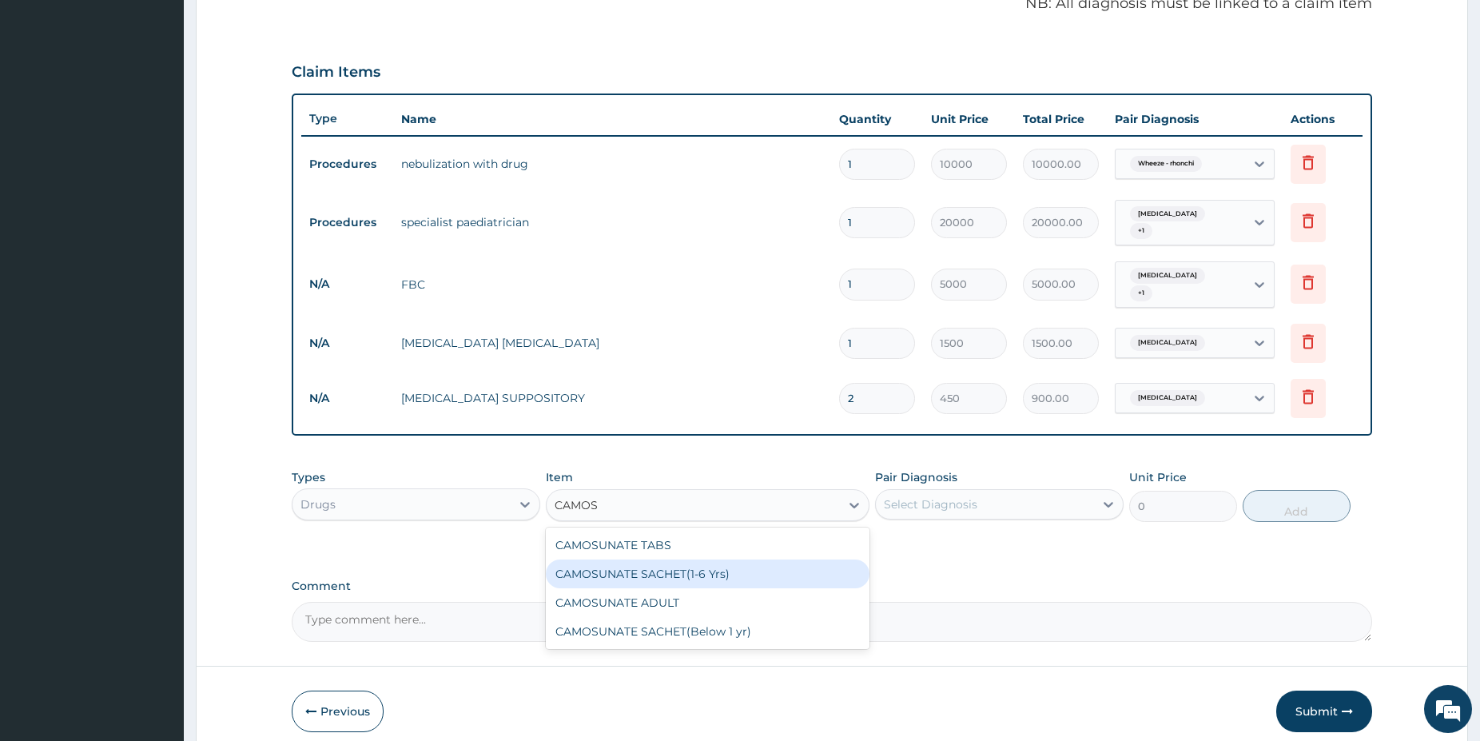
click at [685, 559] on div "CAMOSUNATE SACHET(1-6 Yrs)" at bounding box center [708, 573] width 324 height 29
type input "2250"
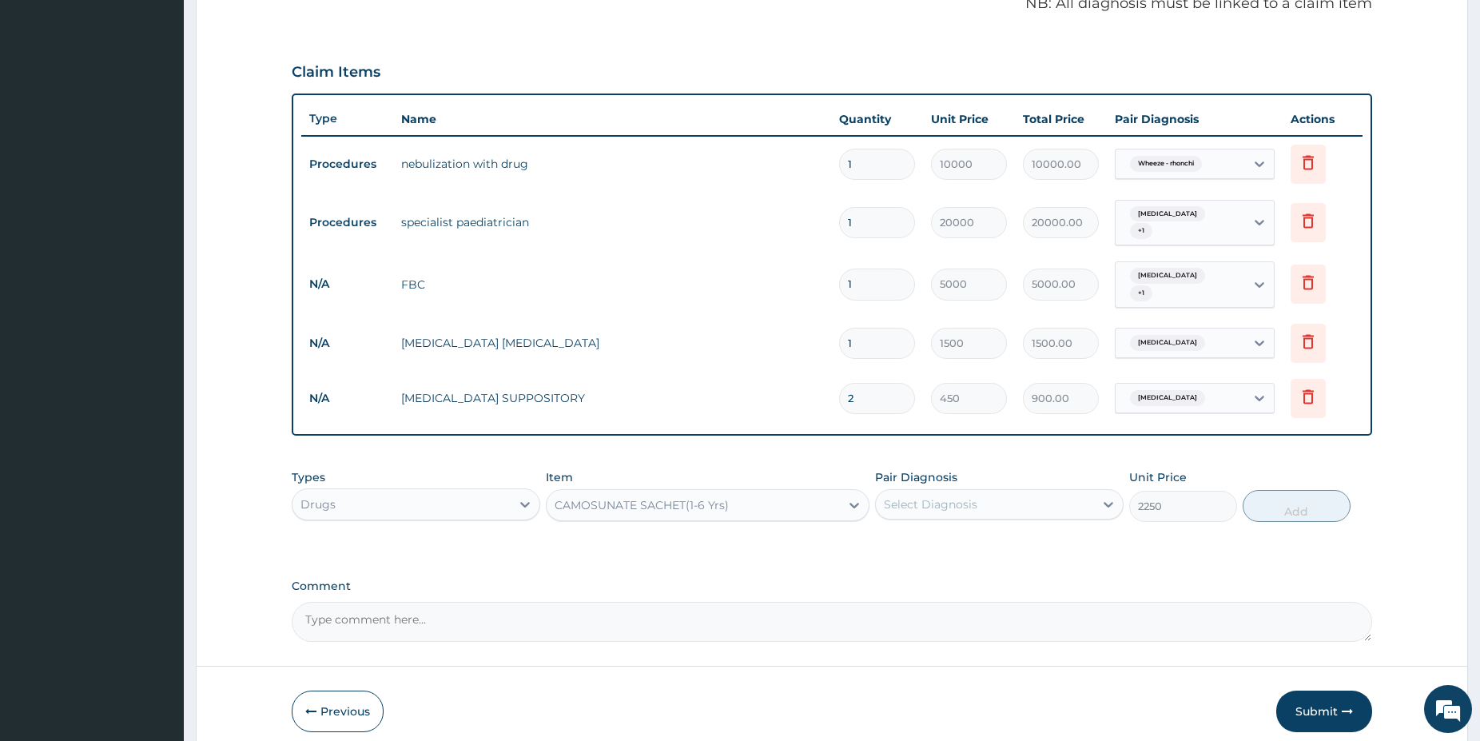
click at [994, 492] on div "Select Diagnosis" at bounding box center [985, 505] width 218 height 26
click at [989, 562] on div "Malaria" at bounding box center [999, 578] width 249 height 33
checkbox input "true"
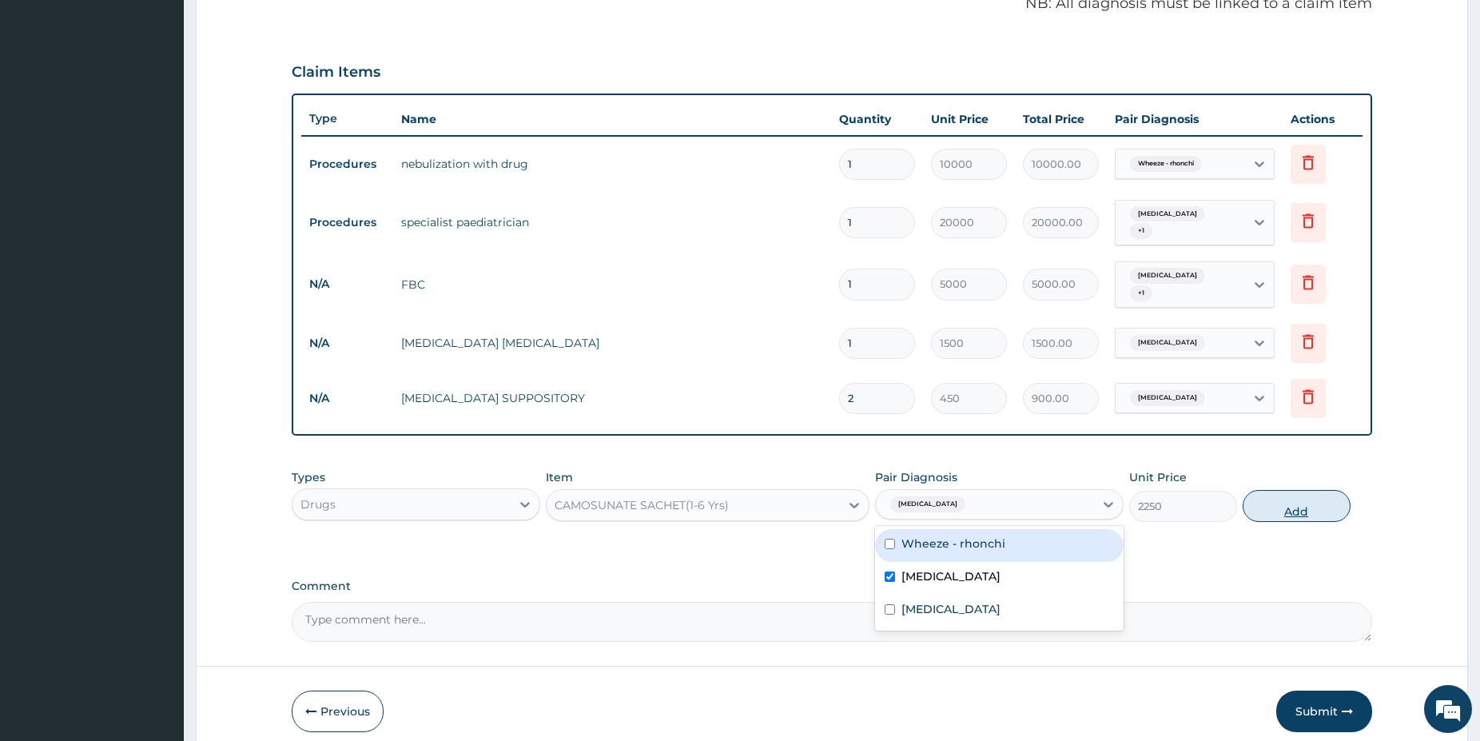
click at [1277, 494] on button "Add" at bounding box center [1297, 506] width 108 height 32
type input "0"
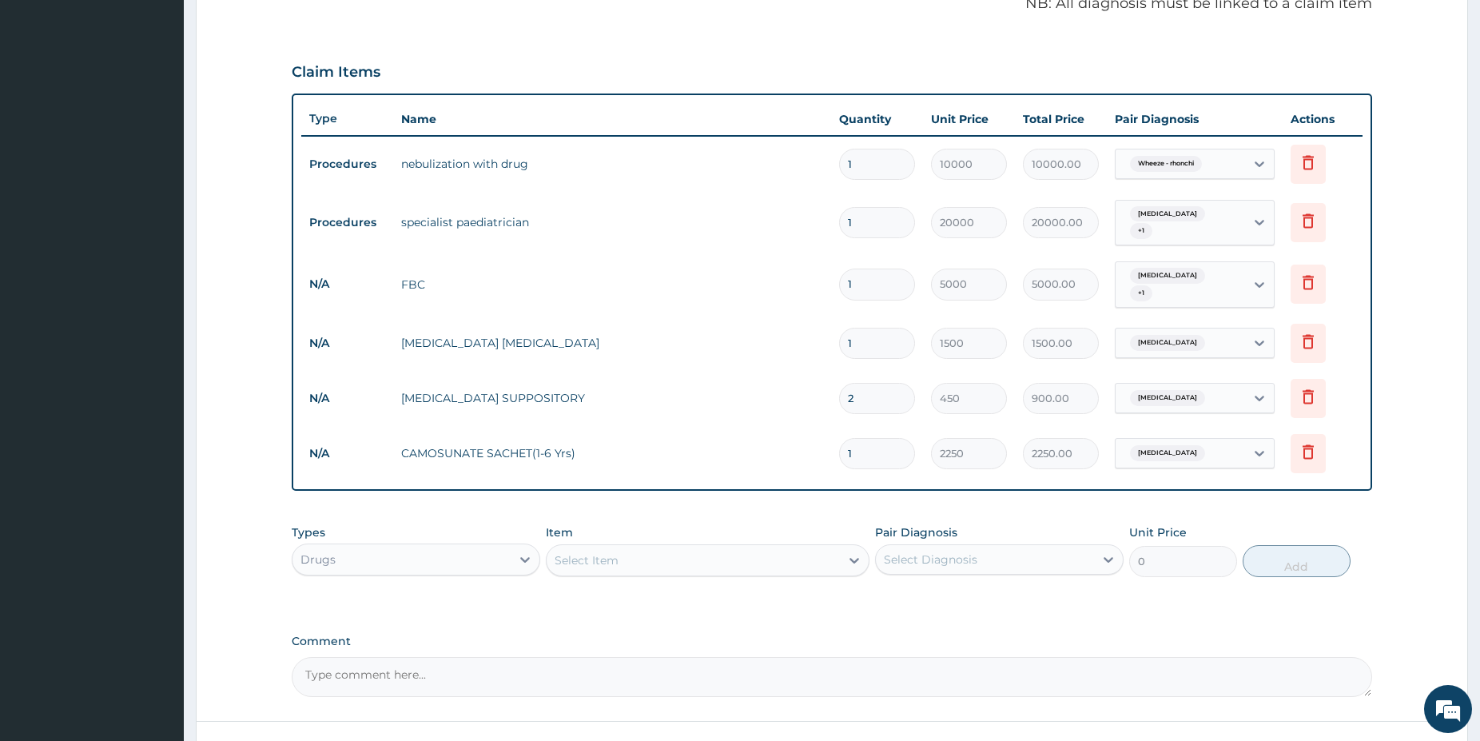
click at [611, 556] on div "Select Item" at bounding box center [693, 560] width 293 height 26
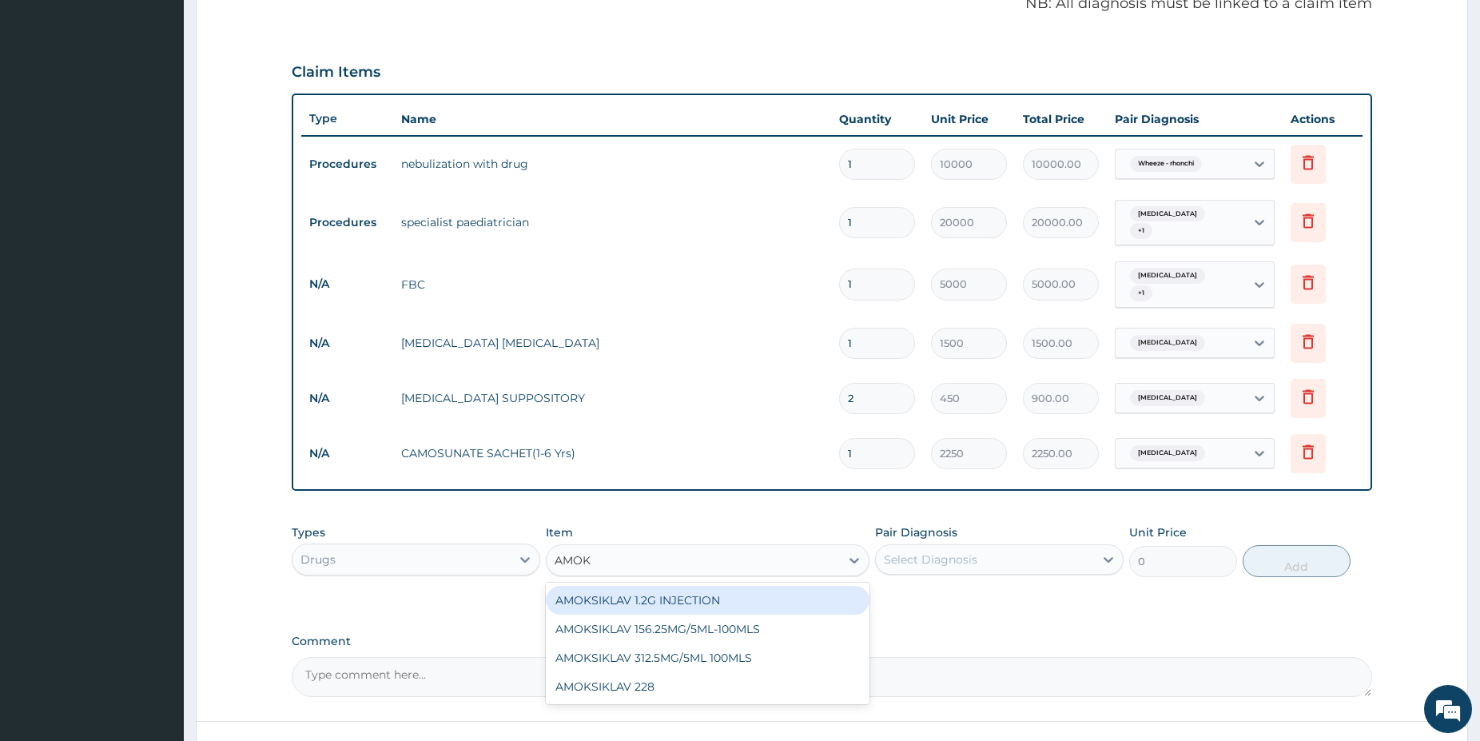
type input "AMOKS"
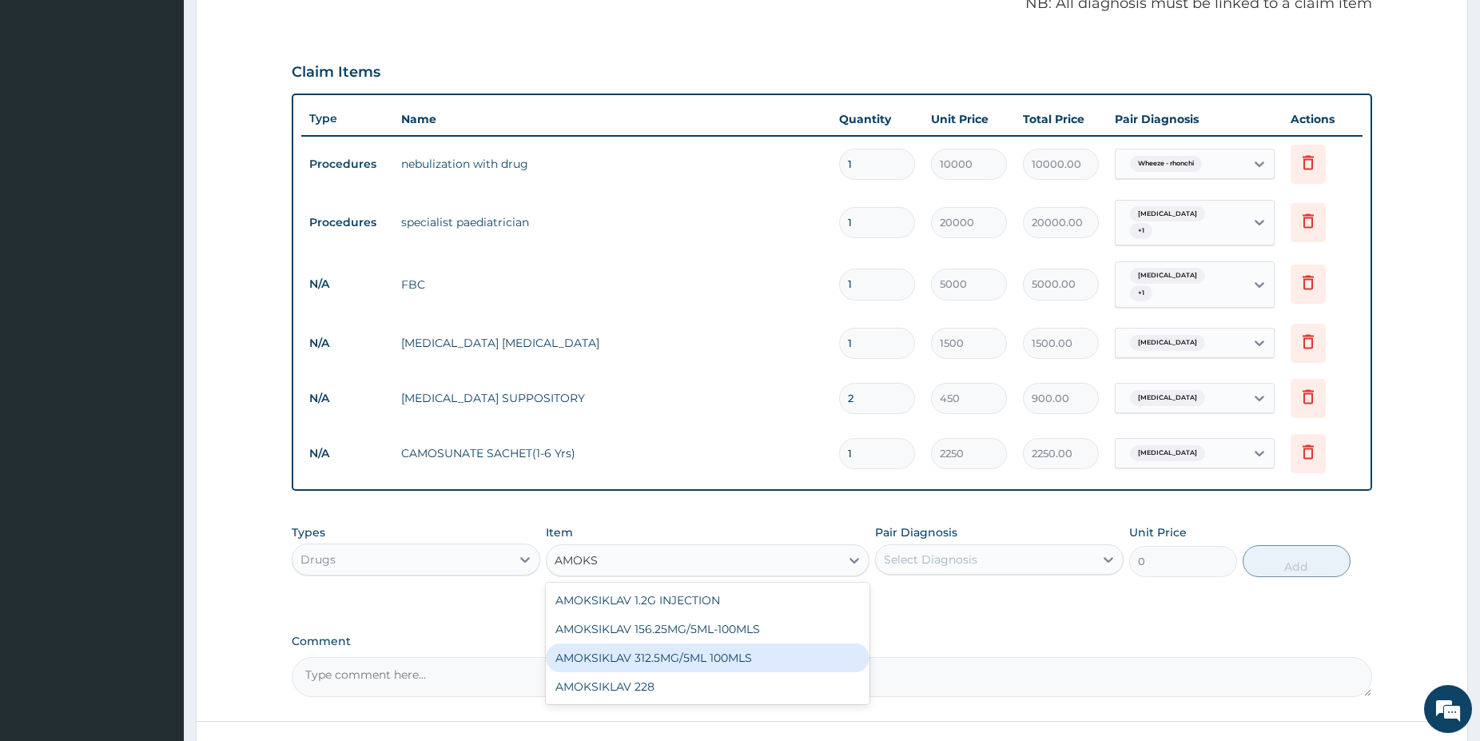
click at [751, 648] on div "AMOKSIKLAV 312.5MG/5ML 100MLS" at bounding box center [708, 657] width 324 height 29
type input "4500"
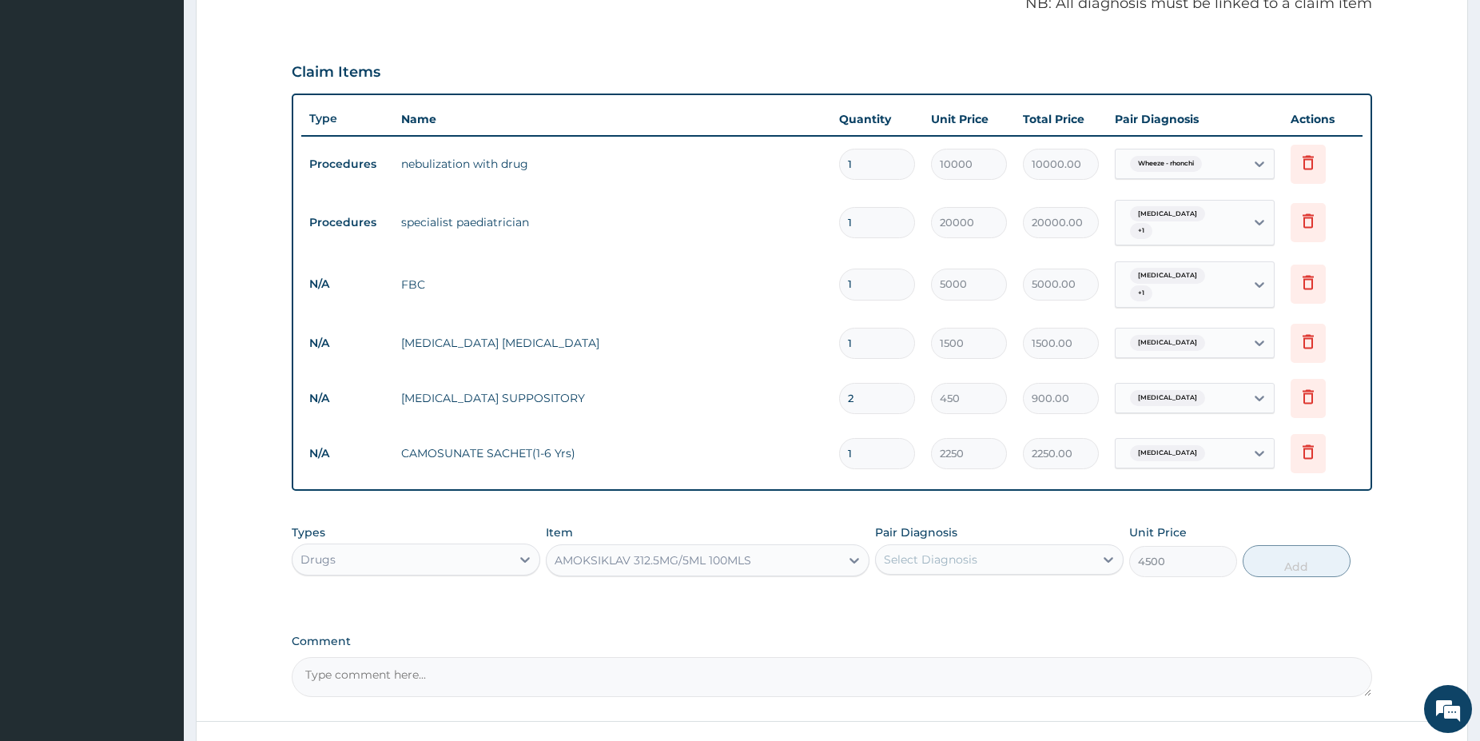
click at [999, 547] on div "Select Diagnosis" at bounding box center [985, 560] width 218 height 26
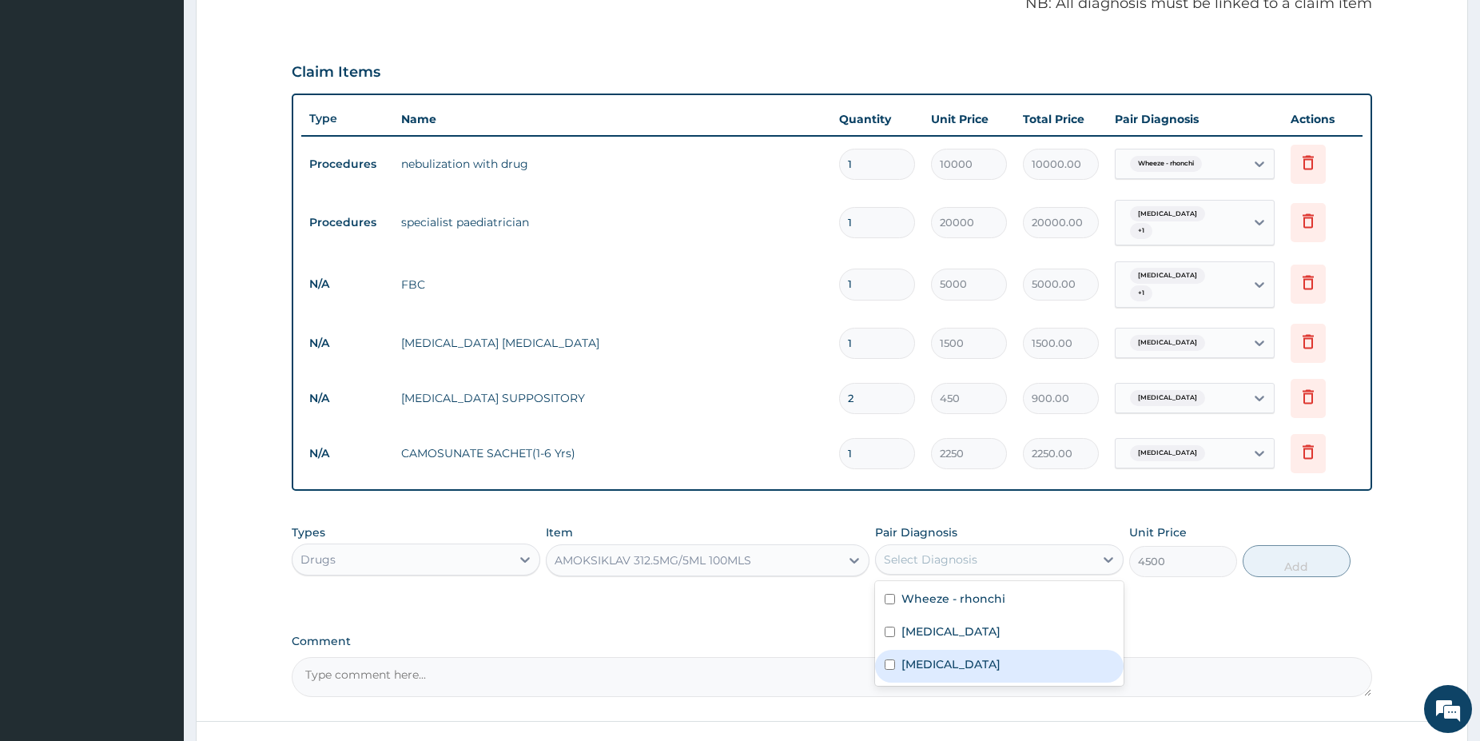
click at [949, 650] on div "Sepsis" at bounding box center [999, 666] width 249 height 33
checkbox input "true"
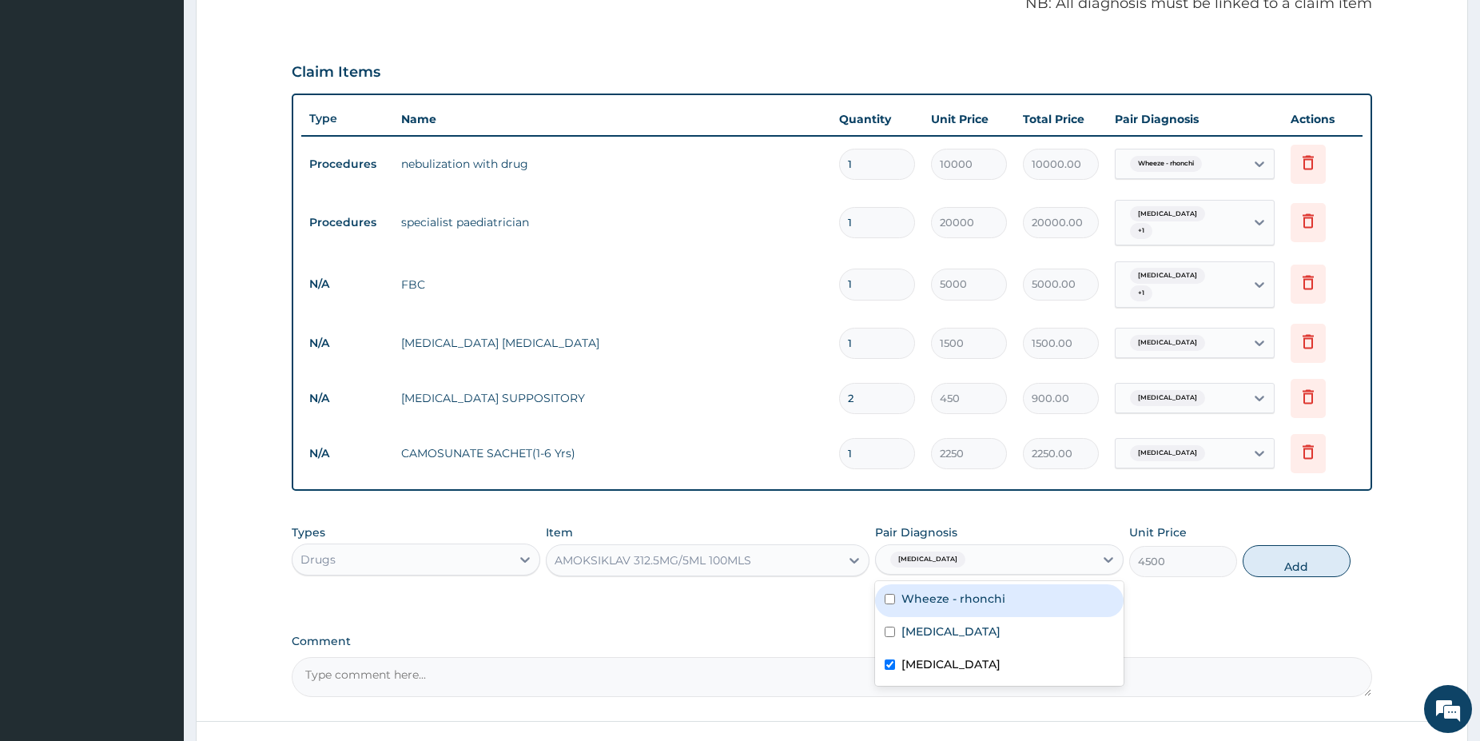
click at [988, 595] on div "Wheeze - rhonchi" at bounding box center [999, 600] width 249 height 33
checkbox input "true"
click at [1299, 545] on button "Add" at bounding box center [1297, 561] width 108 height 32
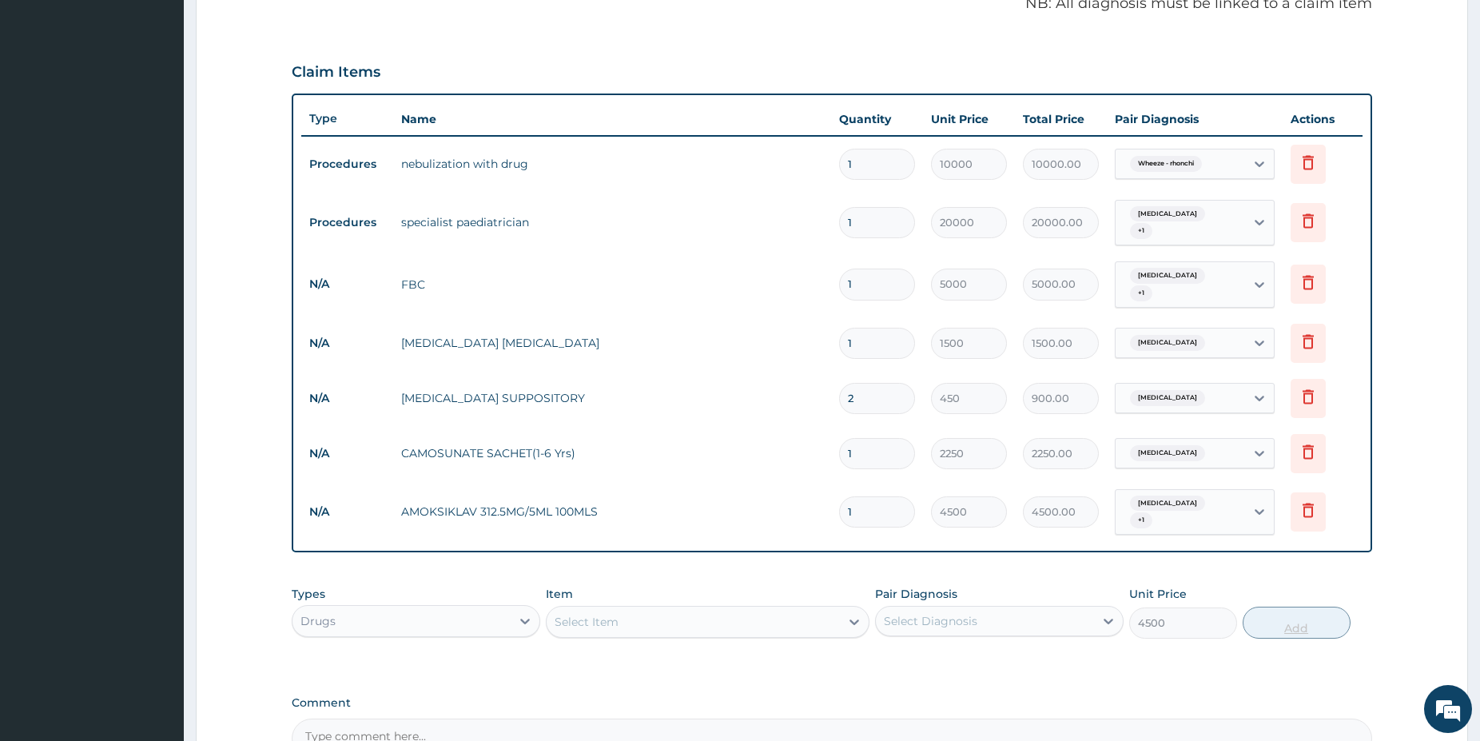
type input "0"
click at [647, 609] on div "Select Item" at bounding box center [693, 622] width 293 height 26
type input "PARAC"
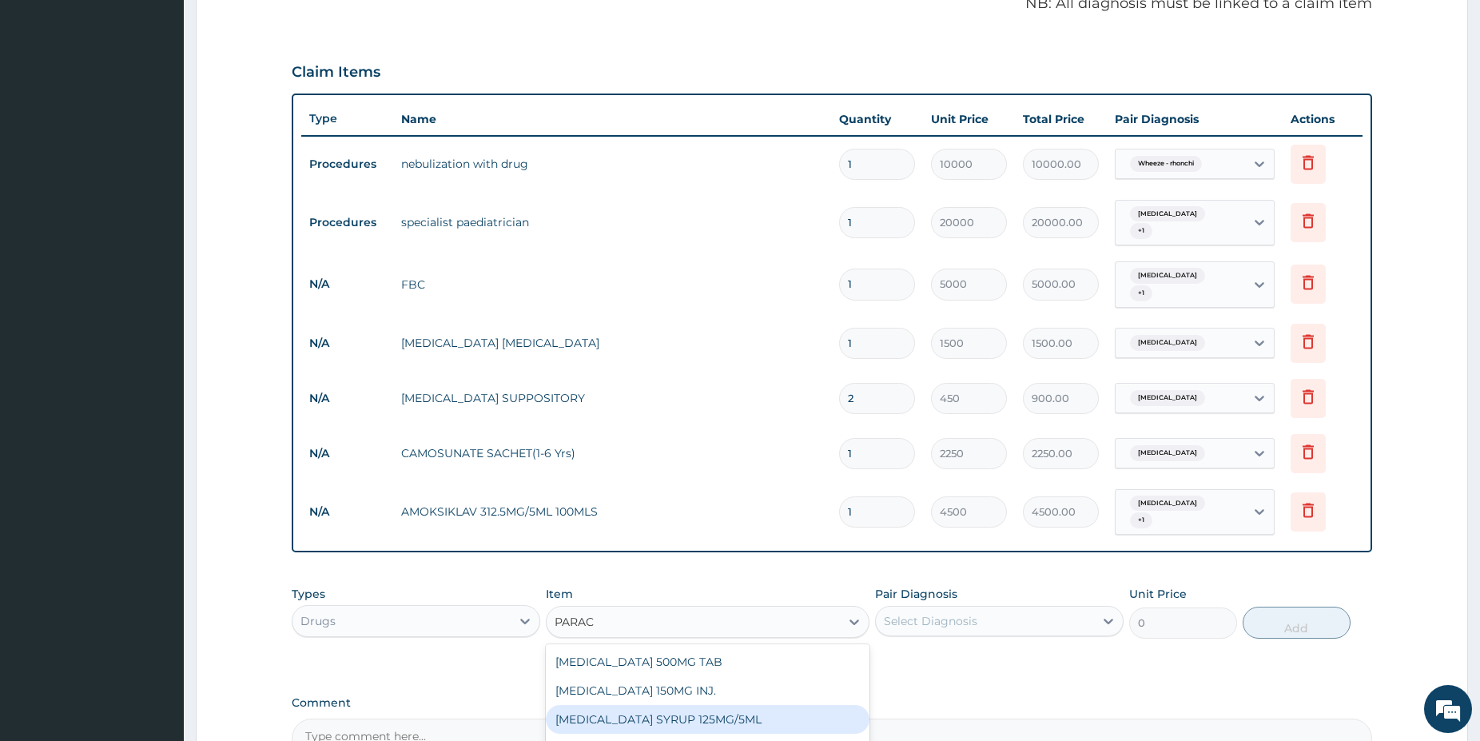
click at [734, 706] on div "PARACETAMOL SYRUP 125MG/5ML" at bounding box center [708, 719] width 324 height 29
type input "1100"
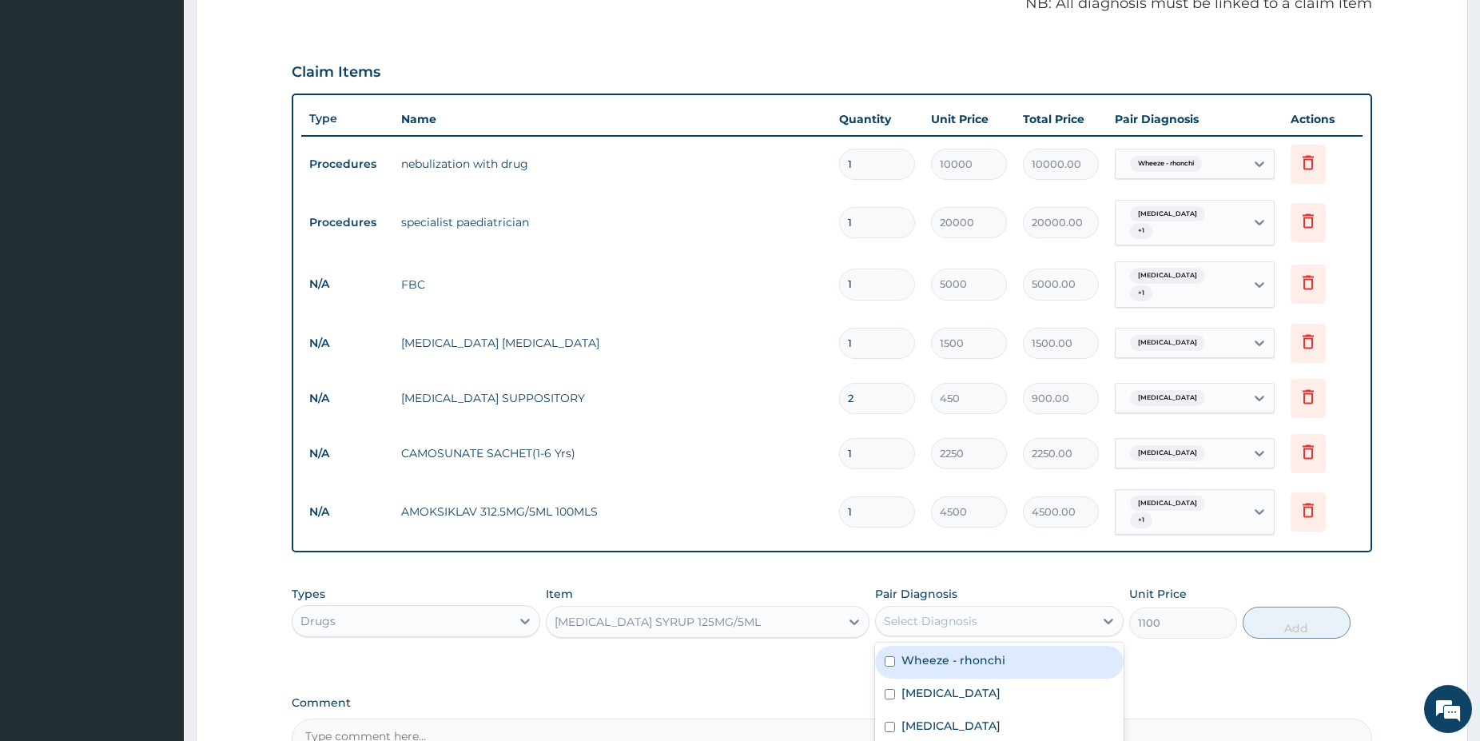
click at [933, 613] on div "Select Diagnosis" at bounding box center [931, 621] width 94 height 16
click at [929, 679] on div "Malaria" at bounding box center [999, 695] width 249 height 33
checkbox input "true"
click at [1258, 607] on button "Add" at bounding box center [1297, 623] width 108 height 32
type input "0"
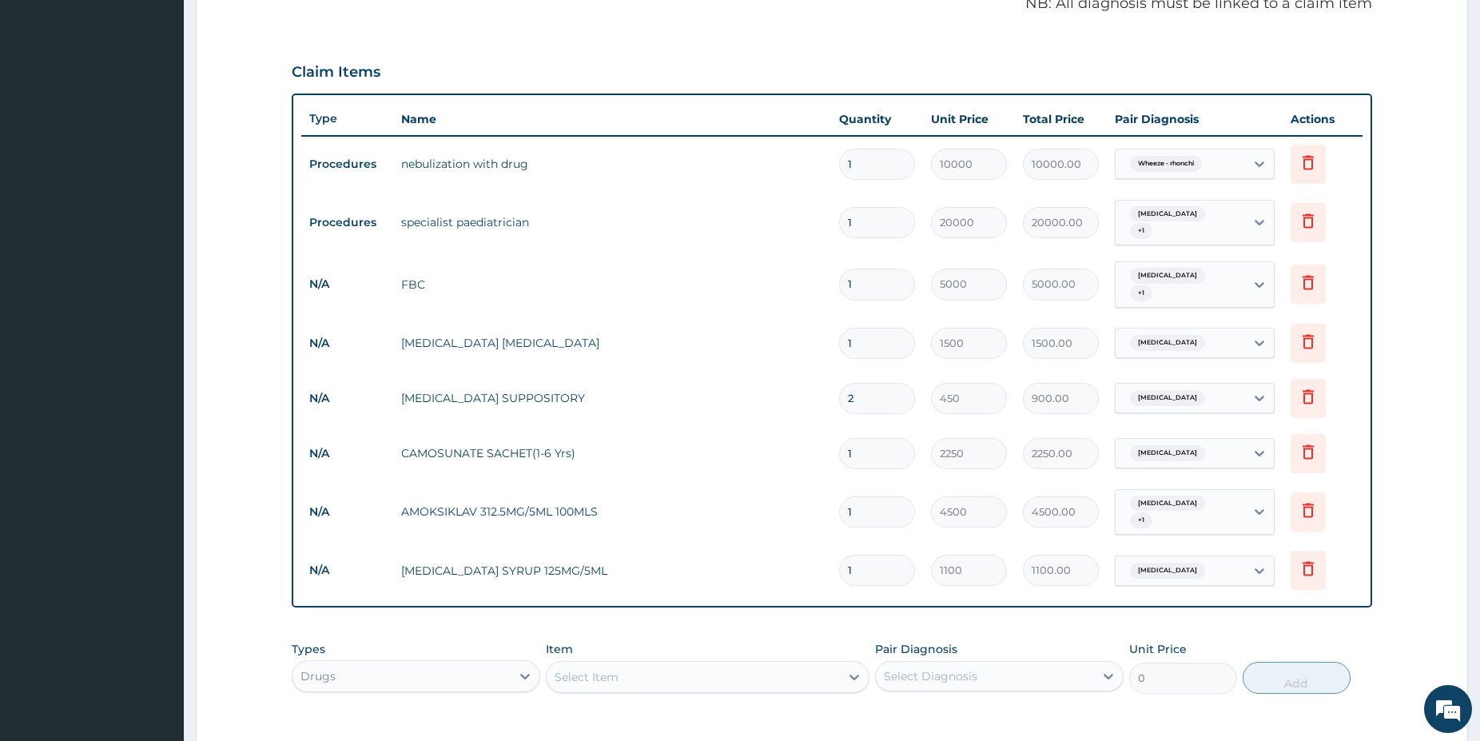
click at [632, 664] on div "Select Item" at bounding box center [693, 677] width 293 height 26
type input "BRON"
click at [692, 731] on div "BRONCHOLYTE SYRUP" at bounding box center [708, 745] width 324 height 29
type input "1800"
click at [909, 663] on div "Select Diagnosis" at bounding box center [985, 676] width 218 height 26
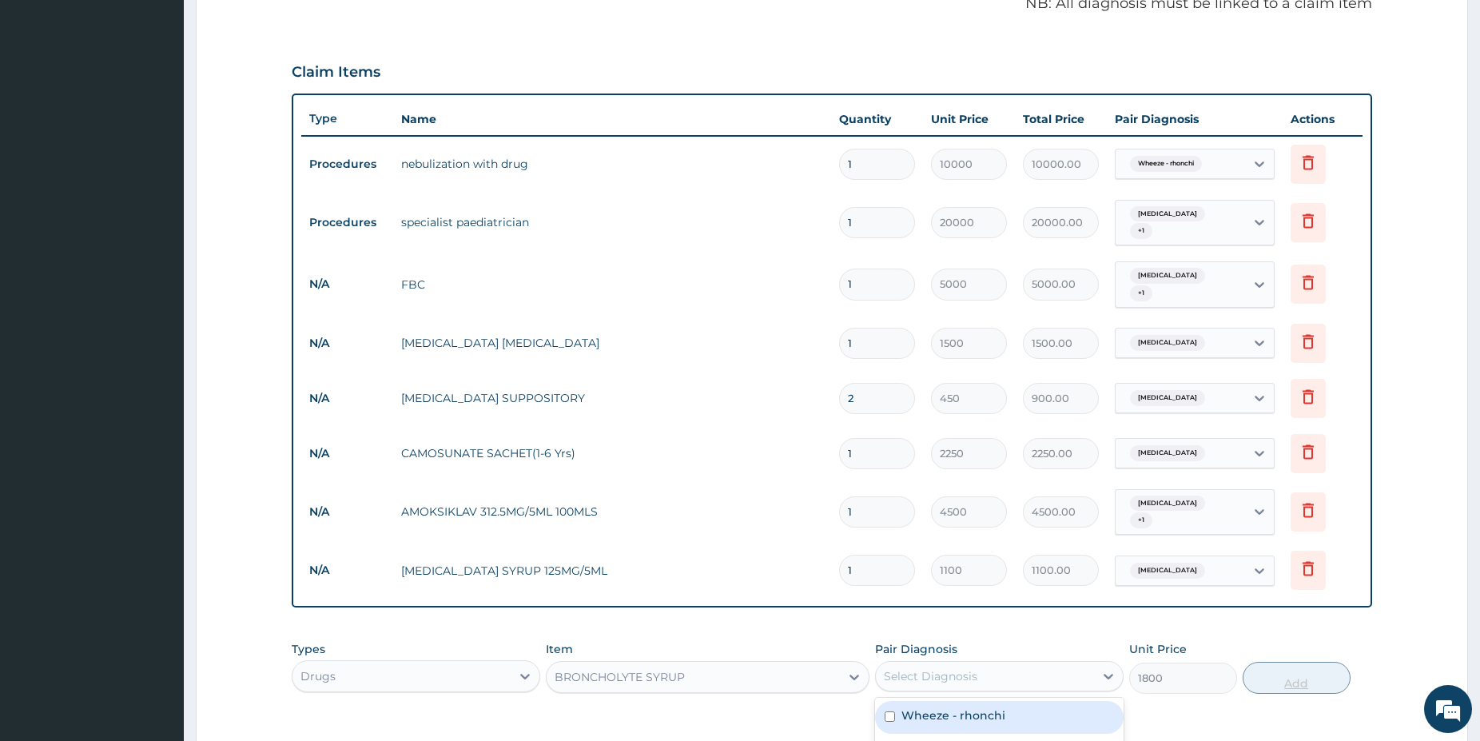
scroll to position [404, 0]
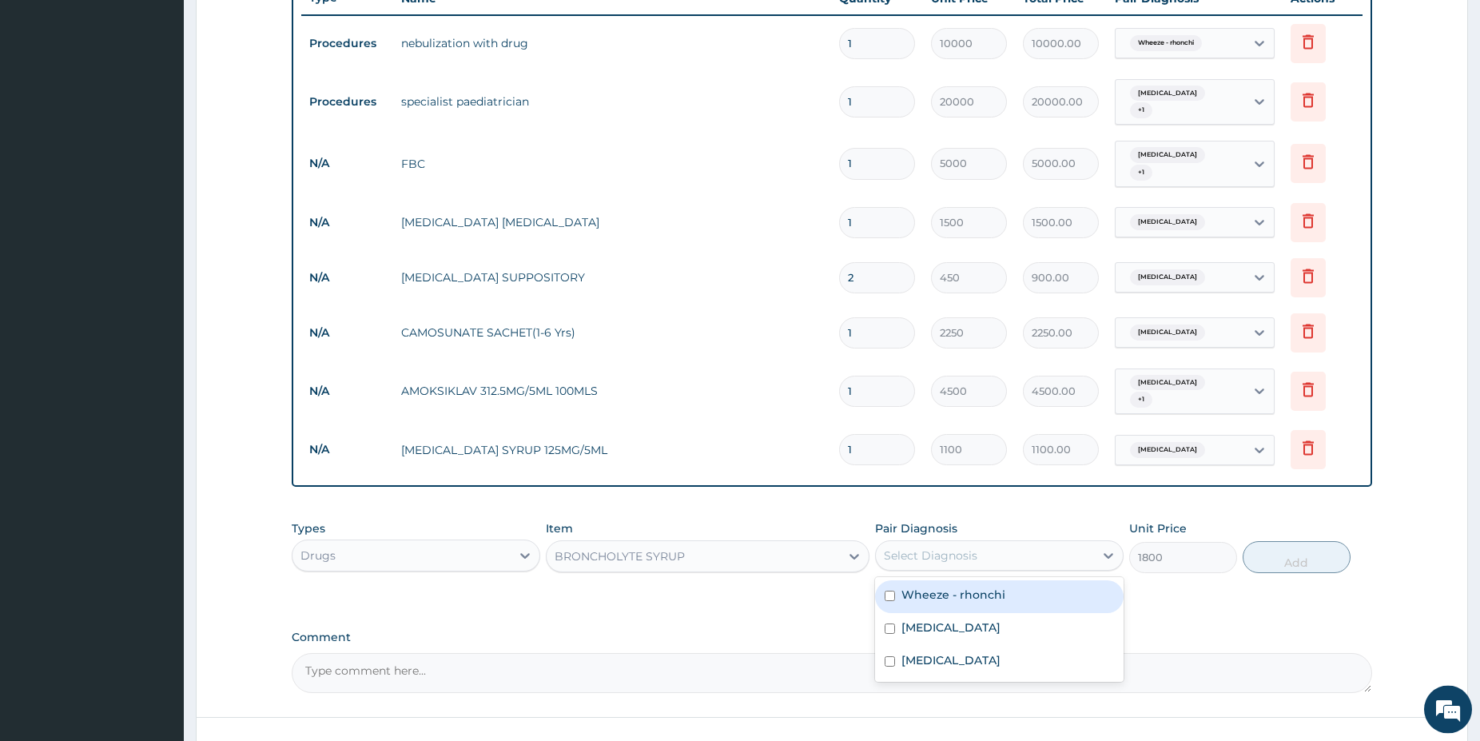
drag, startPoint x: 1492, startPoint y: 735, endPoint x: 1224, endPoint y: 650, distance: 281.8
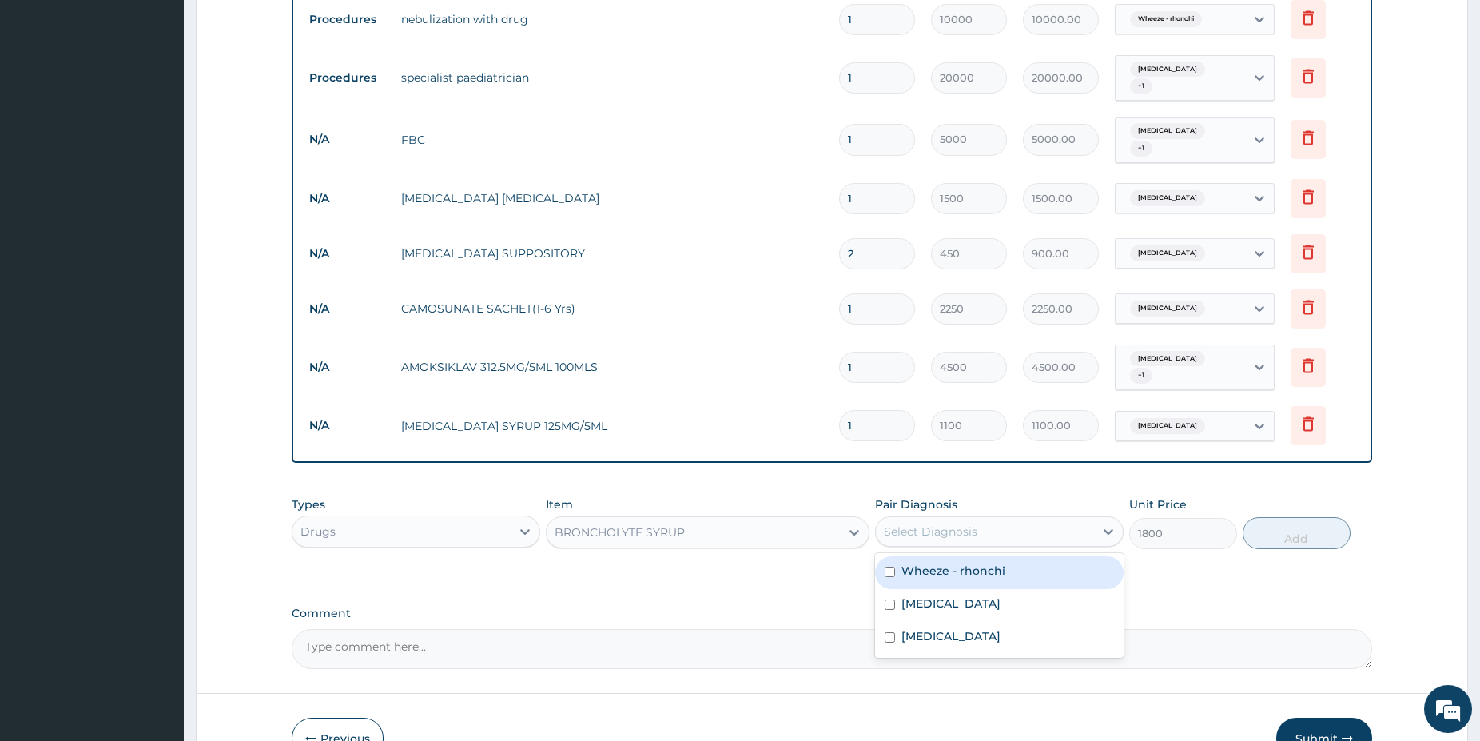
scroll to position [635, 0]
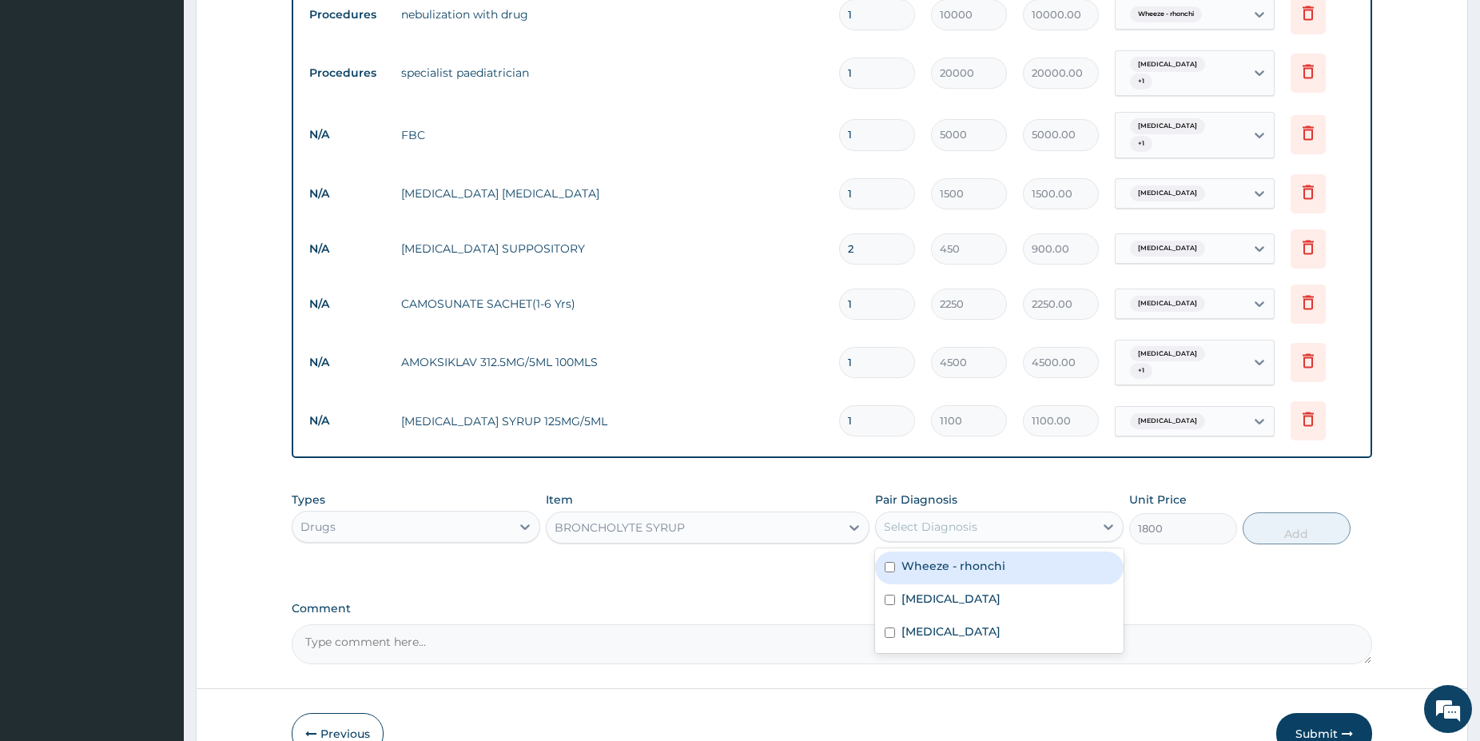
click at [997, 558] on label "Wheeze - rhonchi" at bounding box center [954, 566] width 104 height 16
checkbox input "true"
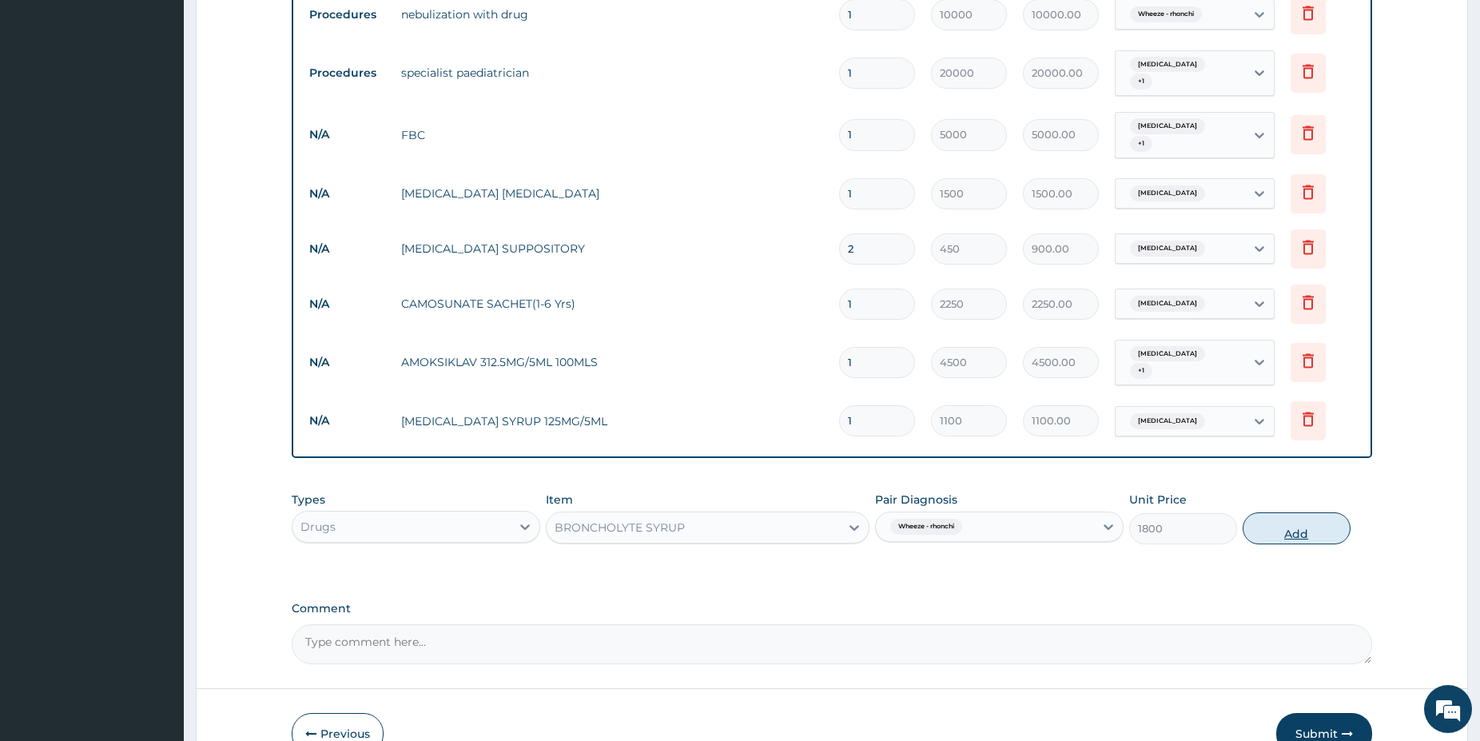
click at [1262, 514] on button "Add" at bounding box center [1297, 528] width 108 height 32
type input "0"
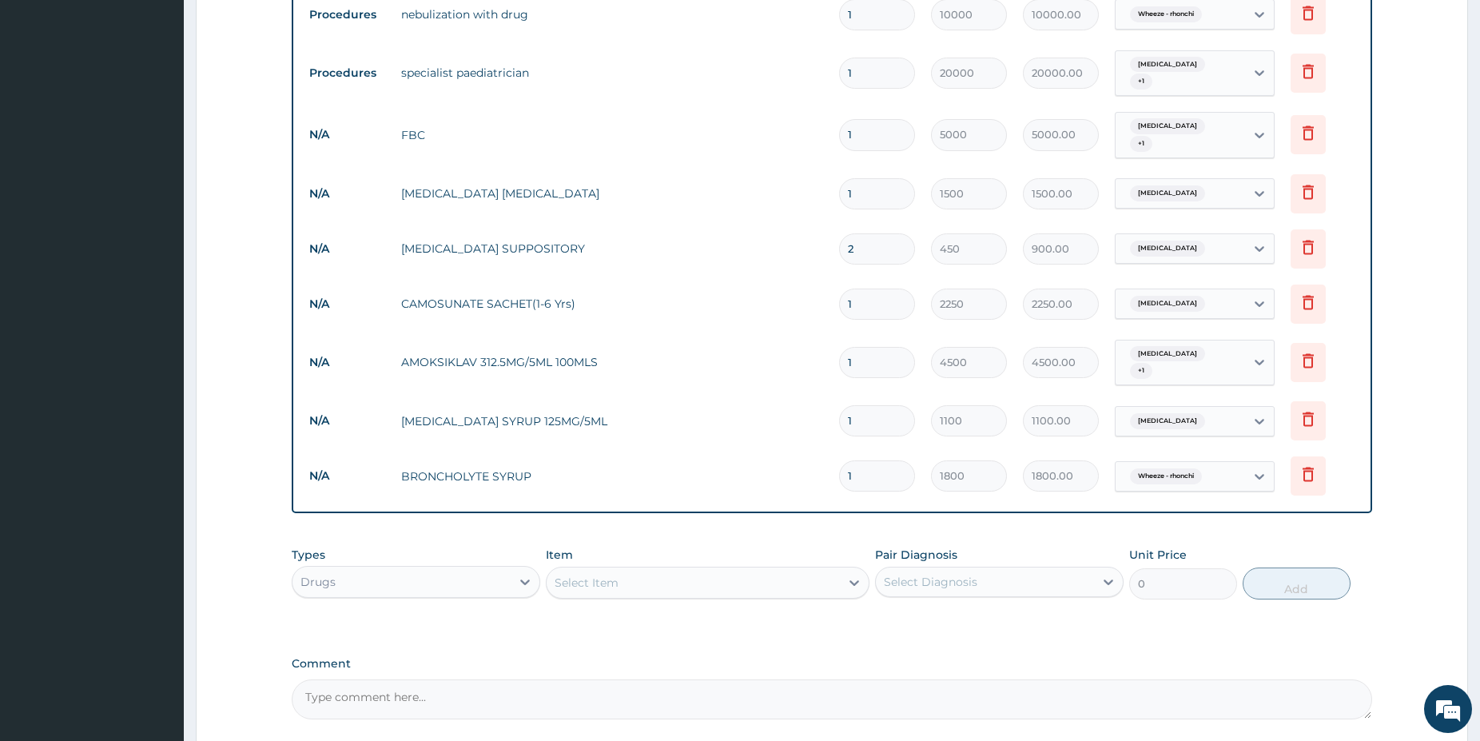
click at [599, 575] on div "Select Item" at bounding box center [587, 583] width 64 height 16
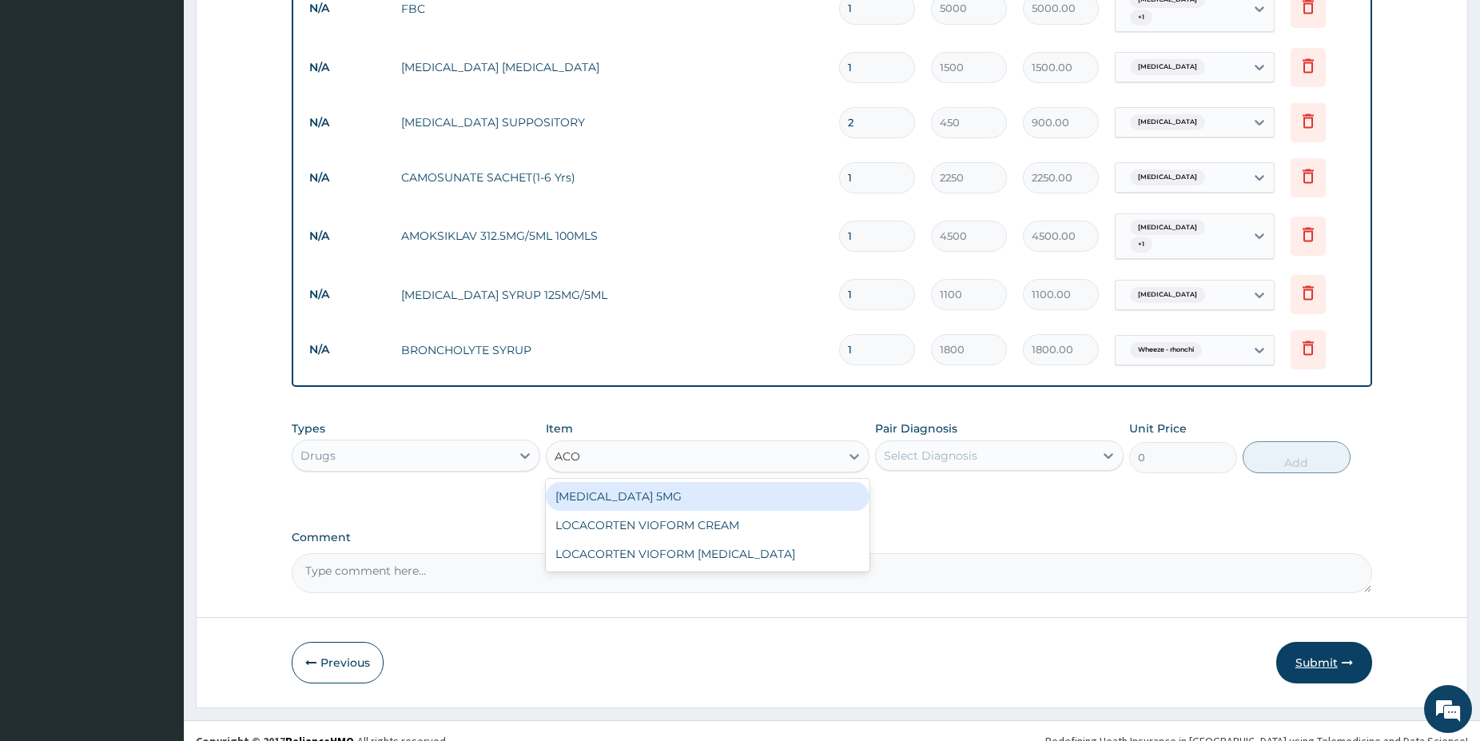
type input "ACO"
click at [1331, 657] on button "Submit" at bounding box center [1324, 663] width 96 height 42
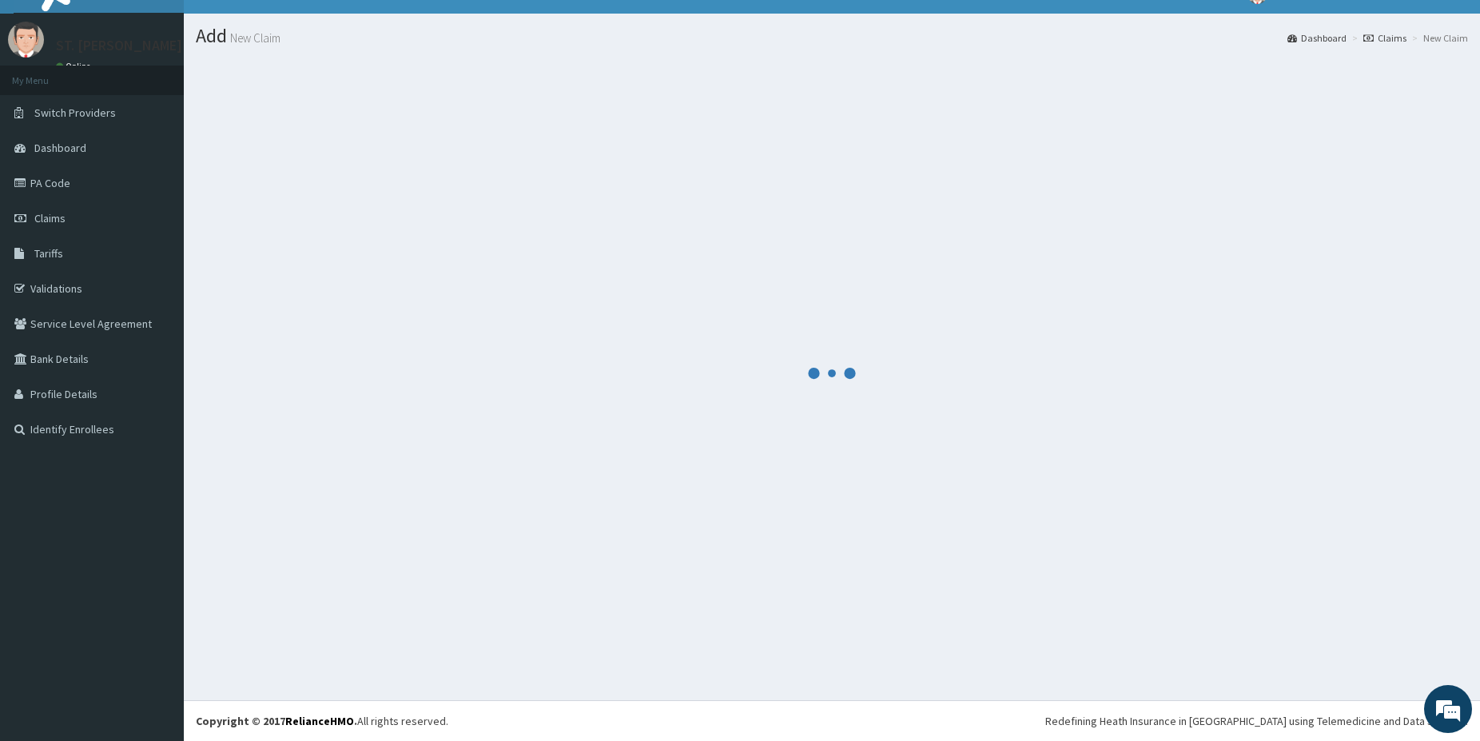
scroll to position [26, 0]
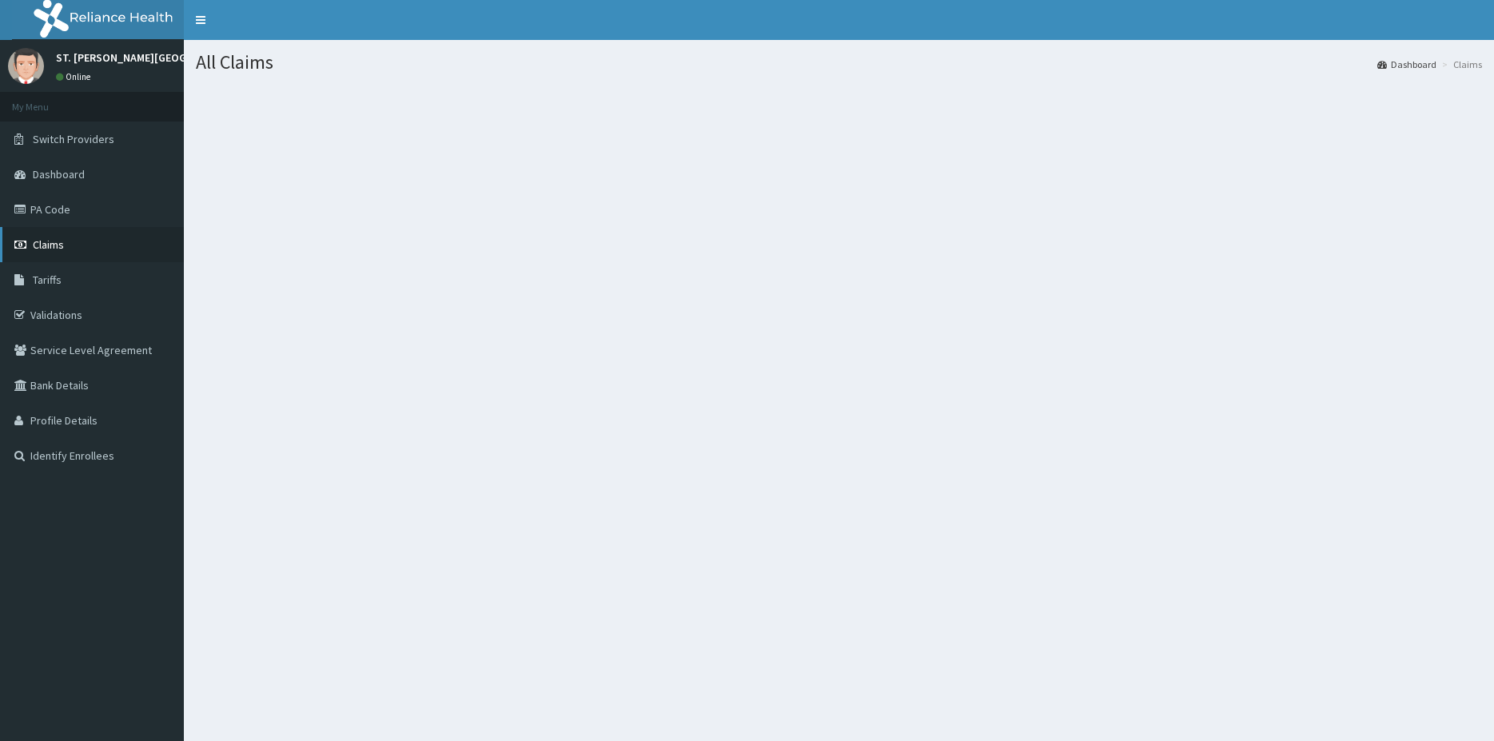
click at [86, 239] on link "Claims" at bounding box center [92, 244] width 184 height 35
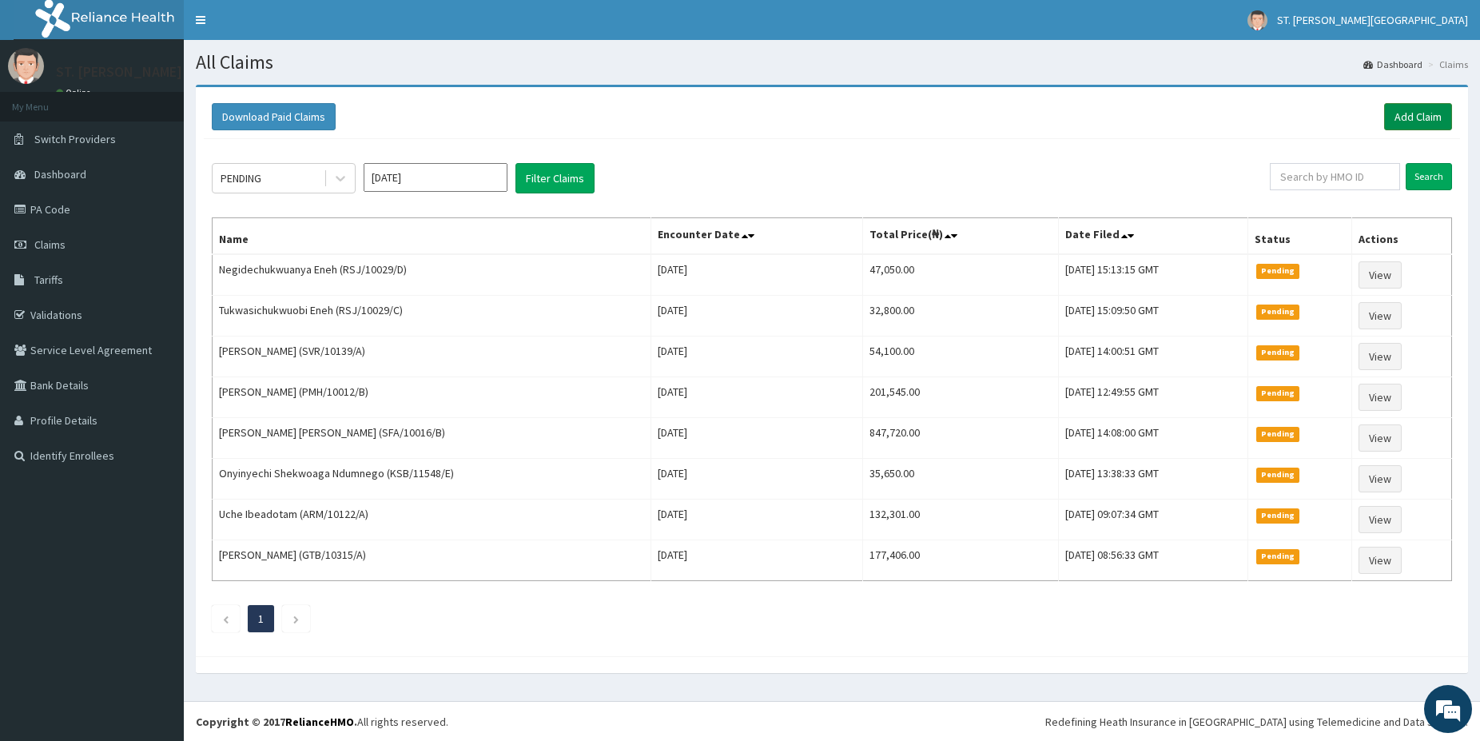
click at [1410, 105] on link "Add Claim" at bounding box center [1418, 116] width 68 height 27
